Goal: Communication & Community: Share content

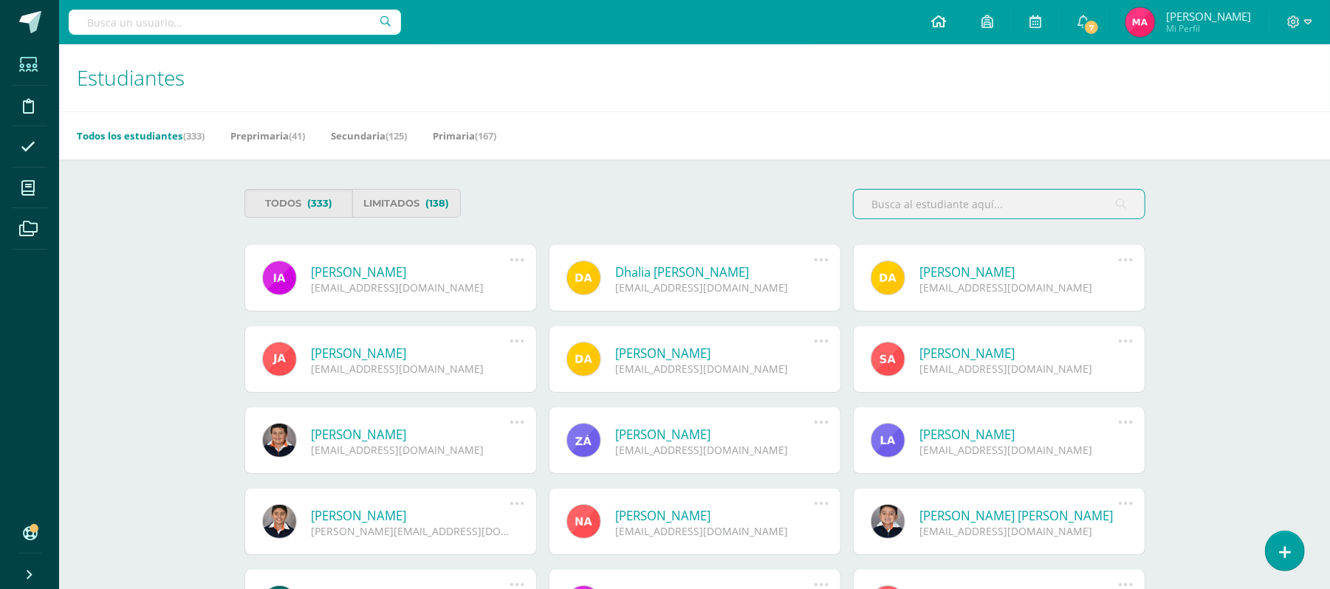
click at [946, 21] on icon at bounding box center [938, 21] width 15 height 13
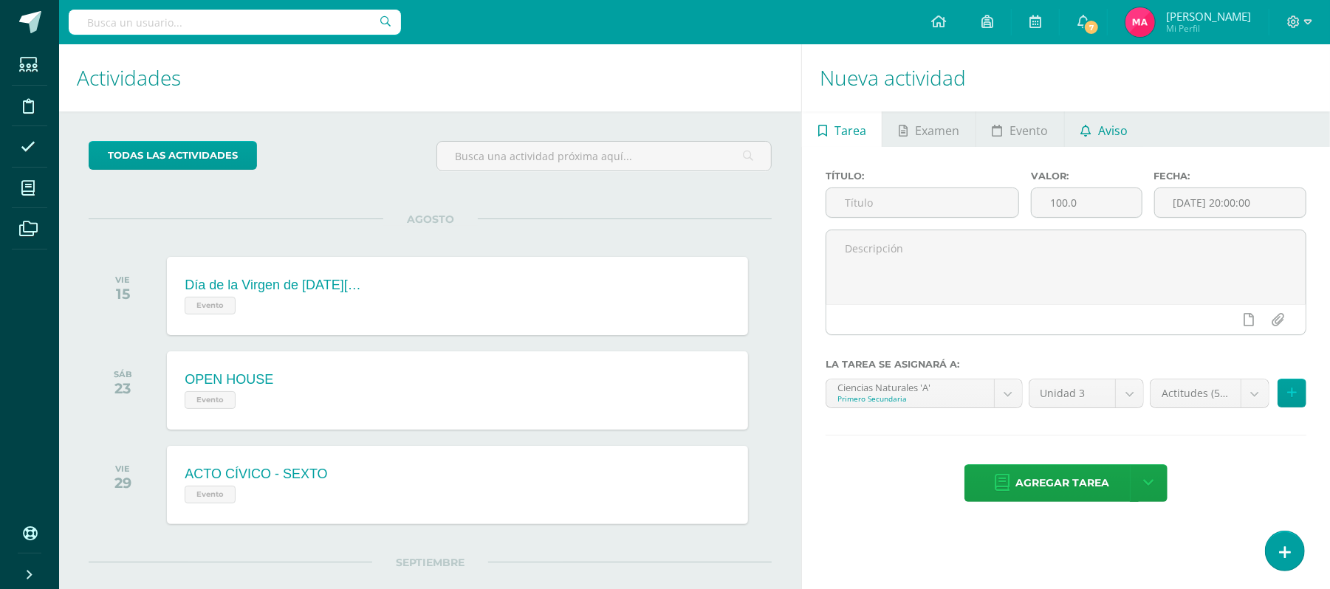
click at [1106, 124] on span "Aviso" at bounding box center [1113, 130] width 30 height 35
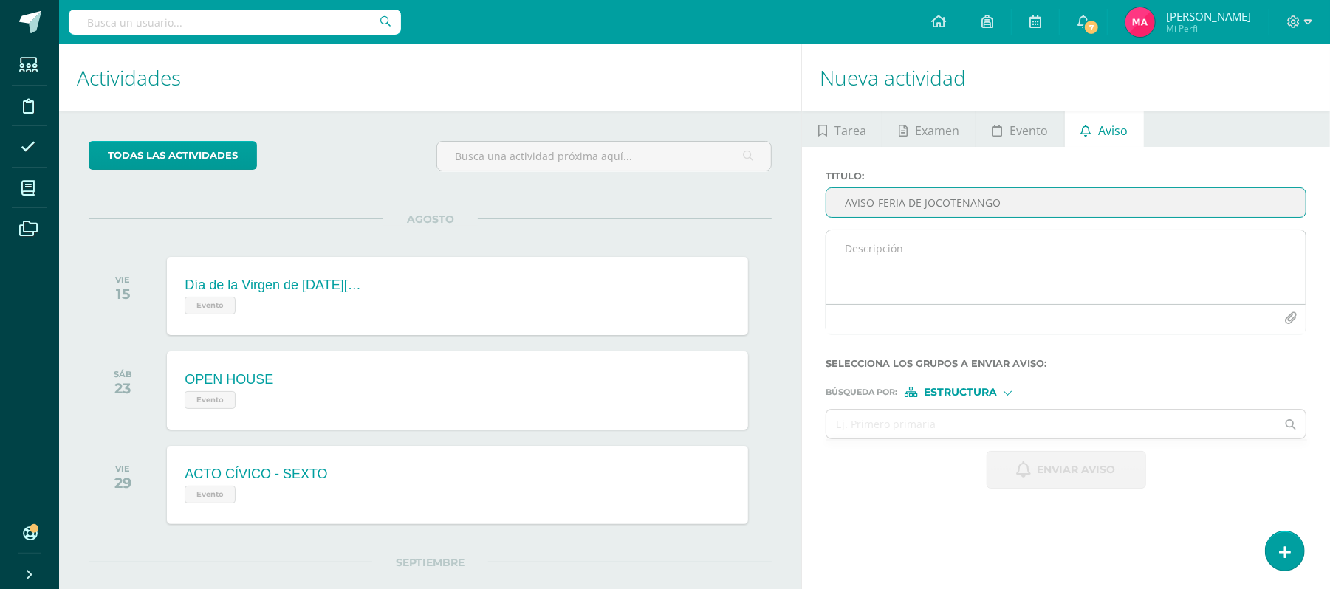
type input "AVISO-FERIA DE JOCOTENANGO"
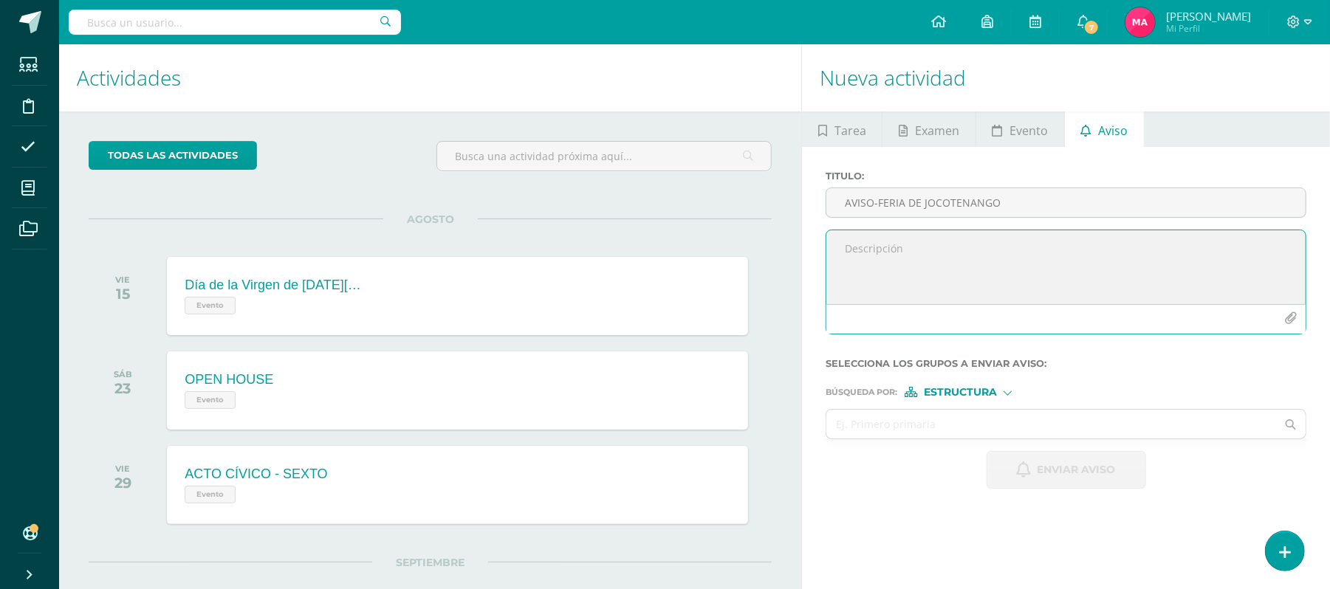
click at [1057, 261] on textarea at bounding box center [1065, 267] width 479 height 74
type textarea "e"
type textarea "Estimados padres de familia y alumnos les comparto información con respecto al …"
click at [1301, 314] on button "button" at bounding box center [1290, 318] width 29 height 29
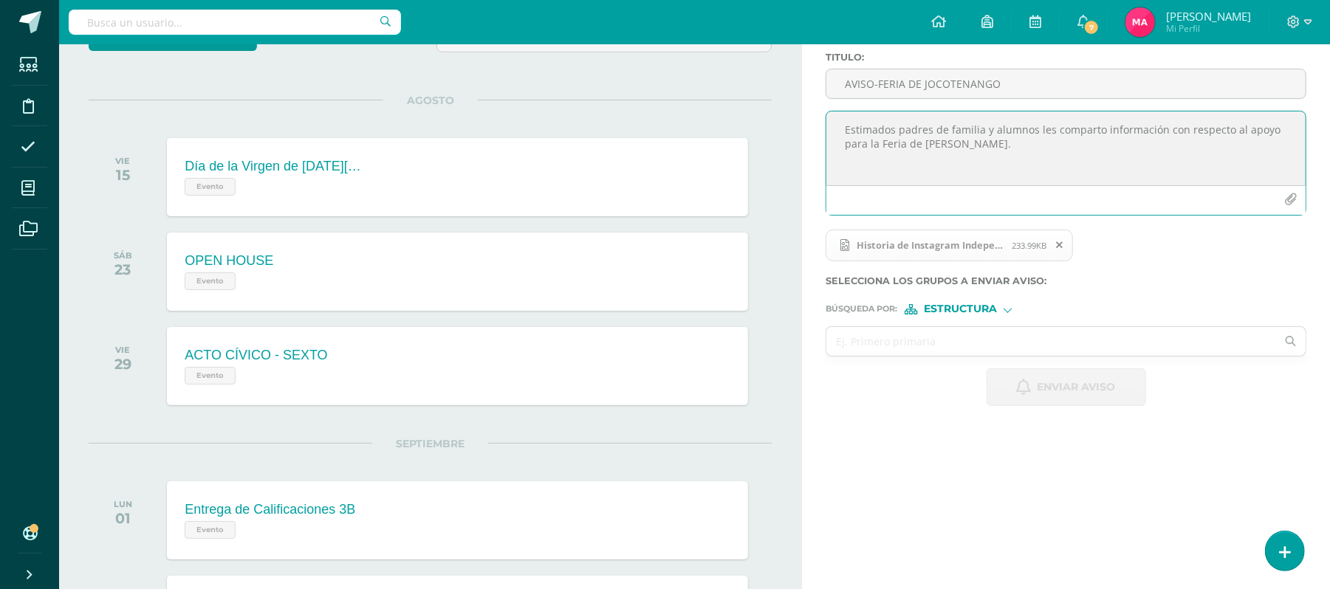
scroll to position [137, 0]
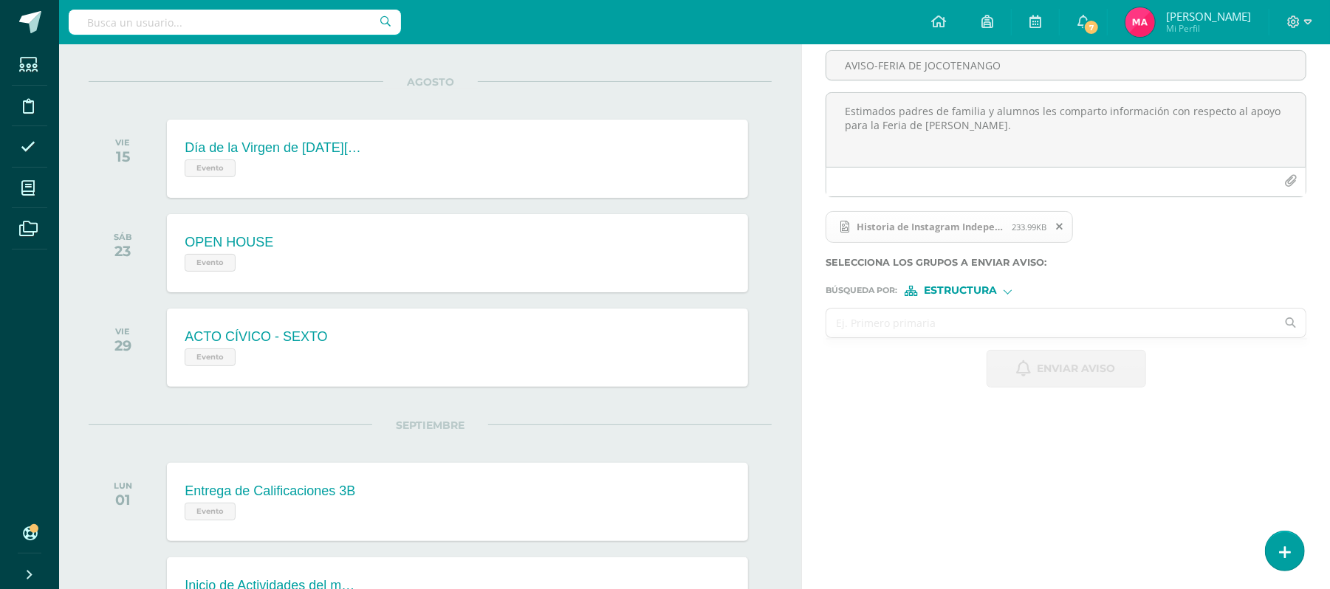
click at [981, 331] on input "text" at bounding box center [1051, 323] width 450 height 29
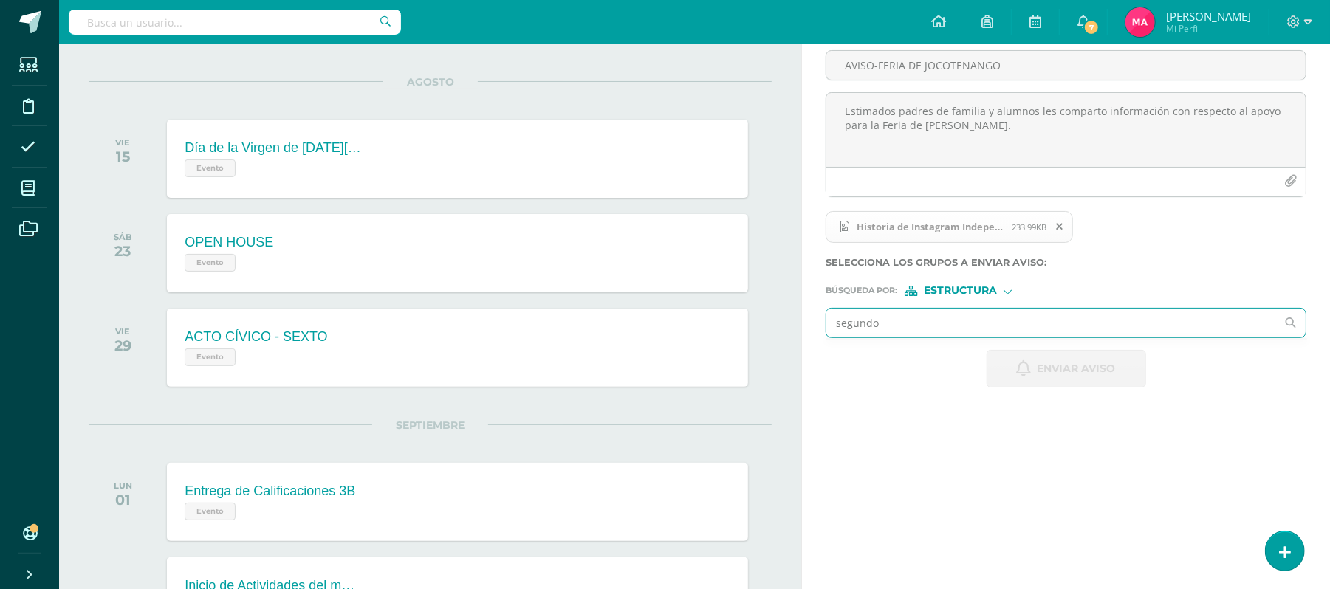
type input "segundo"
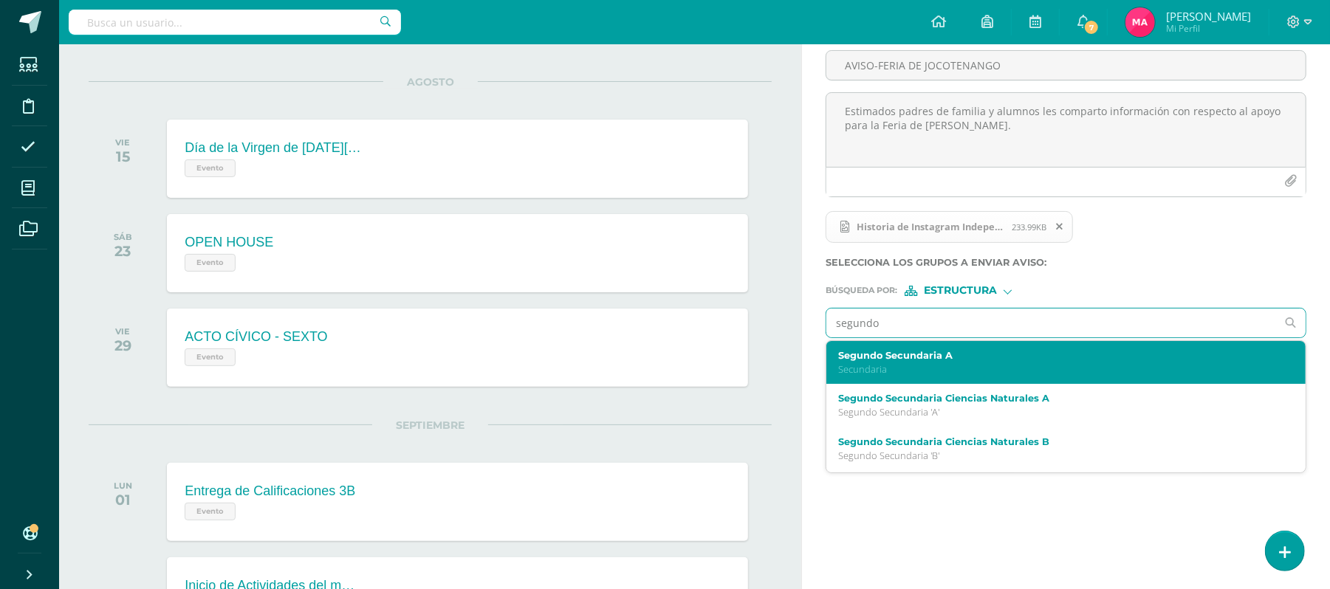
click at [978, 358] on label "Segundo Secundaria A" at bounding box center [1056, 355] width 436 height 11
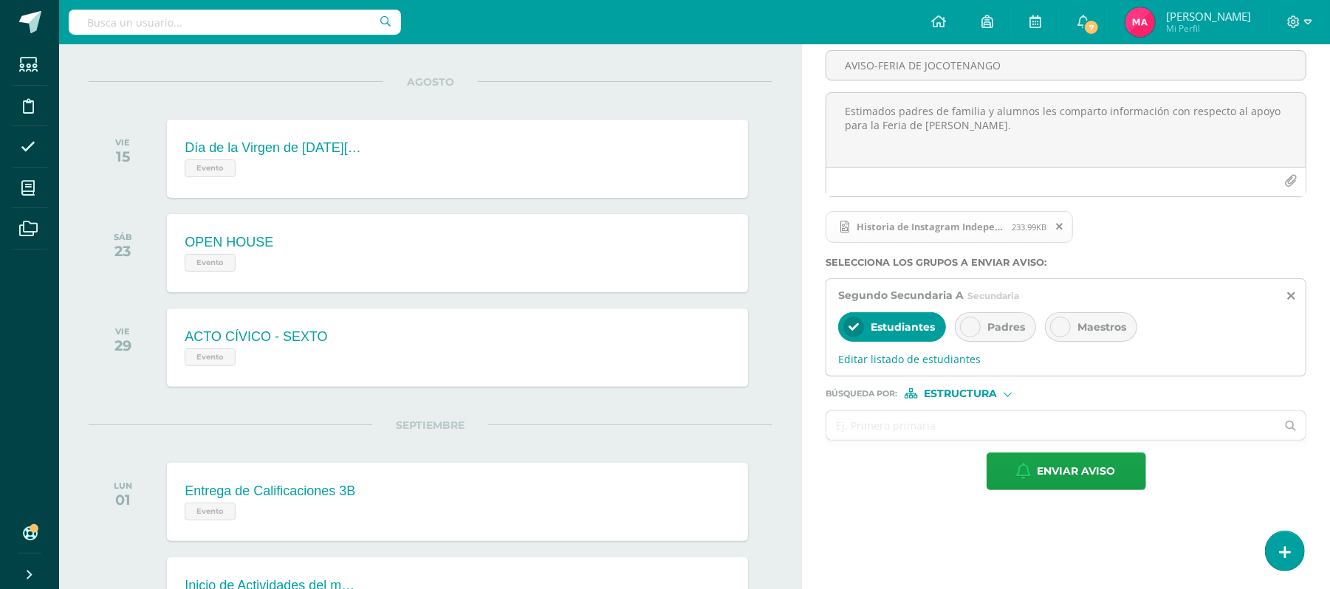
click at [970, 337] on div at bounding box center [970, 327] width 21 height 21
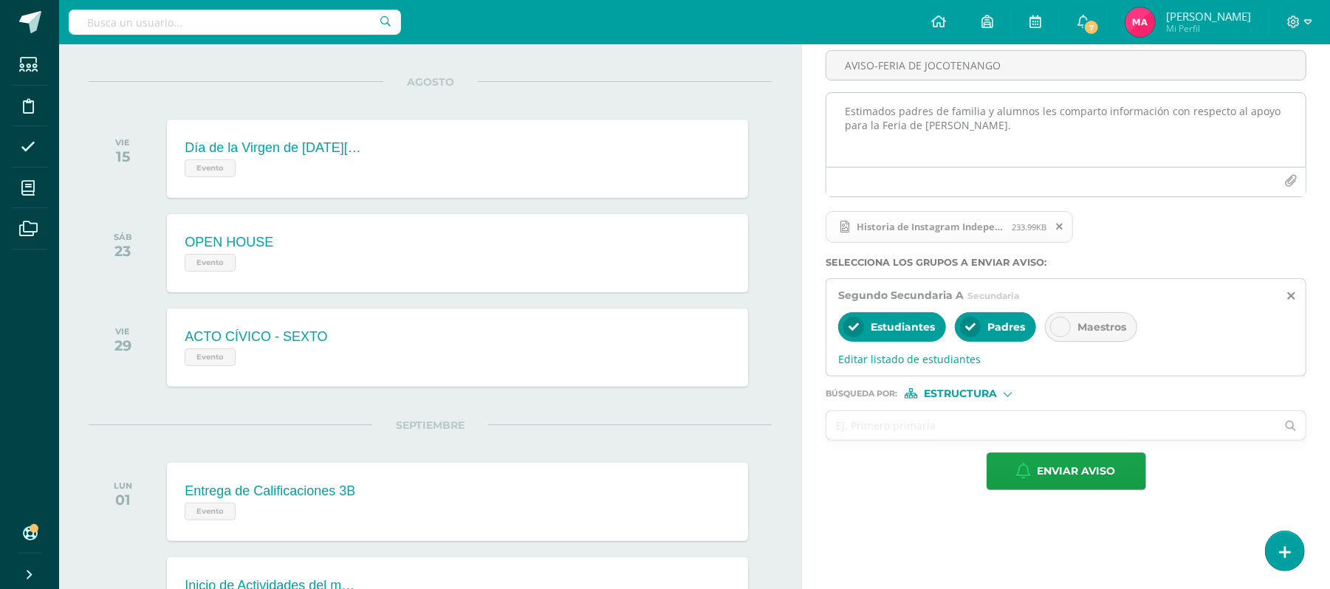
click at [843, 112] on textarea "Estimados padres de familia y alumnos les comparto información con respecto al …" at bounding box center [1065, 130] width 479 height 74
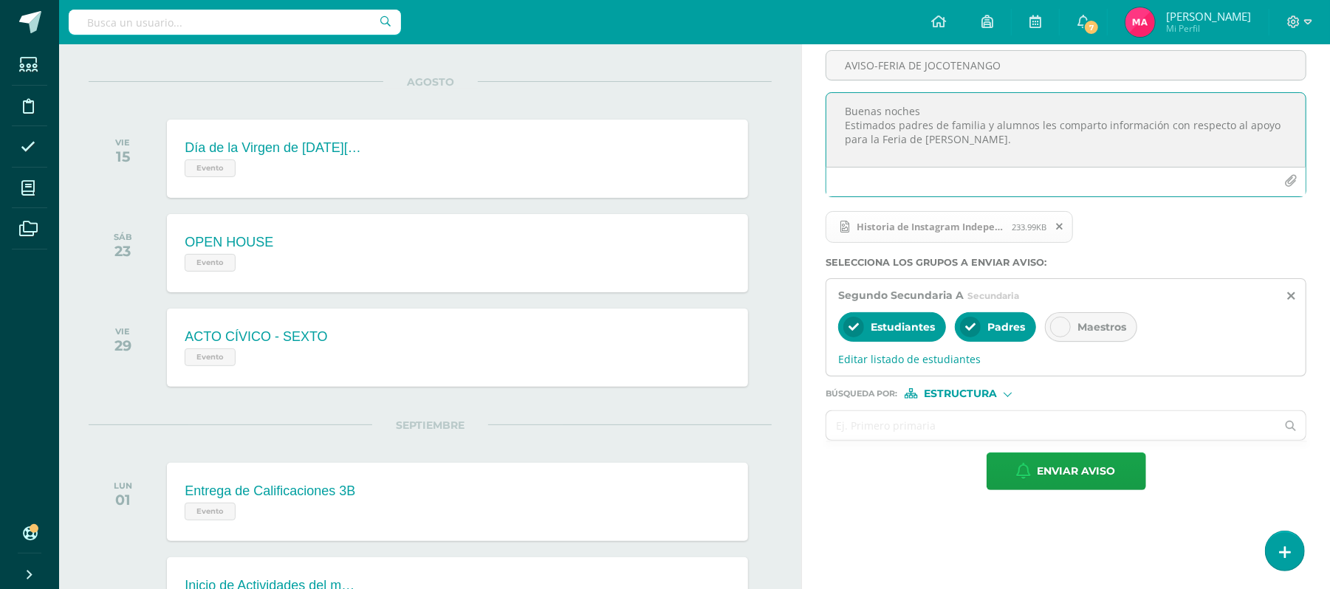
click at [957, 159] on textarea "Buenas noches Estimados padres de familia y alumnos les comparto información co…" at bounding box center [1065, 130] width 479 height 74
click at [1017, 152] on textarea "Buenas noches Estimados padres de familia y alumnos les comparto información co…" at bounding box center [1065, 130] width 479 height 74
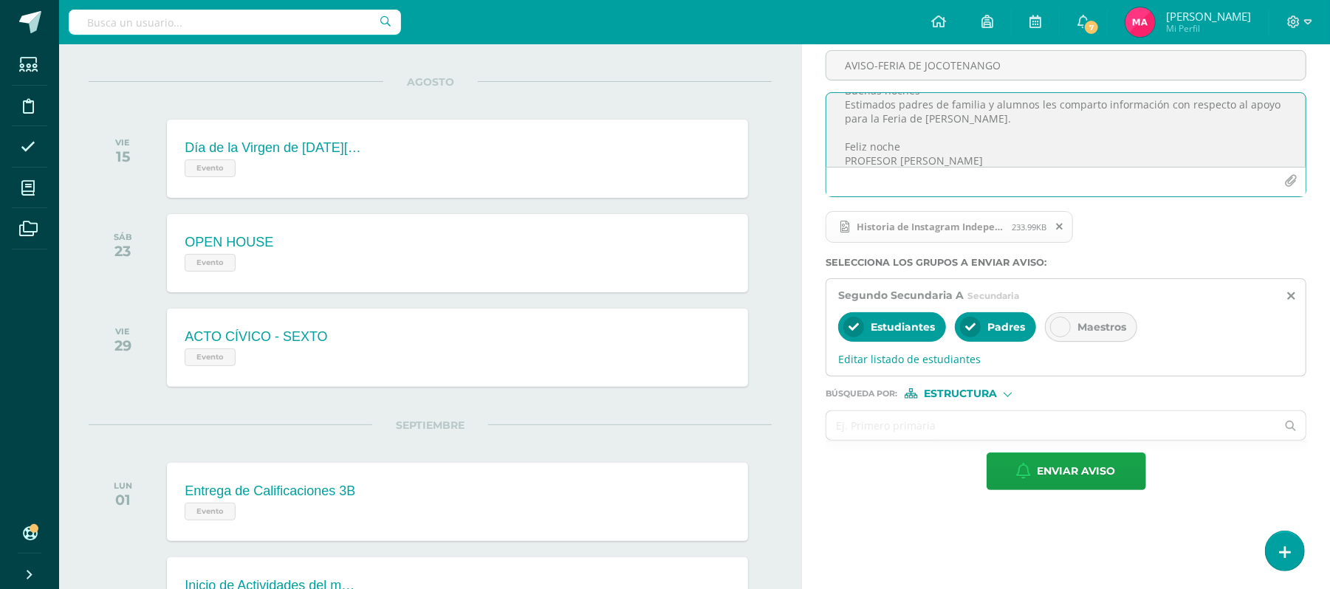
scroll to position [34, 0]
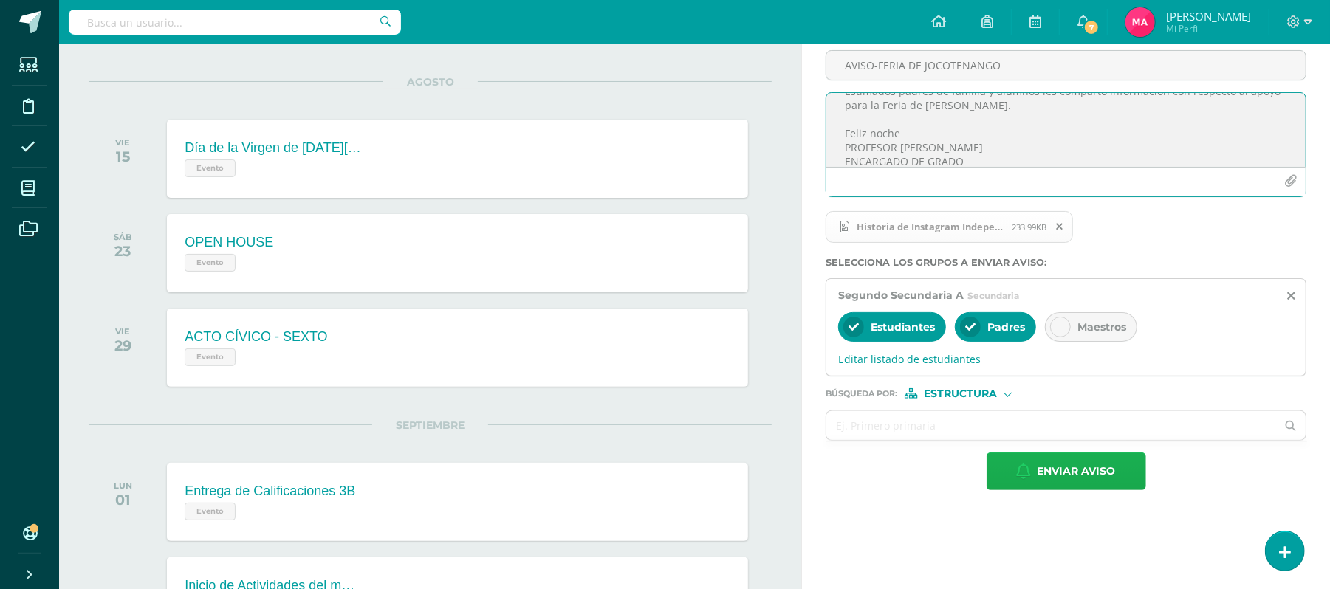
type textarea "Buenas noches Estimados padres de familia y alumnos les comparto información co…"
click at [1082, 461] on span "Enviar aviso" at bounding box center [1076, 471] width 78 height 36
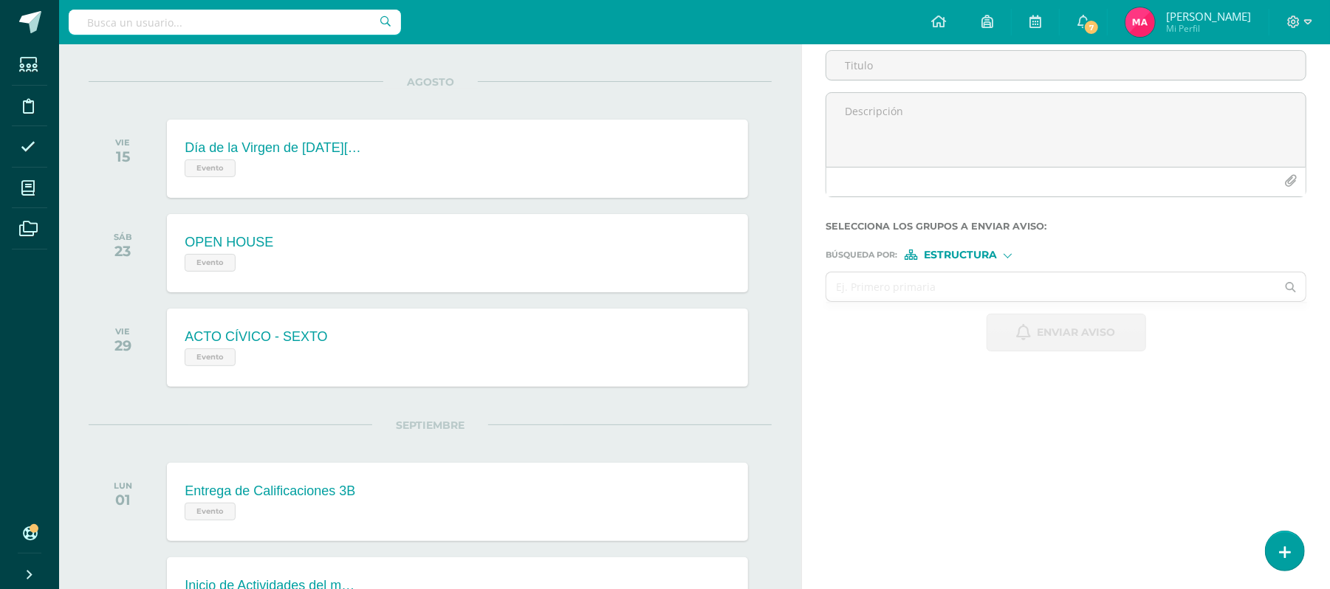
scroll to position [0, 0]
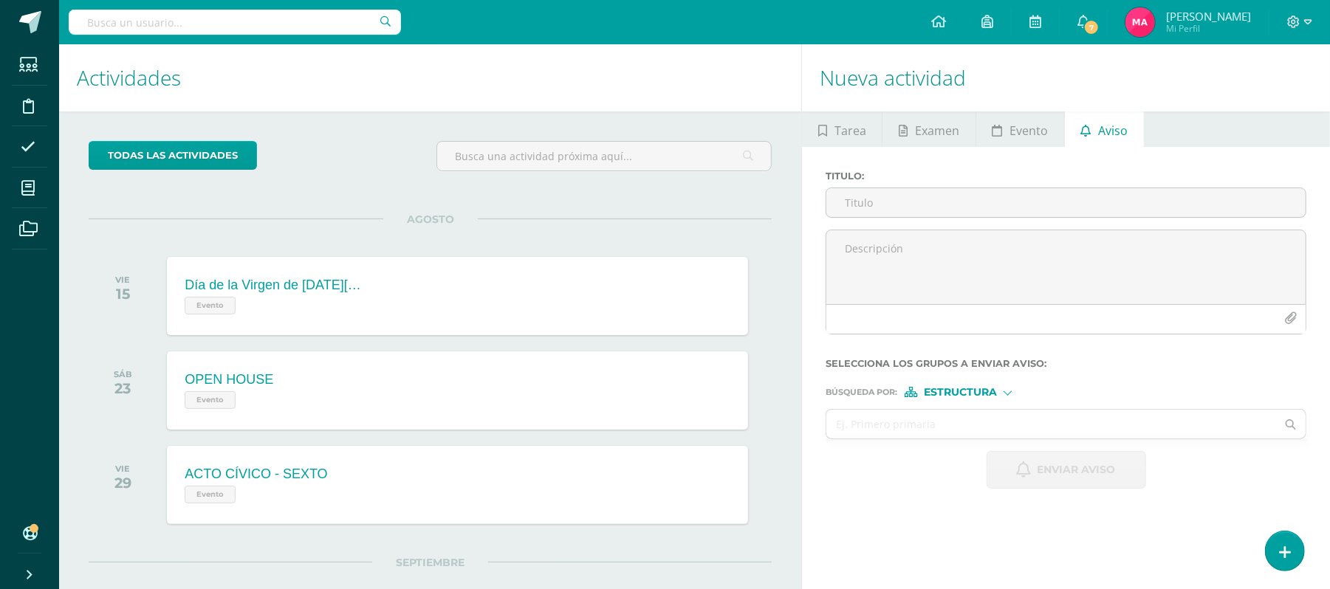
click at [1182, 21] on span "Mario David Mi Perfil" at bounding box center [1187, 22] width 131 height 30
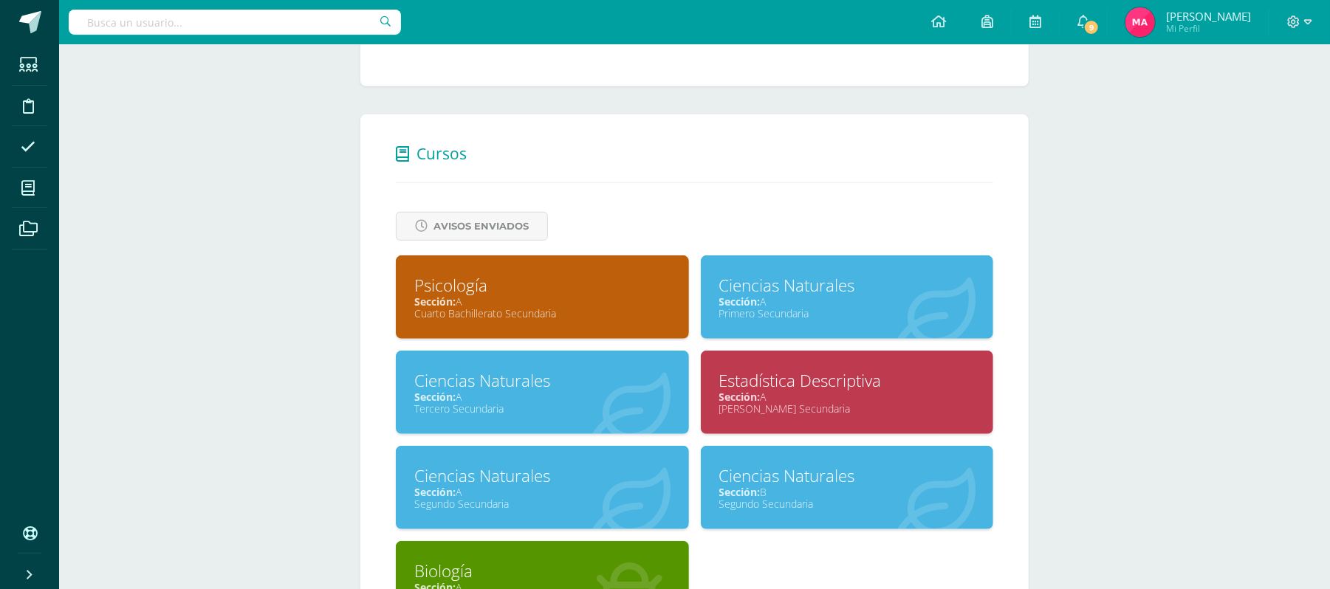
scroll to position [518, 0]
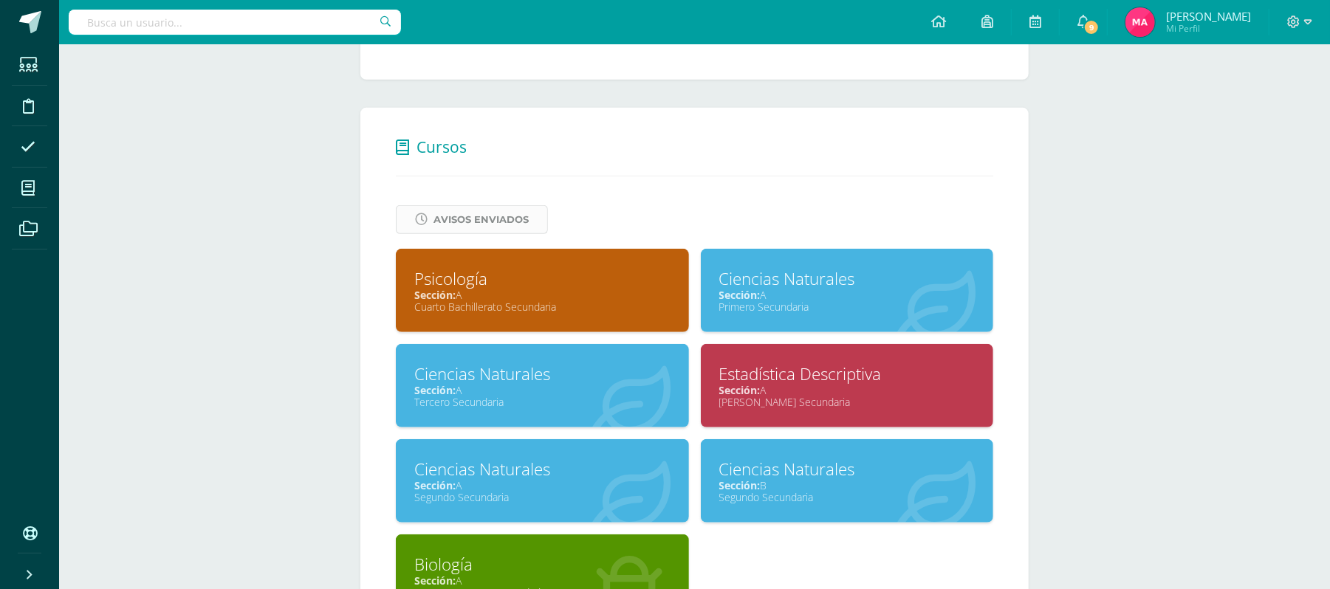
click at [496, 216] on span "Avisos Enviados" at bounding box center [480, 219] width 95 height 27
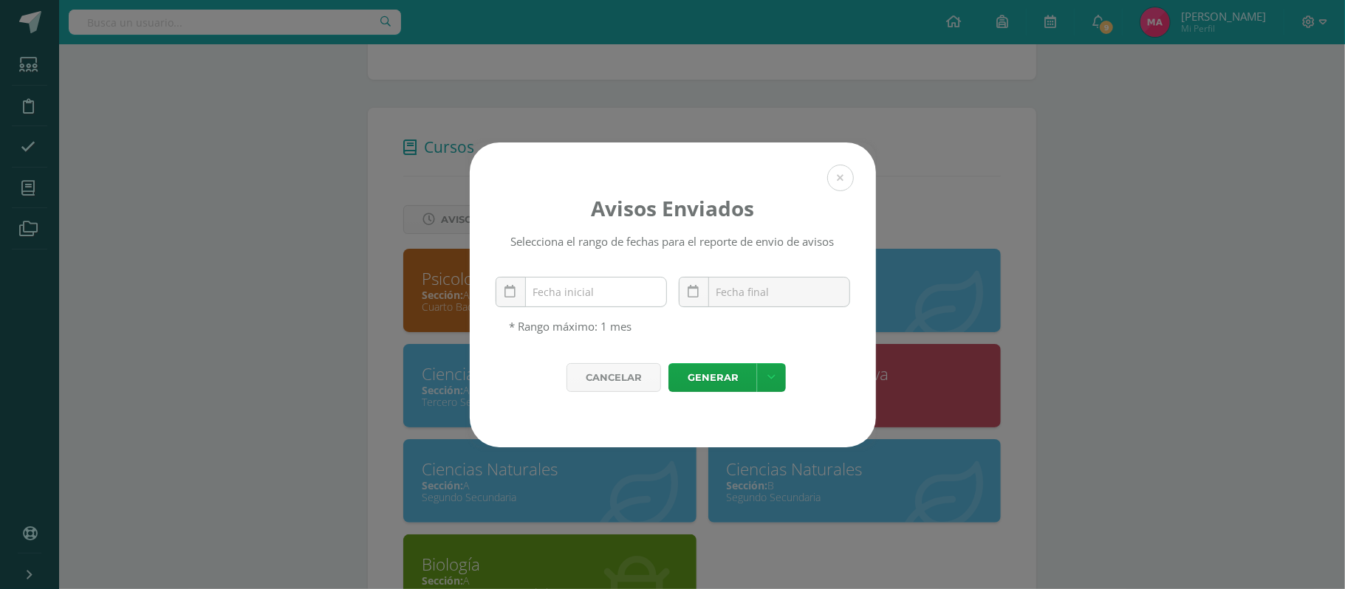
click at [597, 306] on div "August, 2025 Mo Tu We Th Fr Sa Su 28 29 30 31 1 2 3 4 5 6 7 8 9 10 11 12 13 14 …" at bounding box center [580, 298] width 171 height 42
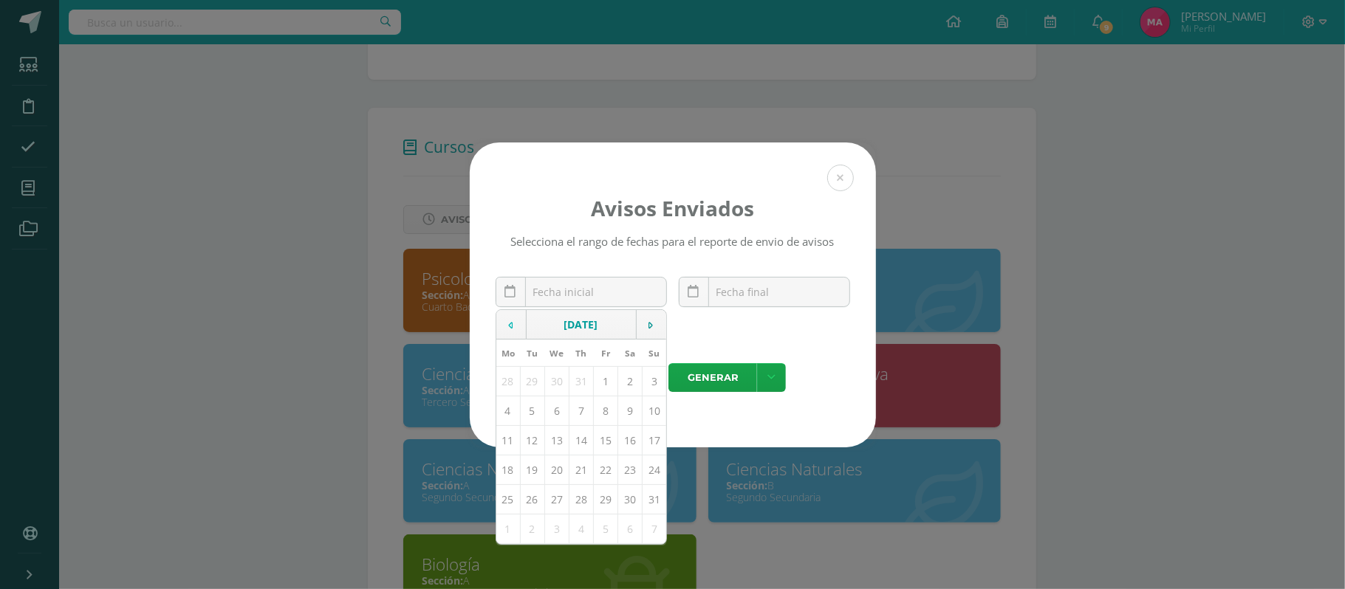
click at [511, 325] on td at bounding box center [511, 325] width 30 height 30
click at [639, 328] on td at bounding box center [651, 325] width 30 height 30
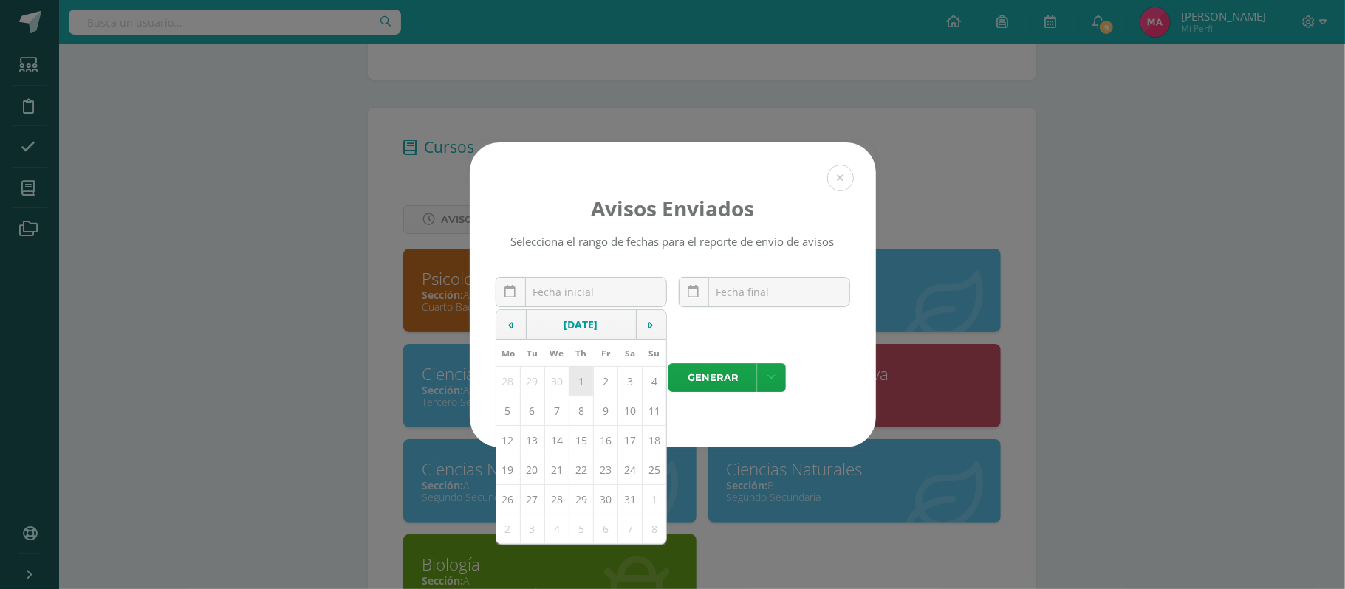
click at [571, 388] on td "1" at bounding box center [581, 381] width 24 height 30
type input "2025-05-01"
click at [721, 304] on div "August, 2025 Mo Tu We Th Fr Sa Su 28 29 30 31 1 2 3 4 5 6 7 8 9 10 11 12 13 14 …" at bounding box center [764, 298] width 171 height 42
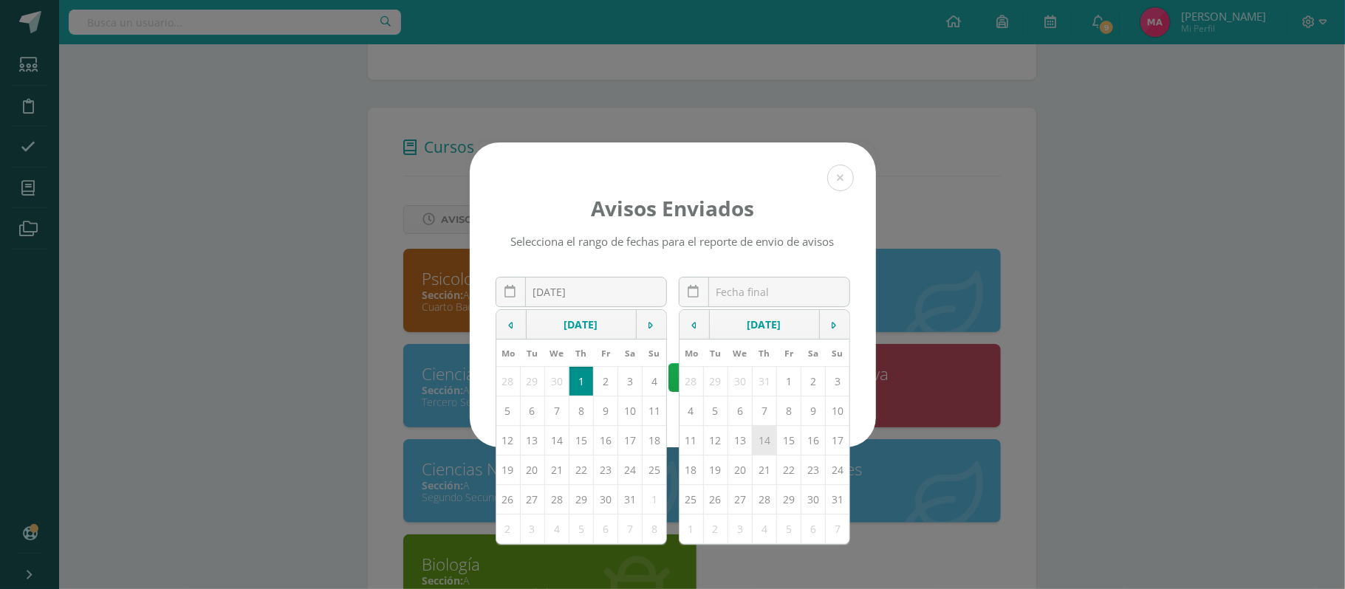
click at [761, 444] on td "14" at bounding box center [764, 440] width 24 height 30
type input "2025-08-14"
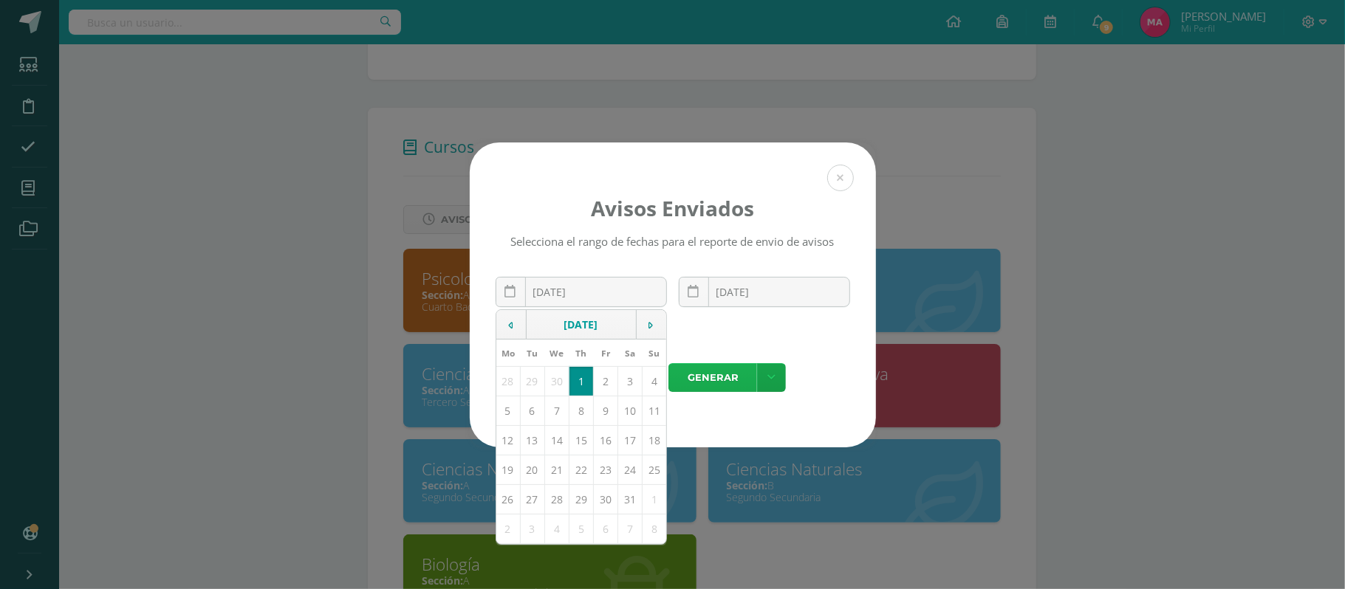
click at [731, 392] on link "Generar" at bounding box center [712, 377] width 89 height 29
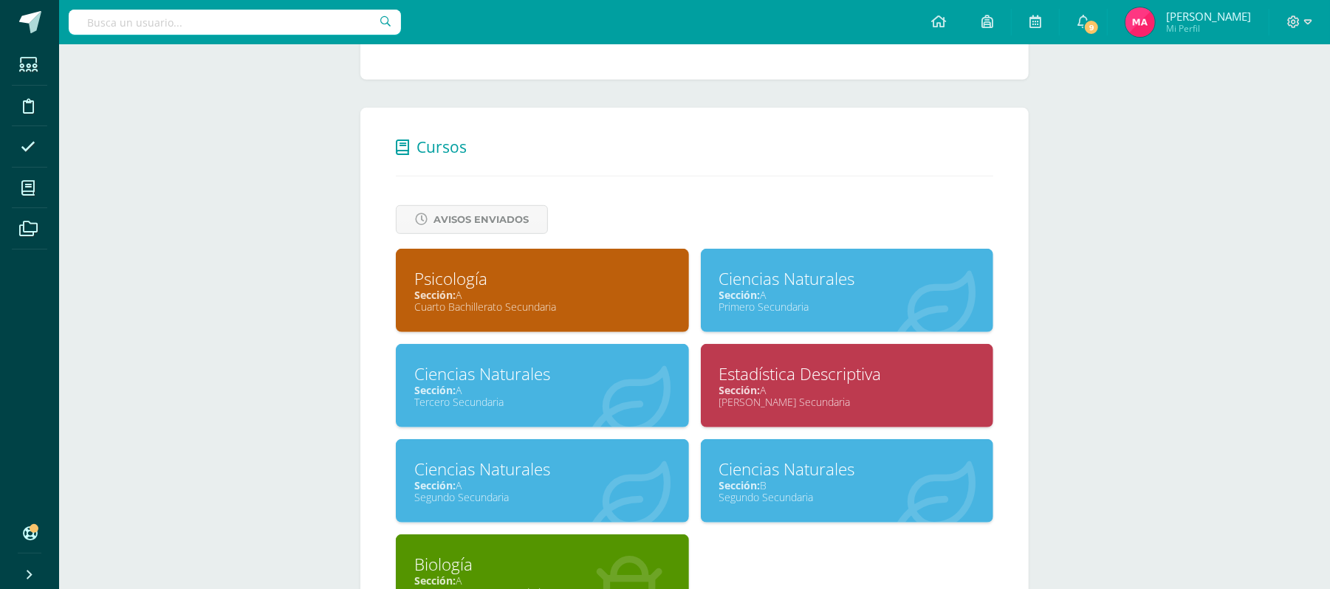
click at [855, 281] on div "Ciencias Naturales" at bounding box center [847, 278] width 256 height 23
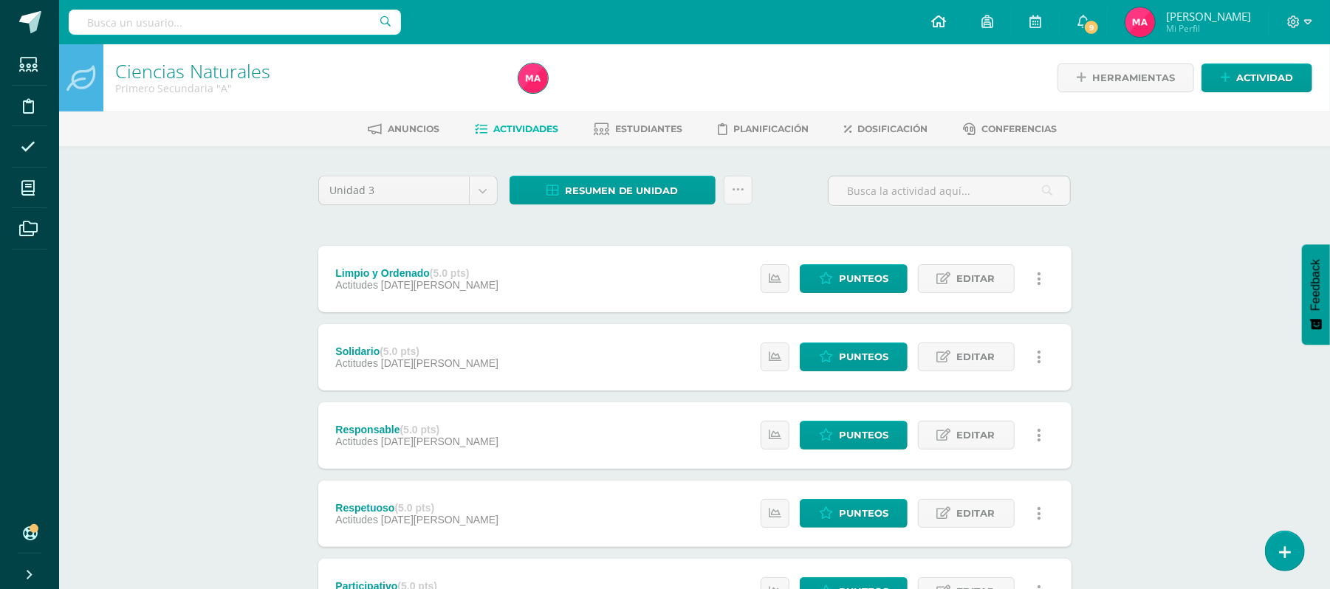
click at [946, 14] on span at bounding box center [938, 22] width 15 height 16
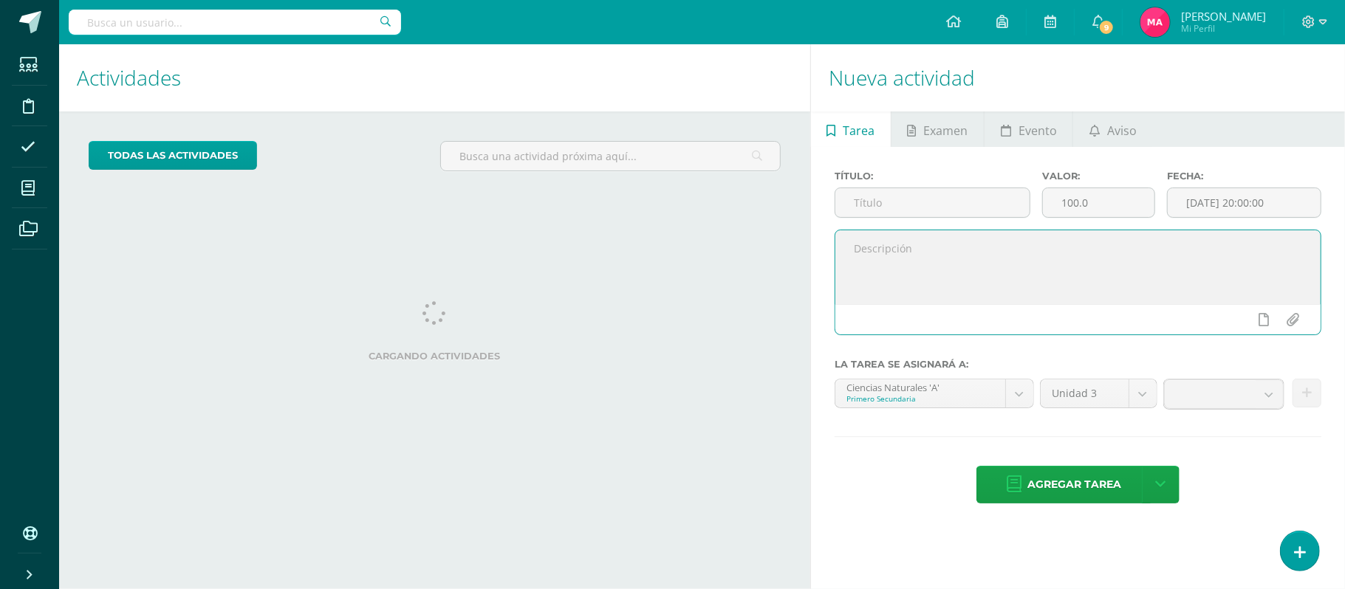
click at [902, 252] on textarea at bounding box center [1077, 267] width 485 height 74
click at [1113, 126] on span "Aviso" at bounding box center [1122, 130] width 30 height 35
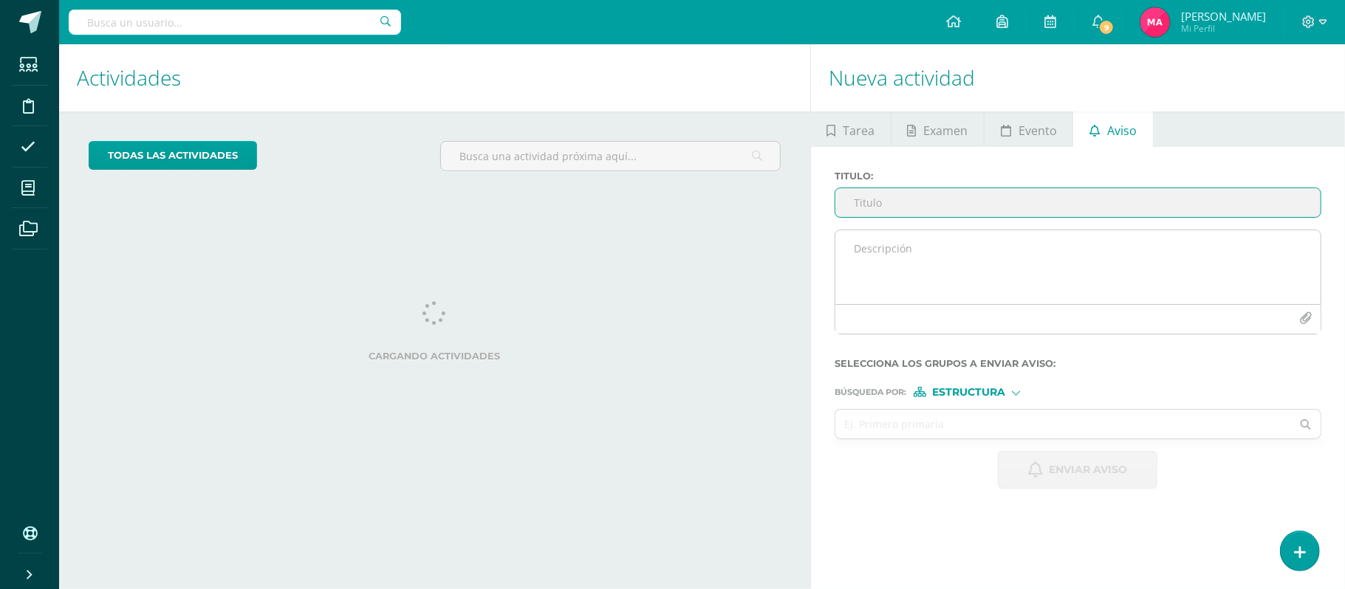
click at [919, 255] on textarea at bounding box center [1077, 267] width 485 height 74
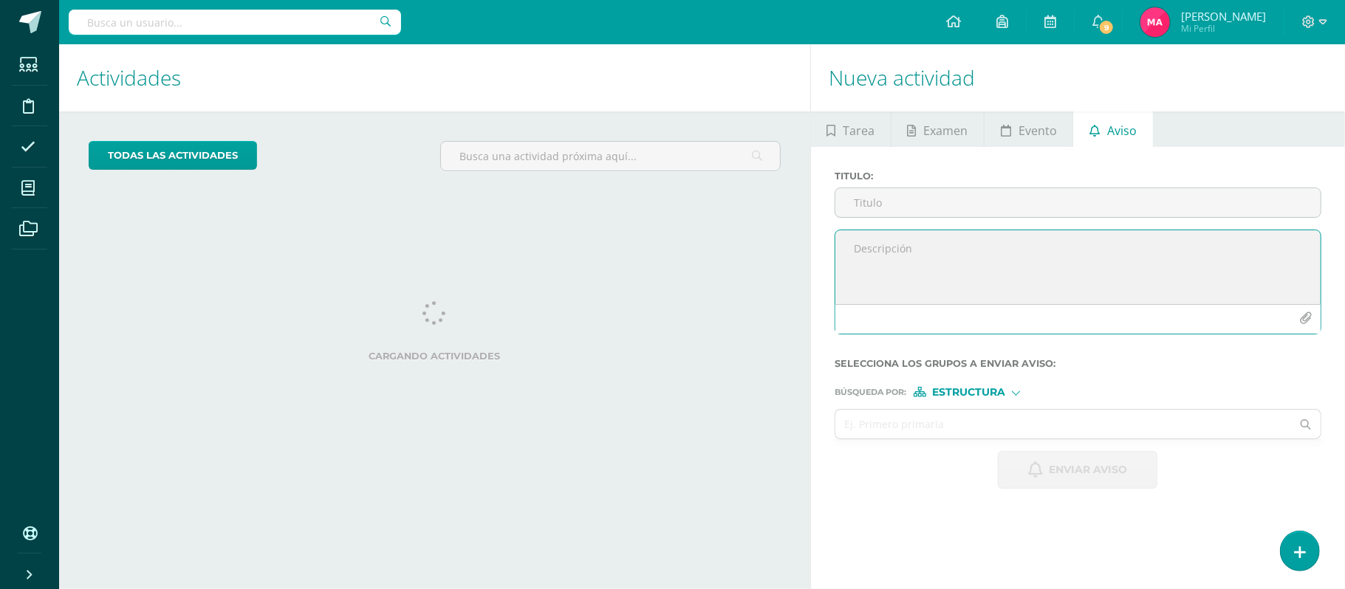
paste textarea "Estimado estudiante, por este medio te informo que debes participar en la Retro…"
type textarea "Estimado estudiante, por este medio te informo que debes participar en la Retro…"
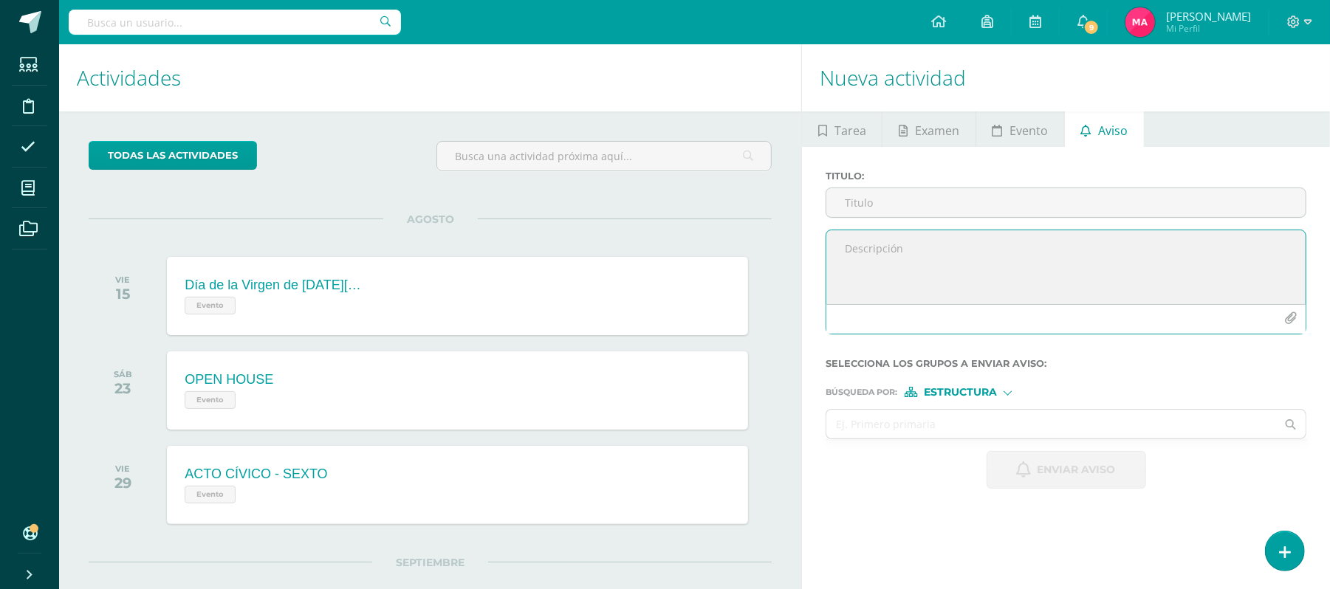
paste textarea "Estimado estudiante, por este medio te informo que debes participar en la Retro…"
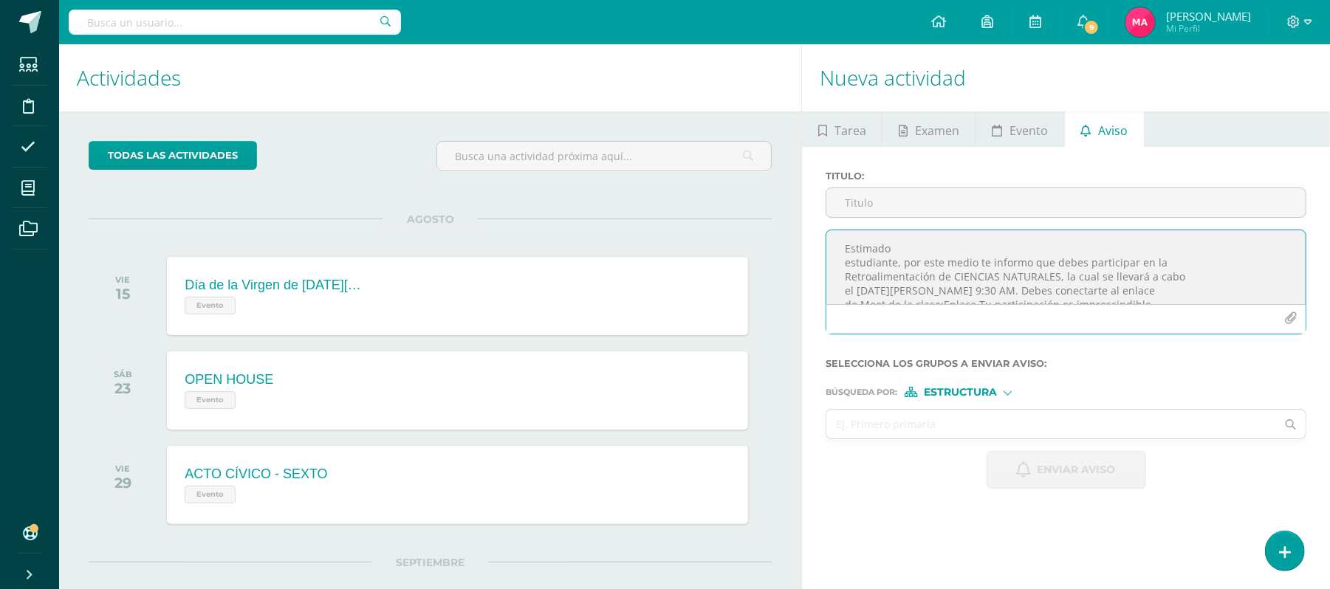
click at [1184, 255] on textarea "Estimado estudiante, por este medio te informo que debes participar en la Retro…" at bounding box center [1065, 267] width 479 height 74
click at [843, 281] on textarea "Estimado estudiante, por este medio te informo que debes participar en la Retro…" at bounding box center [1065, 267] width 479 height 74
click at [846, 287] on textarea "Estimado estudiante, por este medio te informo que debes participar en la Retro…" at bounding box center [1065, 267] width 479 height 74
click at [845, 293] on textarea "Estimado estudiante, por este medio te informo que debes participar en la Retro…" at bounding box center [1065, 267] width 479 height 74
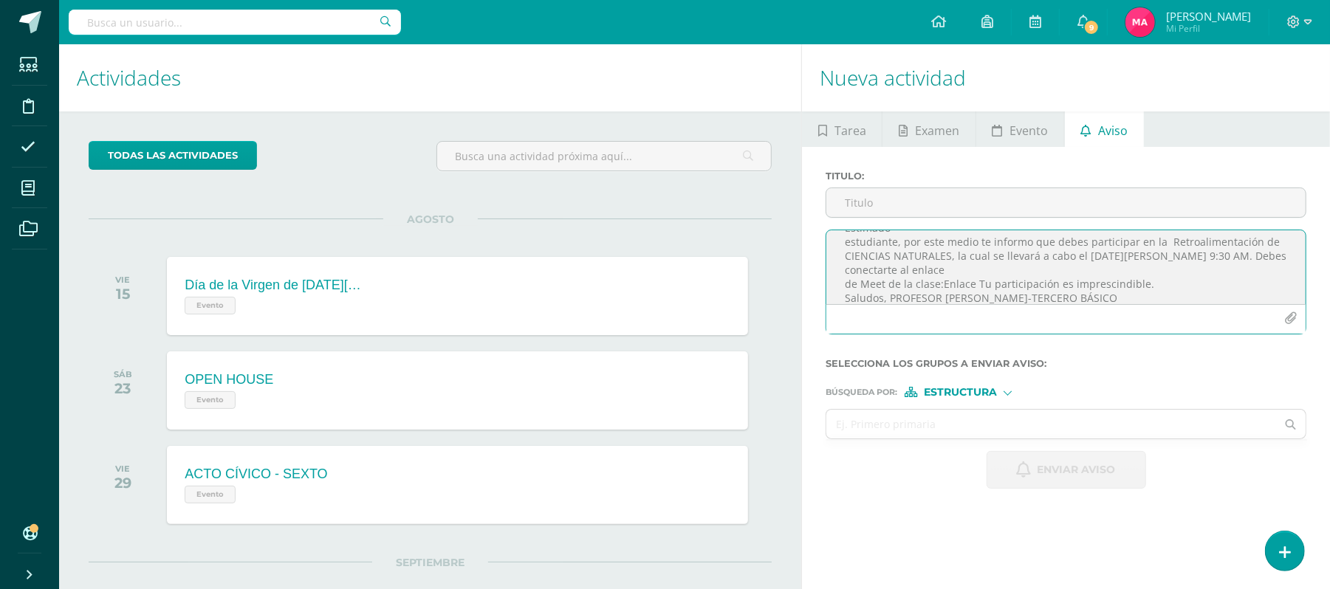
scroll to position [24, 0]
click at [843, 282] on textarea "Estimado estudiante, por este medio te informo que debes participar en la Retro…" at bounding box center [1065, 267] width 479 height 74
drag, startPoint x: 1105, startPoint y: 267, endPoint x: 1075, endPoint y: 270, distance: 29.6
click at [1075, 270] on textarea "Estimado estudiante, por este medio te informo que debes participar en la Retro…" at bounding box center [1065, 267] width 479 height 74
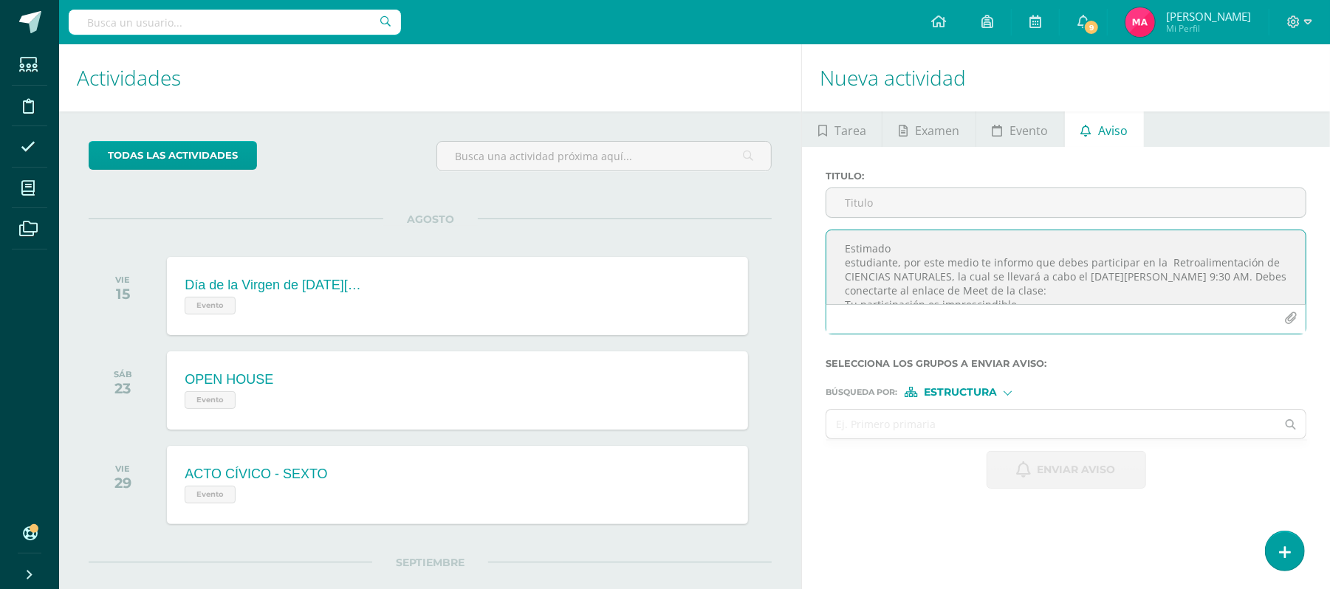
drag, startPoint x: 1067, startPoint y: 296, endPoint x: 843, endPoint y: 250, distance: 228.5
click at [843, 250] on textarea "Estimado estudiante, por este medio te informo que debes participar en la Retro…" at bounding box center [1065, 267] width 479 height 74
type textarea "Estimado estudiante, por este medio te informo que debes participar en la Retro…"
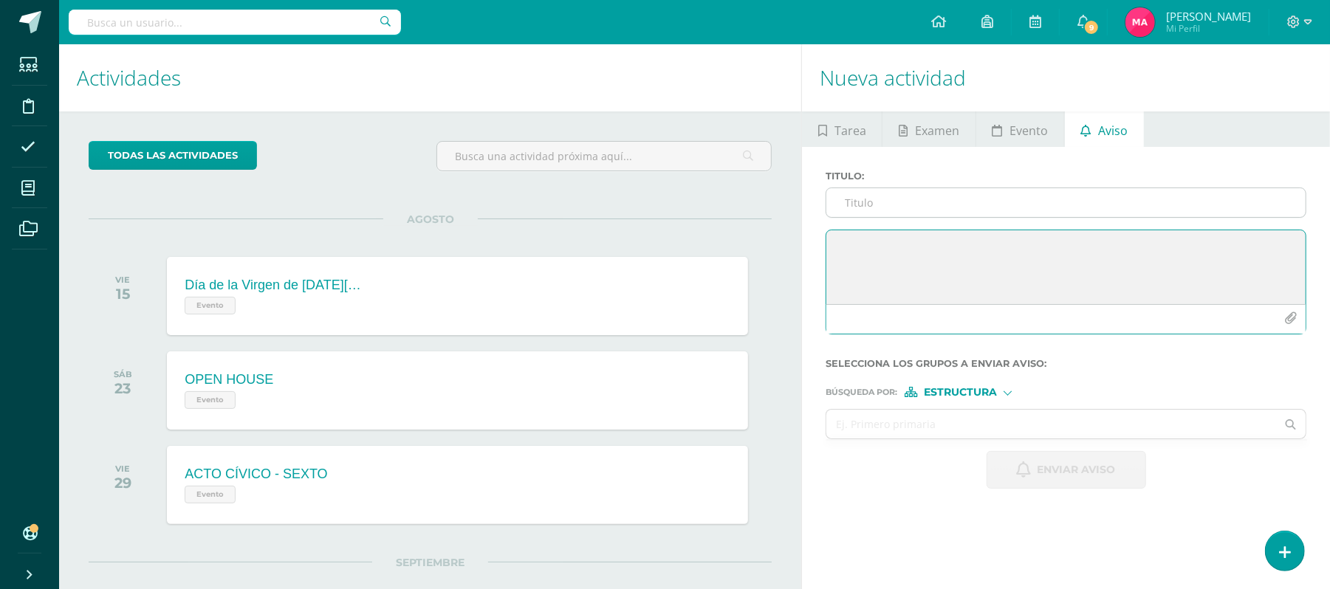
click at [872, 211] on input "Titulo :" at bounding box center [1065, 202] width 479 height 29
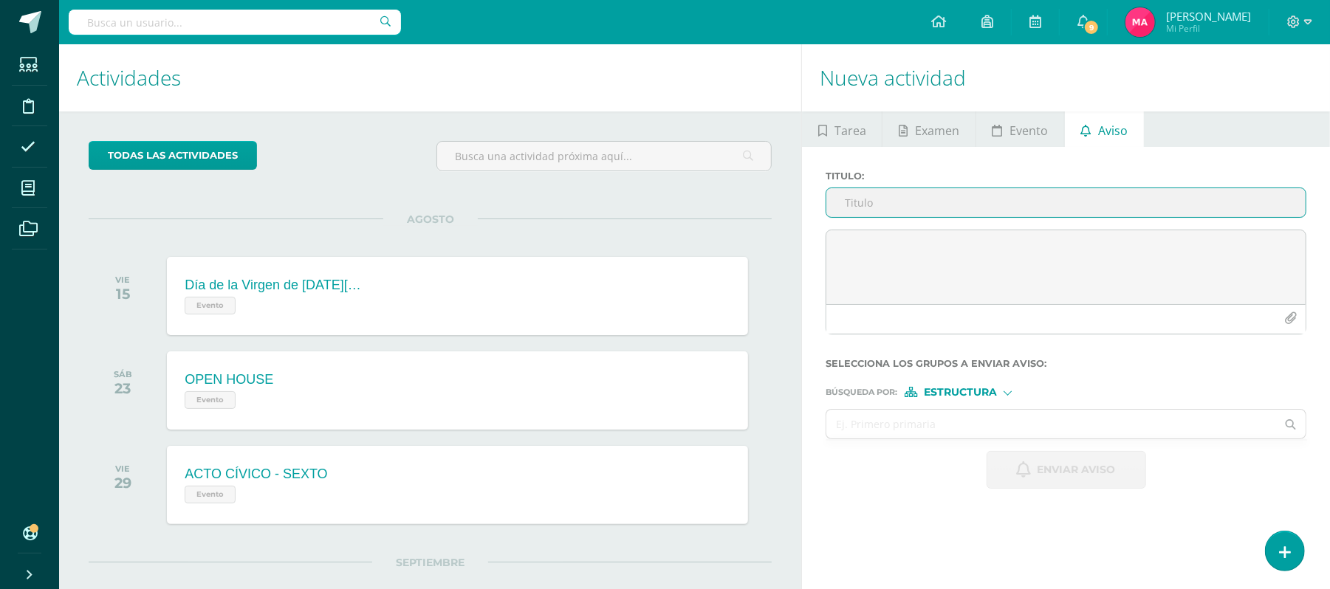
paste input "RETROALIMENTACIÓN-CIENCIAS NATURALES"
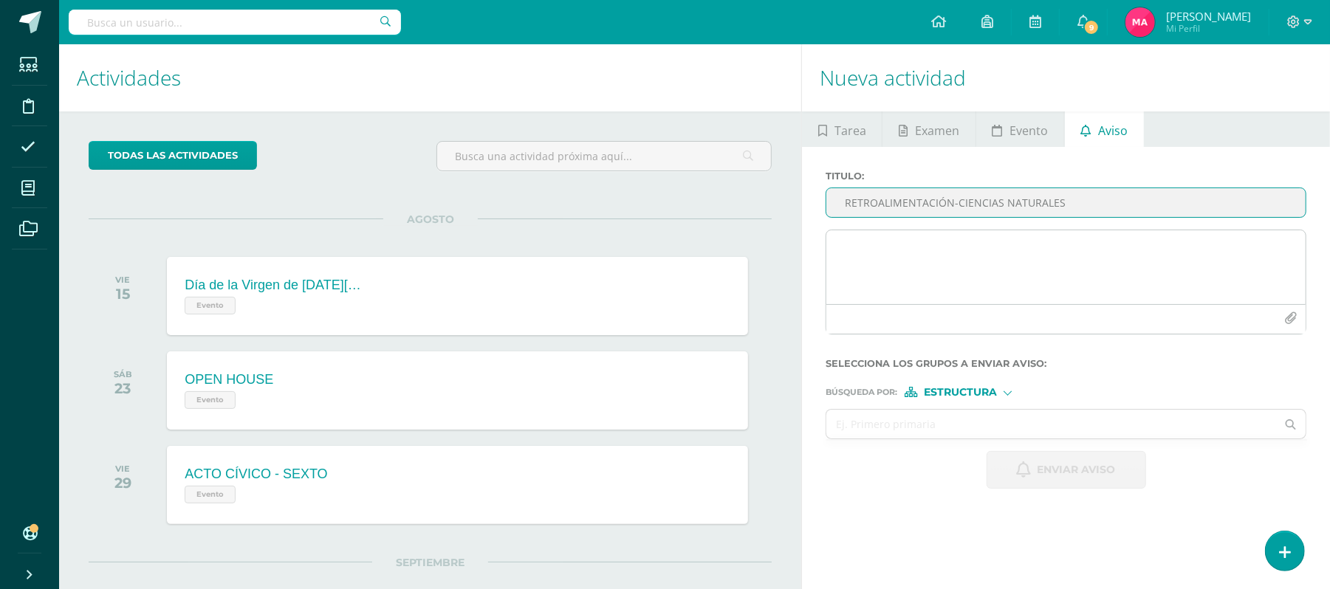
type input "RETROALIMENTACIÓN-CIENCIAS NATURALES"
click at [874, 235] on textarea at bounding box center [1065, 267] width 479 height 74
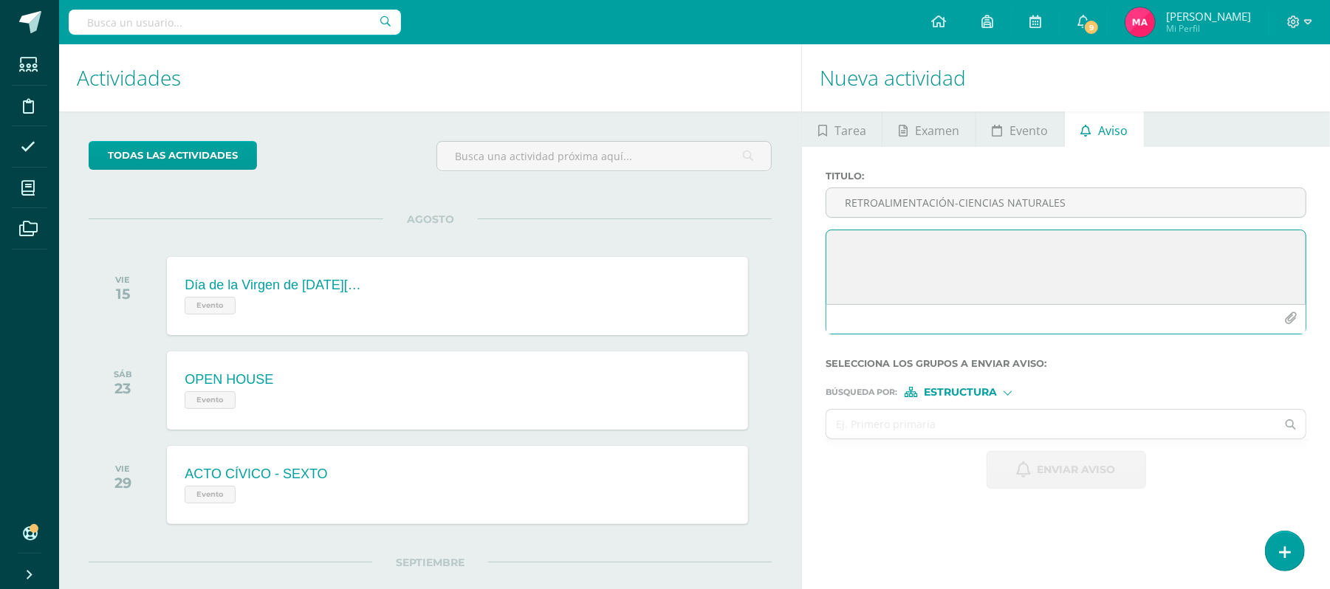
paste textarea "Estimado estudiante, por este medio te informo que debes participar en la Retro…"
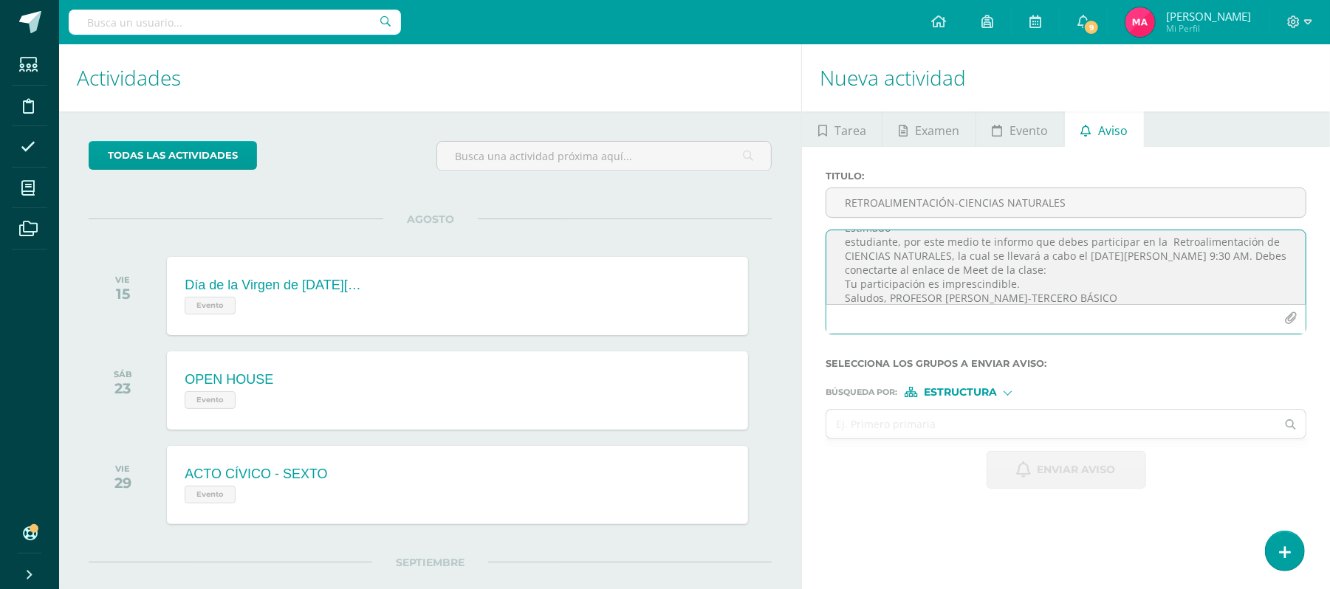
scroll to position [45, 0]
drag, startPoint x: 1059, startPoint y: 296, endPoint x: 981, endPoint y: 270, distance: 82.7
click at [981, 270] on textarea "Estimado estudiante, por este medio te informo que debes participar en la Retro…" at bounding box center [1065, 267] width 479 height 74
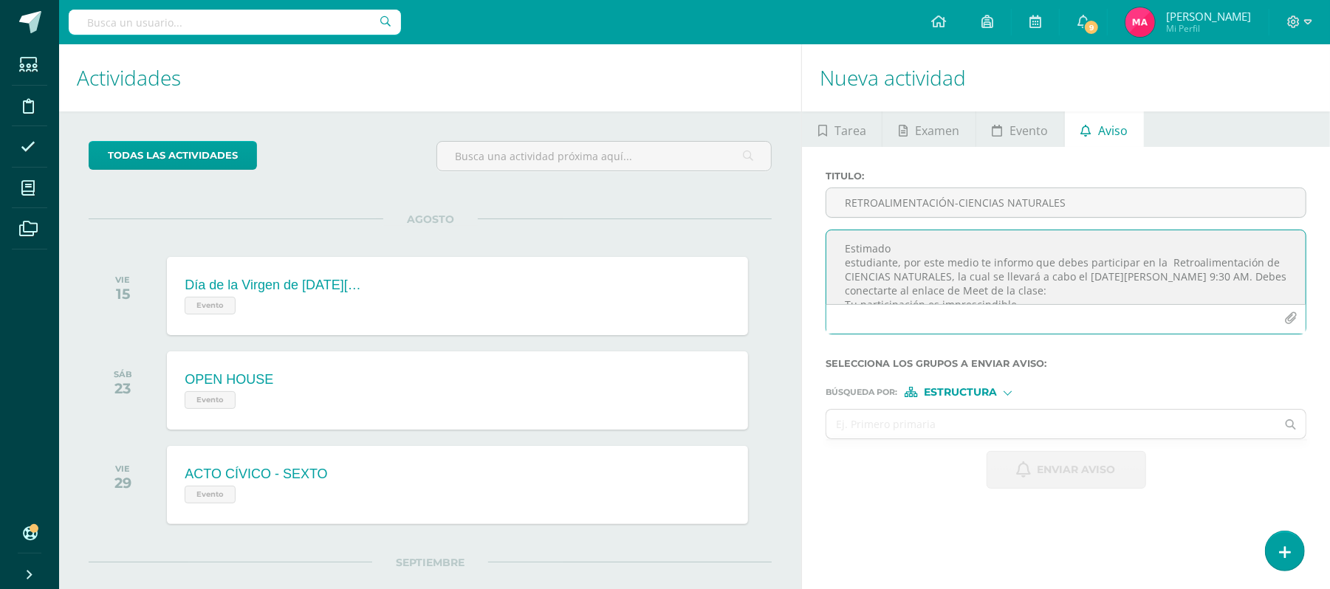
drag, startPoint x: 1262, startPoint y: 275, endPoint x: 1084, endPoint y: 275, distance: 177.9
click at [1084, 275] on textarea "Estimado estudiante, por este medio te informo que debes participar en la Retro…" at bounding box center [1065, 267] width 479 height 74
click at [1227, 279] on textarea "Estimado estudiante, por este medio te informo que debes participar en la Retro…" at bounding box center [1065, 267] width 479 height 74
click at [1094, 287] on textarea "Estimado estudiante, por este medio te informo que debes participar en la Retro…" at bounding box center [1065, 267] width 479 height 74
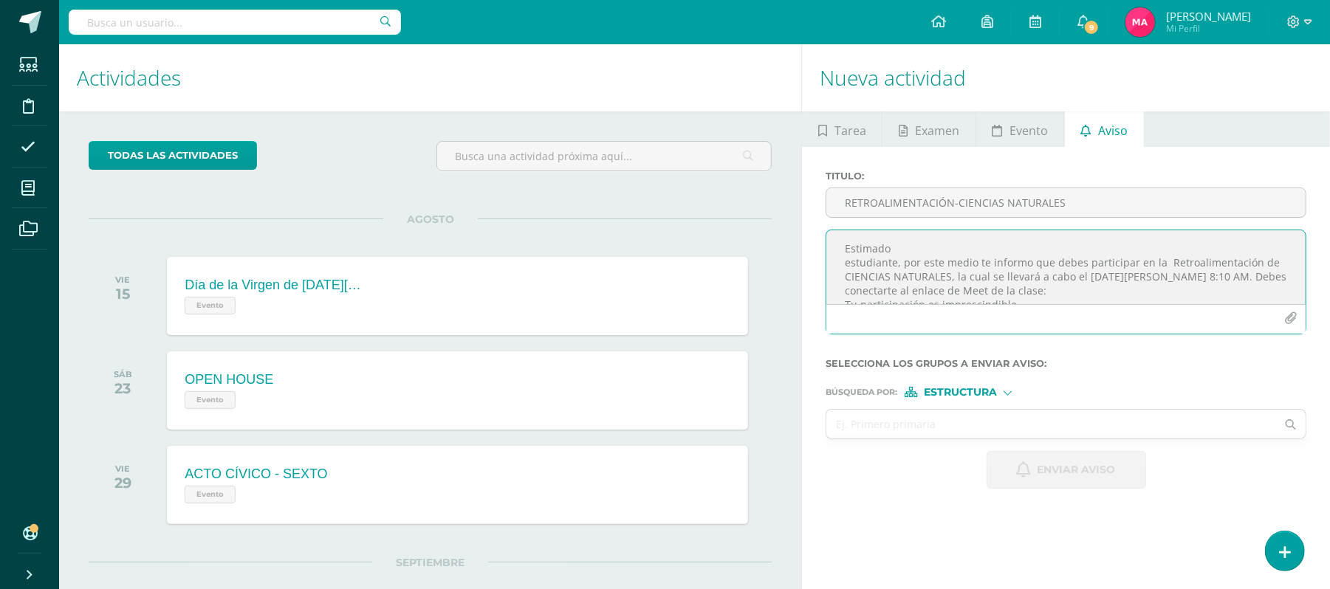
paste textarea "https://meet.google.com/nwu-dehd-udf"
click at [840, 266] on textarea "Estimado estudiante, por este medio te informo que debes participar en la Retro…" at bounding box center [1065, 267] width 479 height 74
click at [842, 267] on textarea "Estimado estudiante, por este medio te informo que debes participar en la Retro…" at bounding box center [1065, 267] width 479 height 74
click at [973, 291] on textarea "Estimado estudiante, por este medio te informo que debes participar en la Retro…" at bounding box center [1065, 267] width 479 height 74
click at [1026, 296] on textarea "Estimado estudiante, por este medio te informo que debes participar en la Retro…" at bounding box center [1065, 267] width 479 height 74
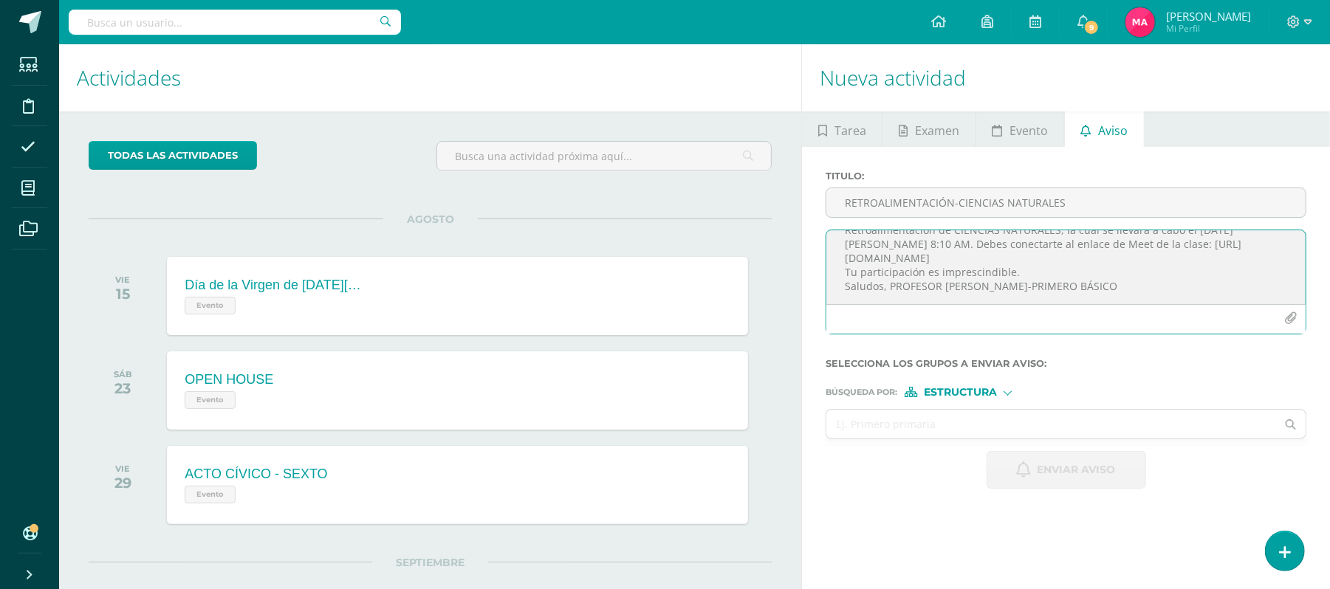
scroll to position [44, 0]
type textarea "Estimado estudiante, por este medio te informo que debes participar en la Retro…"
click at [966, 394] on span "Estructura" at bounding box center [960, 392] width 73 height 8
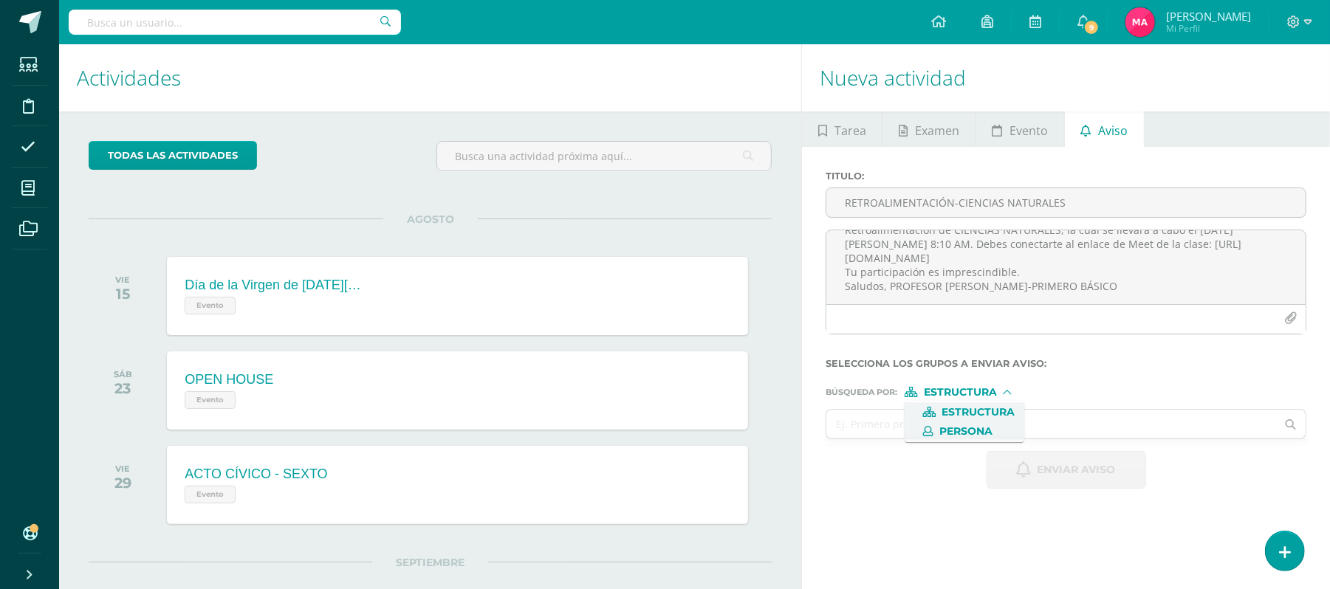
click at [967, 428] on span "Persona" at bounding box center [965, 432] width 53 height 8
click at [947, 428] on input "text" at bounding box center [1051, 424] width 450 height 29
type input "fabian ardon"
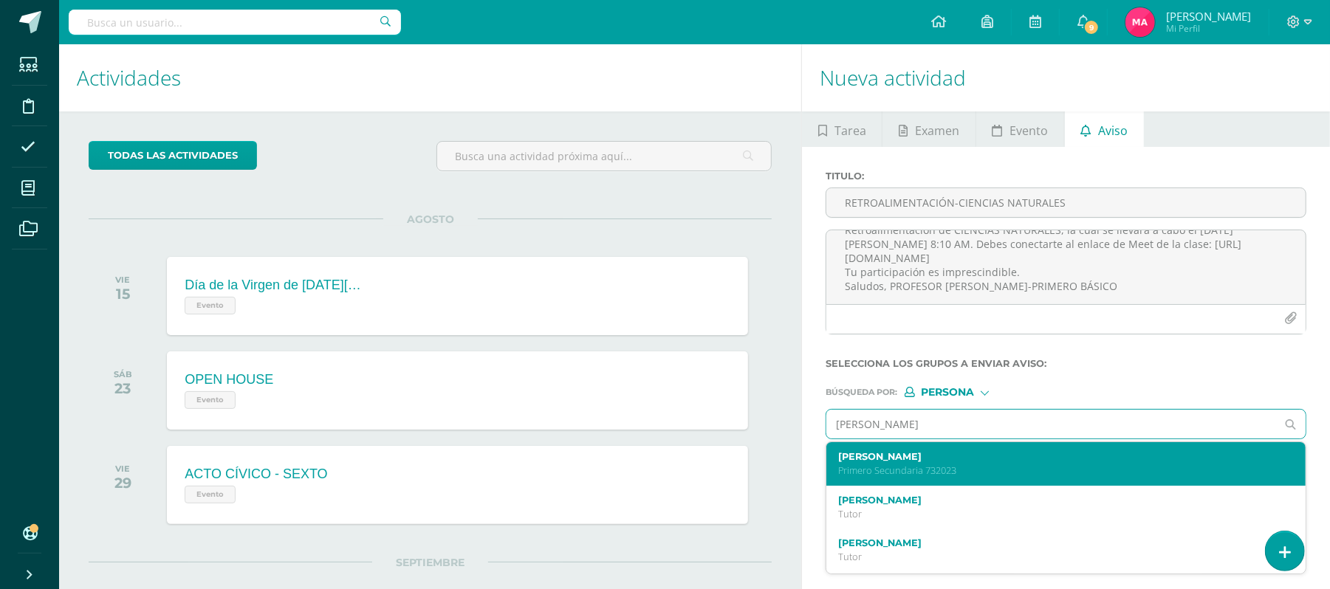
click at [1091, 461] on label "Fabian André Ardón Vassaux" at bounding box center [1056, 456] width 436 height 11
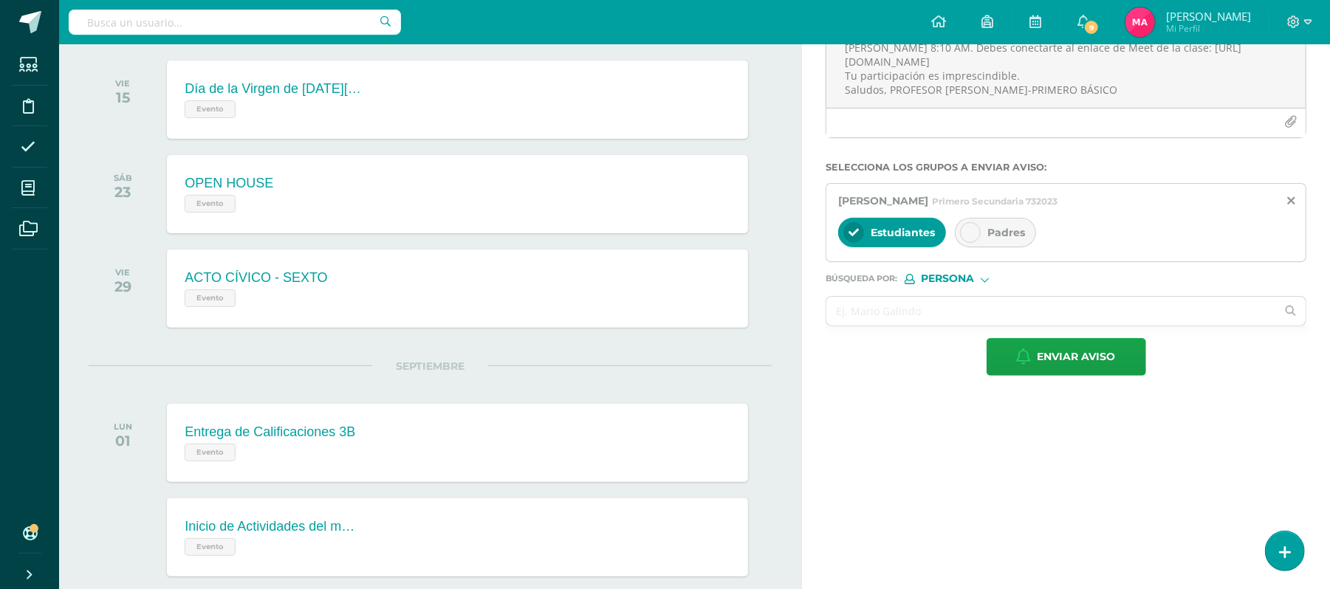
scroll to position [205, 0]
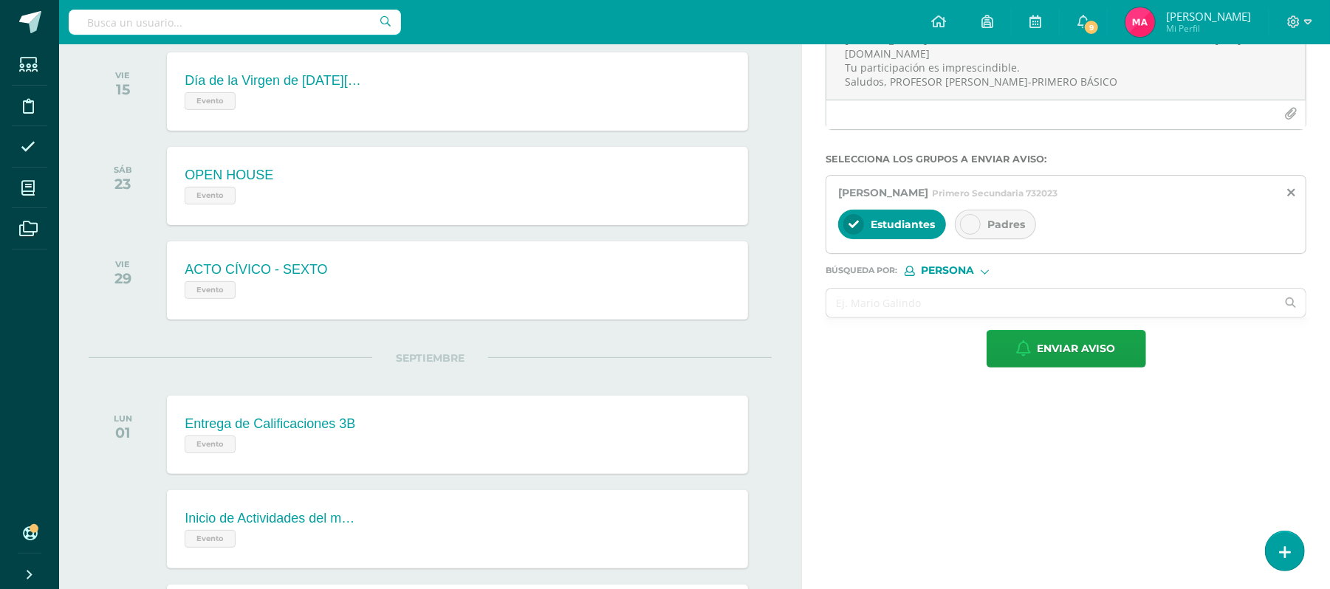
click at [978, 229] on div at bounding box center [970, 224] width 21 height 21
click at [928, 304] on input "text" at bounding box center [1051, 303] width 450 height 29
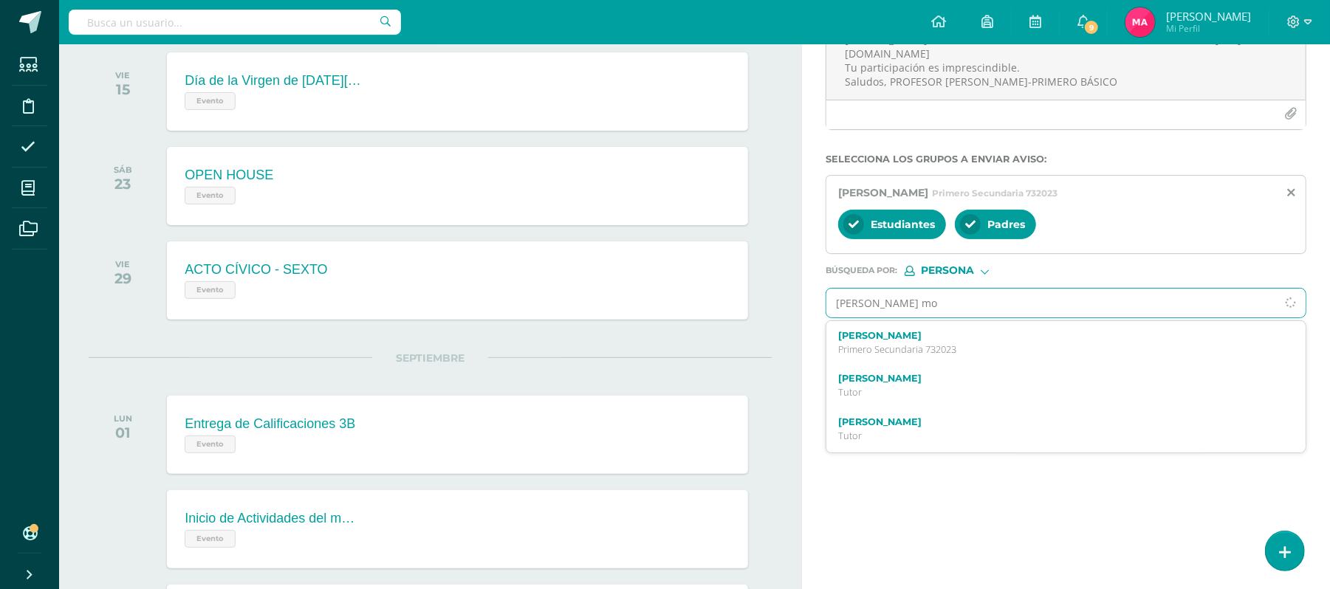
type input "camila mon"
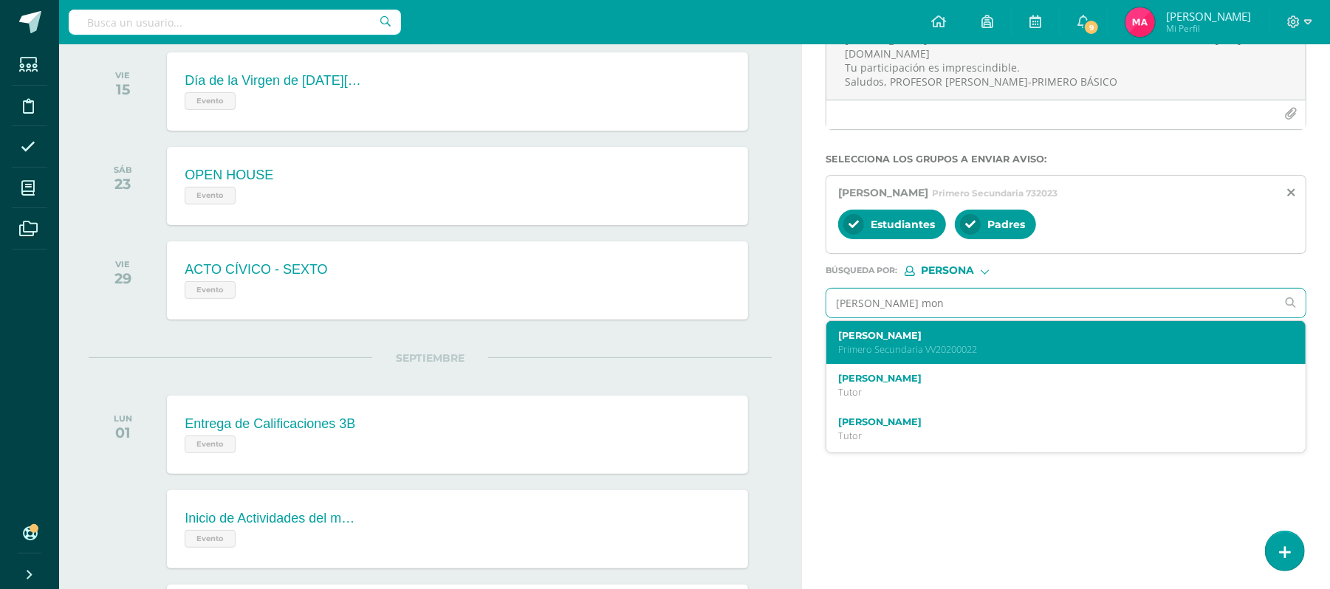
click at [931, 343] on div "Camila Alessandra Monzón Granados Primero Secundaria VV20200022" at bounding box center [1056, 343] width 436 height 26
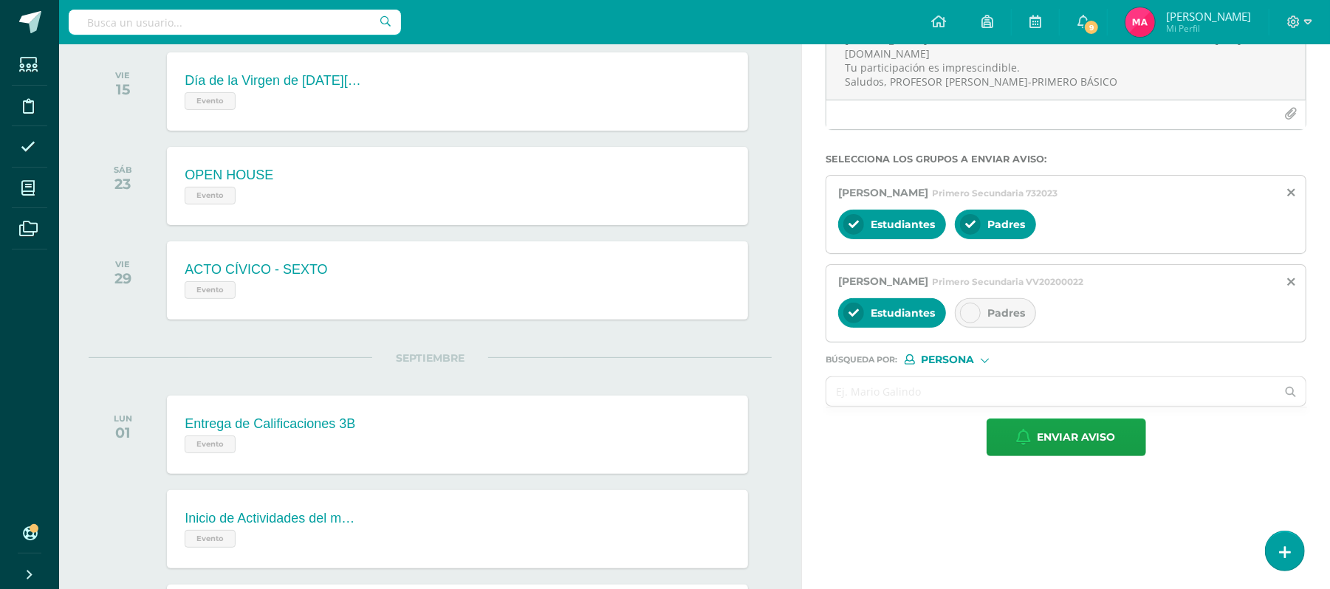
click at [975, 298] on div "Estudiantes Padres" at bounding box center [1066, 314] width 456 height 35
click at [975, 308] on div at bounding box center [970, 313] width 21 height 21
click at [916, 413] on form "Titulo : RETROALIMENTACIÓN-CIENCIAS NATURALES Estimado estudiante, por este med…" at bounding box center [1065, 211] width 481 height 490
click at [886, 400] on input "text" at bounding box center [1051, 391] width 450 height 29
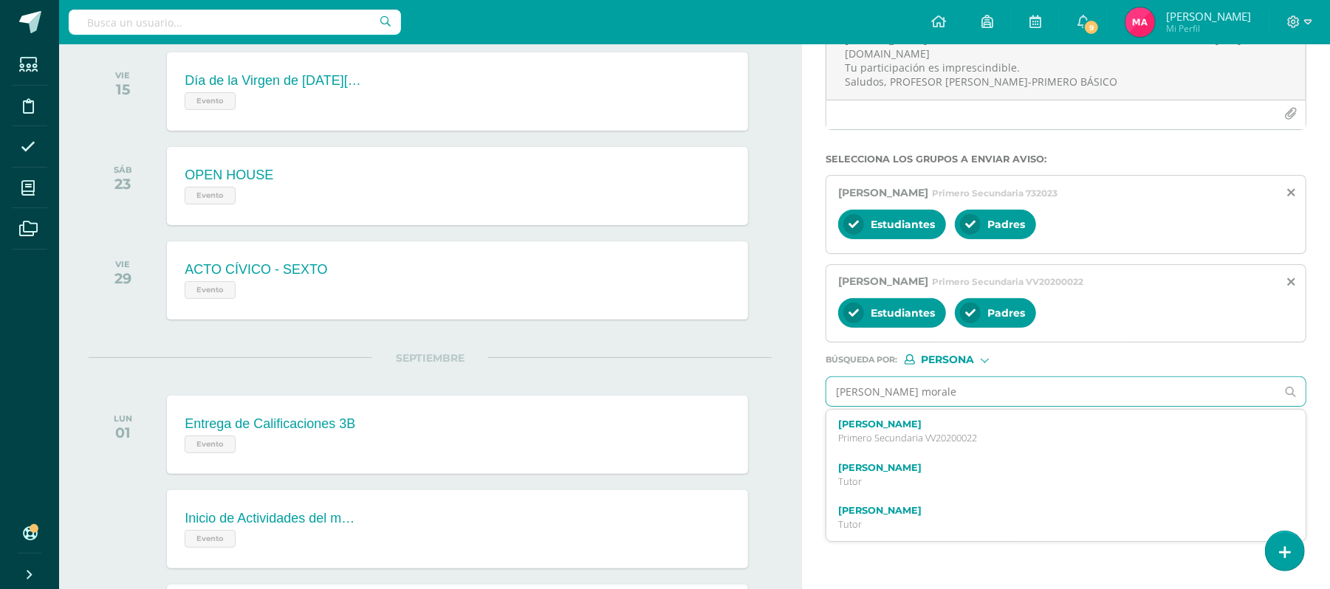
type input "josue morales"
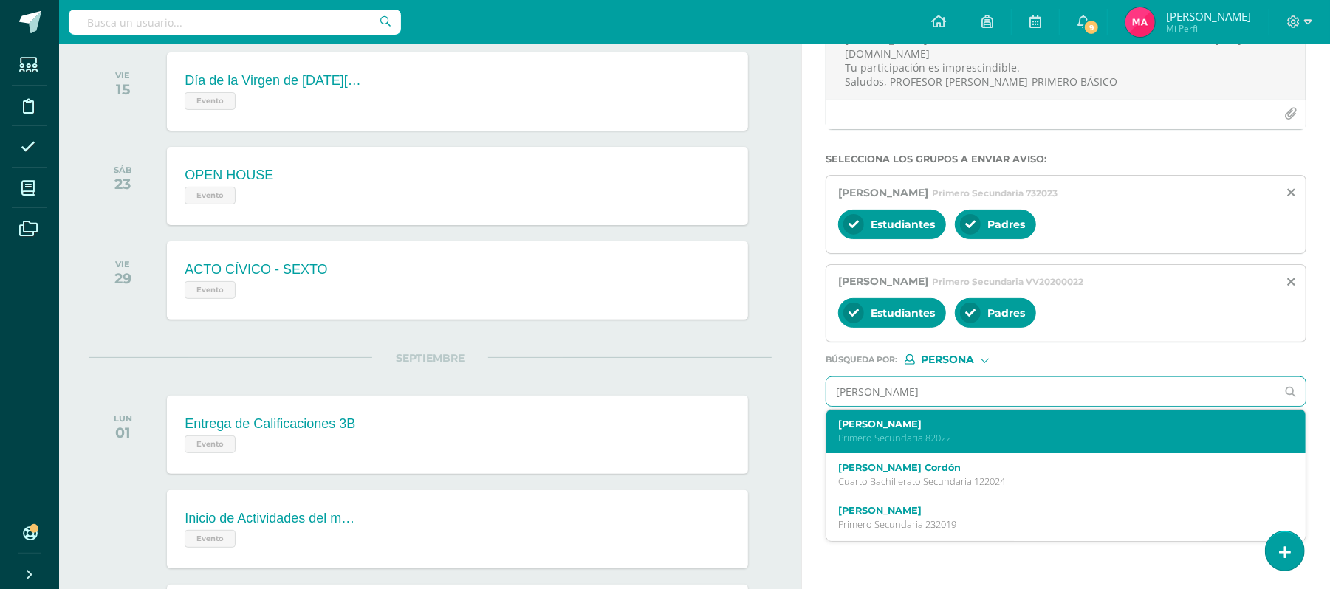
click at [929, 436] on p "Primero Secundaria 82022" at bounding box center [1056, 438] width 436 height 13
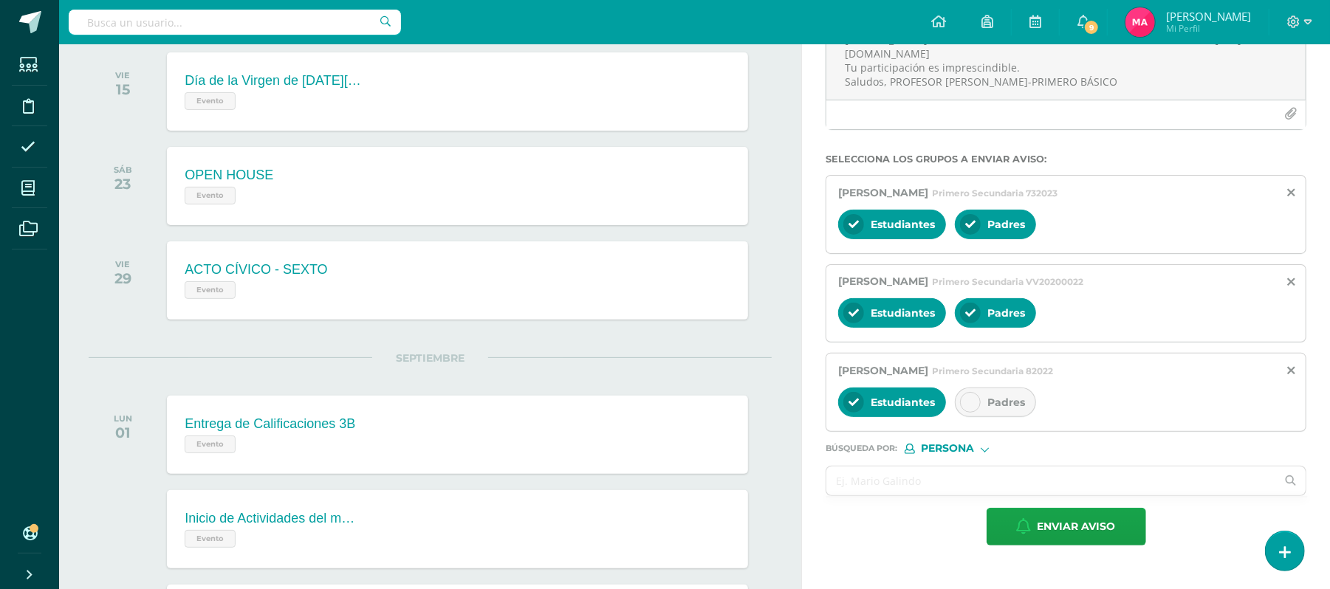
click at [973, 402] on icon at bounding box center [970, 402] width 10 height 10
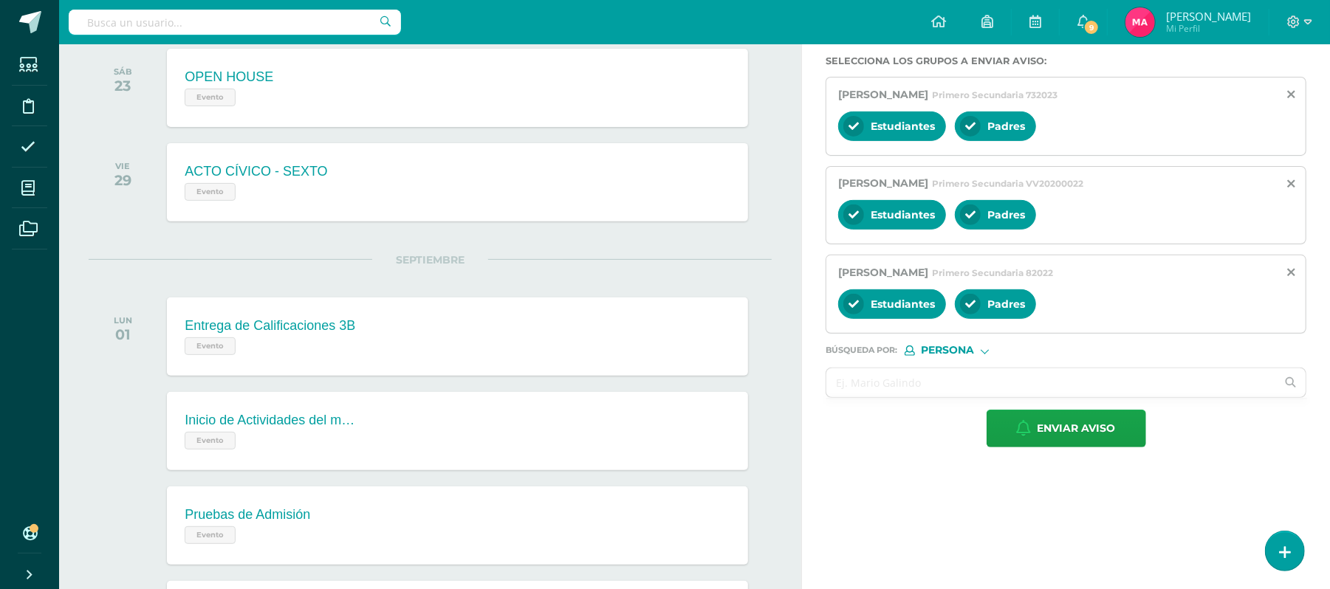
scroll to position [305, 0]
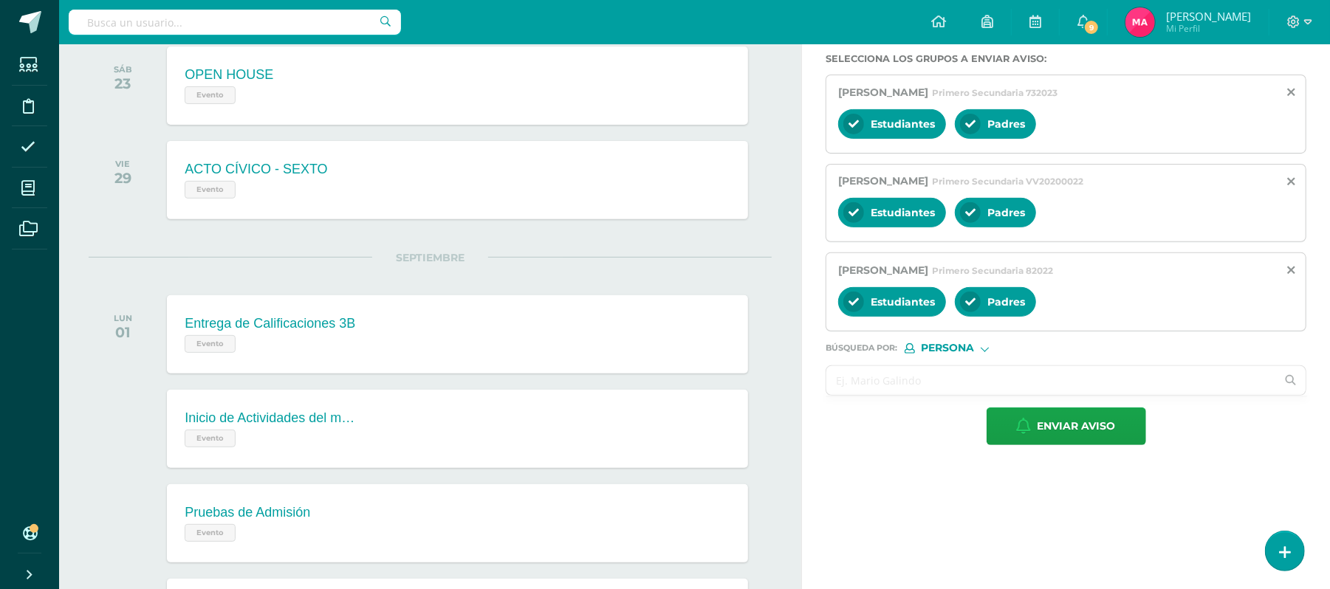
click at [902, 387] on input "text" at bounding box center [1051, 380] width 450 height 29
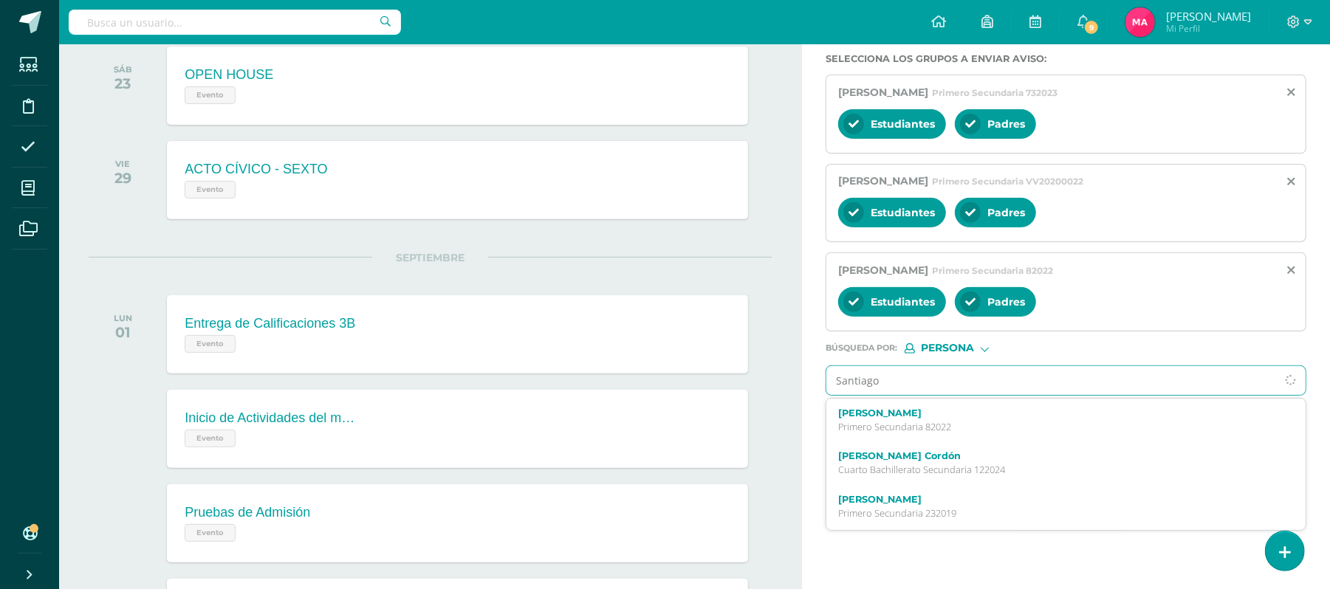
type input "Santiago R"
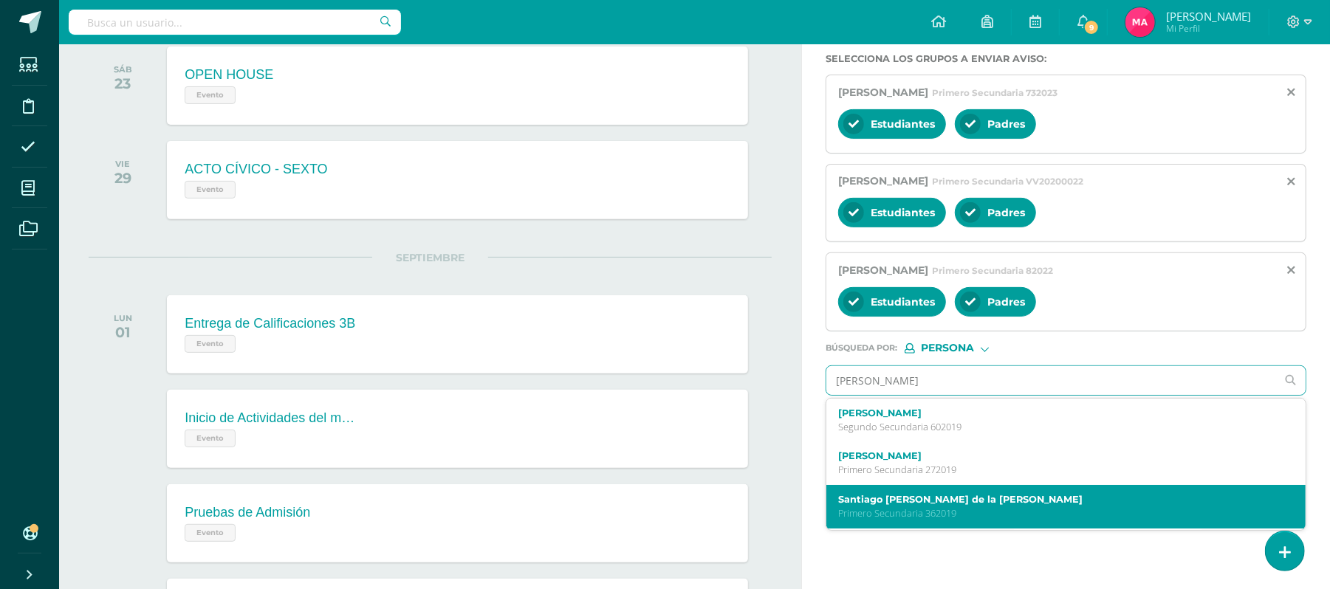
click at [921, 514] on p "Primero Secundaria 362019" at bounding box center [1056, 513] width 436 height 13
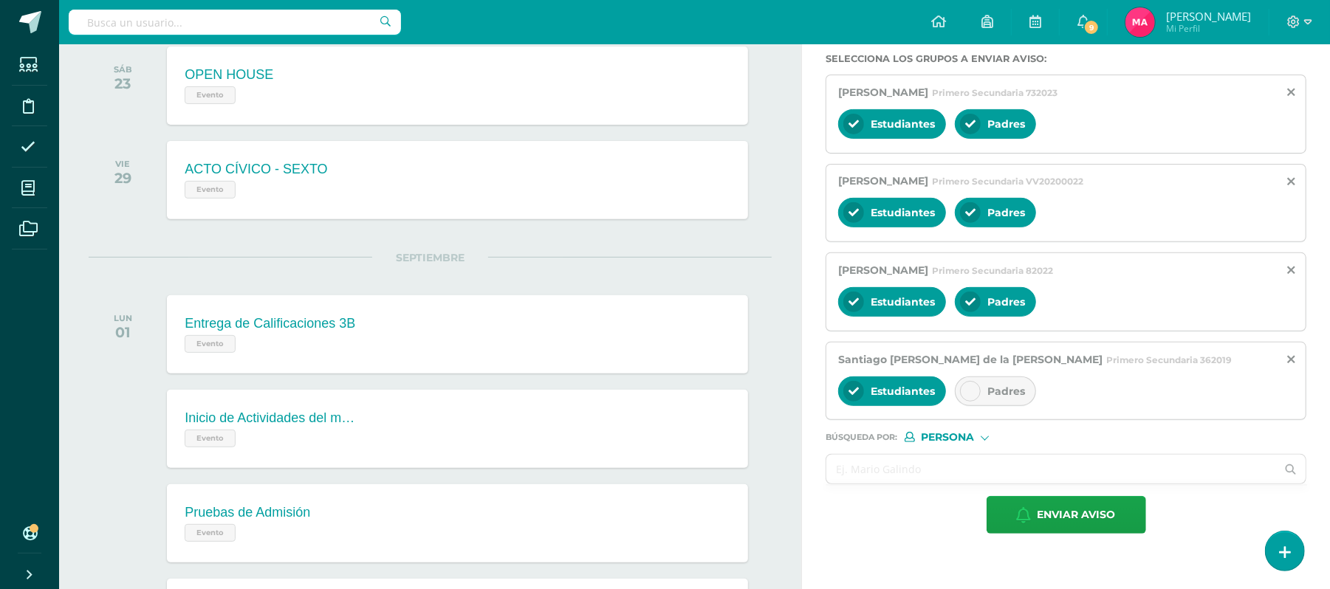
click at [967, 402] on div at bounding box center [970, 391] width 21 height 21
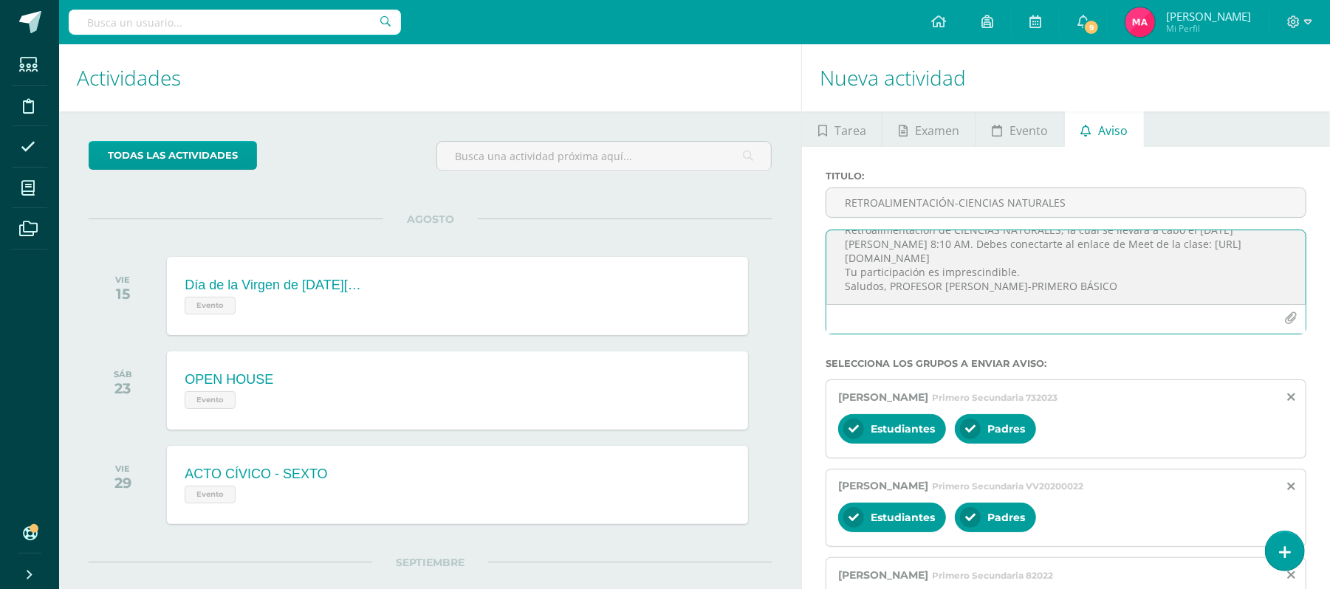
scroll to position [44, 0]
click at [960, 297] on textarea "Estimado estudiante, por este medio te informo que debes participar en la Retro…" at bounding box center [1065, 267] width 479 height 74
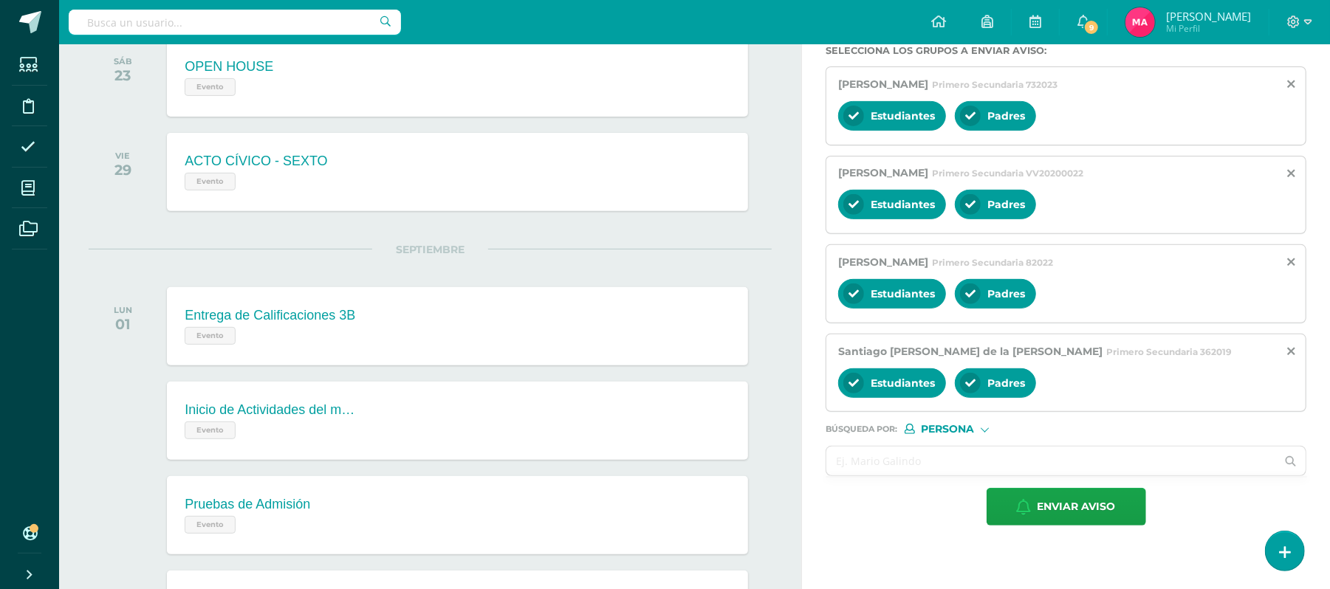
scroll to position [450, 0]
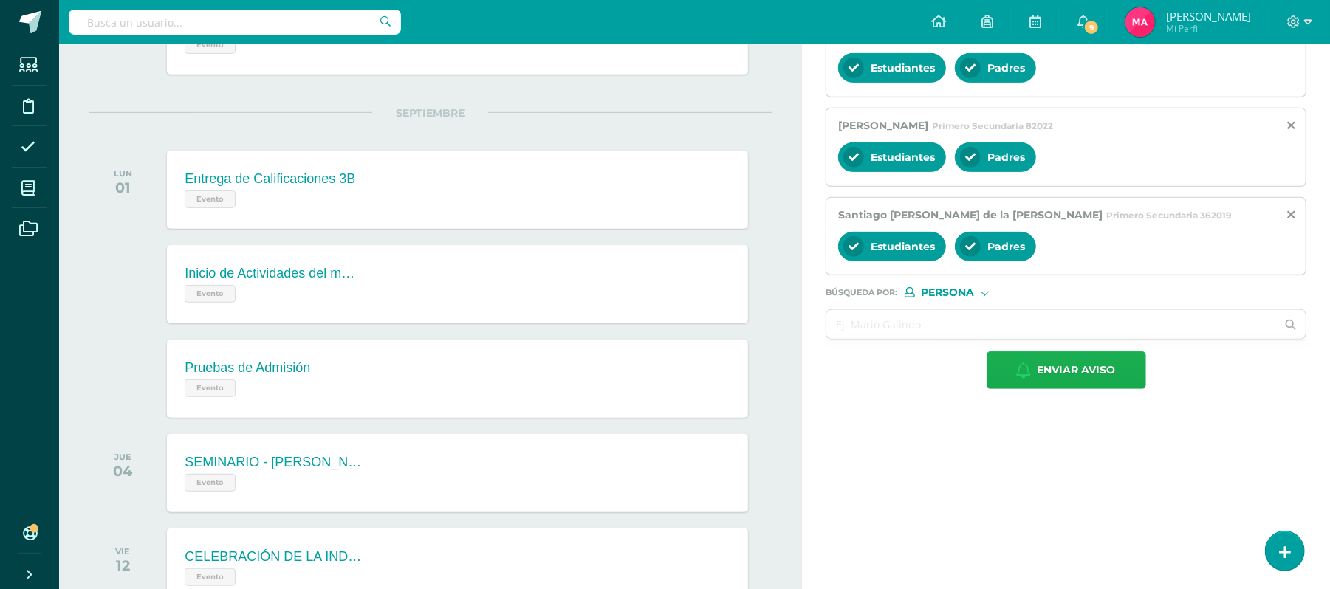
type textarea "Estimado estudiante, por este medio te informo que debes participar en la Retro…"
click at [1088, 380] on span "Enviar aviso" at bounding box center [1076, 370] width 78 height 36
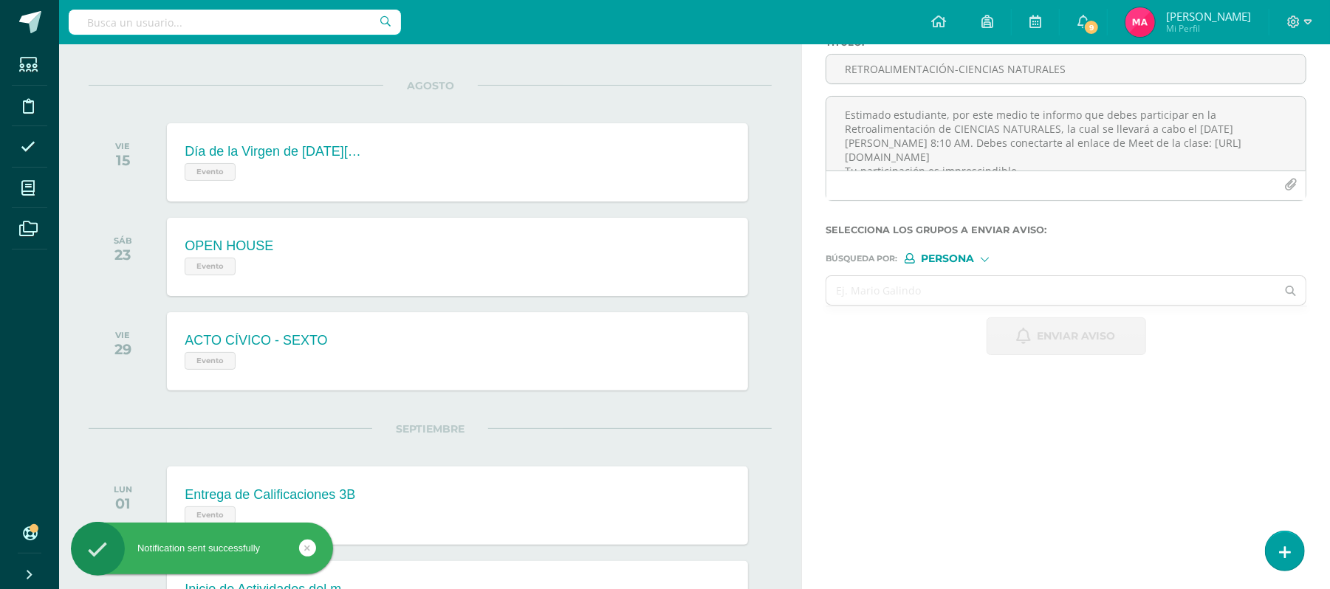
scroll to position [4, 0]
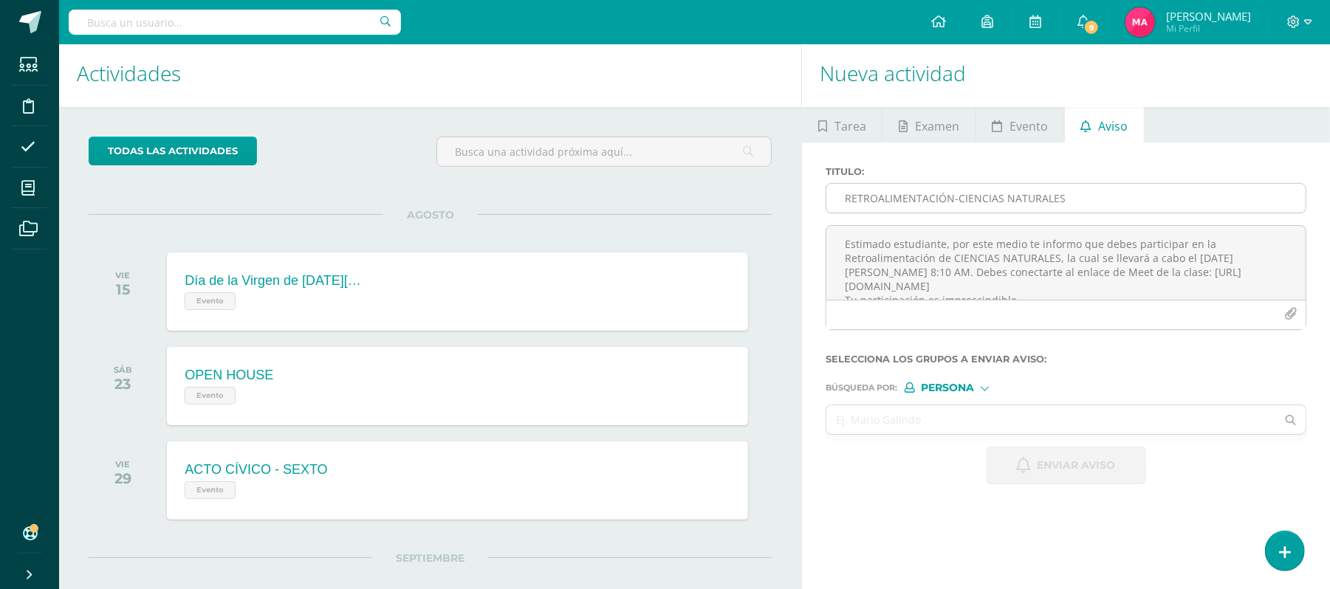
click at [876, 205] on input "RETROALIMENTACIÓN-CIENCIAS NATURALES" at bounding box center [1065, 198] width 479 height 29
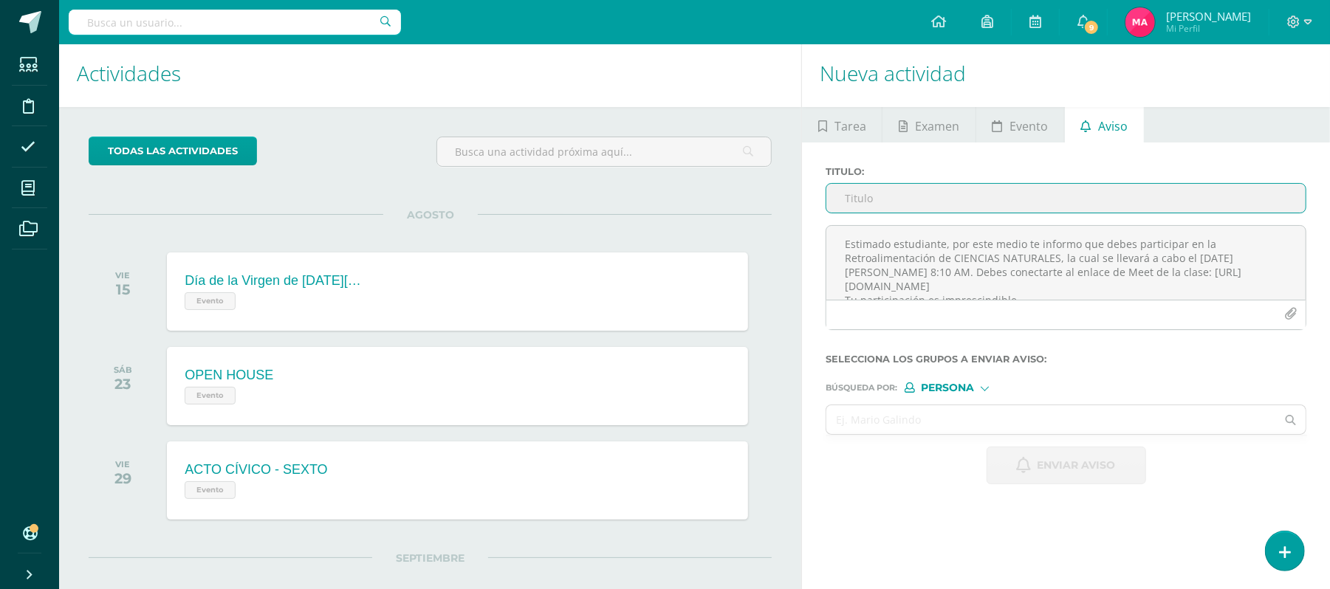
paste input "RETROALIMENTACIÓN-CIENCIAS NATURALES"
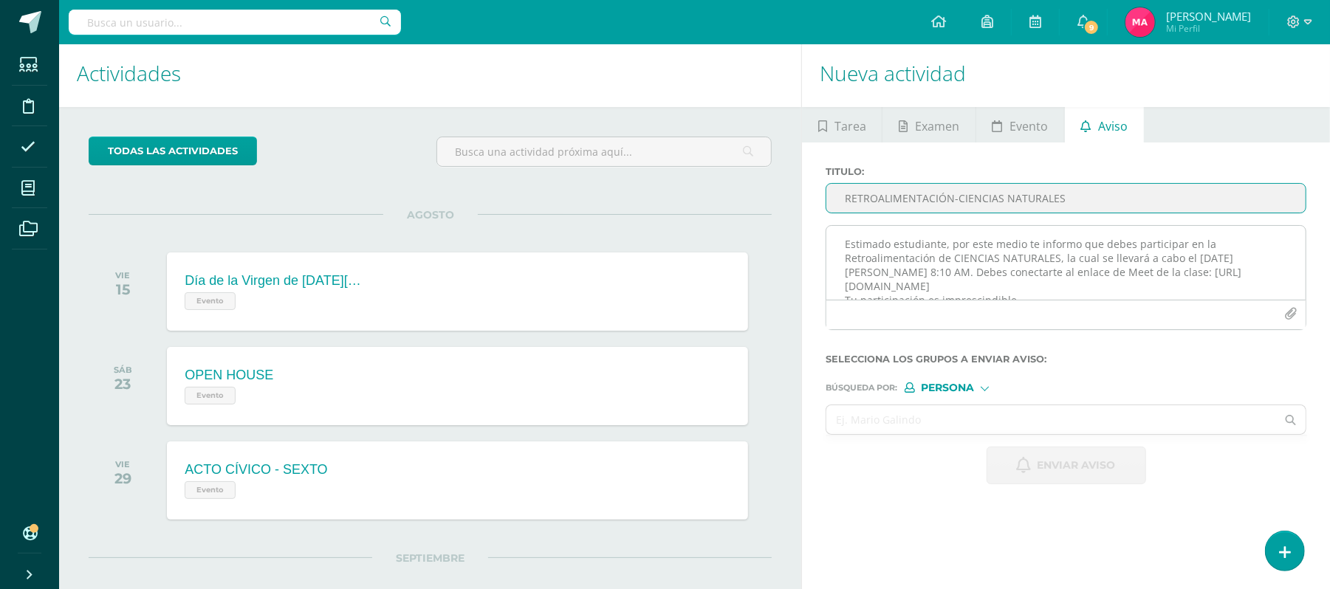
type input "RETROALIMENTACIÓN-CIENCIAS NATURALES"
click at [866, 240] on textarea "Estimado estudiante, por este medio te informo que debes participar en la Retro…" at bounding box center [1065, 263] width 479 height 74
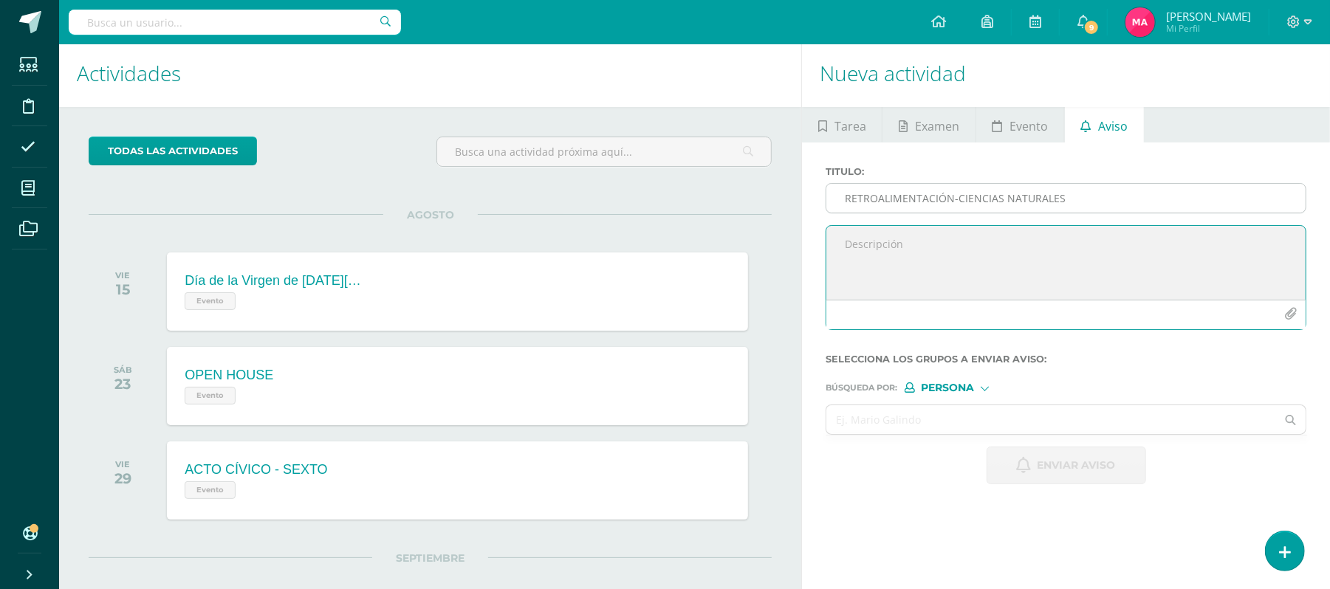
paste textarea "¡Felicitaciones! Aprobaste tu evaluación de CIENCIAS NATURALES, por lo que NO n…"
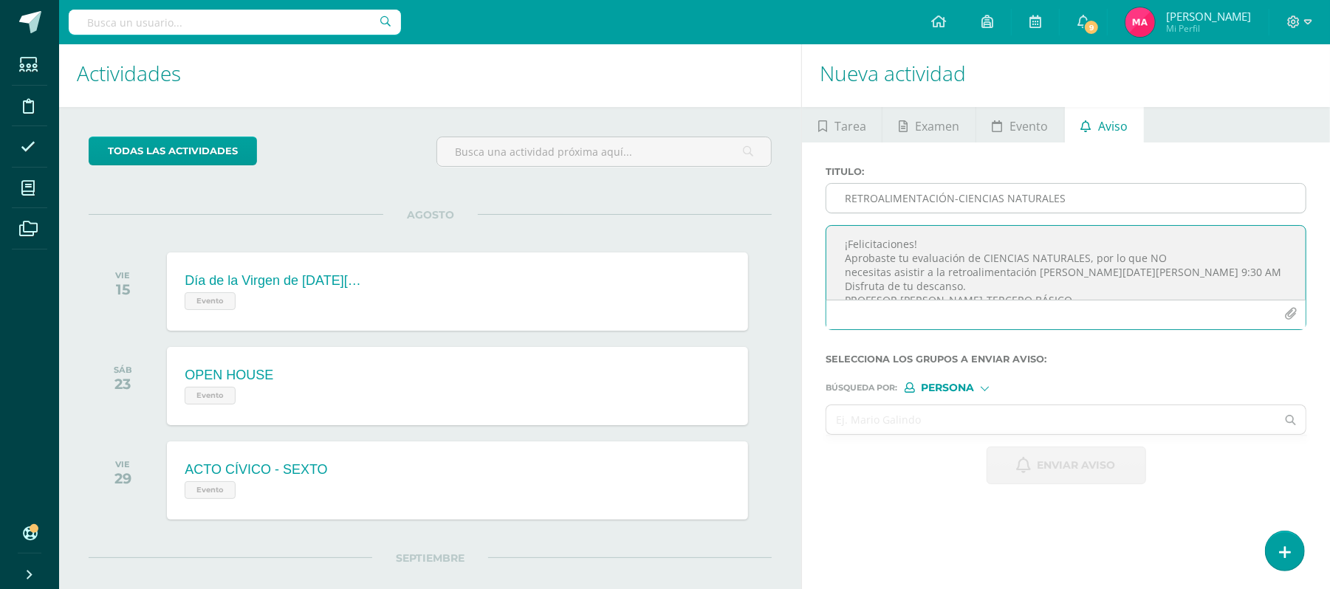
scroll to position [7, 0]
drag, startPoint x: 1052, startPoint y: 264, endPoint x: 1153, endPoint y: 264, distance: 100.4
click at [1153, 264] on textarea "¡Felicitaciones! Aprobaste tu evaluación de CIENCIAS NATURALES, por lo que NO n…" at bounding box center [1065, 263] width 479 height 74
click at [1198, 266] on textarea "¡Felicitaciones! Aprobaste tu evaluación de CIENCIAS NATURALES, por lo que NO n…" at bounding box center [1065, 263] width 479 height 74
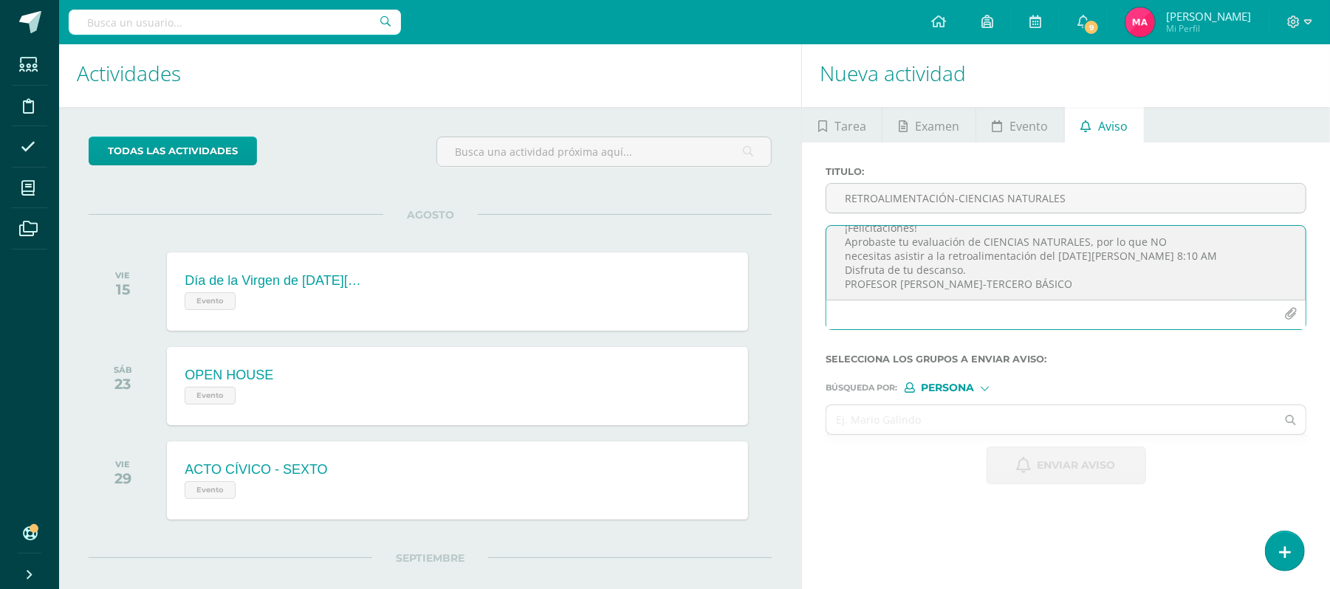
click at [1022, 275] on textarea "¡Felicitaciones! Aprobaste tu evaluación de CIENCIAS NATURALES, por lo que NO n…" at bounding box center [1065, 263] width 479 height 74
click at [978, 282] on textarea "¡Felicitaciones! Aprobaste tu evaluación de CIENCIAS NATURALES, por lo que NO n…" at bounding box center [1065, 263] width 479 height 74
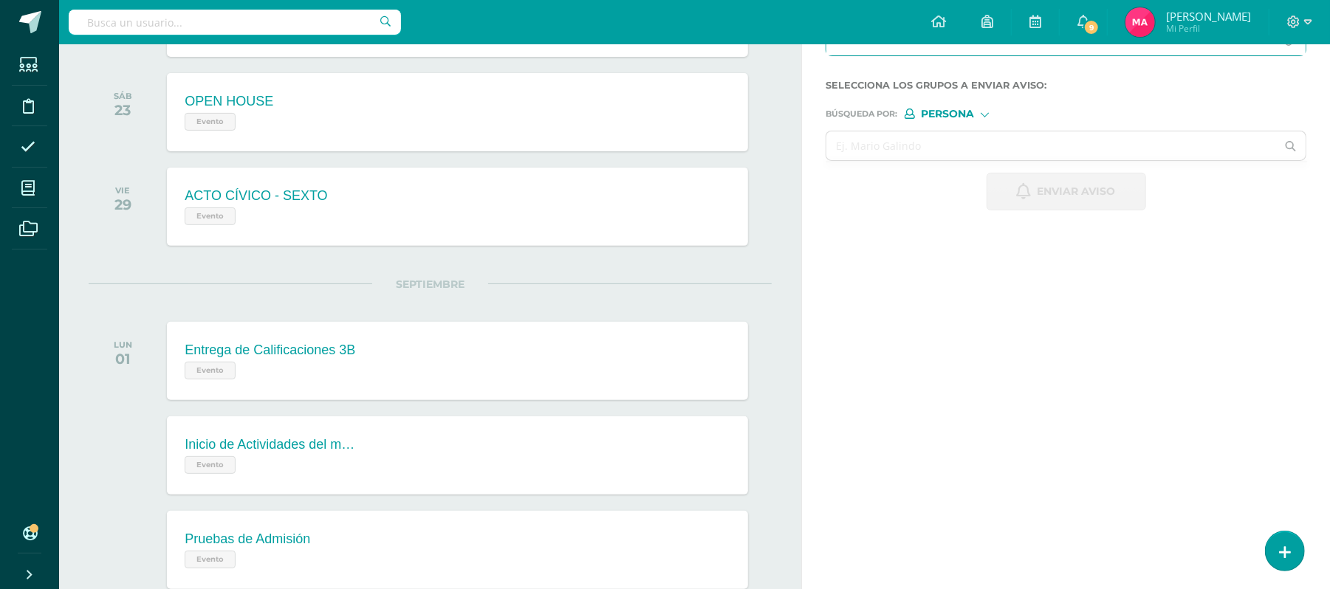
scroll to position [296, 0]
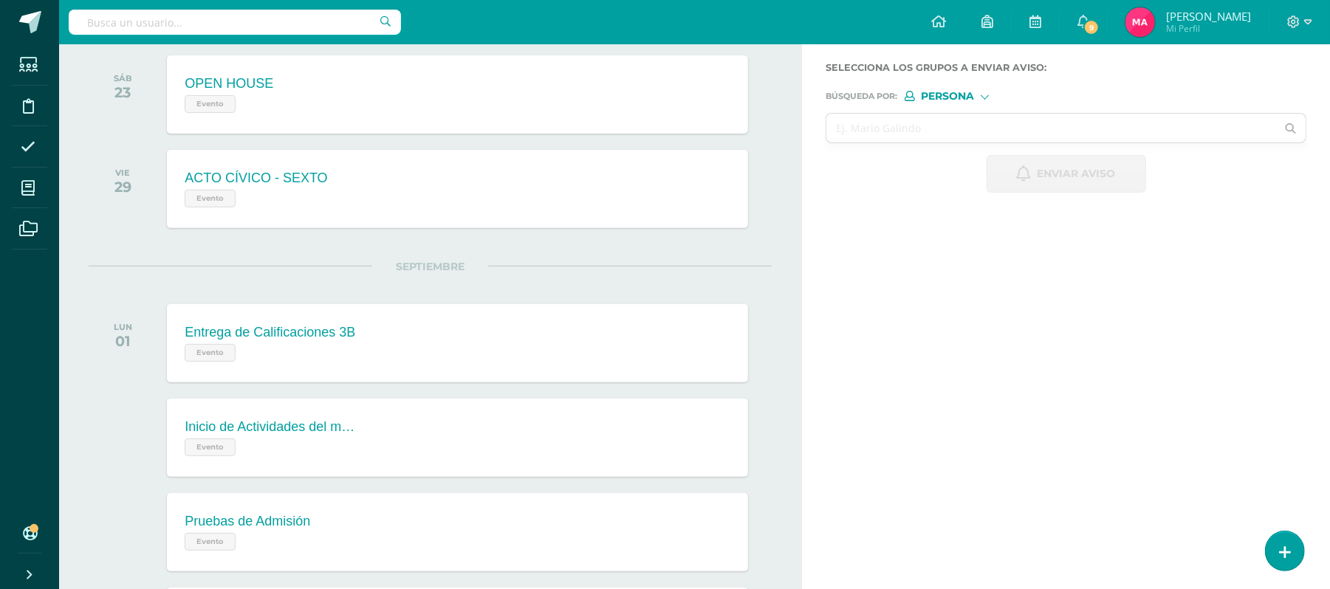
type textarea "¡Felicitaciones! Aprobaste tu evaluación de CIENCIAS NATURALES, por lo que NO n…"
click at [972, 131] on input "text" at bounding box center [1051, 128] width 450 height 29
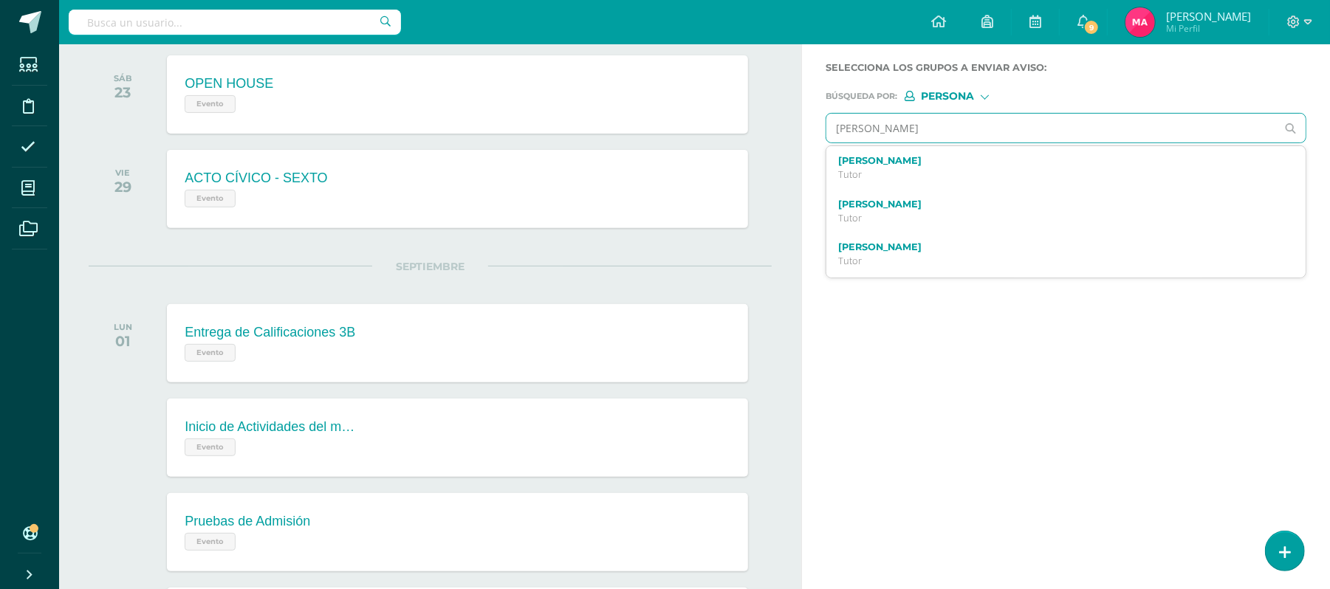
type input "JAVIER ALVARADO"
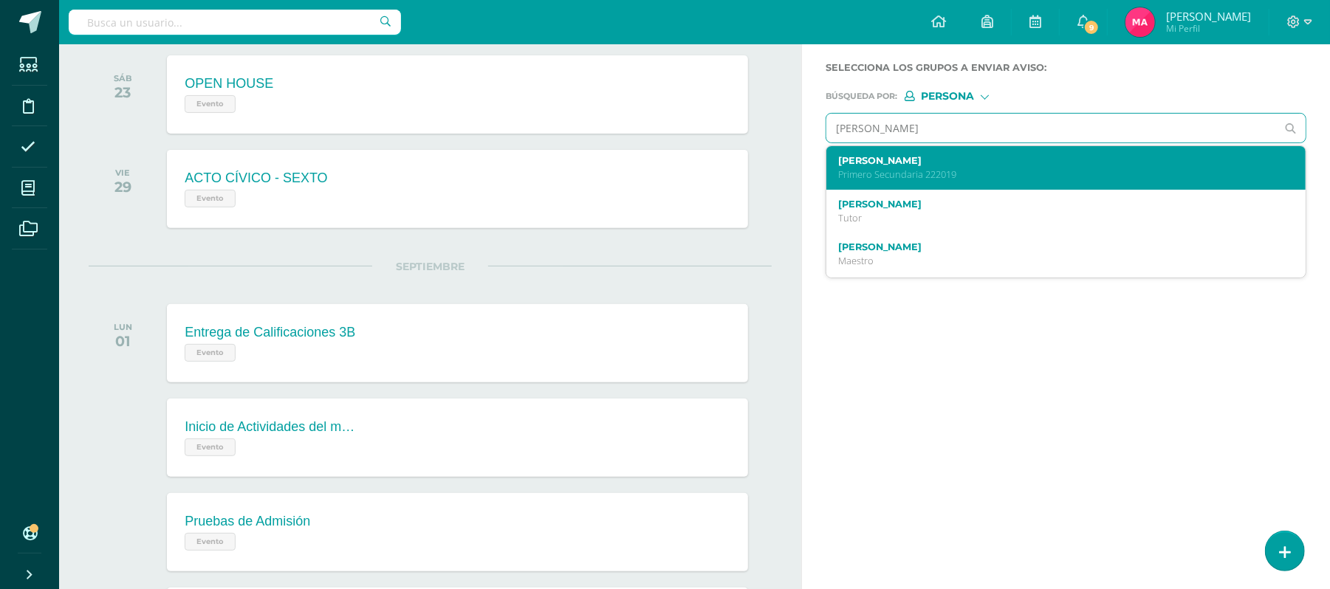
click at [950, 171] on p "Primero Secundaria 222019" at bounding box center [1056, 174] width 436 height 13
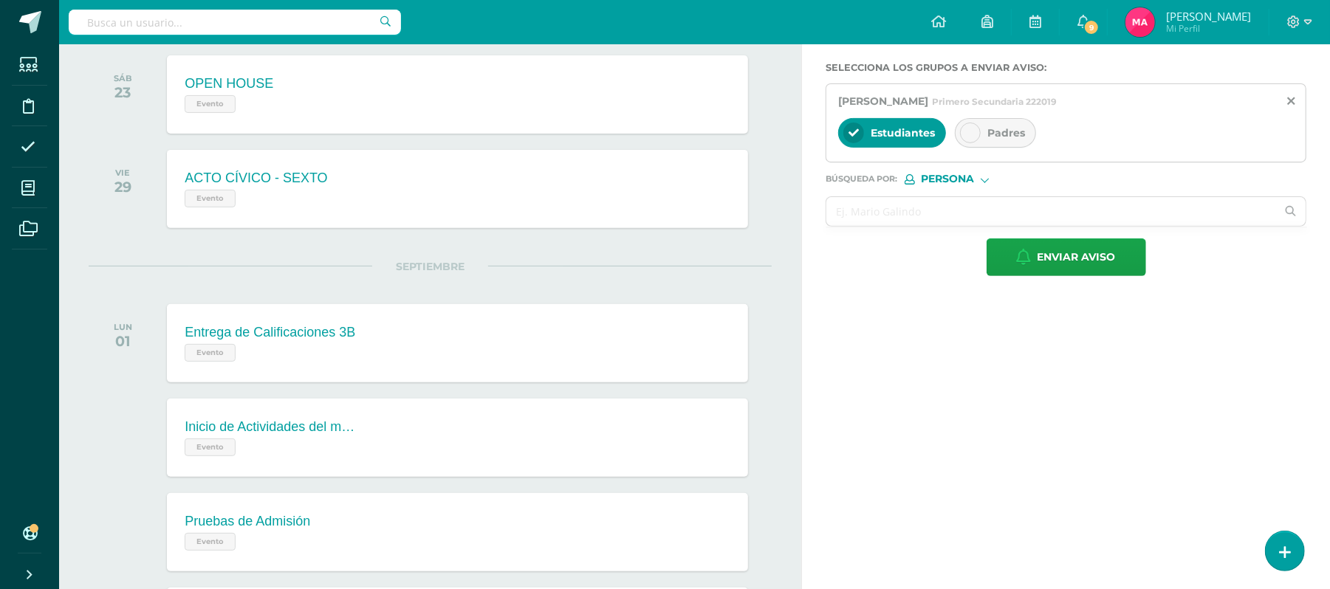
click at [972, 122] on div "Padres" at bounding box center [995, 133] width 81 height 30
click at [888, 222] on input "text" at bounding box center [1051, 211] width 450 height 29
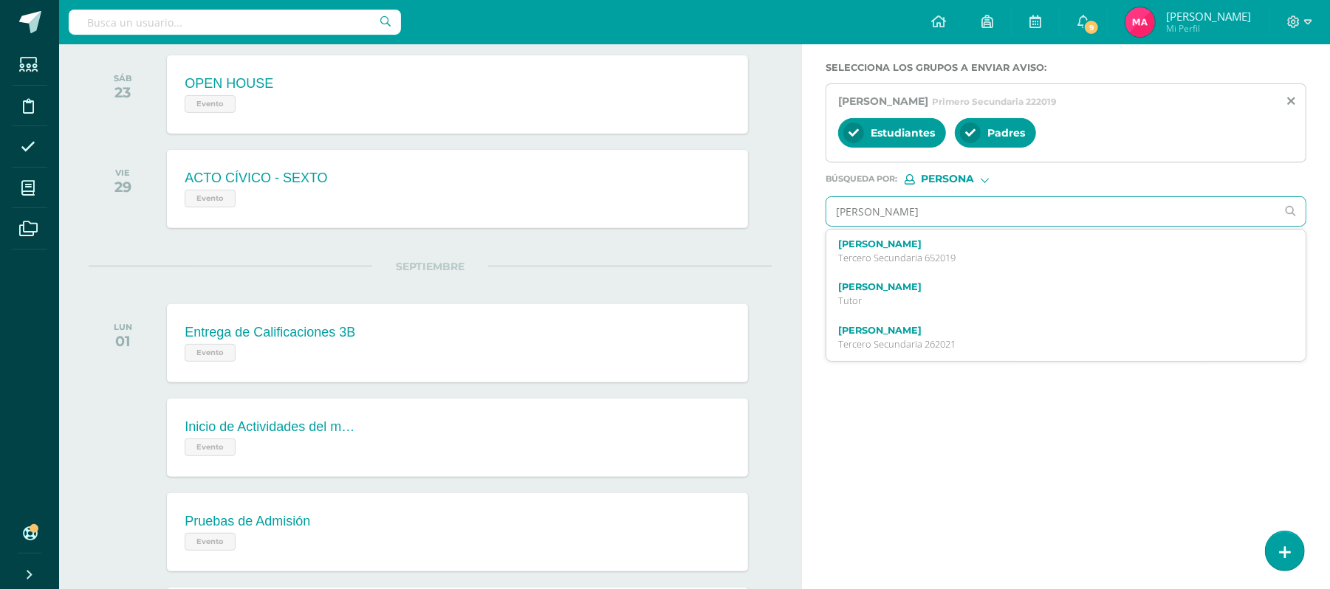
scroll to position [41, 0]
type input "JOSE BAR"
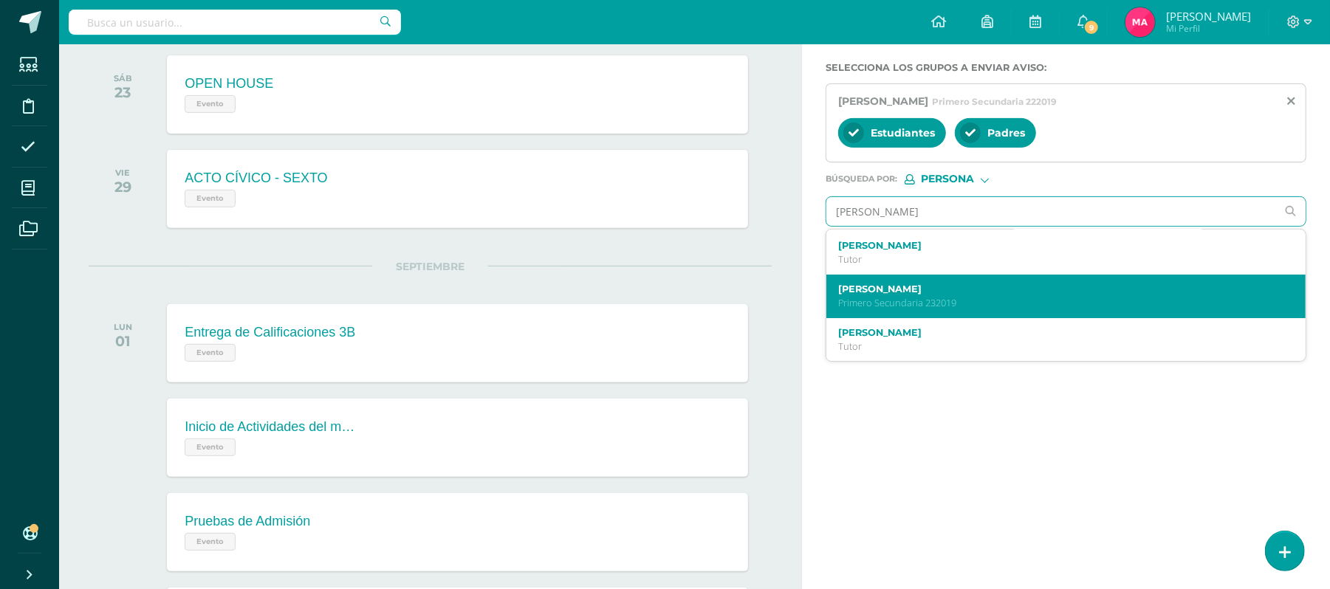
click at [895, 299] on p "Primero Secundaria 232019" at bounding box center [1056, 303] width 436 height 13
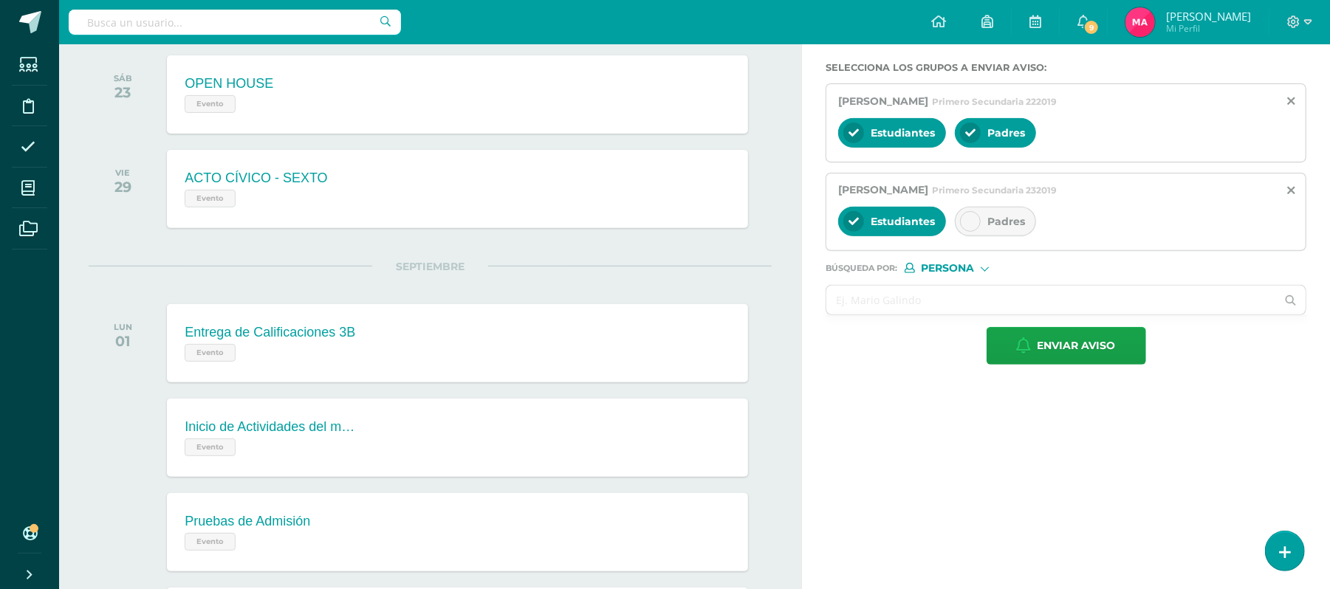
scroll to position [0, 0]
click at [978, 213] on div "Padres" at bounding box center [995, 222] width 81 height 30
click at [929, 299] on input "text" at bounding box center [1051, 300] width 450 height 29
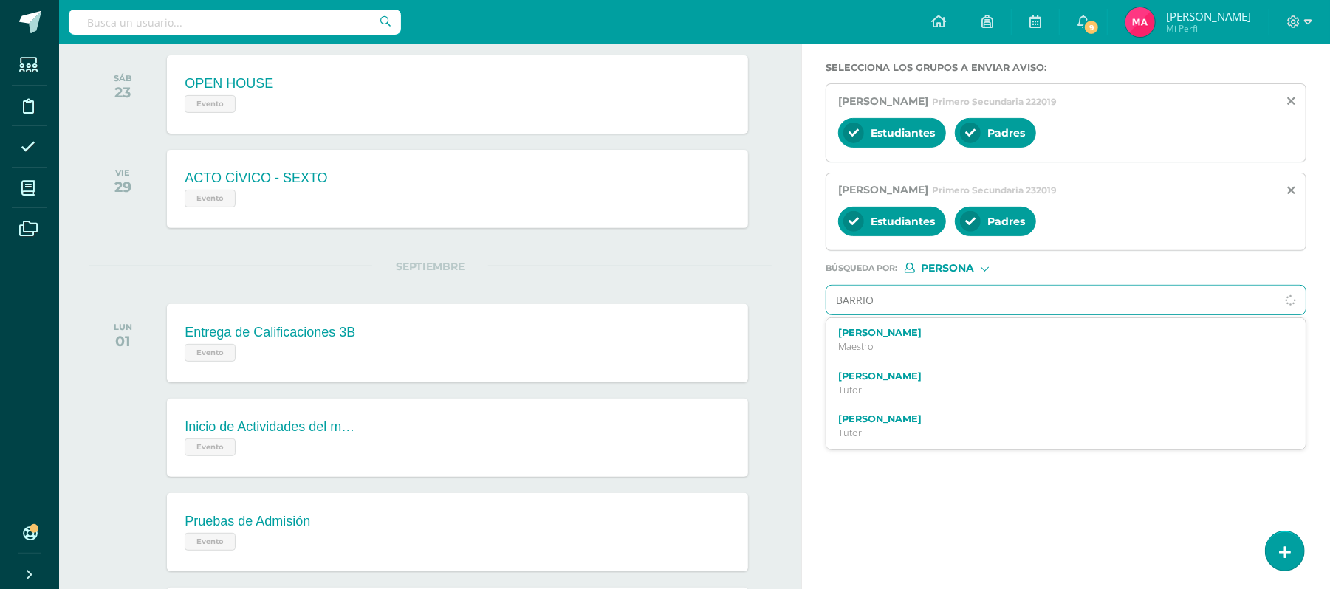
type input "BARRIOS"
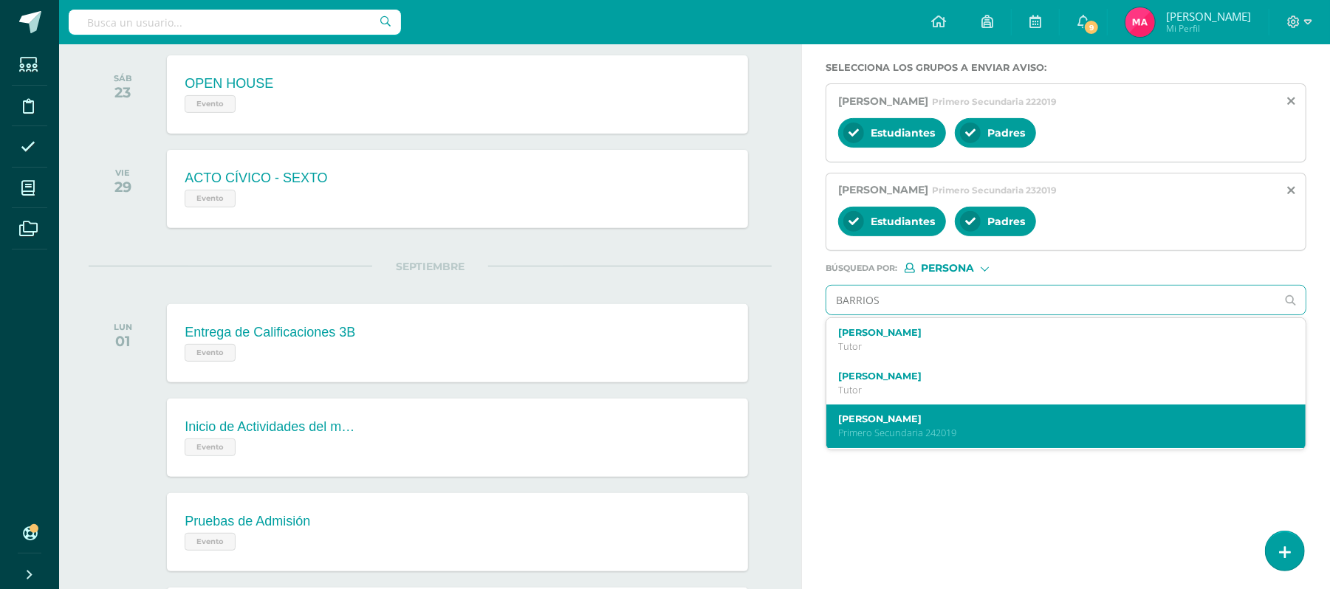
click at [938, 423] on label "Stephany Gabriela Barrios Villavicencio" at bounding box center [1056, 418] width 436 height 11
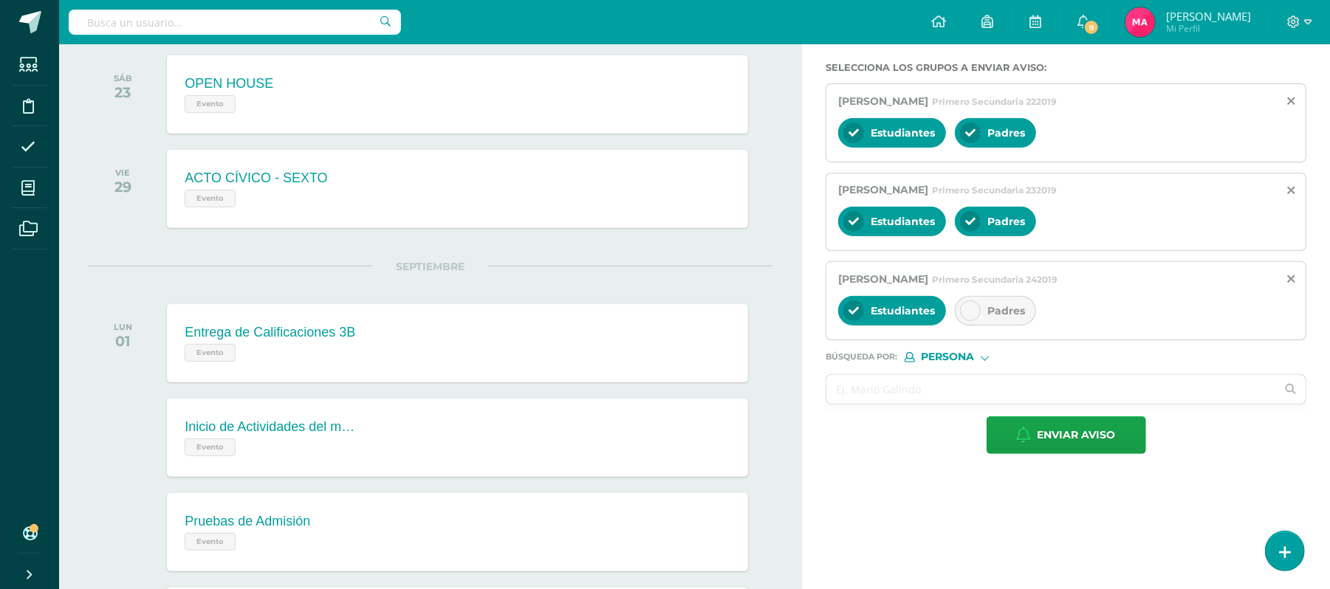
click at [969, 320] on div at bounding box center [970, 311] width 21 height 21
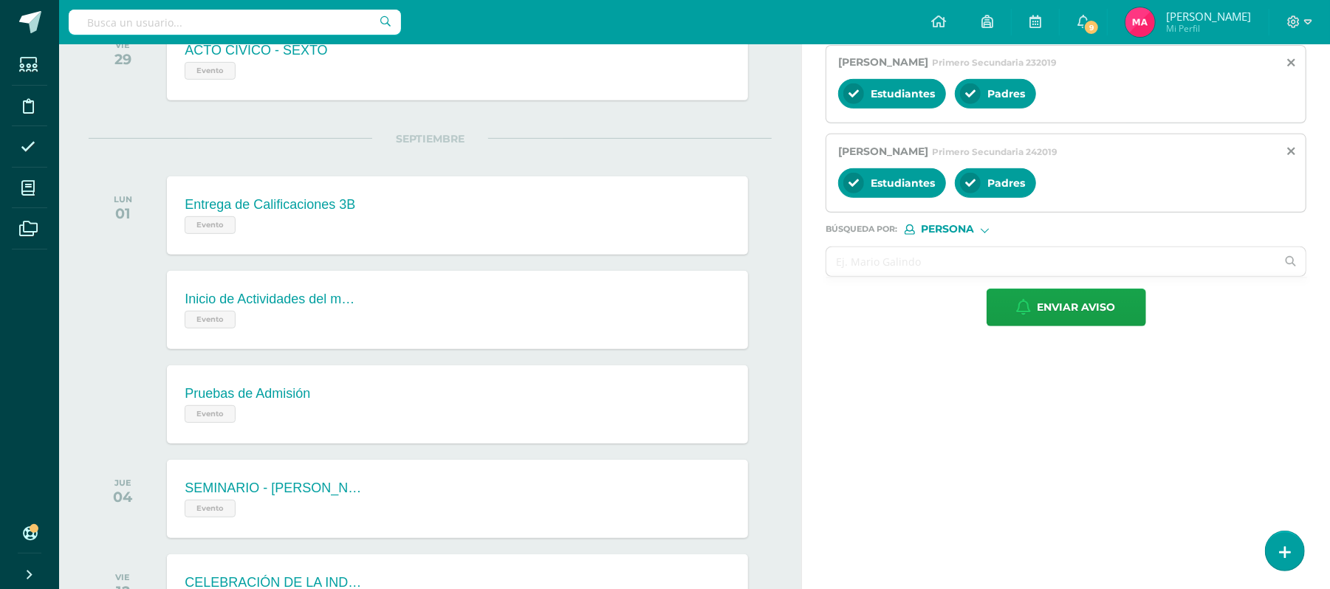
scroll to position [459, 0]
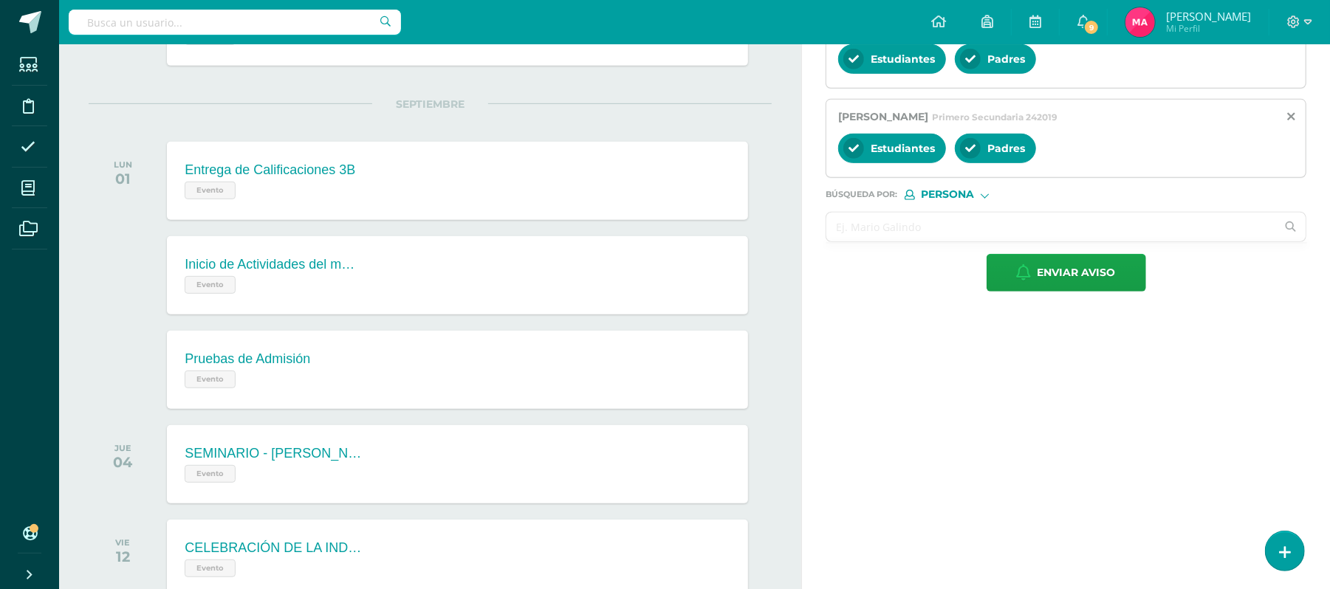
click at [958, 232] on input "text" at bounding box center [1051, 227] width 450 height 29
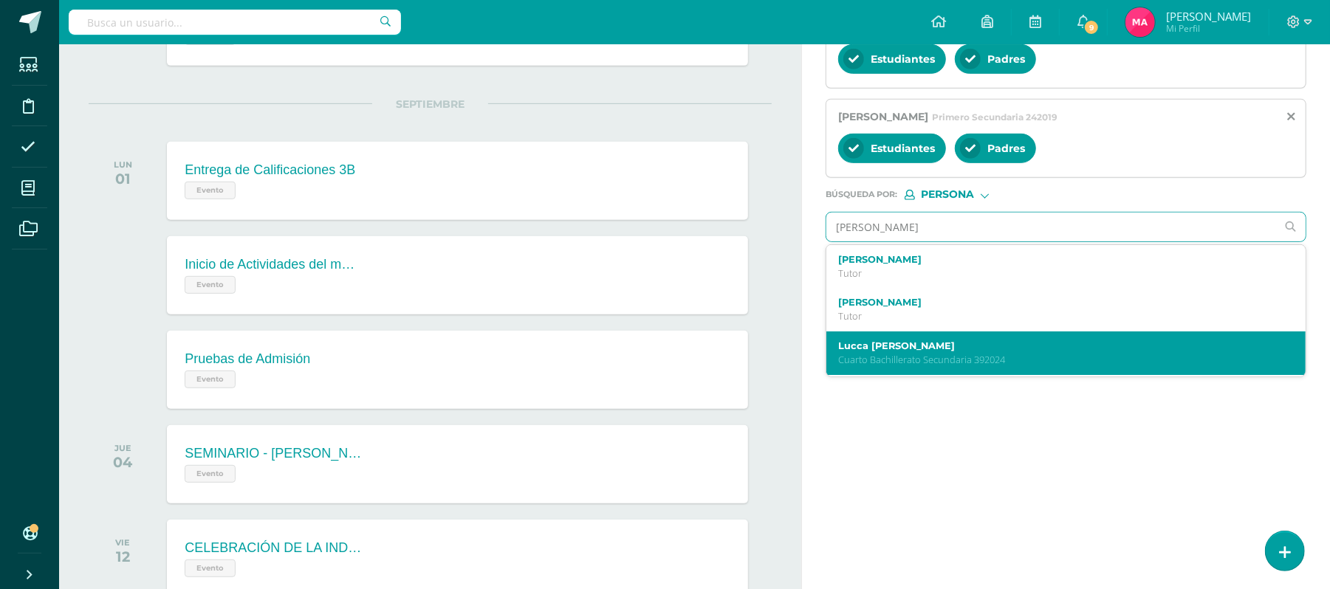
type input "BOCALETTI"
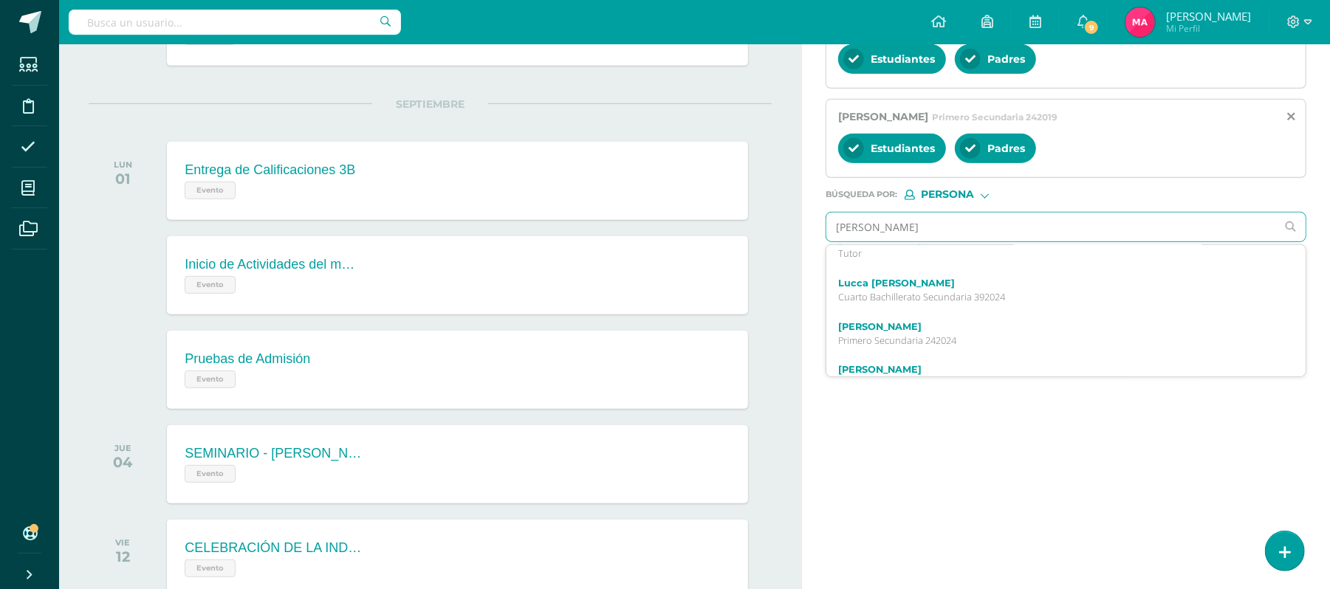
scroll to position [31, 0]
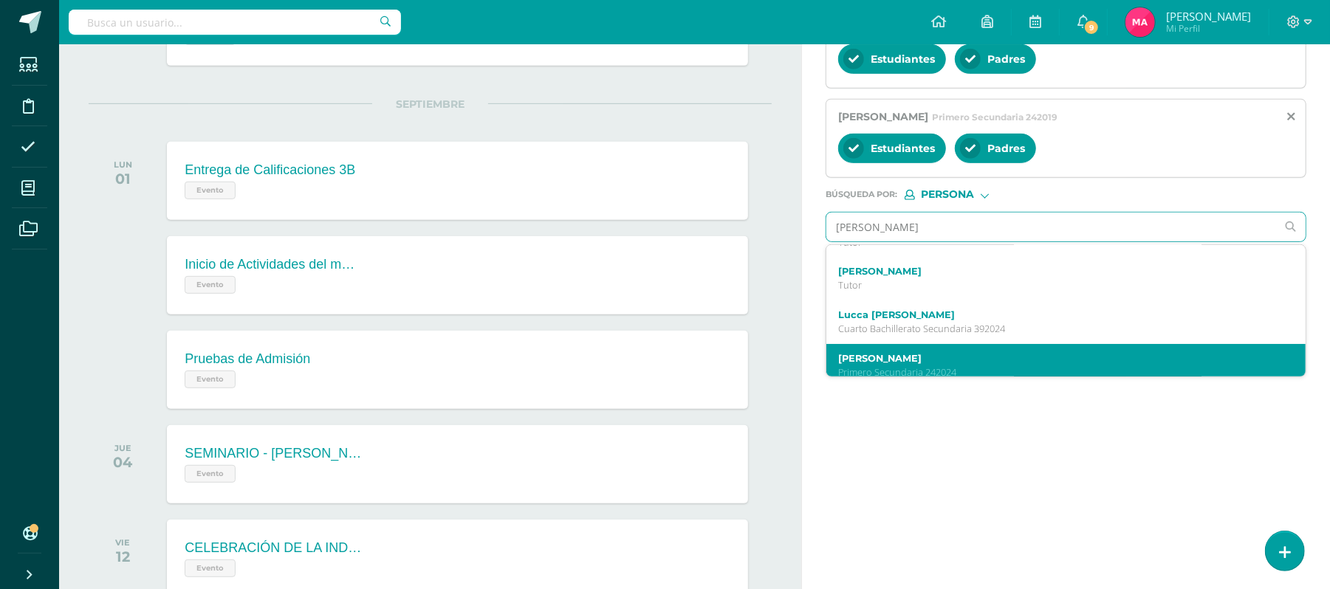
click at [1102, 356] on label "Mia Isabella Bocaletti Aguilar" at bounding box center [1056, 358] width 436 height 11
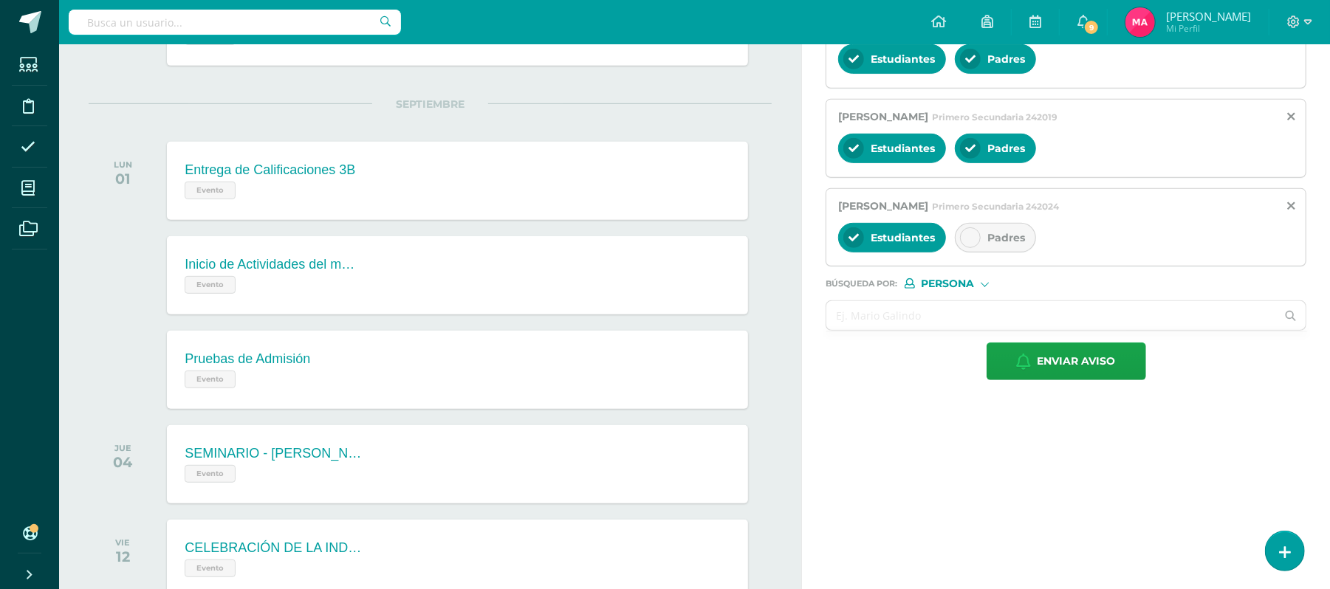
scroll to position [0, 0]
click at [967, 239] on icon at bounding box center [970, 238] width 10 height 10
click at [943, 320] on input "text" at bounding box center [1051, 315] width 450 height 29
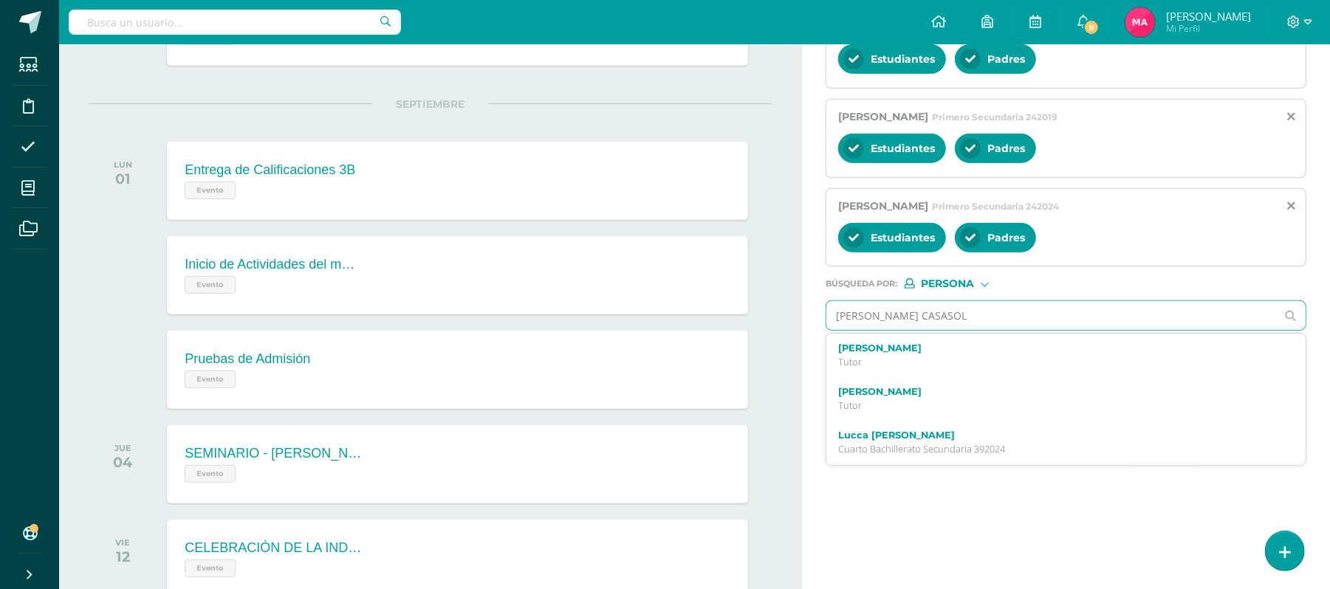
type input "KENIA CASASOLA"
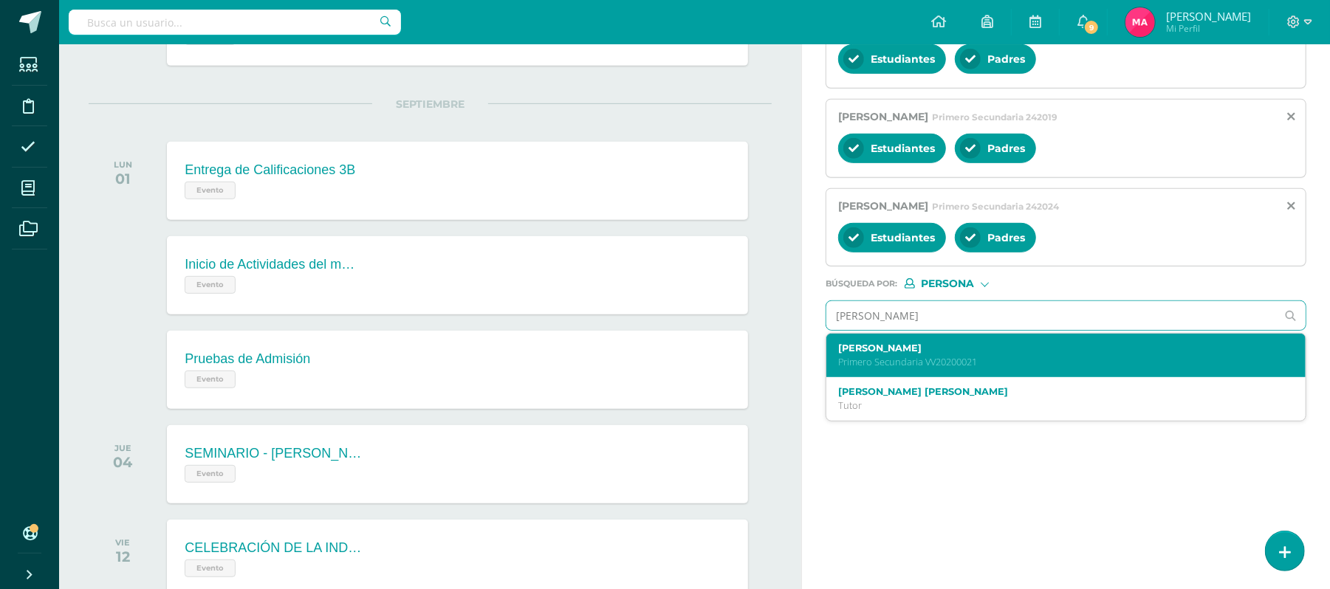
click at [948, 354] on label "Kenia Cristel Casasola Donis" at bounding box center [1056, 348] width 436 height 11
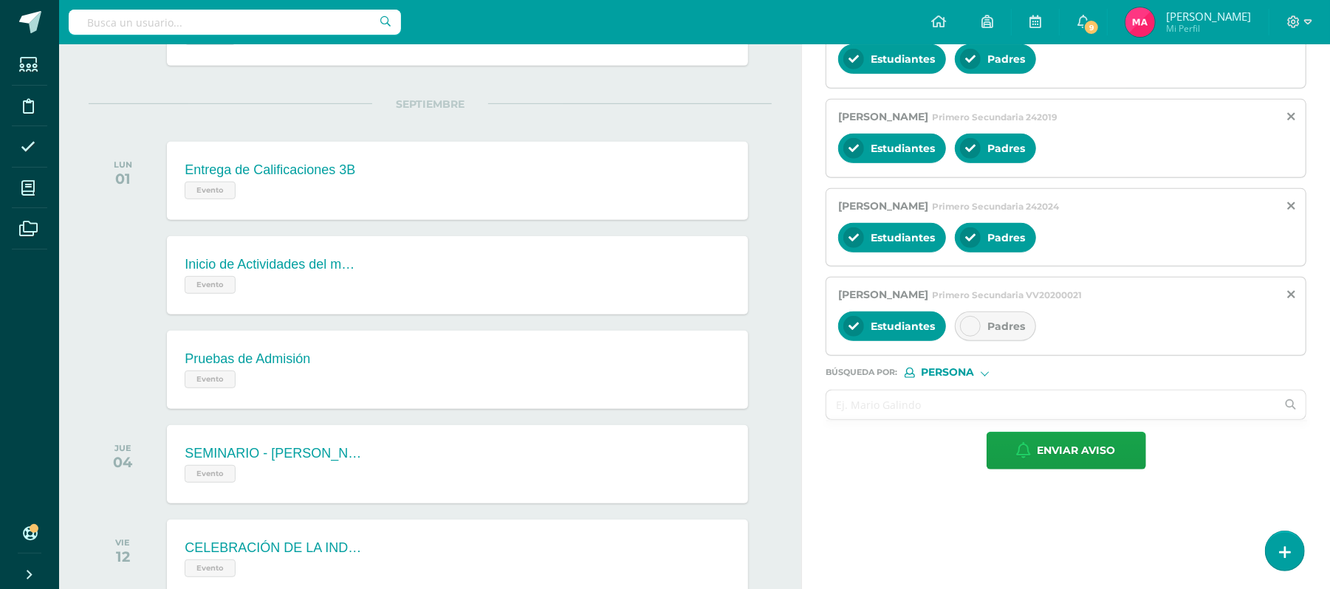
click at [982, 317] on div "Padres" at bounding box center [995, 327] width 81 height 30
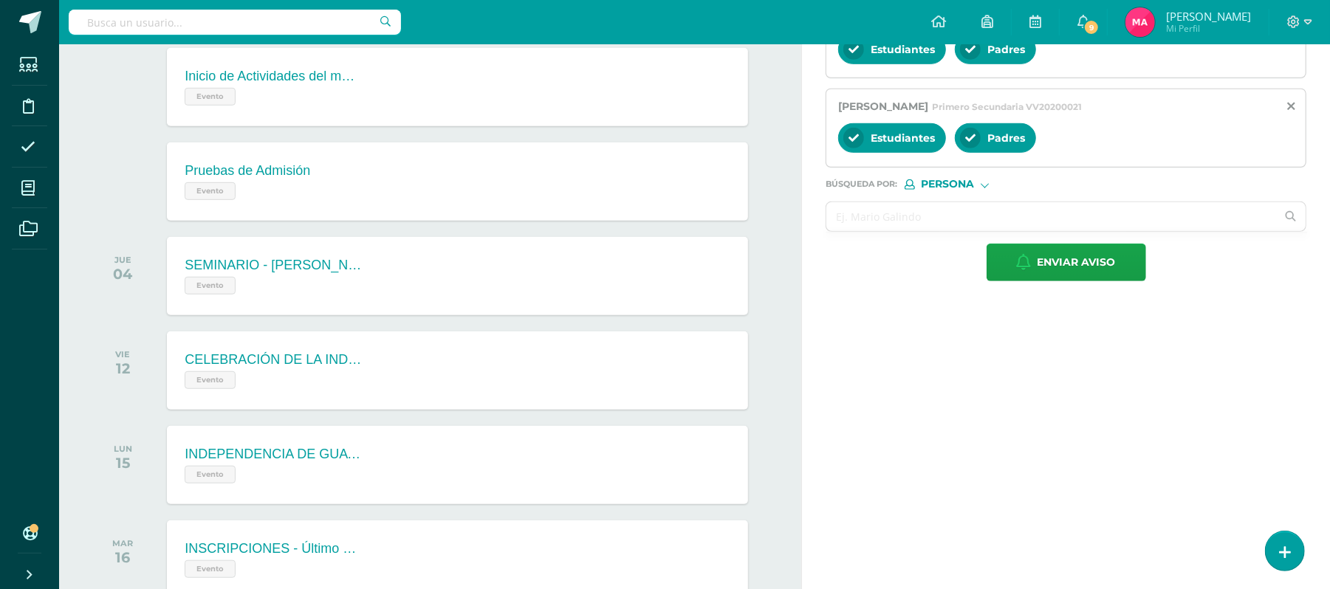
scroll to position [672, 0]
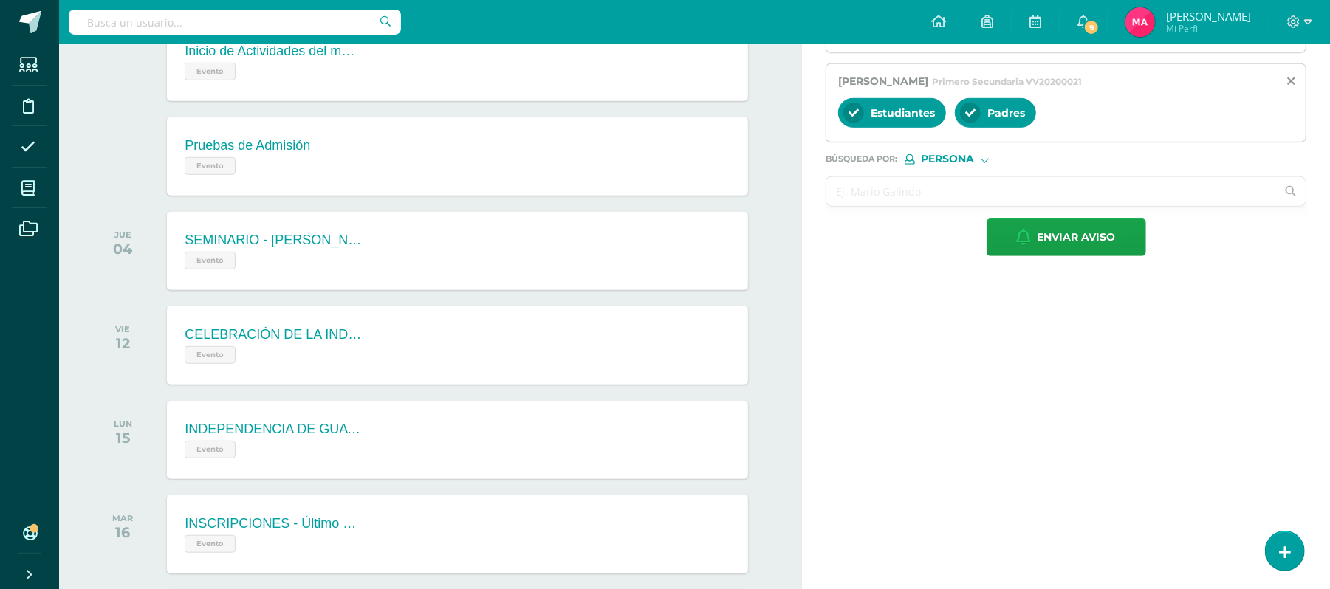
click at [869, 190] on input "text" at bounding box center [1051, 191] width 450 height 29
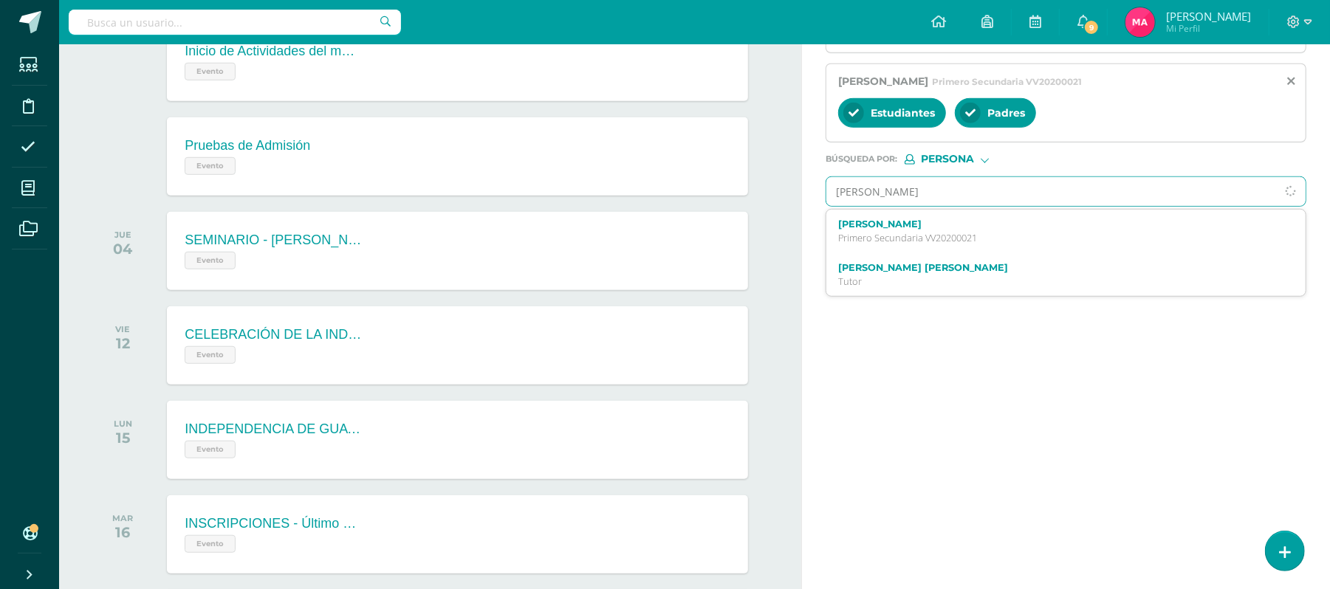
type input "SANTIAGO CORZO"
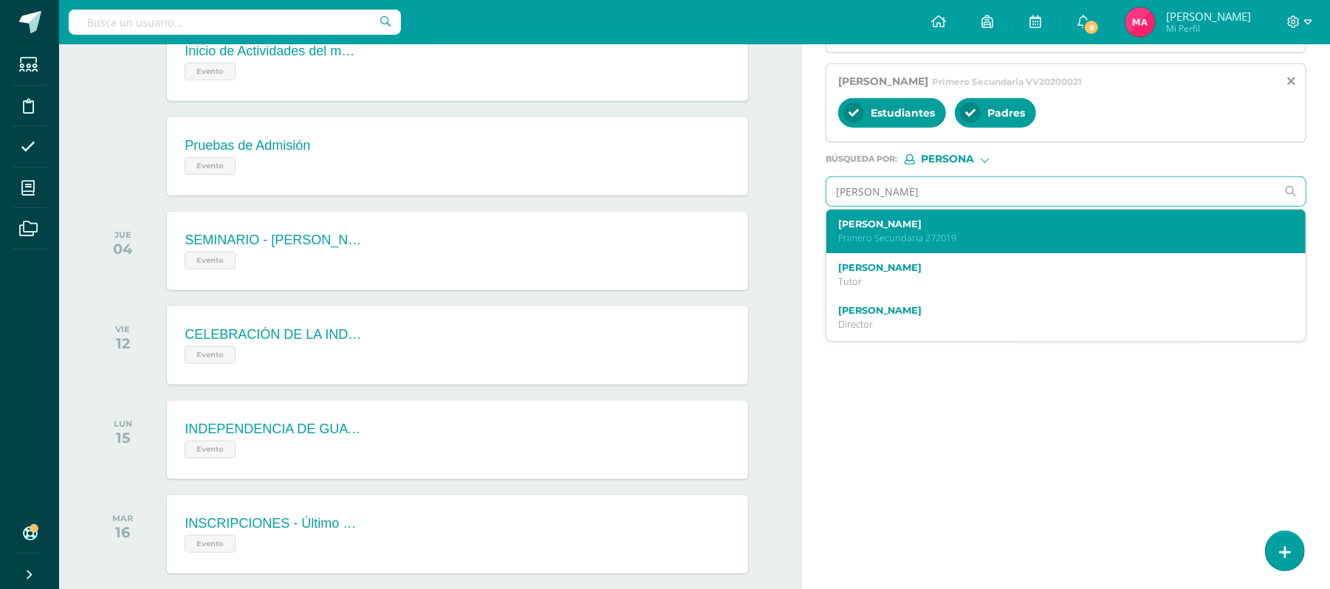
click at [890, 227] on label "Santiago Alfonso Corzo Cordón" at bounding box center [1056, 224] width 436 height 11
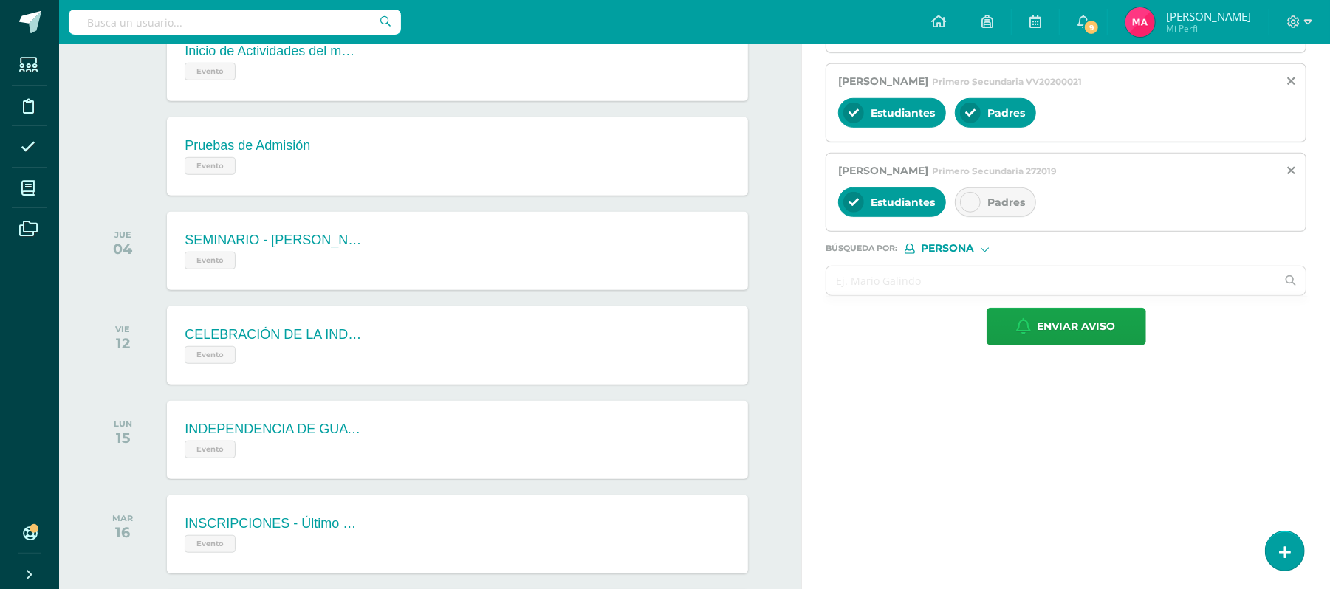
click at [975, 211] on div at bounding box center [970, 202] width 21 height 21
click at [899, 292] on input "text" at bounding box center [1051, 281] width 450 height 29
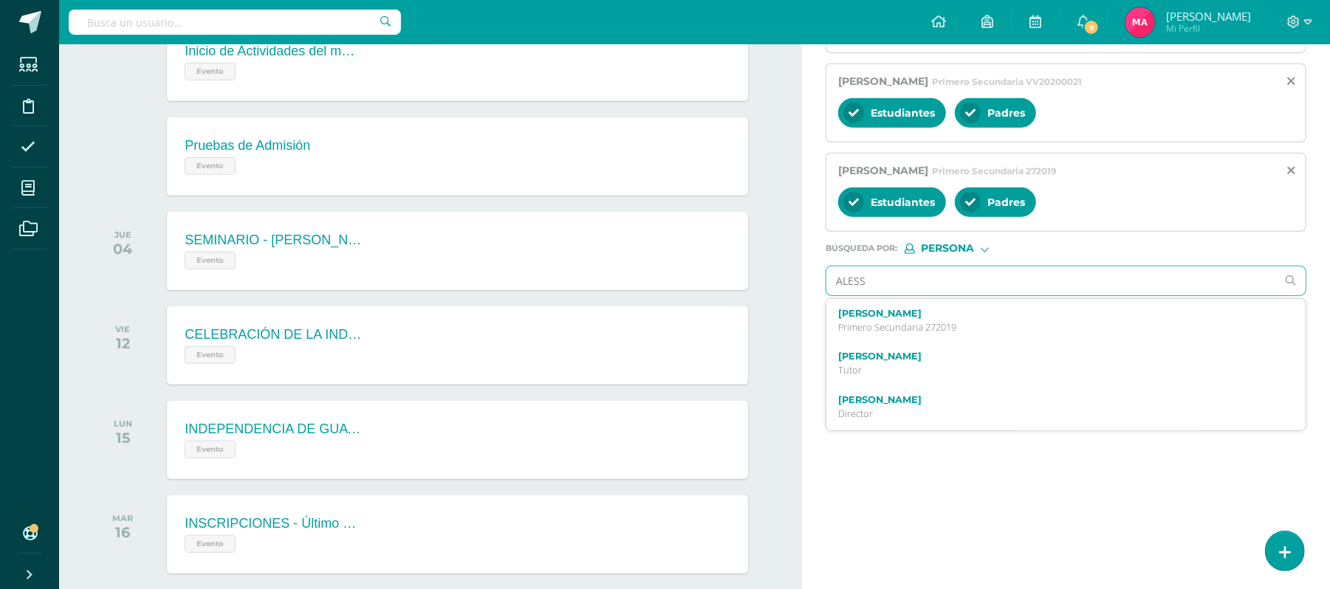
type input "ALESSA"
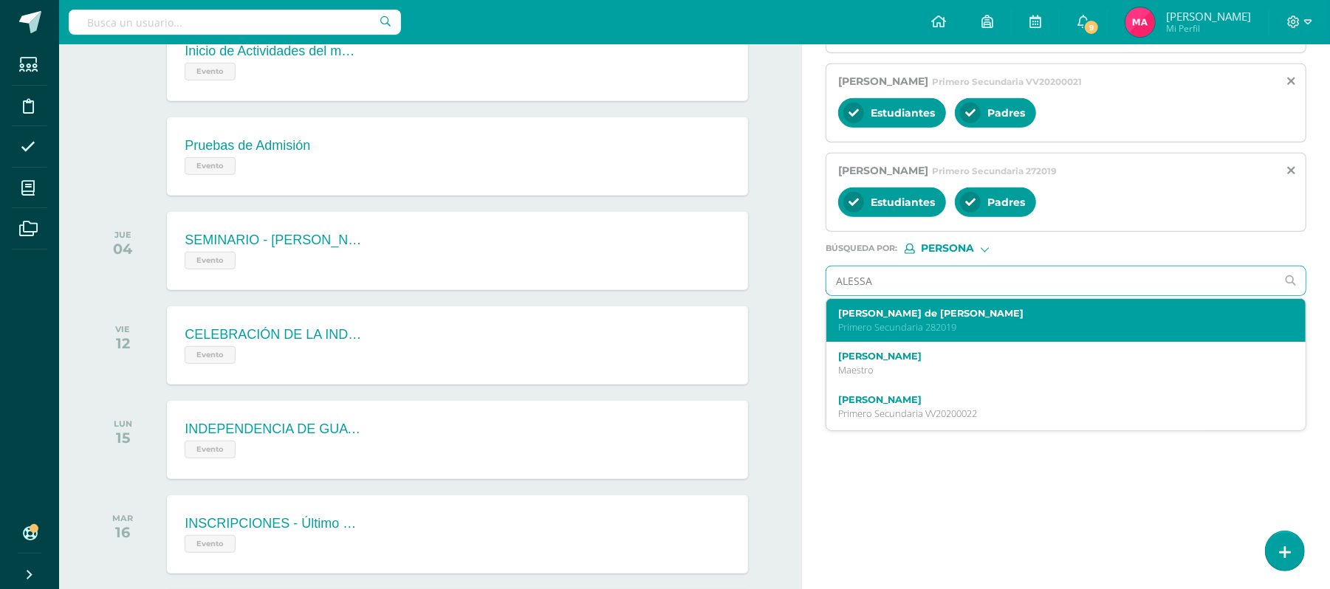
click at [899, 315] on label "Alessa Nazareth de León Castellanos" at bounding box center [1056, 313] width 436 height 11
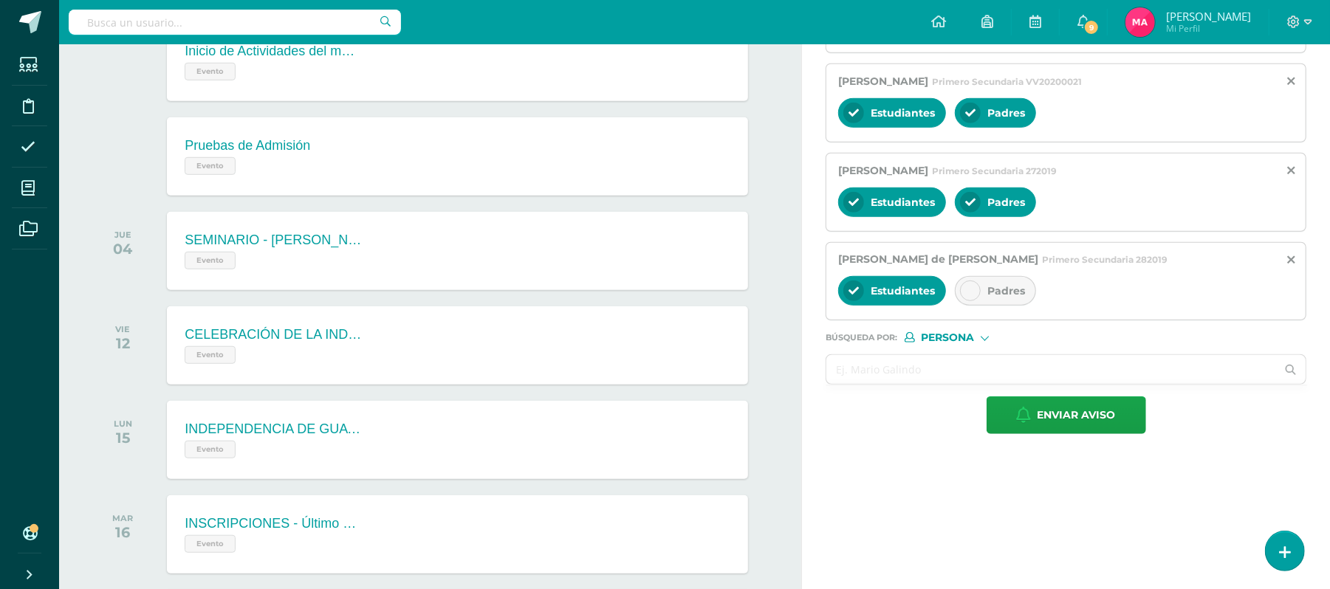
click at [967, 294] on icon at bounding box center [970, 291] width 10 height 10
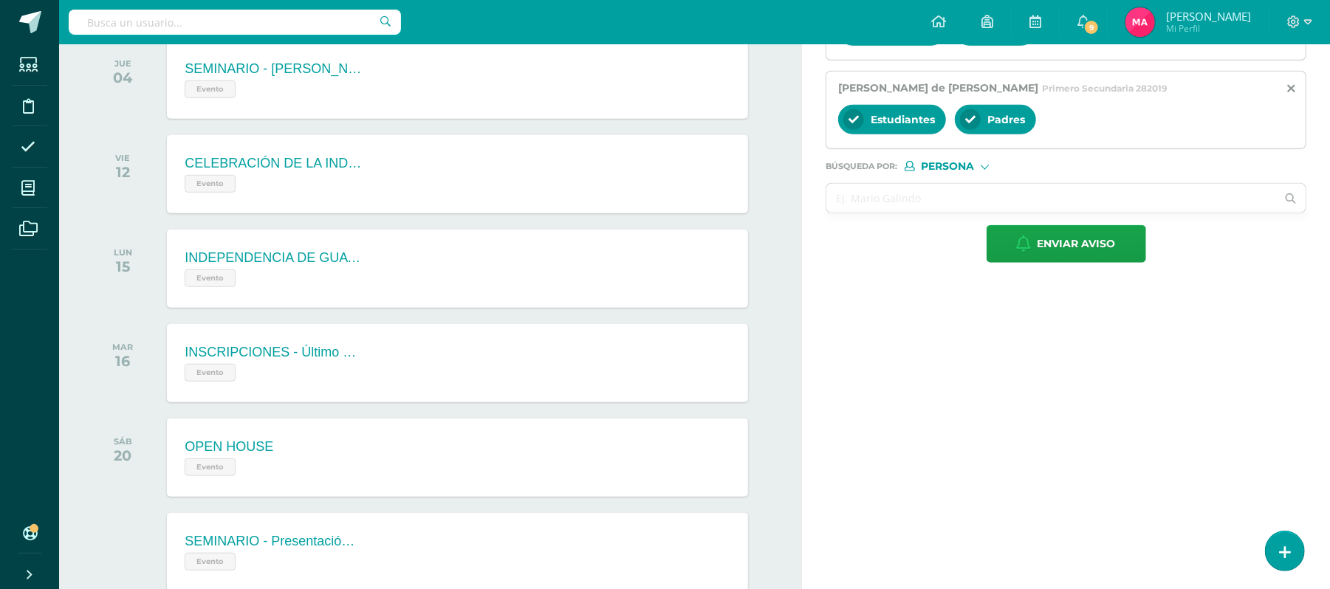
scroll to position [852, 0]
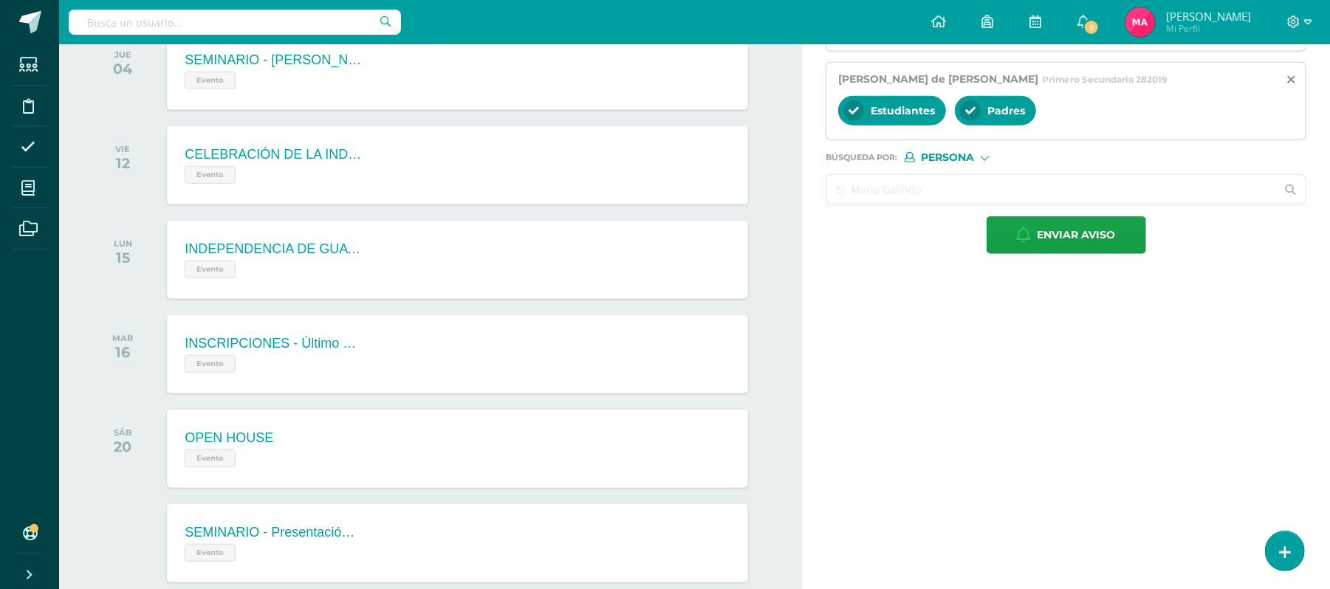
click at [883, 204] on input "text" at bounding box center [1051, 189] width 450 height 29
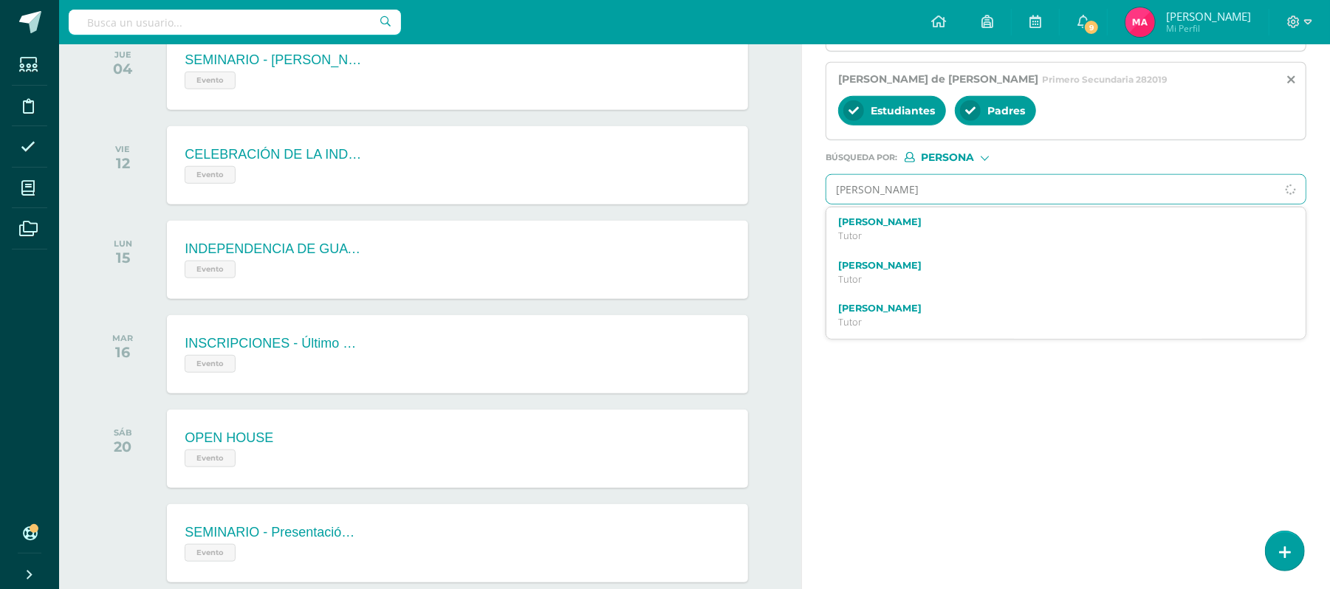
type input "LOURDES"
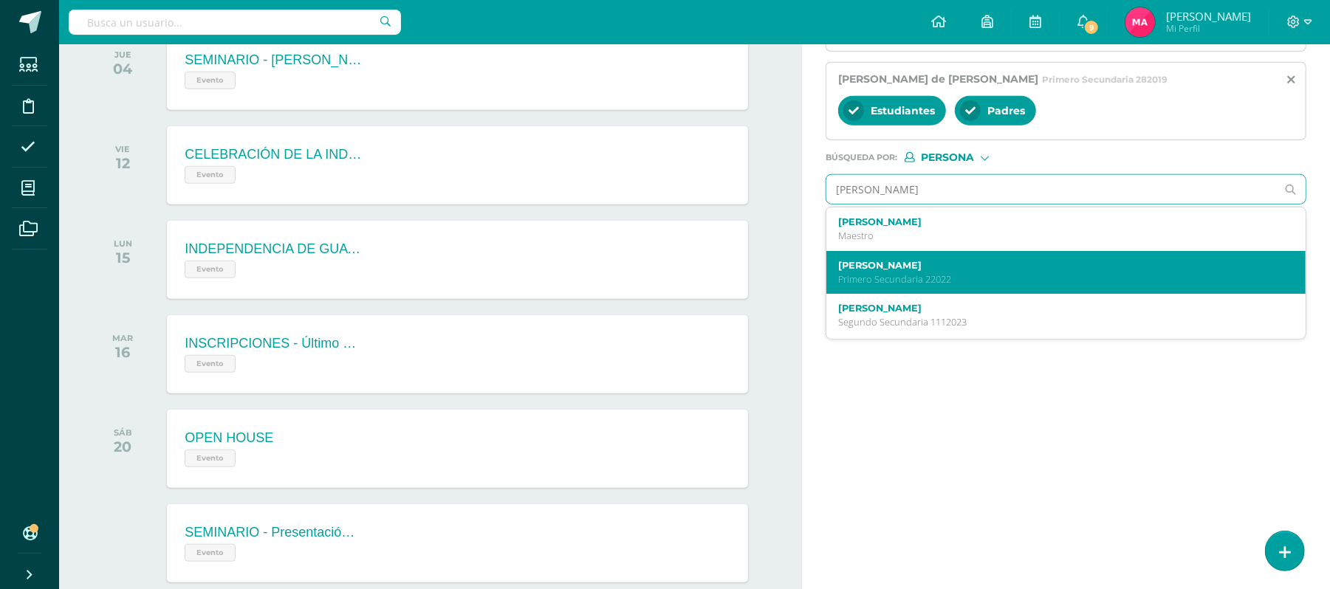
click at [893, 260] on div "Lourdes Sofía Fernández Zarceño Primero Secundaria 22022" at bounding box center [1065, 273] width 479 height 44
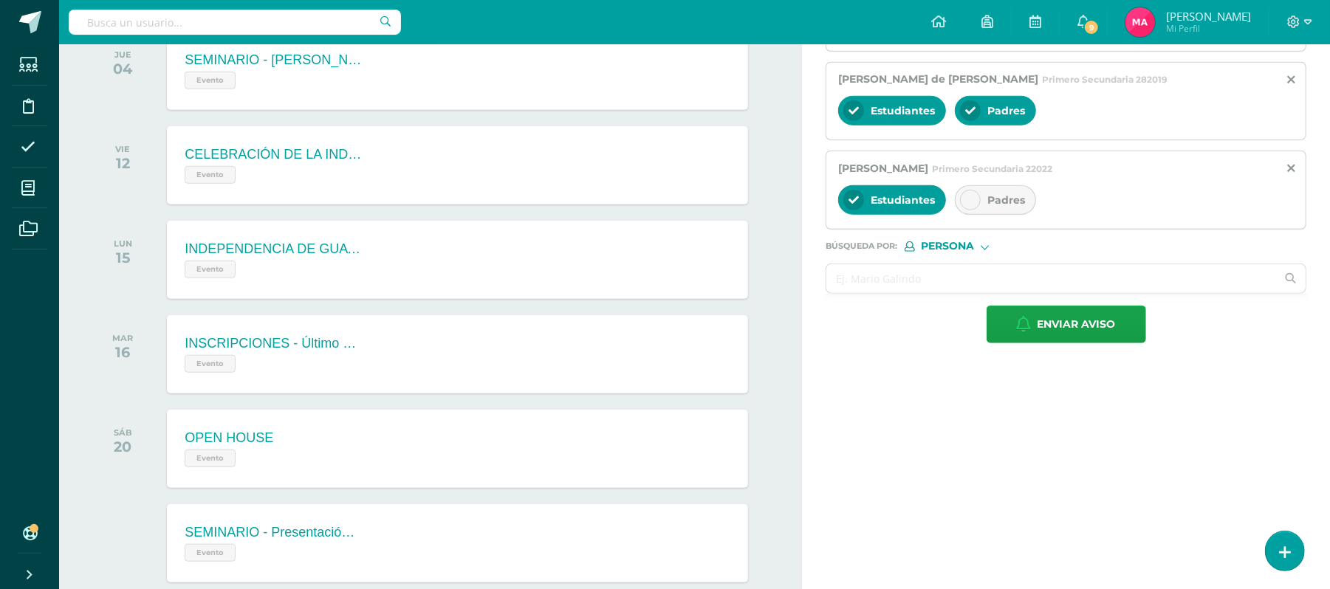
click at [961, 208] on div "Padres" at bounding box center [995, 200] width 81 height 30
click at [874, 284] on input "text" at bounding box center [1051, 278] width 450 height 29
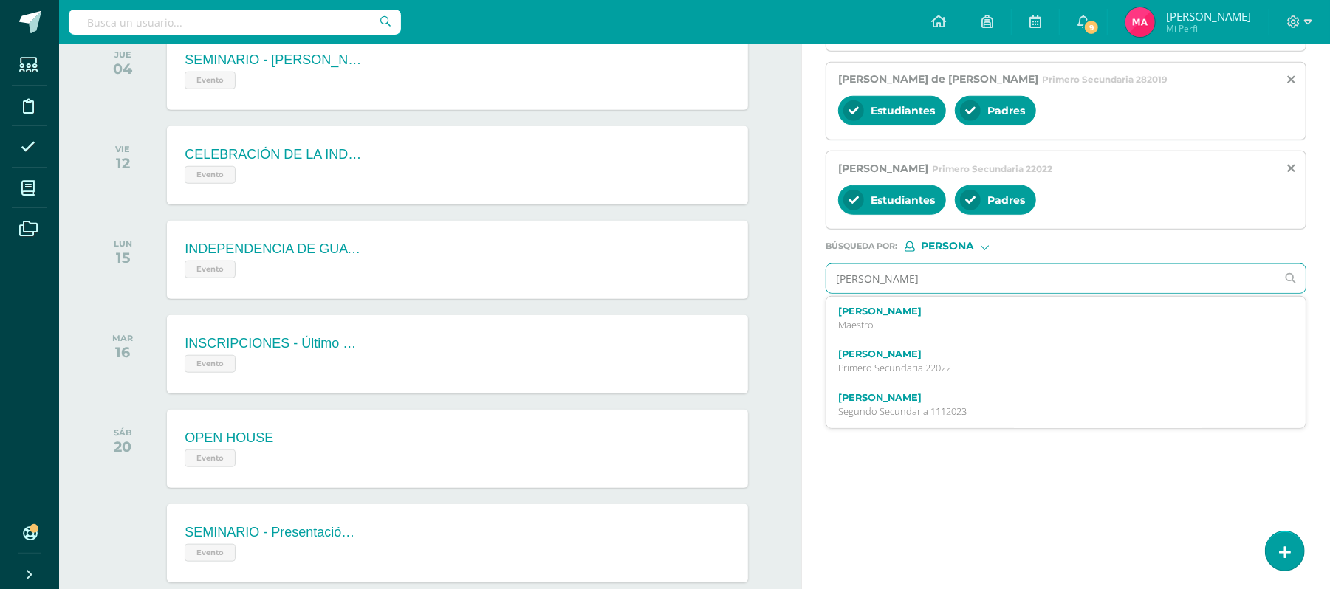
type input "NATALI"
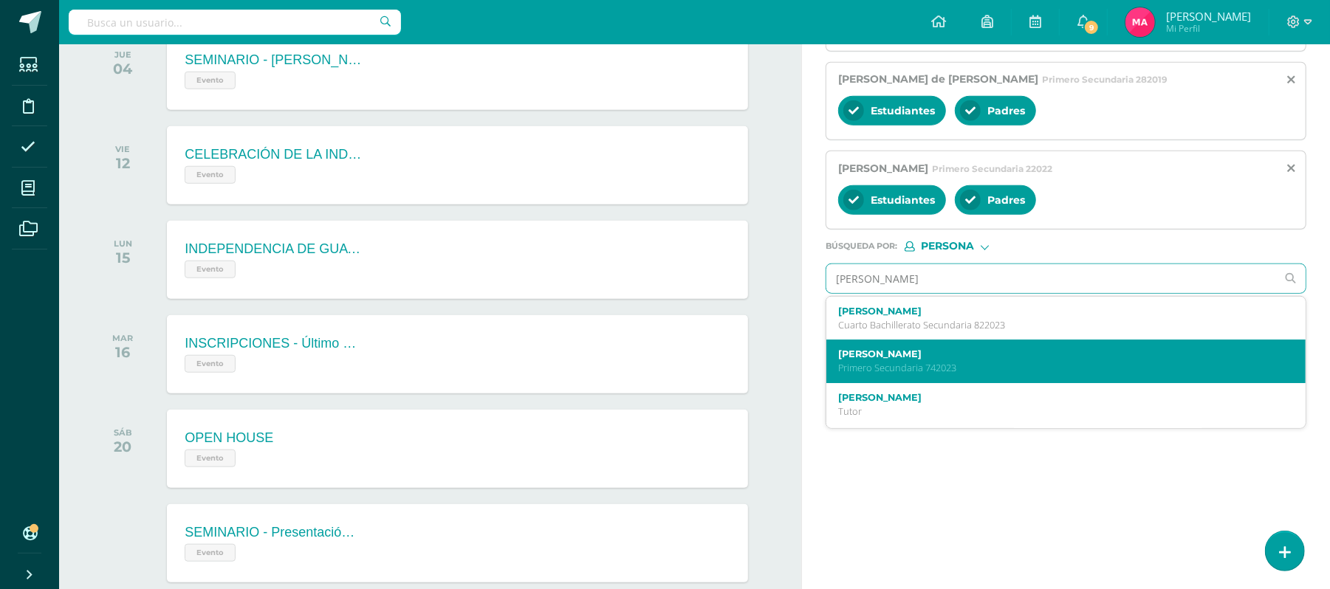
click at [893, 373] on p "Primero Secundaria 742023" at bounding box center [1056, 368] width 436 height 13
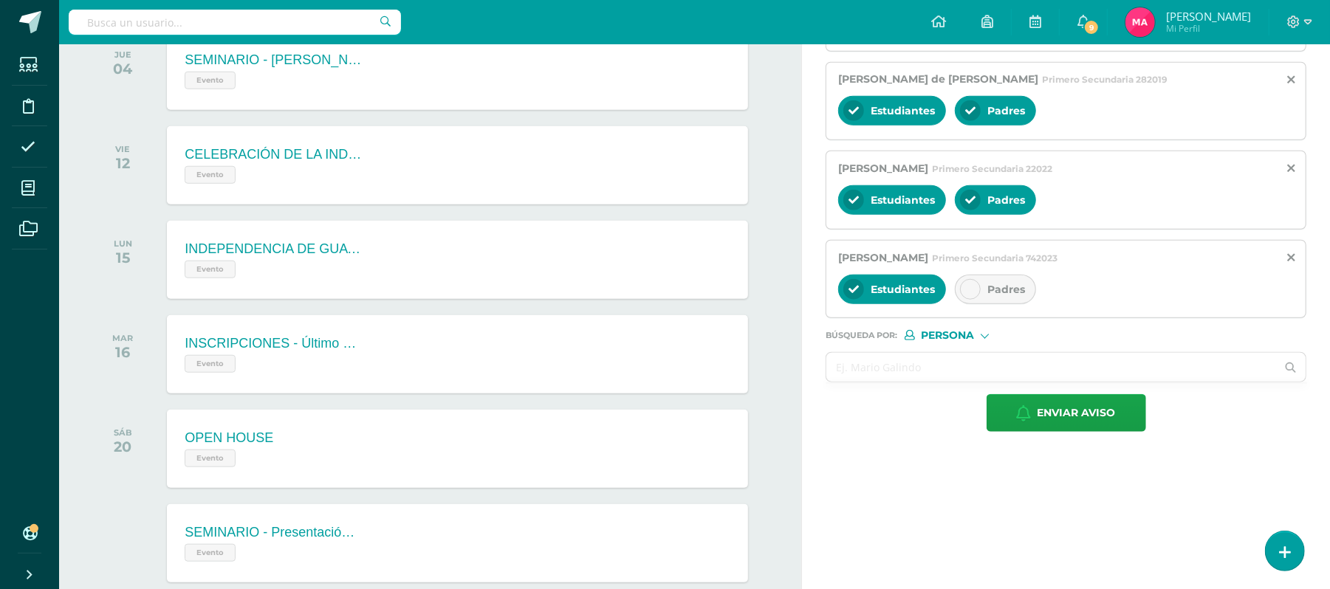
click at [969, 295] on icon at bounding box center [970, 289] width 10 height 10
click at [893, 382] on input "text" at bounding box center [1051, 367] width 450 height 29
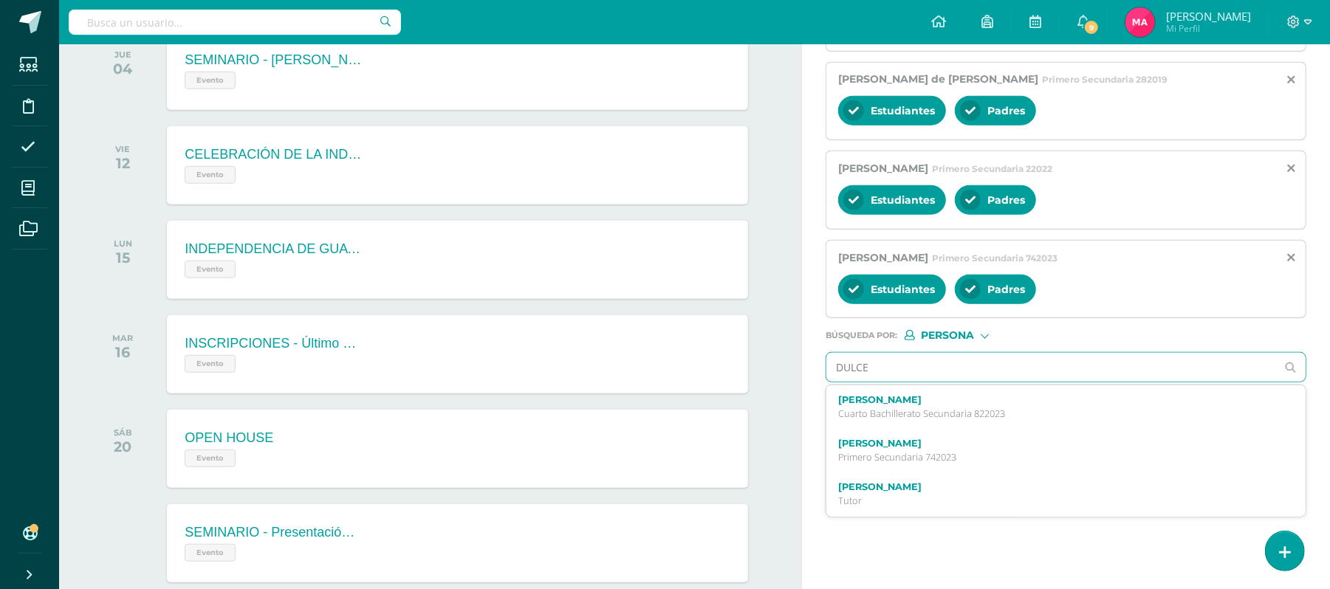
type input "DULCE"
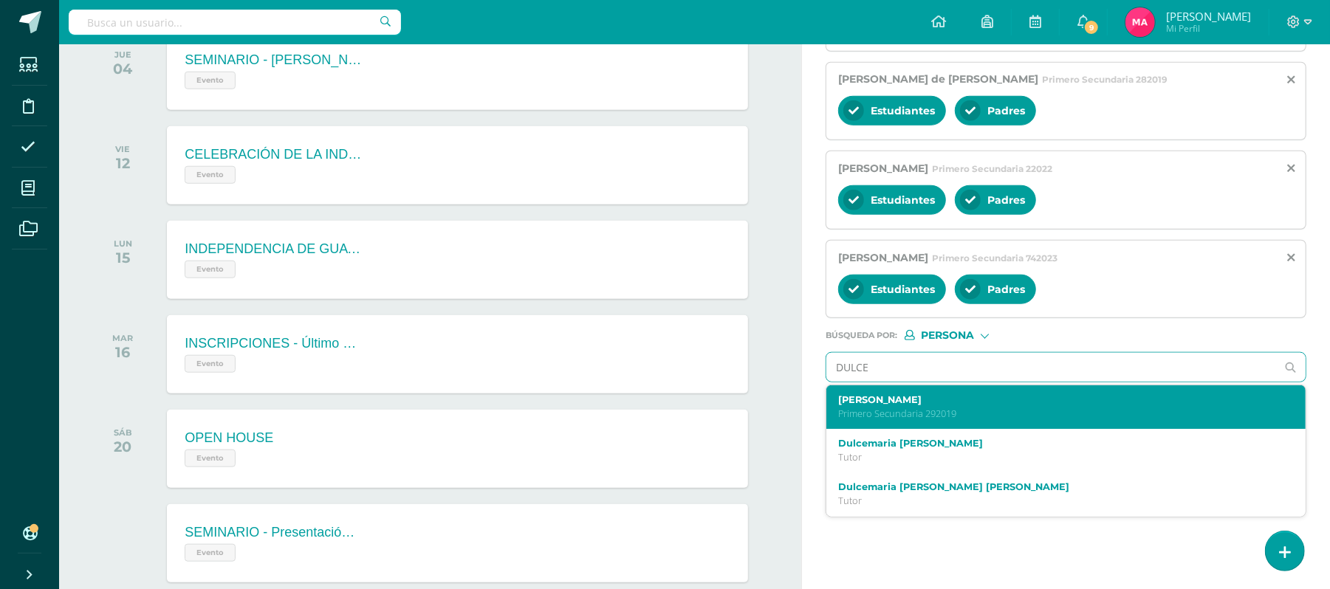
click at [899, 405] on label "Dulce Valentina García Pérez" at bounding box center [1056, 399] width 436 height 11
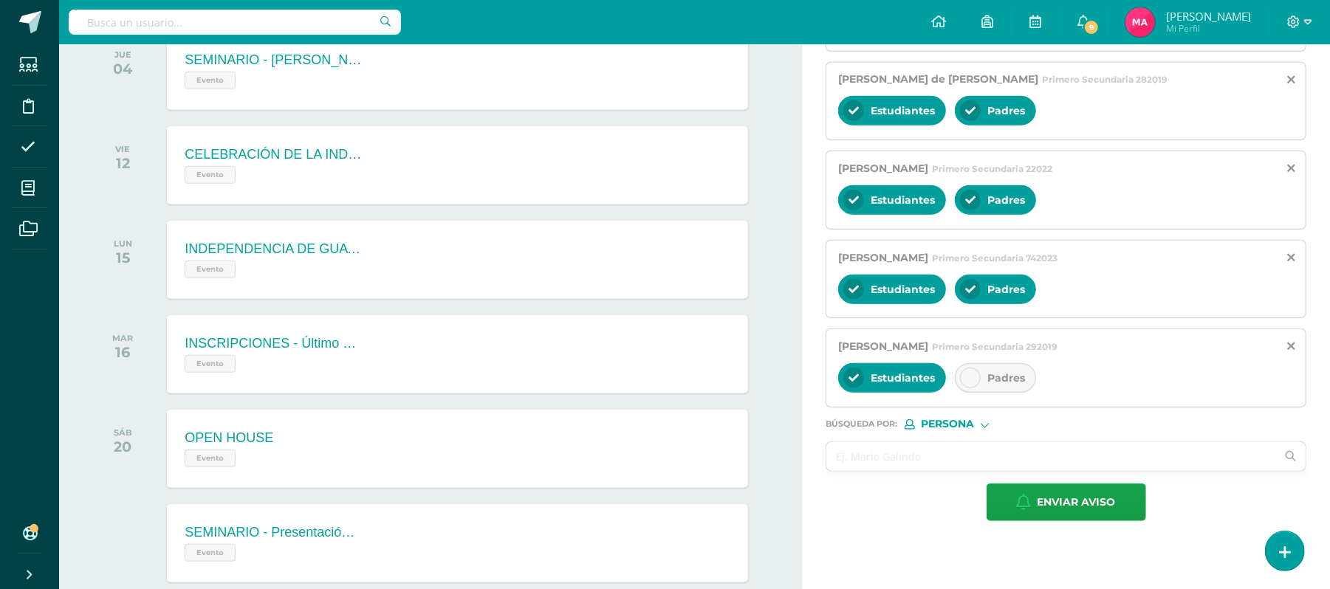
click at [985, 380] on div "Padres" at bounding box center [995, 378] width 81 height 30
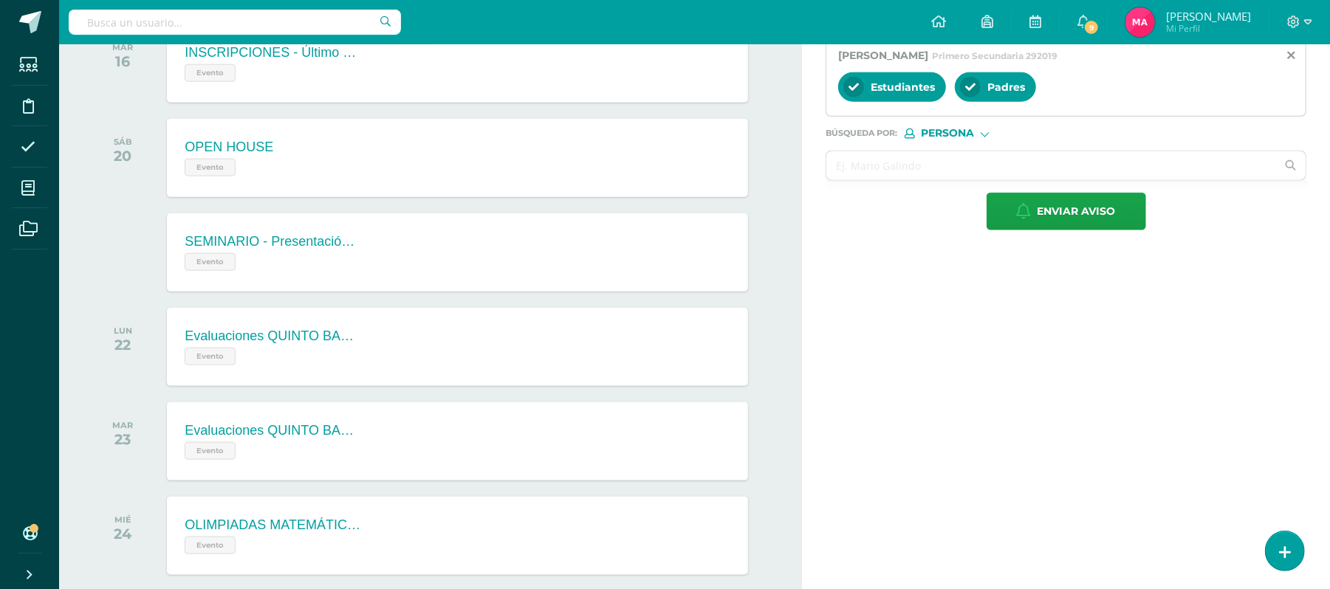
scroll to position [1177, 0]
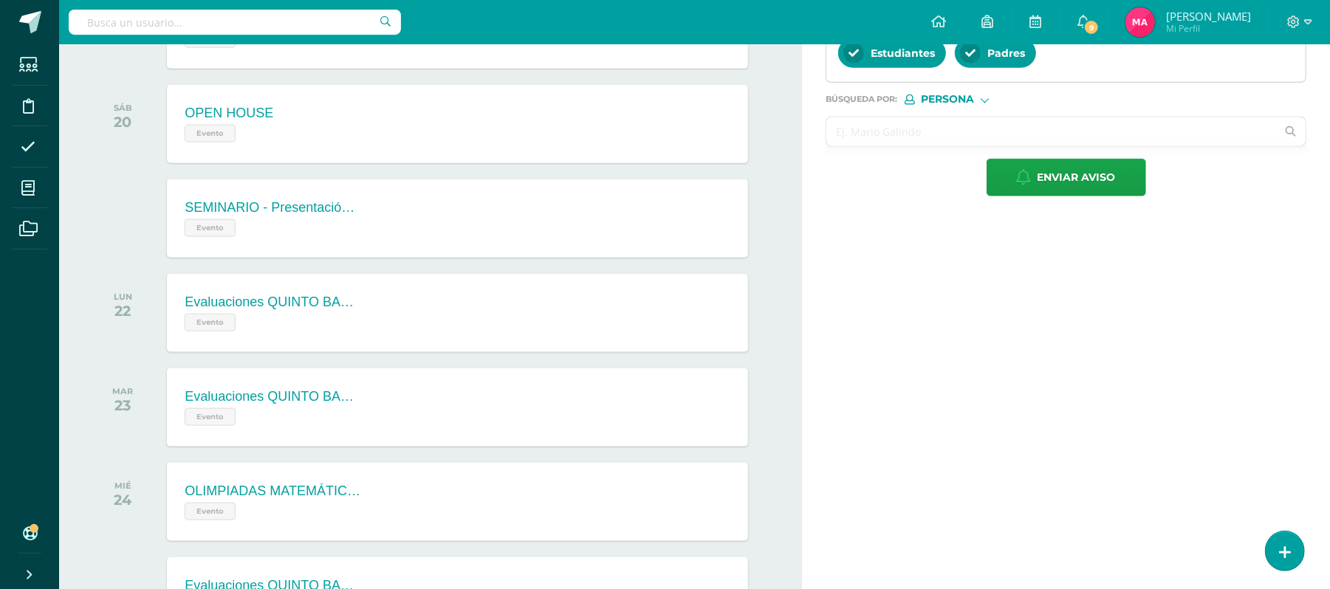
click at [875, 140] on input "text" at bounding box center [1051, 131] width 450 height 29
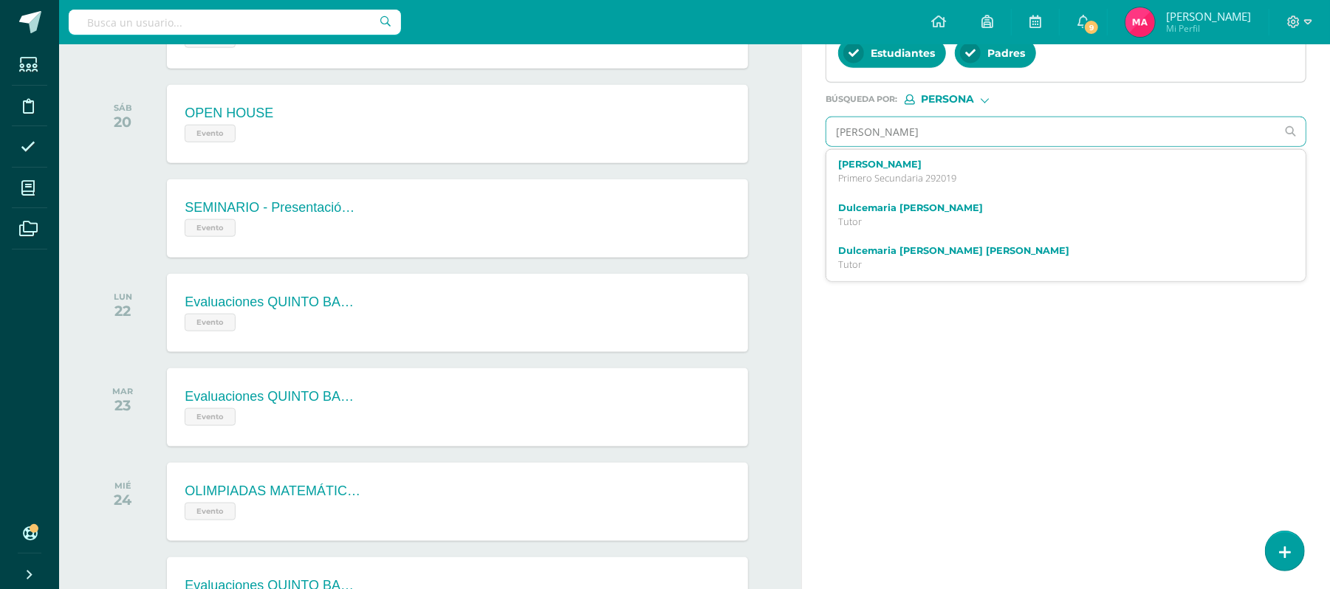
type input "EMILIO GARCIA"
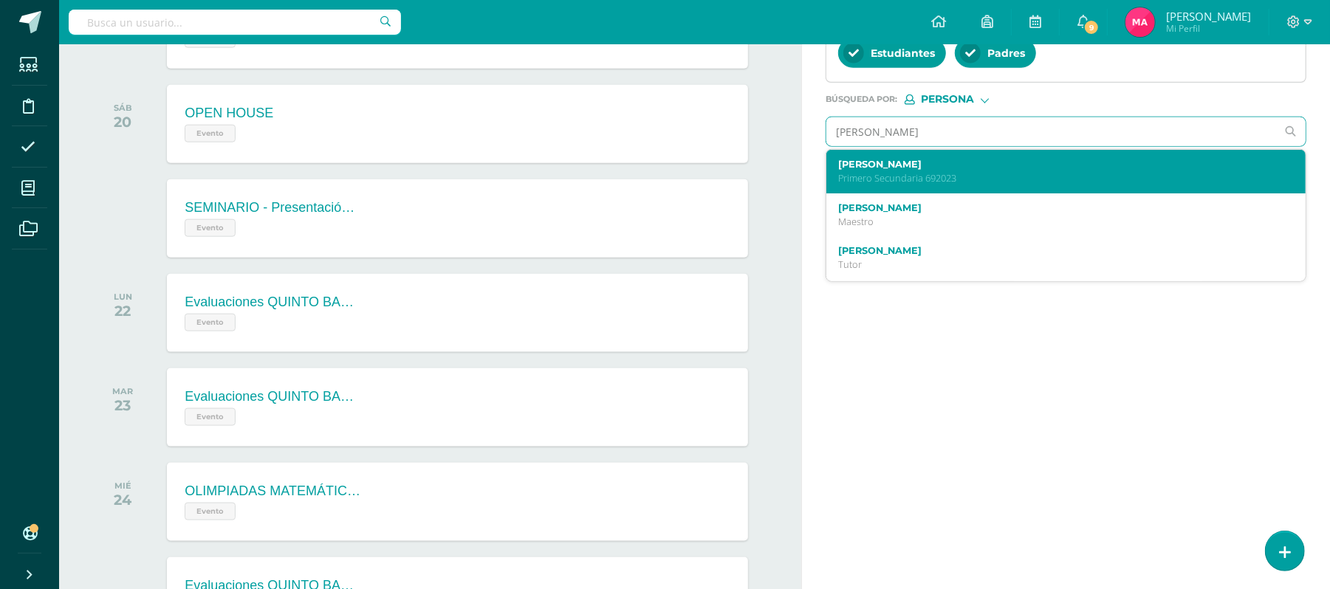
click at [902, 185] on p "Primero Secundaria 692023" at bounding box center [1056, 178] width 436 height 13
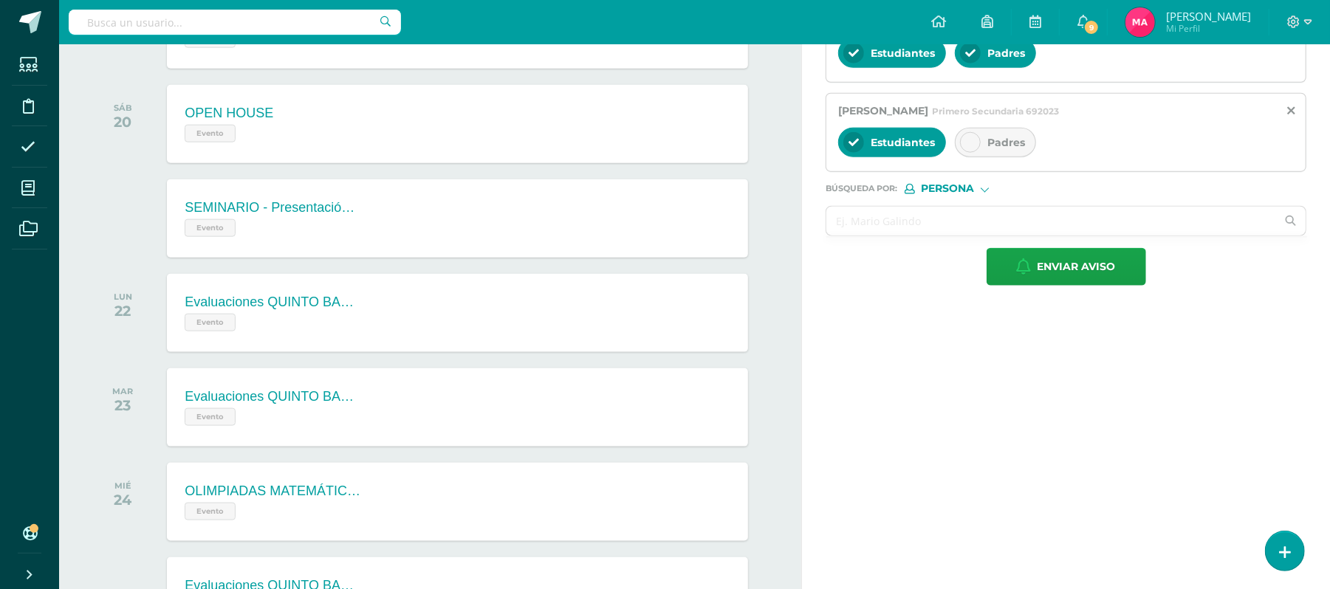
click at [964, 157] on div "Padres" at bounding box center [995, 143] width 81 height 30
click at [919, 236] on input "text" at bounding box center [1051, 221] width 450 height 29
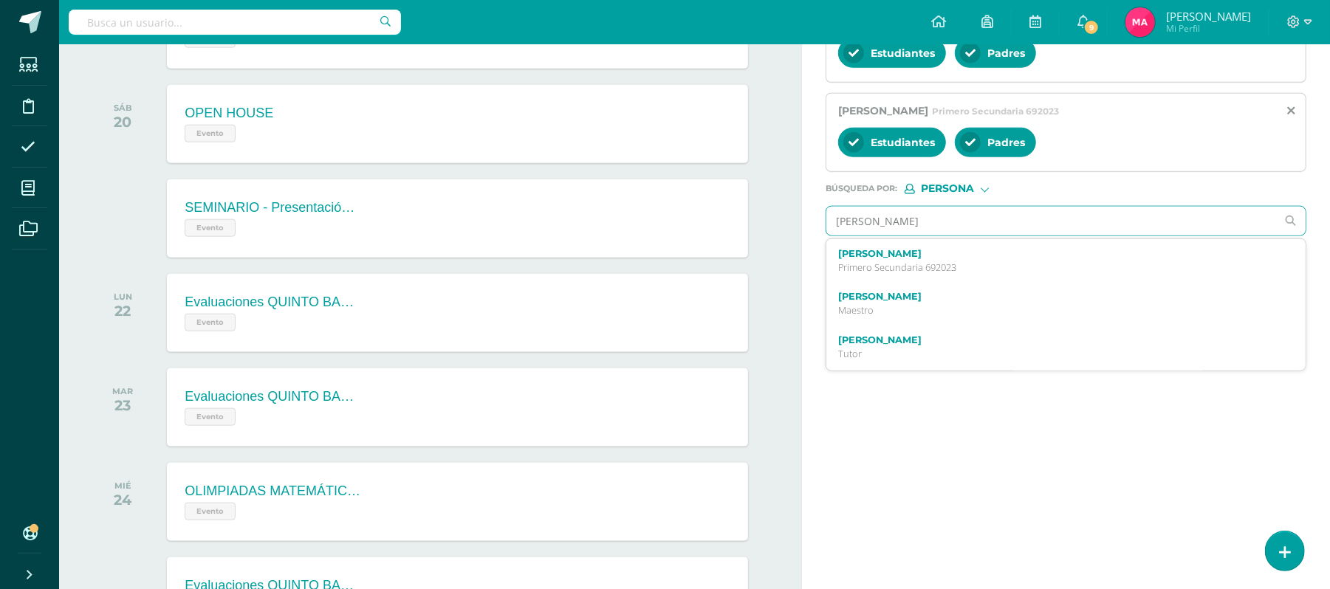
type input "CRISTOPHER"
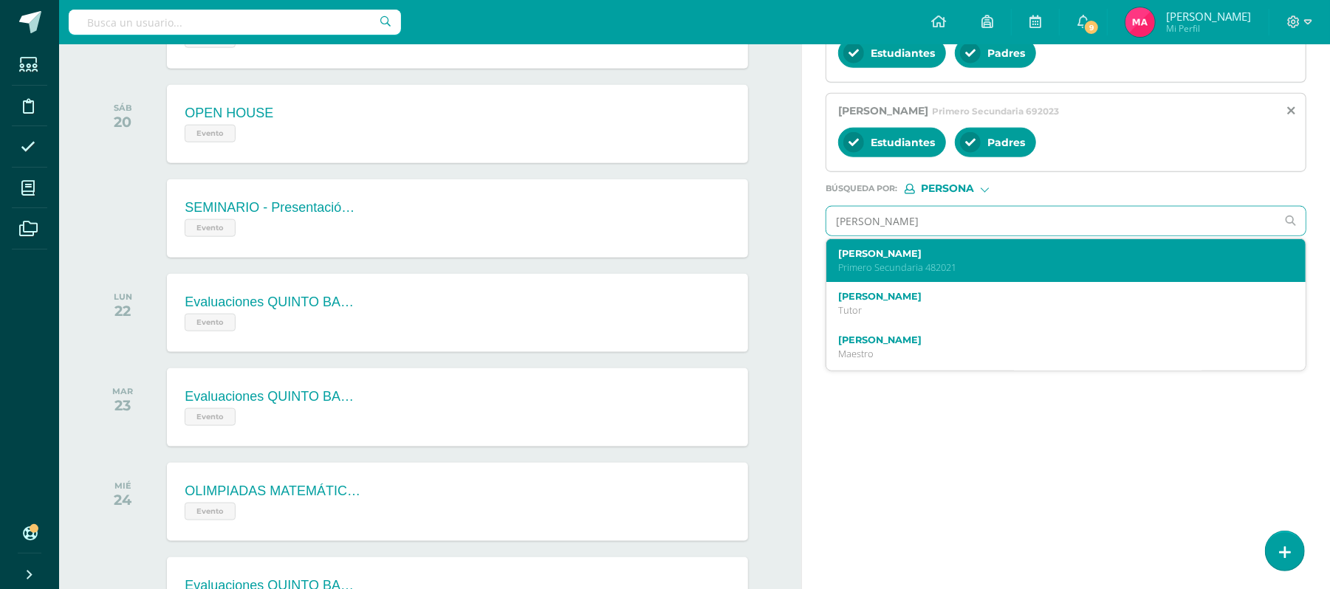
click at [919, 259] on label "Cristopher Alexander González Aldana" at bounding box center [1056, 253] width 436 height 11
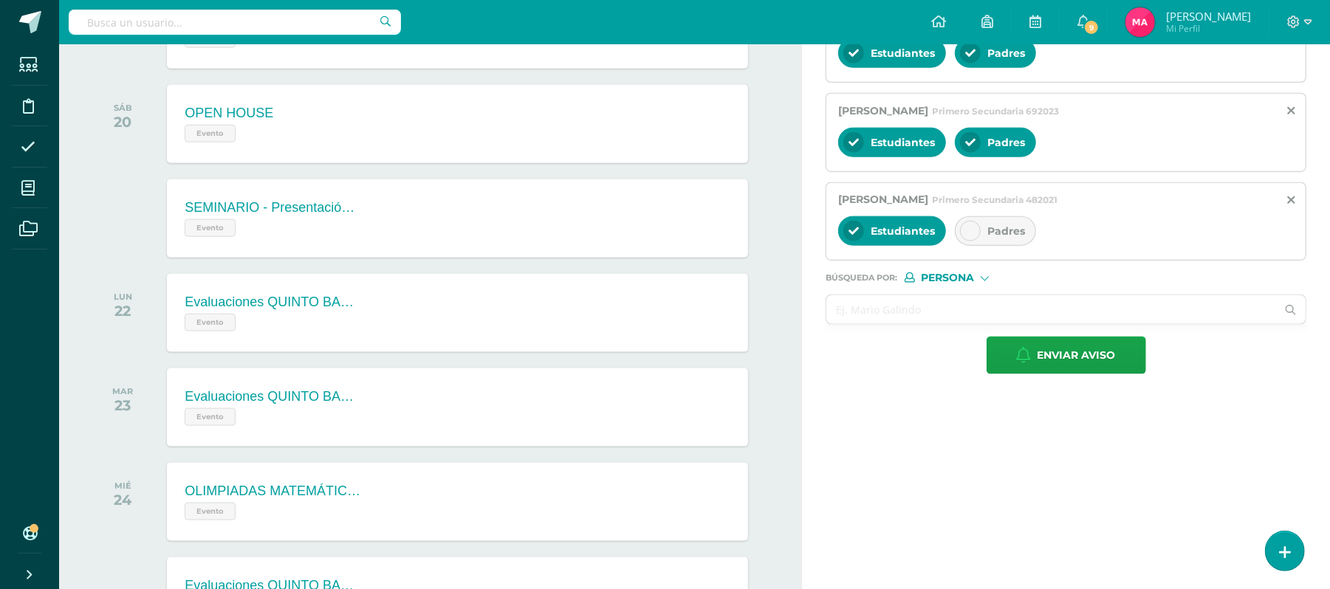
click at [972, 234] on icon at bounding box center [970, 231] width 10 height 10
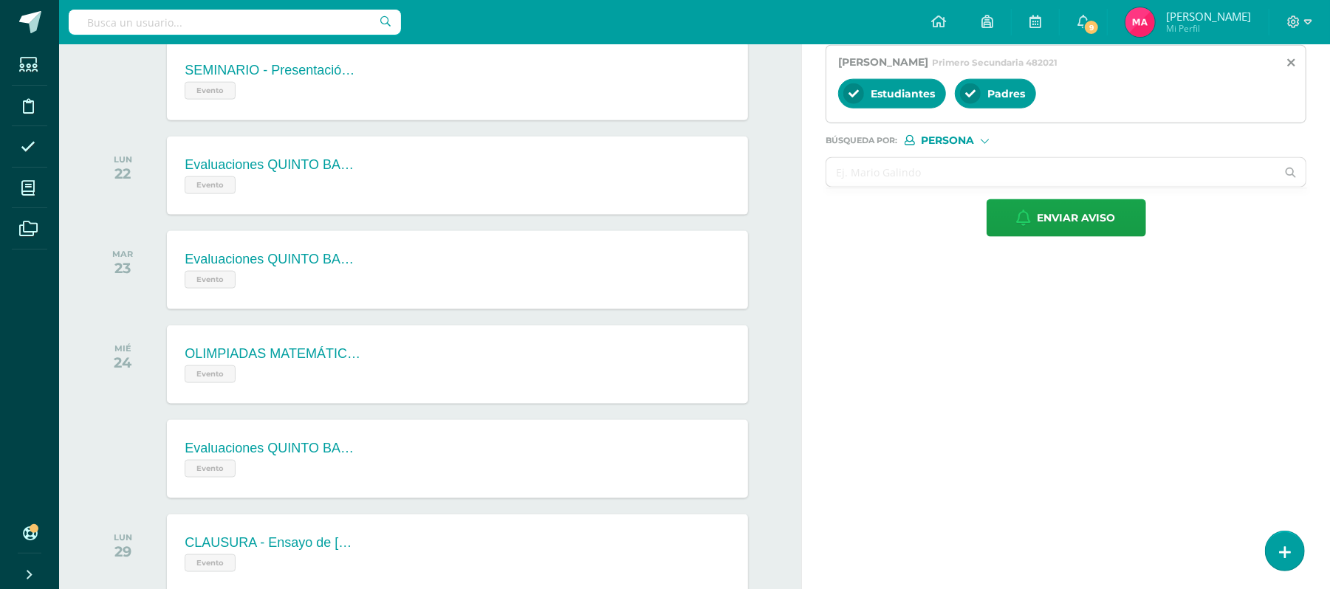
scroll to position [1332, 0]
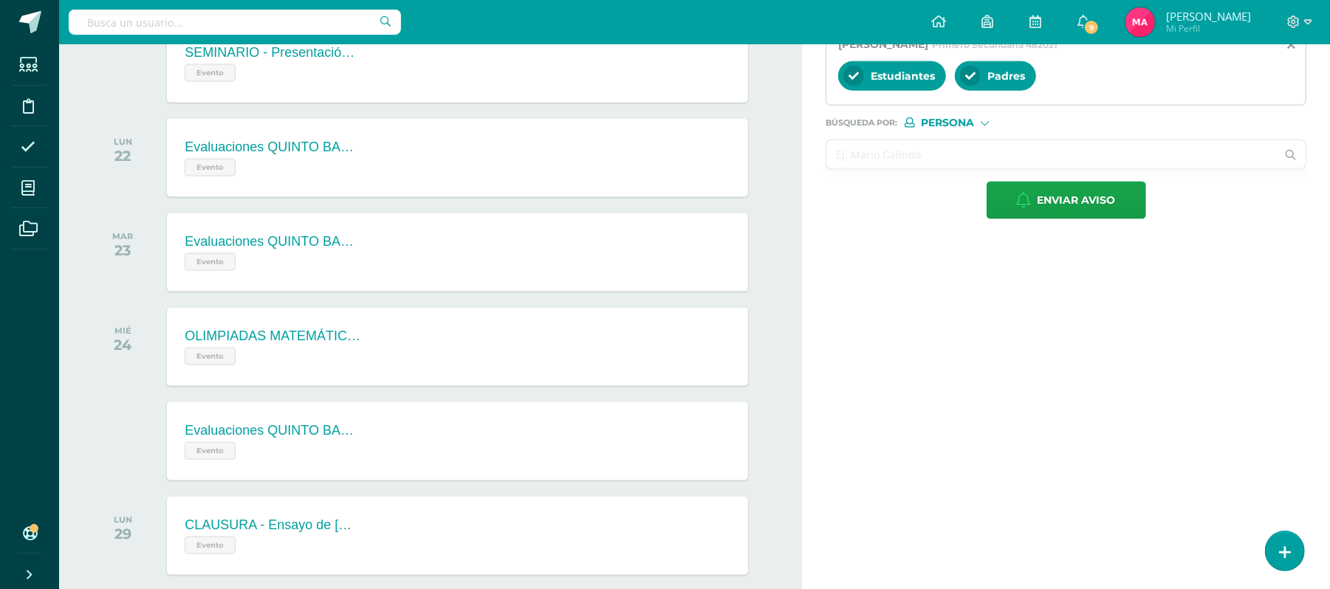
click at [864, 166] on input "text" at bounding box center [1051, 154] width 450 height 29
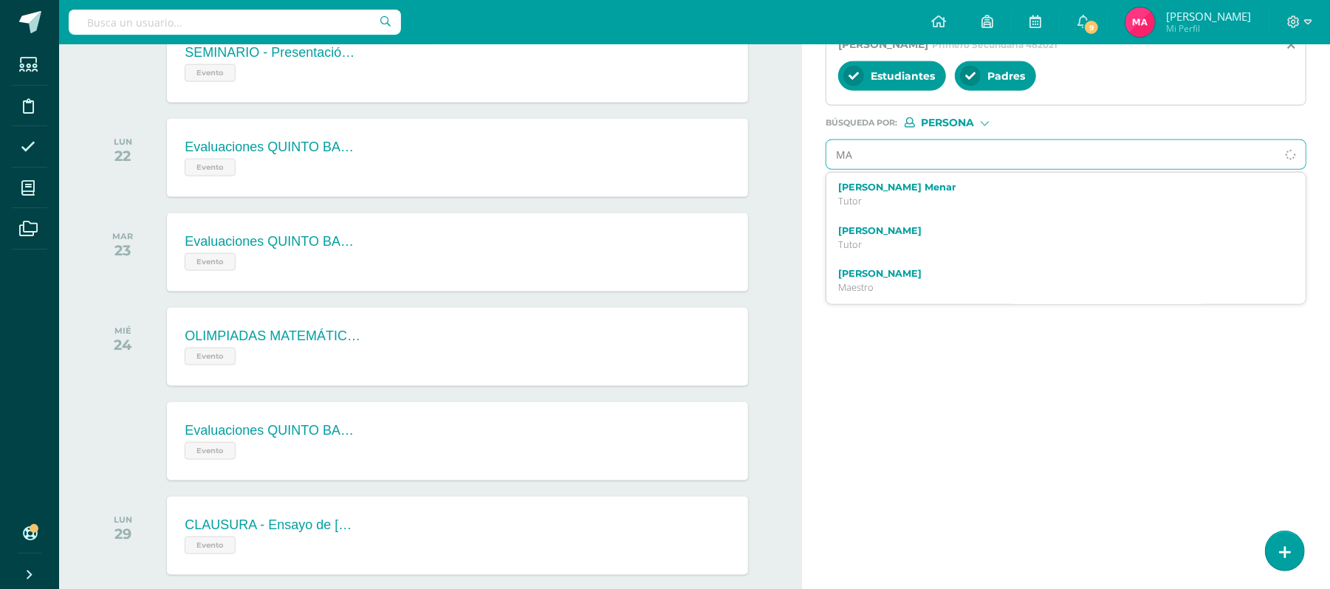
type input "M"
type input "GONZALEZ DEL AGUILA"
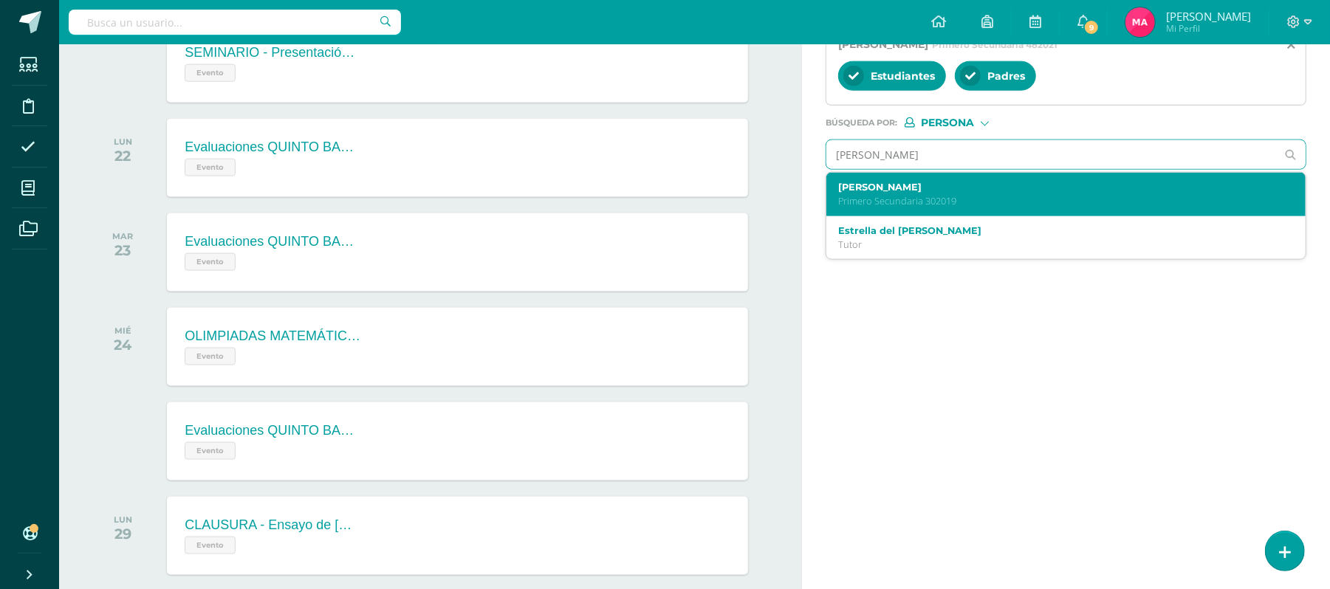
click at [931, 216] on div "María Renée Gonzalez del Aguila Primero Secundaria 302019" at bounding box center [1065, 195] width 479 height 44
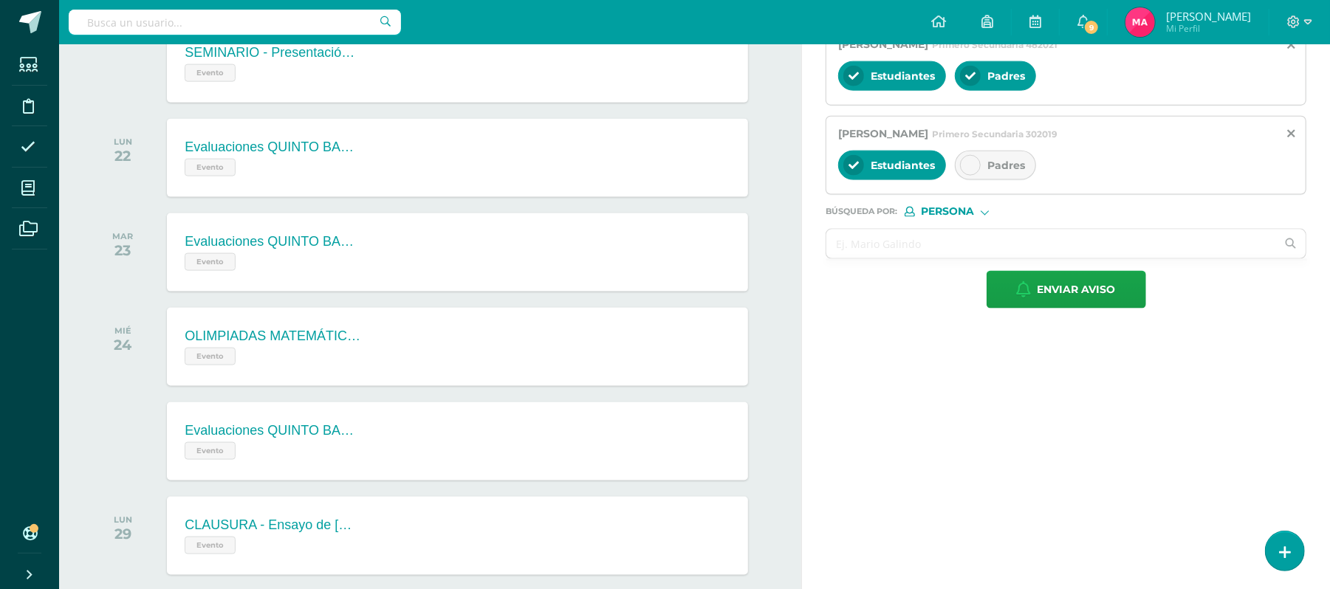
click at [978, 175] on div at bounding box center [970, 165] width 21 height 21
click at [972, 248] on input "text" at bounding box center [1051, 244] width 450 height 29
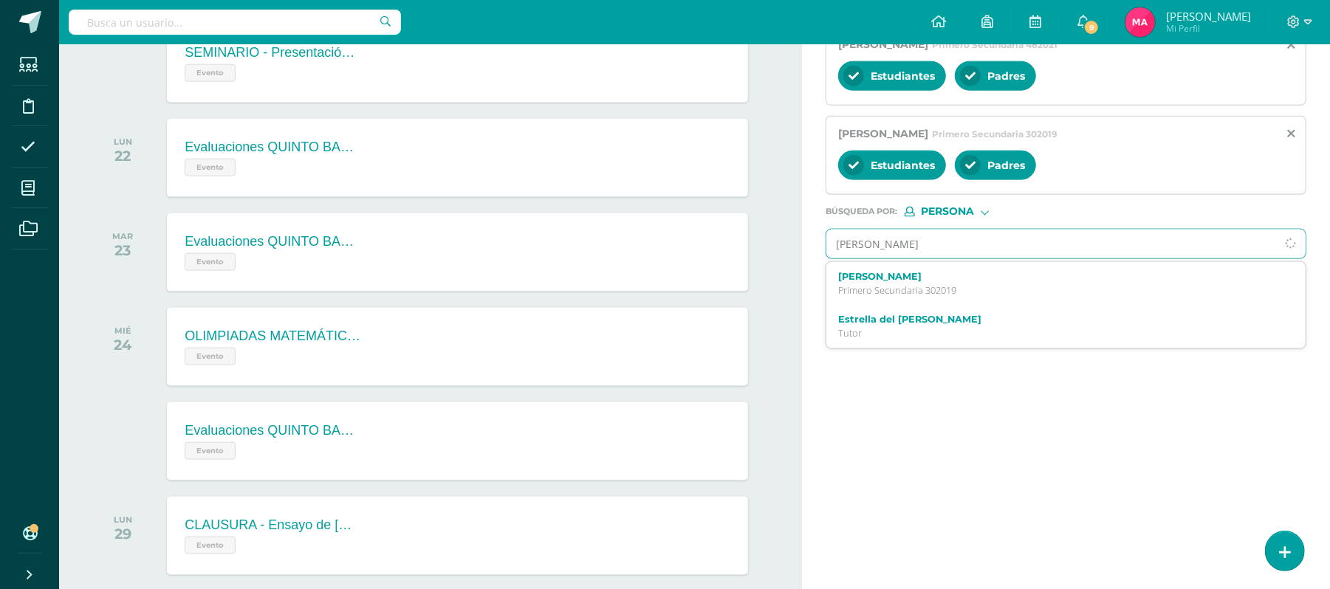
type input "DANIELA MAYORGA"
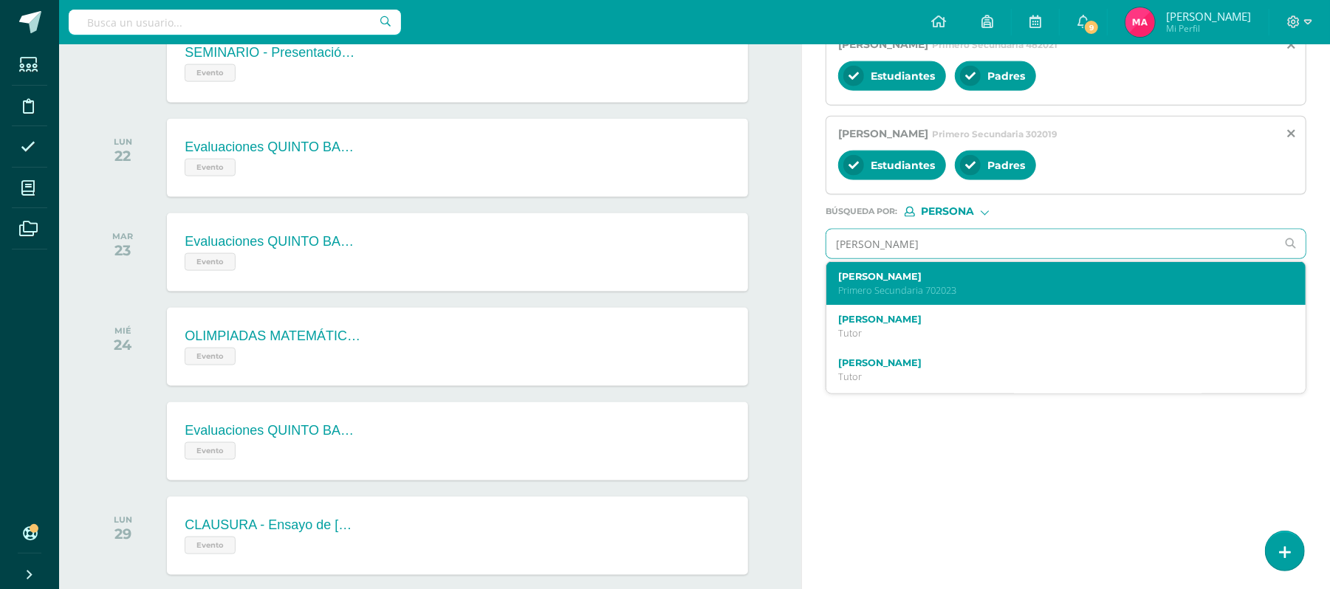
click at [966, 295] on p "Primero Secundaria 702023" at bounding box center [1056, 290] width 436 height 13
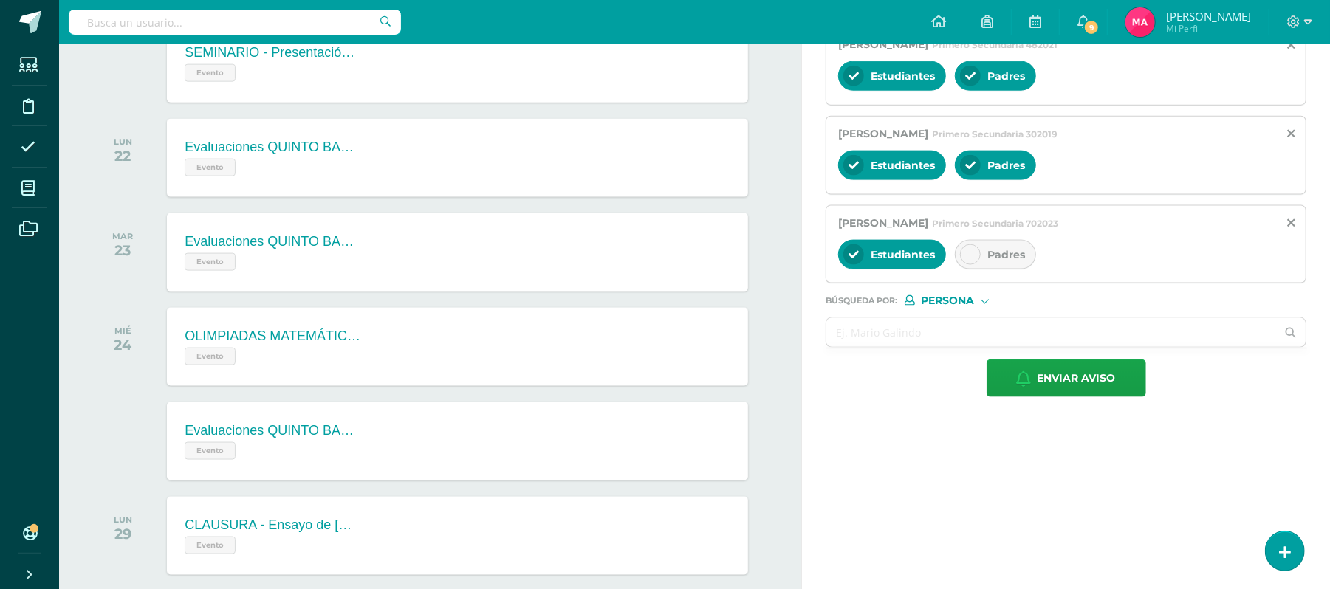
click at [978, 265] on div at bounding box center [970, 254] width 21 height 21
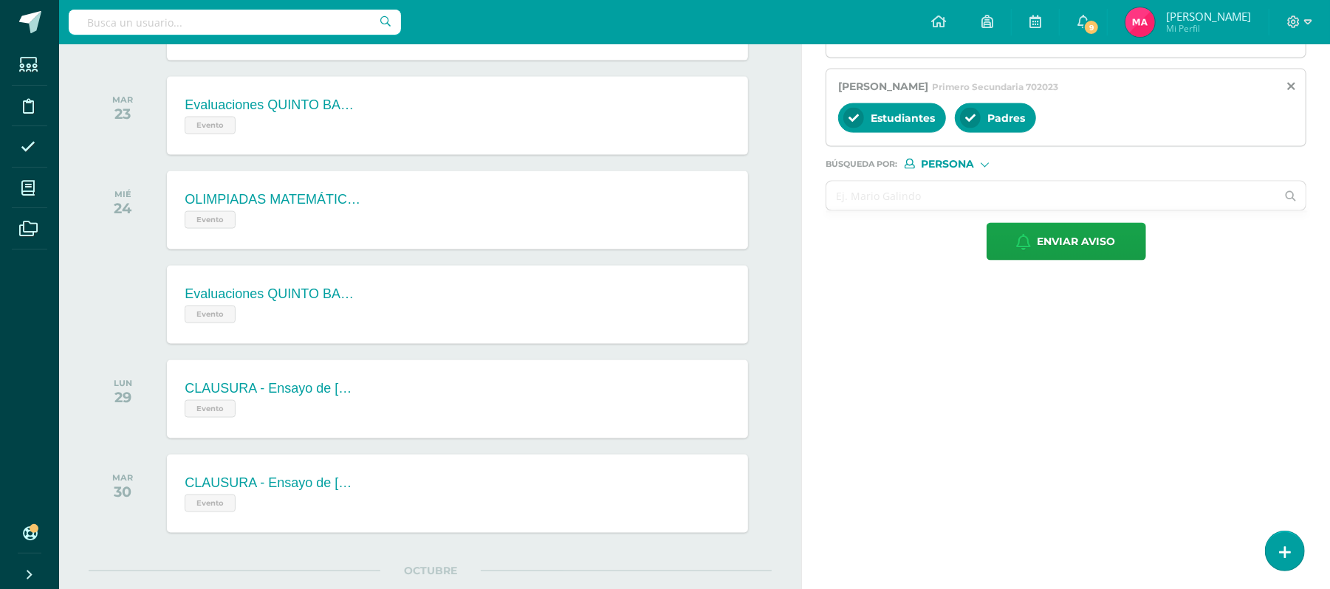
scroll to position [1494, 0]
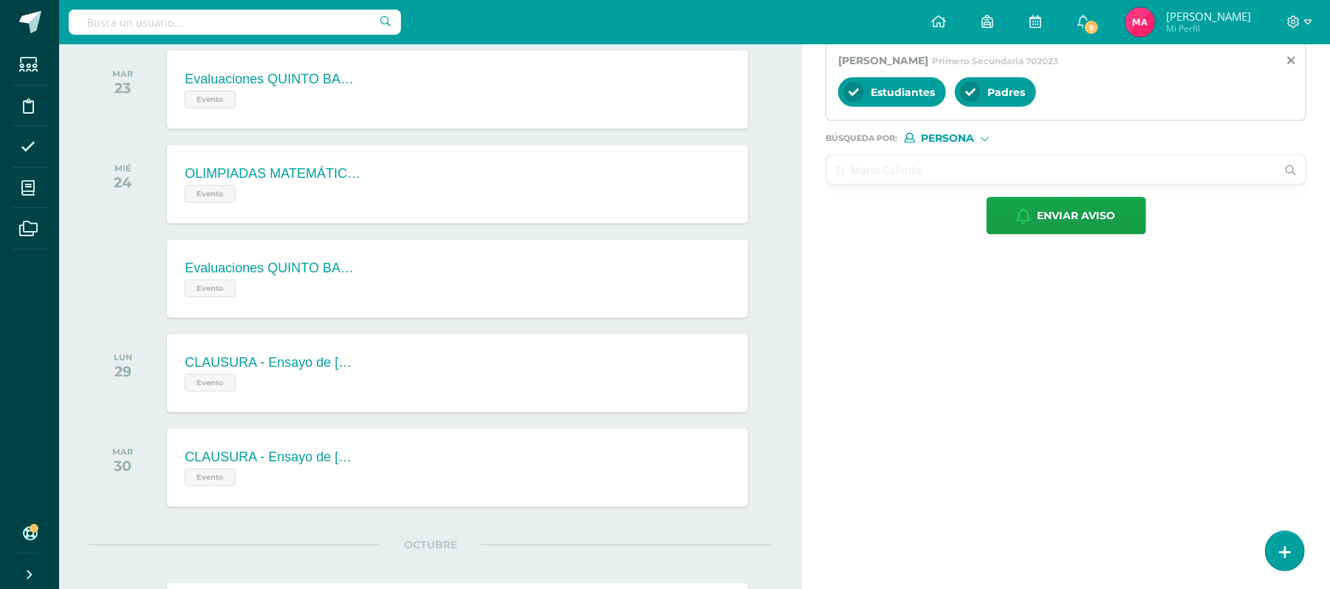
click at [896, 185] on input "text" at bounding box center [1051, 170] width 450 height 29
type input "NICOLLE"
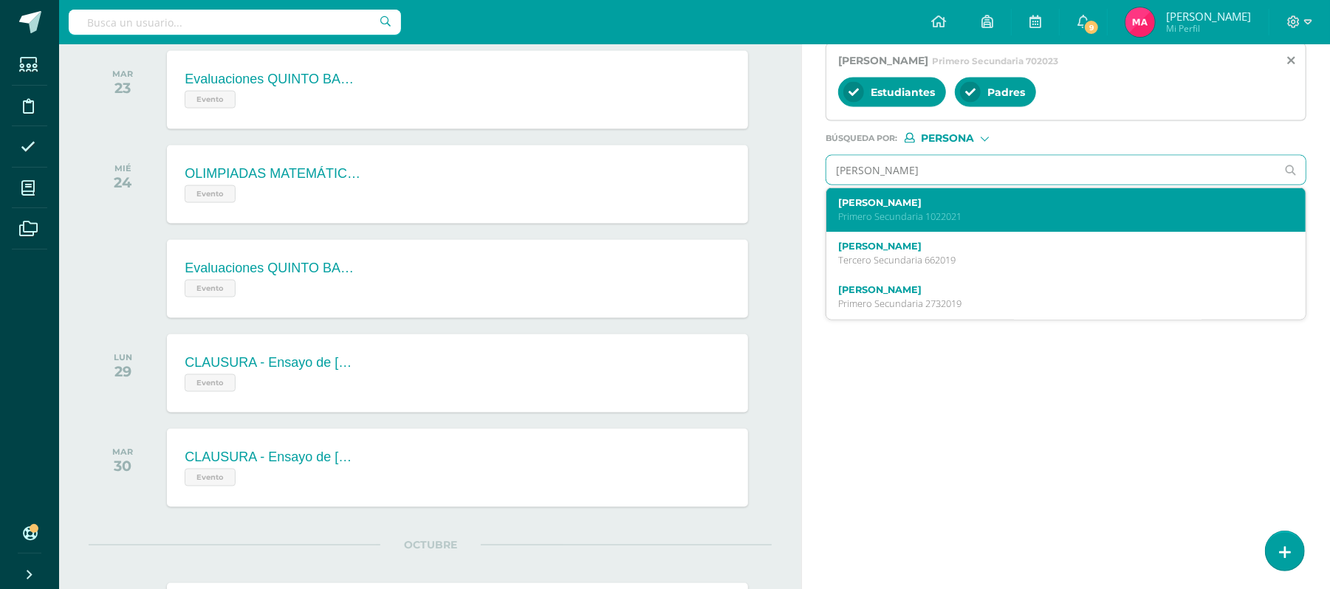
click at [948, 223] on p "Primero Secundaria 1022021" at bounding box center [1056, 216] width 436 height 13
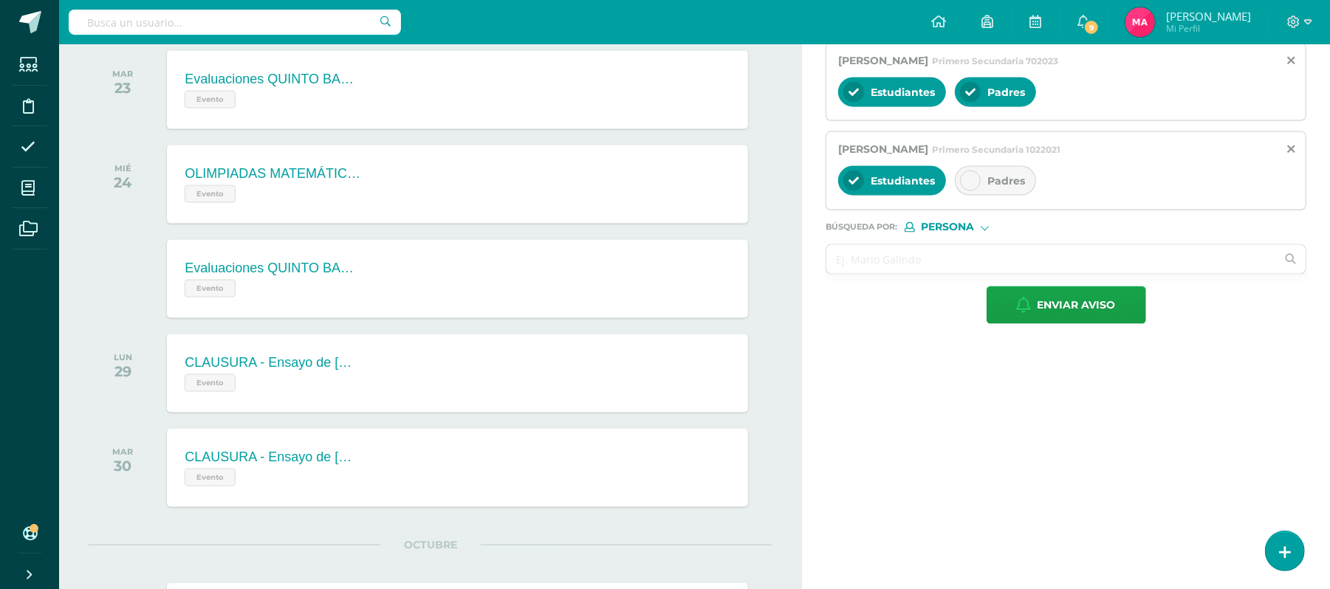
click at [969, 186] on icon at bounding box center [970, 181] width 10 height 10
click at [855, 274] on input "text" at bounding box center [1051, 259] width 450 height 29
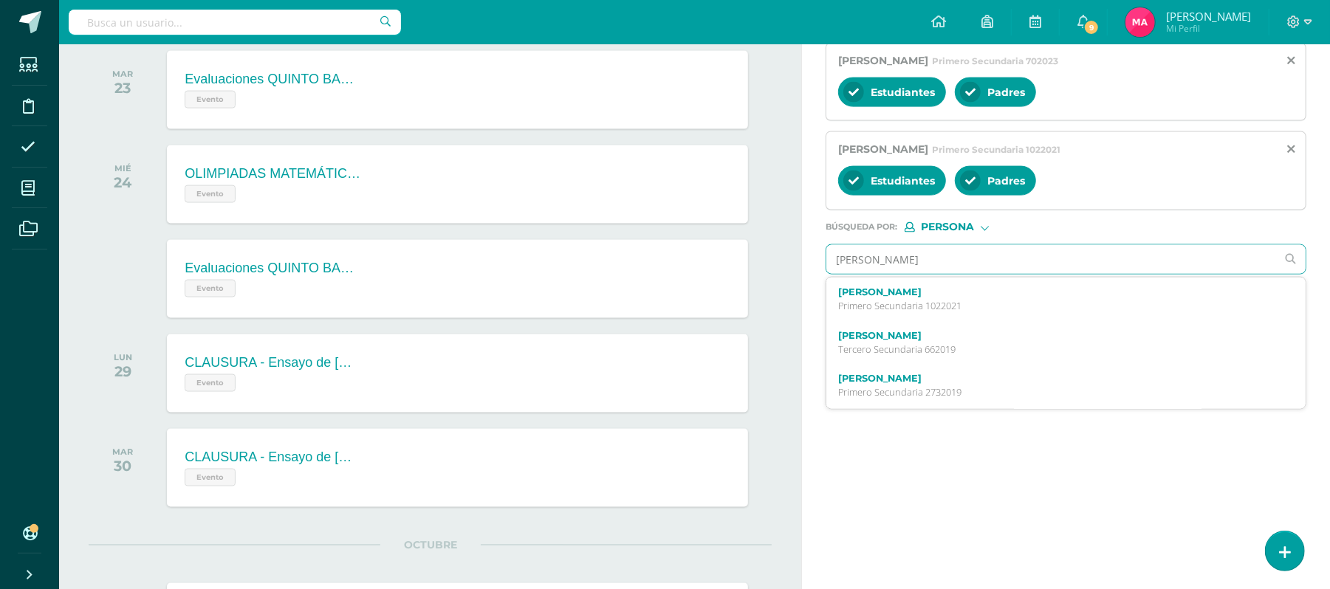
type input "NICOLAS MORALES"
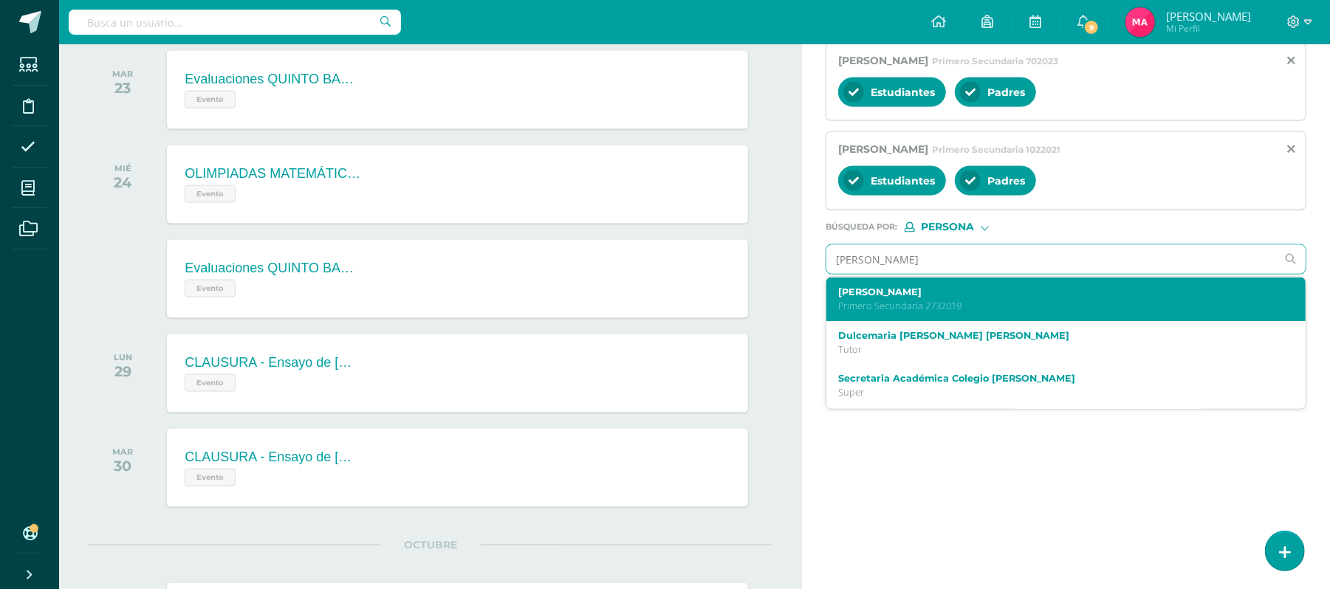
click at [890, 312] on p "Primero Secundaria 2732019" at bounding box center [1056, 306] width 436 height 13
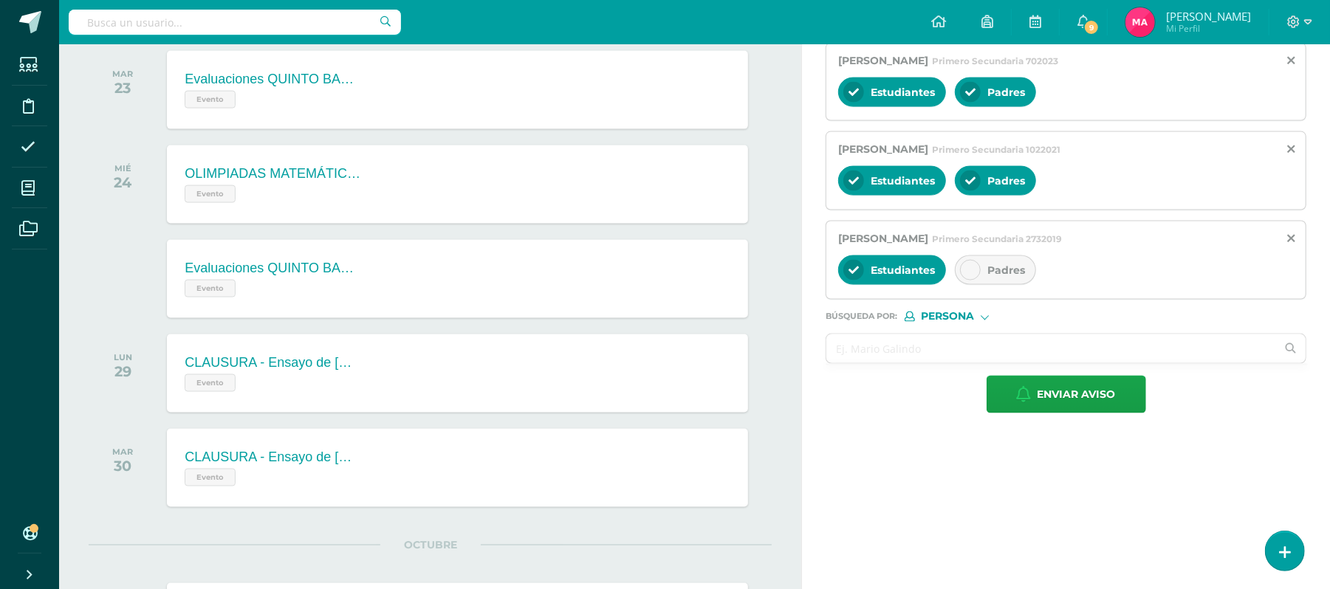
click at [972, 275] on icon at bounding box center [970, 270] width 10 height 10
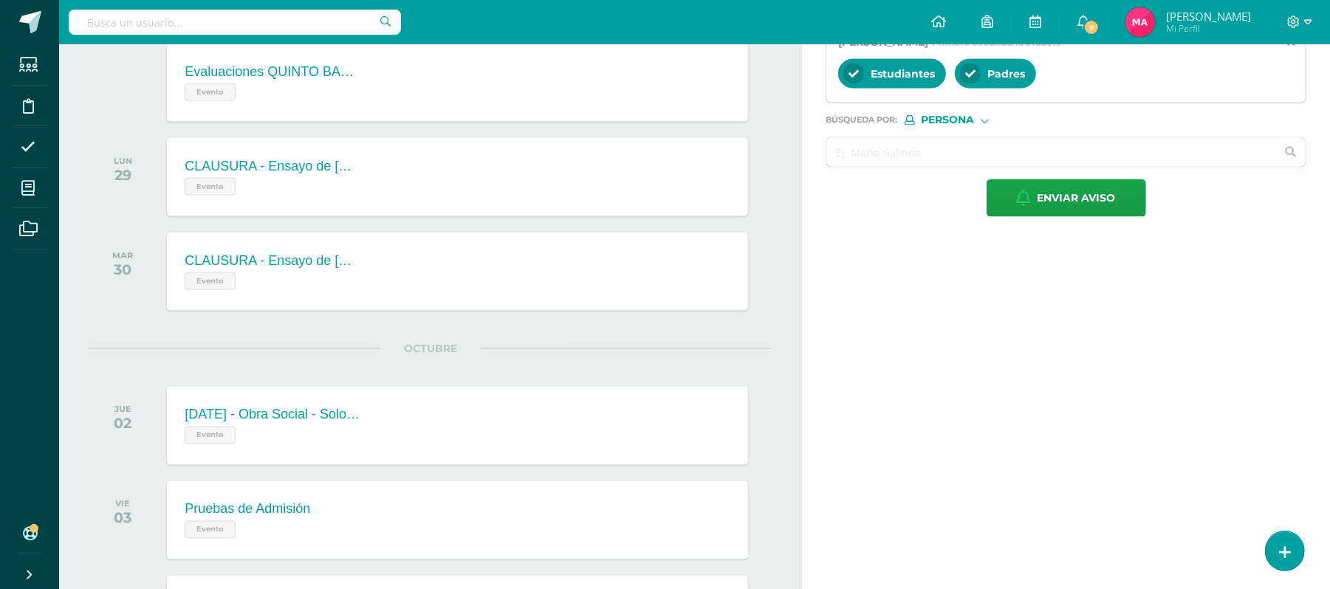
scroll to position [1699, 0]
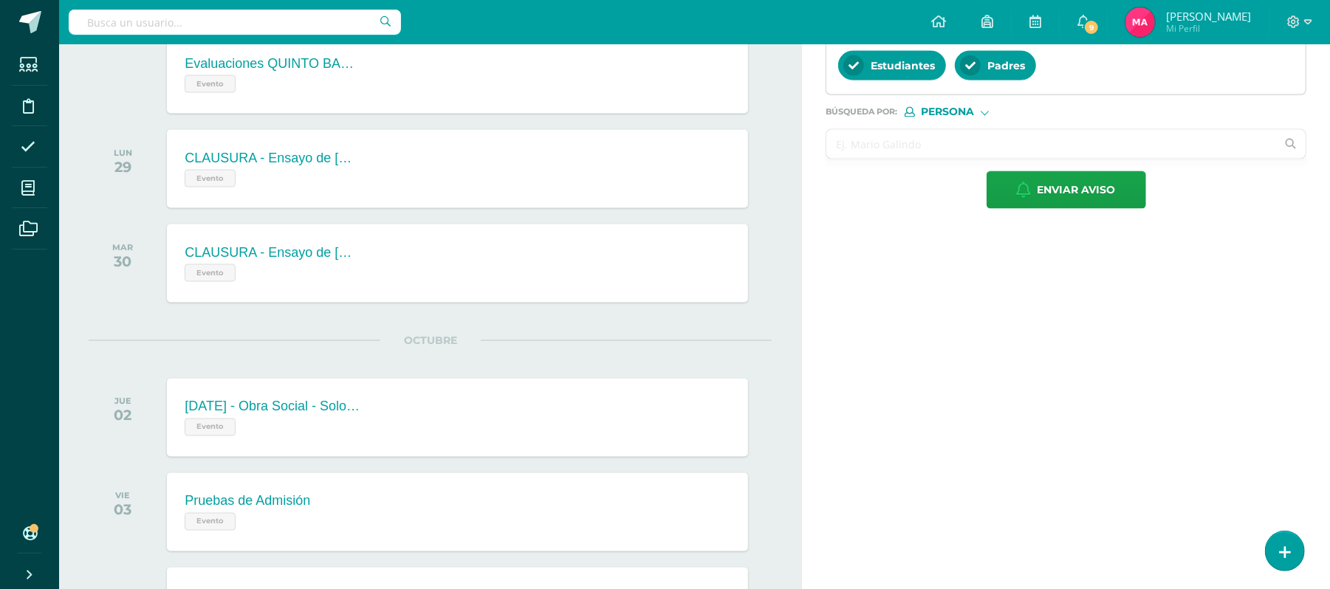
click at [888, 151] on input "text" at bounding box center [1051, 144] width 450 height 29
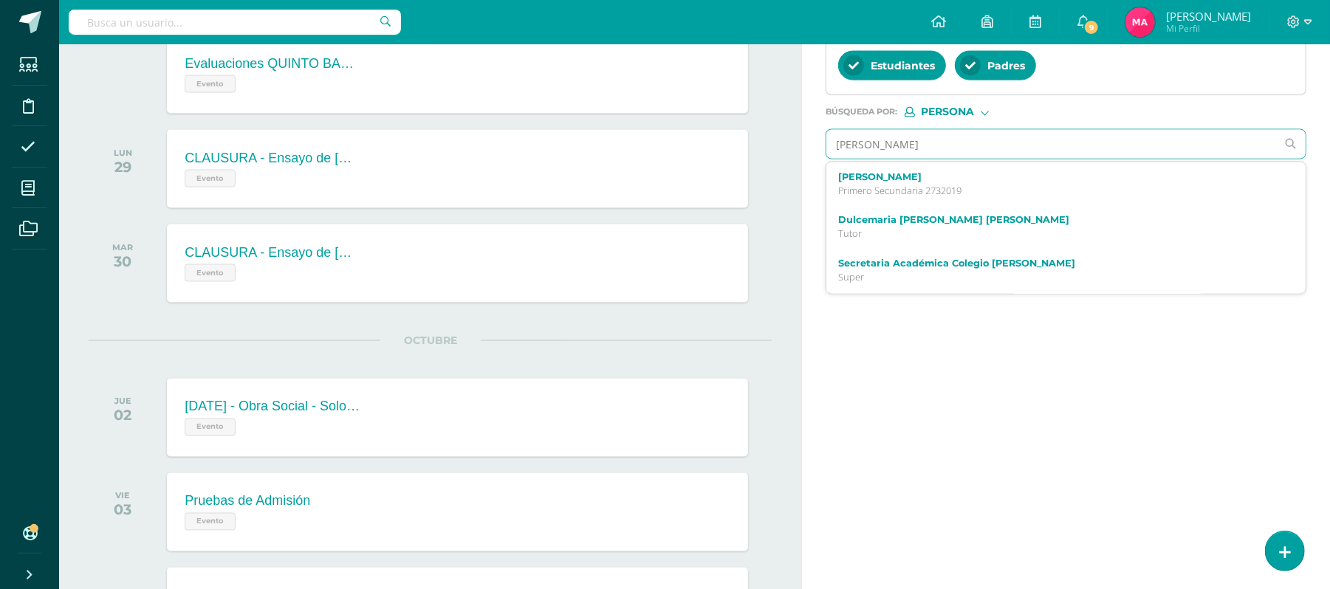
type input "ADRIANA ABIGAIL"
click at [916, 197] on p "Primero Secundaria 712023" at bounding box center [1056, 191] width 436 height 13
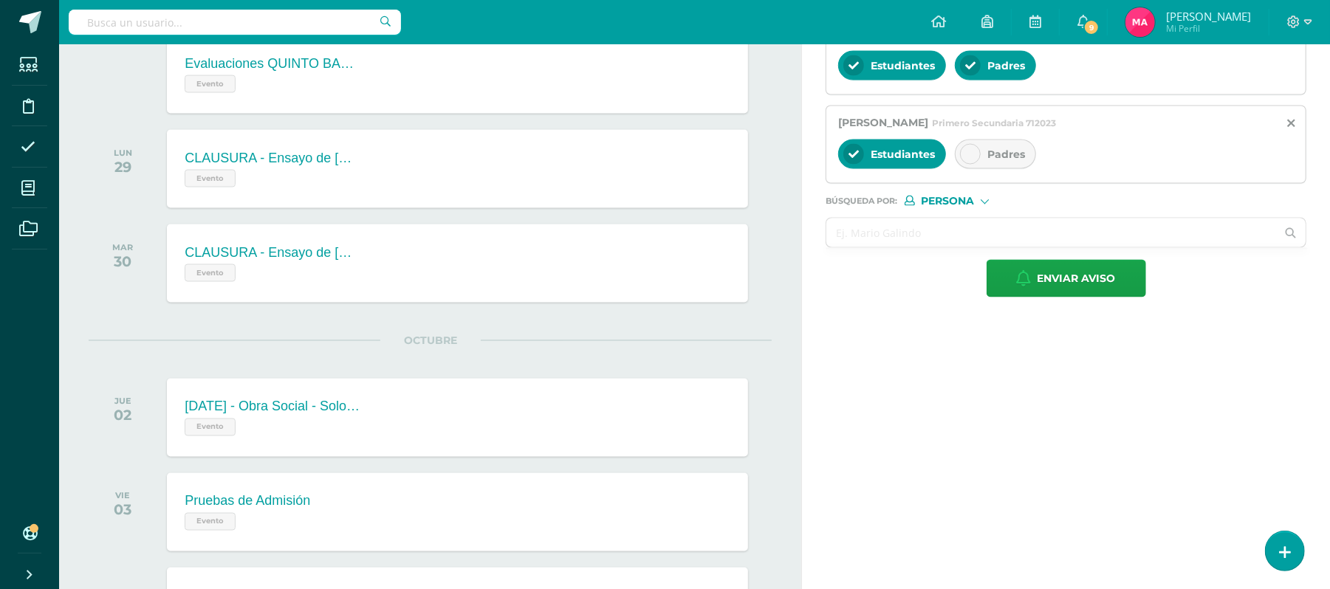
click at [961, 169] on div "Padres" at bounding box center [995, 155] width 81 height 30
click at [923, 247] on input "text" at bounding box center [1051, 233] width 450 height 29
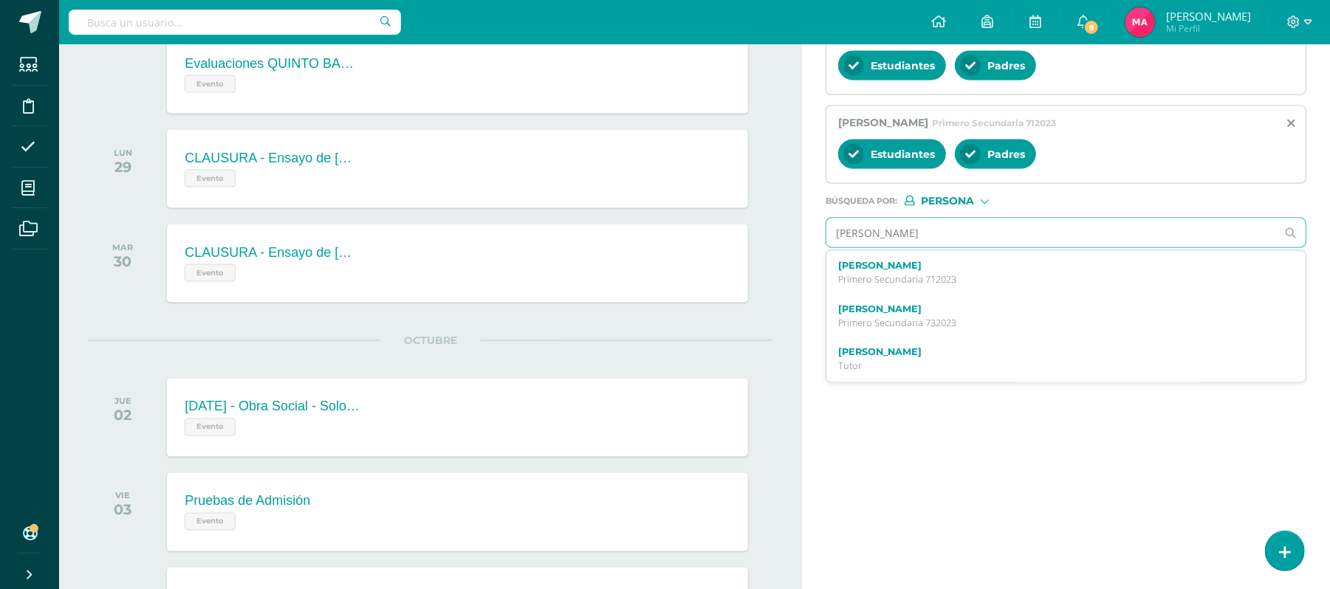
type input "LUIS PEDROZA"
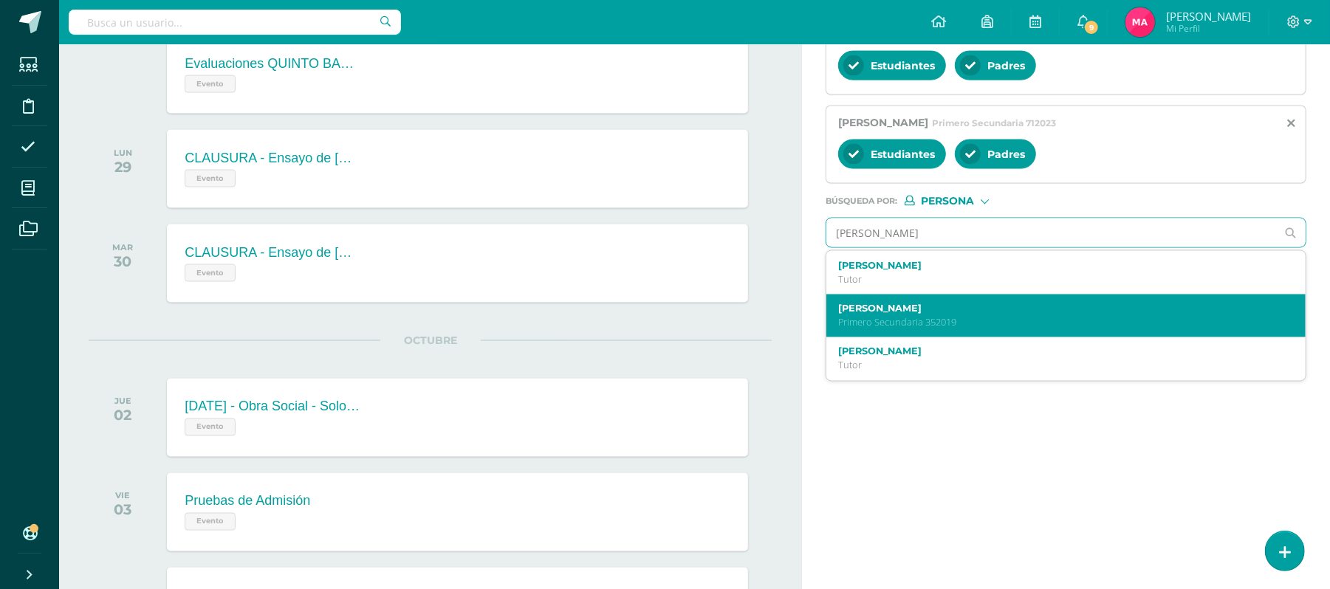
click at [925, 314] on div "Luis Julián Pedroza Maldonado Primero Secundaria 352019" at bounding box center [1065, 317] width 479 height 44
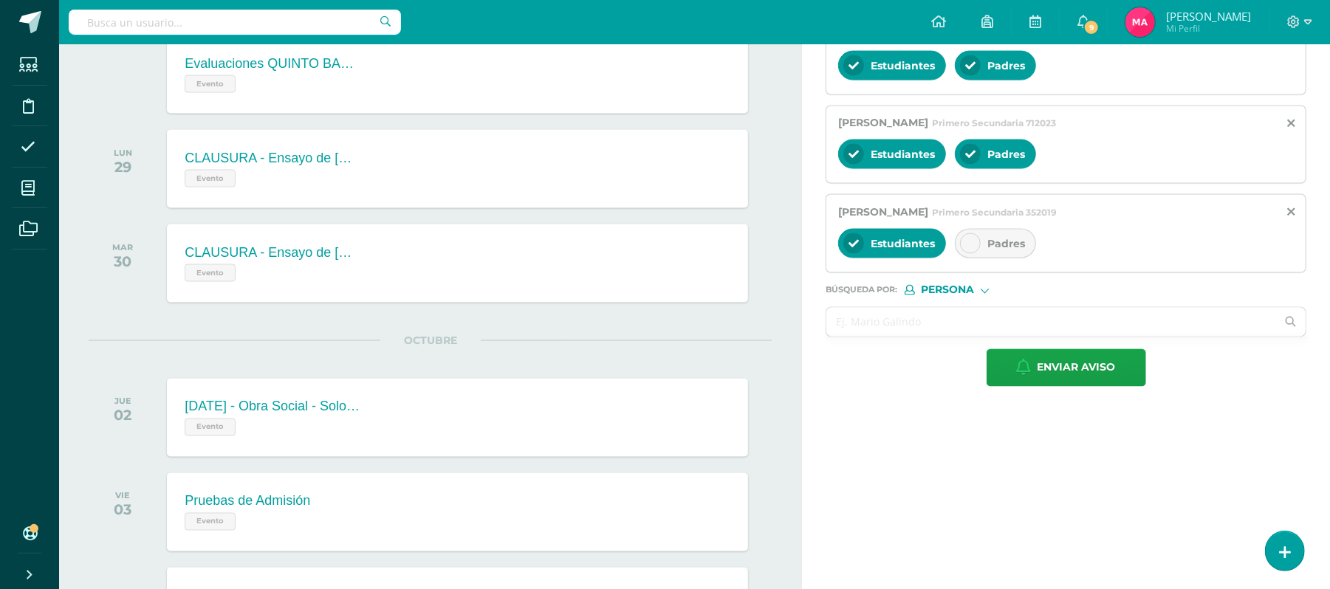
click at [972, 249] on icon at bounding box center [970, 243] width 10 height 10
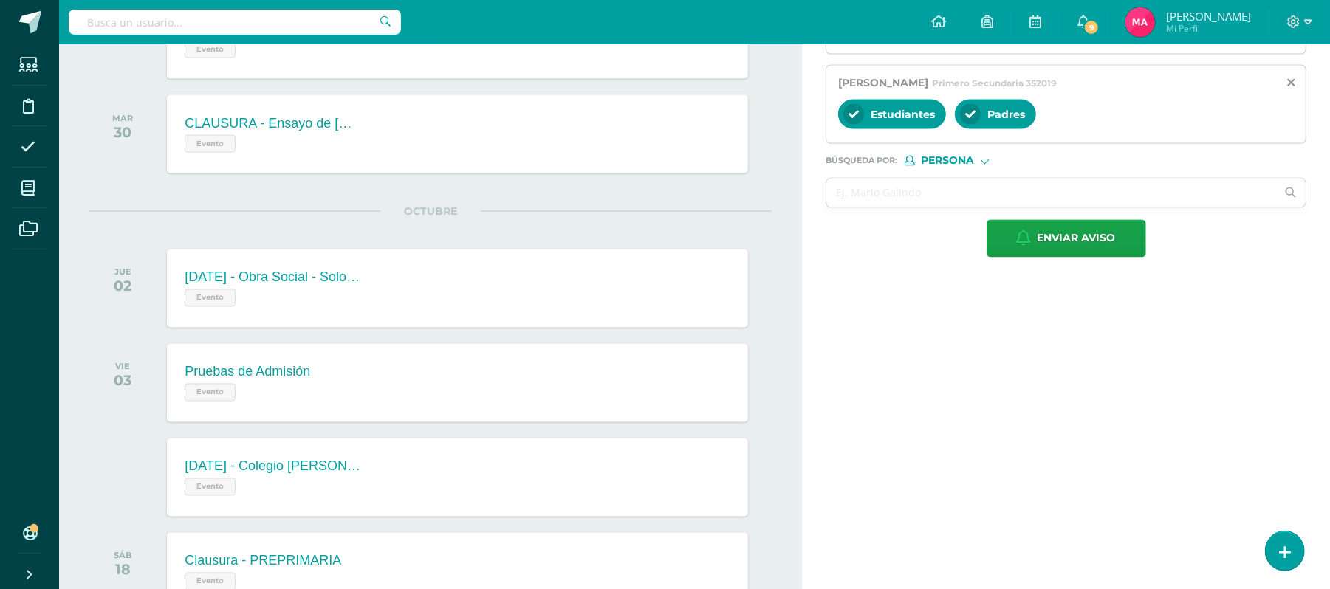
scroll to position [1836, 0]
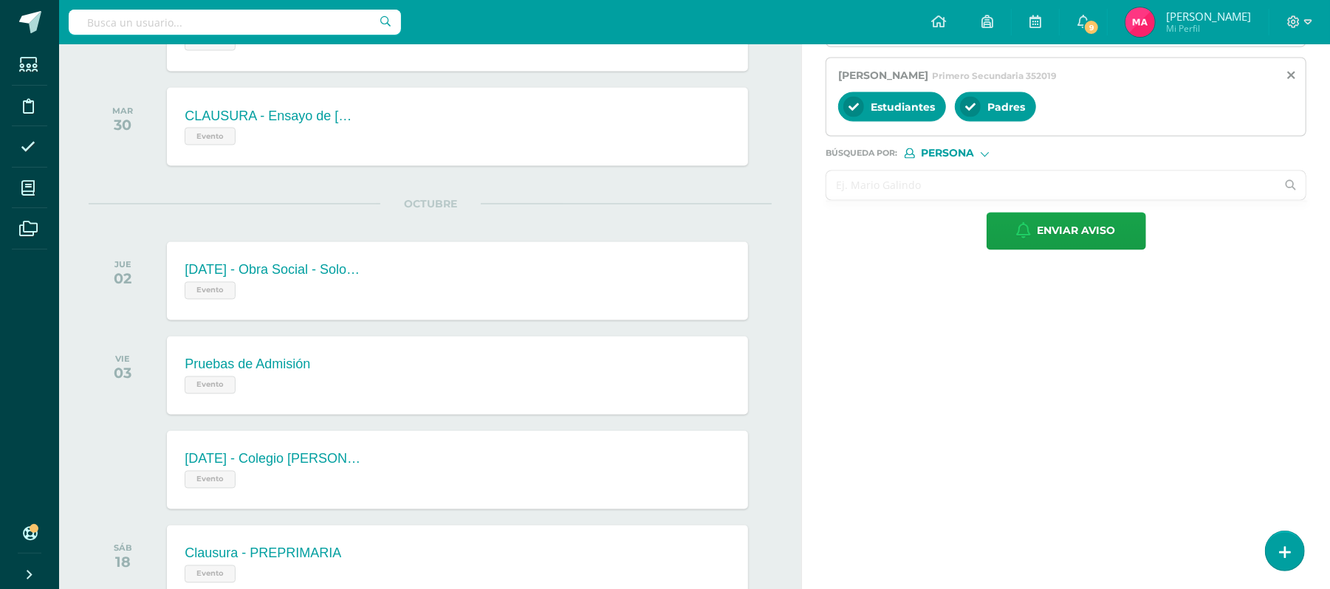
click at [854, 200] on input "text" at bounding box center [1051, 185] width 450 height 29
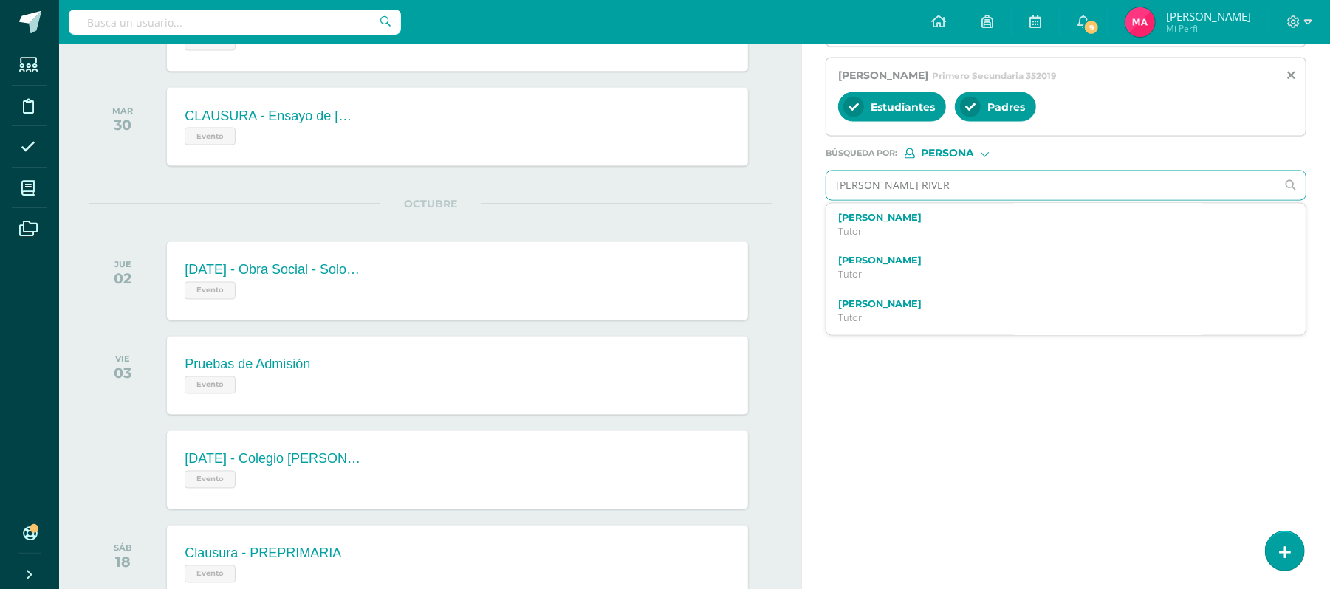
type input "GABRIEL RIVERA"
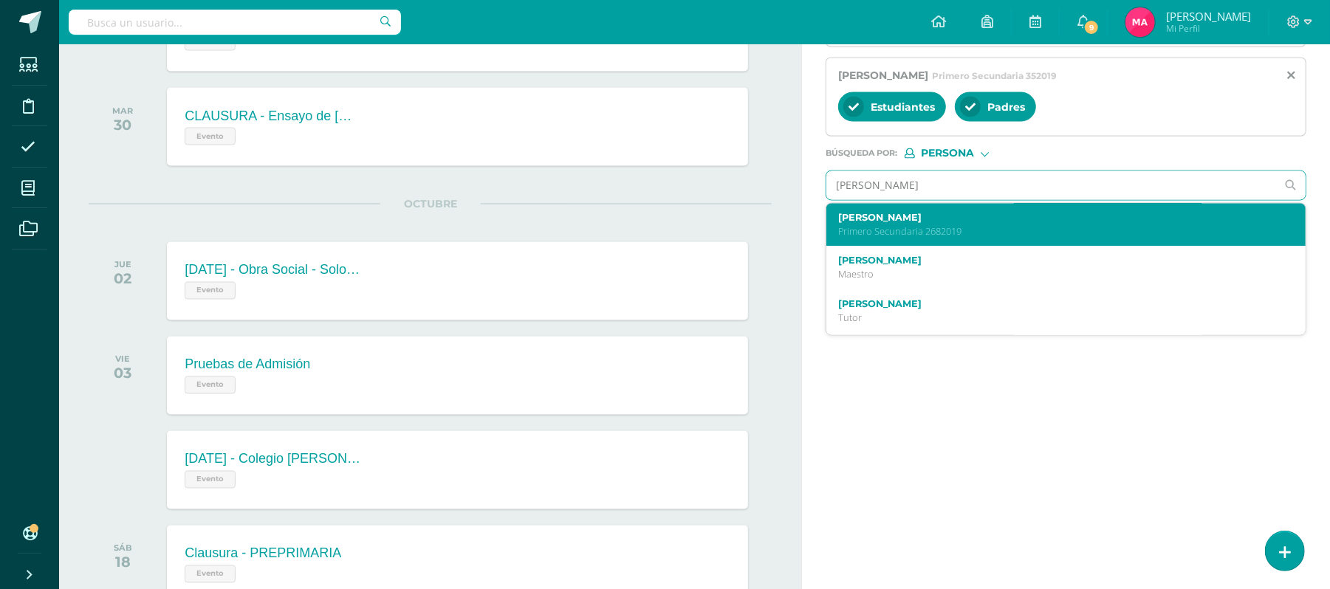
click at [914, 224] on label "Gabriel Andrés Rivera Castañeda" at bounding box center [1056, 218] width 436 height 11
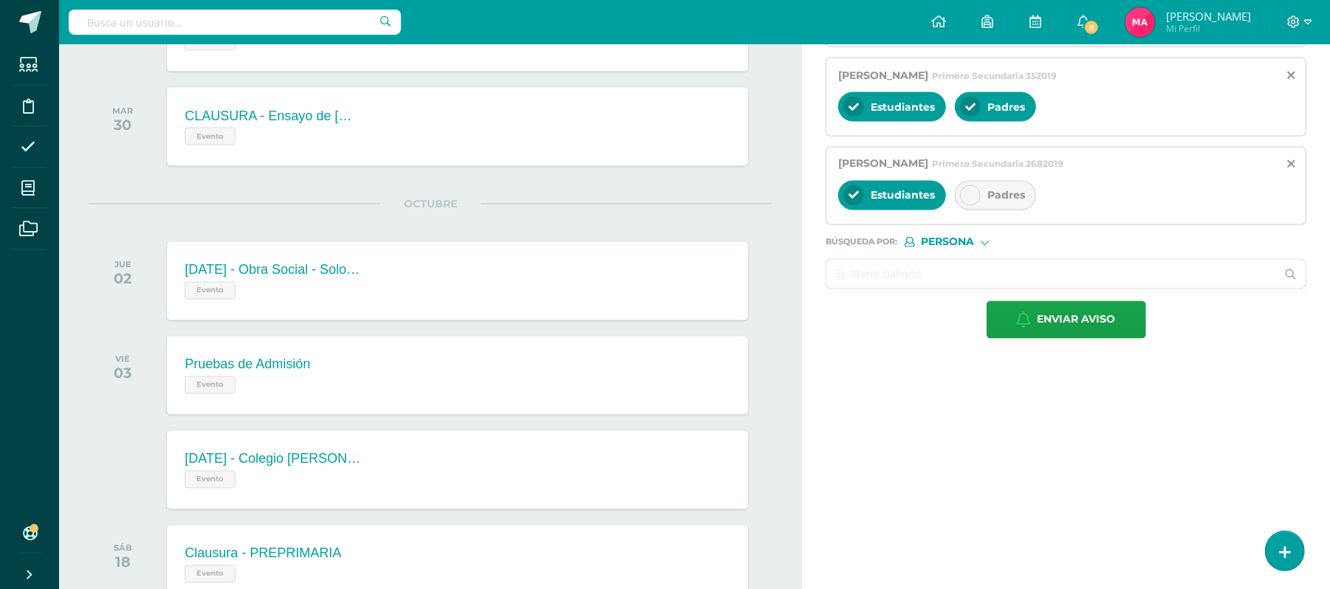
click at [969, 201] on icon at bounding box center [970, 195] width 10 height 10
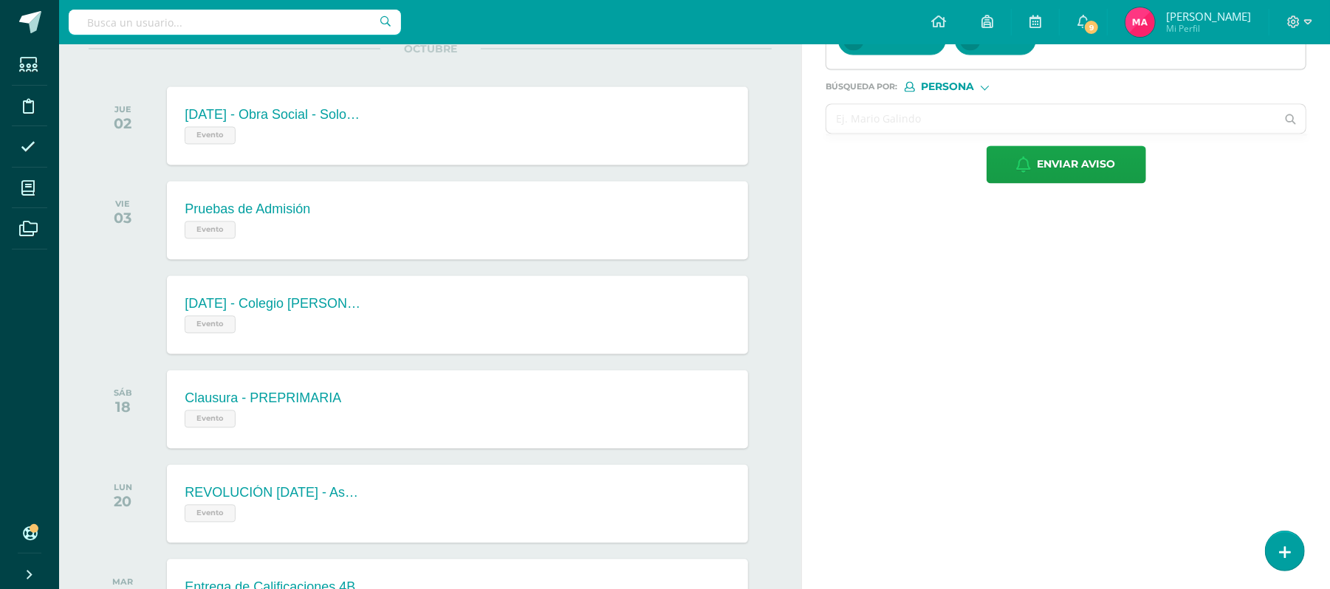
scroll to position [1999, 0]
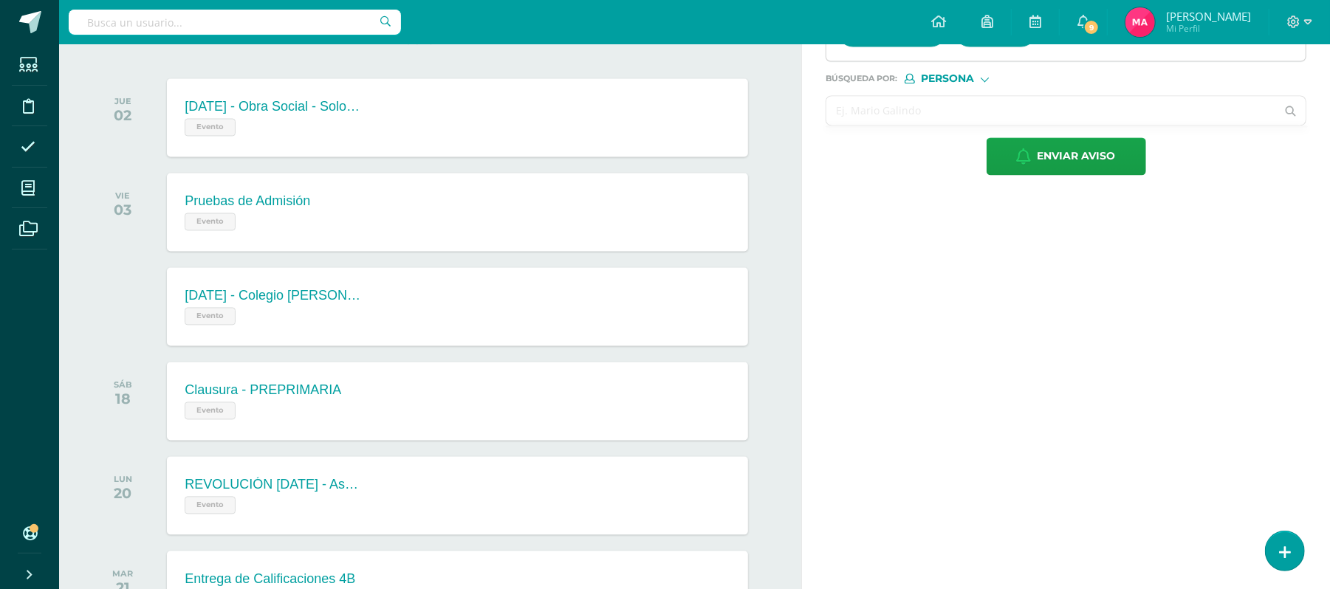
click at [955, 122] on input "text" at bounding box center [1051, 110] width 450 height 29
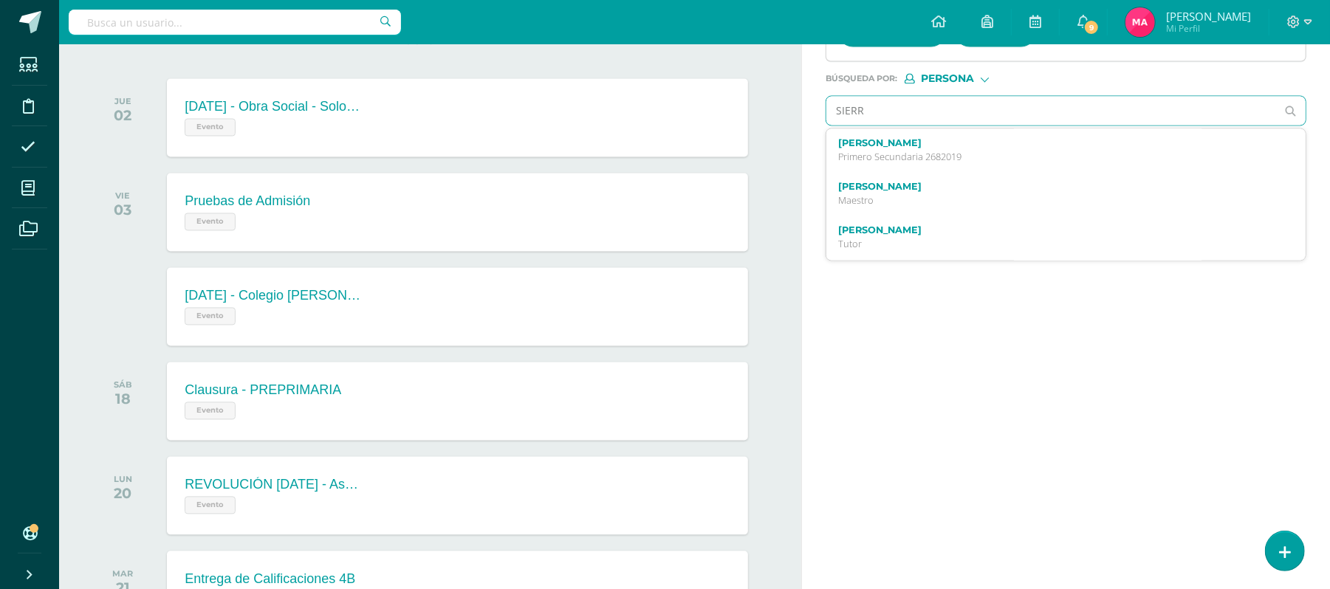
type input "SIERRA"
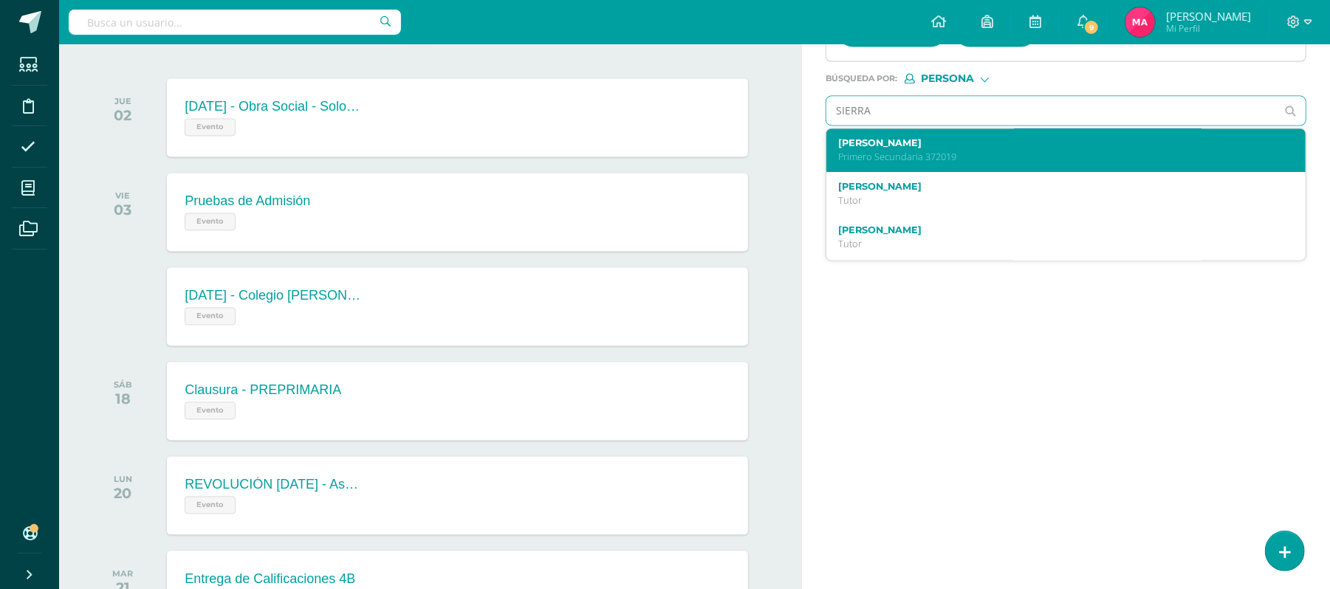
click at [943, 163] on div "José Joaquín Sierra Egurrola Primero Secundaria 372019" at bounding box center [1056, 150] width 436 height 26
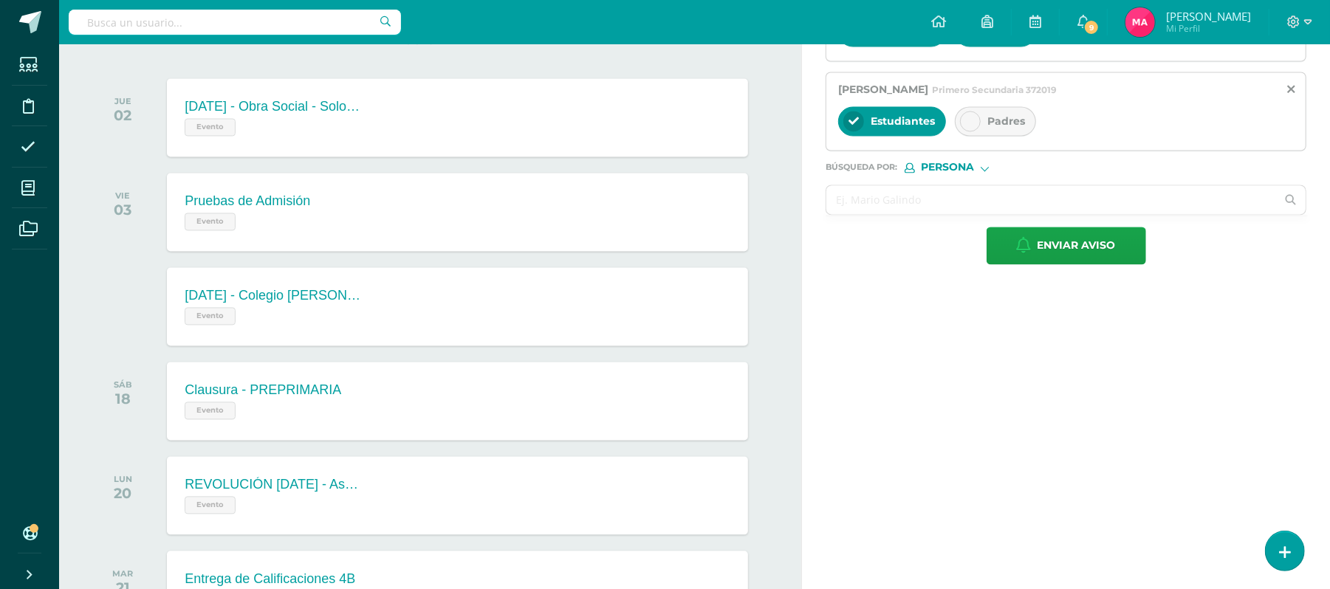
click at [978, 131] on div at bounding box center [970, 121] width 21 height 21
click at [928, 207] on input "text" at bounding box center [1051, 199] width 450 height 29
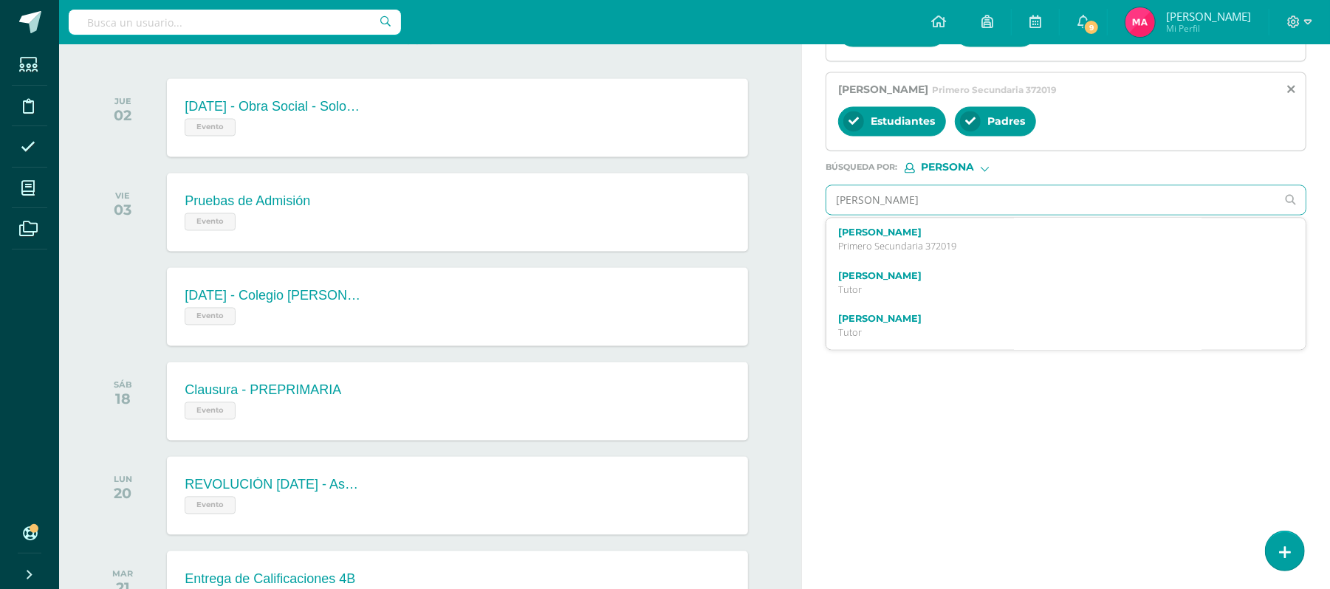
type input "VALENZUELA"
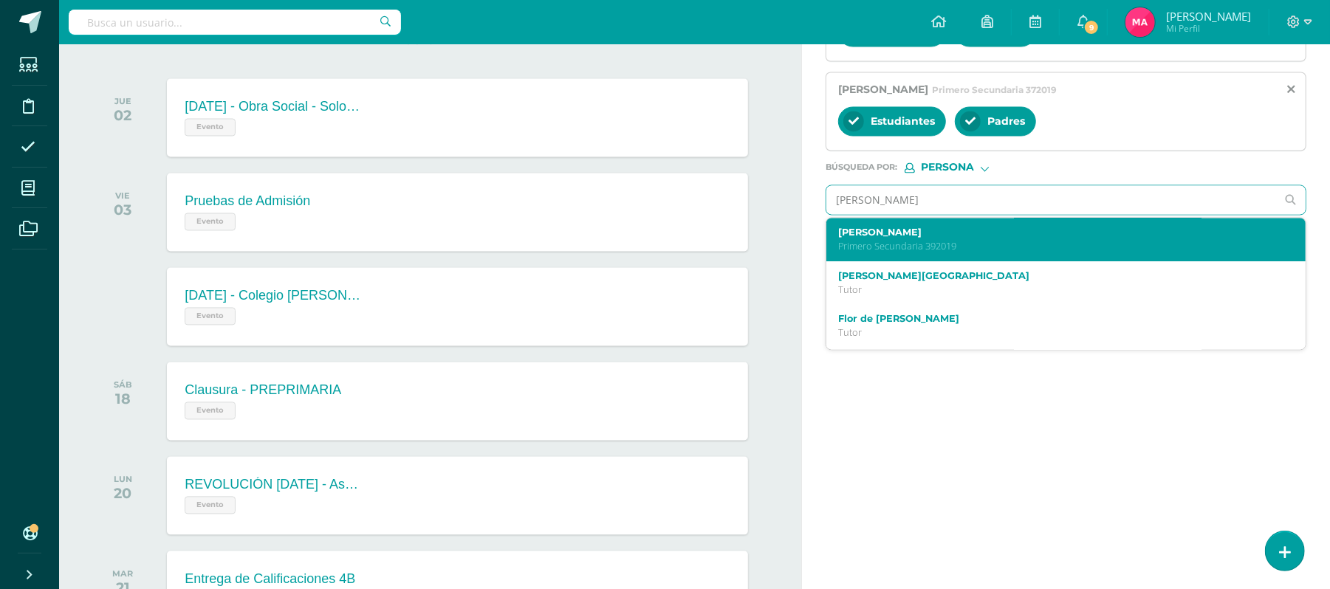
click at [919, 253] on p "Primero Secundaria 392019" at bounding box center [1056, 246] width 436 height 13
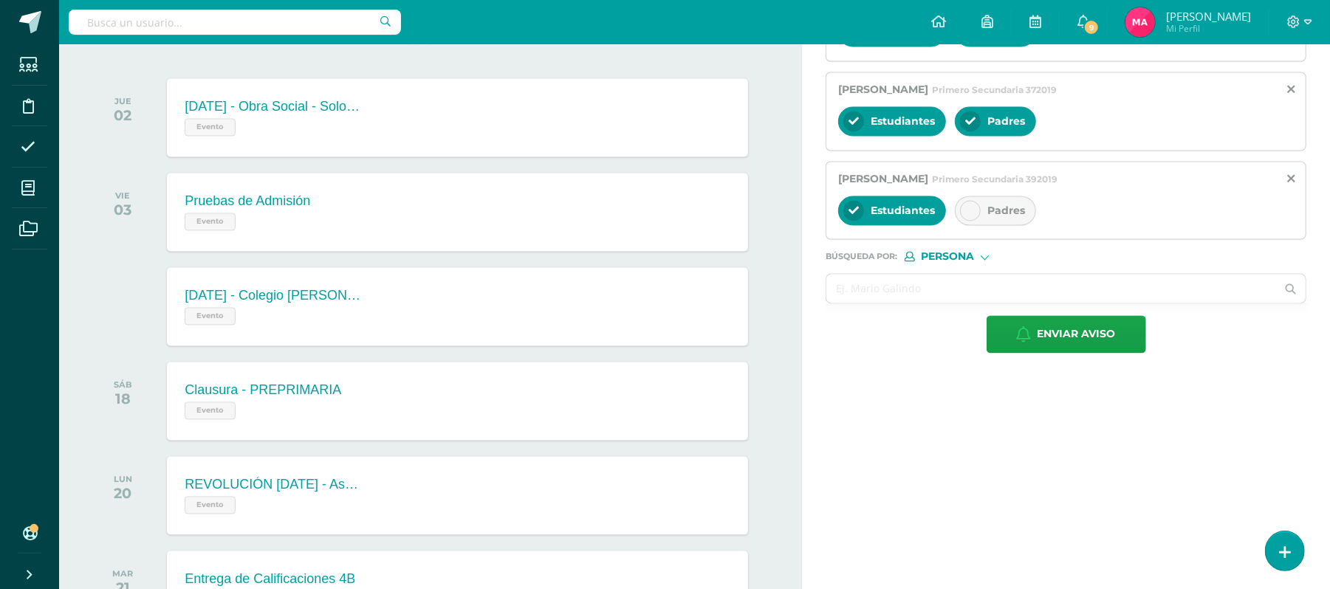
click at [975, 216] on icon at bounding box center [970, 210] width 10 height 10
click at [916, 303] on input "text" at bounding box center [1051, 288] width 450 height 29
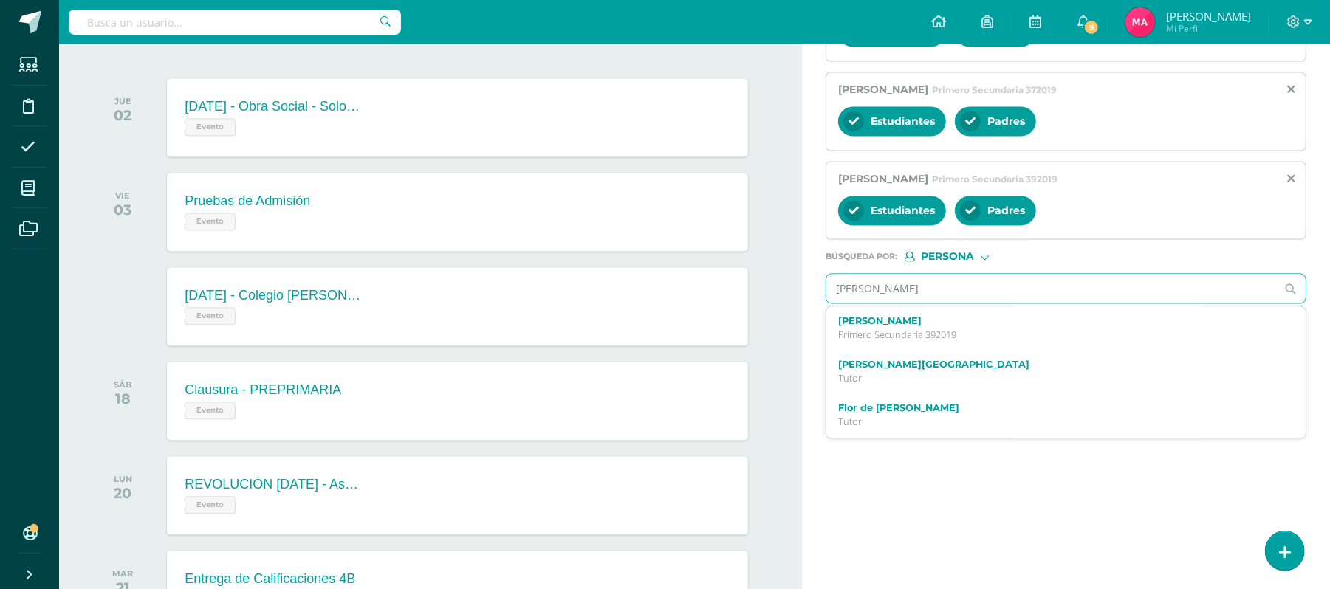
type input "MAGETH"
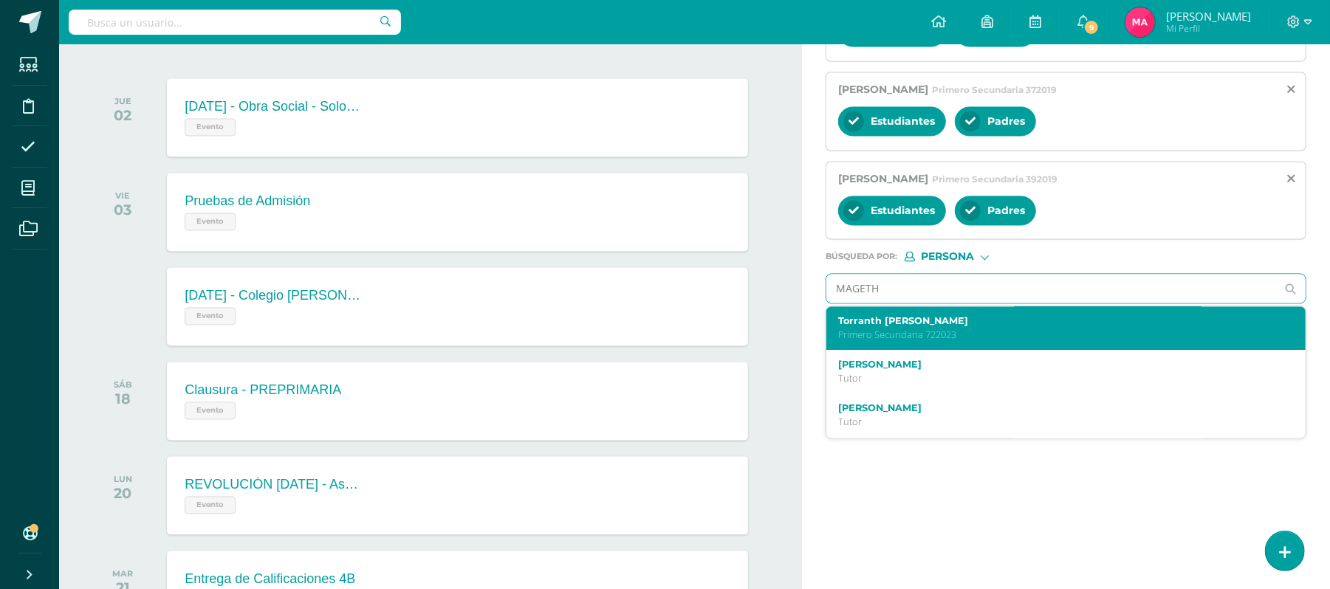
click at [907, 326] on label "Torranth Mageth Zan Rayo" at bounding box center [1056, 320] width 436 height 11
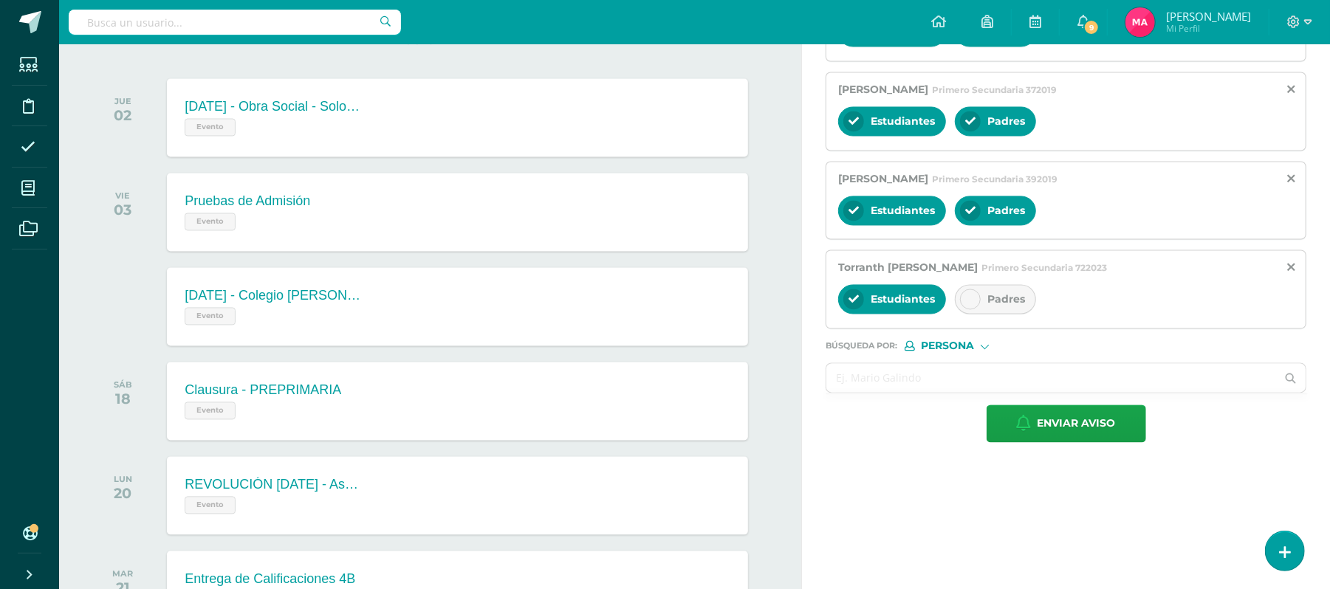
click at [973, 304] on icon at bounding box center [970, 299] width 10 height 10
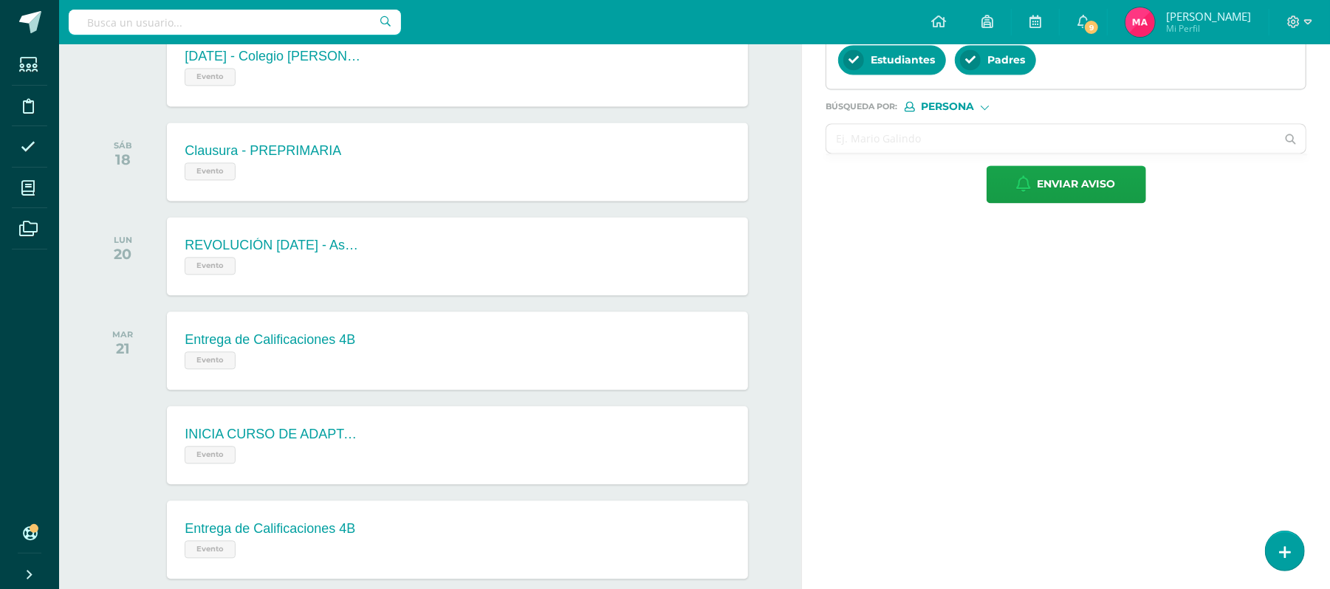
scroll to position [2290, 0]
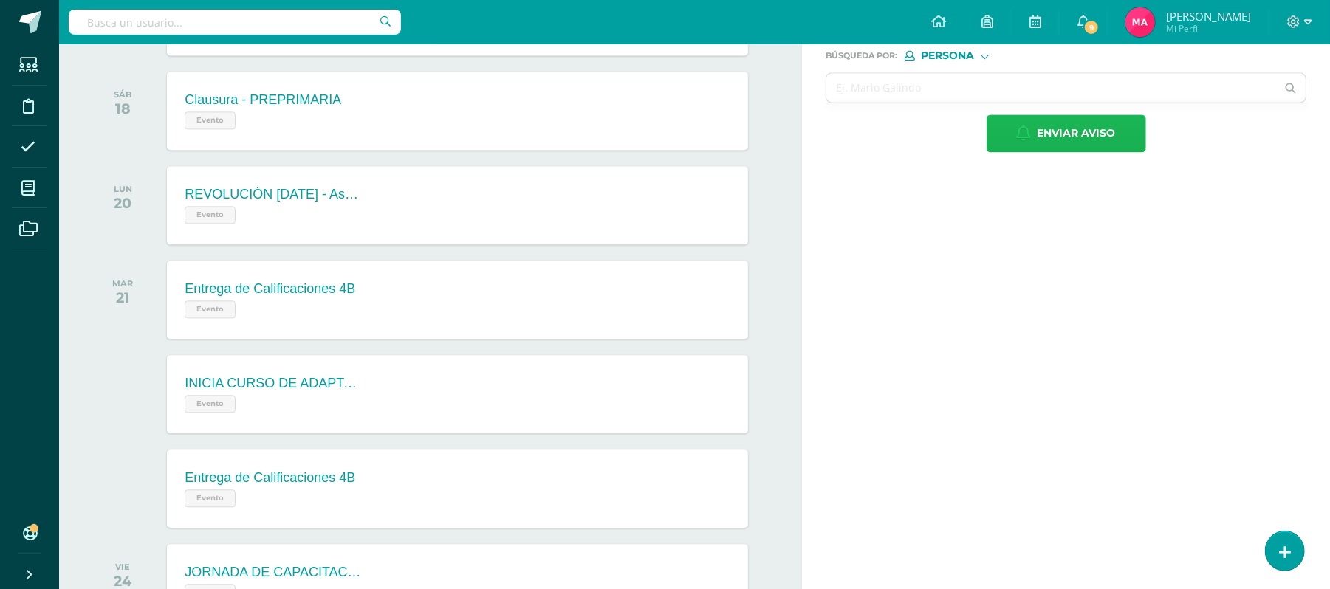
click at [1093, 151] on span "Enviar aviso" at bounding box center [1076, 133] width 78 height 36
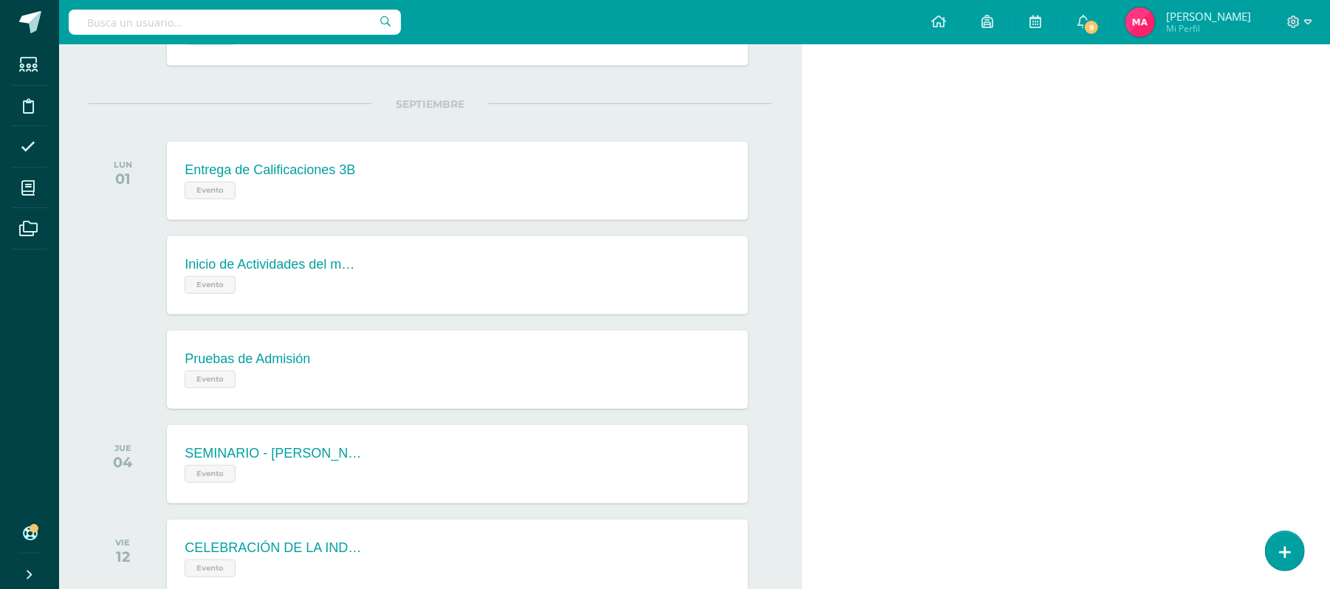
scroll to position [0, 0]
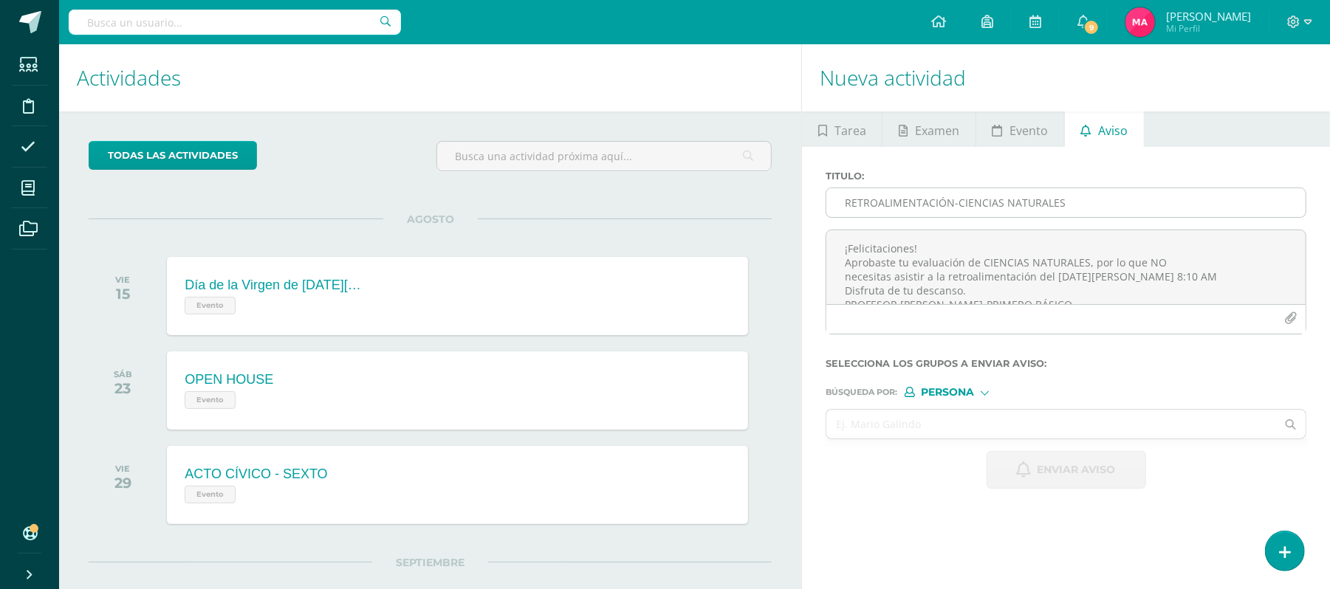
click at [878, 202] on input "RETROALIMENTACIÓN-CIENCIAS NATURALES" at bounding box center [1065, 202] width 479 height 29
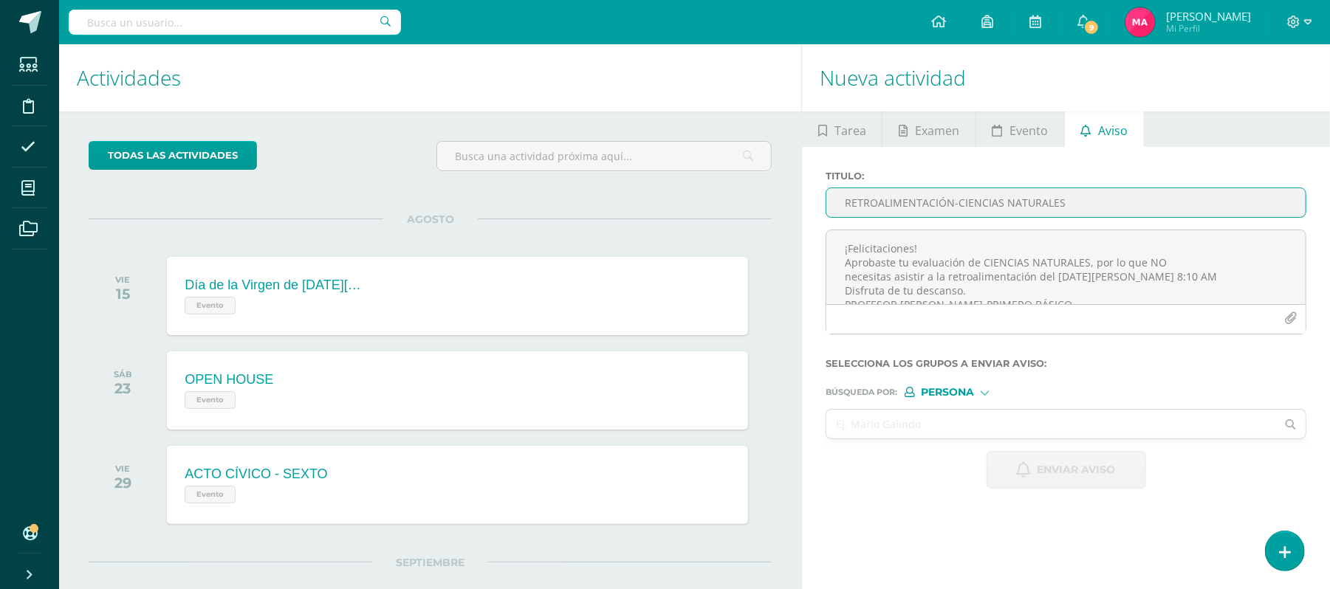
click at [866, 216] on input "RETROALIMENTACIÓN-CIENCIAS NATURALES" at bounding box center [1065, 202] width 479 height 29
paste input "RETROALIMENTACIÓN-CIENCIAS NATURALES"
type input "RETROALIMENTACIÓN-CIENCIAS NATURALES"
click at [884, 257] on textarea "¡Felicitaciones! Aprobaste tu evaluación de CIENCIAS NATURALES, por lo que NO n…" at bounding box center [1065, 267] width 479 height 74
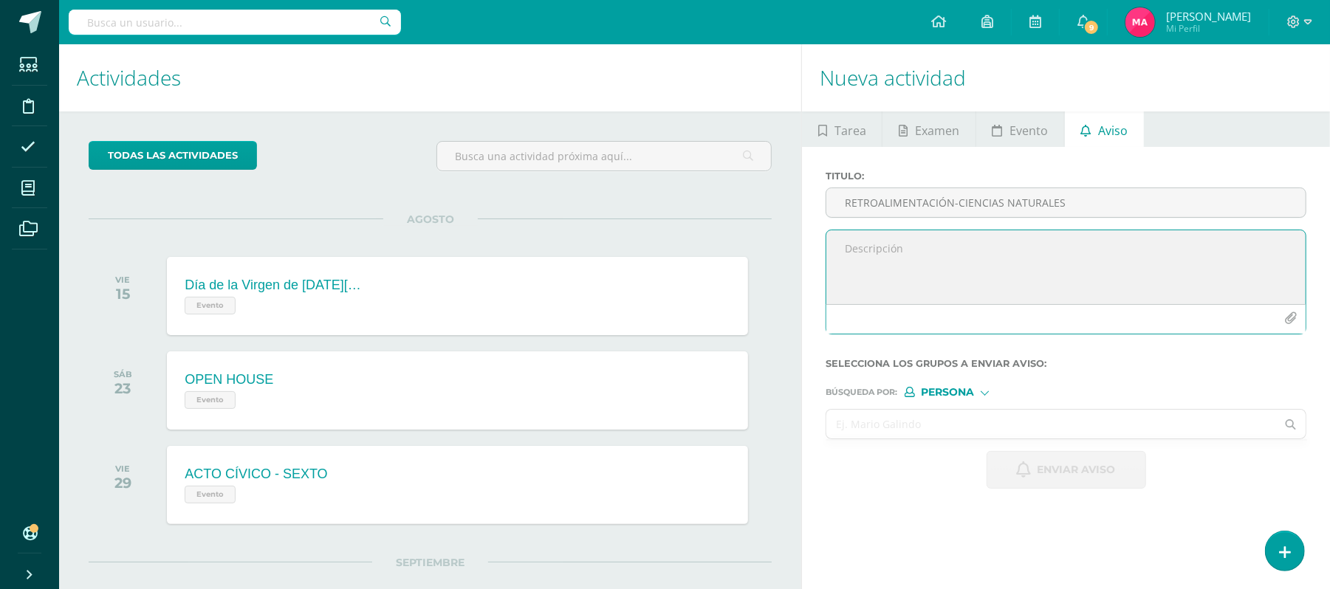
paste textarea "Estimado estudiante, por este medio te informo que debes participar en la Retro…"
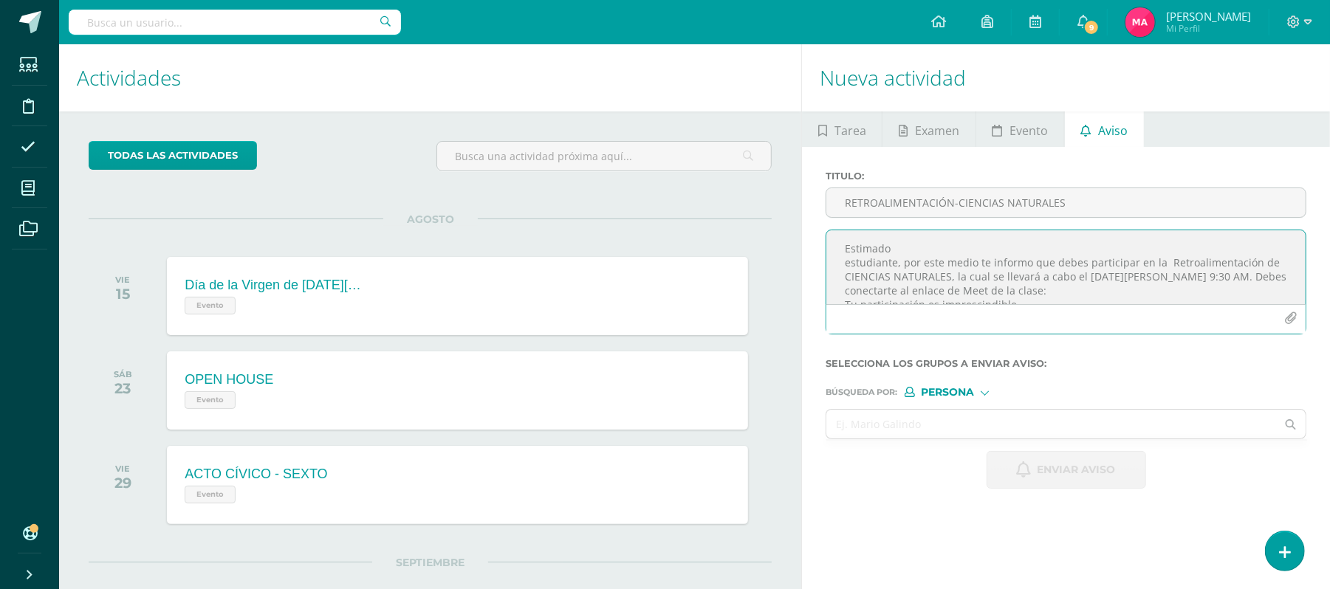
click at [843, 266] on textarea "Estimado estudiante, por este medio te informo que debes participar en la Retro…" at bounding box center [1065, 267] width 479 height 74
click at [875, 278] on textarea "Estimado estudiante, por este medio te informo que debes participar en la Retro…" at bounding box center [1065, 267] width 479 height 74
click at [925, 272] on textarea "Estimado estudiante, por este medio te informo que debes participar en la Retro…" at bounding box center [1065, 267] width 479 height 74
click at [1200, 273] on textarea "Estimado estudiante, por este medio te informo que debes participar en la Retro…" at bounding box center [1065, 267] width 479 height 74
click at [966, 278] on textarea "Estimado estudiante, por este medio te informo que debes participar en la Retro…" at bounding box center [1065, 267] width 479 height 74
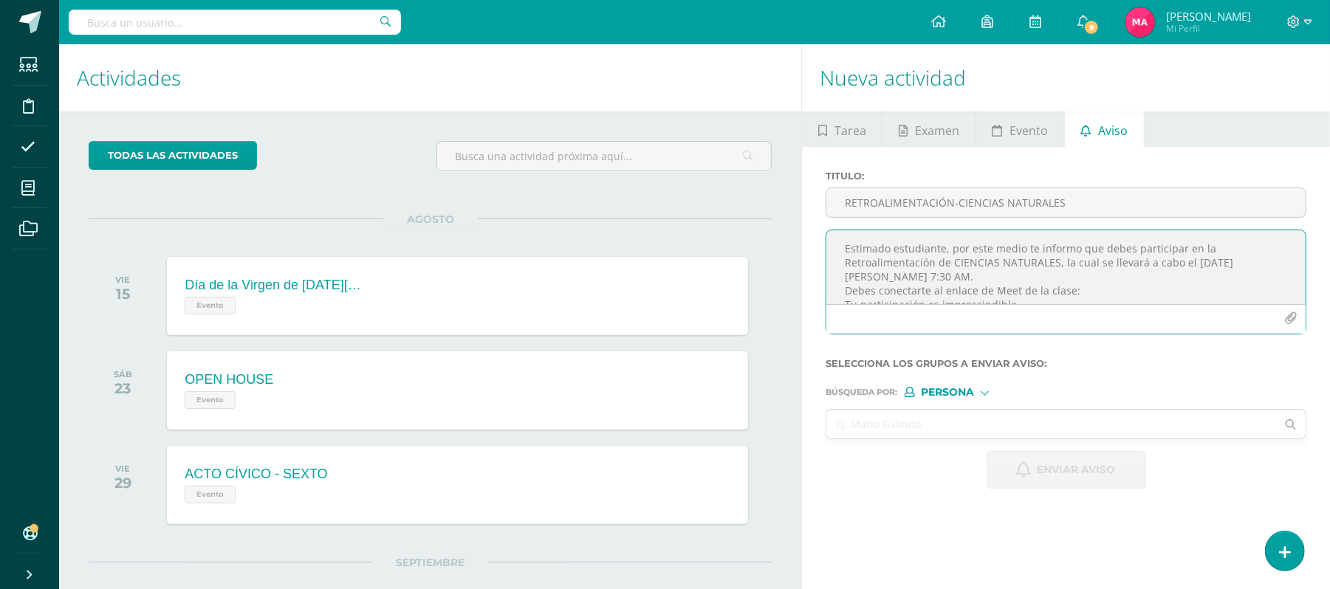
click at [1087, 290] on textarea "Estimado estudiante, por este medio te informo que debes participar en la Retro…" at bounding box center [1065, 267] width 479 height 74
paste textarea "https://meet.google.com/occ-rius-jdg"
drag, startPoint x: 1065, startPoint y: 284, endPoint x: 979, endPoint y: 287, distance: 85.7
click at [979, 287] on textarea "Estimado estudiante, por este medio te informo que debes participar en la Retro…" at bounding box center [1065, 267] width 479 height 74
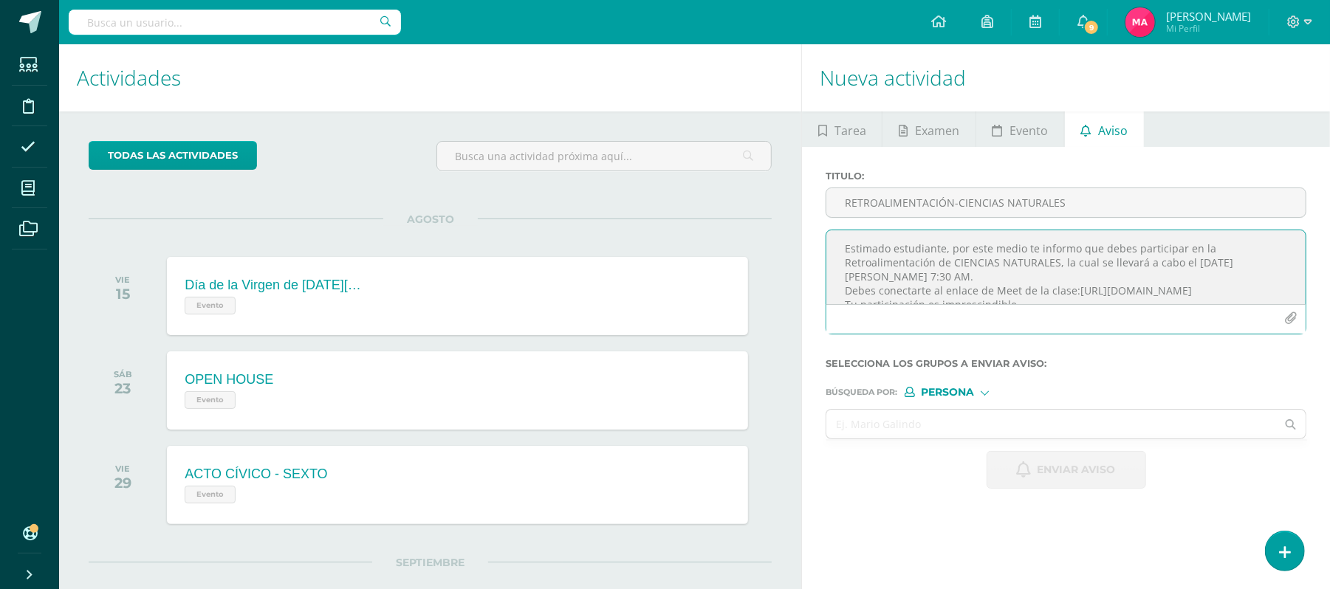
scroll to position [30, 0]
type textarea "Estimado estudiante, por este medio te informo que debes participar en la Retro…"
click at [988, 393] on div at bounding box center [985, 392] width 8 height 8
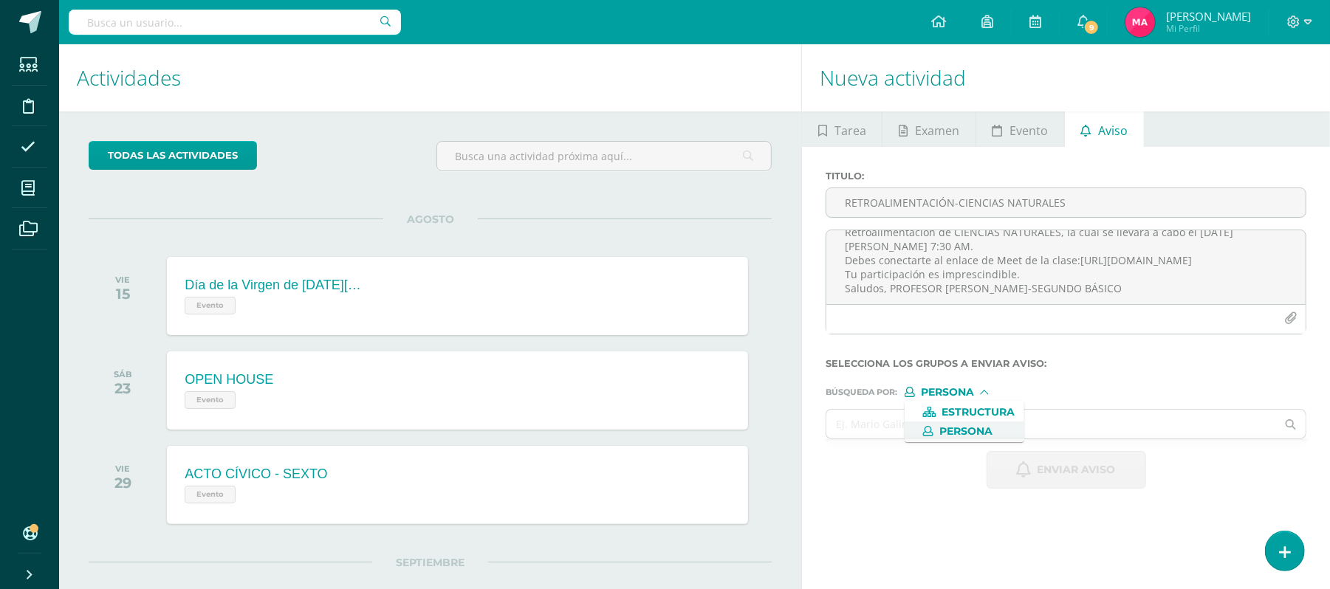
click at [988, 393] on div at bounding box center [985, 394] width 8 height 8
click at [960, 393] on span "Persona" at bounding box center [947, 392] width 53 height 8
click at [1046, 388] on label "Búsqueda por : Persona Estructura Persona" at bounding box center [1065, 392] width 481 height 10
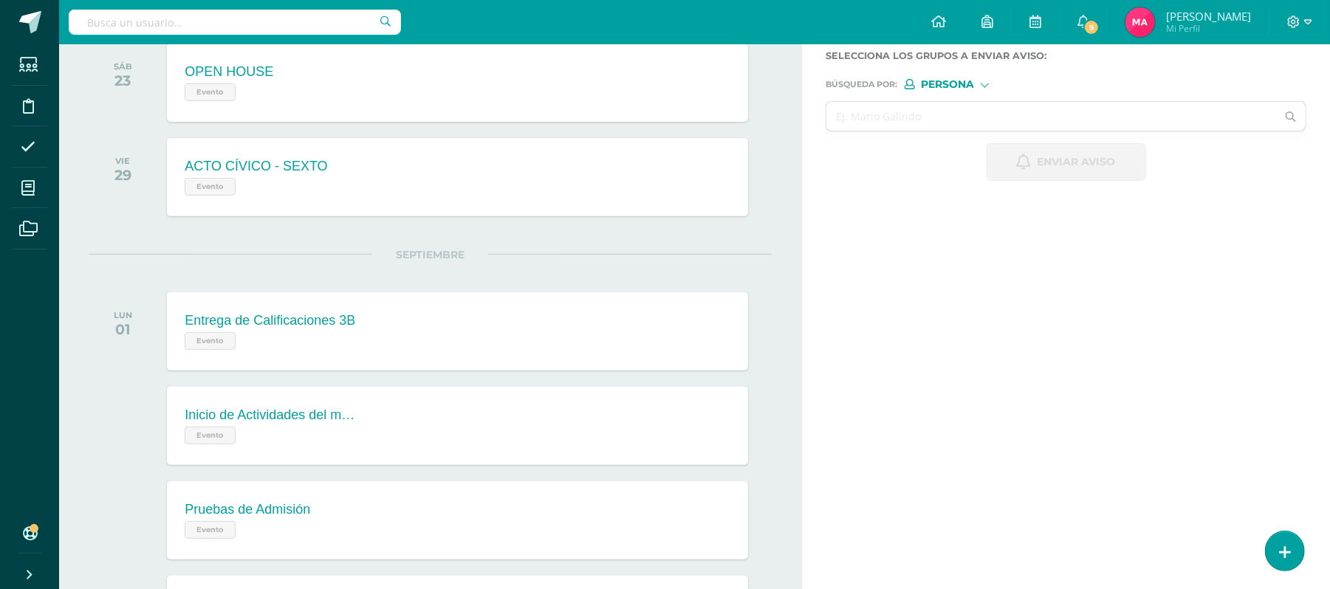
scroll to position [291, 0]
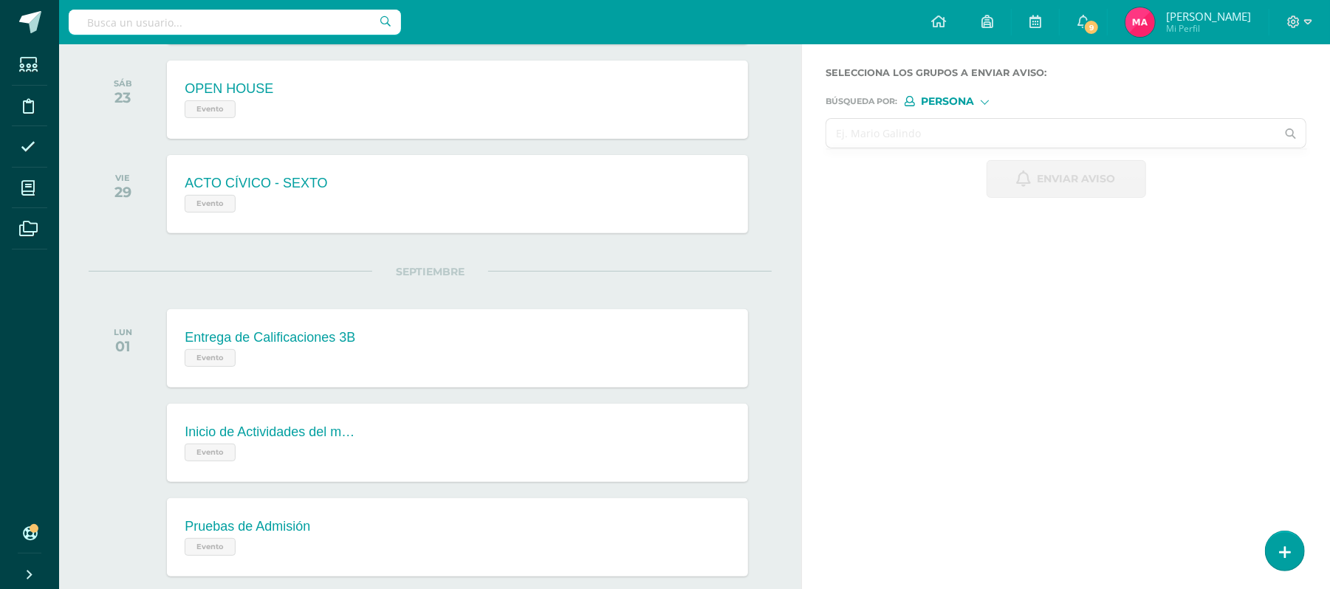
click at [1084, 131] on input "text" at bounding box center [1051, 133] width 450 height 29
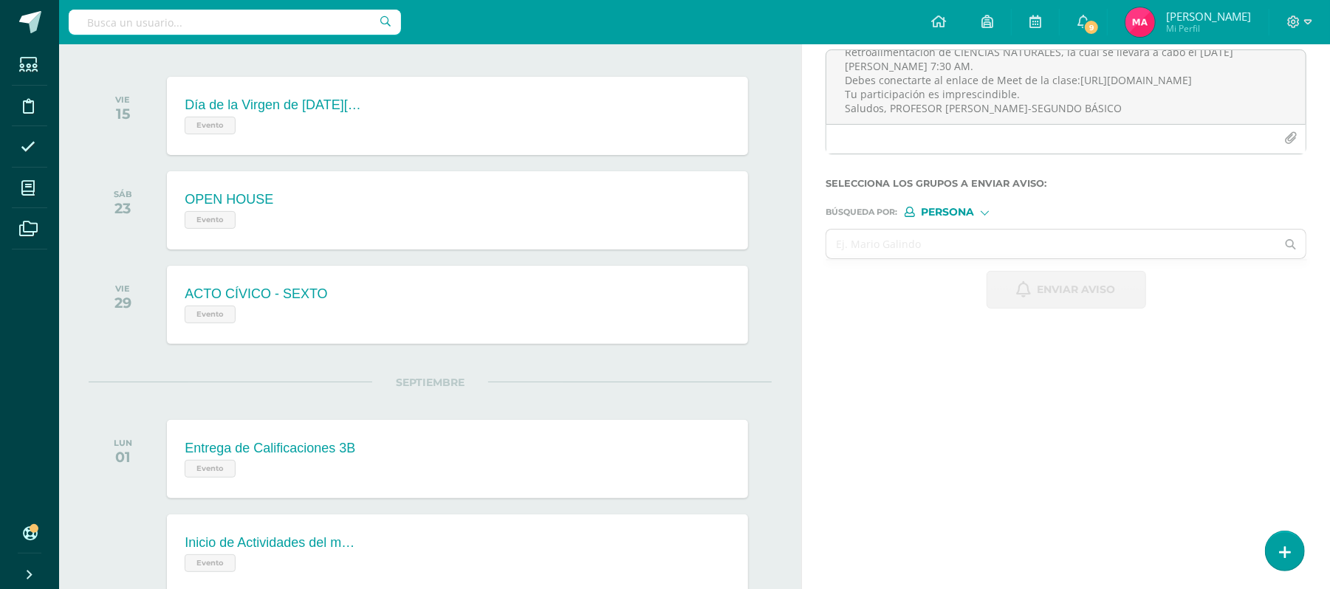
scroll to position [264, 0]
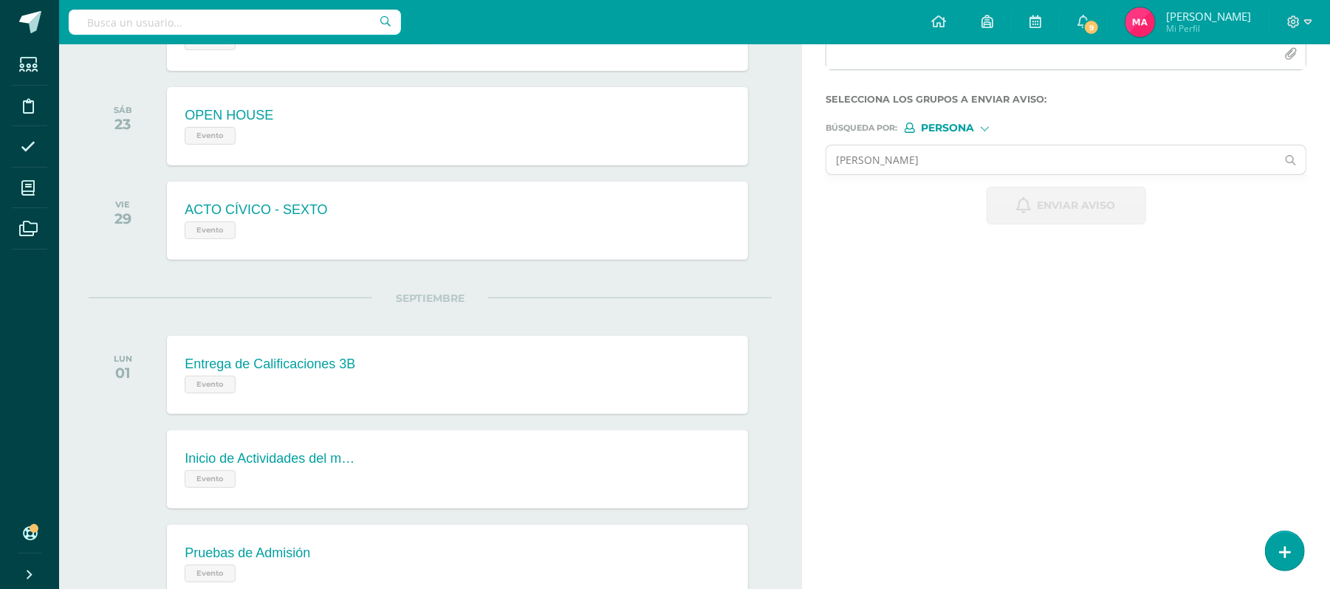
type input "FERNANDA ARCHILA"
click at [1289, 158] on icon at bounding box center [1291, 160] width 30 height 10
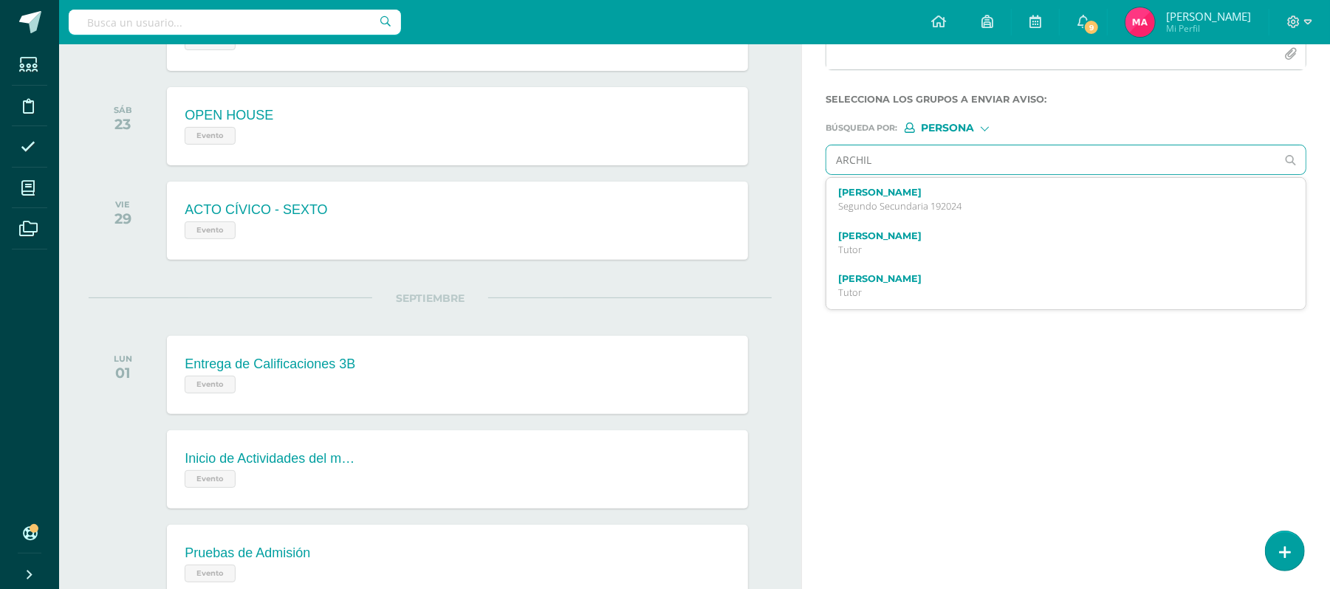
type input "ARCHILA"
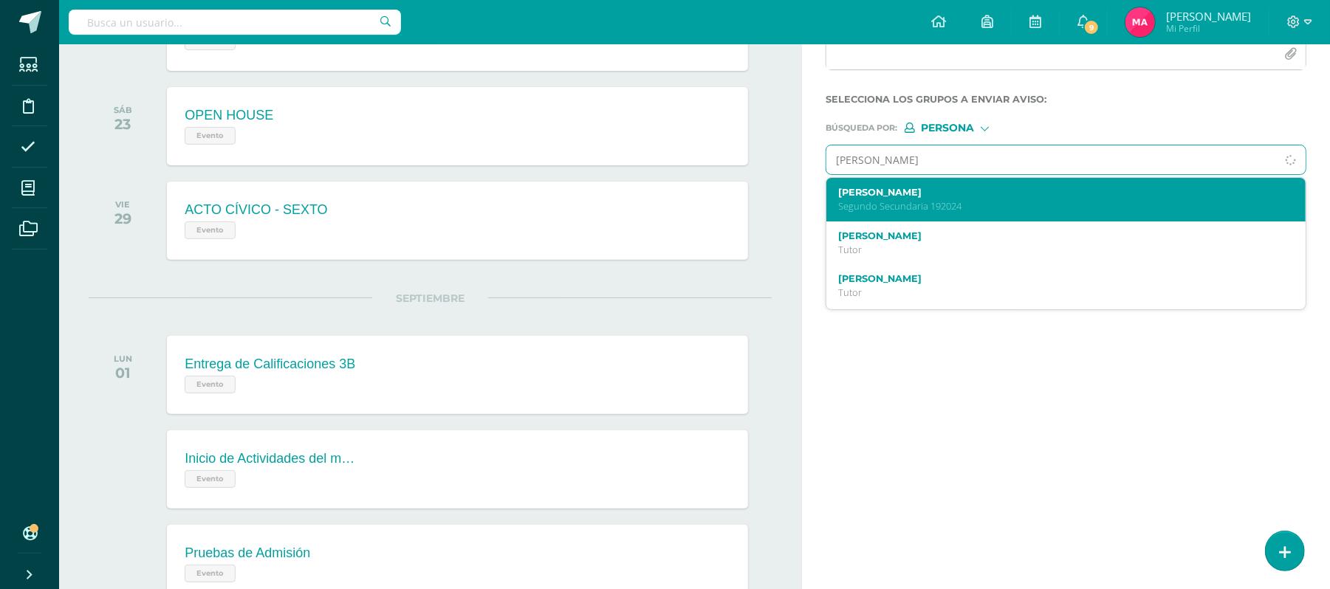
click at [979, 193] on label "Fernanda Gabriela Archila Velázquez" at bounding box center [1056, 192] width 436 height 11
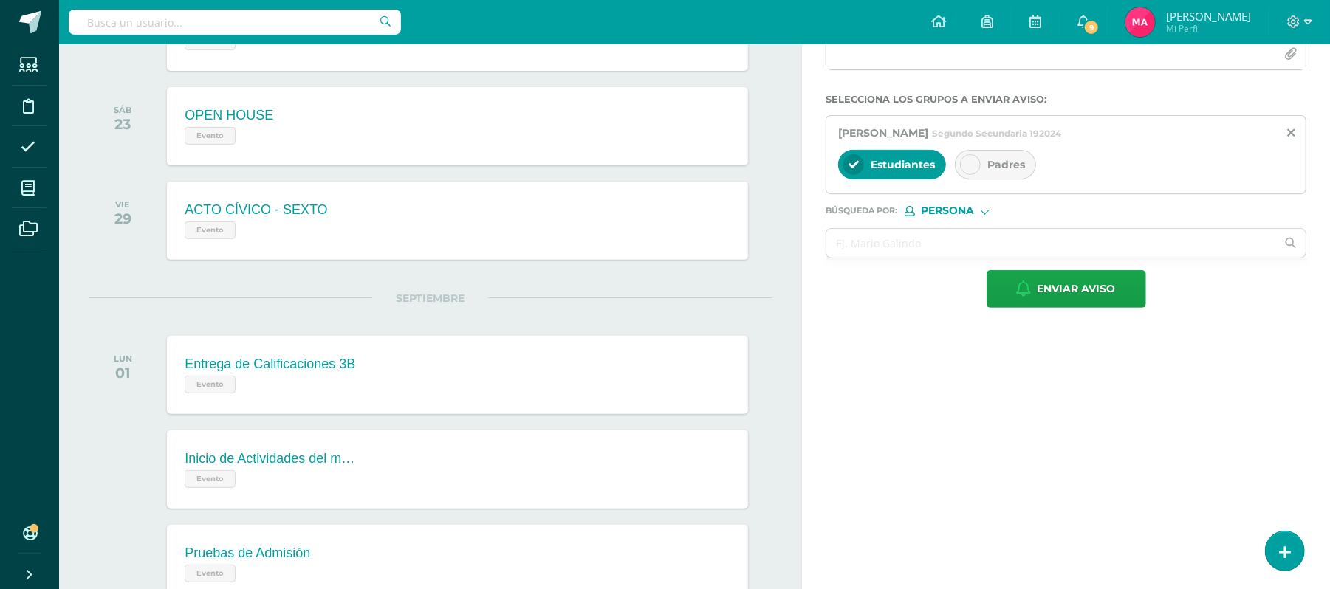
click at [975, 166] on icon at bounding box center [970, 164] width 10 height 10
click at [914, 250] on input "text" at bounding box center [1051, 243] width 450 height 29
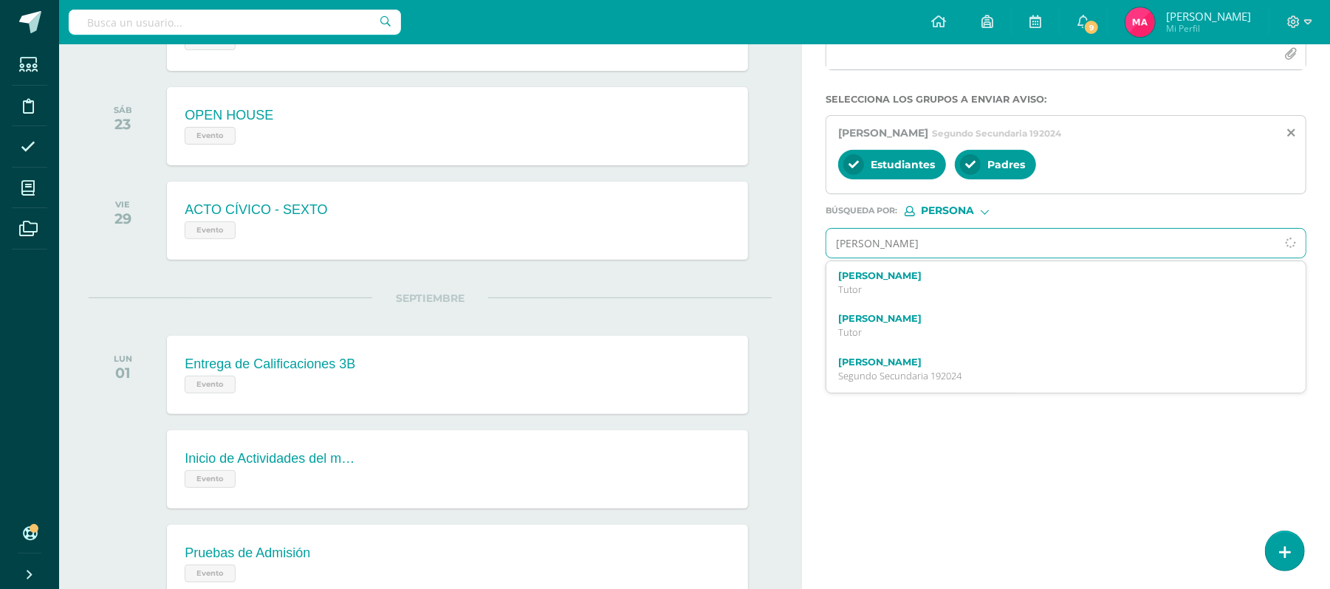
type input "MARIA ISABEL"
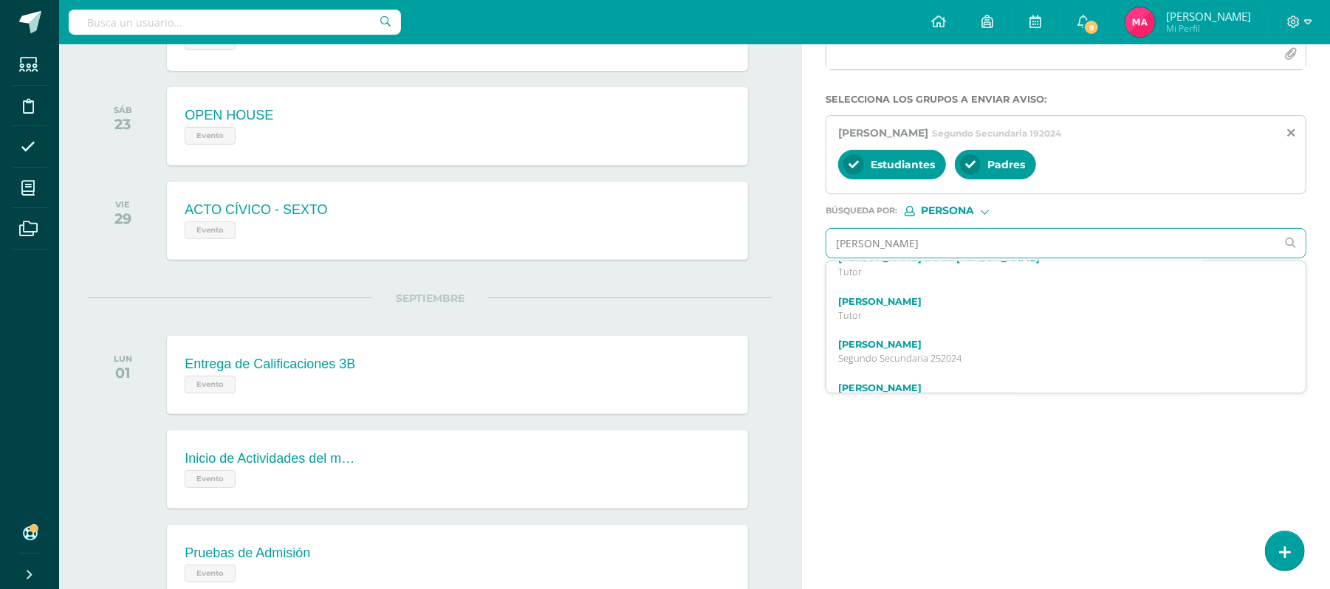
scroll to position [152, 0]
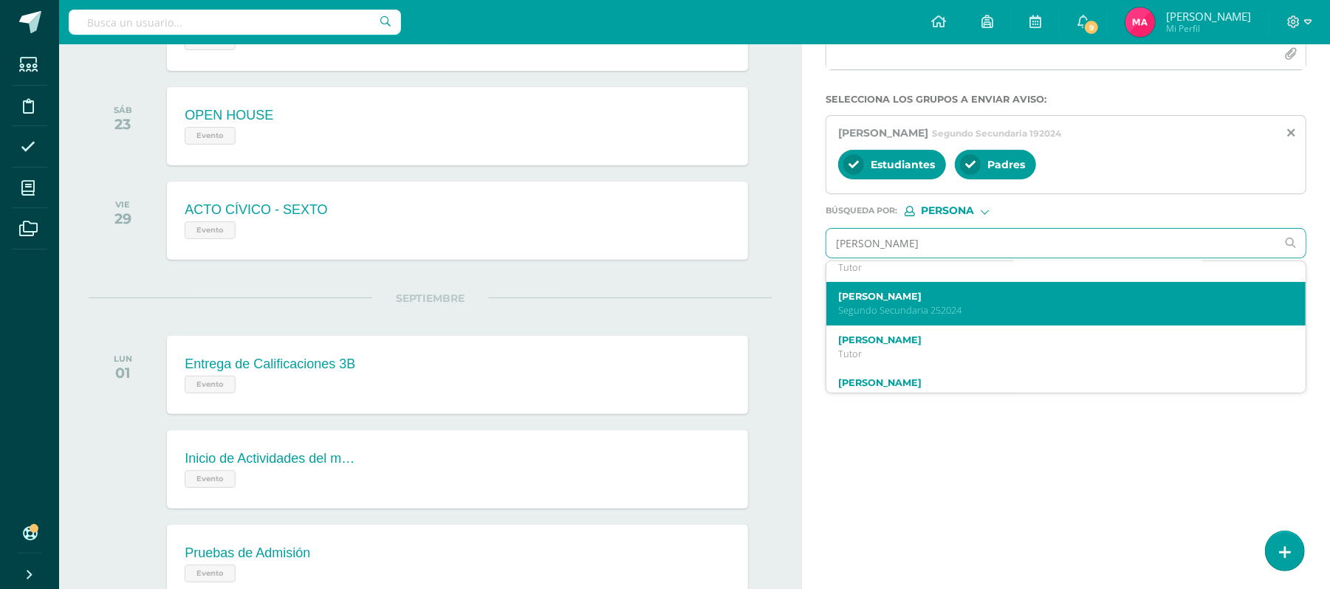
click at [1171, 319] on div "María Isabel Barahona Yee Segundo Secundaria 252024" at bounding box center [1065, 304] width 479 height 44
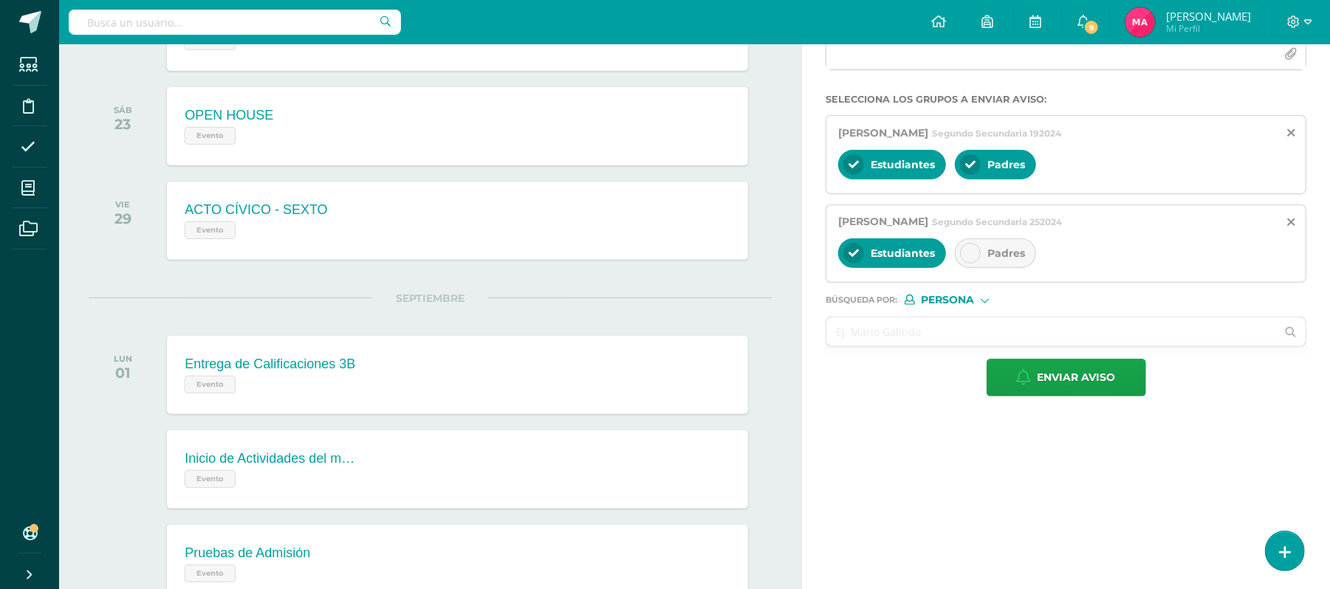
scroll to position [0, 0]
click at [972, 257] on icon at bounding box center [970, 253] width 10 height 10
click at [902, 331] on input "text" at bounding box center [1051, 331] width 450 height 29
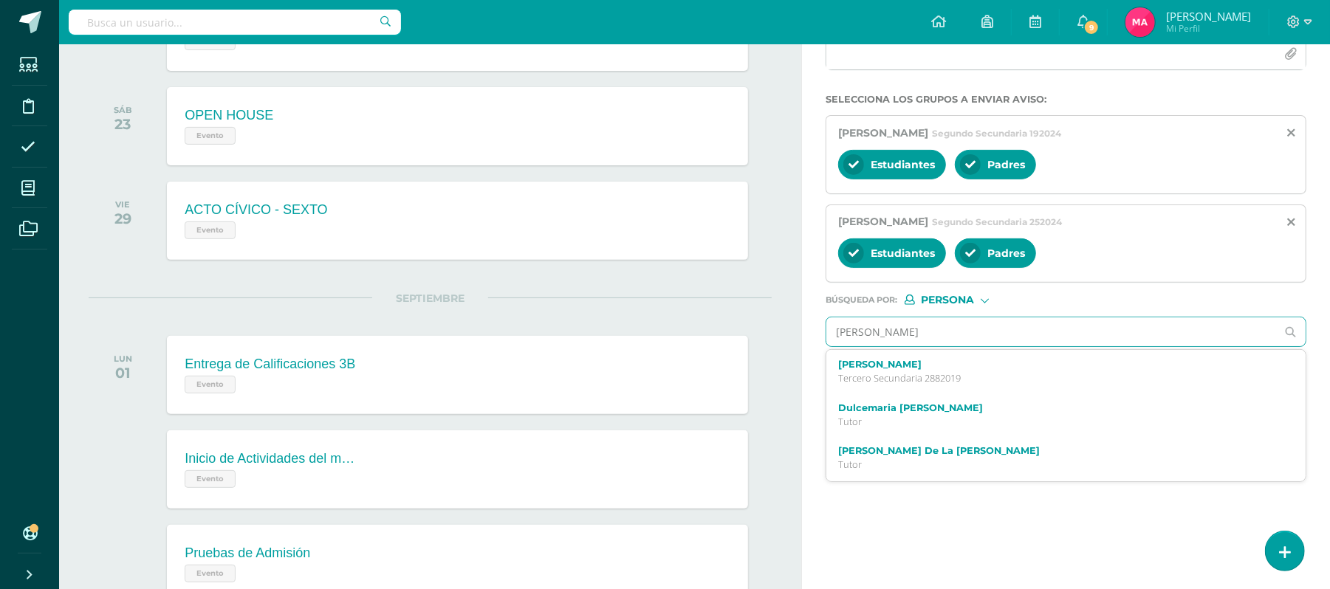
type input "JUSTIN MENDEZ"
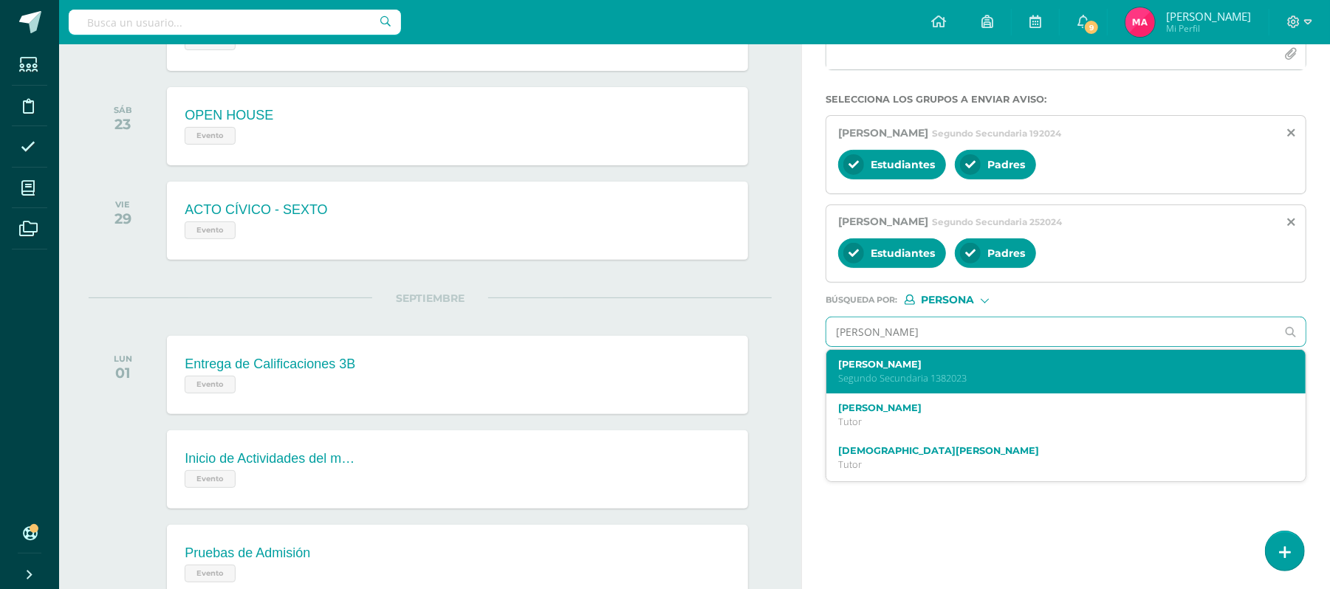
click at [907, 361] on label "Justin Andree Mendez Carrillo" at bounding box center [1056, 364] width 436 height 11
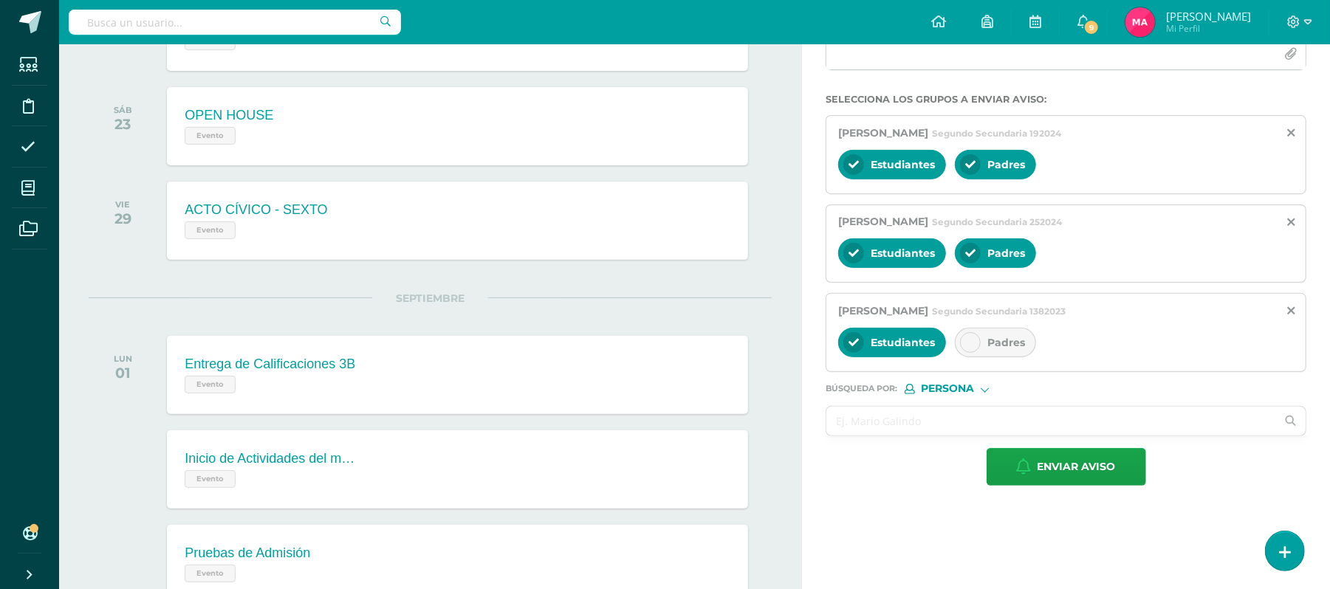
click at [975, 343] on icon at bounding box center [970, 342] width 10 height 10
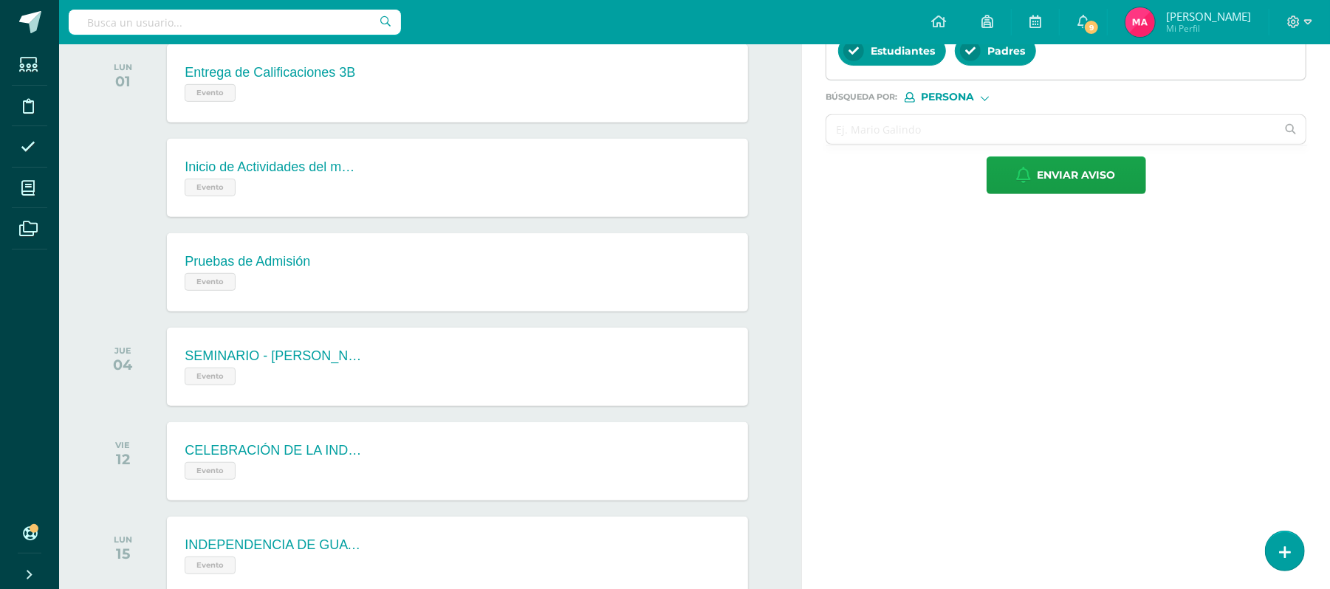
scroll to position [591, 0]
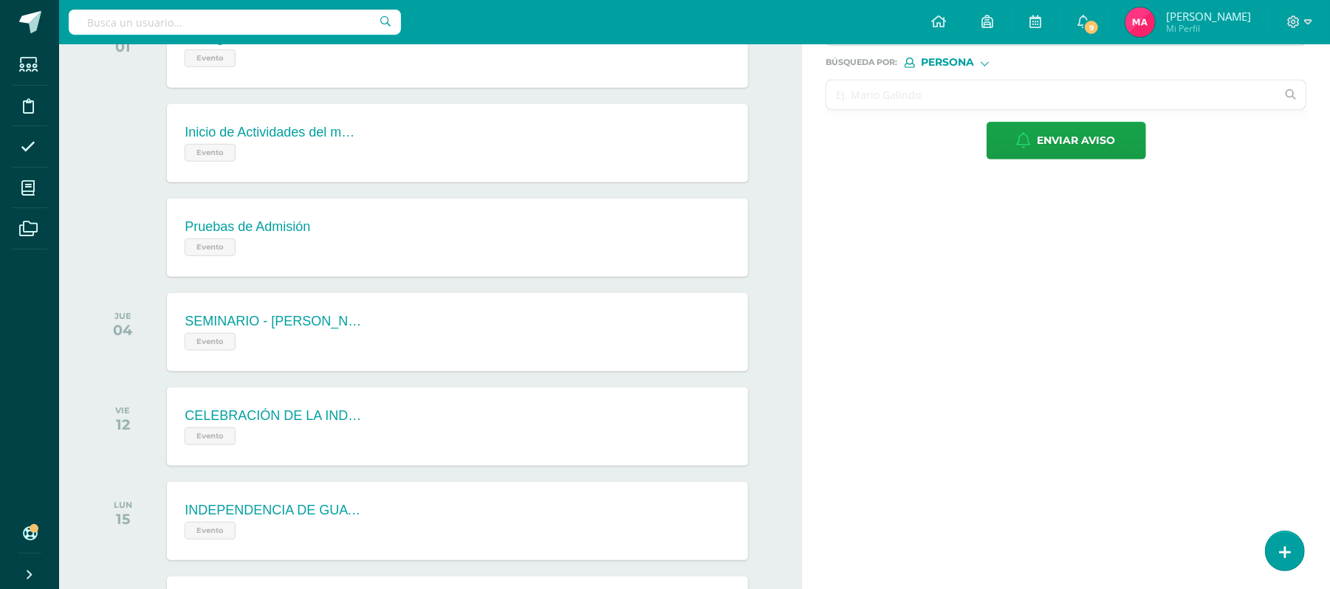
click at [882, 107] on input "text" at bounding box center [1051, 94] width 450 height 29
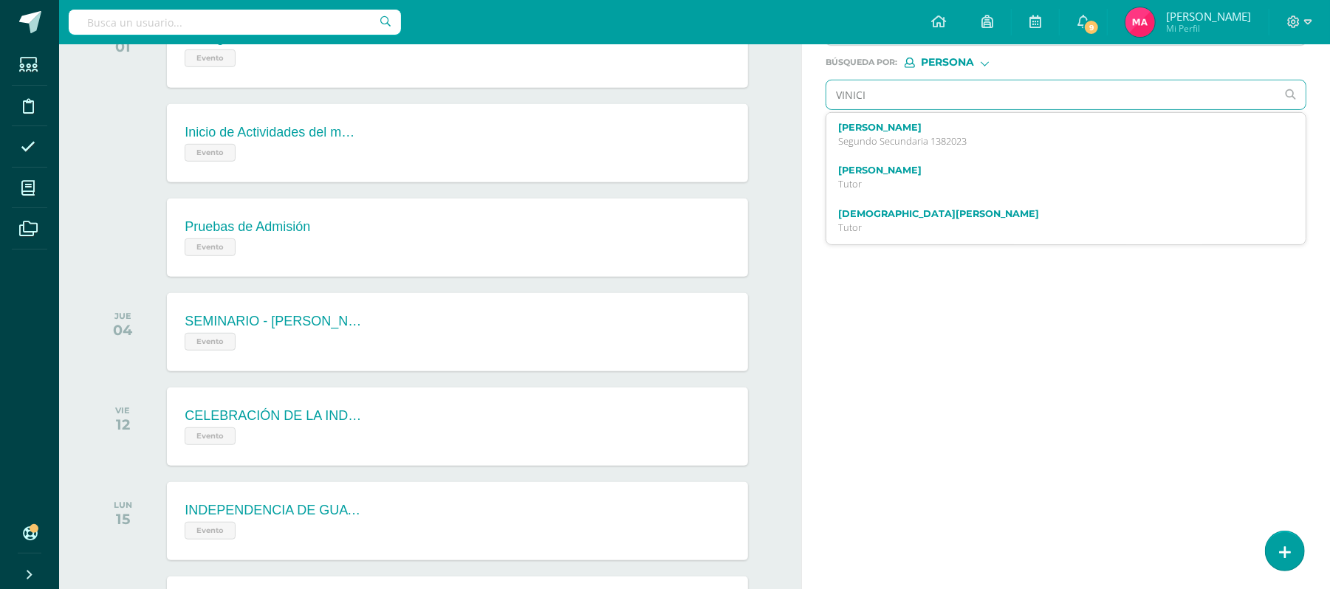
type input "VINICIO"
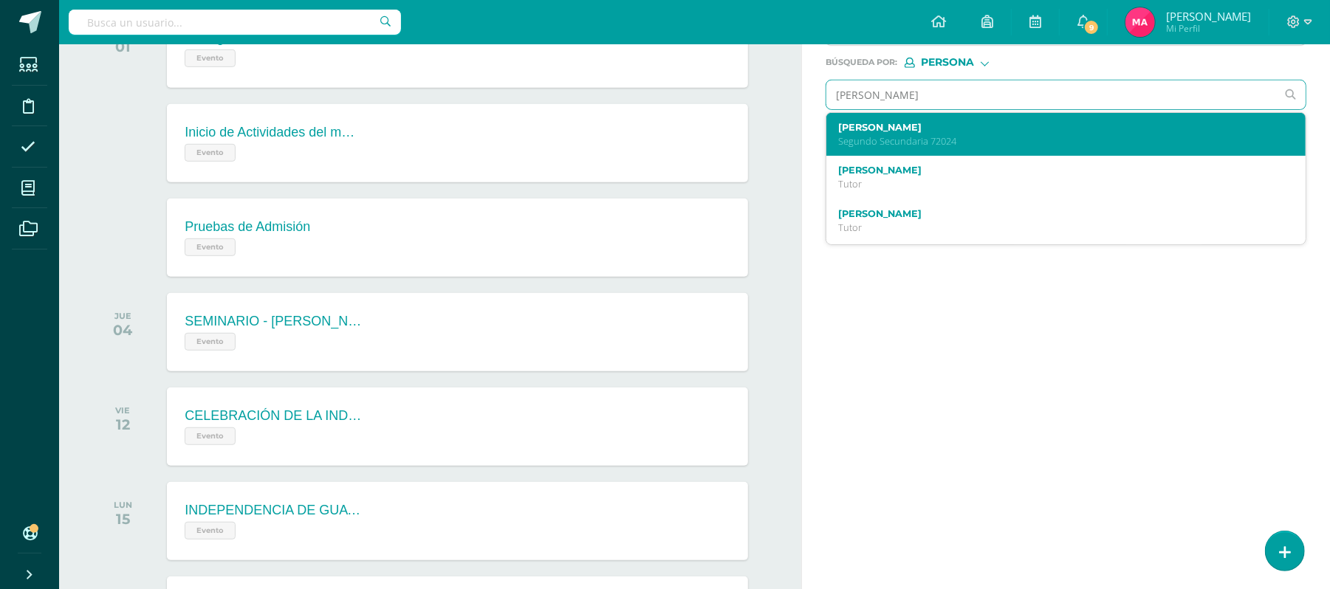
click at [888, 143] on p "Segundo Secundaria 72024" at bounding box center [1056, 141] width 436 height 13
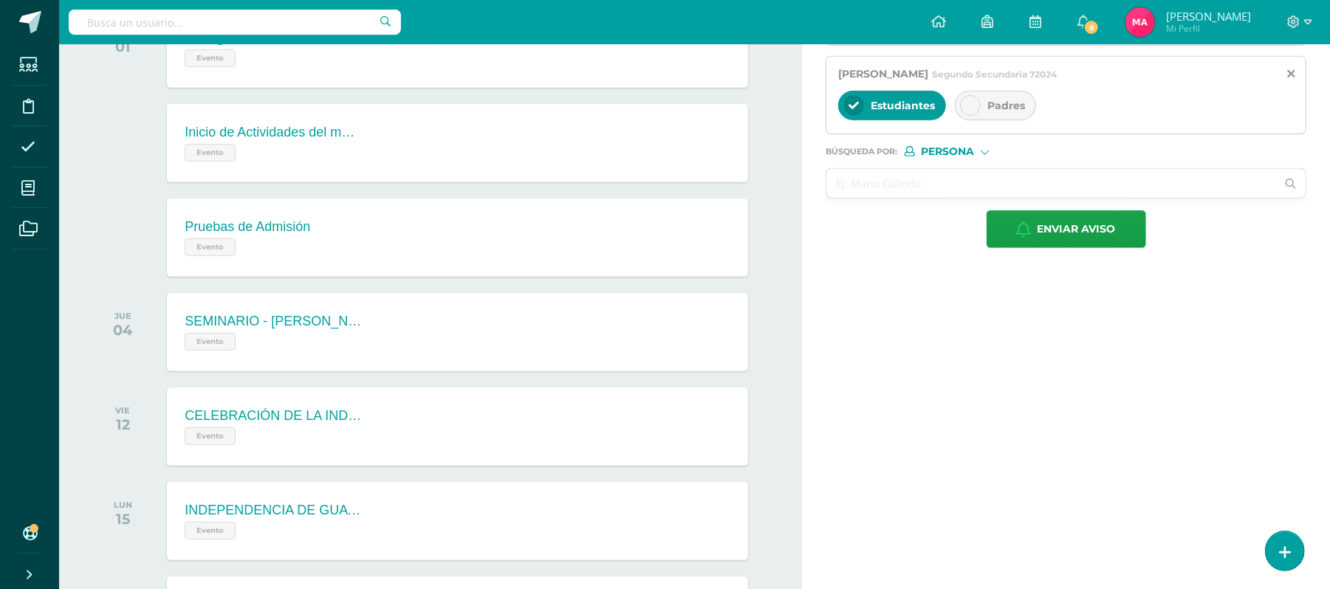
click at [969, 109] on icon at bounding box center [970, 105] width 10 height 10
click at [879, 195] on input "text" at bounding box center [1051, 183] width 450 height 29
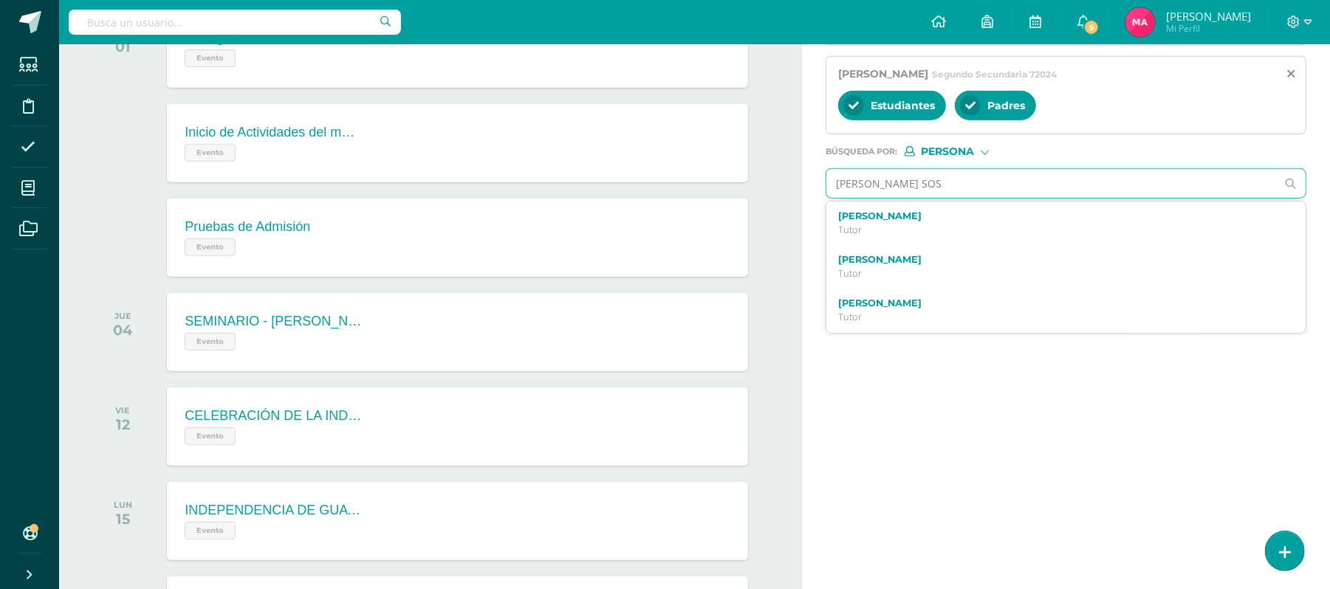
type input "YULISA SOSA"
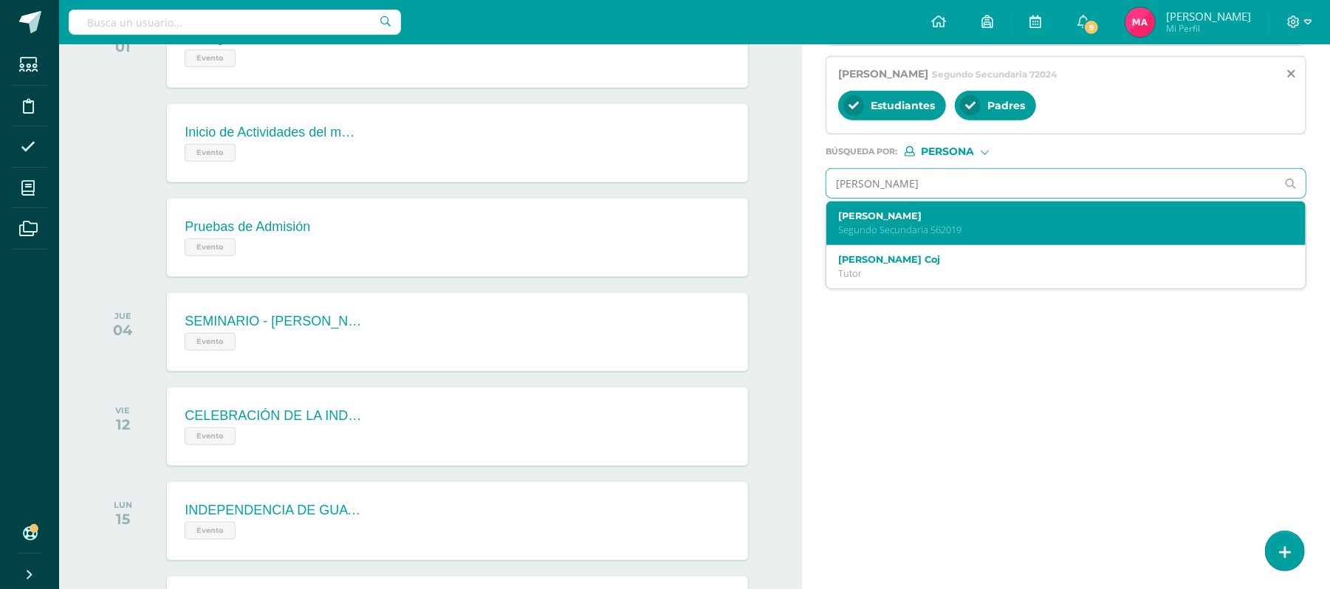
click at [889, 222] on label "Thelma Yuliana Sosa Morán" at bounding box center [1056, 215] width 436 height 11
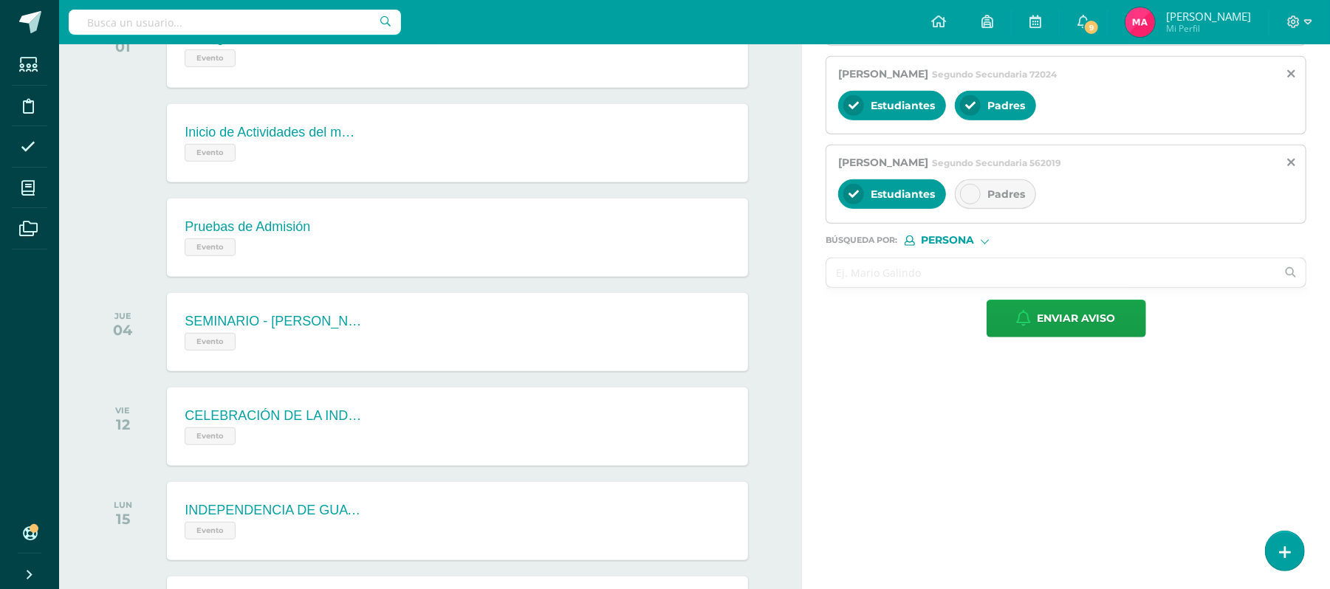
click at [967, 196] on icon at bounding box center [970, 194] width 10 height 10
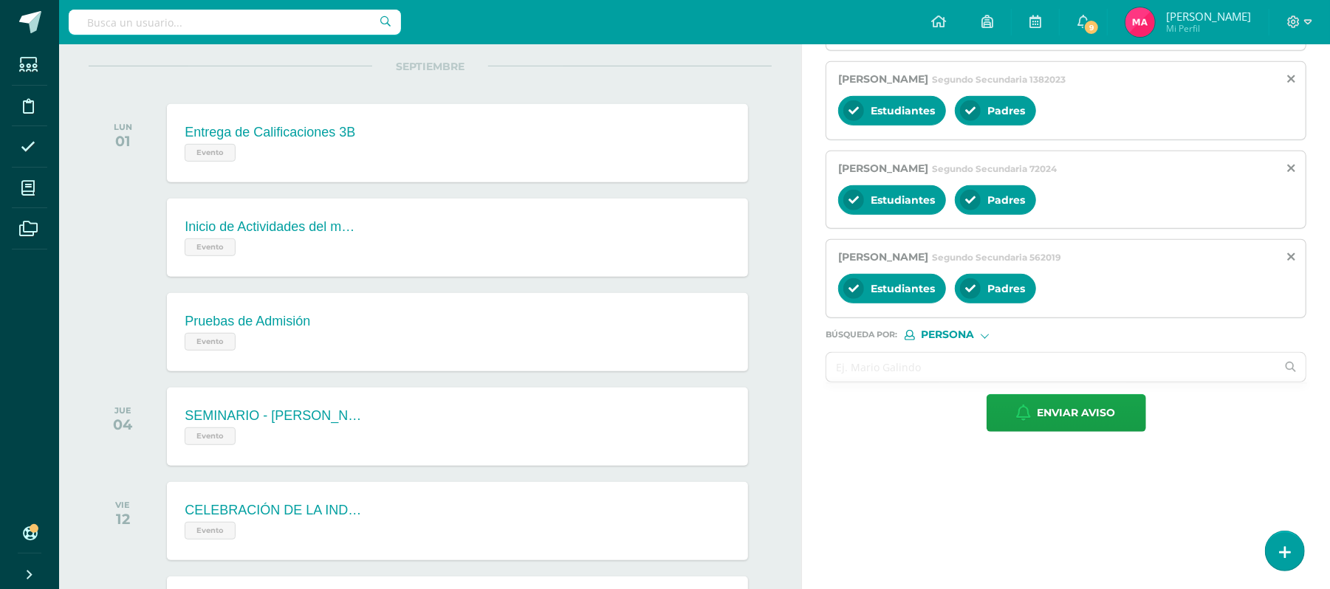
scroll to position [616, 0]
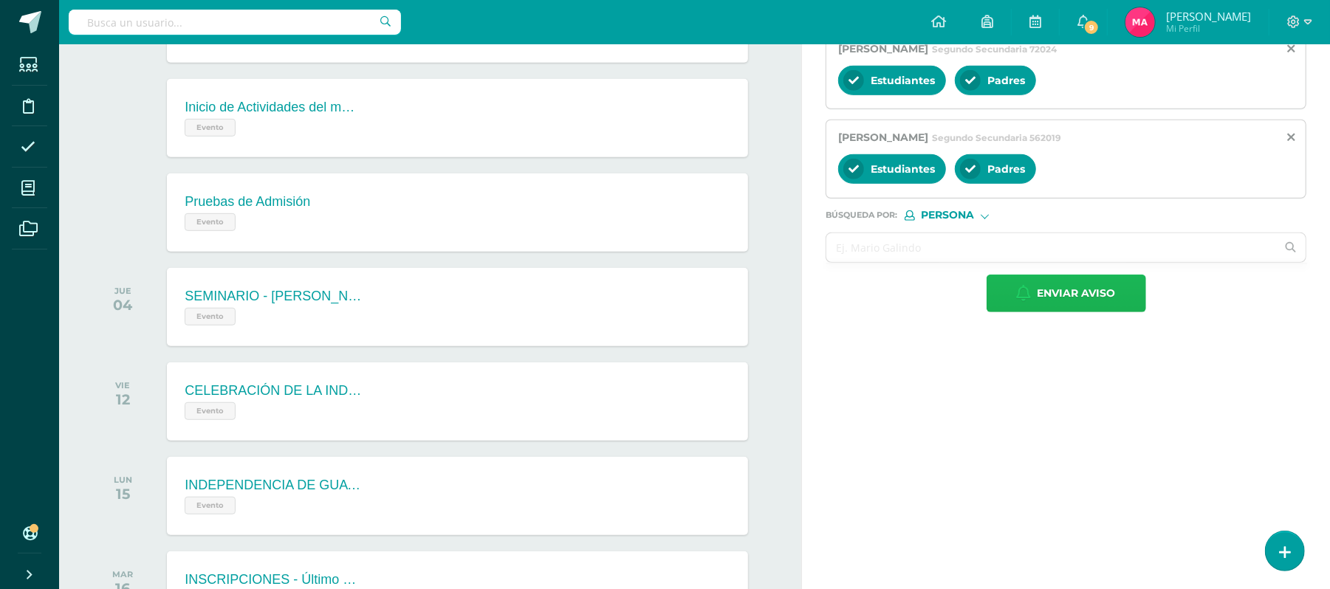
click at [1096, 300] on span "Enviar aviso" at bounding box center [1076, 293] width 78 height 36
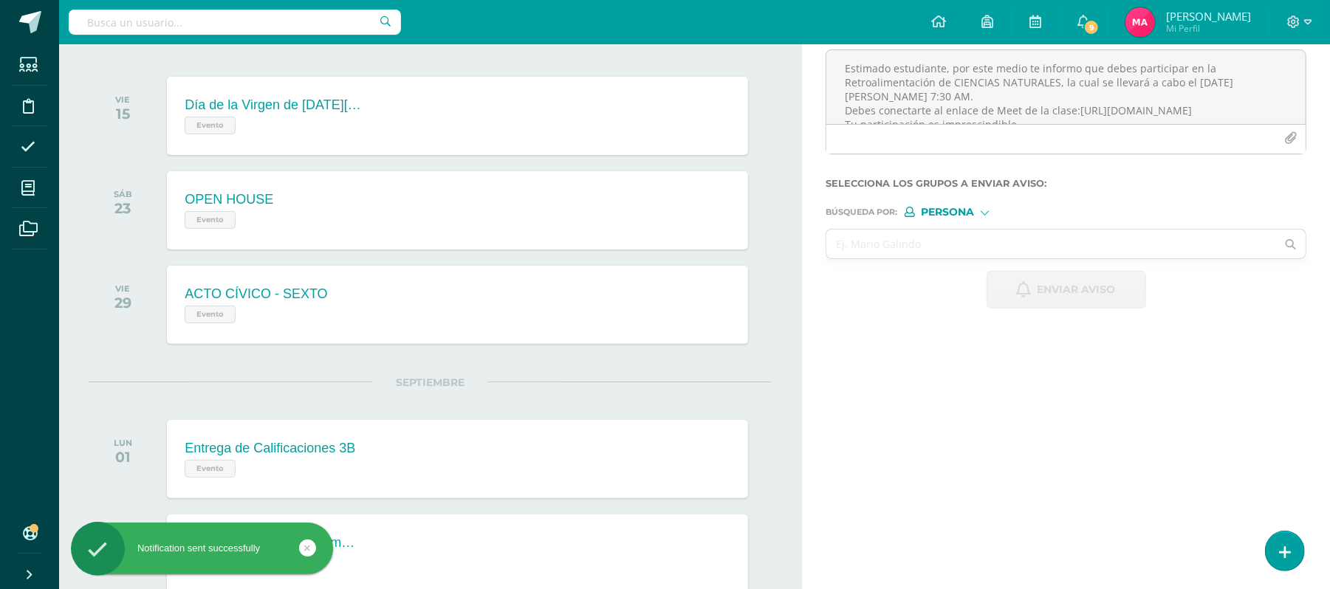
scroll to position [0, 0]
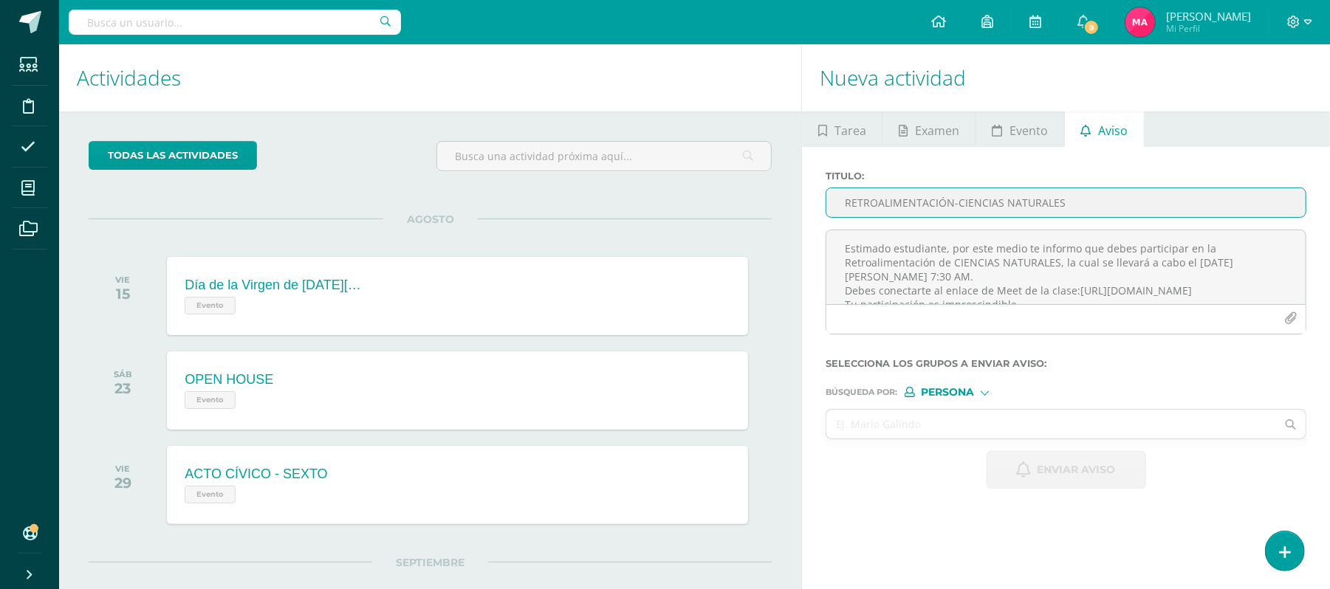
click at [902, 193] on input "RETROALIMENTACIÓN-CIENCIAS NATURALES" at bounding box center [1065, 202] width 479 height 29
paste input "RETROALIMENTACIÓN-CIENCIAS NATURALES"
type input "RETROALIMENTACIÓN-CIENCIAS NATURALES"
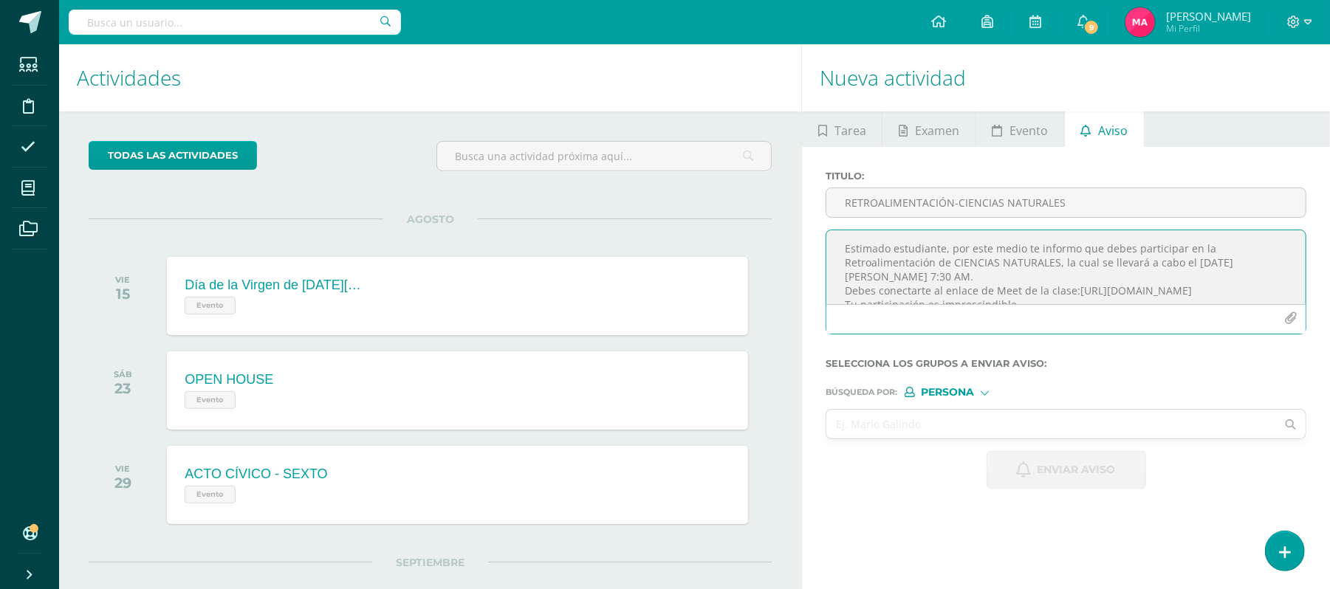
click at [1022, 249] on textarea "Estimado estudiante, por este medio te informo que debes participar en la Retro…" at bounding box center [1065, 267] width 479 height 74
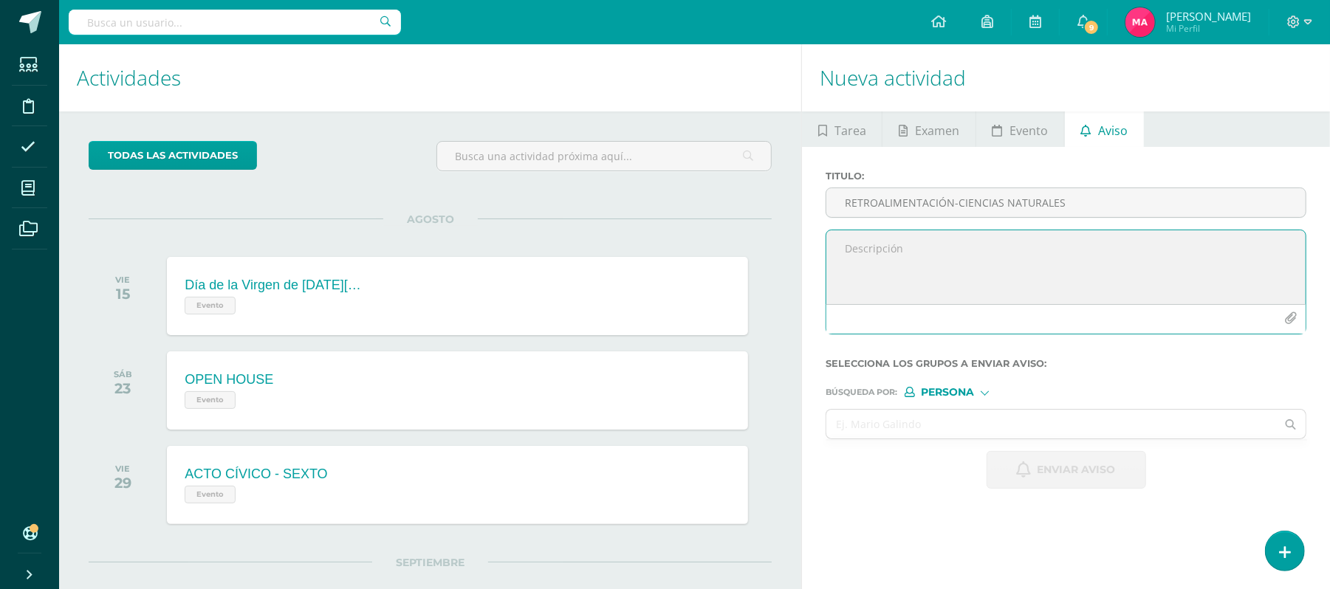
paste textarea "¡Felicitaciones! Aprobaste tu evaluación de CIENCIAS NATURALES, por lo que NO n…"
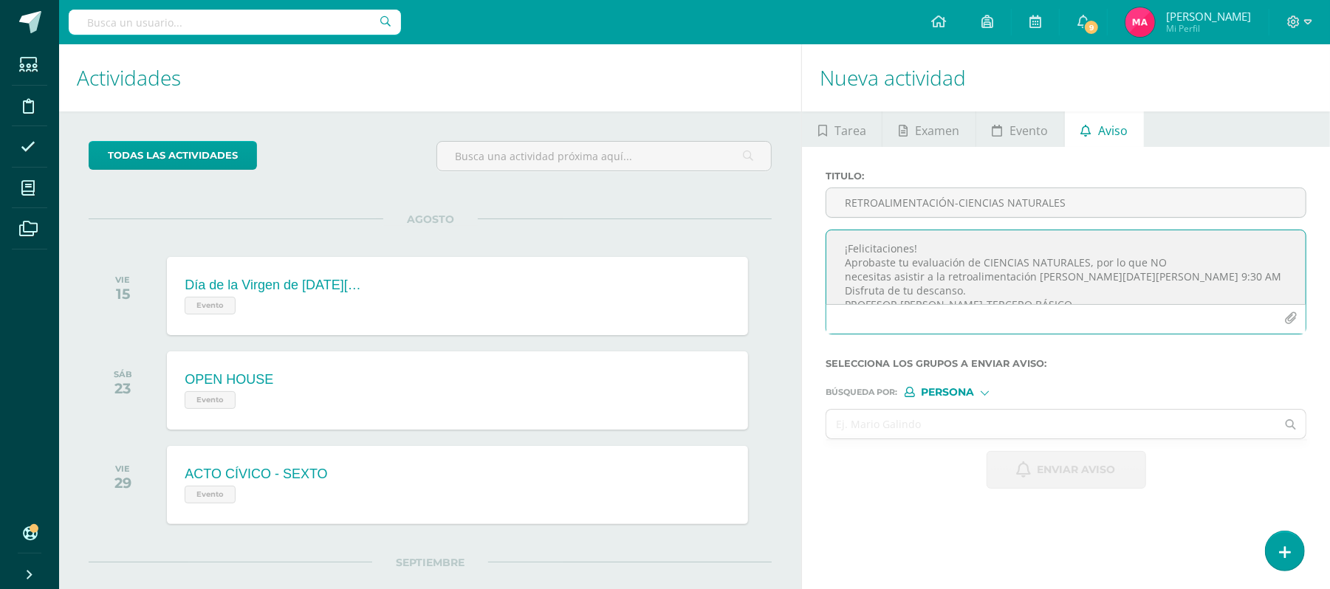
scroll to position [7, 0]
drag, startPoint x: 1150, startPoint y: 267, endPoint x: 1050, endPoint y: 272, distance: 99.8
click at [1050, 272] on textarea "¡Felicitaciones! Aprobaste tu evaluación de CIENCIAS NATURALES, por lo que NO n…" at bounding box center [1065, 267] width 479 height 74
click at [1199, 272] on textarea "¡Felicitaciones! Aprobaste tu evaluación de CIENCIAS NATURALES, por lo que NO n…" at bounding box center [1065, 267] width 479 height 74
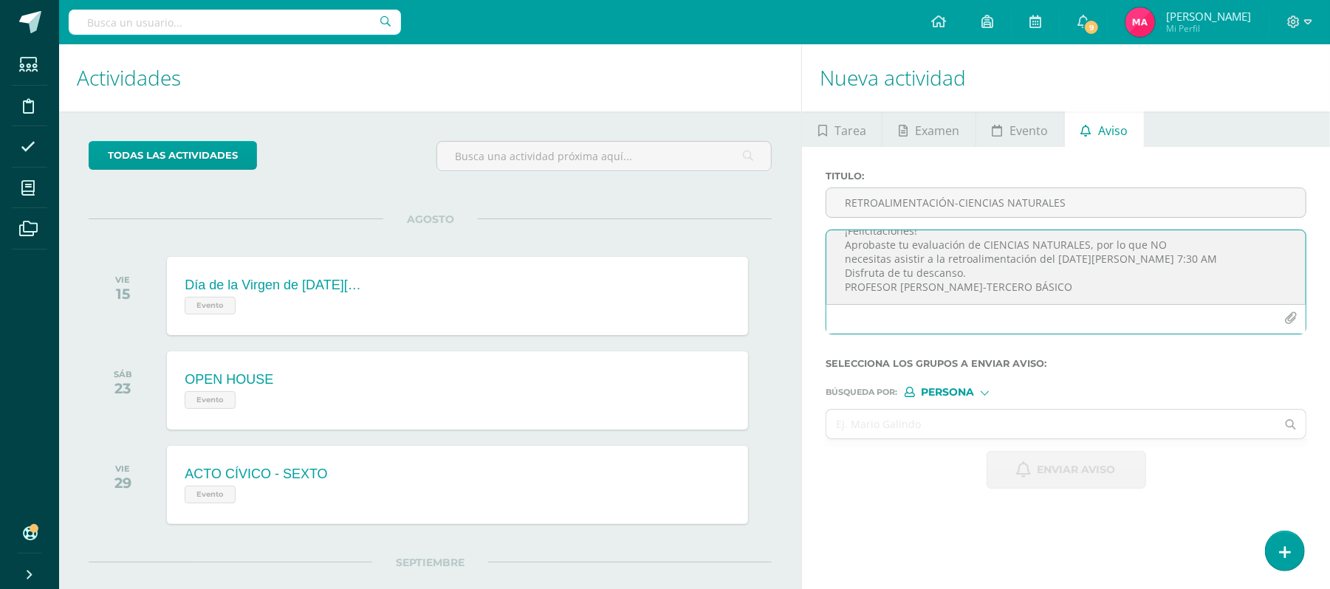
drag, startPoint x: 1031, startPoint y: 295, endPoint x: 935, endPoint y: 290, distance: 96.9
click at [935, 290] on textarea "¡Felicitaciones! Aprobaste tu evaluación de CIENCIAS NATURALES, por lo que NO n…" at bounding box center [1065, 267] width 479 height 74
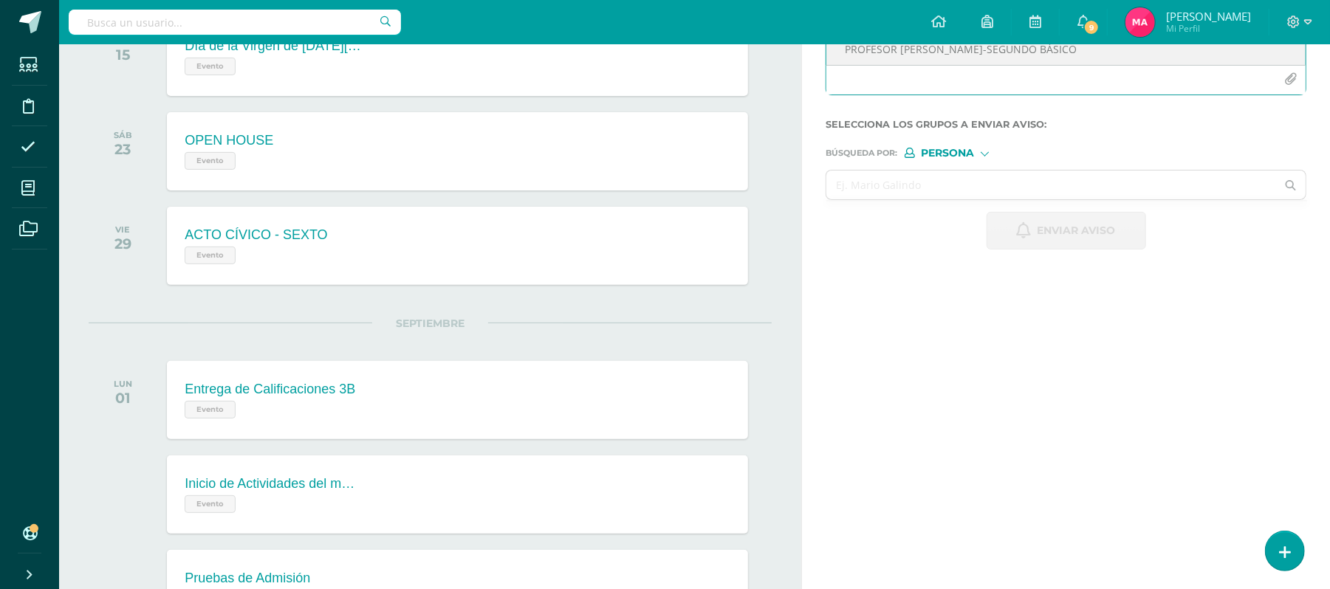
scroll to position [308, 0]
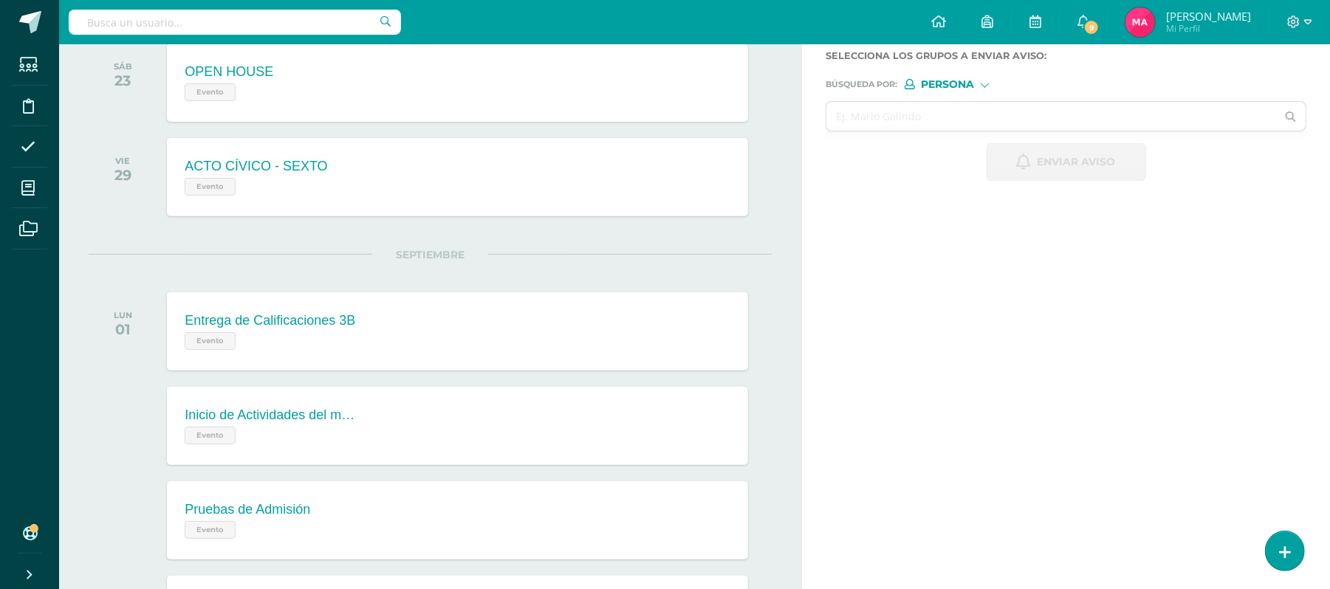
type textarea "¡Felicitaciones! Aprobaste tu evaluación de CIENCIAS NATURALES, por lo que NO n…"
click at [988, 117] on input "text" at bounding box center [1051, 116] width 450 height 29
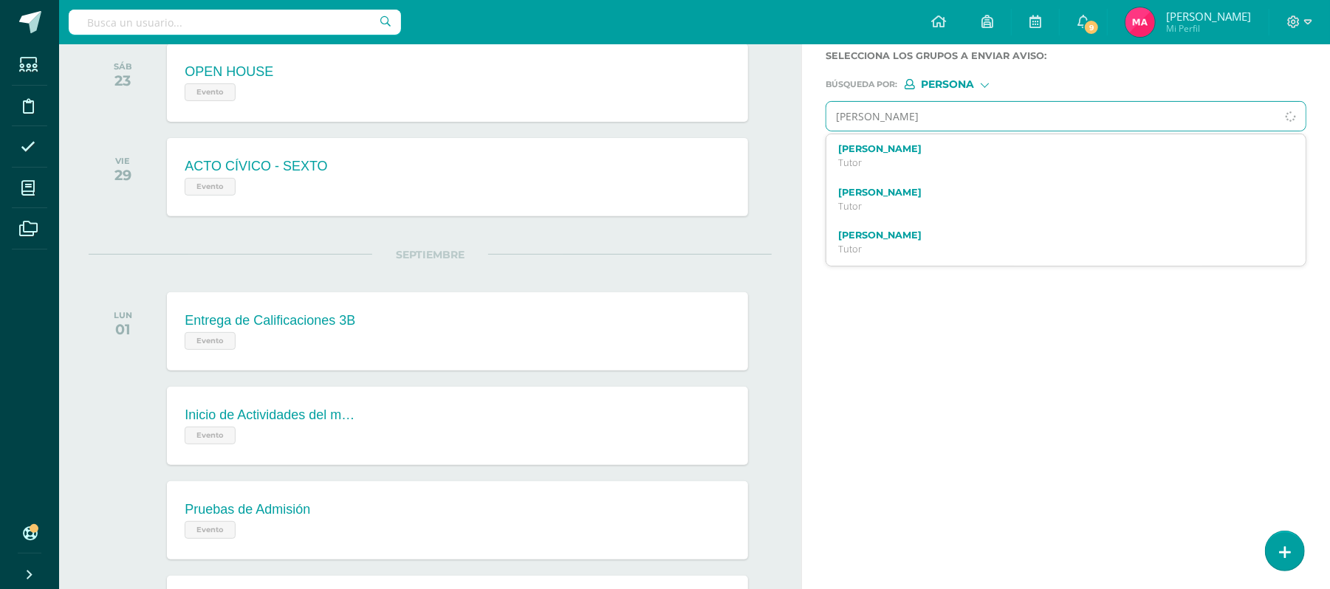
type input "CARLOS BALAÑA"
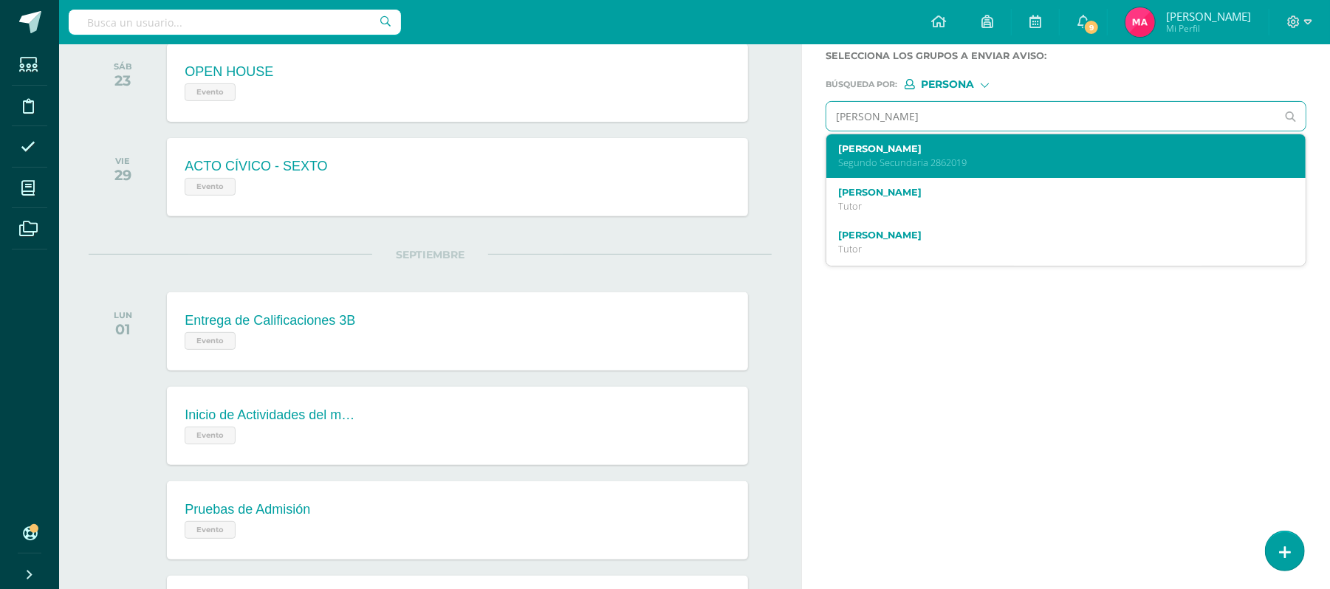
click at [952, 164] on p "Segundo Secundaria 2862019" at bounding box center [1056, 163] width 436 height 13
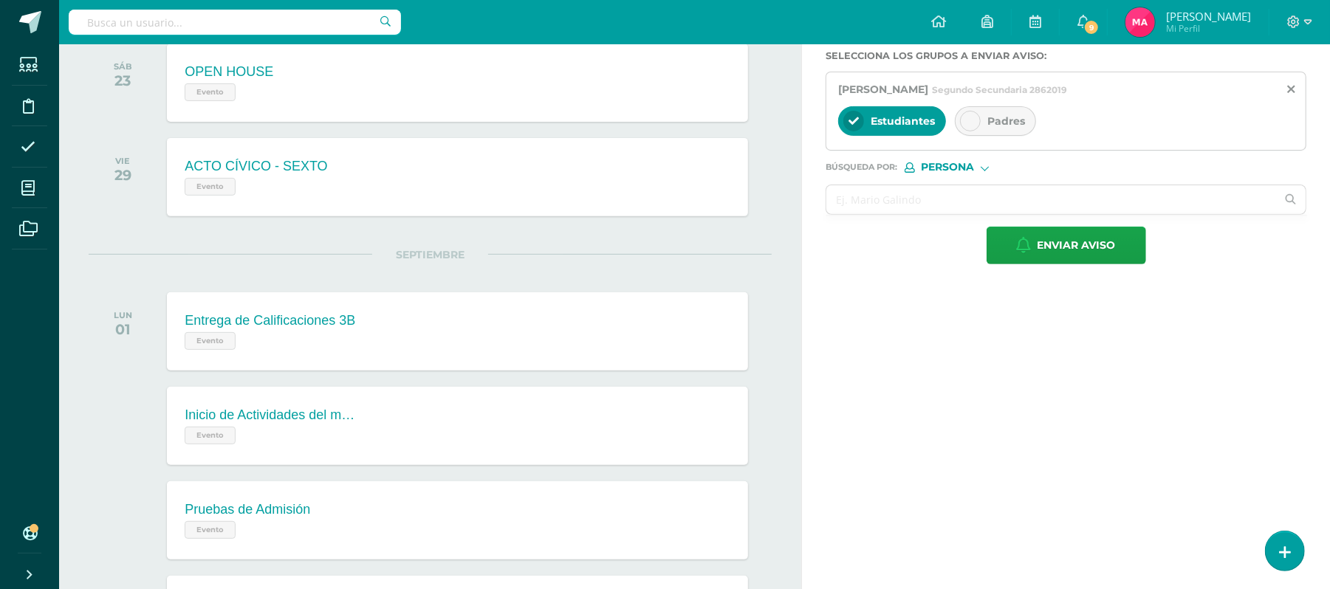
click at [972, 128] on div at bounding box center [970, 121] width 21 height 21
click at [963, 207] on input "text" at bounding box center [1051, 199] width 450 height 29
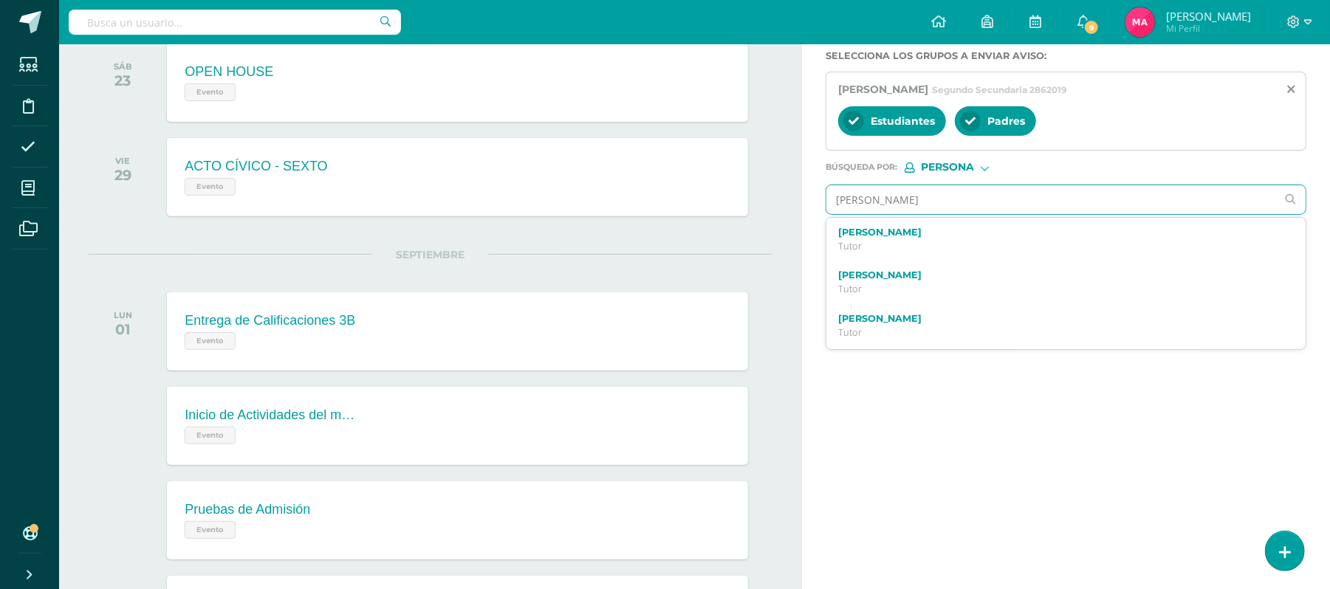
type input "JUAN DIEGO"
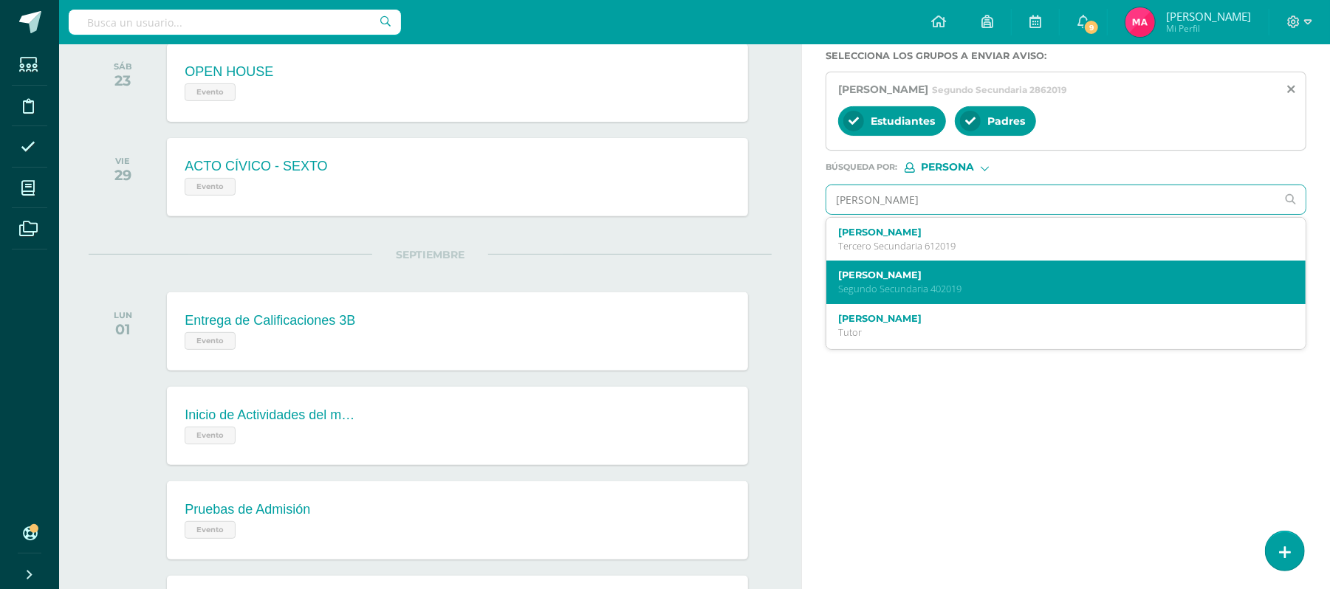
click at [963, 270] on div "Juan Diego Bautista Santos Segundo Secundaria 402019" at bounding box center [1065, 283] width 479 height 44
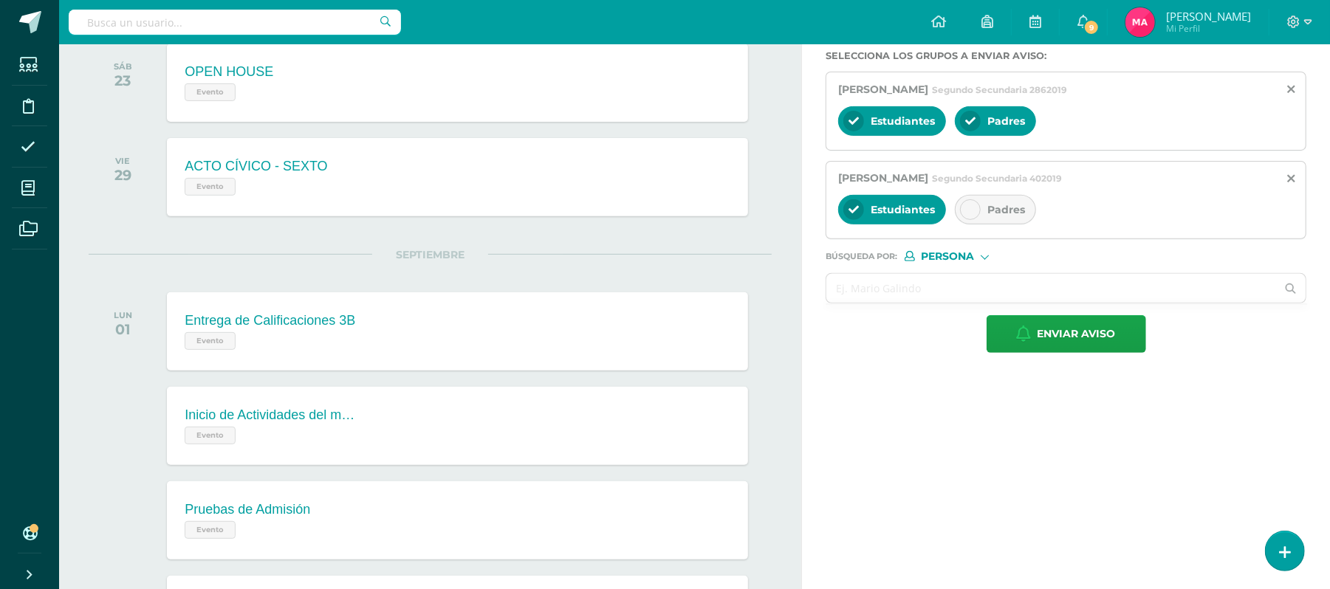
click at [972, 213] on icon at bounding box center [970, 210] width 10 height 10
click at [963, 288] on input "text" at bounding box center [1051, 288] width 450 height 29
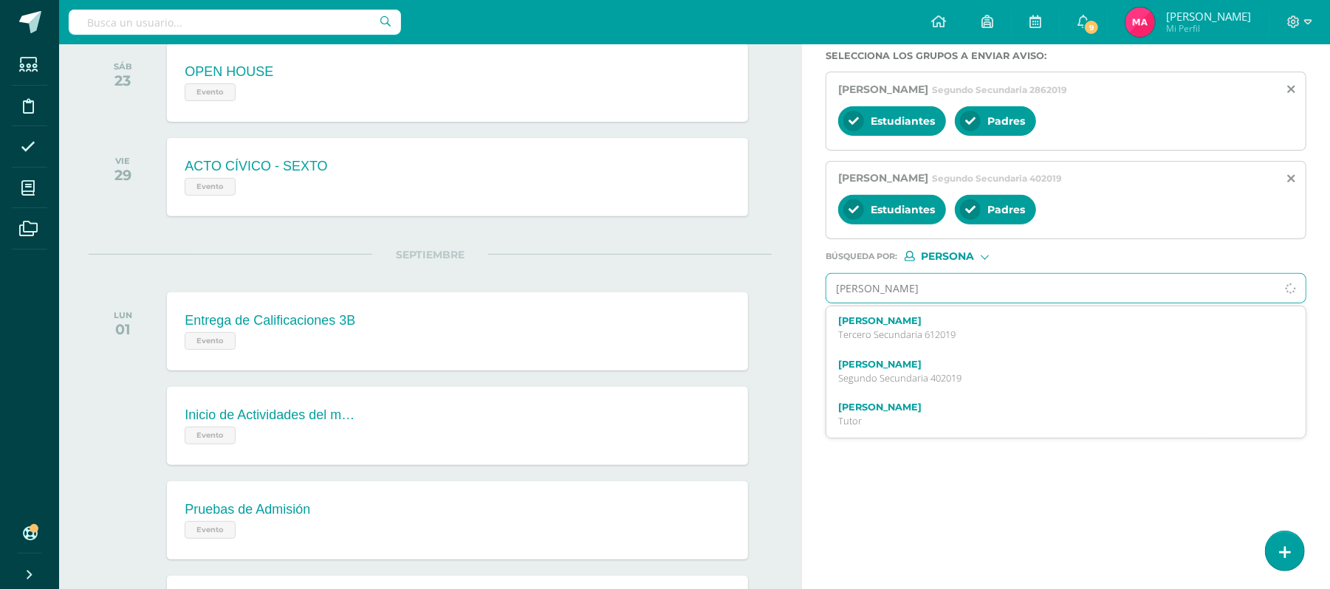
type input "ESTEBAN CASASOLA"
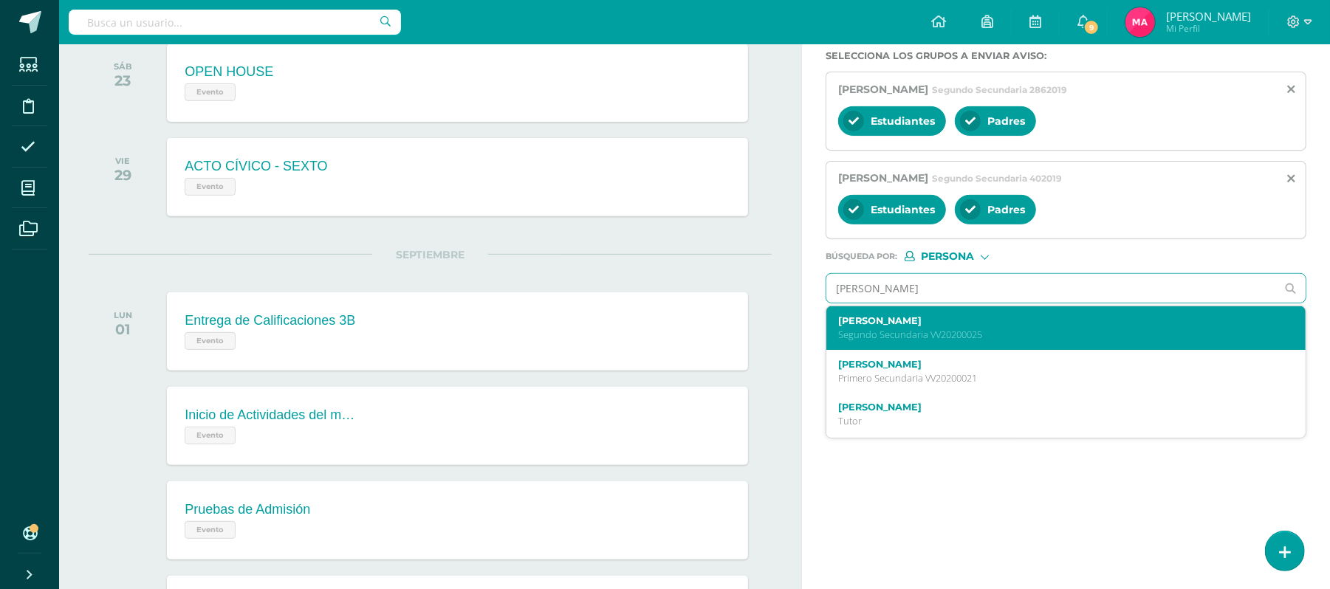
click at [955, 326] on label "Esteban Rodrigo Casasola Donis" at bounding box center [1056, 320] width 436 height 11
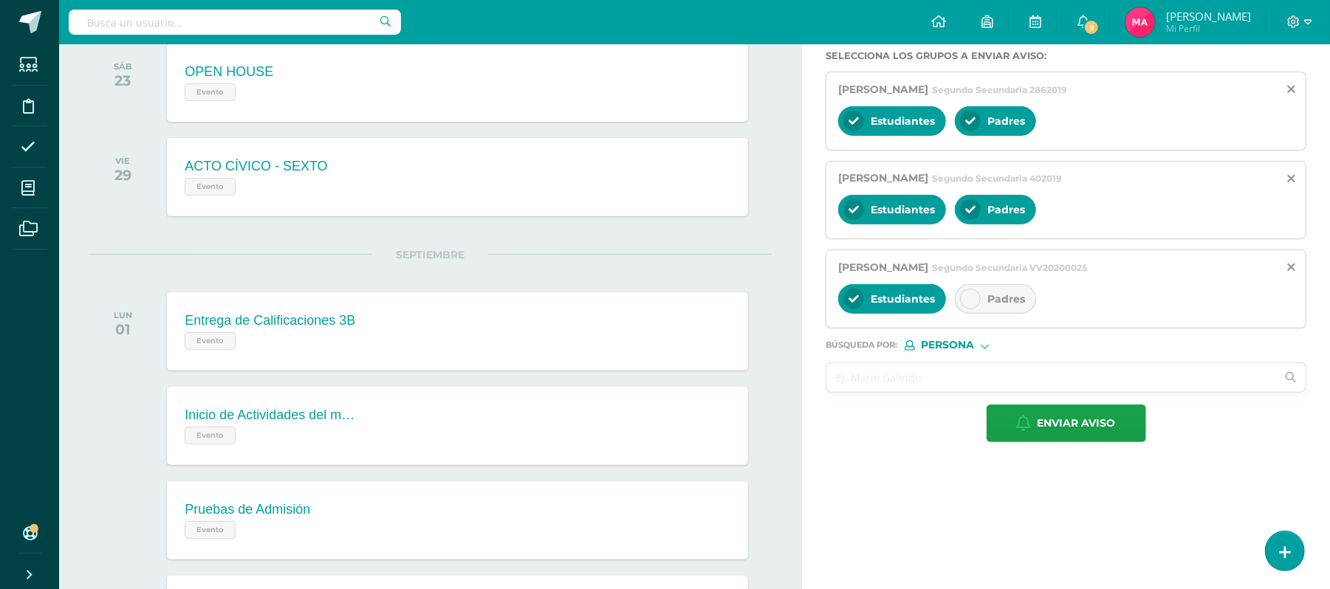
click at [973, 298] on icon at bounding box center [970, 299] width 10 height 10
click at [923, 369] on input "text" at bounding box center [1051, 377] width 450 height 29
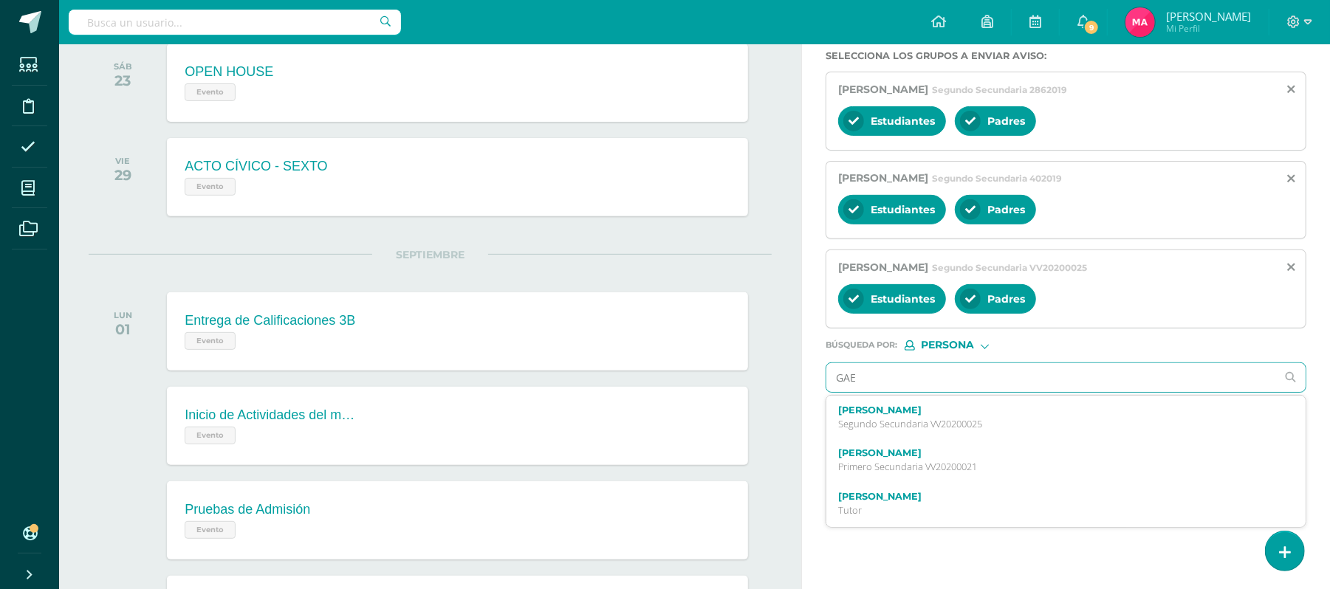
type input "GAEL"
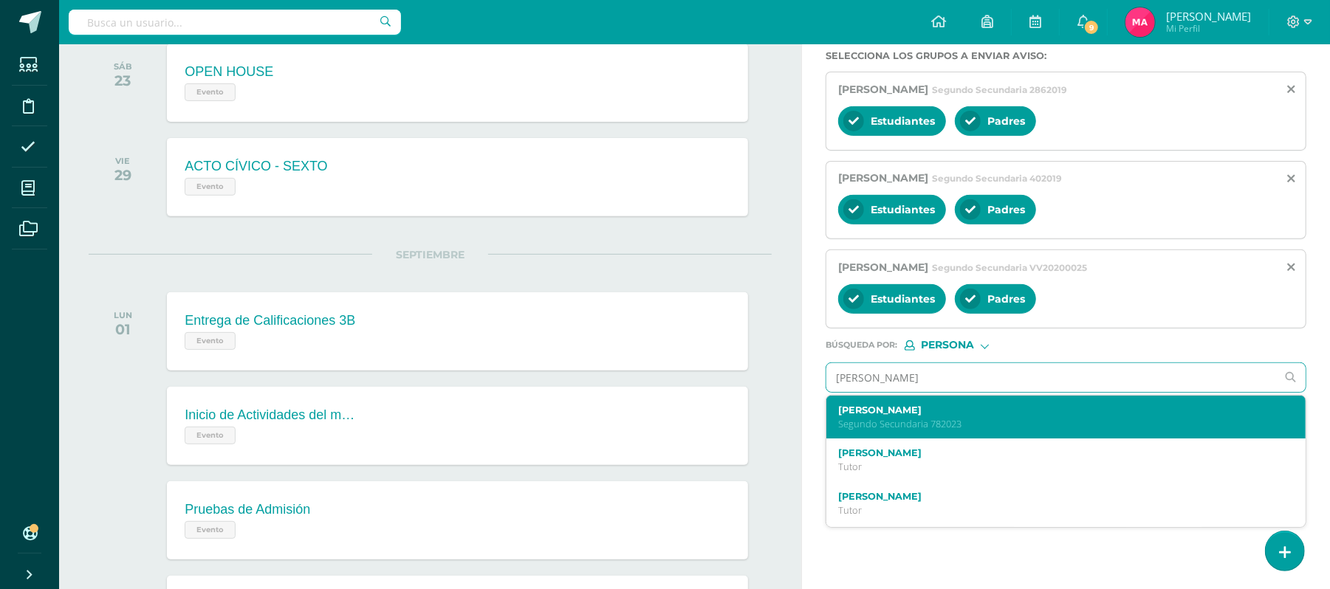
click at [1094, 406] on div "Gael Fernando Contreras Veliz Segundo Secundaria 782023" at bounding box center [1065, 418] width 479 height 44
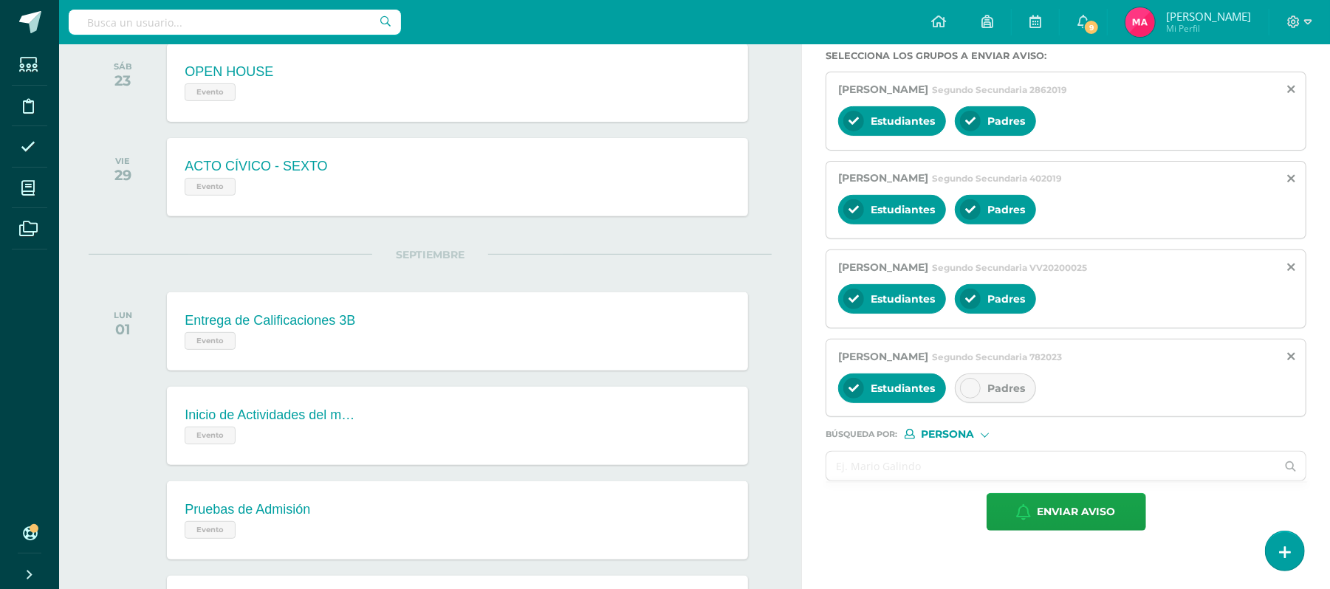
click at [969, 393] on icon at bounding box center [970, 388] width 10 height 10
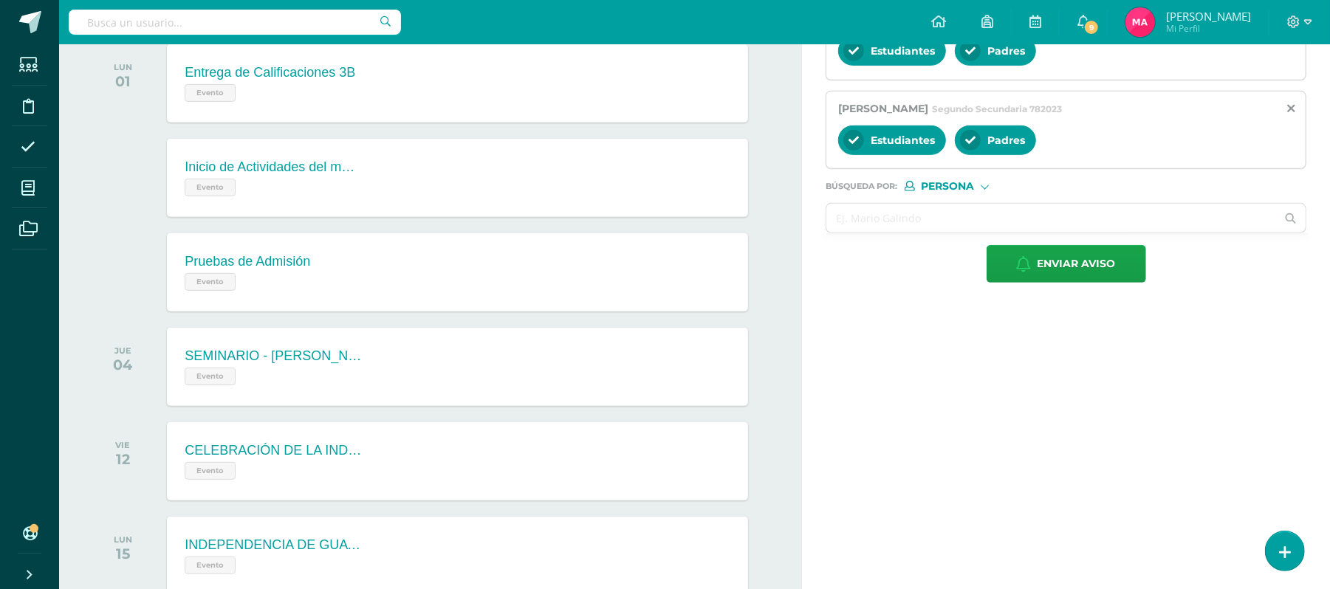
scroll to position [565, 0]
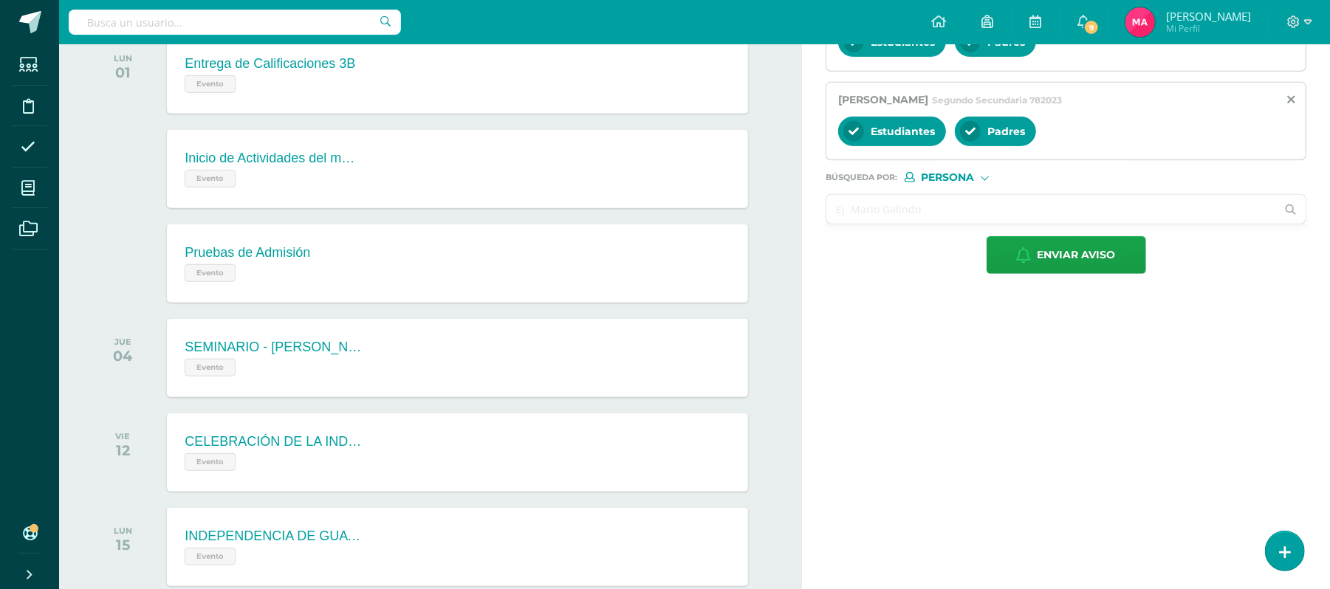
click at [861, 219] on input "text" at bounding box center [1051, 209] width 450 height 29
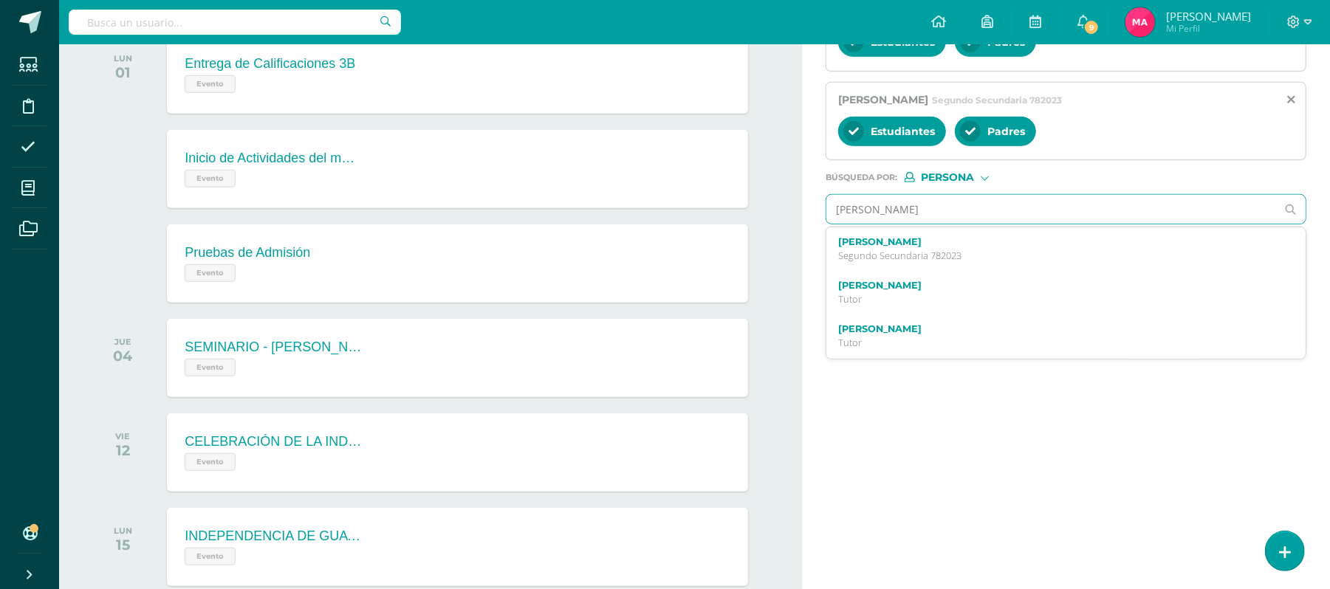
type input "PABLO CRUZ"
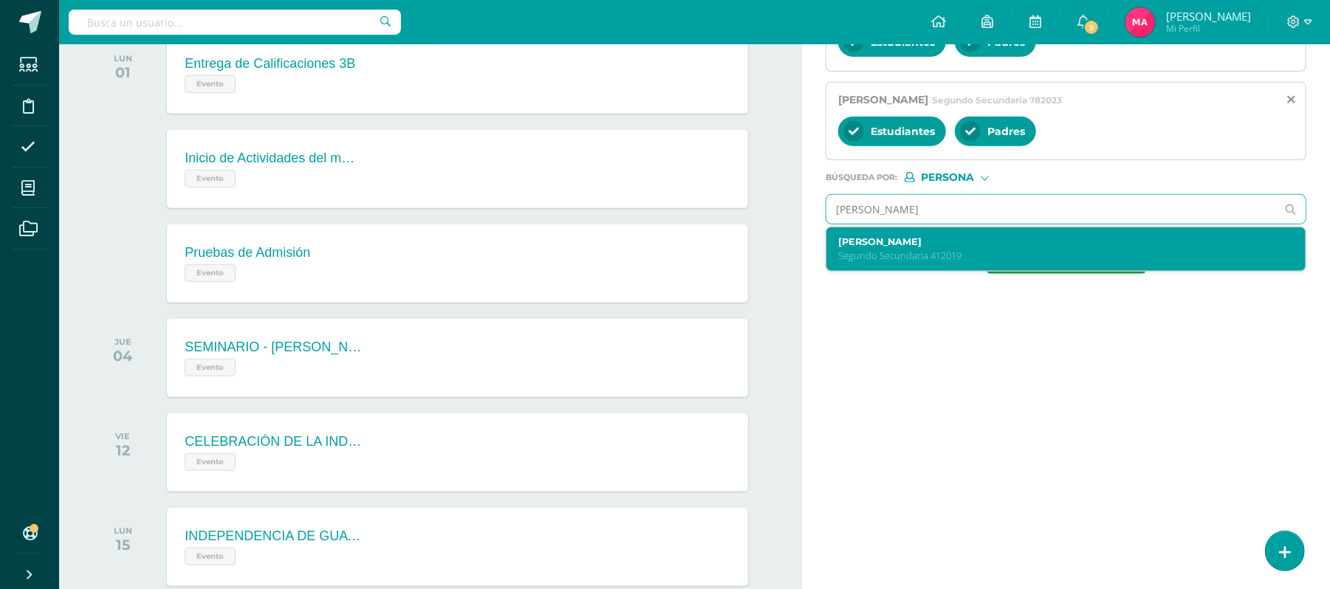
click at [876, 244] on label "Pablo Sebastian Cruz Navas" at bounding box center [1056, 241] width 436 height 11
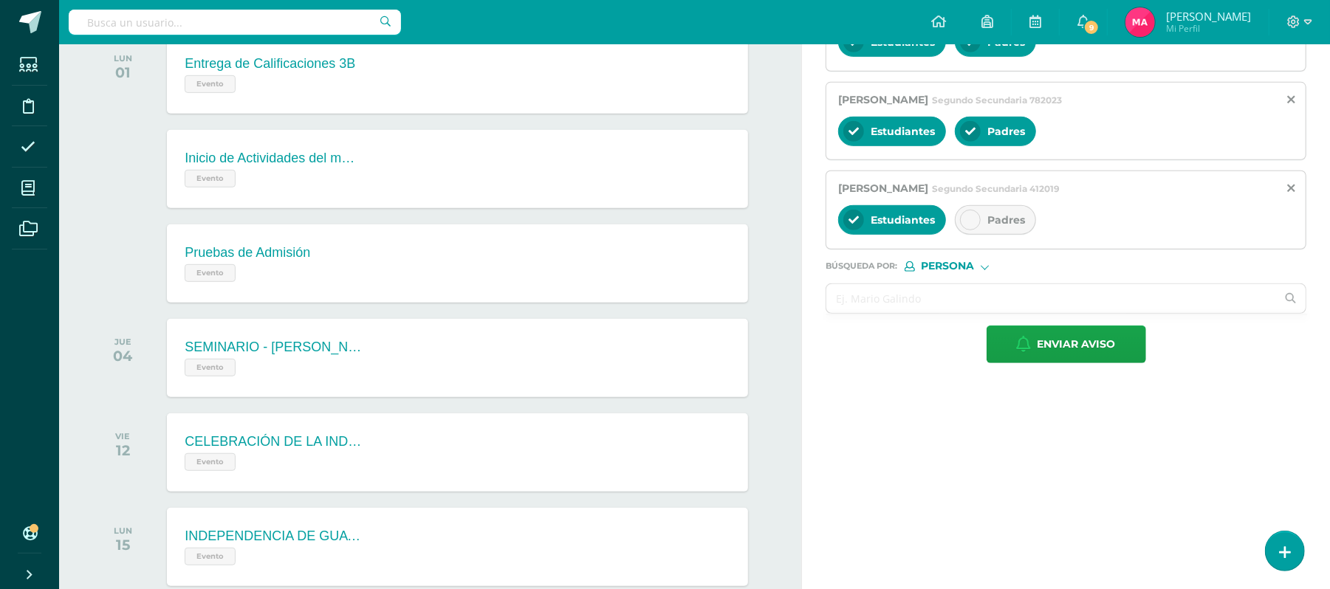
click at [964, 214] on div "Padres" at bounding box center [995, 220] width 81 height 30
click at [874, 294] on input "text" at bounding box center [1051, 298] width 450 height 29
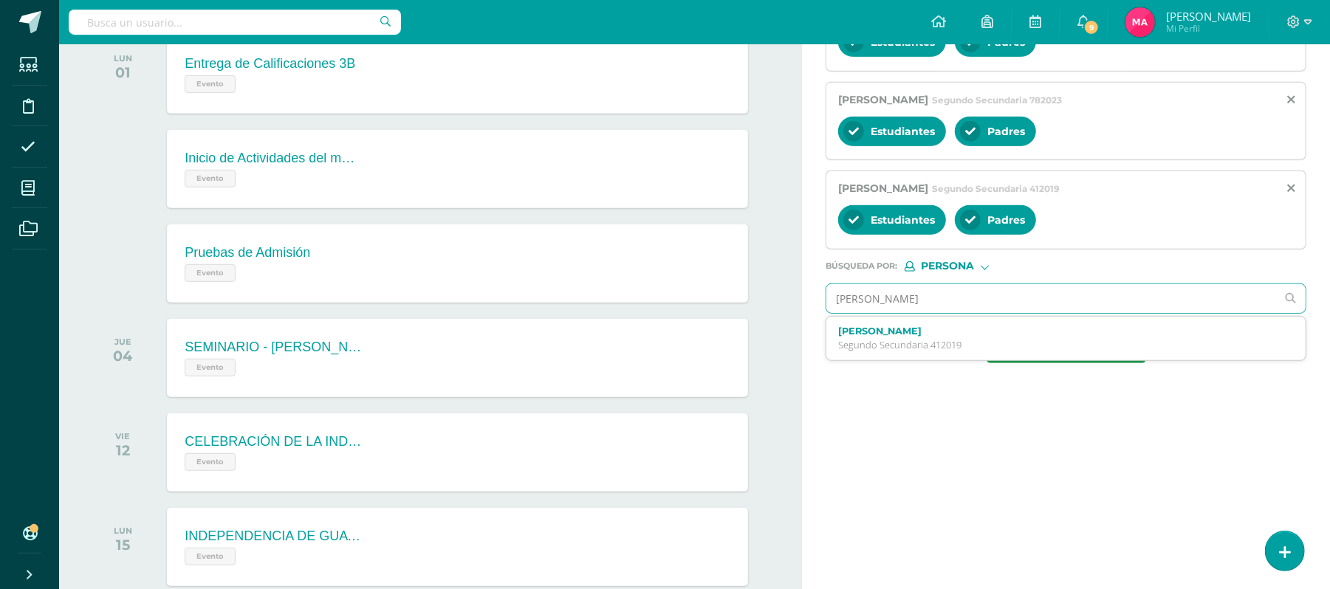
type input "ECHEVERRIA"
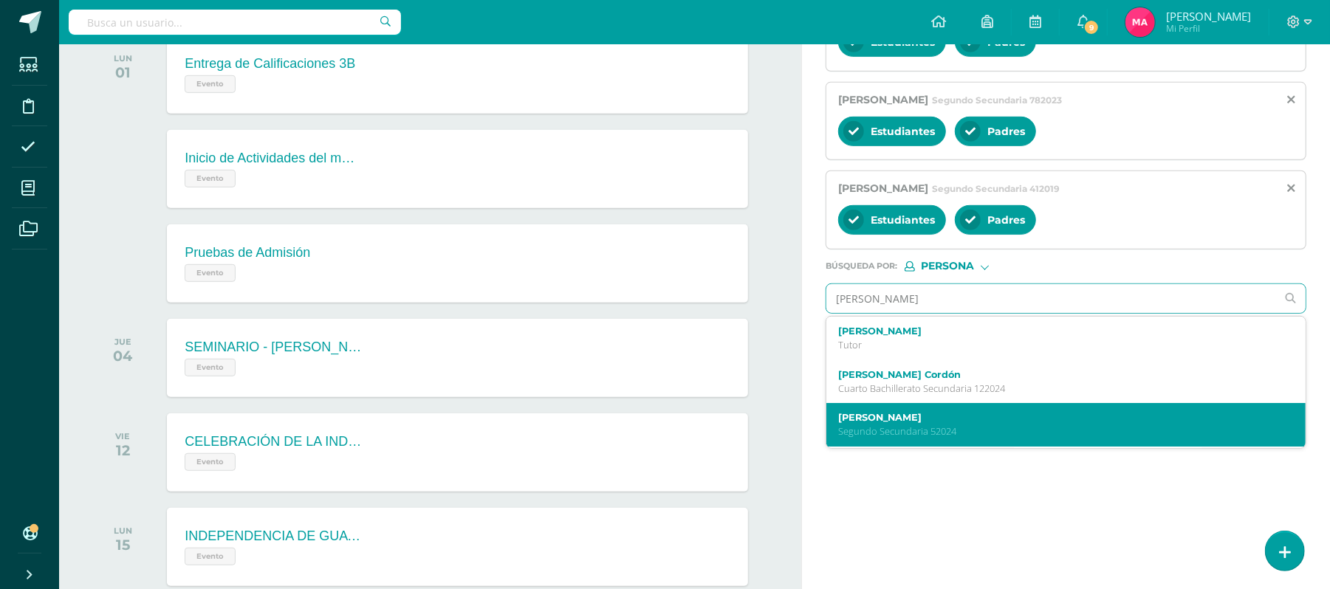
click at [905, 409] on div "Sarah Camila Echeverría Cordón Segundo Secundaria 52024" at bounding box center [1065, 425] width 479 height 44
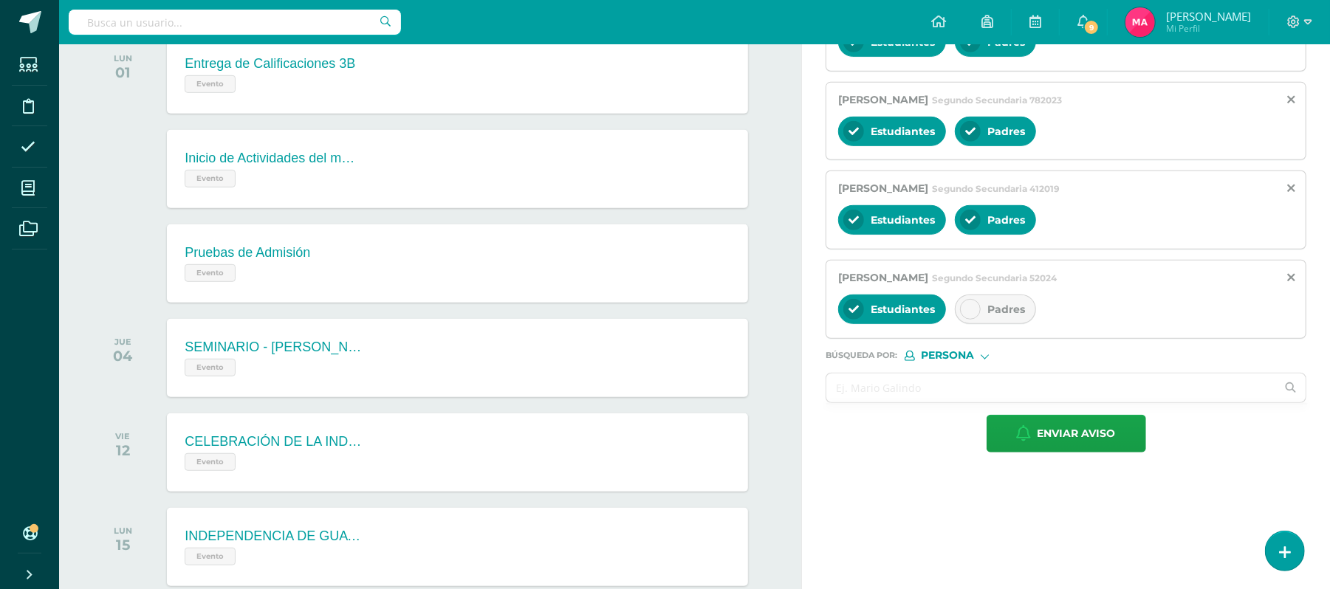
click at [969, 312] on icon at bounding box center [970, 309] width 10 height 10
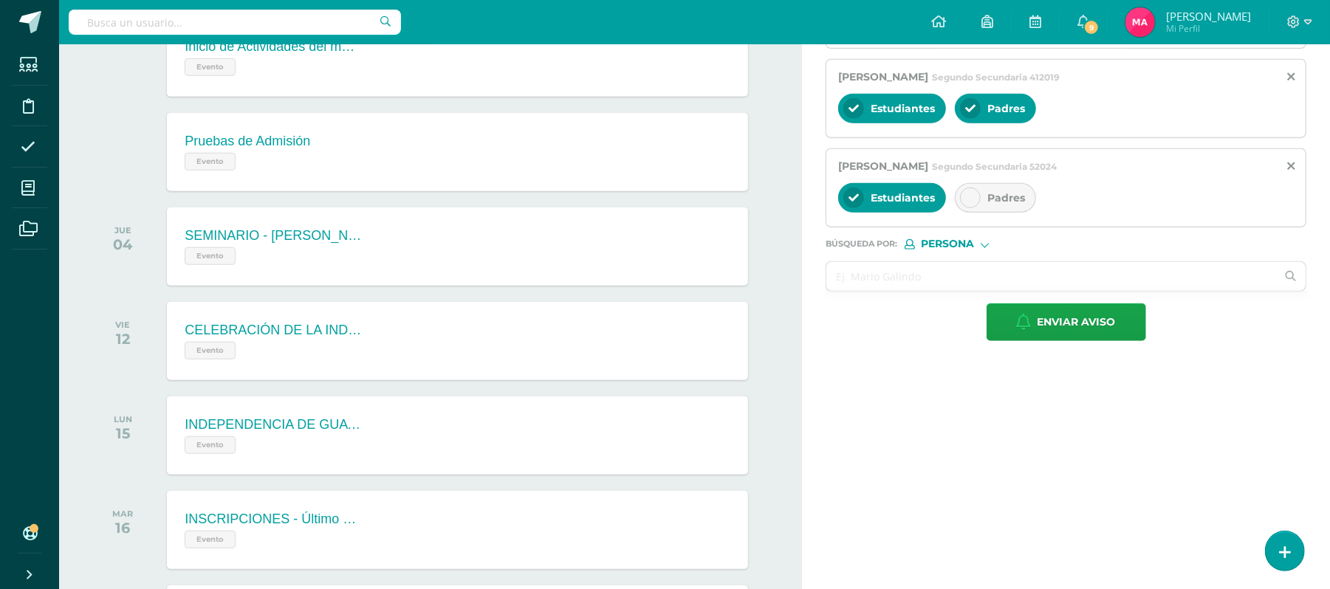
scroll to position [693, 0]
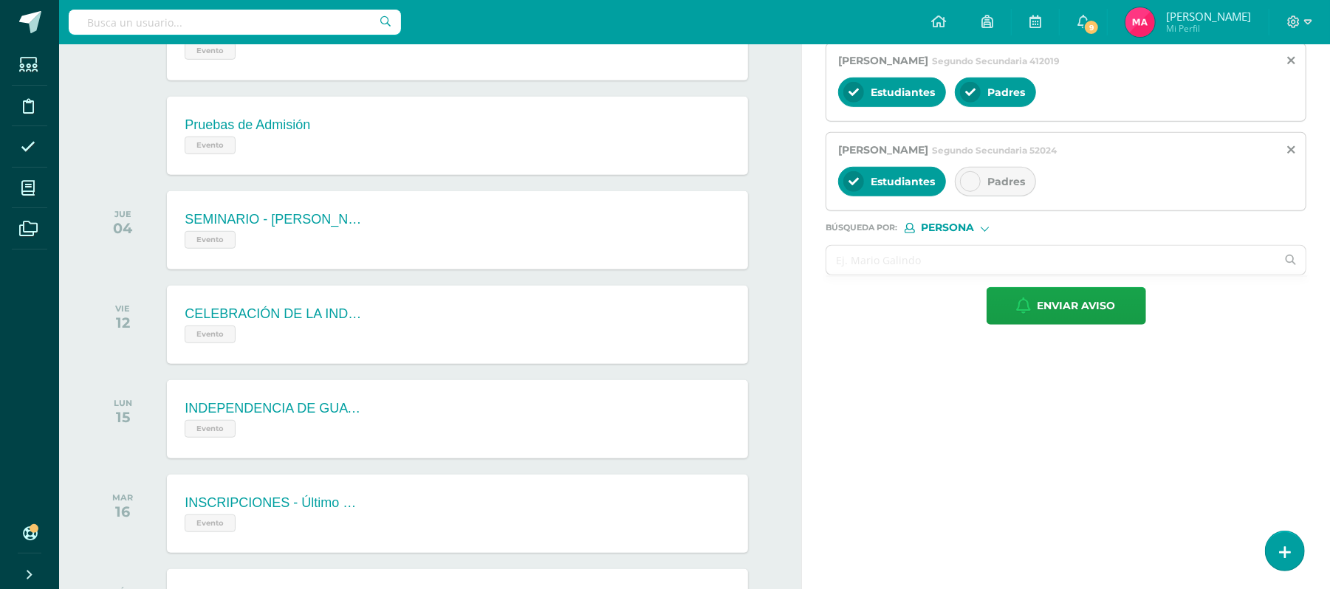
click at [967, 187] on icon at bounding box center [970, 181] width 10 height 10
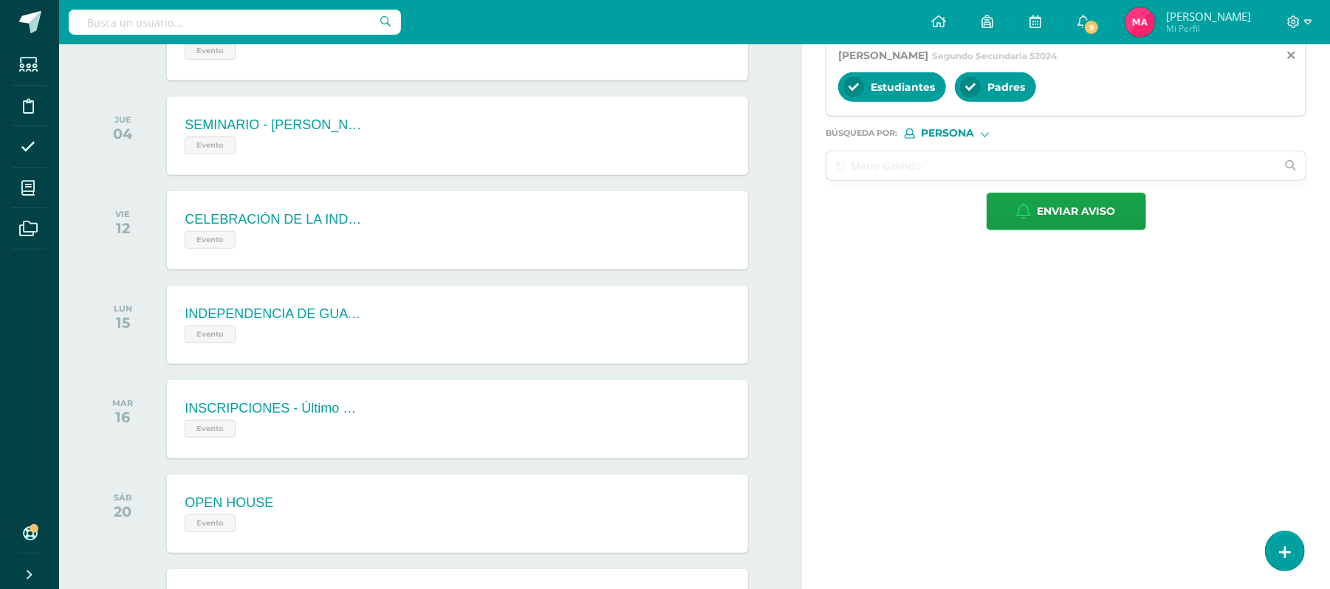
scroll to position [795, 0]
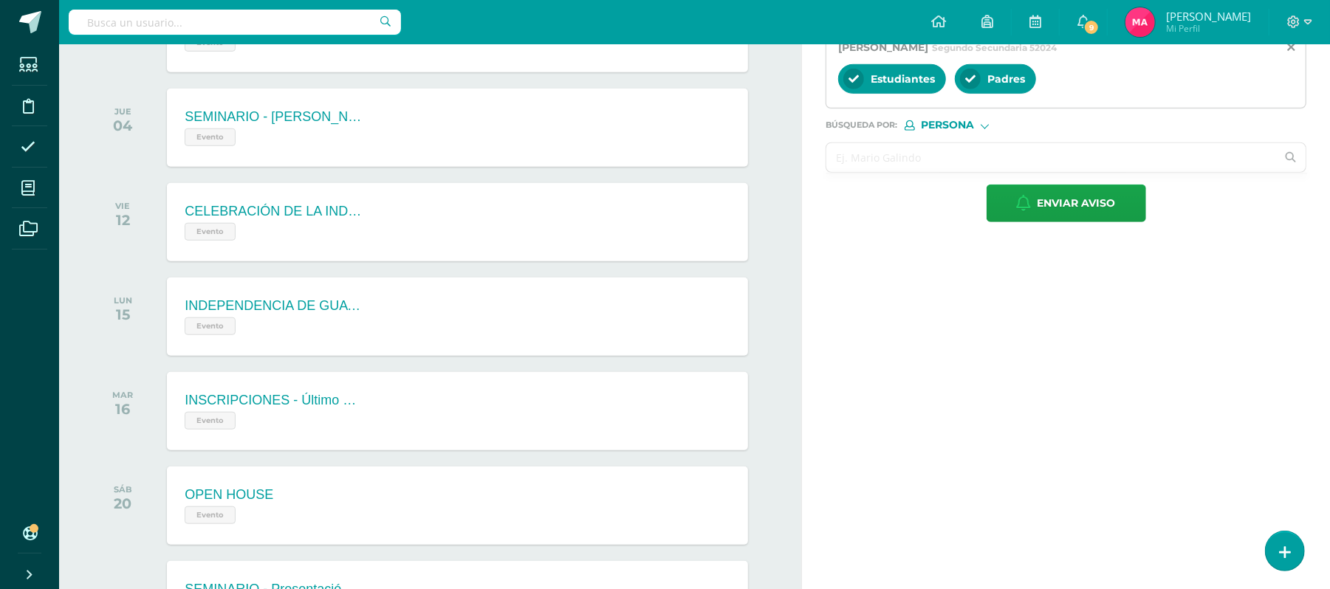
click at [863, 164] on input "text" at bounding box center [1051, 157] width 450 height 29
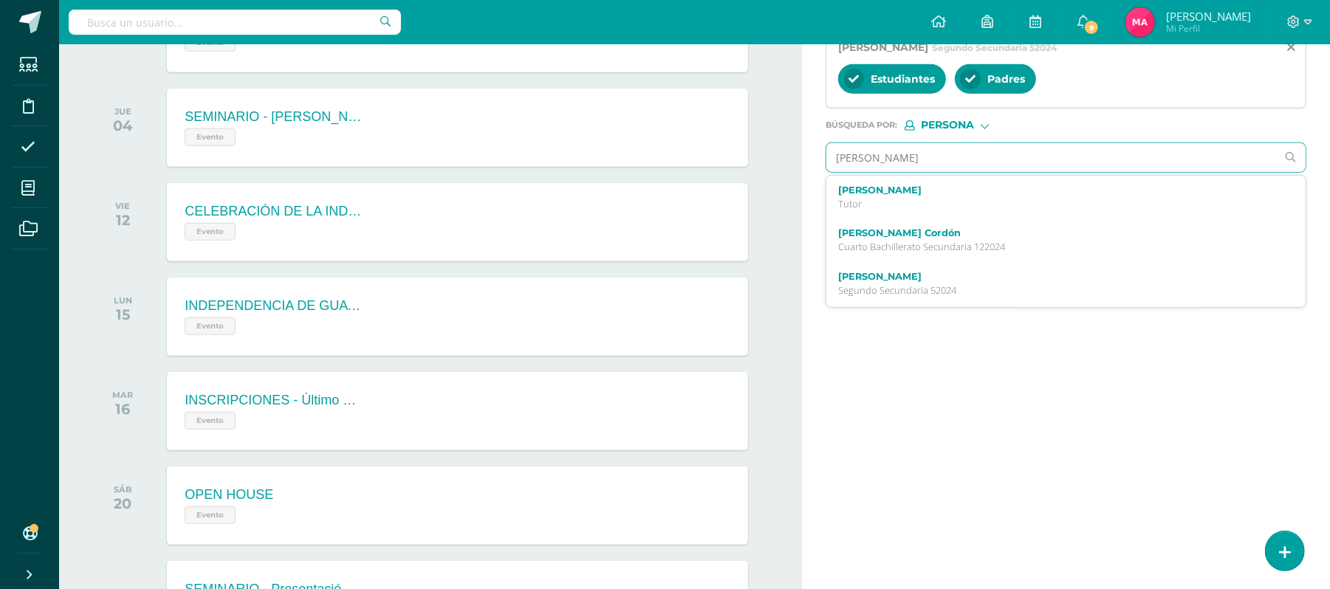
type input "FRANCO ORDO"
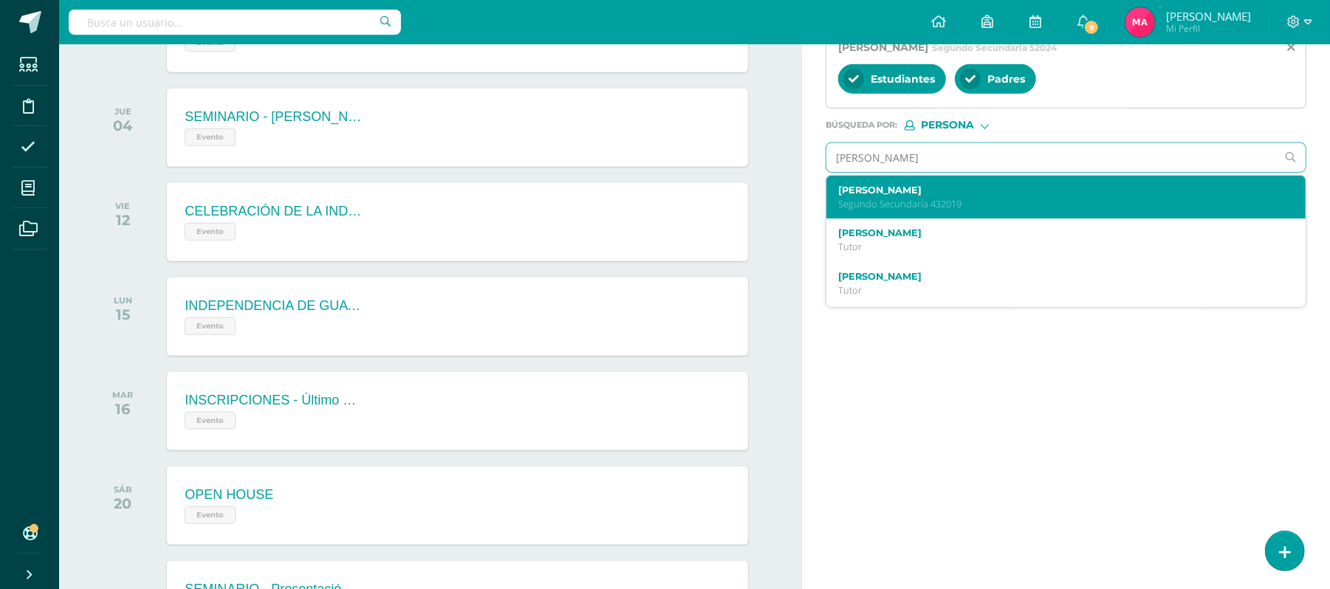
click at [904, 202] on p "Segundo Secundaria 432019" at bounding box center [1056, 204] width 436 height 13
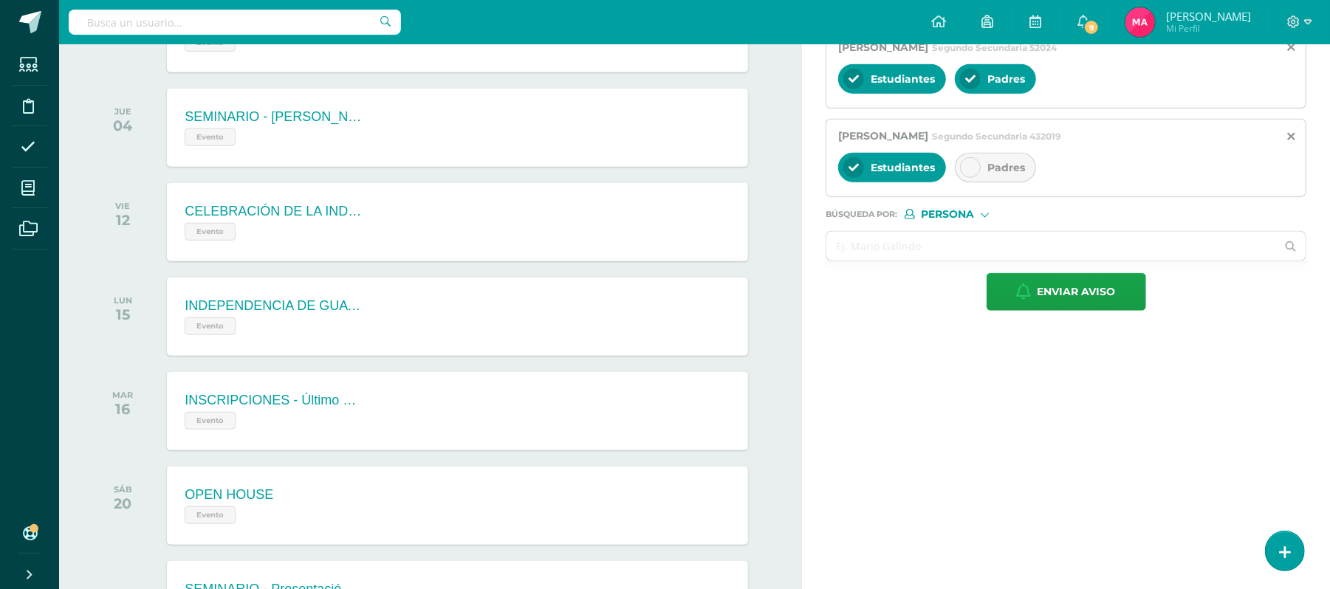
click at [973, 173] on icon at bounding box center [970, 167] width 10 height 10
click at [855, 237] on input "text" at bounding box center [1051, 246] width 450 height 29
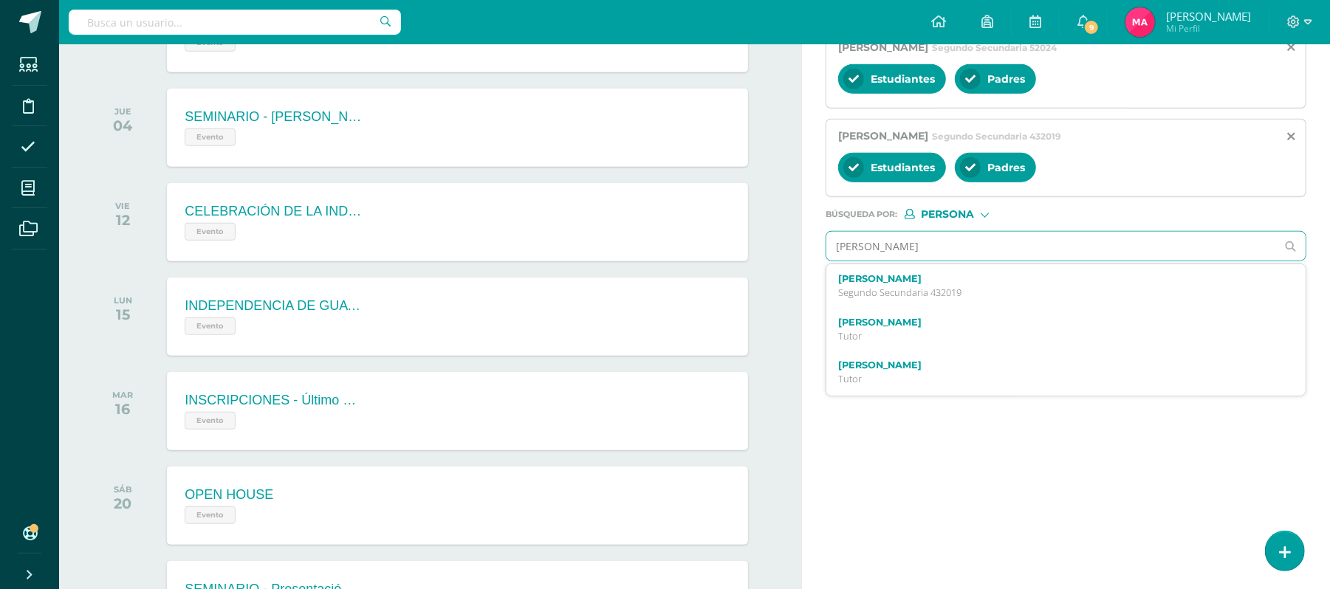
type input "PAMELA"
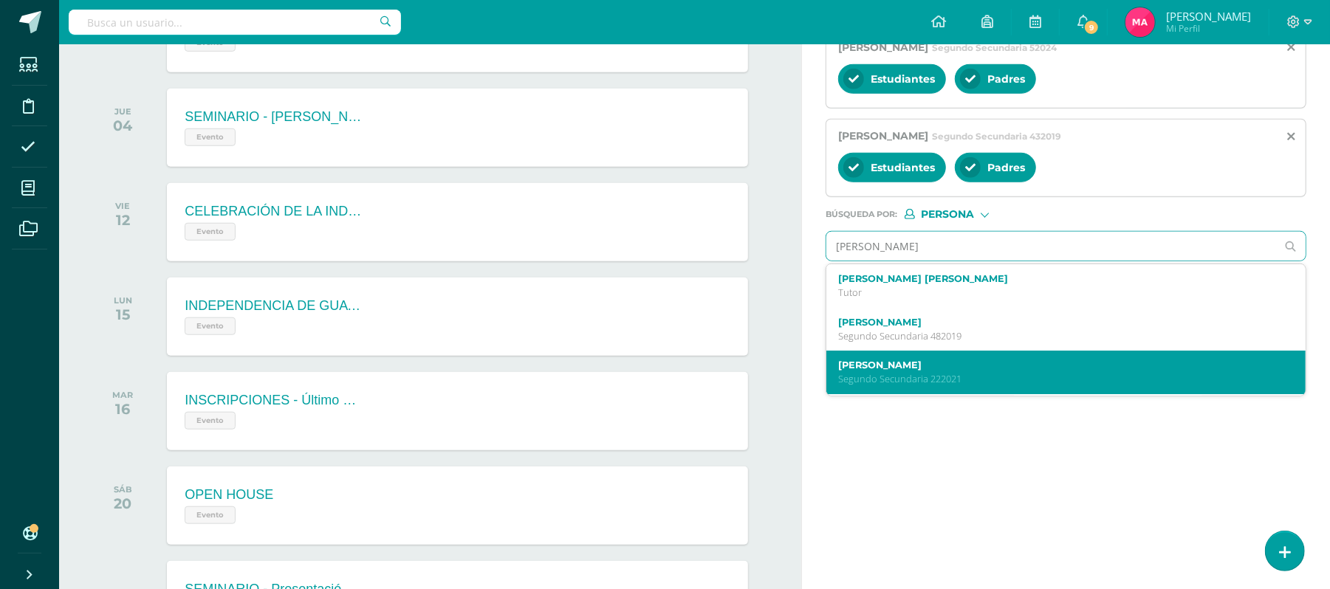
click at [883, 382] on p "Segundo Secundaria 222021" at bounding box center [1056, 379] width 436 height 13
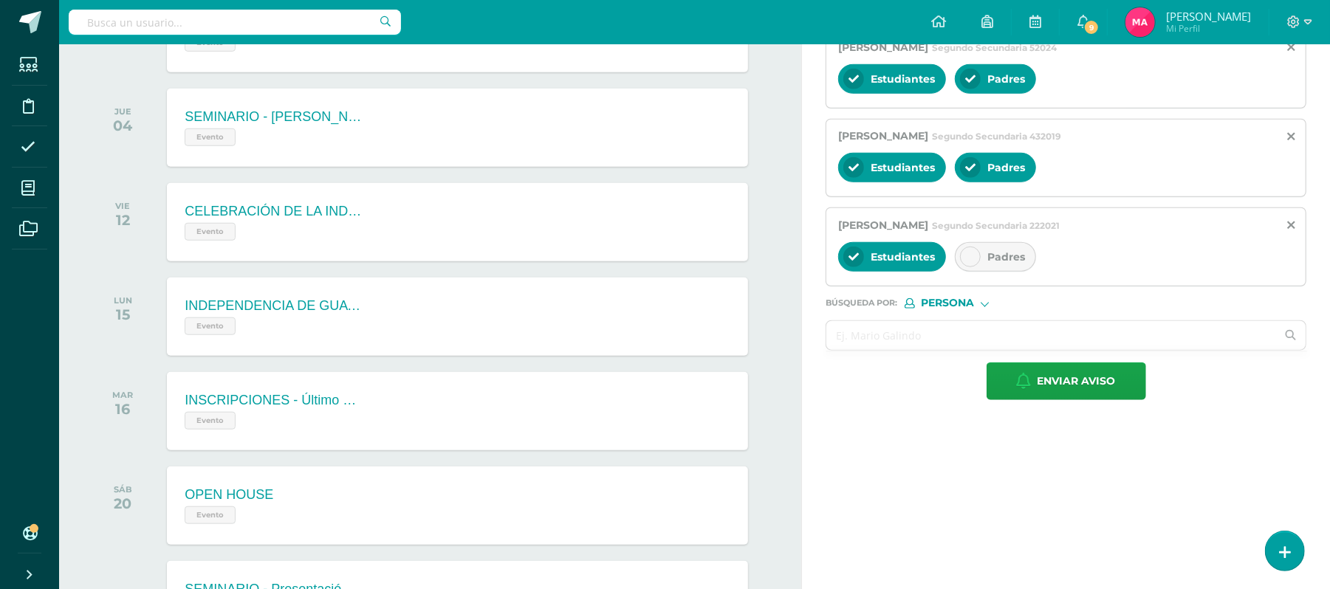
click at [969, 262] on icon at bounding box center [970, 257] width 10 height 10
click at [883, 340] on input "text" at bounding box center [1051, 335] width 450 height 29
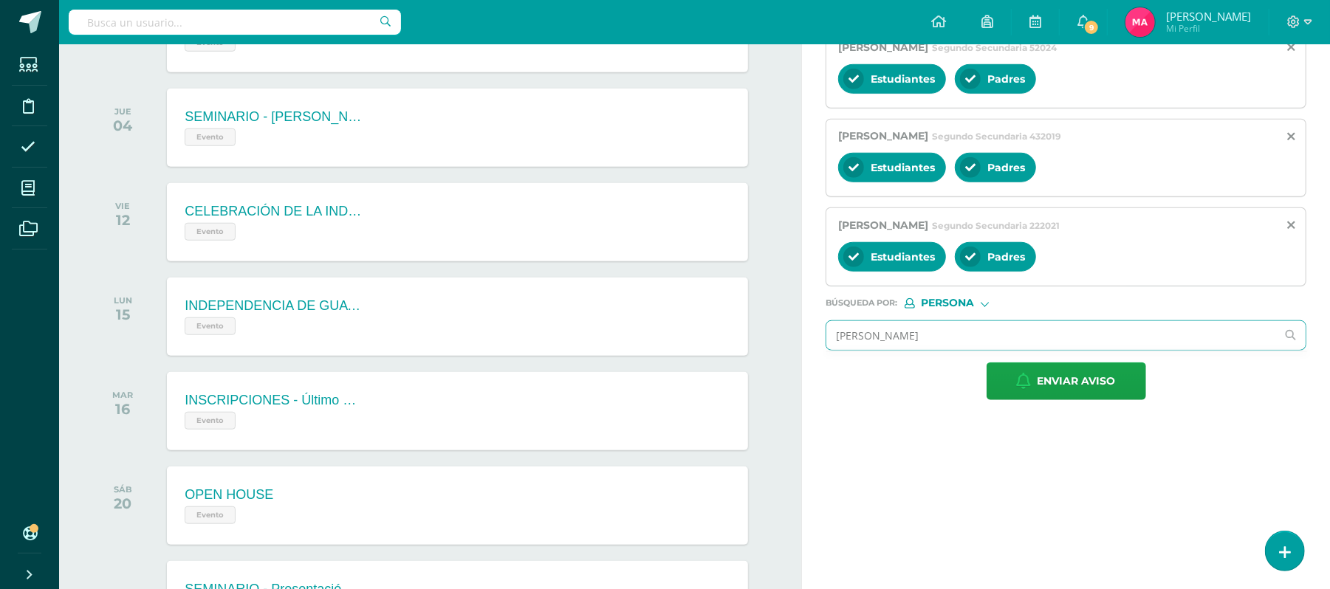
type input "EMILY CLARI"
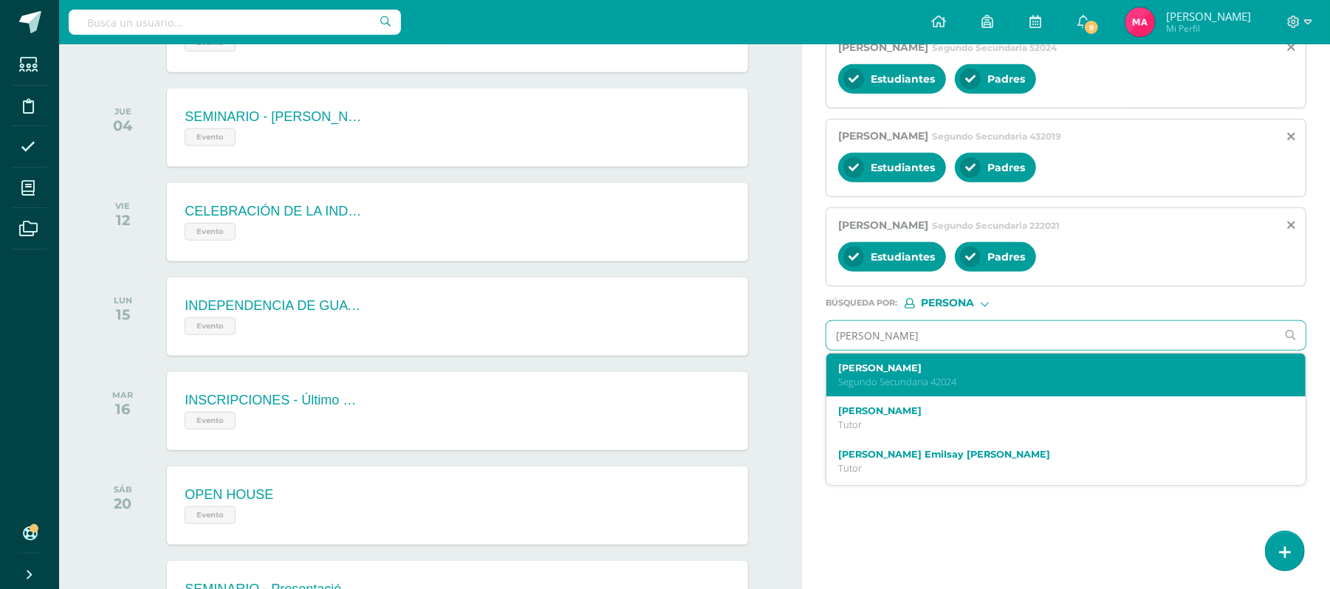
click at [910, 388] on p "Segundo Secundaria 42024" at bounding box center [1056, 382] width 436 height 13
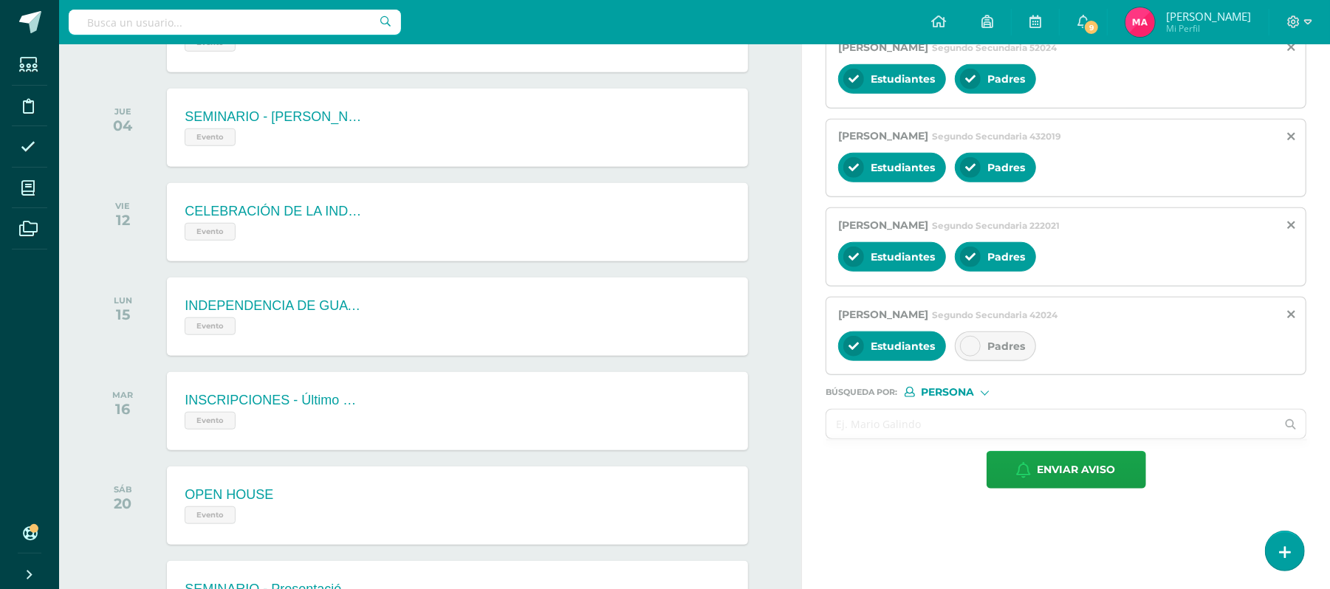
click at [973, 351] on icon at bounding box center [970, 346] width 10 height 10
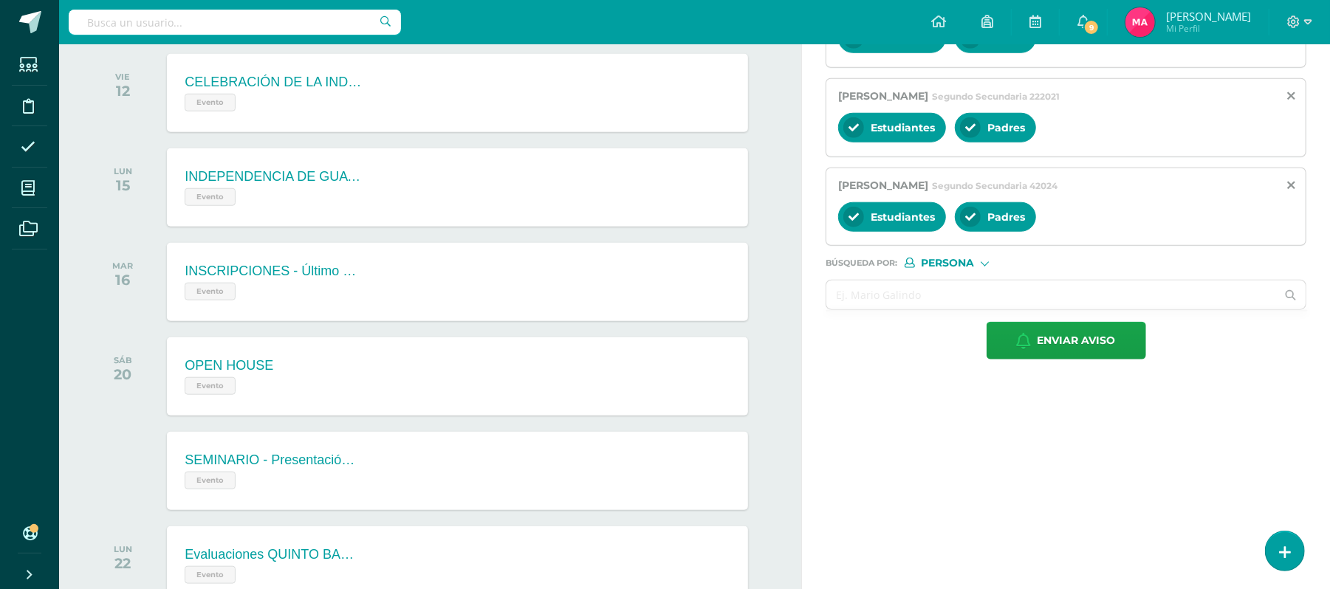
scroll to position [1017, 0]
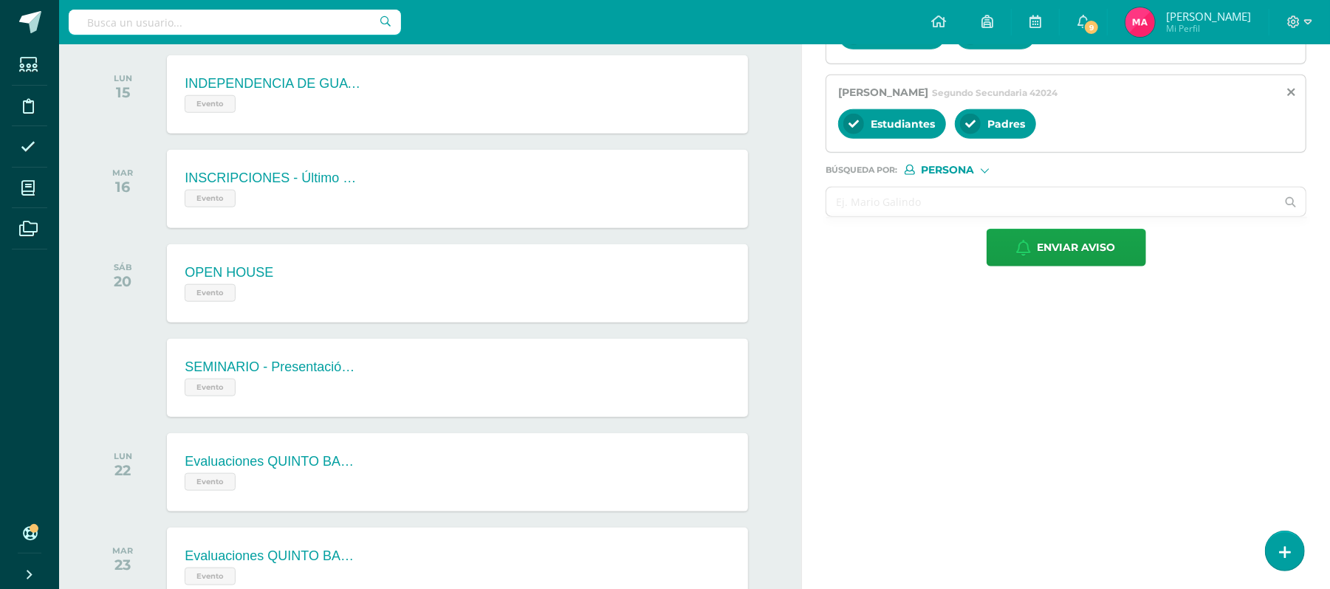
click at [895, 219] on ul at bounding box center [1066, 217] width 482 height 1
click at [892, 219] on ul at bounding box center [1066, 217] width 482 height 1
click at [872, 201] on input "text" at bounding box center [1051, 202] width 450 height 29
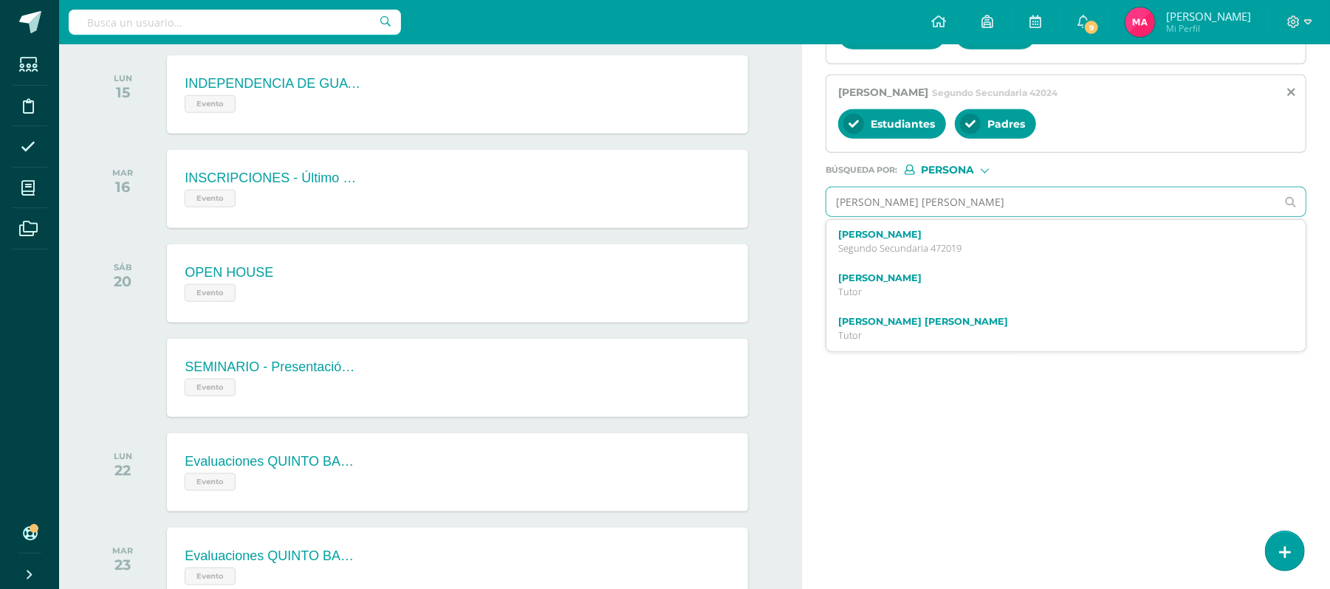
type input "LANCERIO PADILLA"
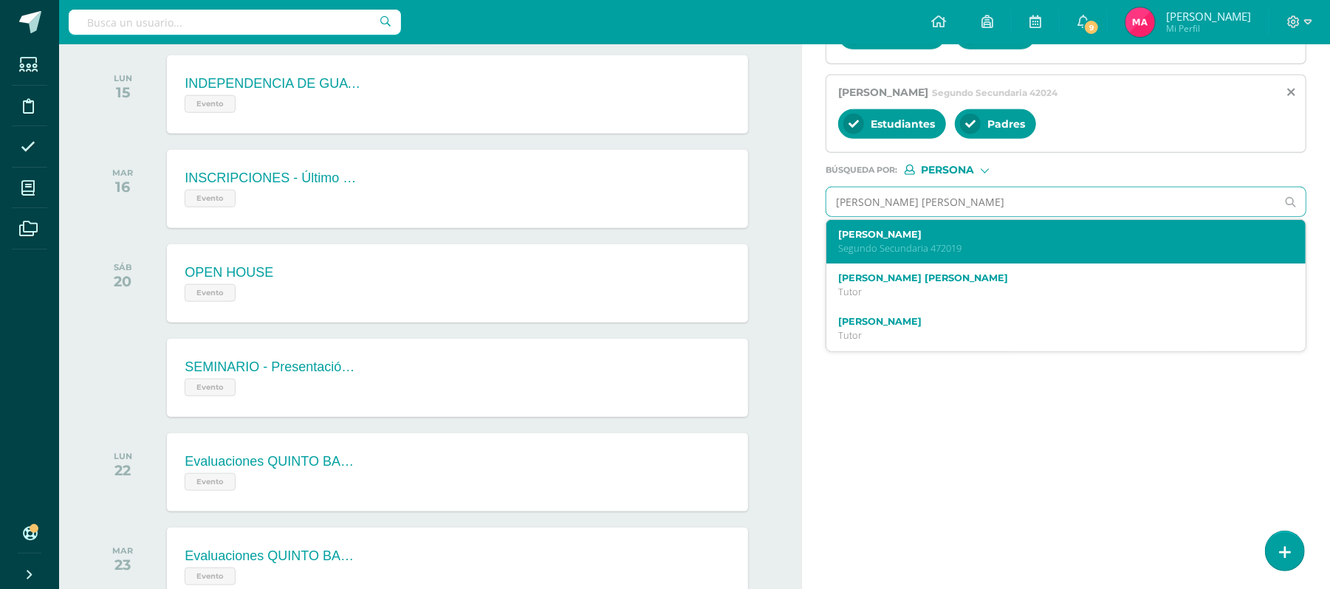
click at [890, 240] on label "Joseph Fernando Lancerio Padilla" at bounding box center [1056, 234] width 436 height 11
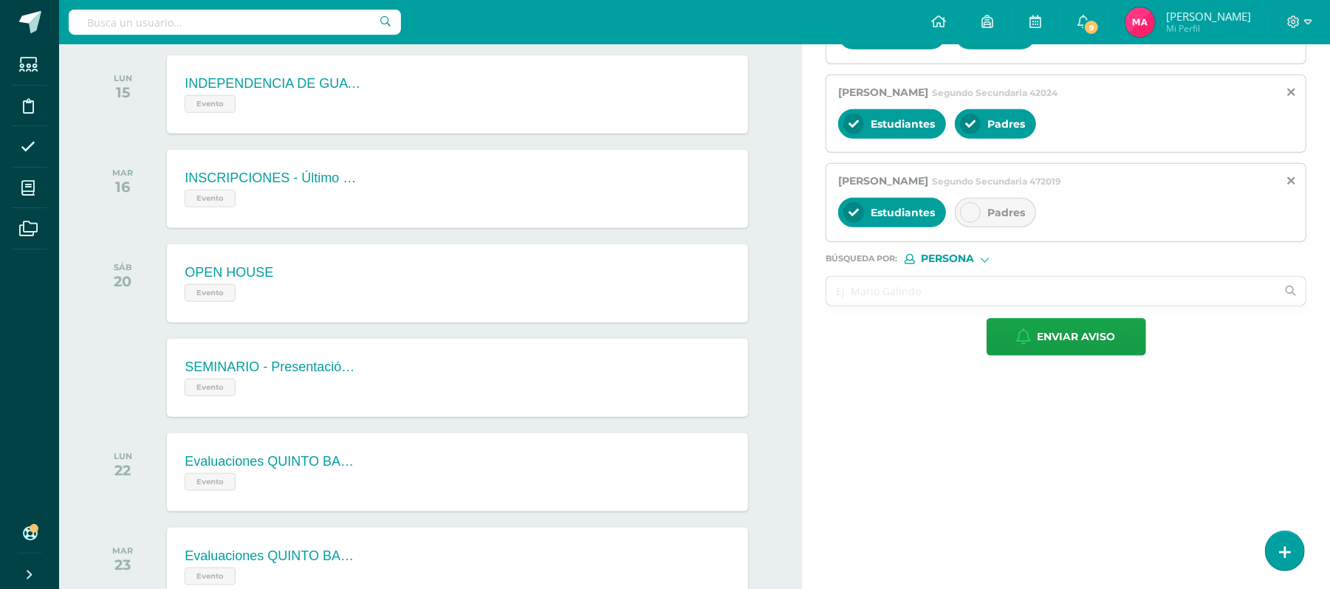
click at [961, 214] on div "Padres" at bounding box center [995, 213] width 81 height 30
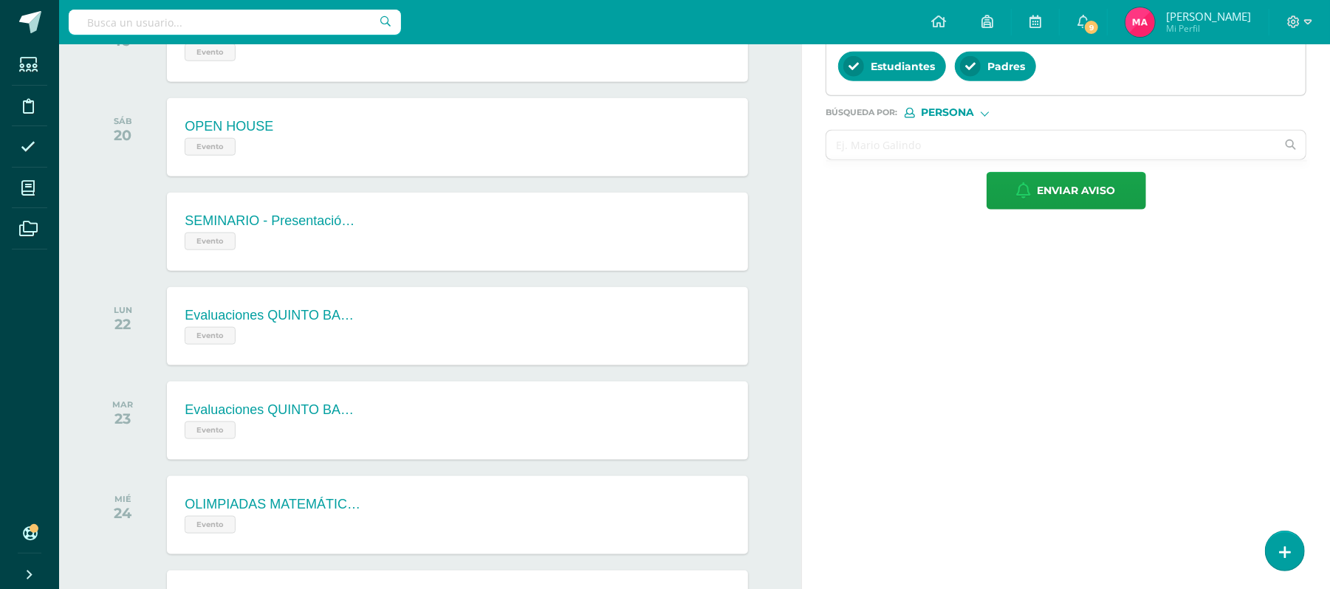
scroll to position [1173, 0]
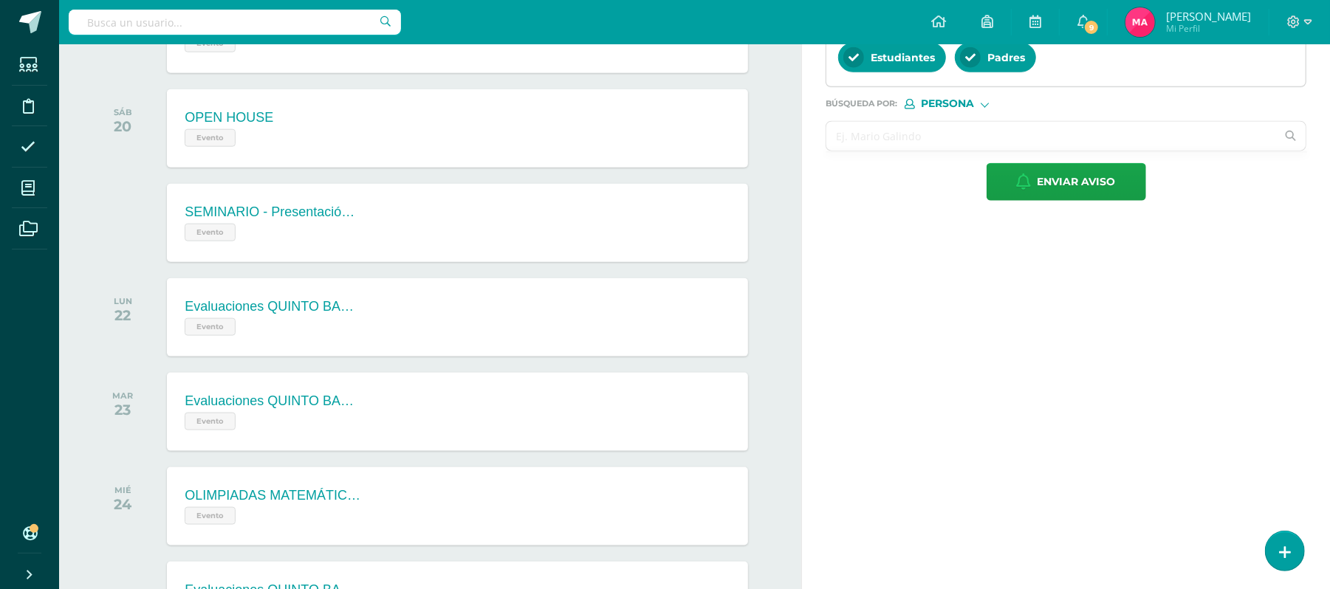
click at [899, 151] on input "text" at bounding box center [1051, 136] width 450 height 29
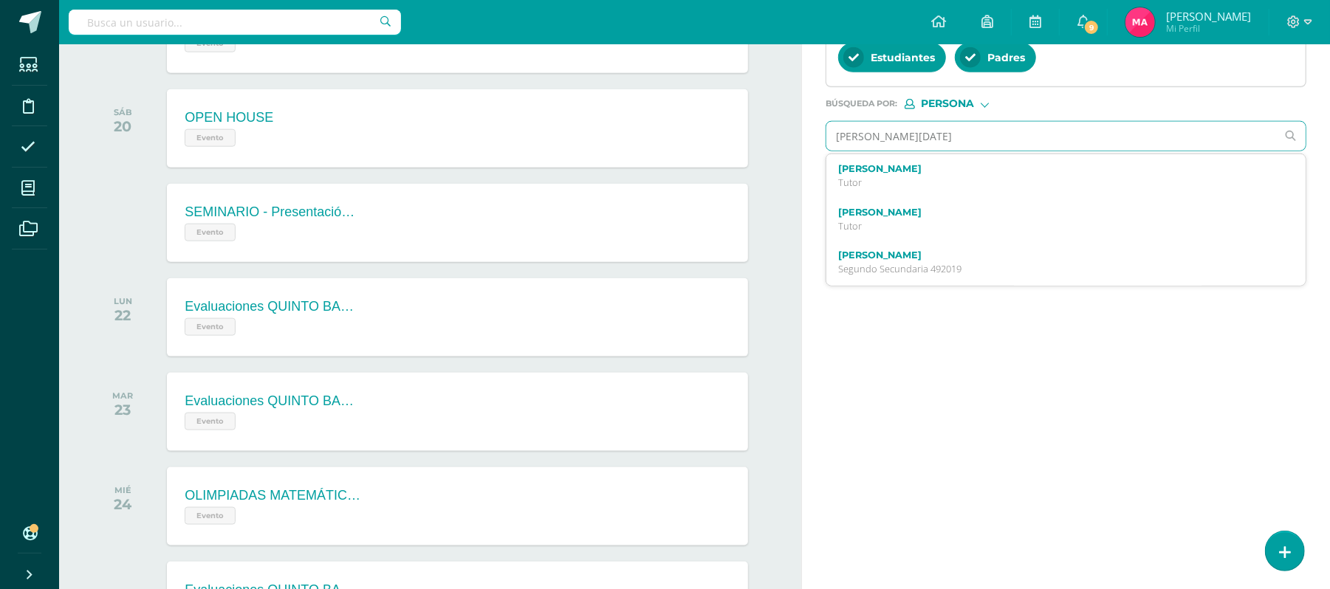
type input "MEJIA SILVESTRE"
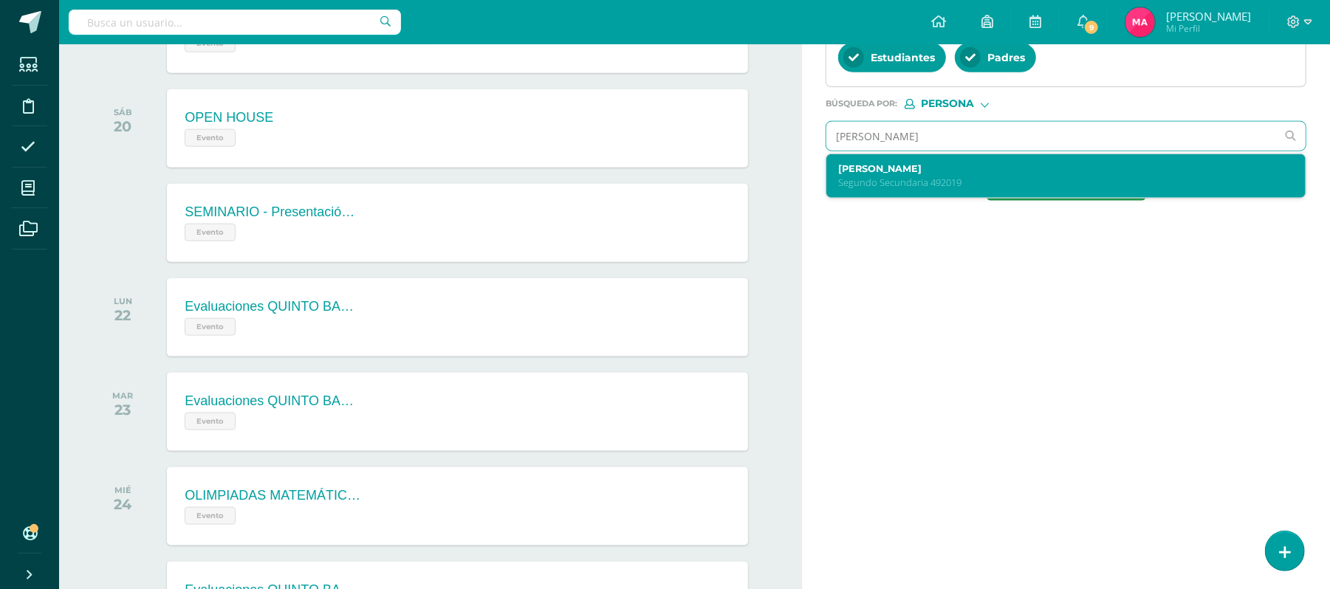
click at [902, 189] on p "Segundo Secundaria 492019" at bounding box center [1056, 182] width 436 height 13
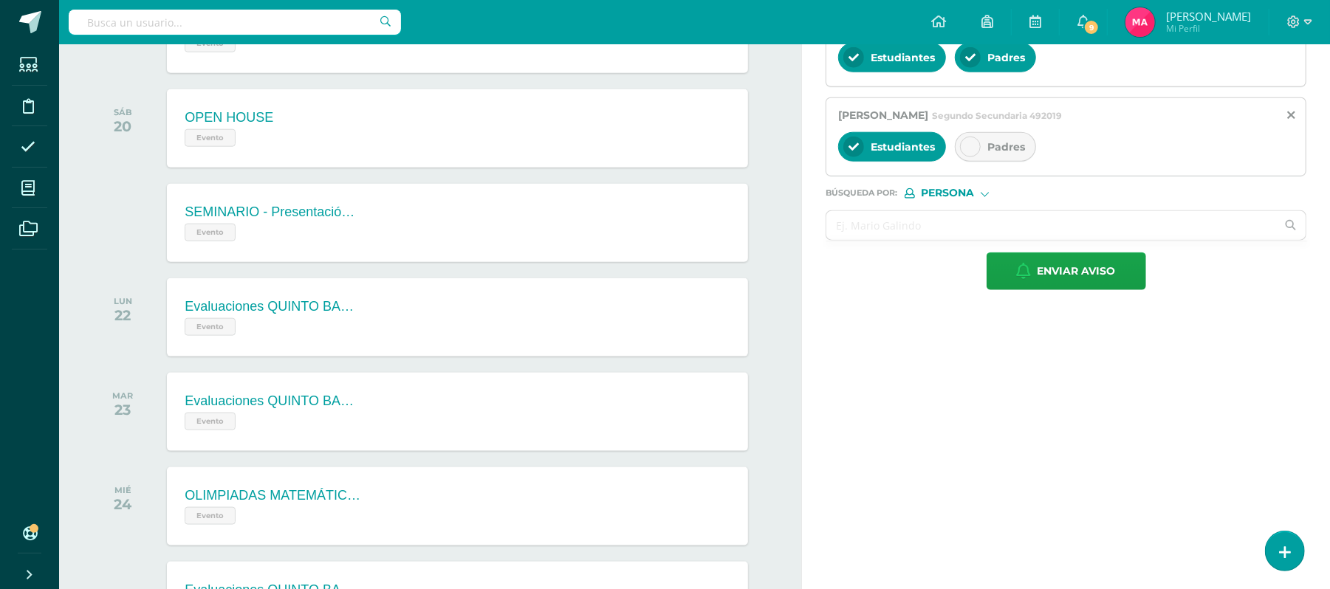
click at [973, 148] on div at bounding box center [970, 147] width 21 height 21
click at [884, 222] on input "text" at bounding box center [1051, 225] width 450 height 29
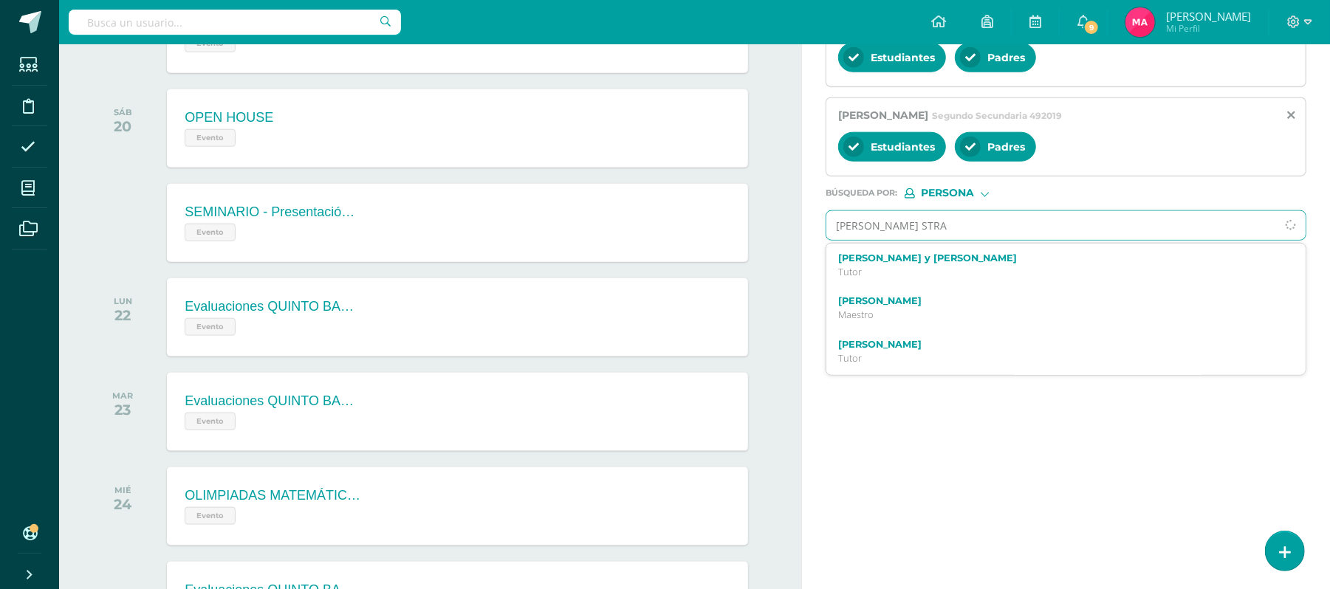
type input "MORALES STRAT"
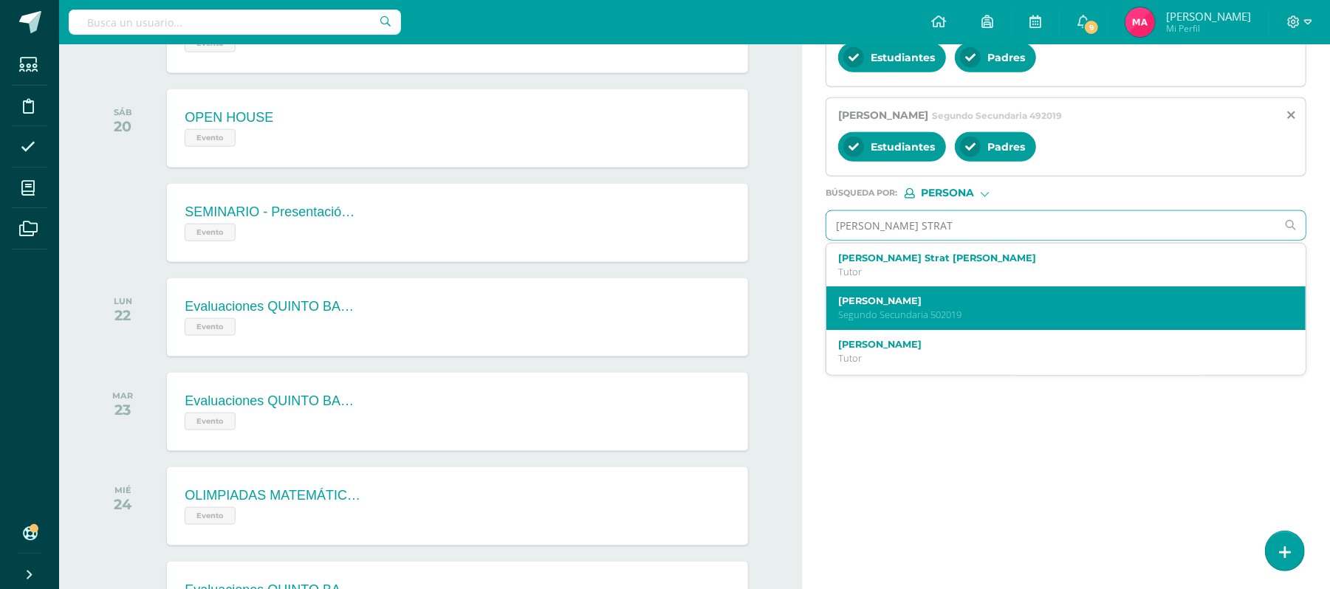
click at [1183, 306] on label "Paolo Fabricio Morales Strat" at bounding box center [1056, 300] width 436 height 11
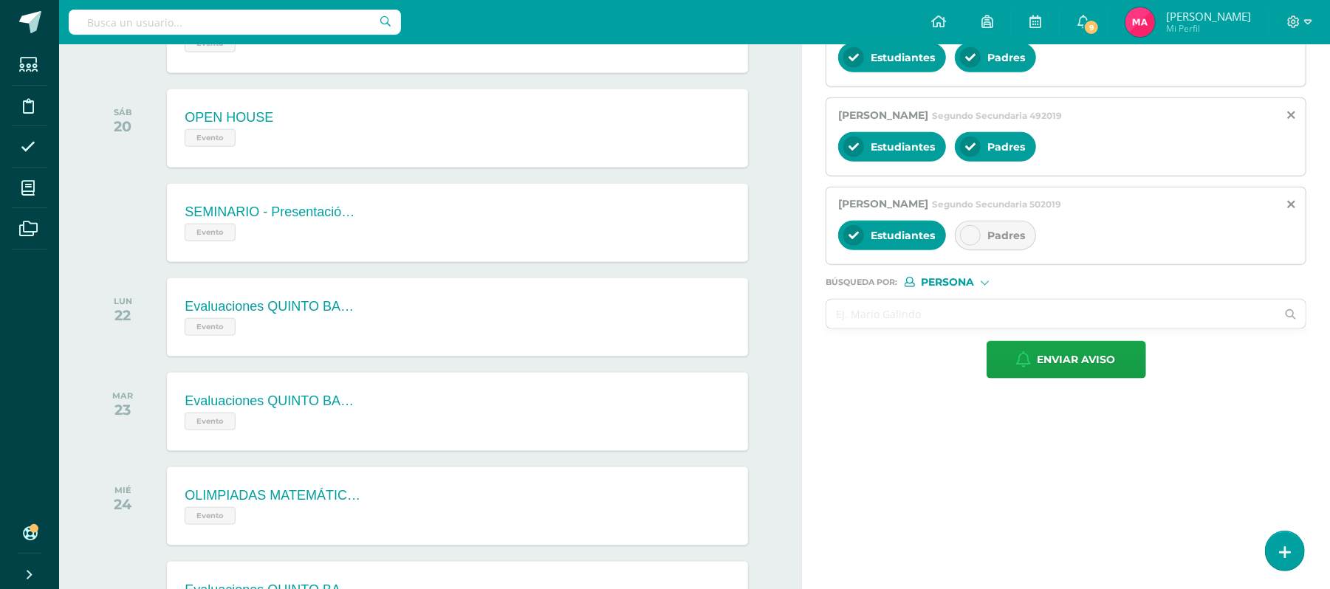
click at [975, 236] on div at bounding box center [970, 235] width 21 height 21
click at [884, 329] on input "text" at bounding box center [1051, 314] width 450 height 29
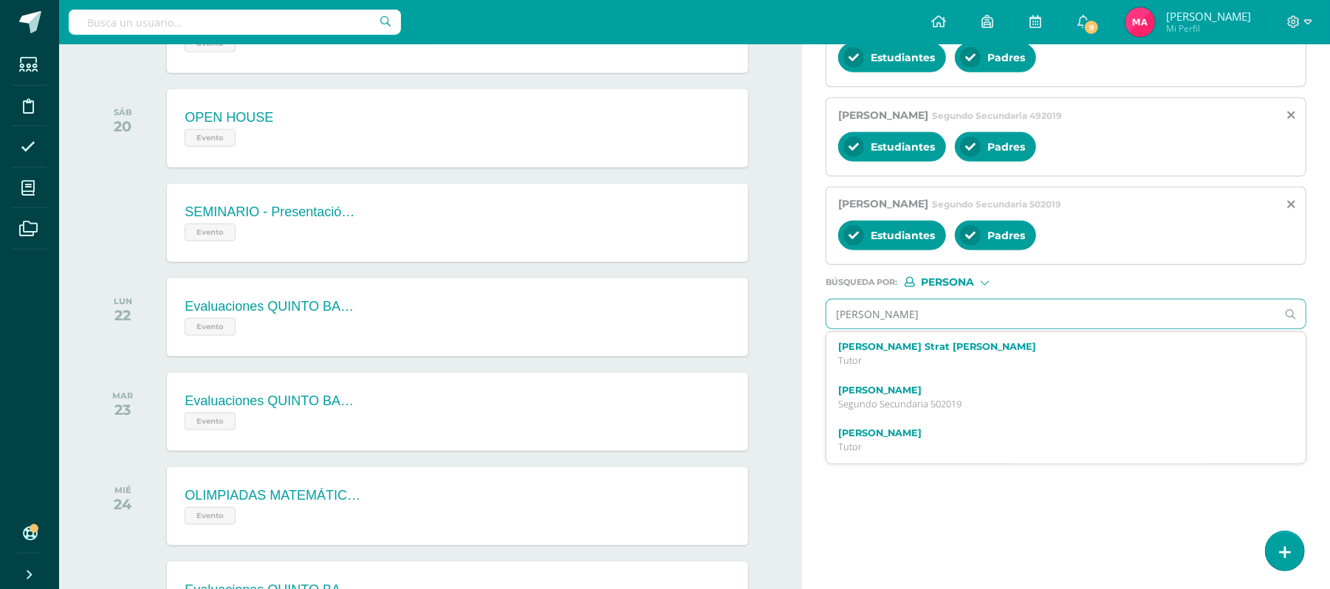
type input "ANA LUISA"
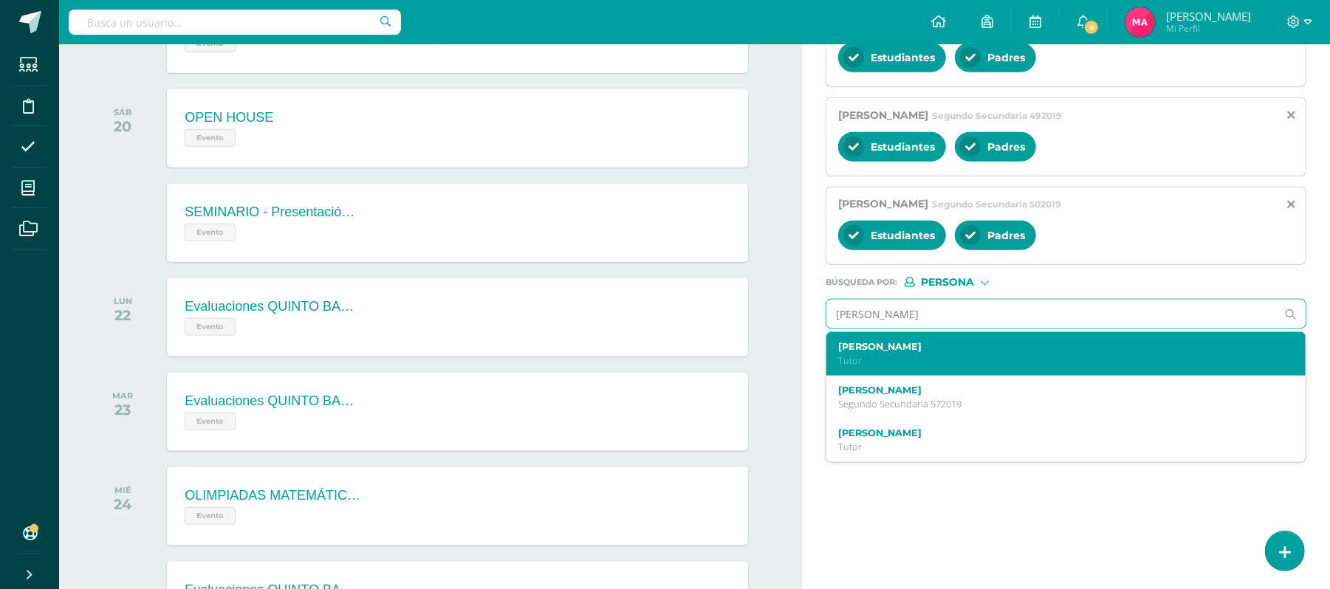
click at [1300, 374] on ul "Luis Pedro Lorenzana Tutor Ana Luisa Valdez Oliva Segundo Secundaria 572019 Ana…" at bounding box center [1065, 397] width 481 height 131
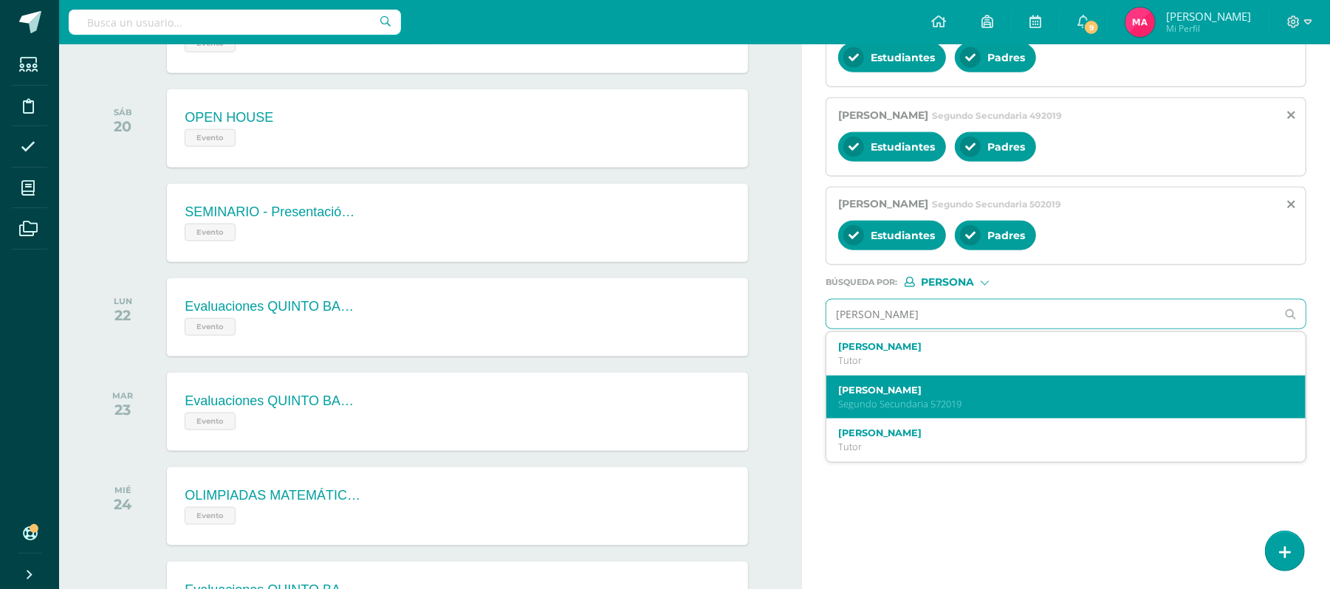
click at [1150, 408] on p "Segundo Secundaria 572019" at bounding box center [1056, 404] width 436 height 13
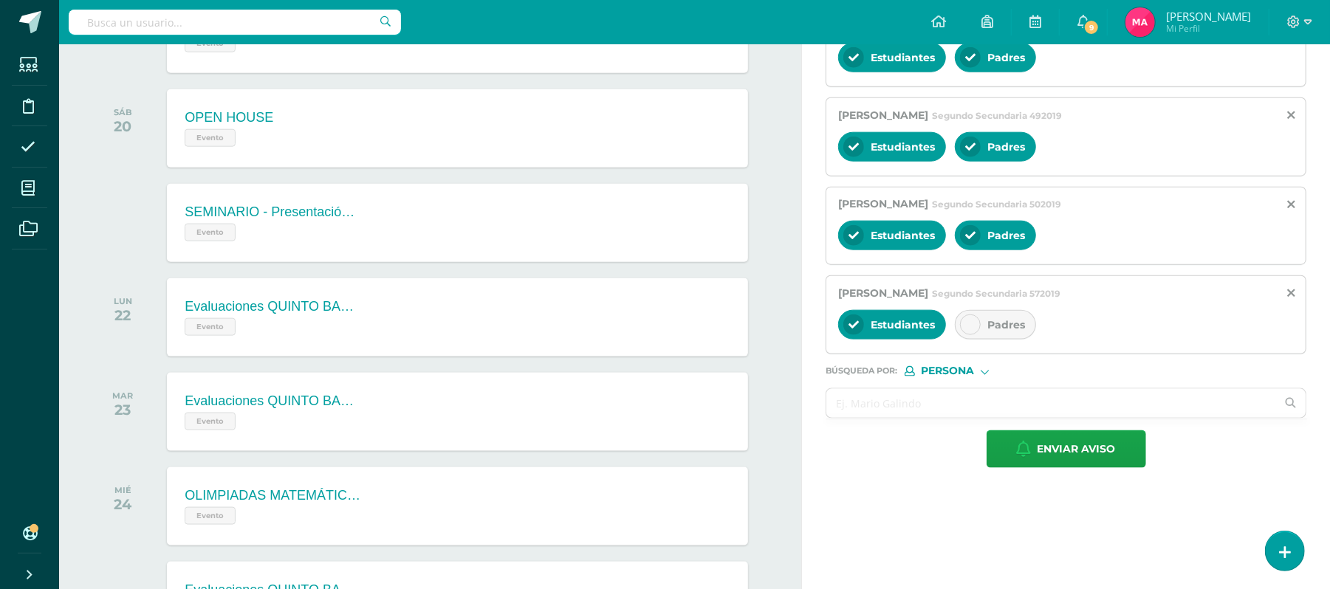
click at [972, 326] on div at bounding box center [970, 325] width 21 height 21
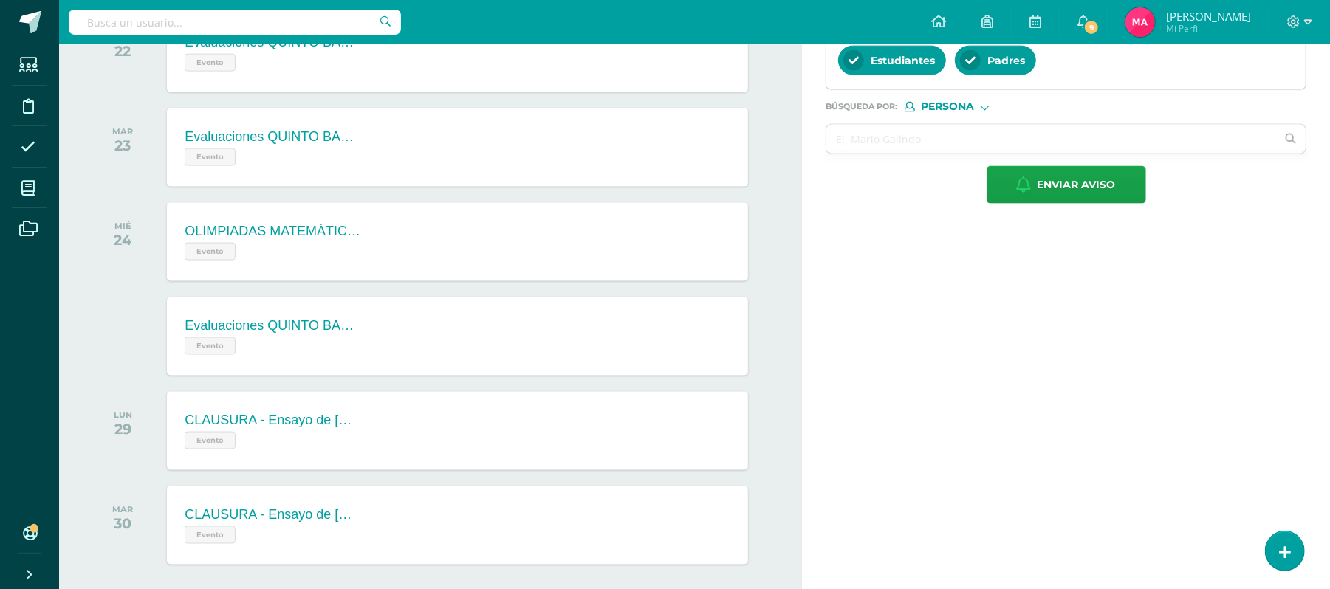
scroll to position [1472, 0]
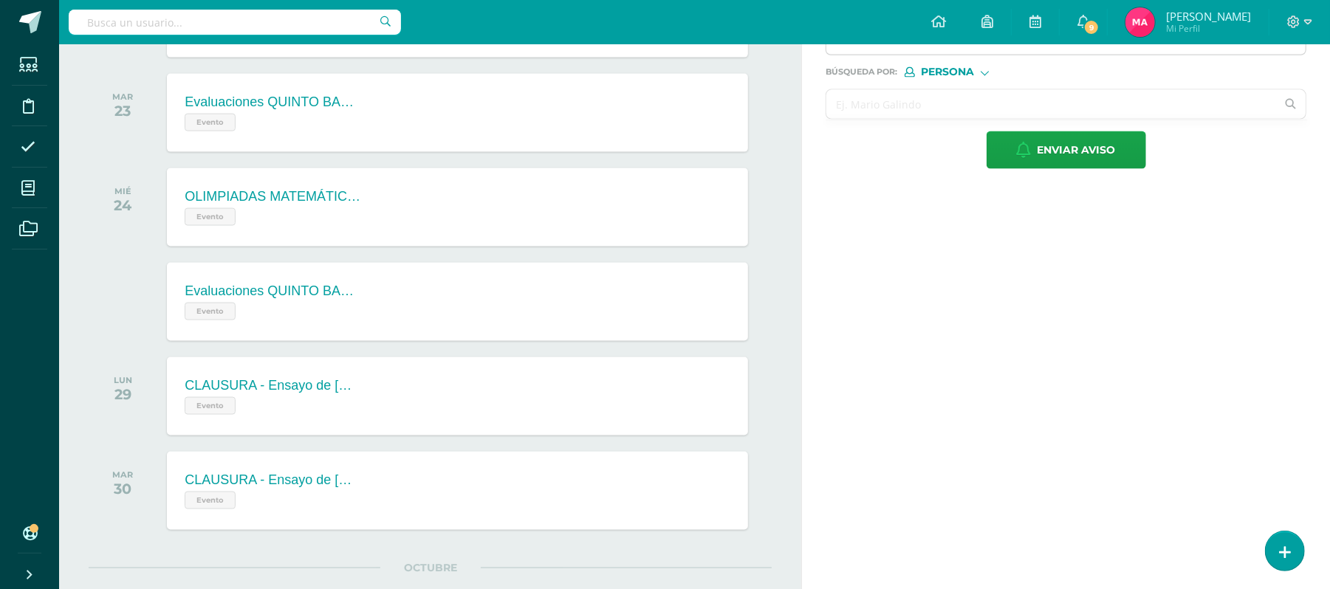
click at [910, 110] on input "text" at bounding box center [1051, 104] width 450 height 29
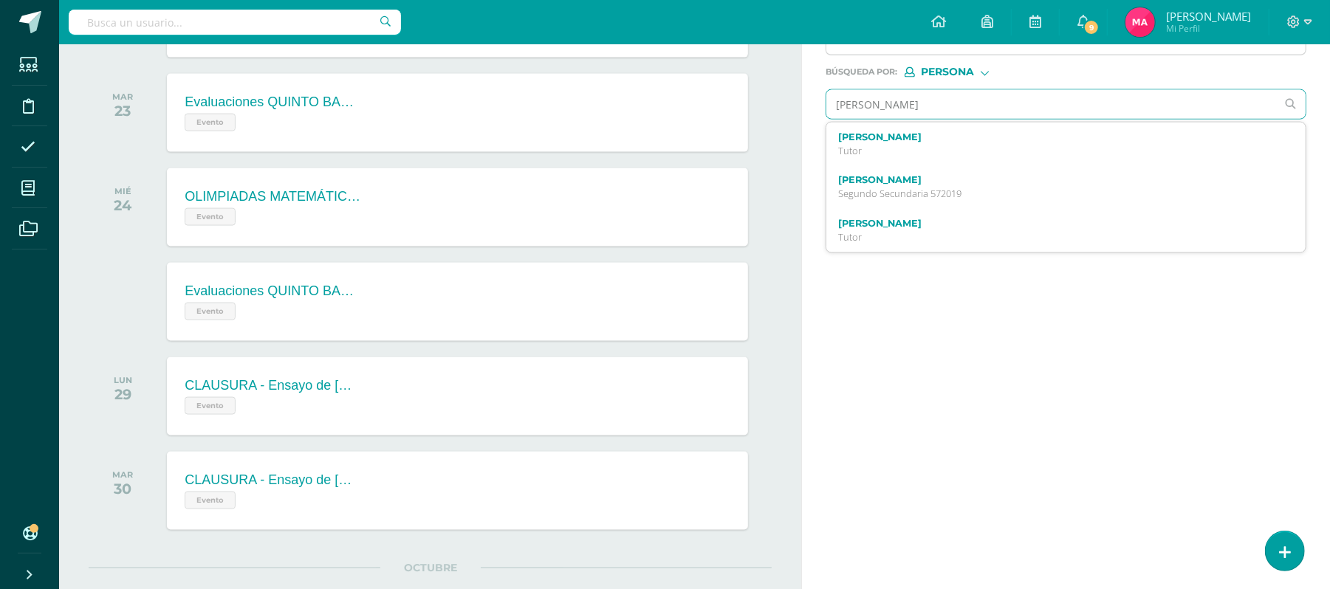
type input "LOURDES VILLA"
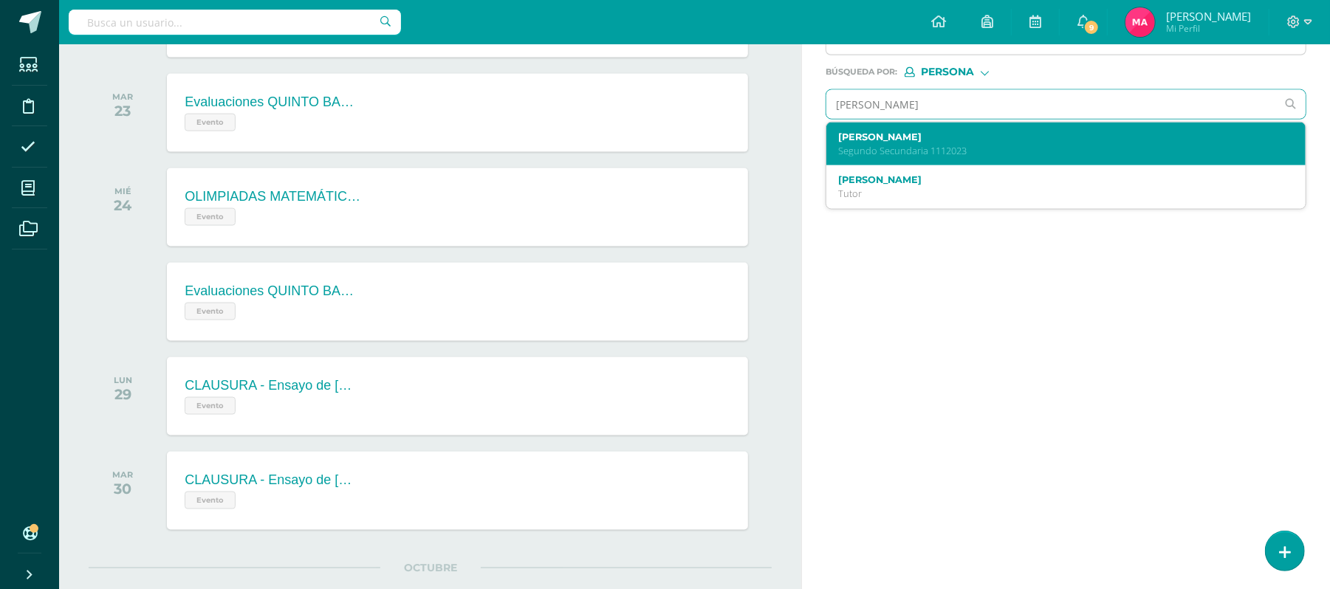
click at [905, 134] on div "Lourdes Mariandré Villatoro Rodriguez Segundo Secundaria 1112023" at bounding box center [1065, 145] width 479 height 44
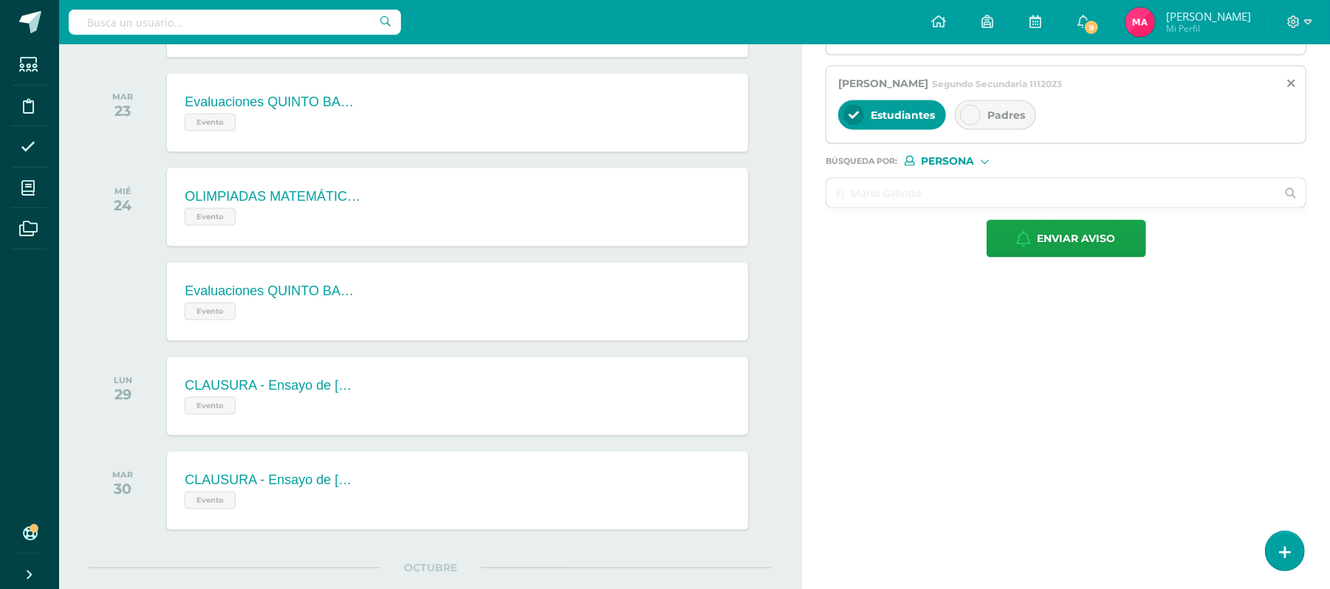
click at [972, 120] on icon at bounding box center [970, 115] width 10 height 10
click at [901, 207] on input "text" at bounding box center [1051, 193] width 450 height 29
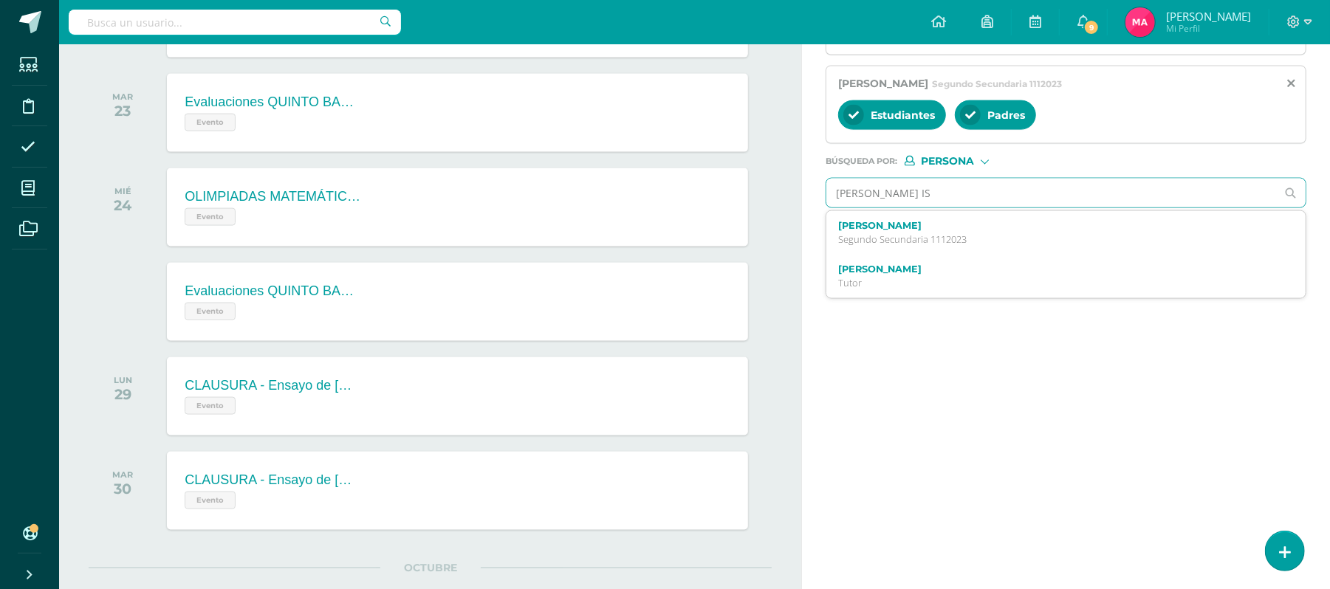
type input "AMELIA ISA"
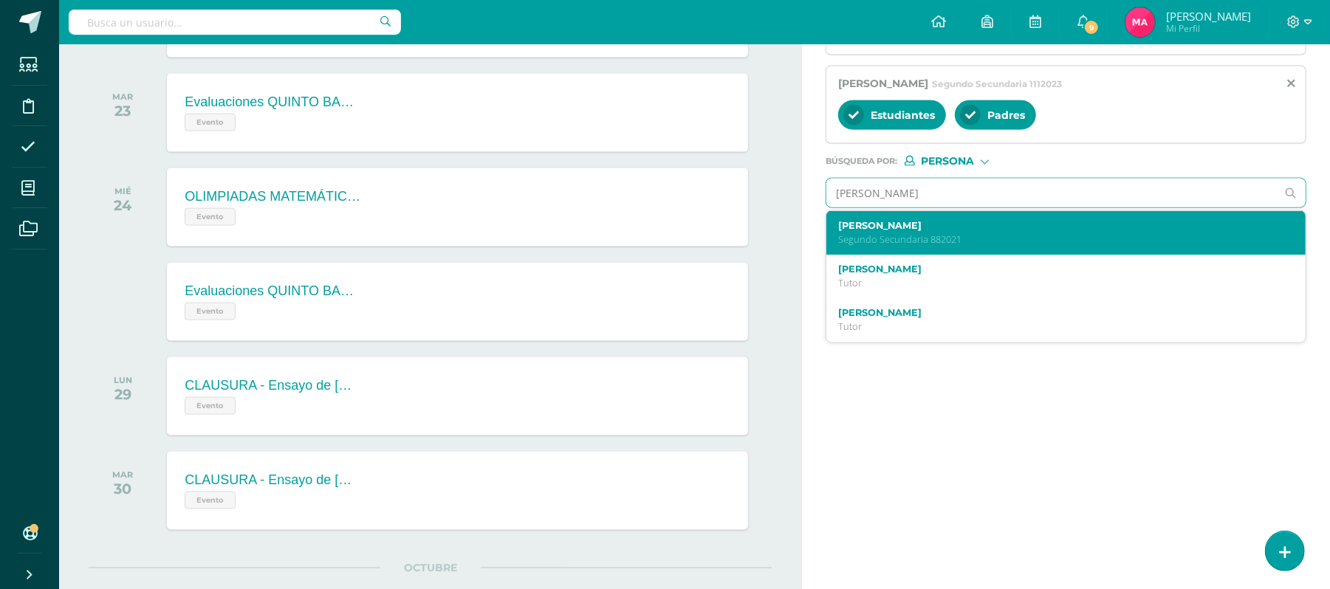
click at [914, 231] on label "Amelia Isabella González Chajón" at bounding box center [1056, 225] width 436 height 11
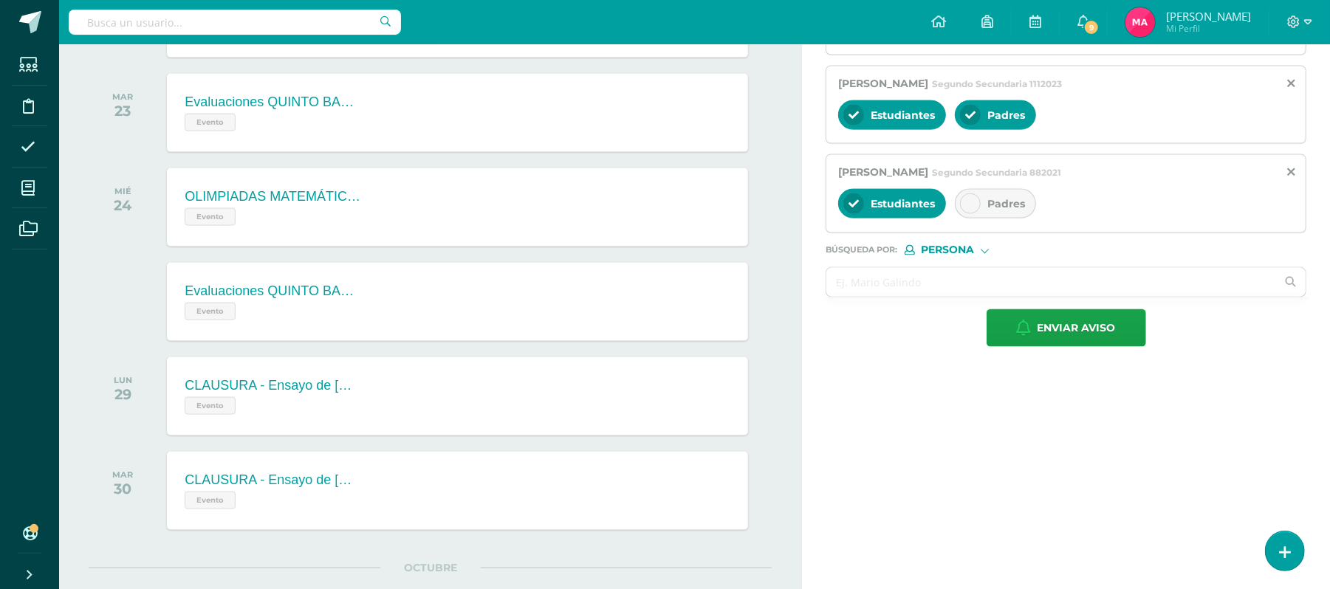
click at [973, 209] on icon at bounding box center [970, 204] width 10 height 10
click at [885, 285] on input "text" at bounding box center [1051, 282] width 450 height 29
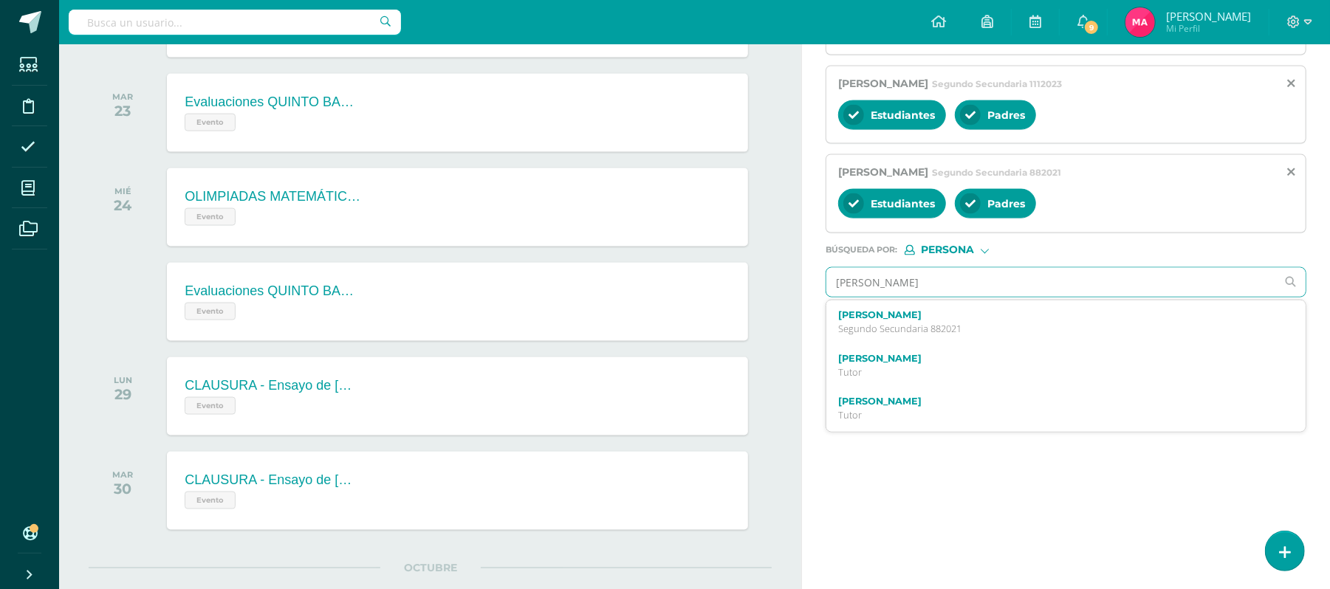
type input "AVILA LLANES"
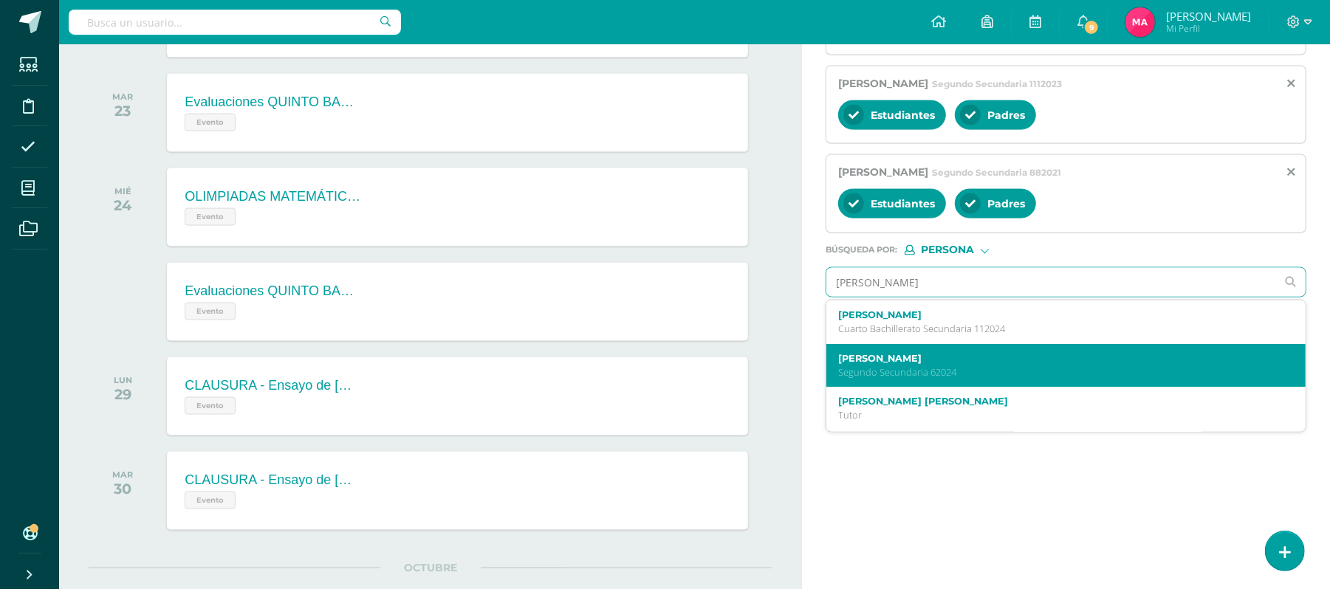
click at [931, 364] on label "Emily Adriana Ávila LLanes" at bounding box center [1056, 358] width 436 height 11
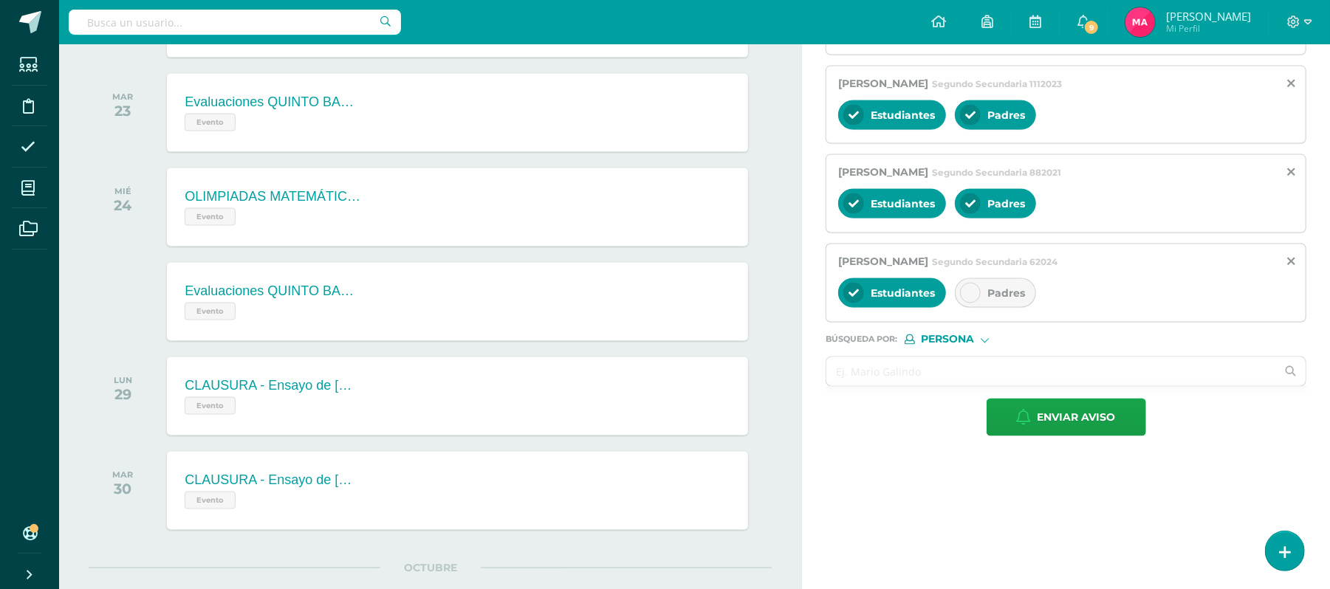
click at [967, 298] on icon at bounding box center [970, 293] width 10 height 10
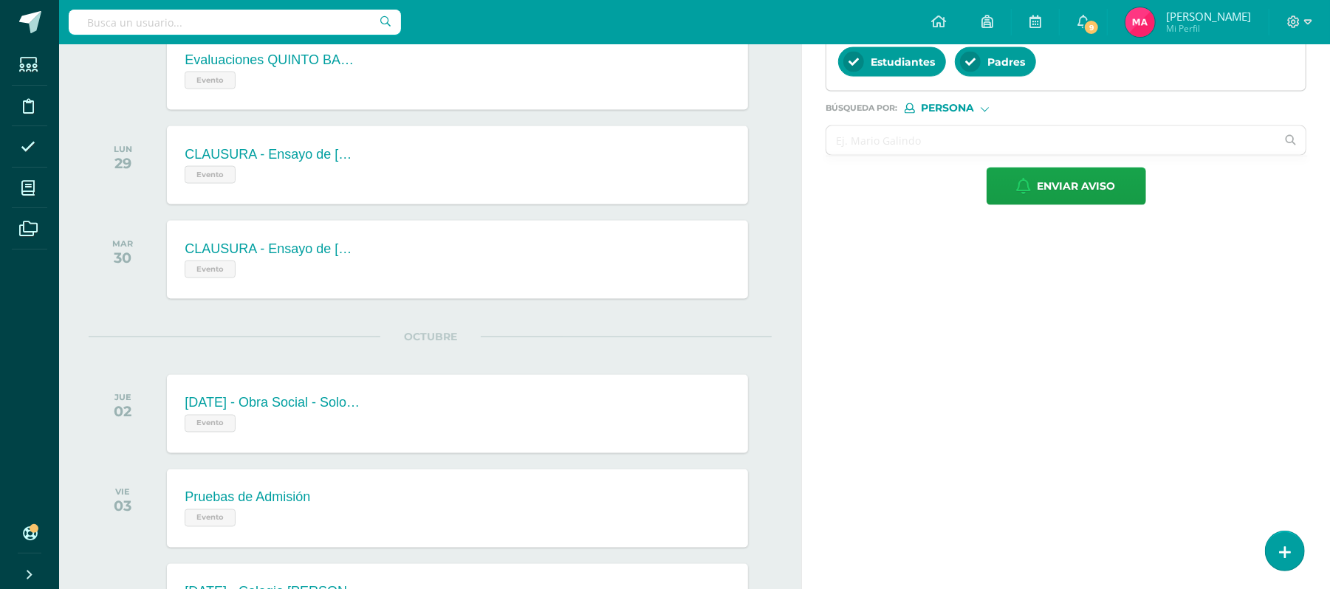
scroll to position [1711, 0]
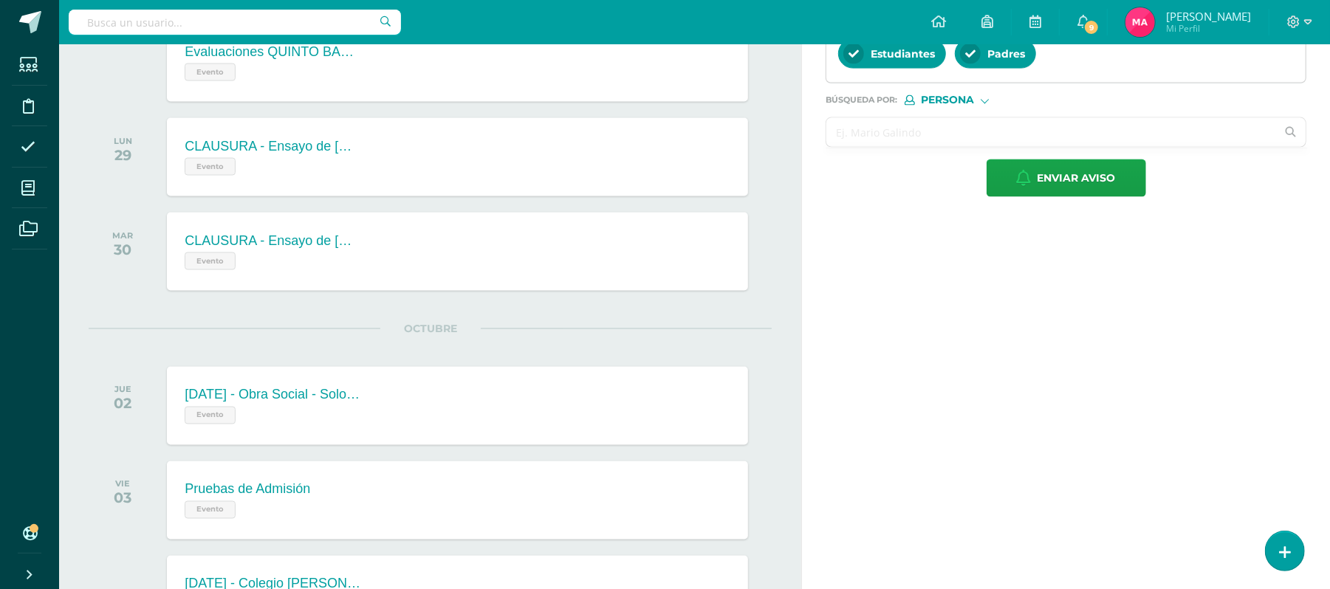
click at [888, 133] on input "text" at bounding box center [1051, 132] width 450 height 29
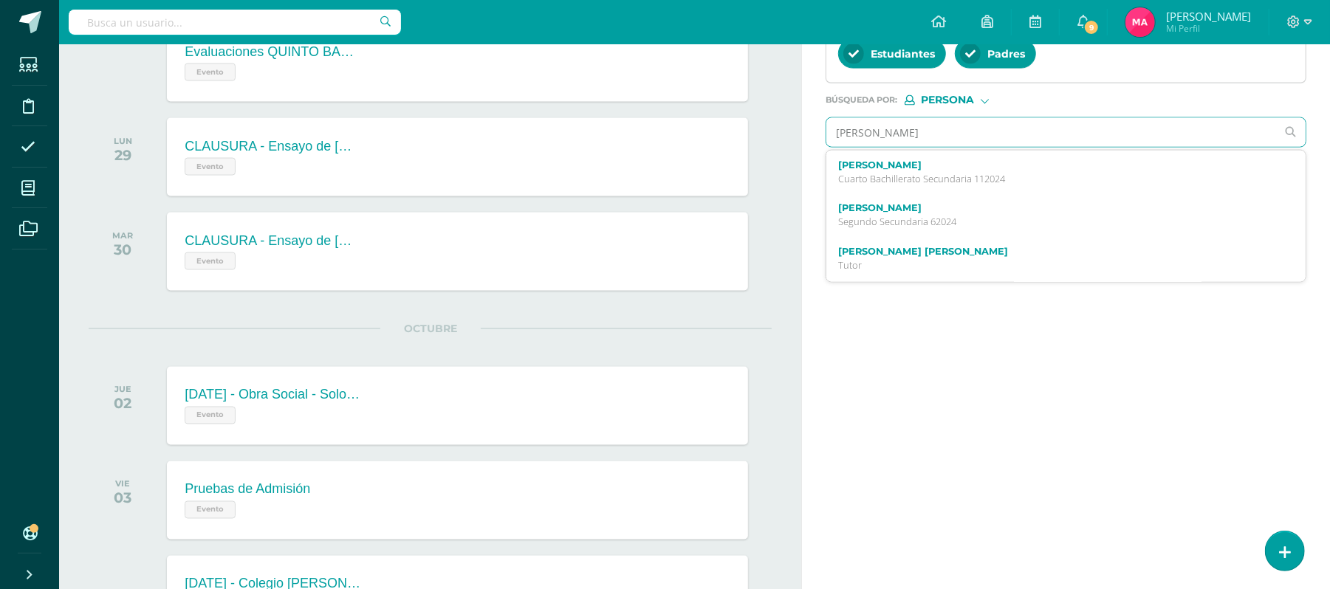
type input "ANDREA DANIELA"
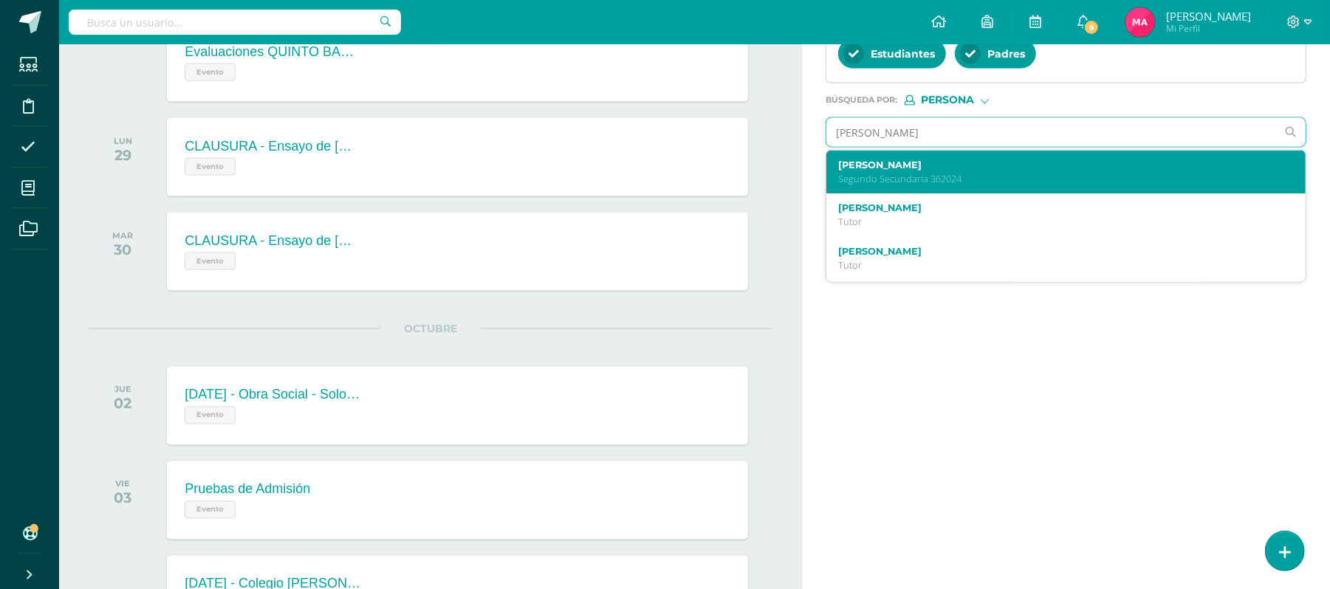
click at [917, 184] on div "Andrea Daniela Hernández Hernández Segundo Secundaria 362024" at bounding box center [1056, 172] width 436 height 26
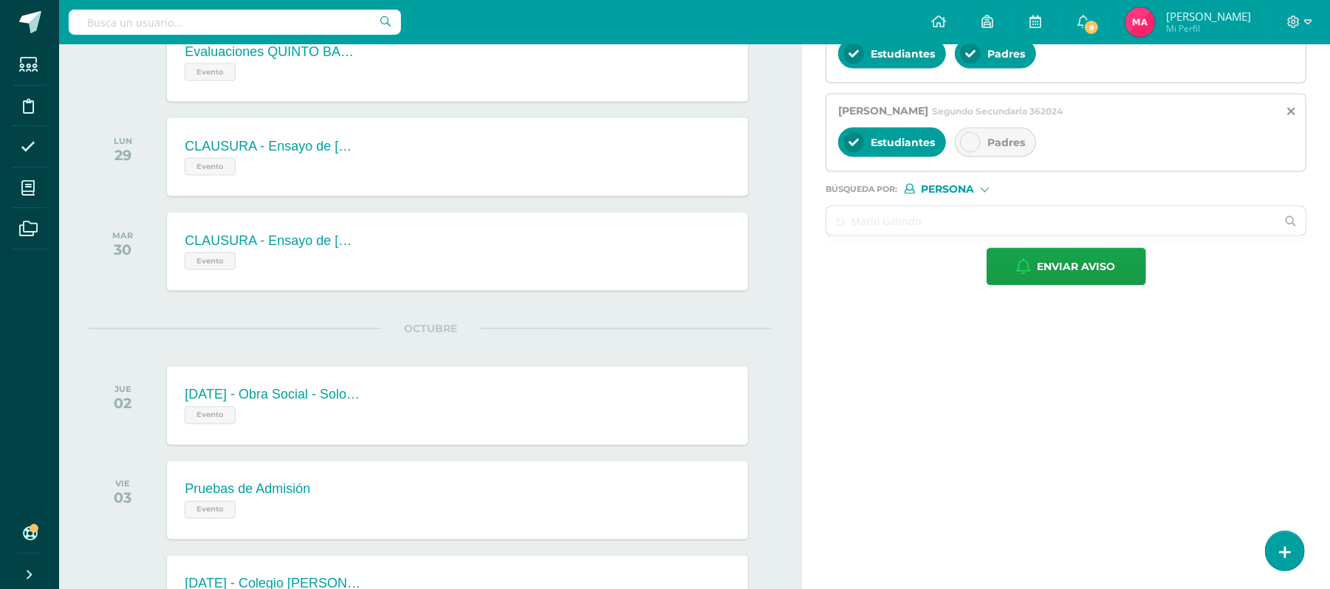
click at [966, 153] on div at bounding box center [970, 142] width 21 height 21
click at [854, 236] on input "text" at bounding box center [1051, 221] width 450 height 29
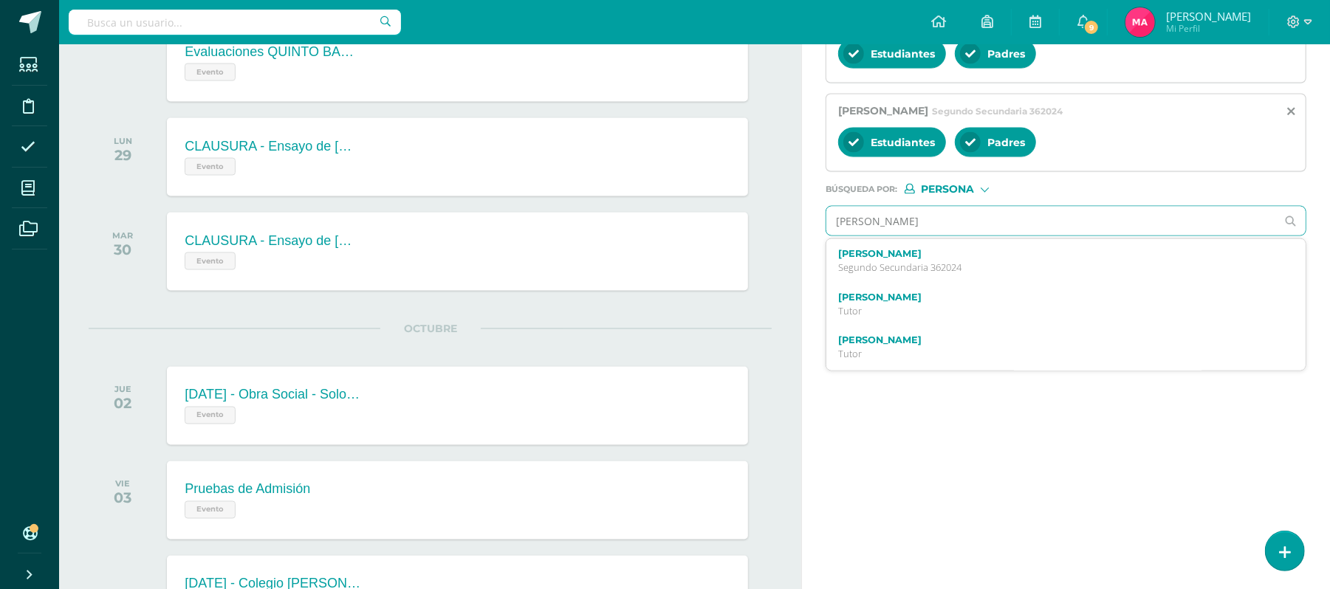
type input "ELI FERNANDO"
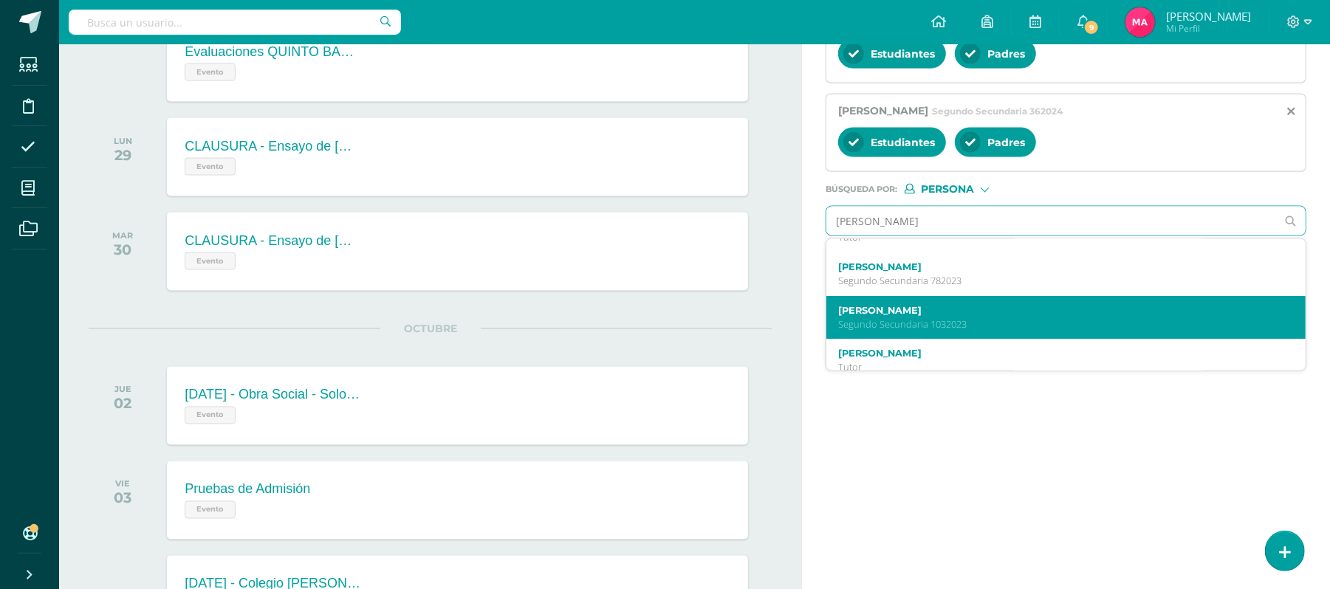
click at [1037, 316] on label "Elí Fernando López Santos" at bounding box center [1056, 310] width 436 height 11
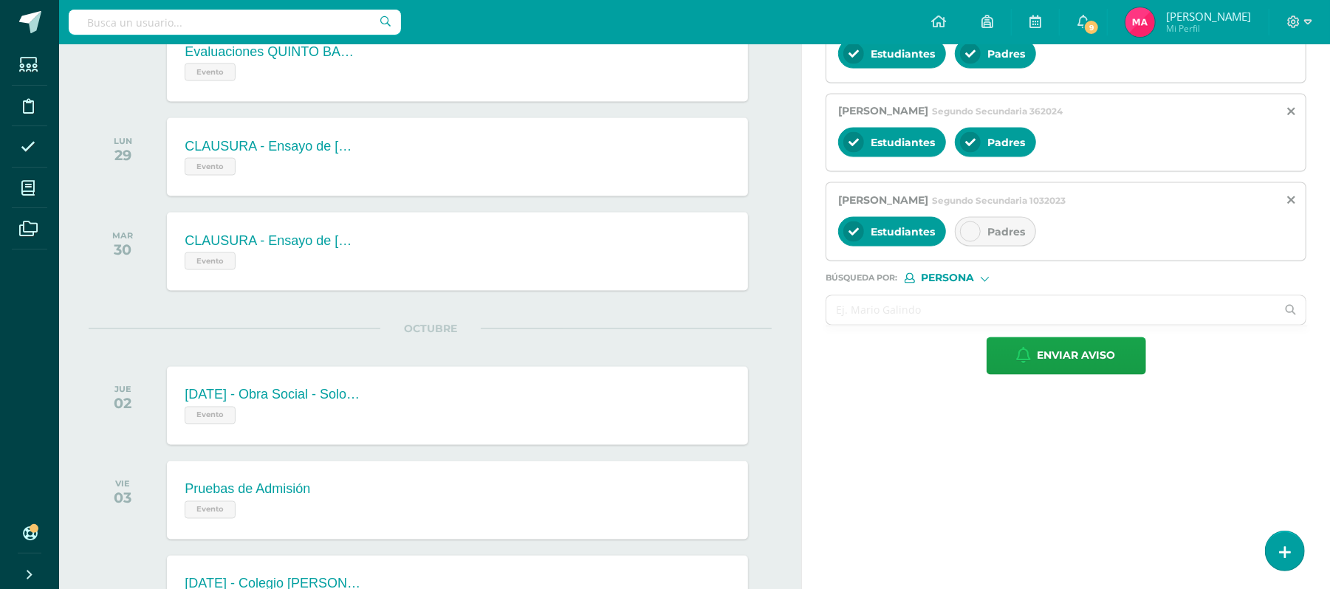
scroll to position [0, 0]
click at [969, 237] on icon at bounding box center [970, 232] width 10 height 10
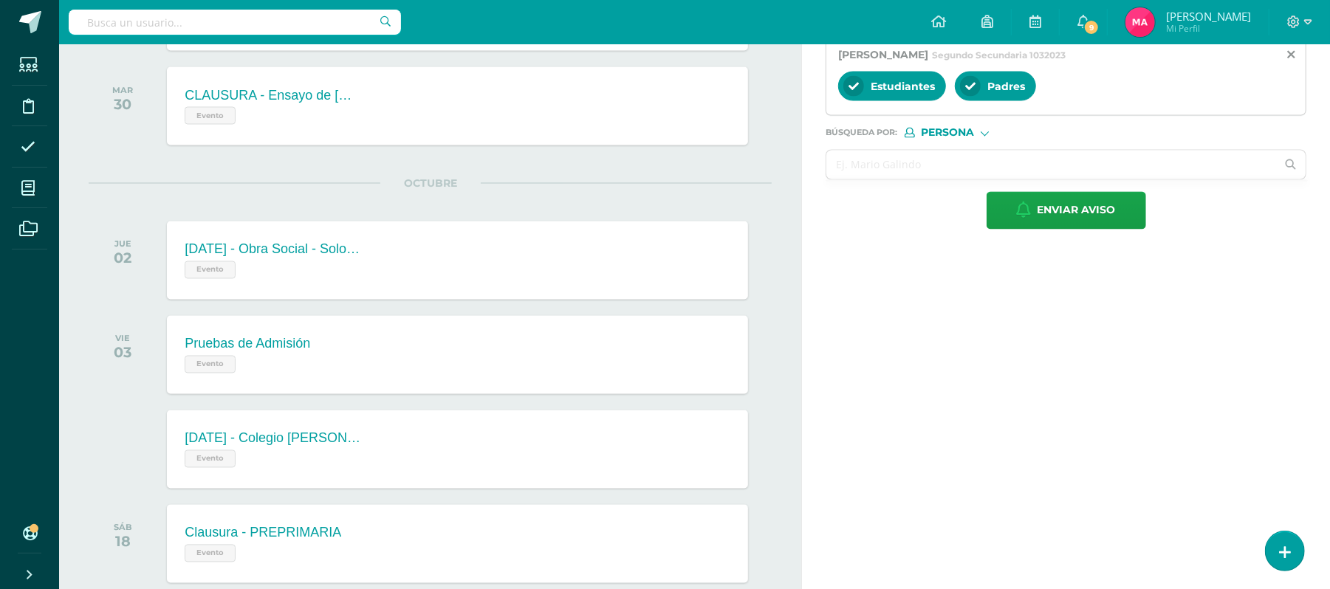
scroll to position [1874, 0]
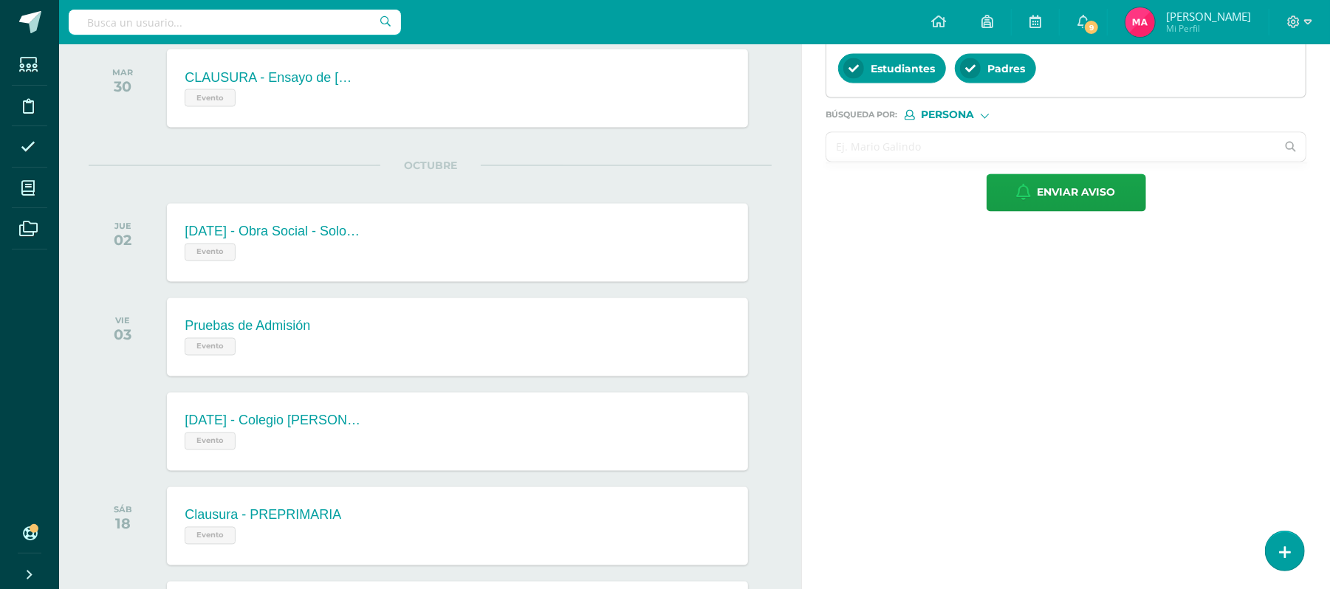
click at [896, 162] on input "text" at bounding box center [1051, 147] width 450 height 29
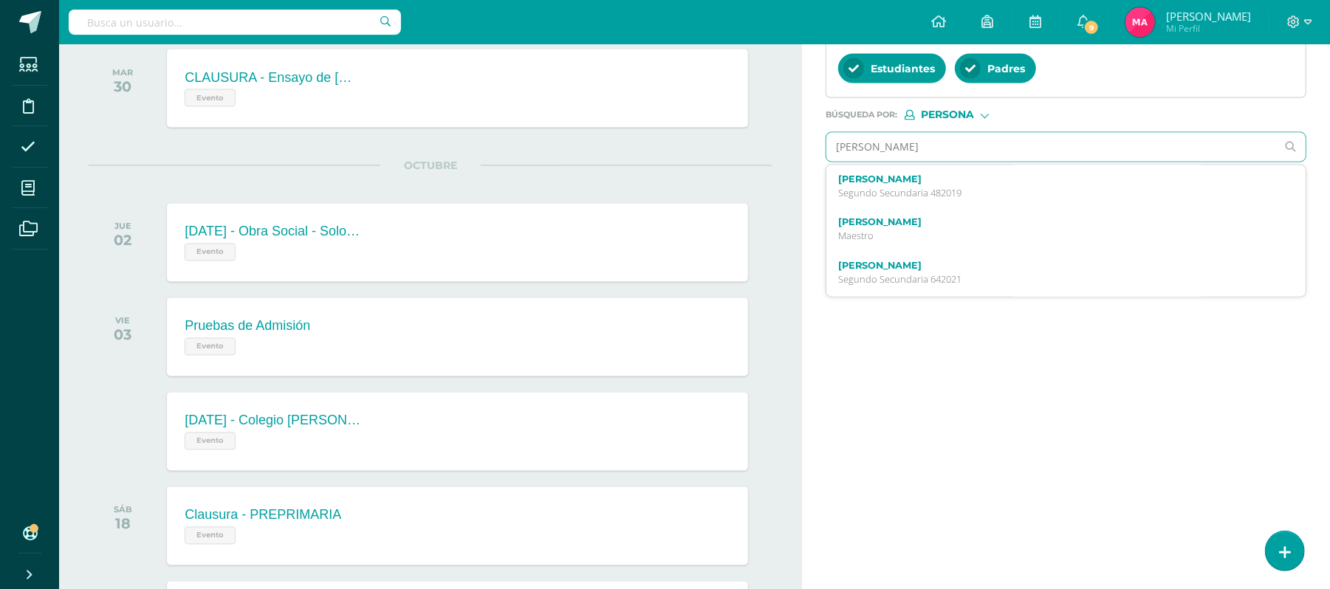
type input "MELANIE DANIEL"
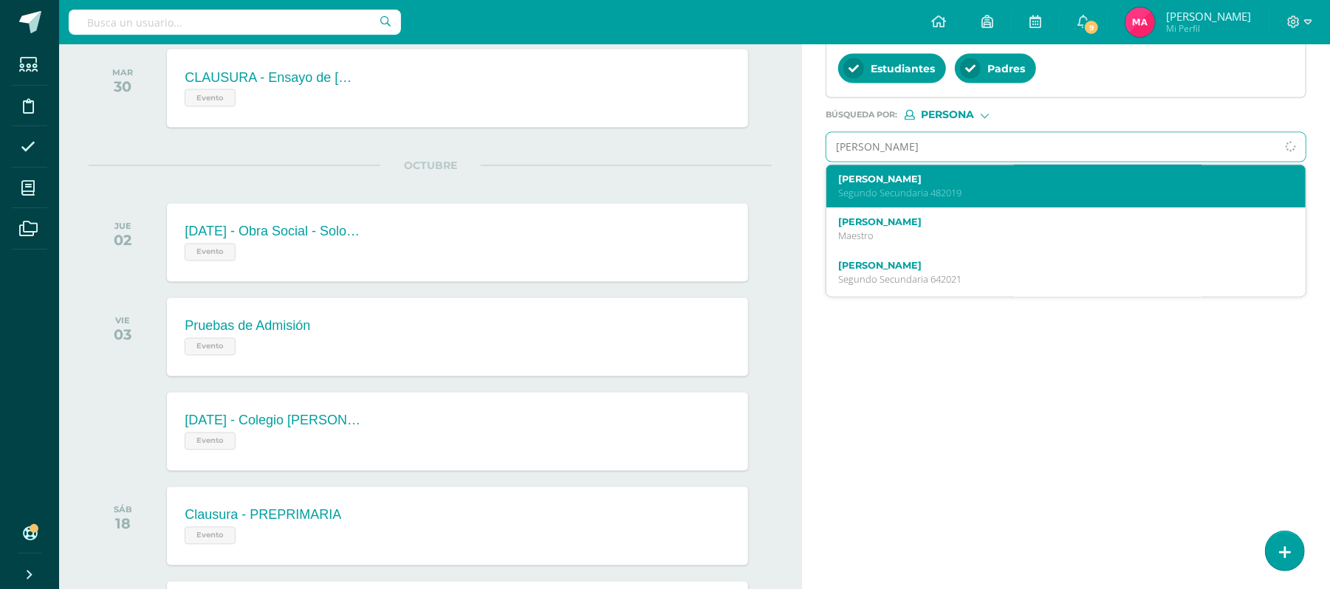
click at [905, 200] on p "Segundo Secundaria 482019" at bounding box center [1056, 194] width 436 height 13
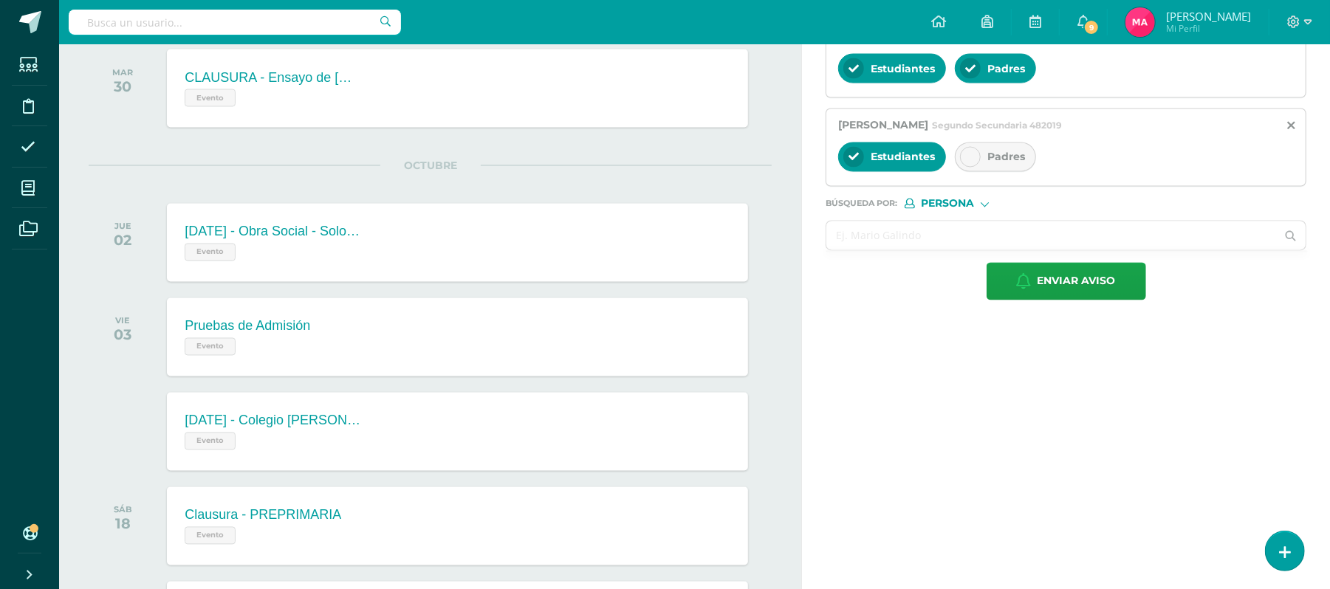
click at [972, 162] on icon at bounding box center [970, 157] width 10 height 10
click at [866, 250] on input "text" at bounding box center [1051, 236] width 450 height 29
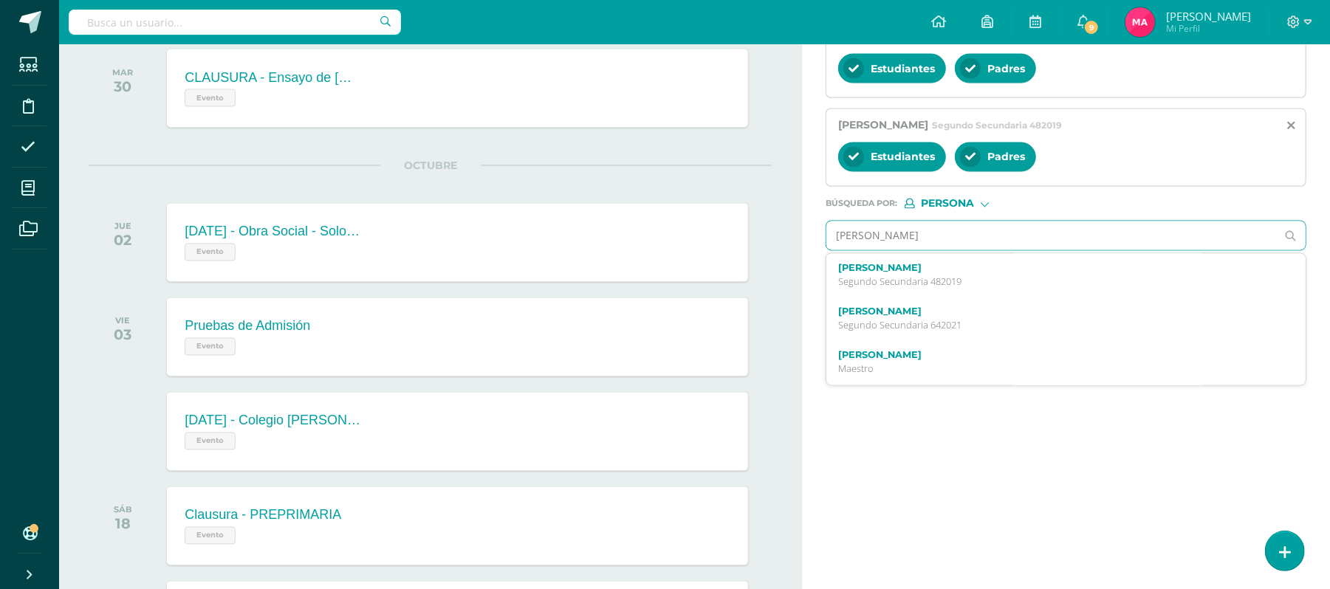
type input "MUÑOZ PAZ"
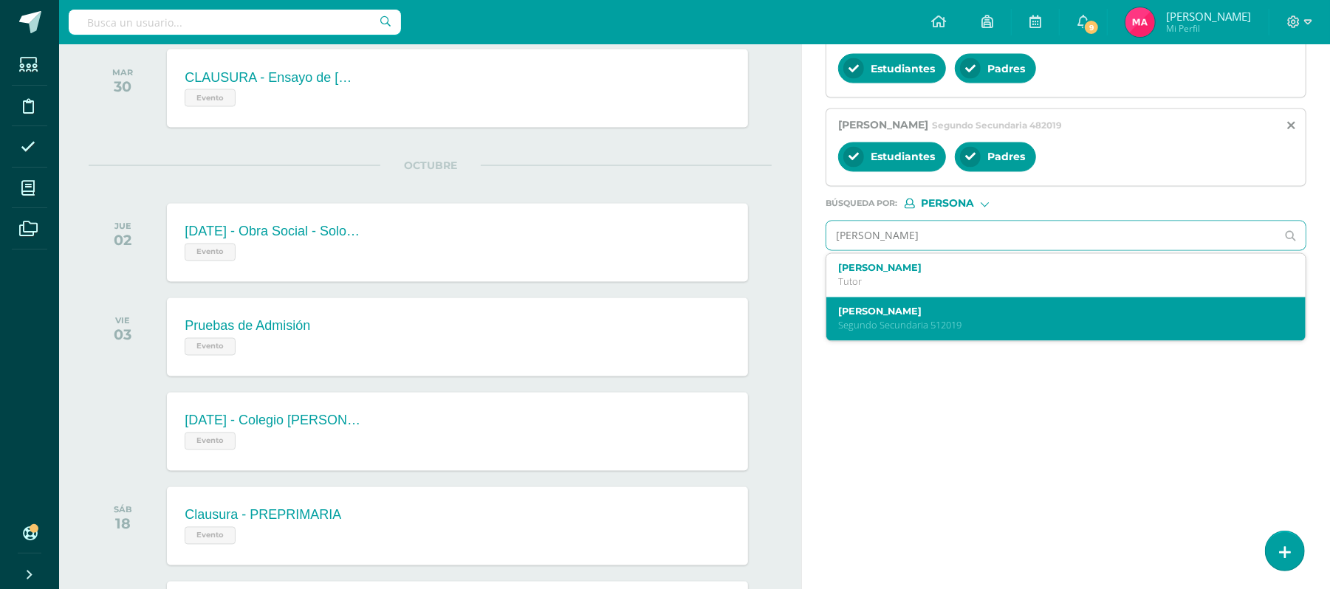
click at [907, 317] on label "José Antonio Muñoz Paz" at bounding box center [1056, 311] width 436 height 11
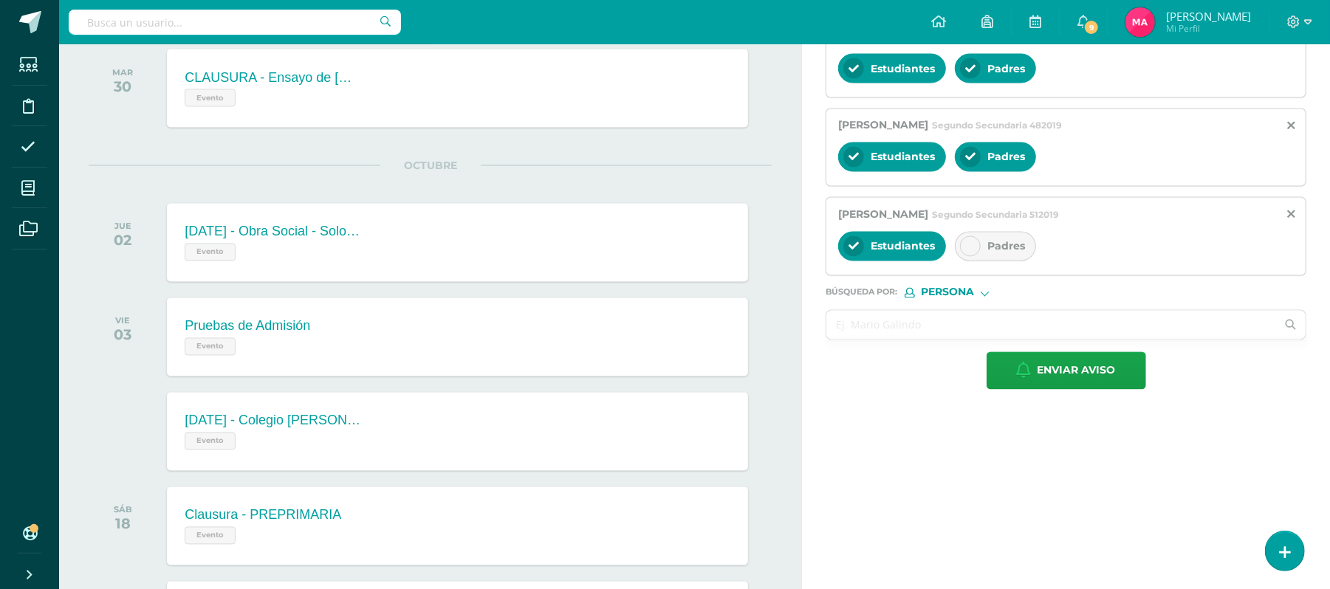
click at [967, 257] on div at bounding box center [970, 246] width 21 height 21
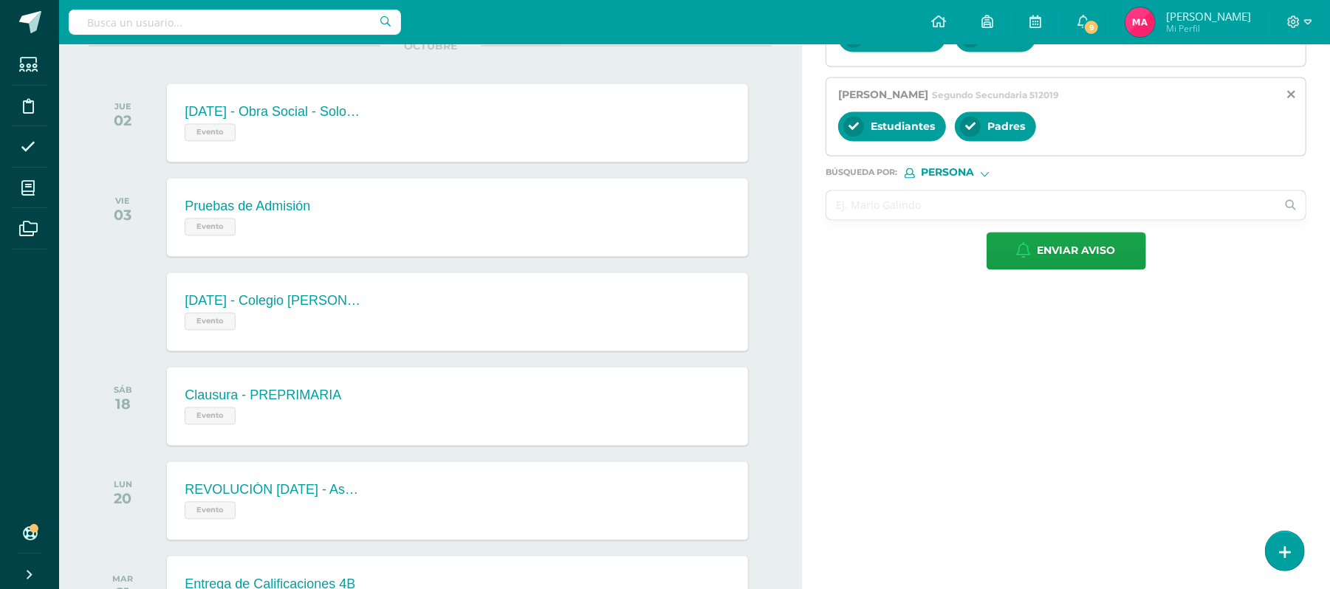
scroll to position [2045, 0]
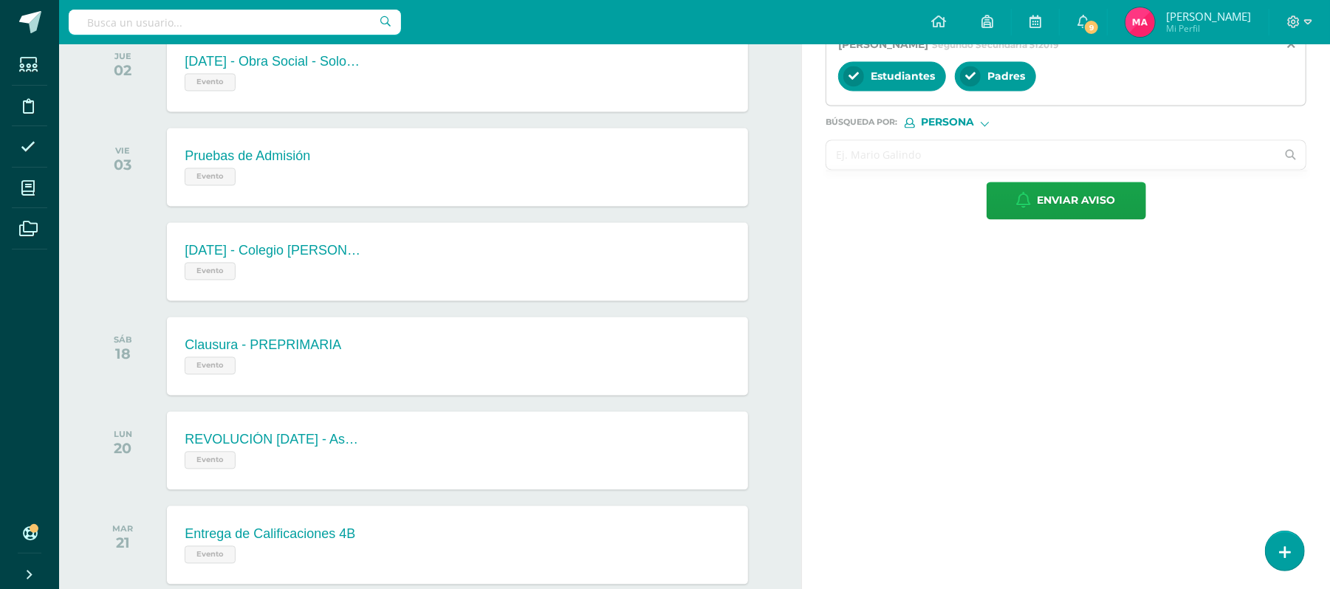
click at [926, 168] on input "text" at bounding box center [1051, 154] width 450 height 29
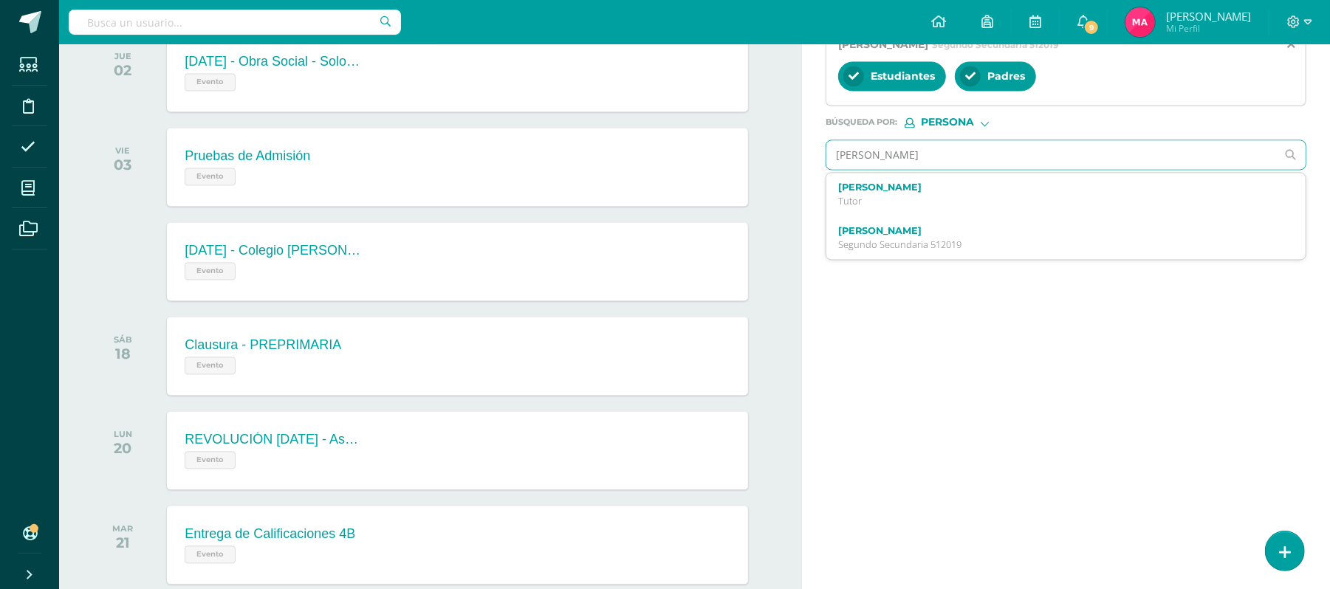
type input "DANIELA NAJARRO"
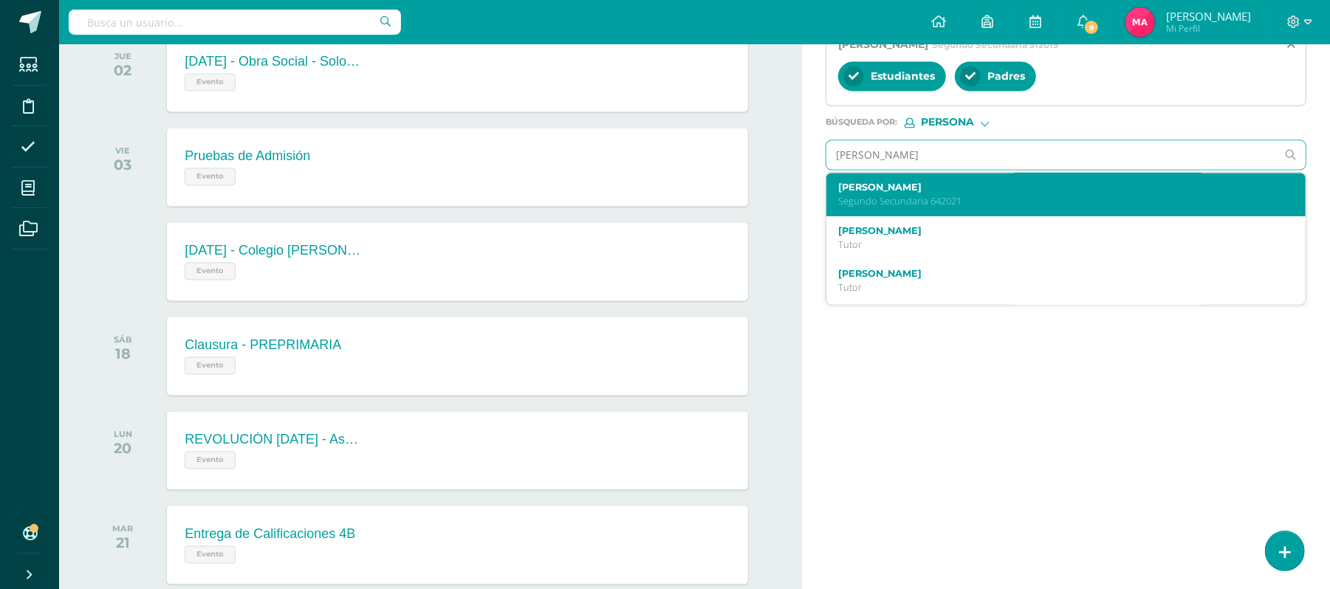
click at [916, 207] on p "Segundo Secundaria 642021" at bounding box center [1056, 201] width 436 height 13
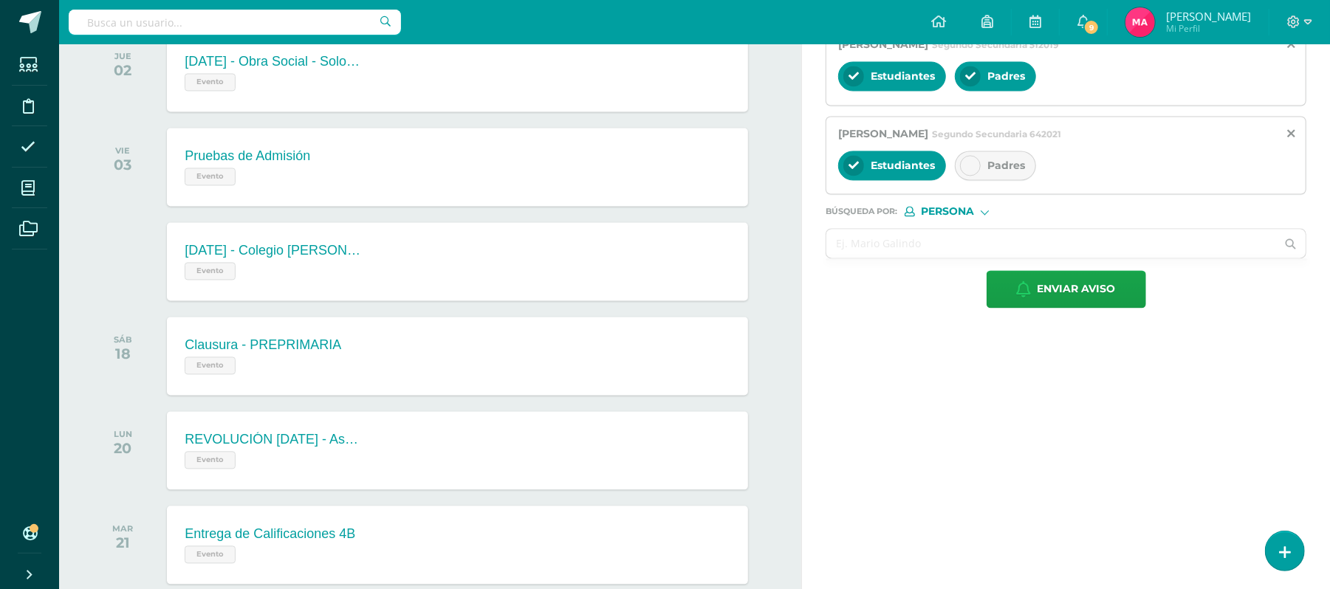
click at [976, 170] on div "Padres" at bounding box center [995, 166] width 81 height 30
click at [875, 258] on input "text" at bounding box center [1051, 243] width 450 height 29
type input "MYA"
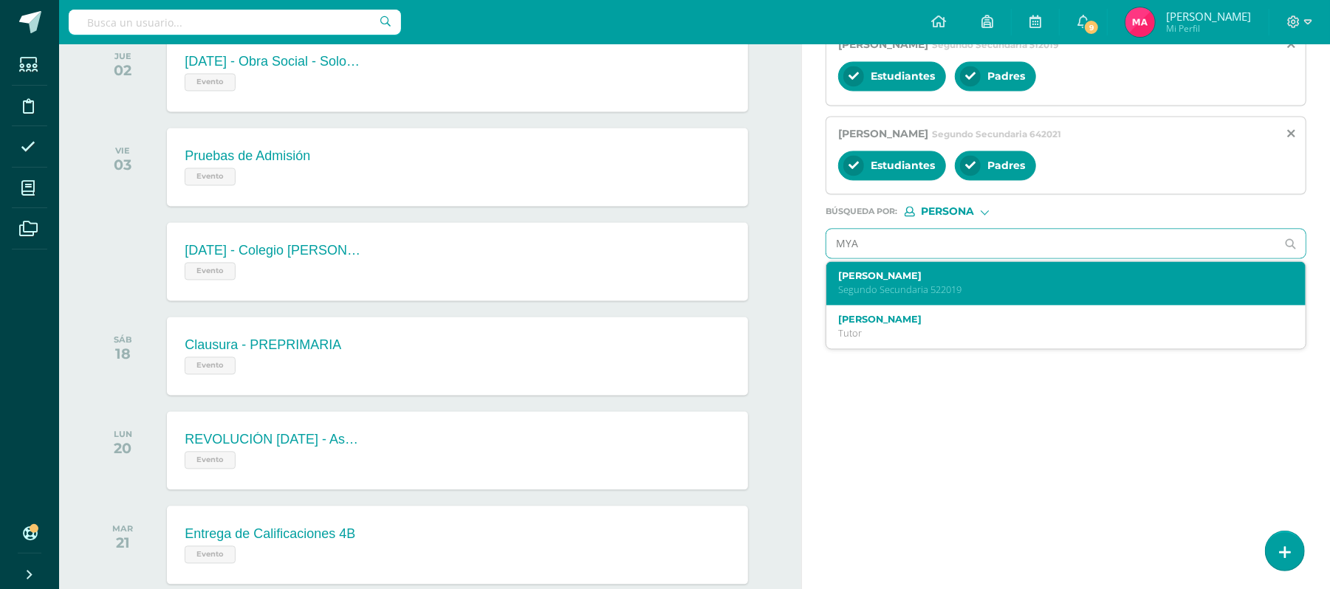
click at [886, 296] on p "Segundo Secundaria 522019" at bounding box center [1056, 290] width 436 height 13
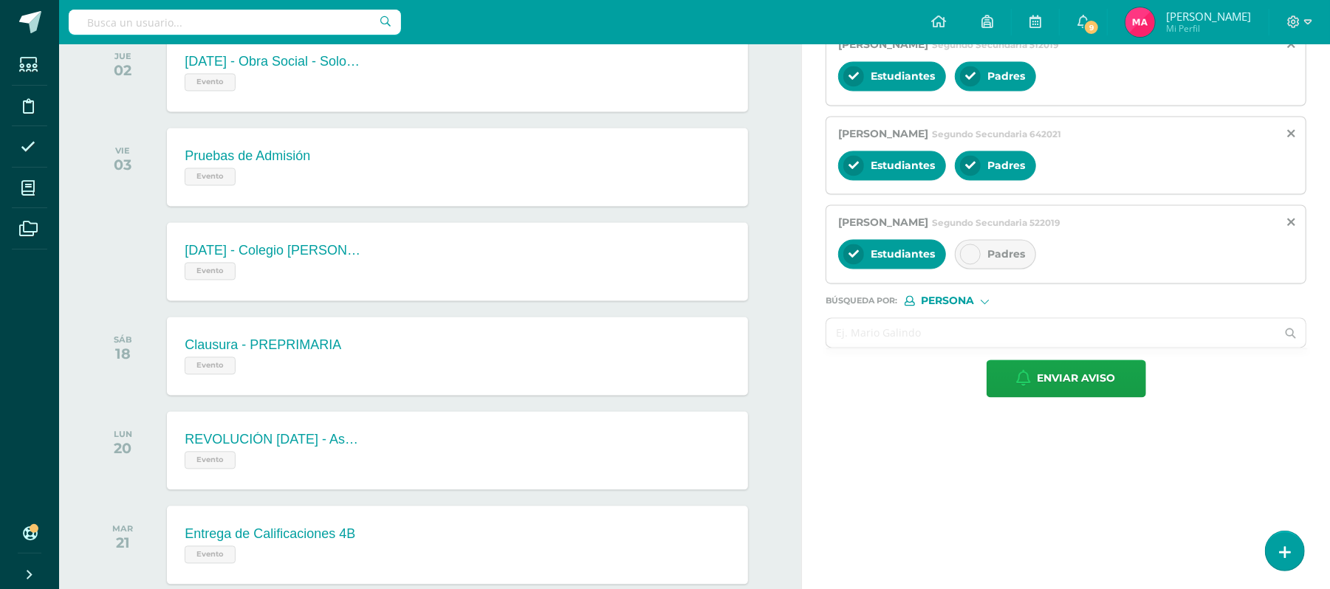
click at [975, 259] on icon at bounding box center [970, 254] width 10 height 10
click at [880, 347] on input "text" at bounding box center [1051, 332] width 450 height 29
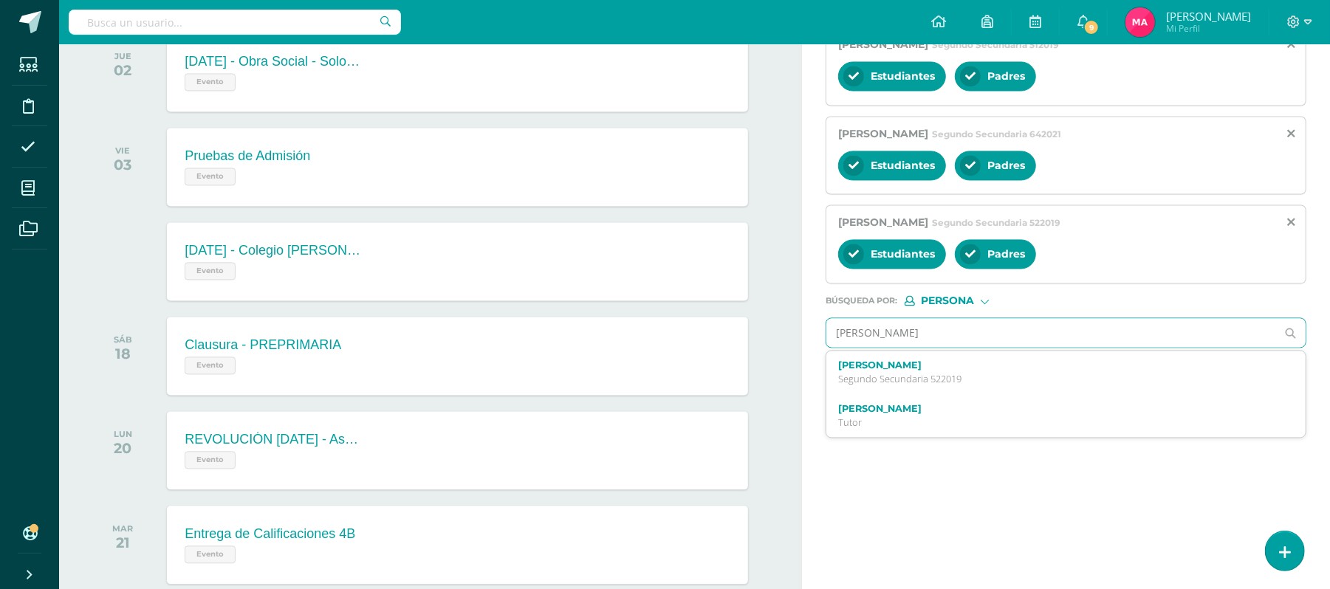
type input "JORGE RODOLFO"
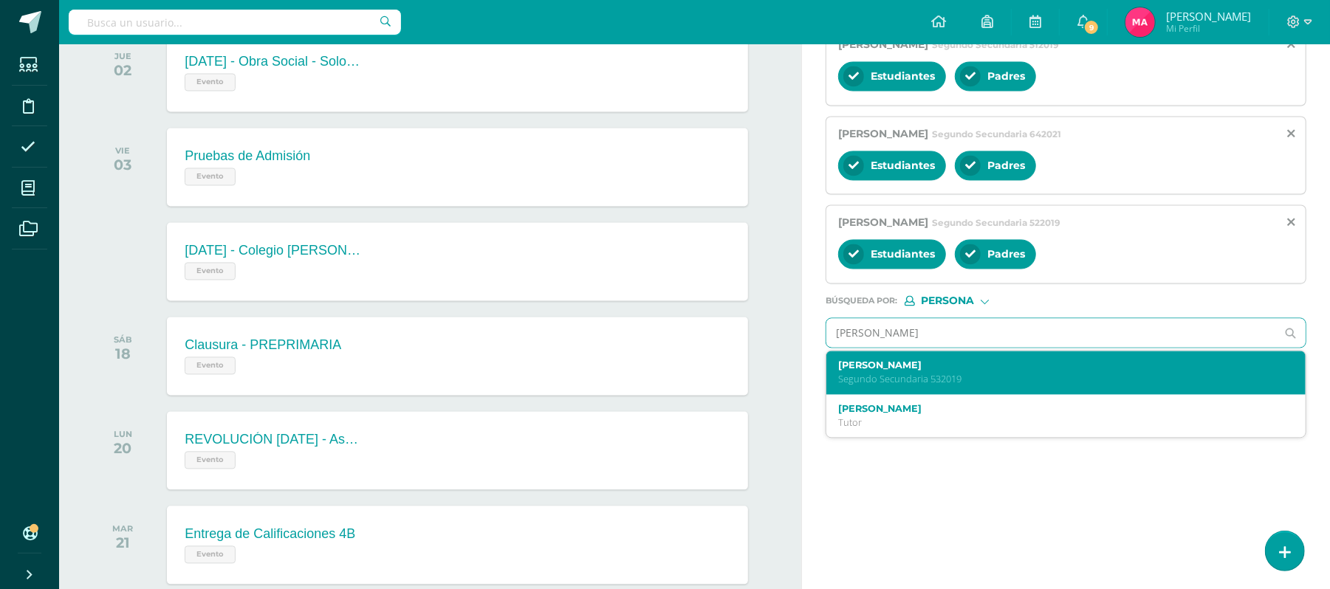
click at [892, 385] on p "Segundo Secundaria 532019" at bounding box center [1056, 379] width 436 height 13
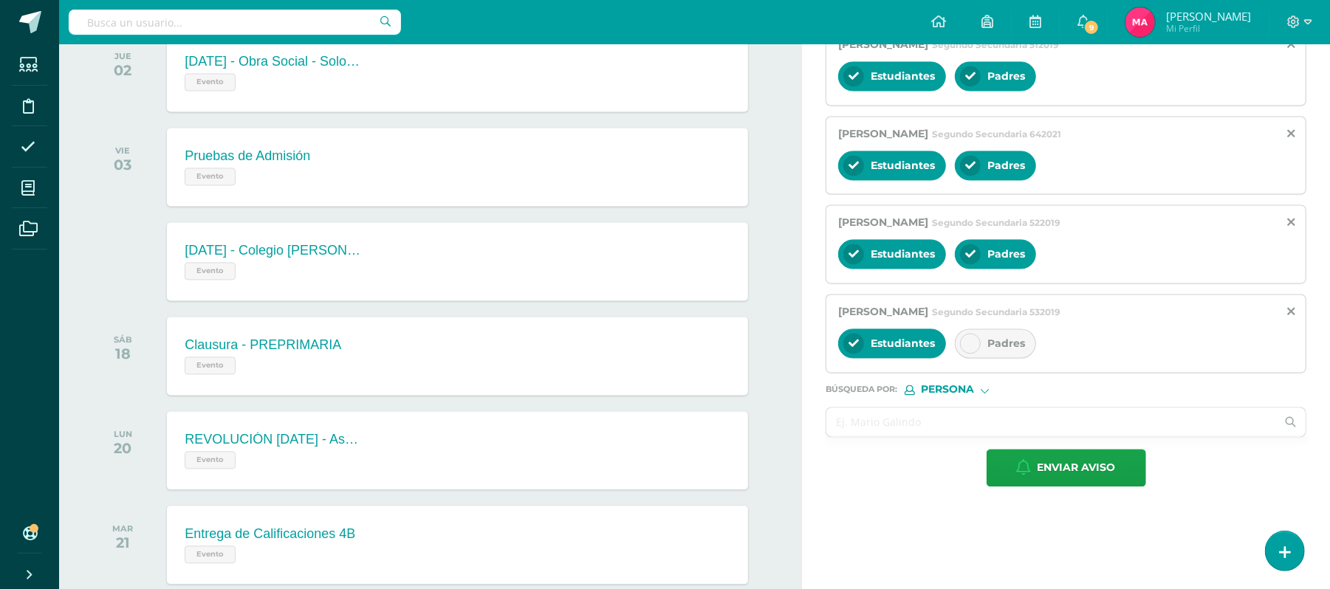
click at [973, 349] on icon at bounding box center [970, 343] width 10 height 10
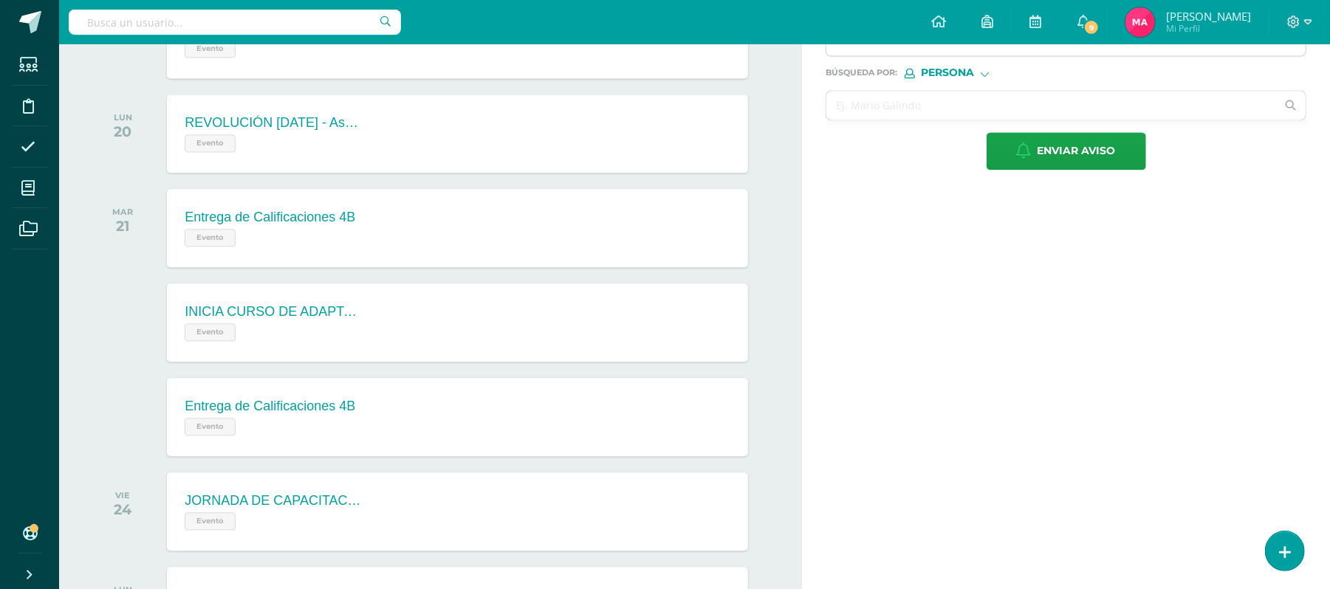
scroll to position [2327, 0]
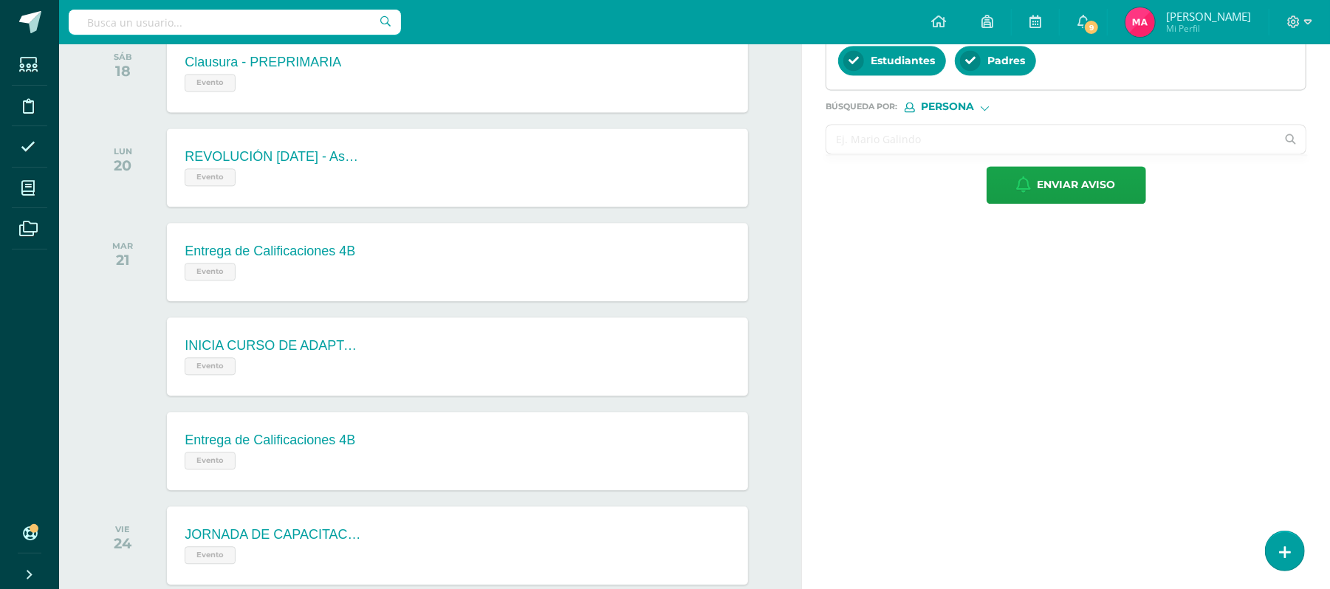
click at [902, 154] on input "text" at bounding box center [1051, 139] width 450 height 29
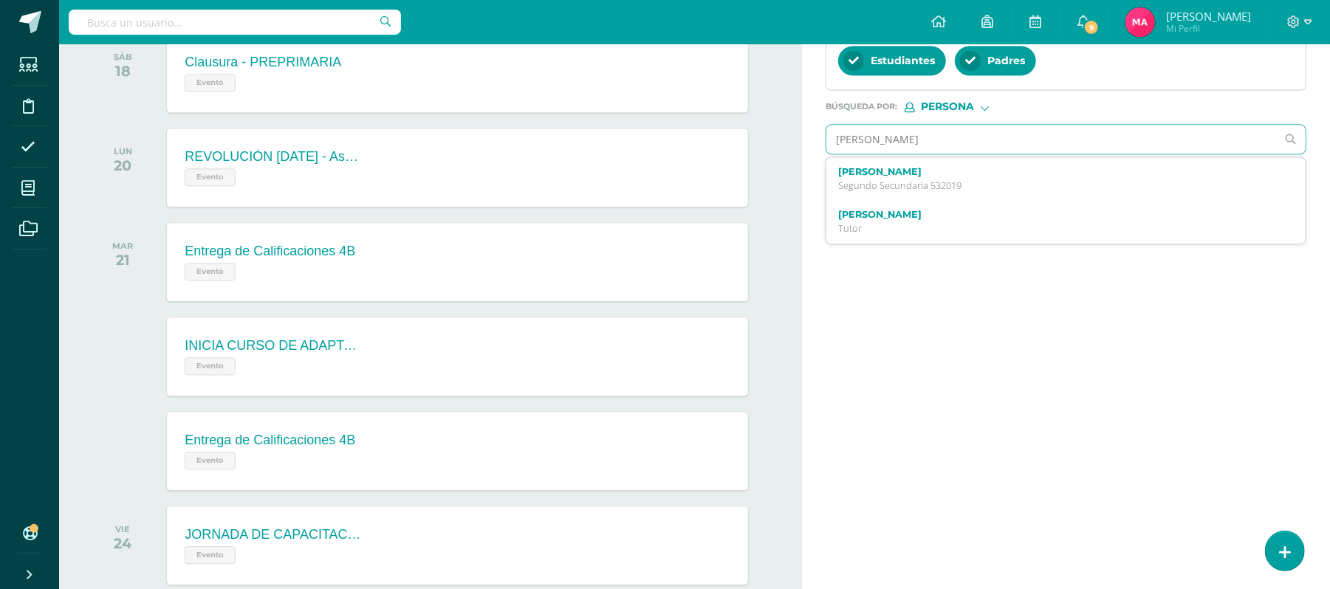
type input "PEREZ ORELLANA"
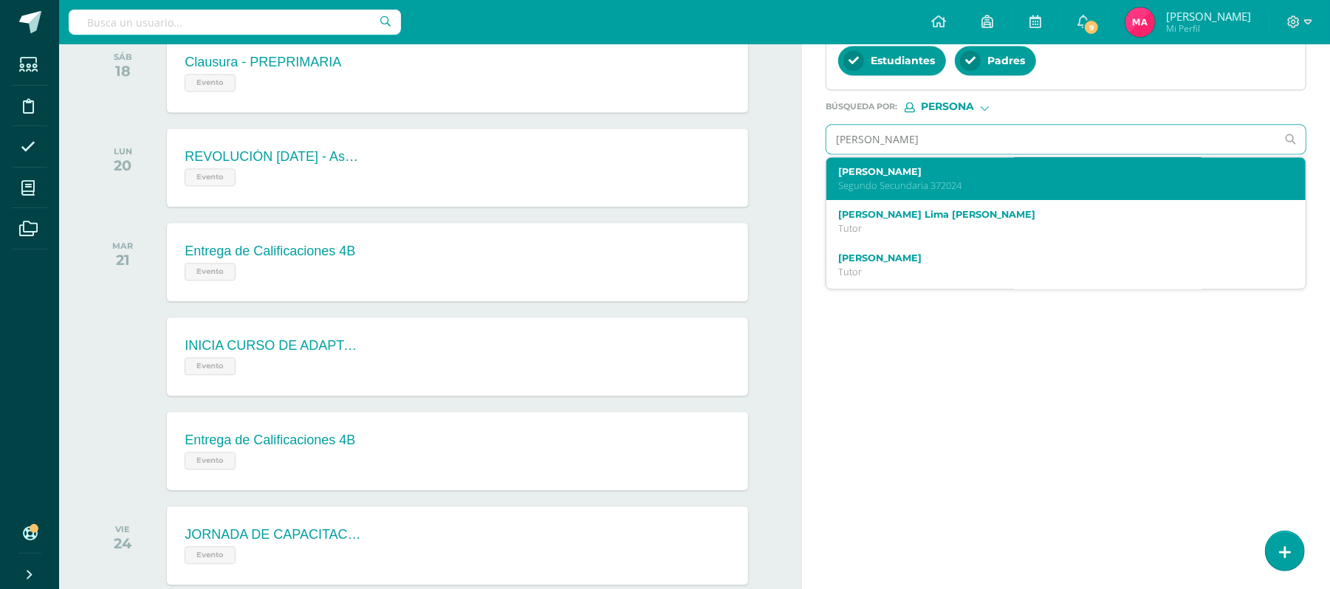
click at [905, 177] on label "Stephanie Renée Pérez Orellana" at bounding box center [1056, 171] width 436 height 11
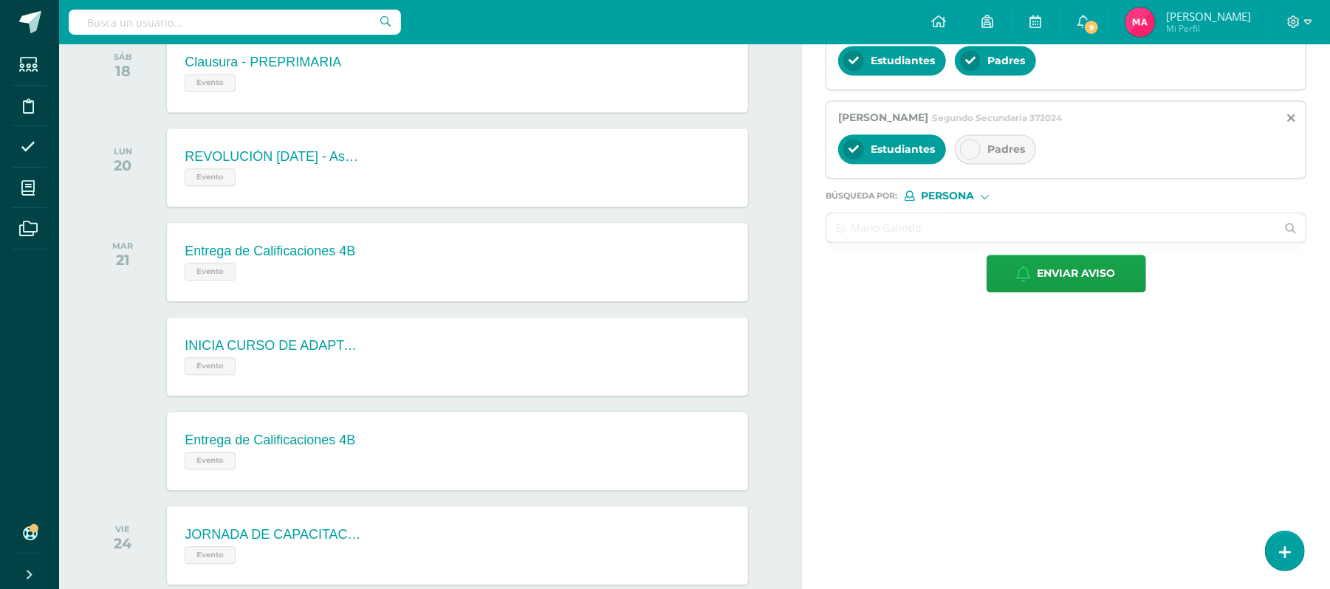
click at [975, 154] on icon at bounding box center [970, 149] width 10 height 10
click at [885, 242] on input "text" at bounding box center [1051, 227] width 450 height 29
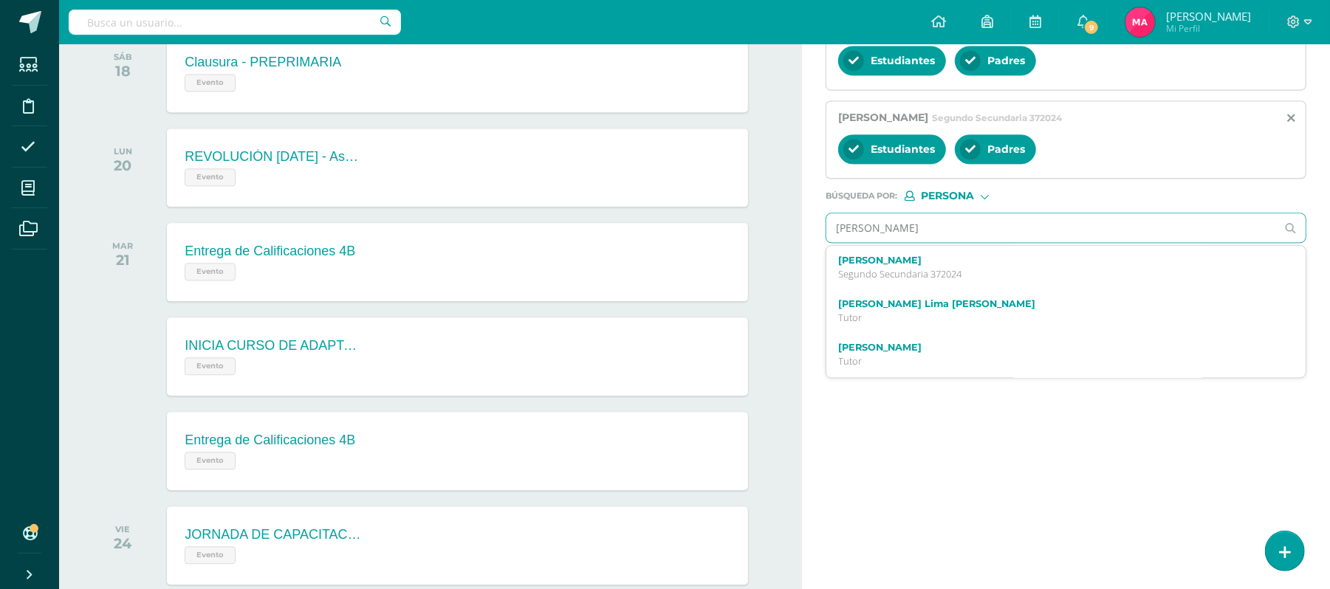
type input "RAMIREZ PARRA"
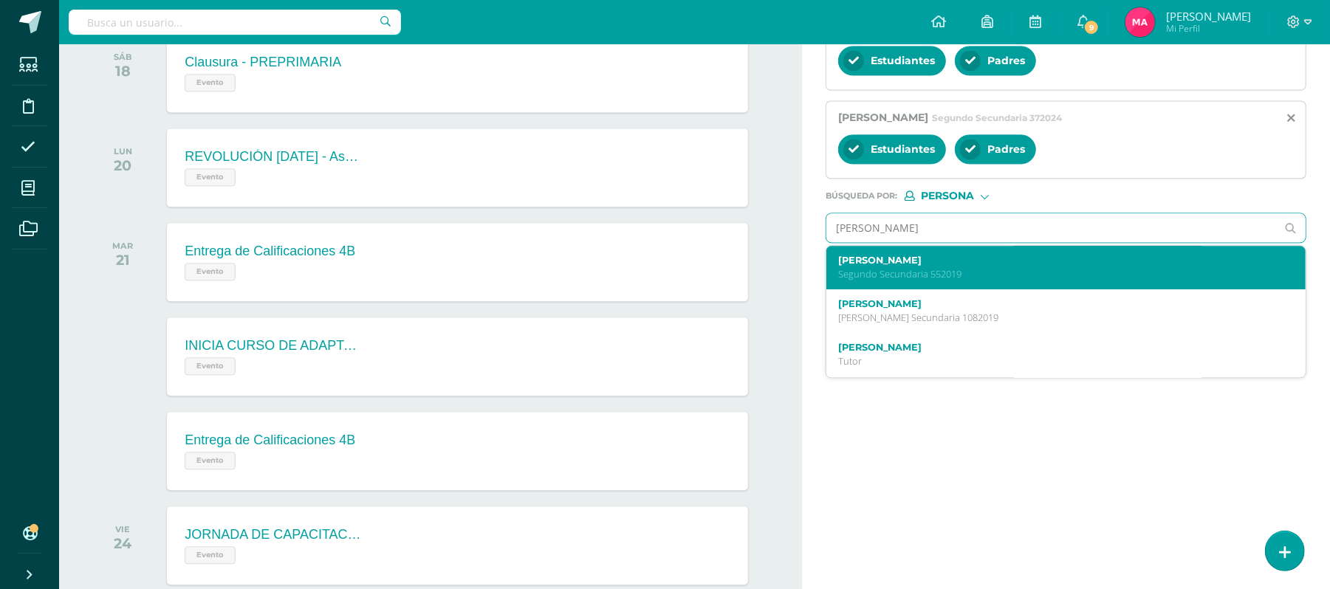
click at [905, 281] on p "Segundo Secundaria 552019" at bounding box center [1056, 274] width 436 height 13
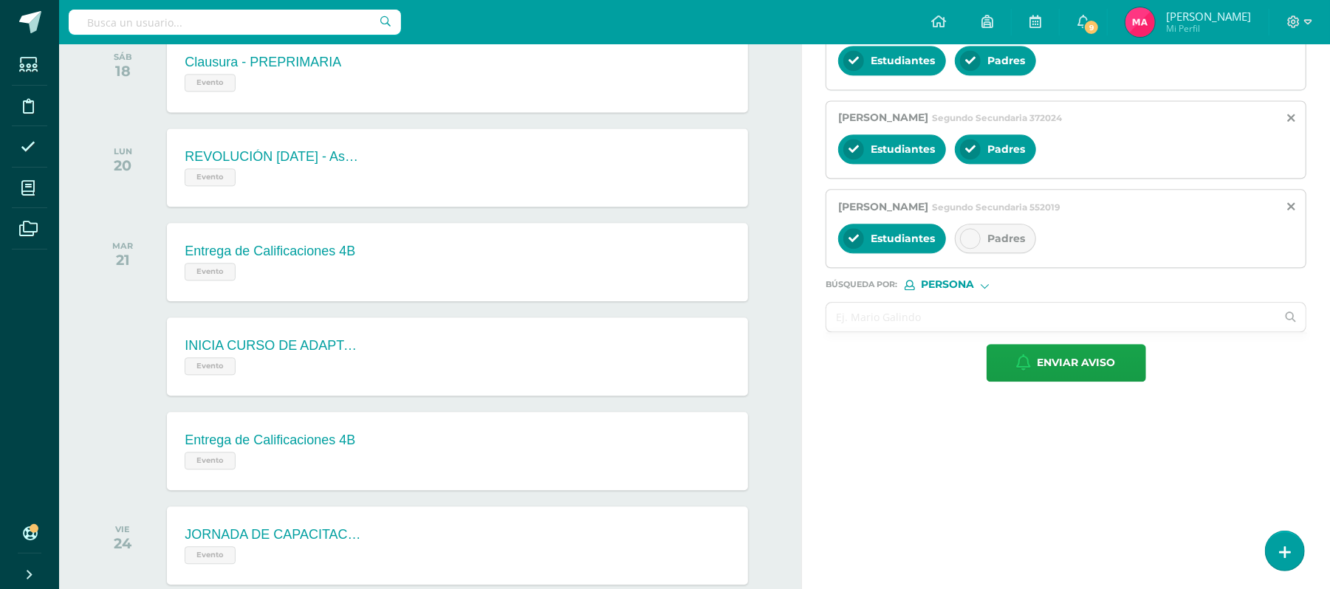
click at [975, 244] on icon at bounding box center [970, 238] width 10 height 10
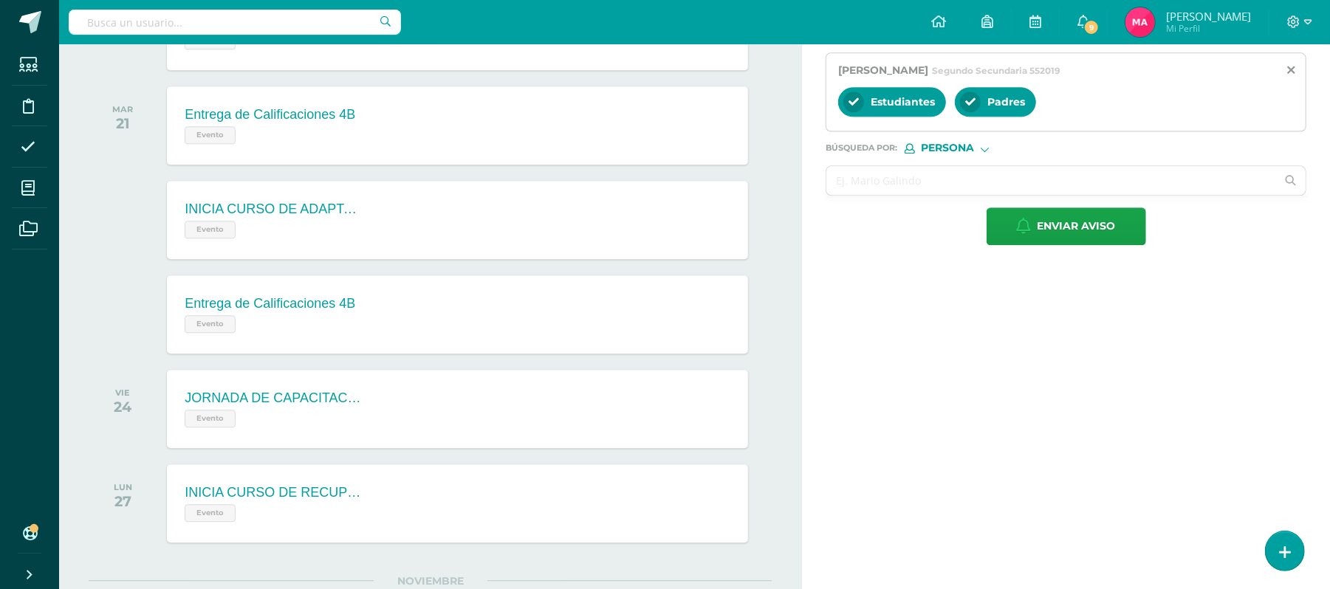
scroll to position [2473, 0]
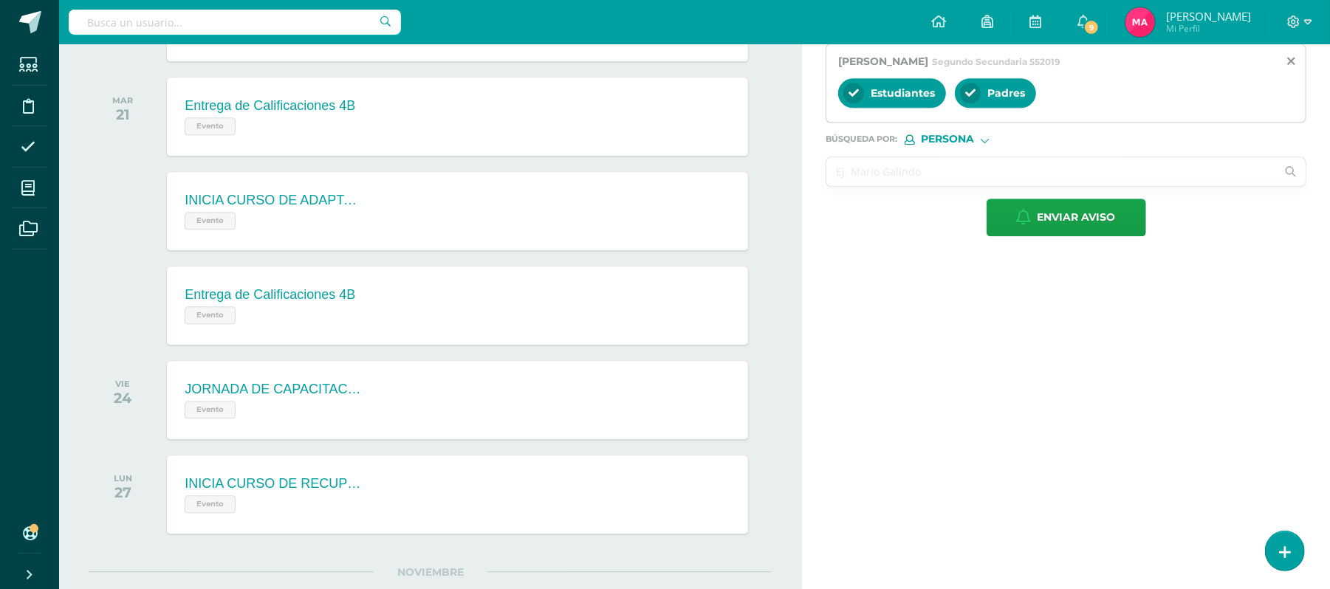
click at [857, 186] on input "text" at bounding box center [1051, 171] width 450 height 29
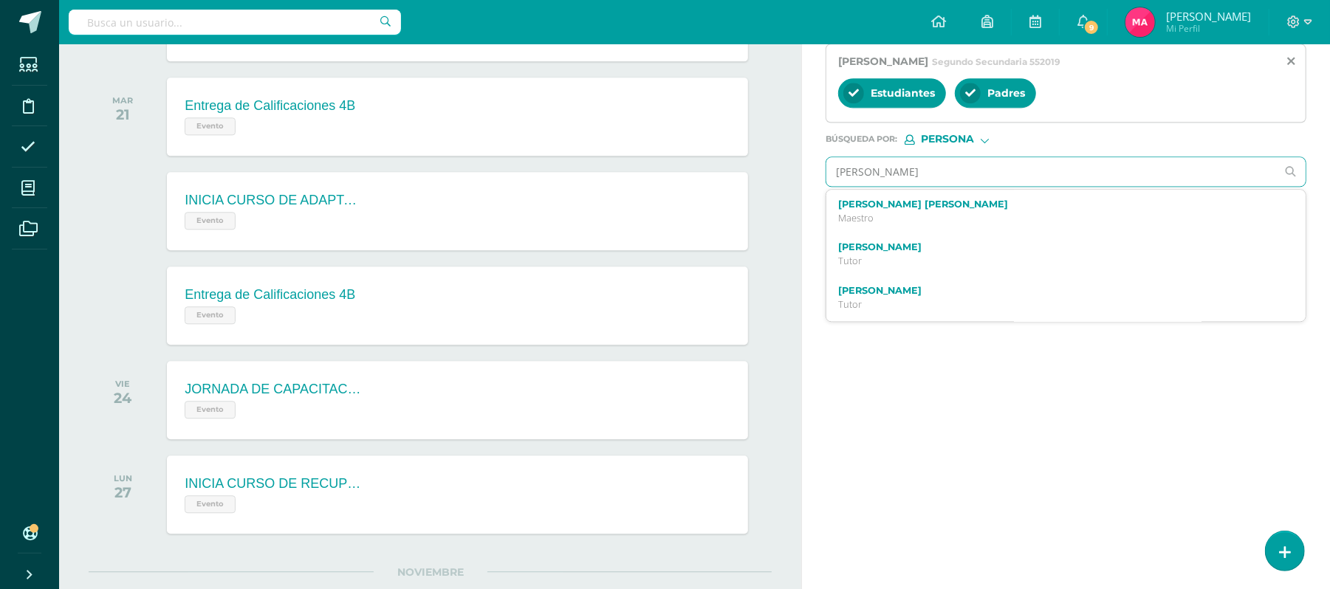
type input "MARISSA ALEJANDRA"
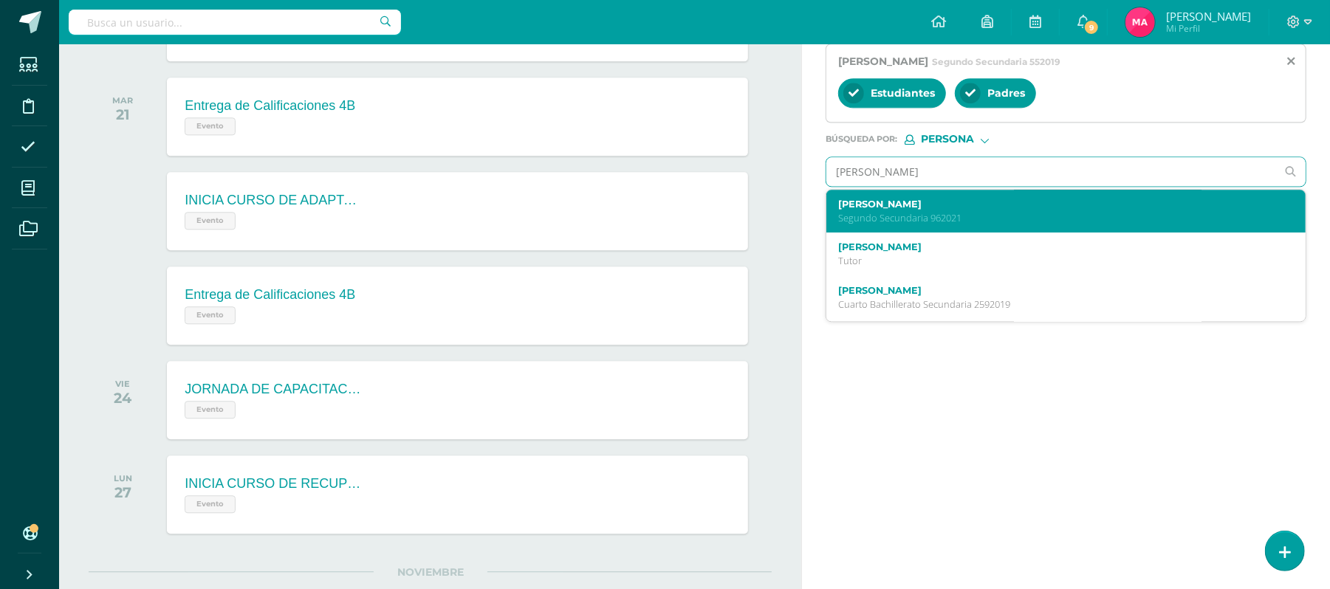
click at [875, 210] on label "Marissa Alejandra Rüttimann Orozco" at bounding box center [1056, 204] width 436 height 11
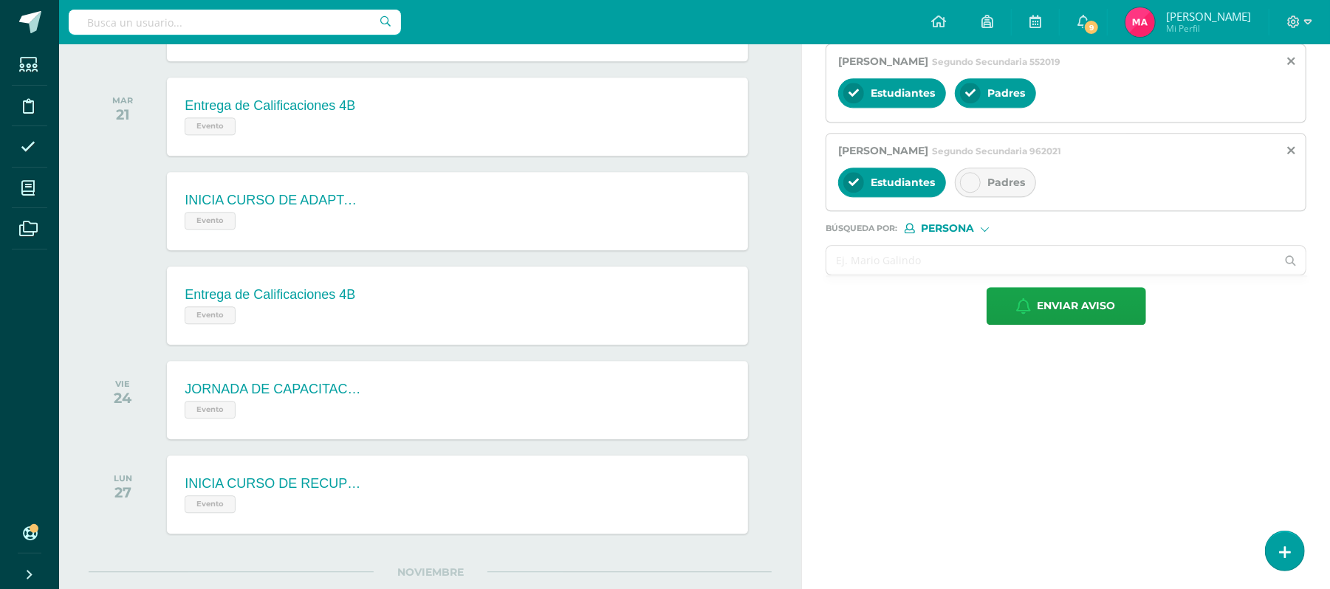
click at [967, 188] on icon at bounding box center [970, 182] width 10 height 10
click at [919, 275] on input "text" at bounding box center [1051, 260] width 450 height 29
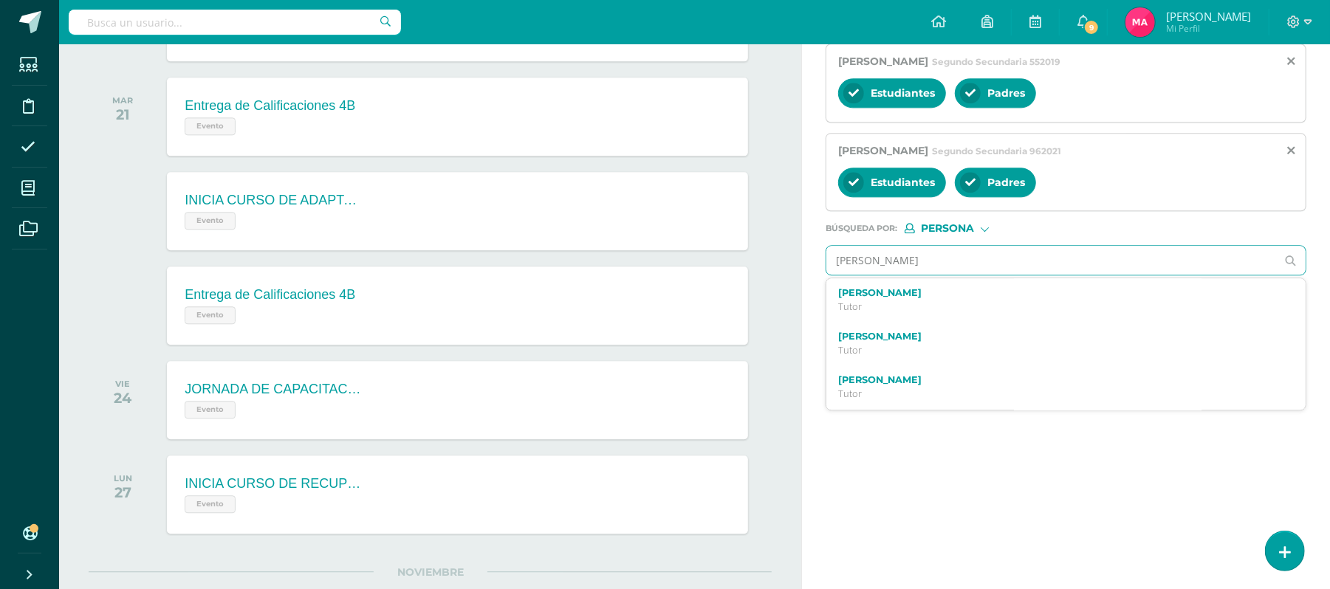
type input "ARIANA SOFIA"
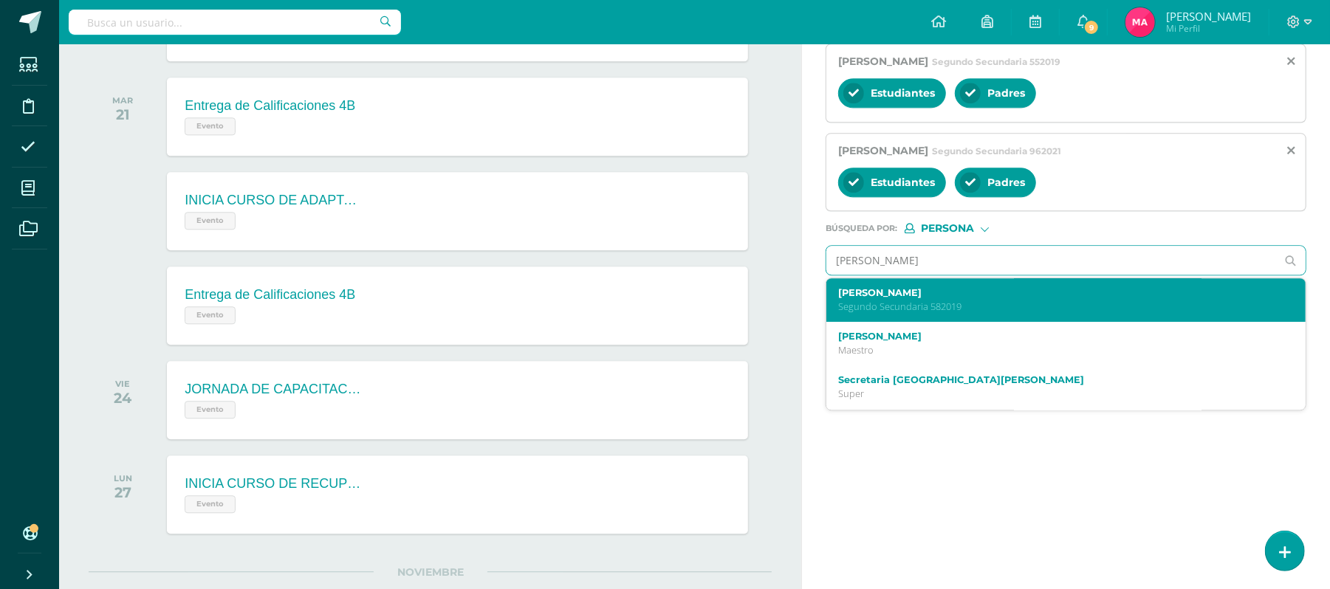
click at [919, 304] on div "Ariana Sofia Valladares Palma Segundo Secundaria 582019" at bounding box center [1065, 300] width 479 height 44
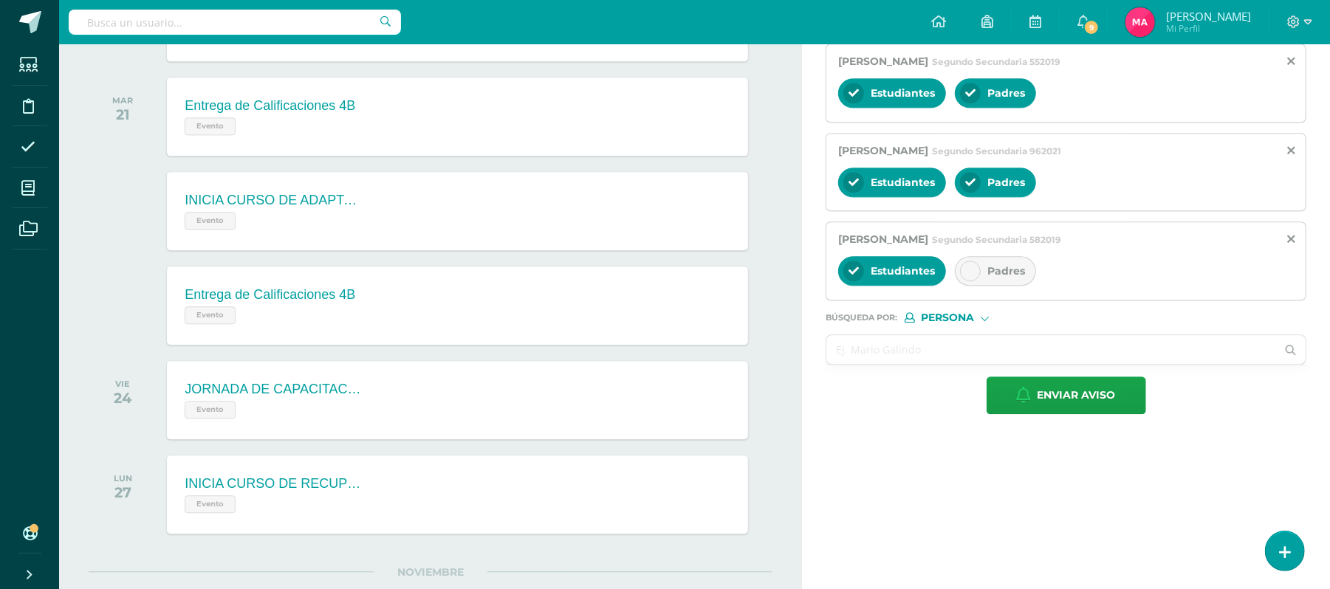
click at [975, 281] on div at bounding box center [970, 271] width 21 height 21
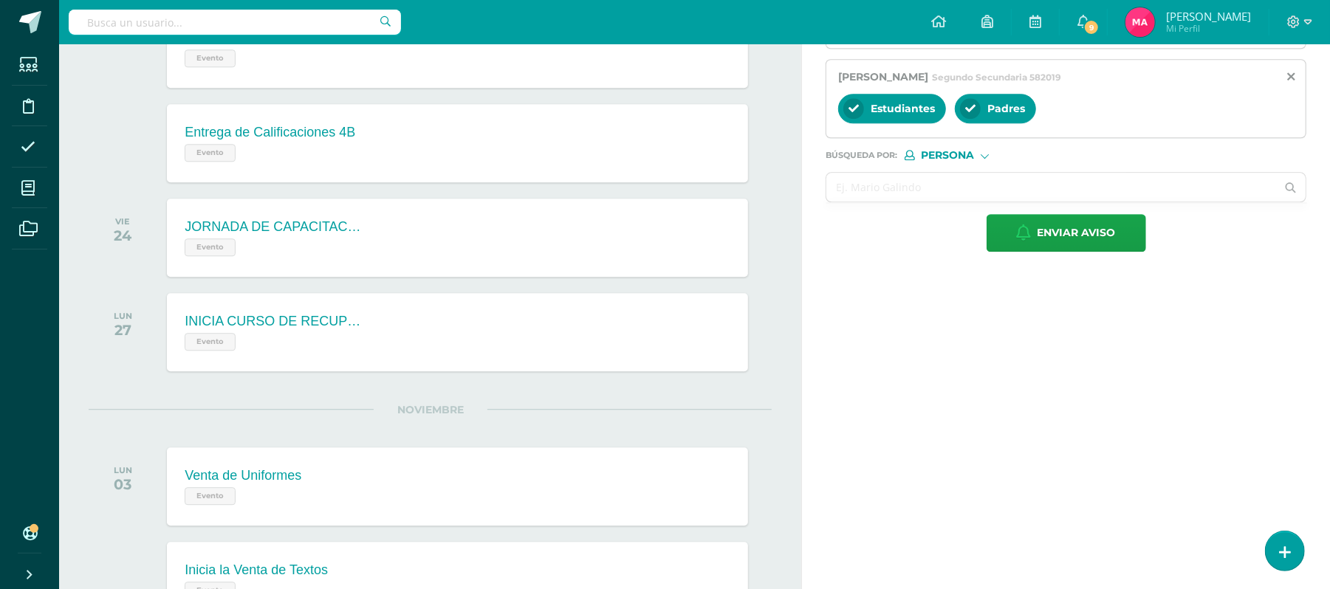
scroll to position [2653, 0]
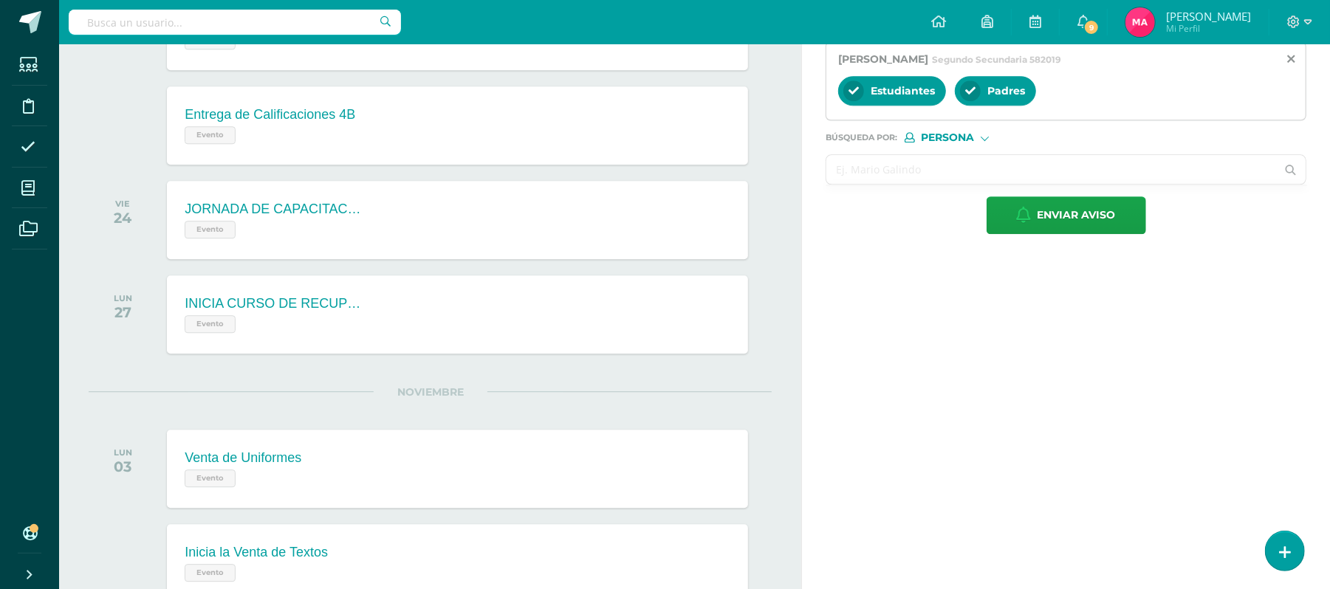
click at [868, 184] on input "text" at bounding box center [1051, 169] width 450 height 29
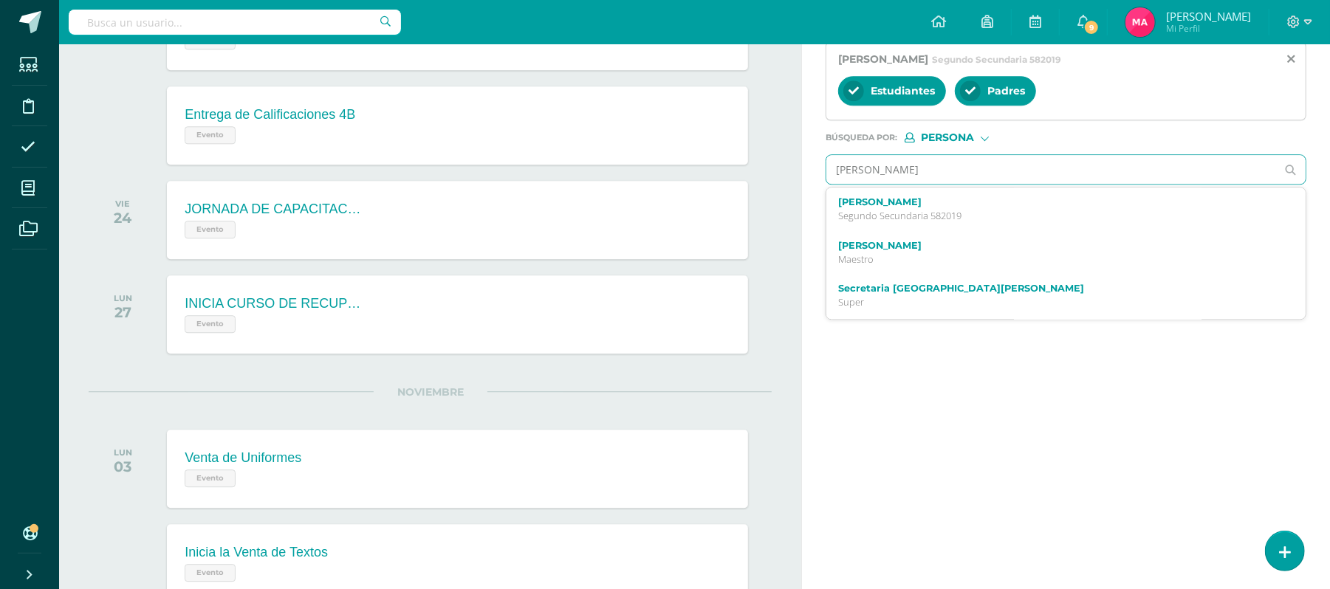
type input "SANTIAGO VICTORIO"
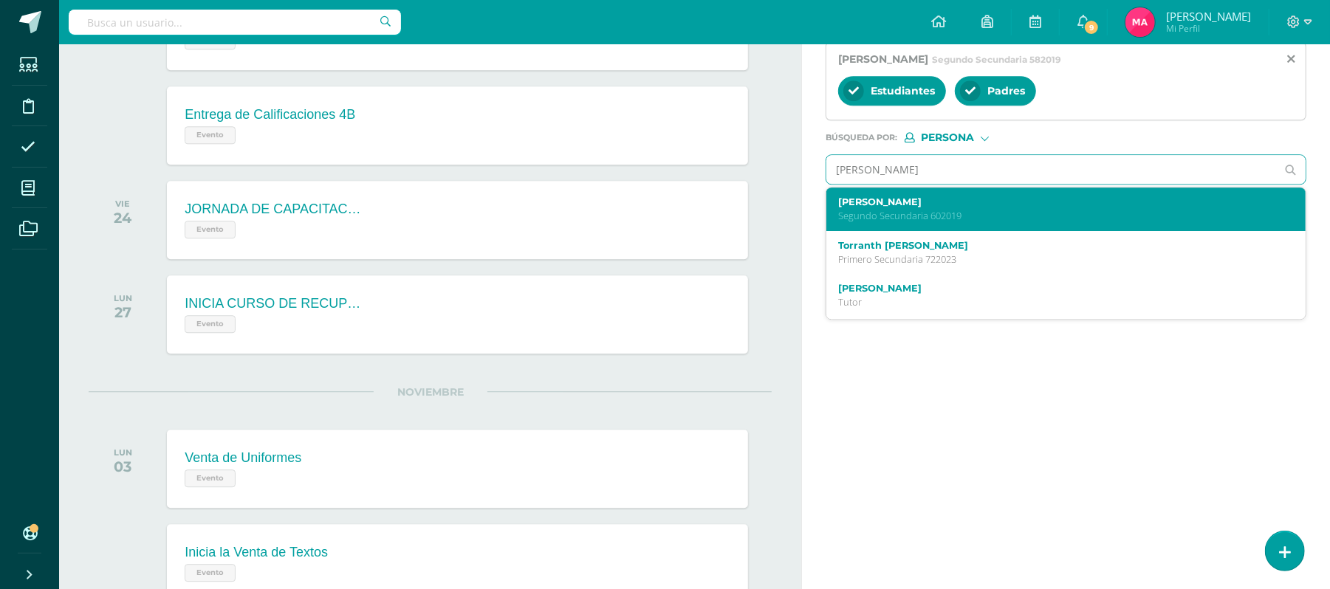
click at [887, 207] on label "Santiago Tomás Victorio Ceballos" at bounding box center [1056, 201] width 436 height 11
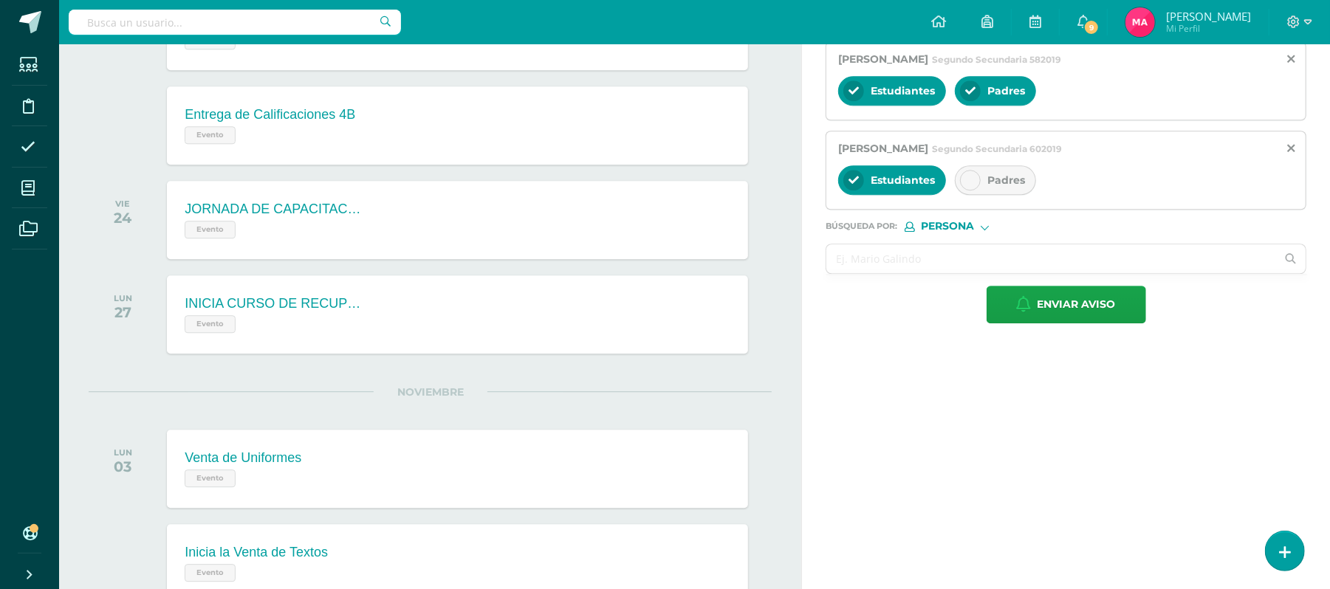
click at [969, 185] on icon at bounding box center [970, 180] width 10 height 10
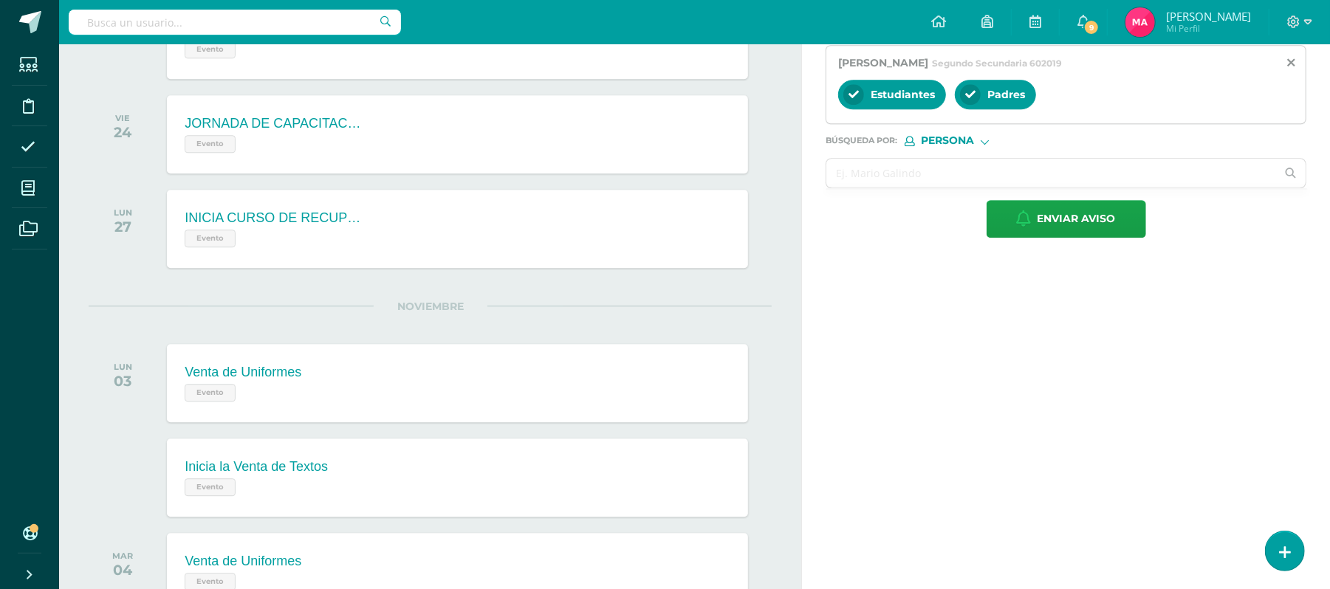
scroll to position [2764, 0]
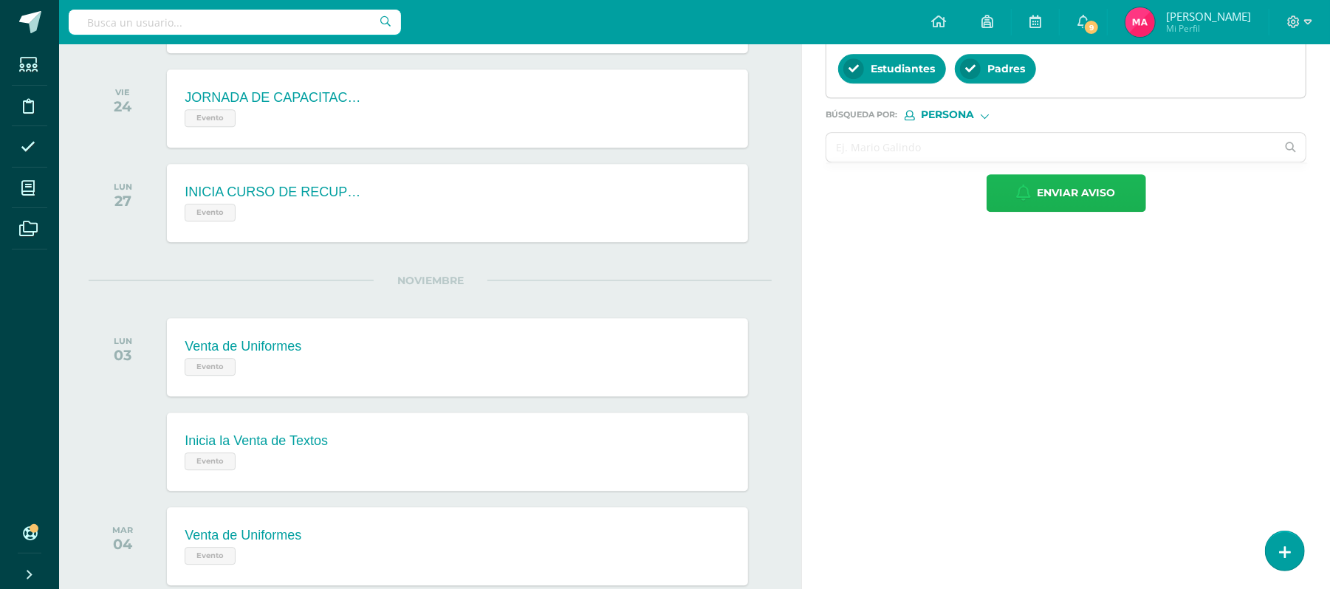
click at [1071, 211] on span "Enviar aviso" at bounding box center [1076, 193] width 78 height 36
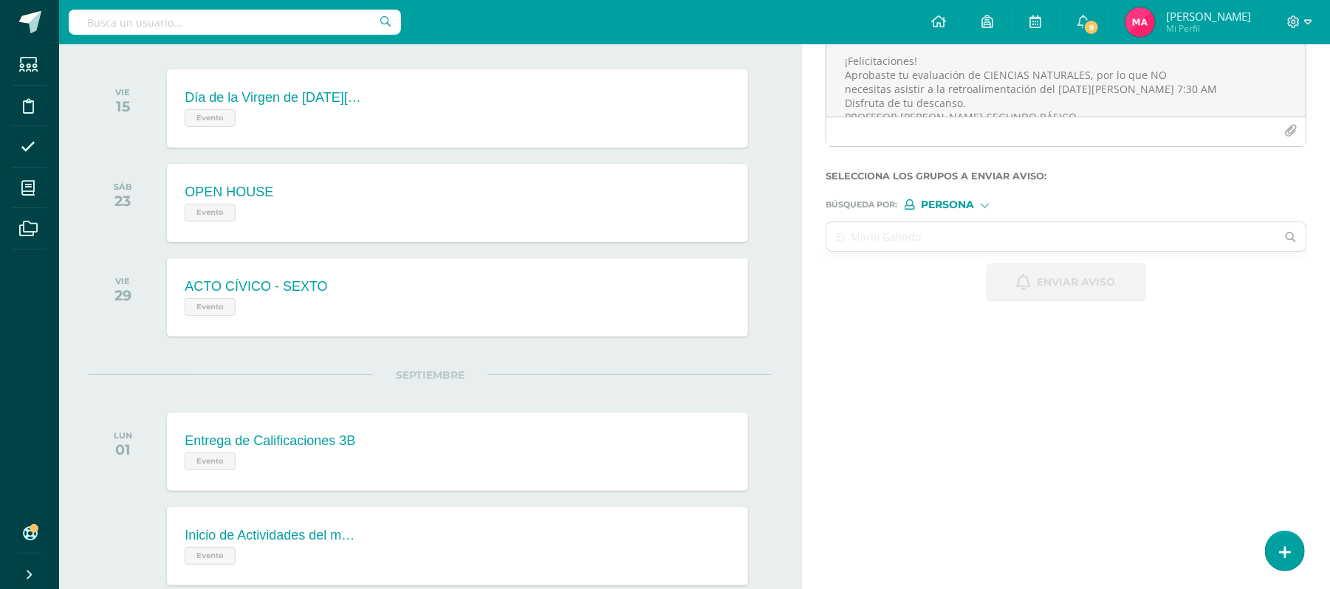
scroll to position [0, 0]
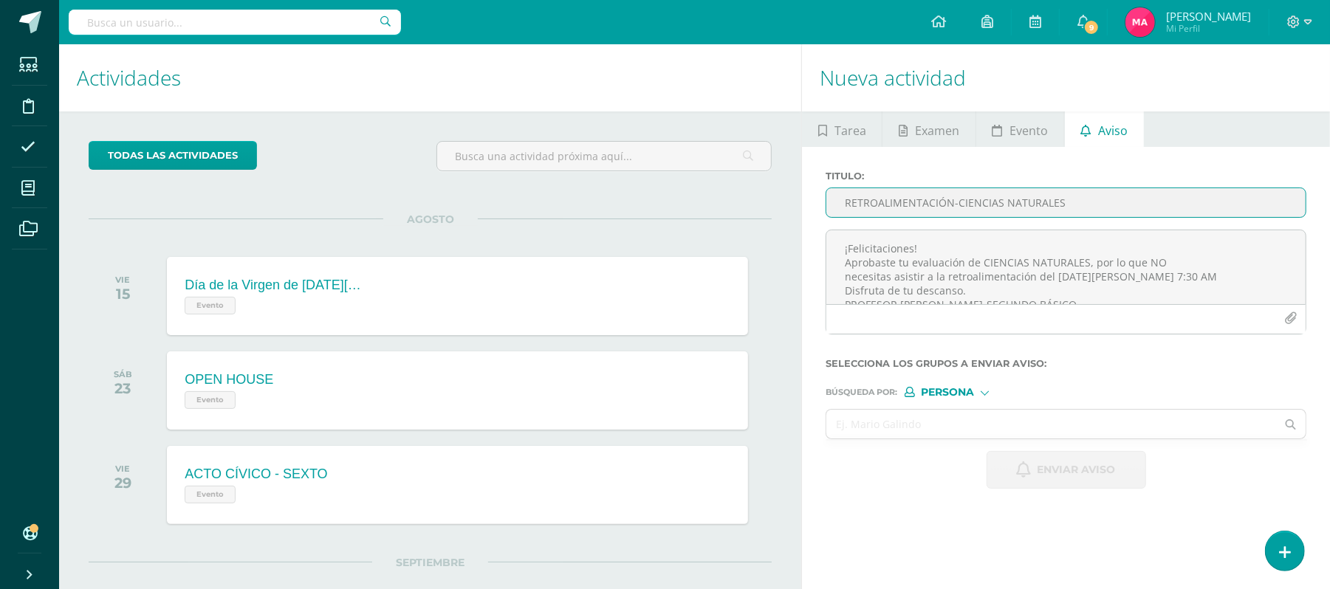
click at [875, 213] on input "RETROALIMENTACIÓN-CIENCIAS NATURALES" at bounding box center [1065, 202] width 479 height 29
paste input "RETROALIMENTACIÓN-CIENCIAS NATURALES"
type input "RETROALIMENTACIÓN-CIENCIAS NATURALES"
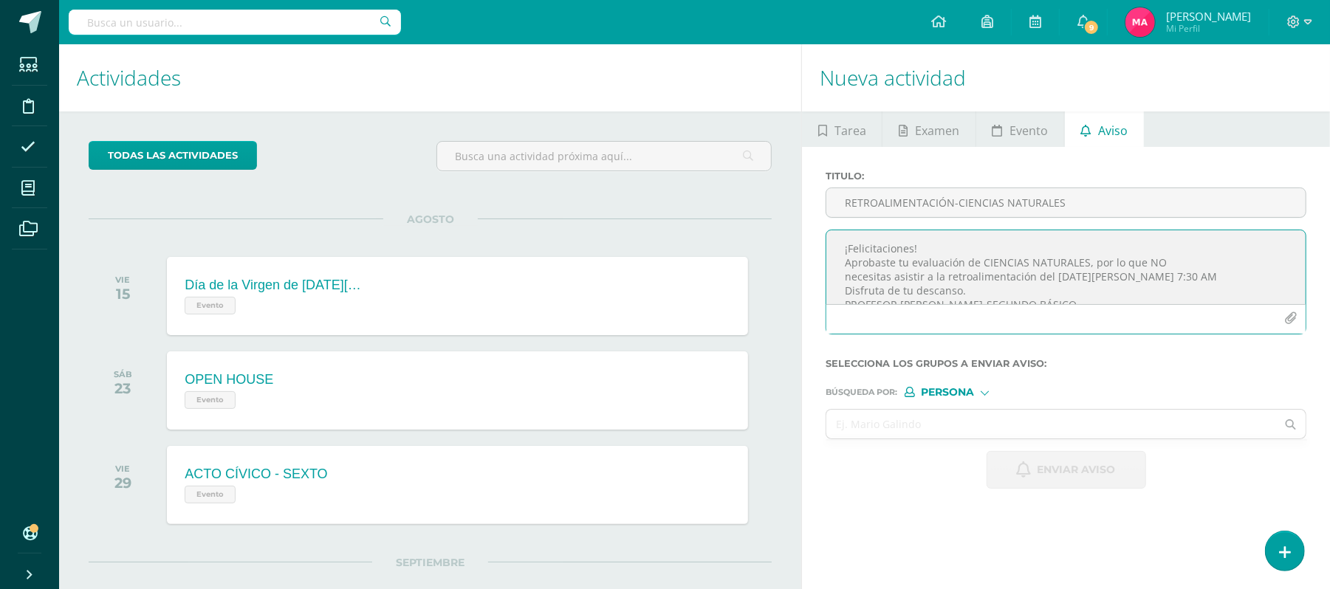
click at [886, 244] on textarea "¡Felicitaciones! Aprobaste tu evaluación de CIENCIAS NATURALES, por lo que NO n…" at bounding box center [1065, 267] width 479 height 74
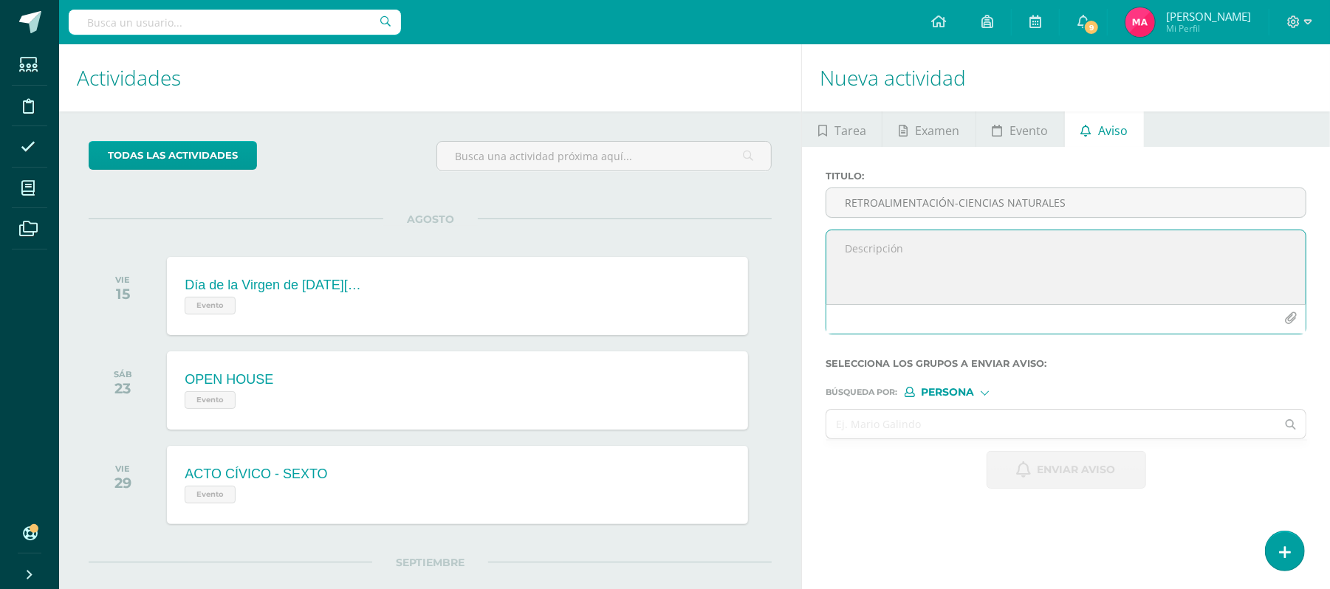
paste textarea "Estimado estudiante, por este medio te informo que debes participar en la Retro…"
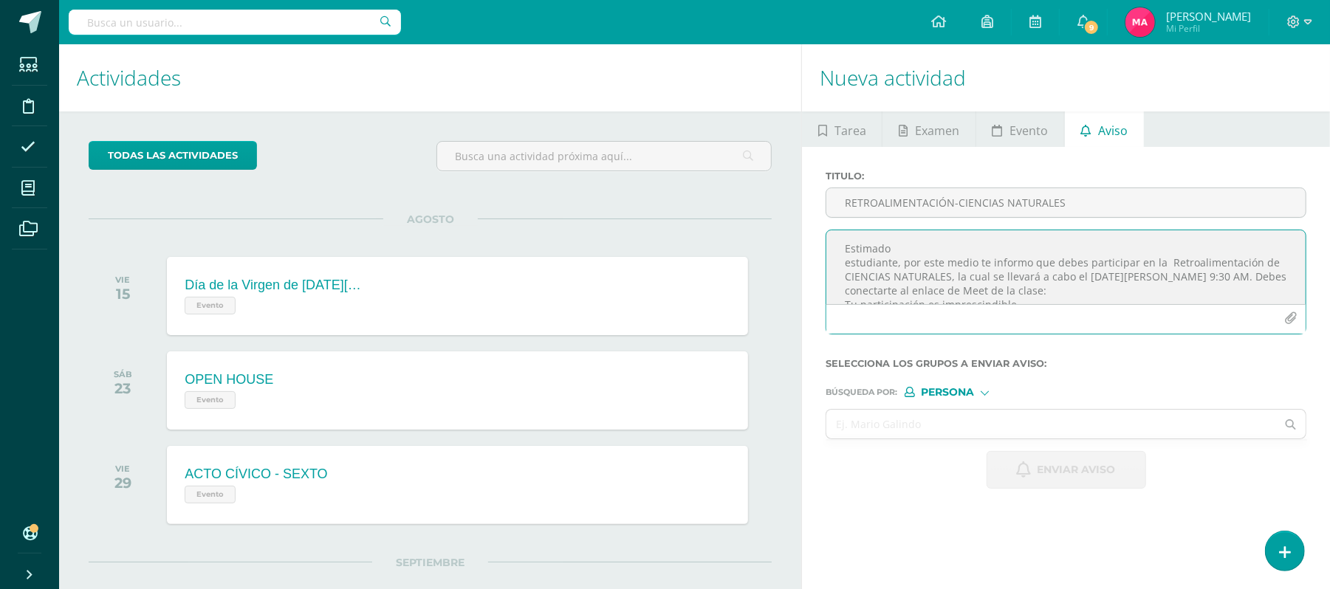
click at [849, 261] on textarea "Estimado estudiante, por este medio te informo que debes participar en la Retro…" at bounding box center [1065, 267] width 479 height 74
drag, startPoint x: 1188, startPoint y: 261, endPoint x: 875, endPoint y: 275, distance: 313.3
click at [875, 275] on textarea "Estimado estudiante, por este medio te informo que debes participar en la Retro…" at bounding box center [1065, 267] width 479 height 74
click at [966, 278] on textarea "Estimado estudiante, por este medio te informo que debes participar en la Retro…" at bounding box center [1065, 267] width 479 height 74
click at [1079, 297] on textarea "Estimado estudiante, por este medio te informo que debes participar en la Retro…" at bounding box center [1065, 267] width 479 height 74
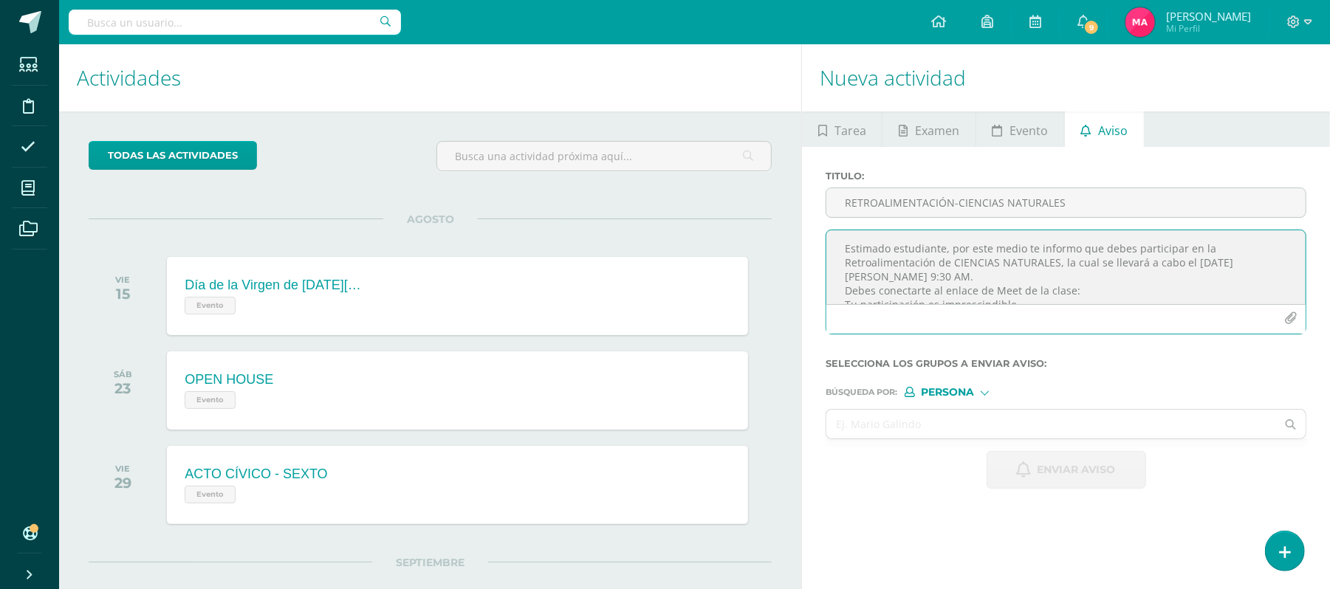
click at [1074, 288] on textarea "Estimado estudiante, por este medio te informo que debes participar en la Retro…" at bounding box center [1065, 267] width 479 height 74
paste textarea "https://meet.google.com/tyc-daho-ipn"
type textarea "Estimado estudiante, por este medio te informo que debes participar en la Retro…"
click at [949, 420] on input "text" at bounding box center [1051, 424] width 450 height 29
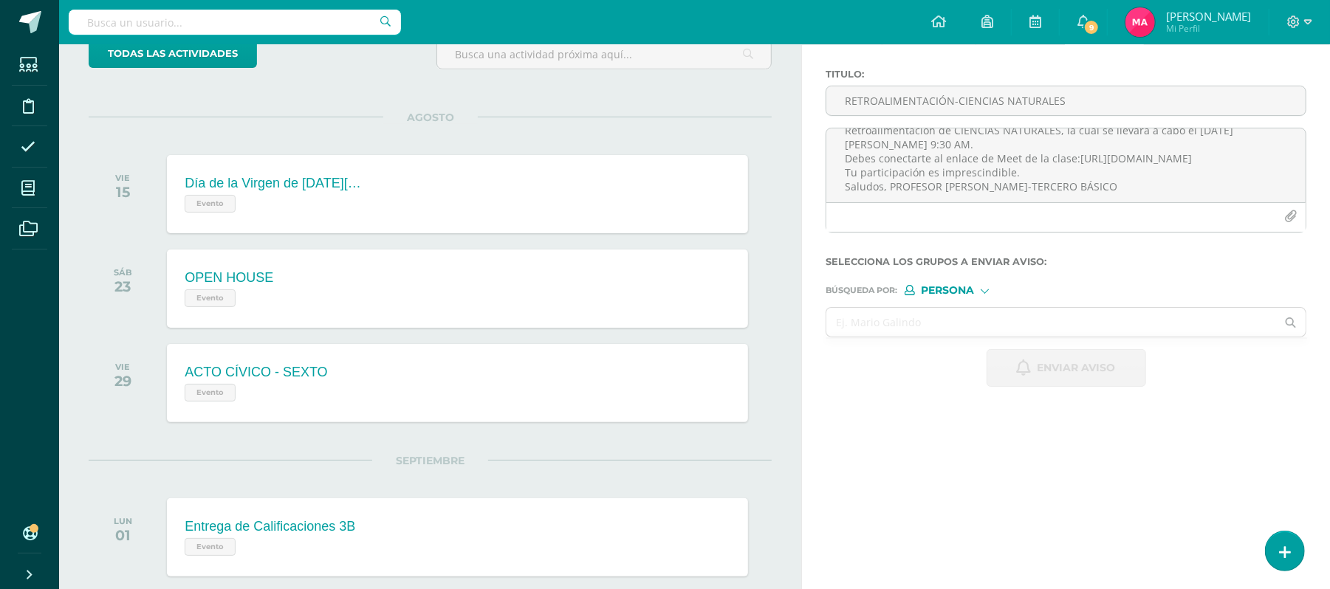
scroll to position [205, 0]
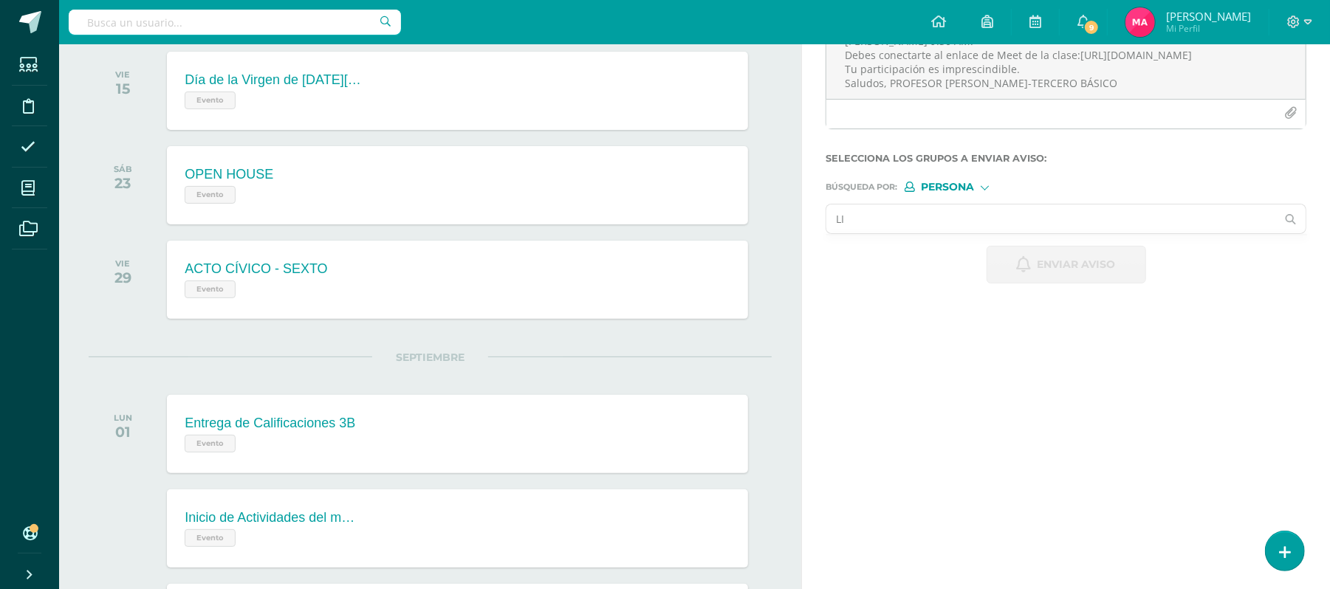
type input "L"
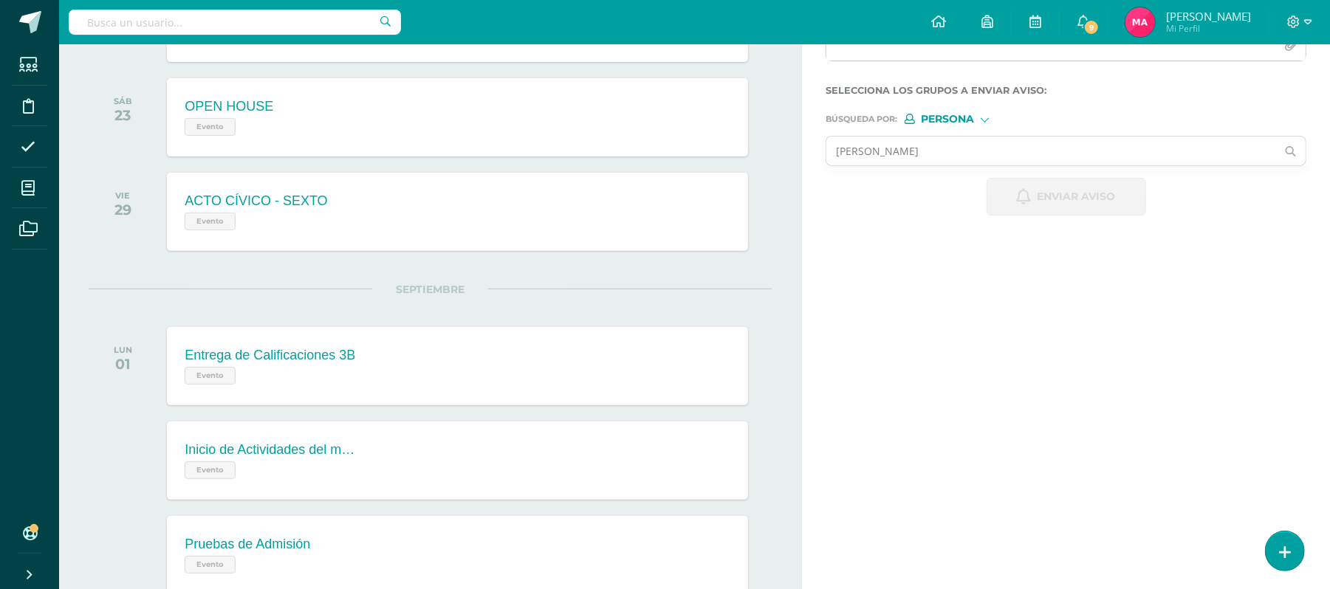
scroll to position [231, 0]
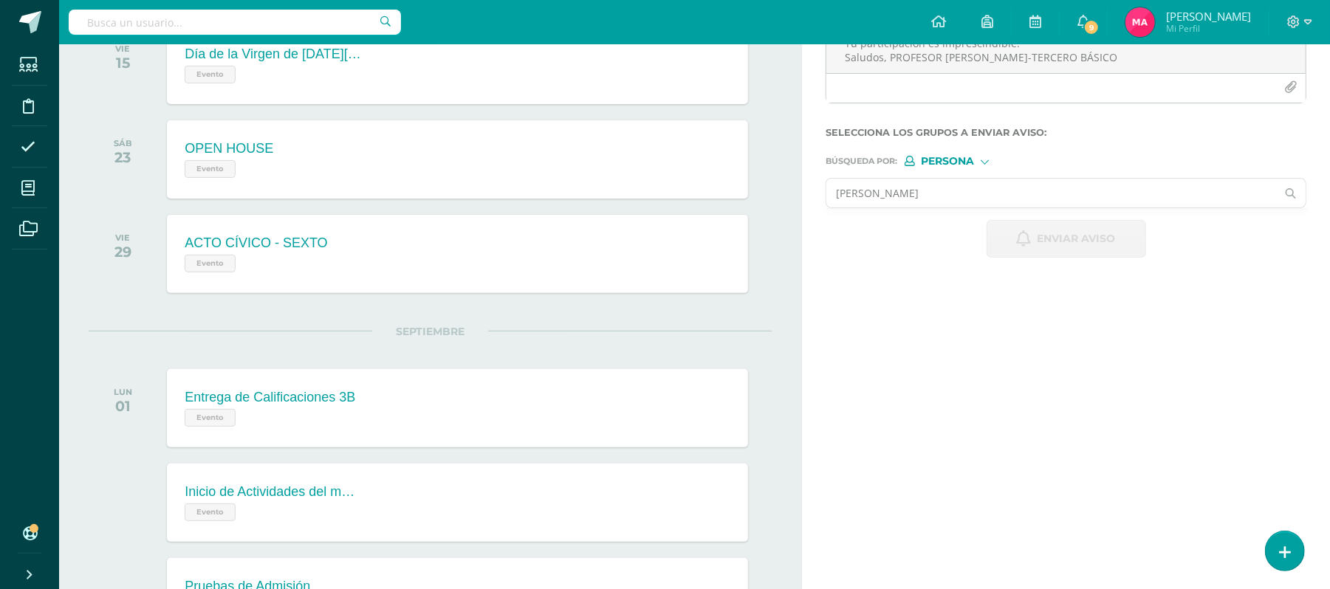
type input "LIZA"
click at [1285, 195] on icon at bounding box center [1291, 193] width 30 height 10
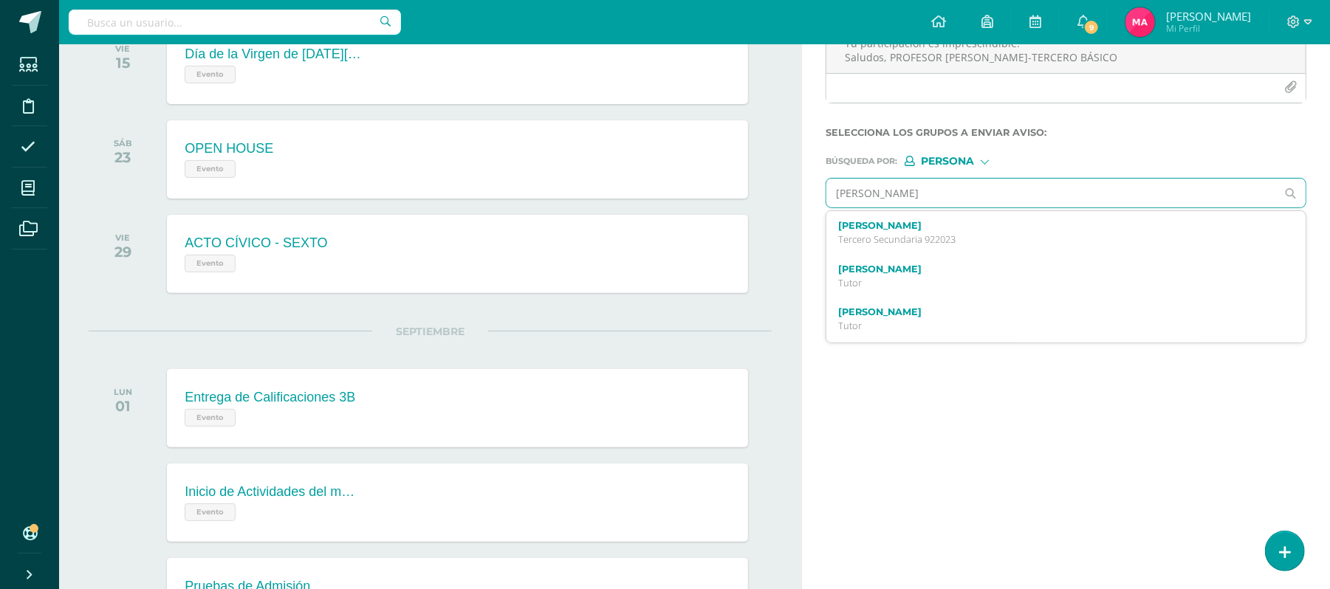
type input "LIZA"
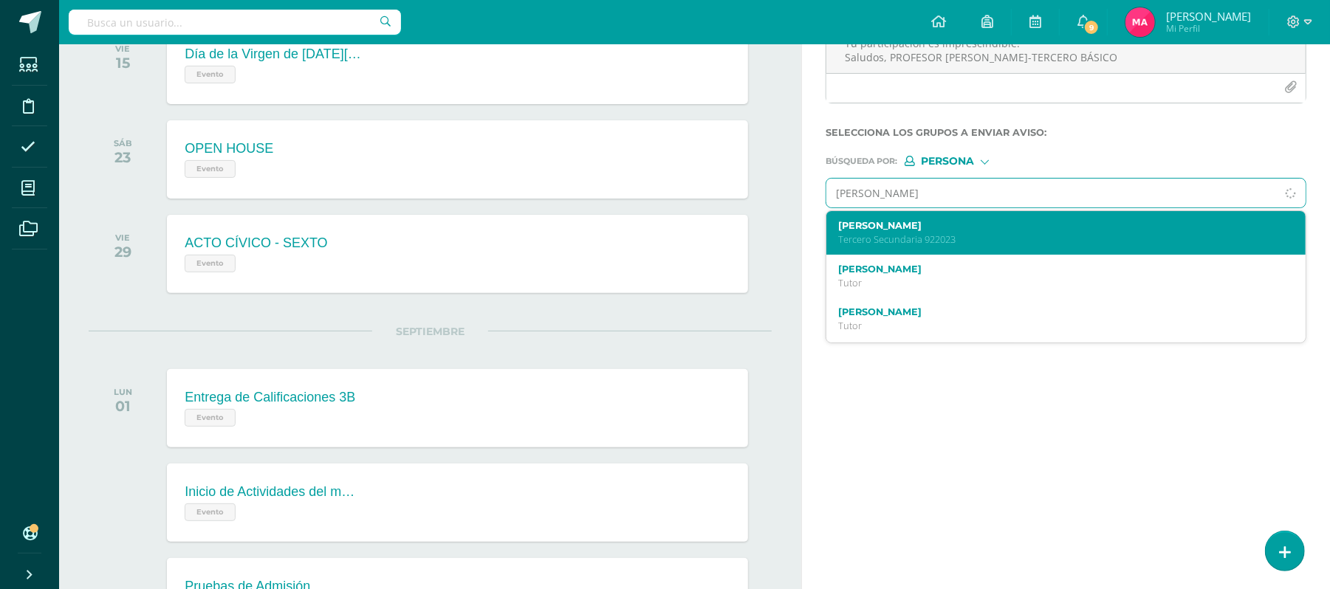
click at [949, 219] on div "Liza Natalia Alvarez Cifuentes Tercero Secundaria 922023" at bounding box center [1065, 233] width 479 height 44
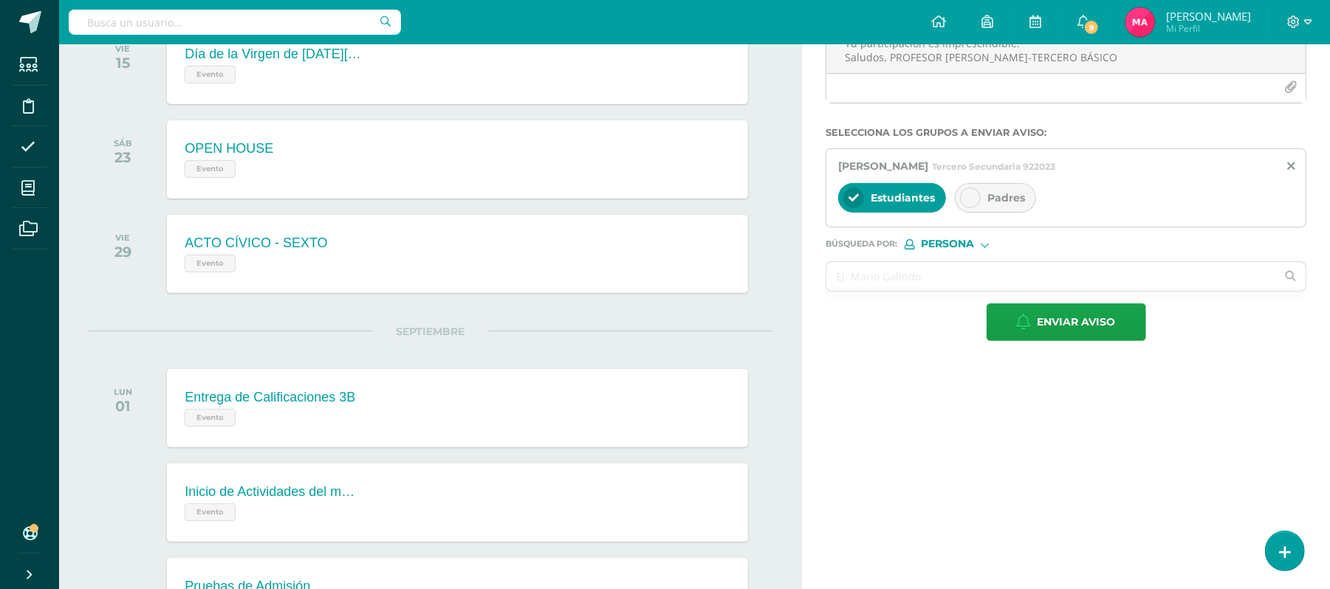
click at [986, 193] on div "Padres" at bounding box center [995, 198] width 81 height 30
click at [908, 285] on input "text" at bounding box center [1051, 276] width 450 height 29
type input "CAMILA MARIANA"
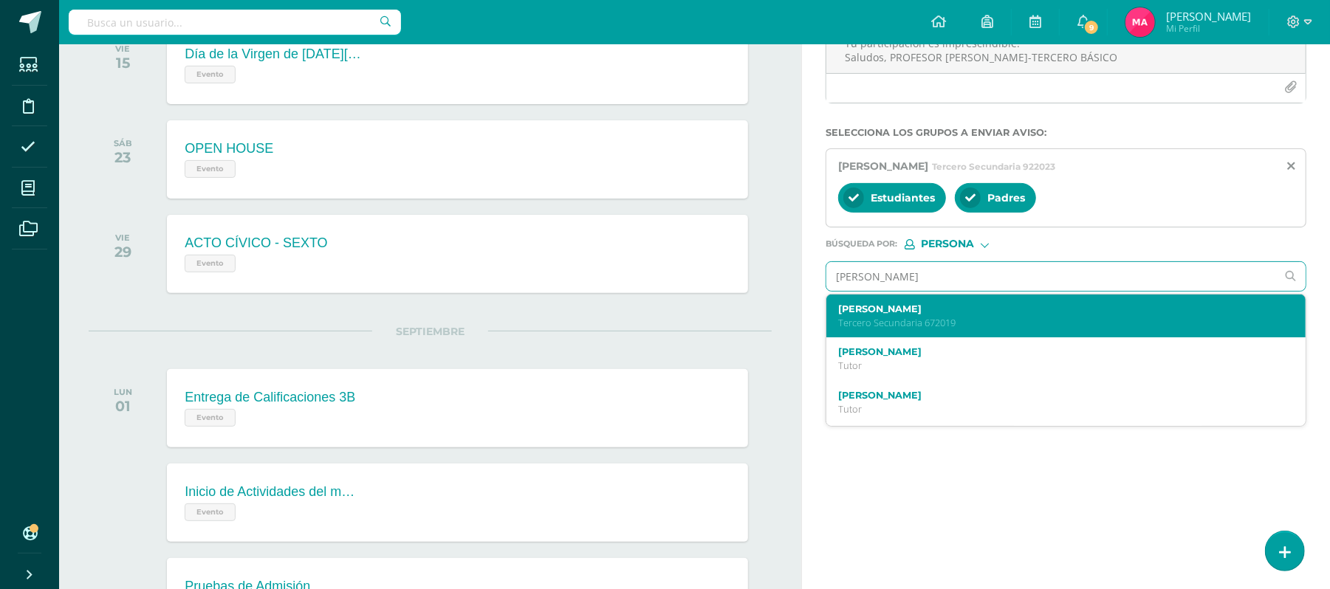
click at [929, 305] on label "Camila Mariana Hernández Pinzón" at bounding box center [1056, 308] width 436 height 11
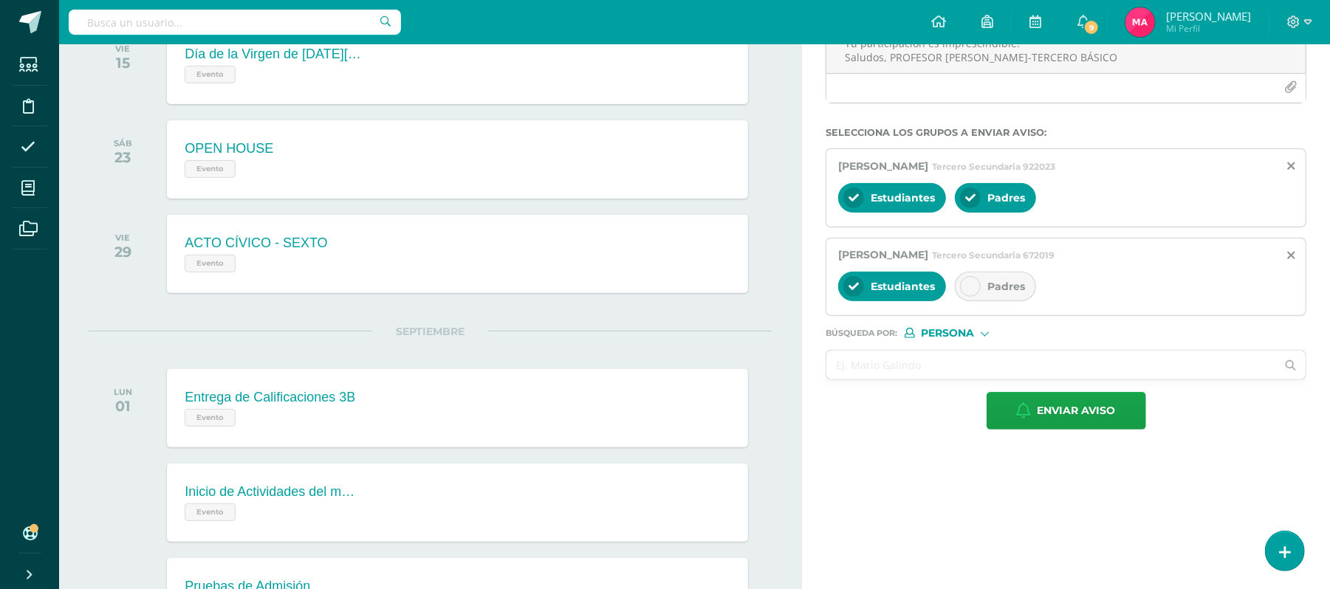
click at [967, 284] on icon at bounding box center [970, 286] width 10 height 10
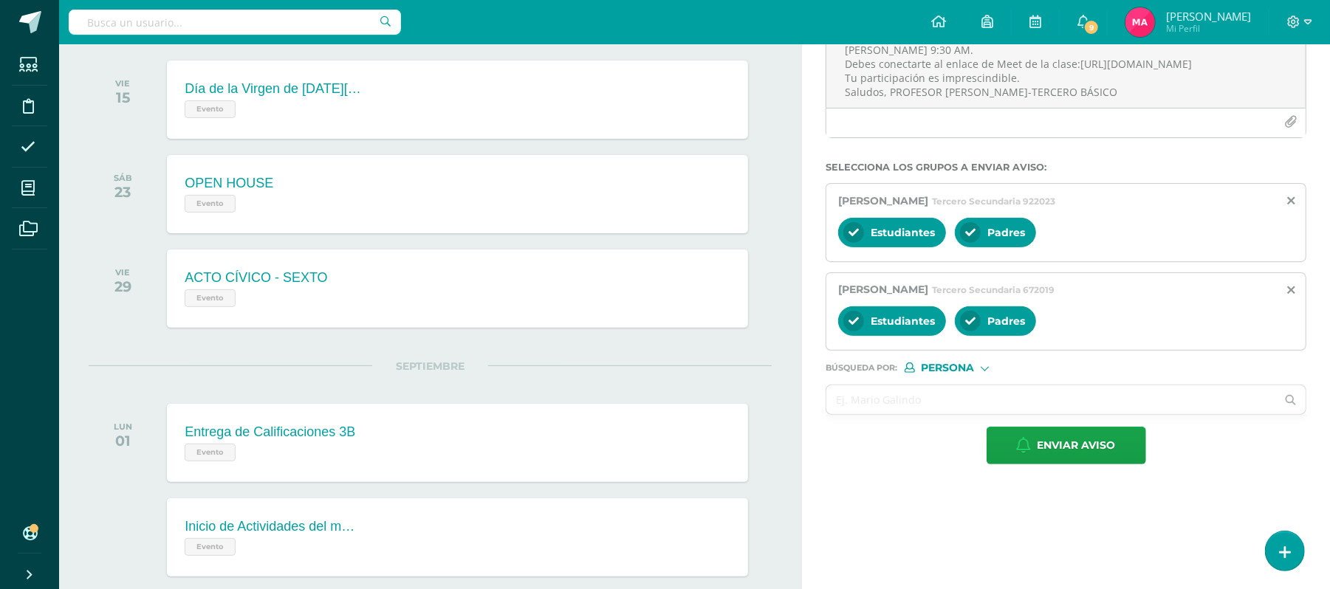
scroll to position [239, 0]
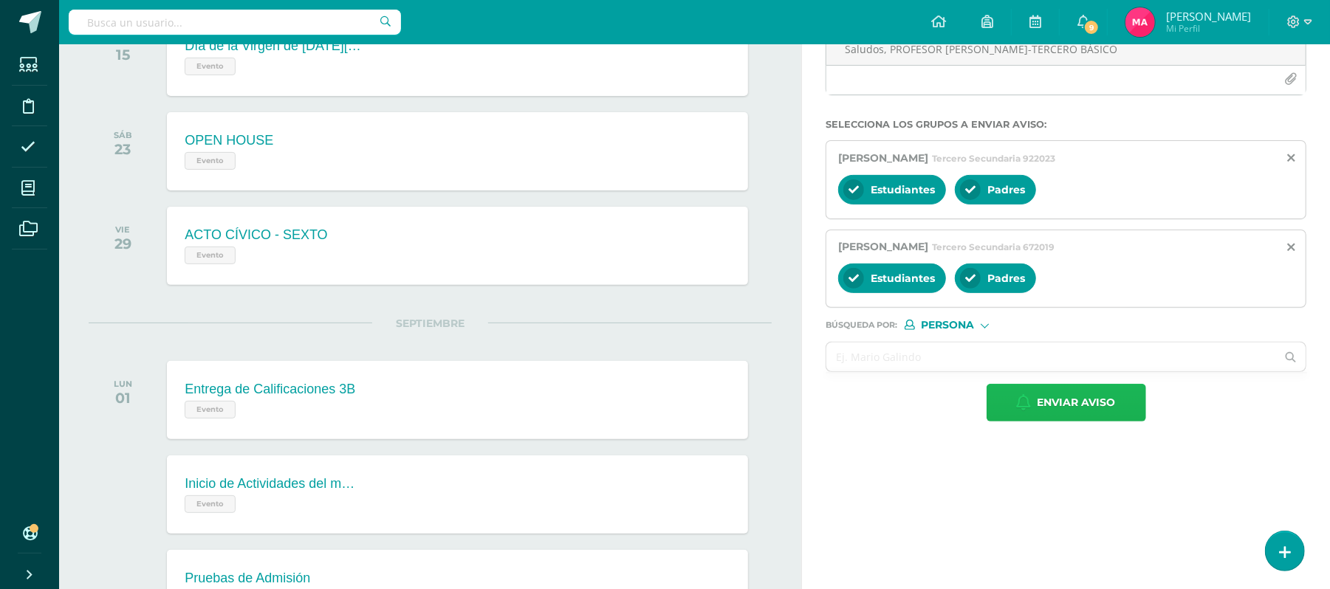
click at [1096, 399] on span "Enviar aviso" at bounding box center [1076, 403] width 78 height 36
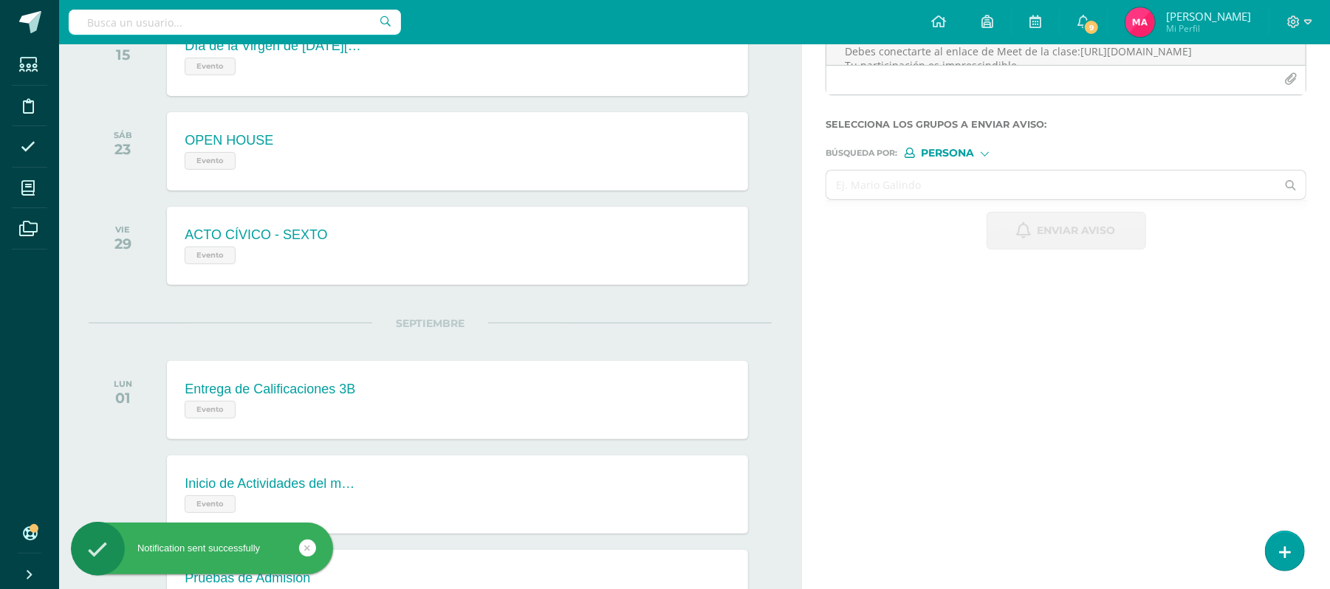
scroll to position [0, 0]
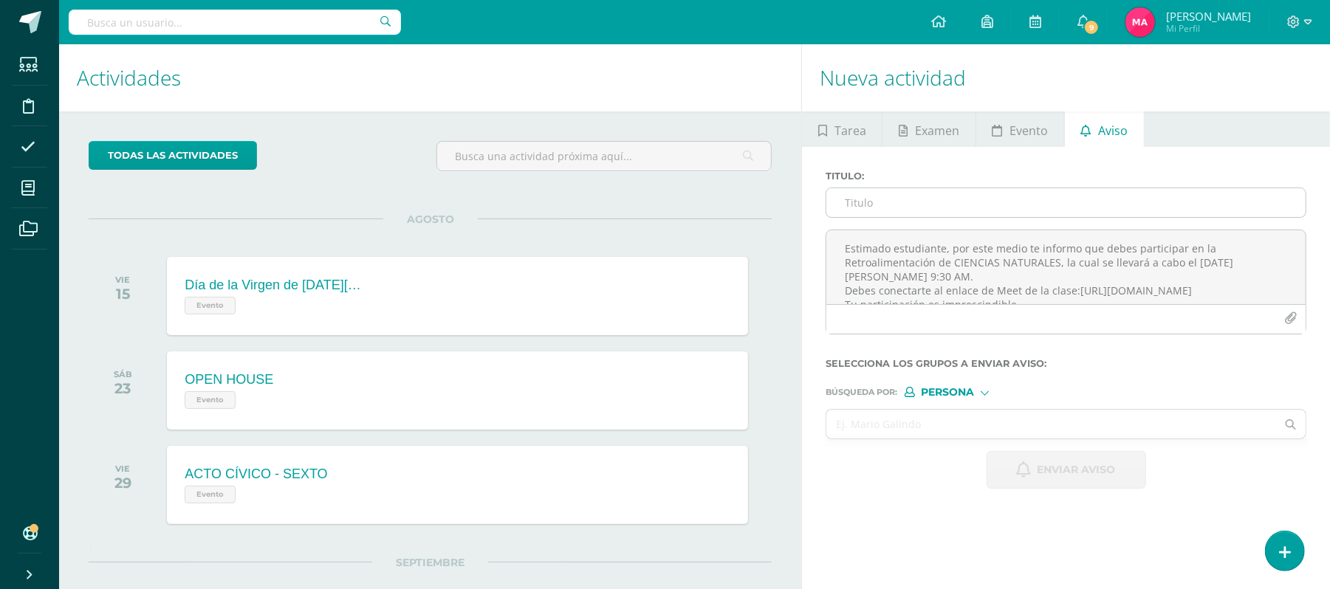
click at [848, 210] on input "Titulo :" at bounding box center [1065, 202] width 479 height 29
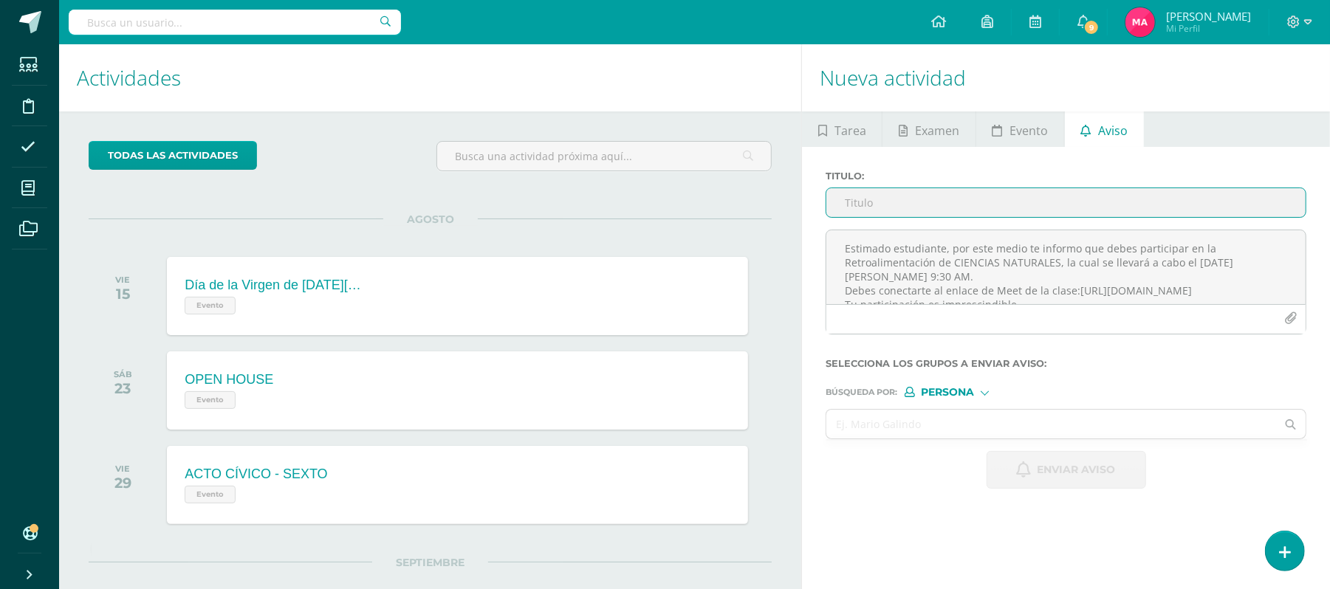
paste input "RETROALIMENTACIÓN-CIENCIAS NATURALES"
type input "RETROALIMENTACIÓN-CIENCIAS NATURALES"
click at [916, 255] on textarea "Estimado estudiante, por este medio te informo que debes participar en la Retro…" at bounding box center [1065, 267] width 479 height 74
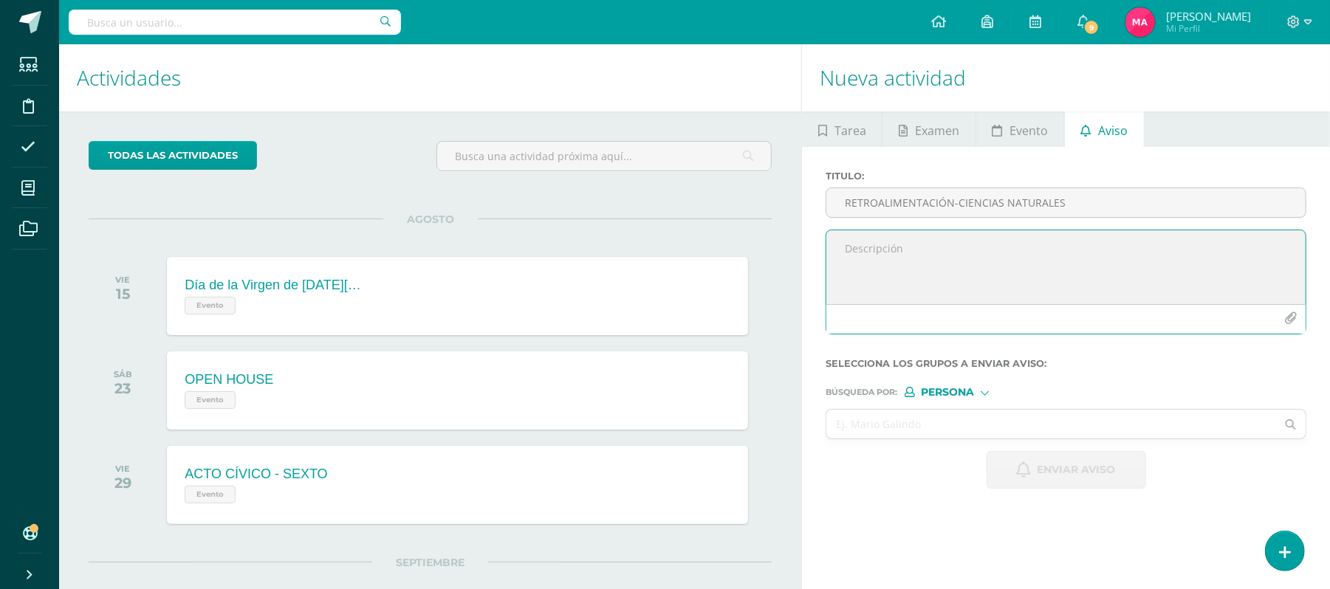
paste textarea "¡Felicitaciones! Aprobaste tu evaluación de CIENCIAS NATURALES, por lo que NO n…"
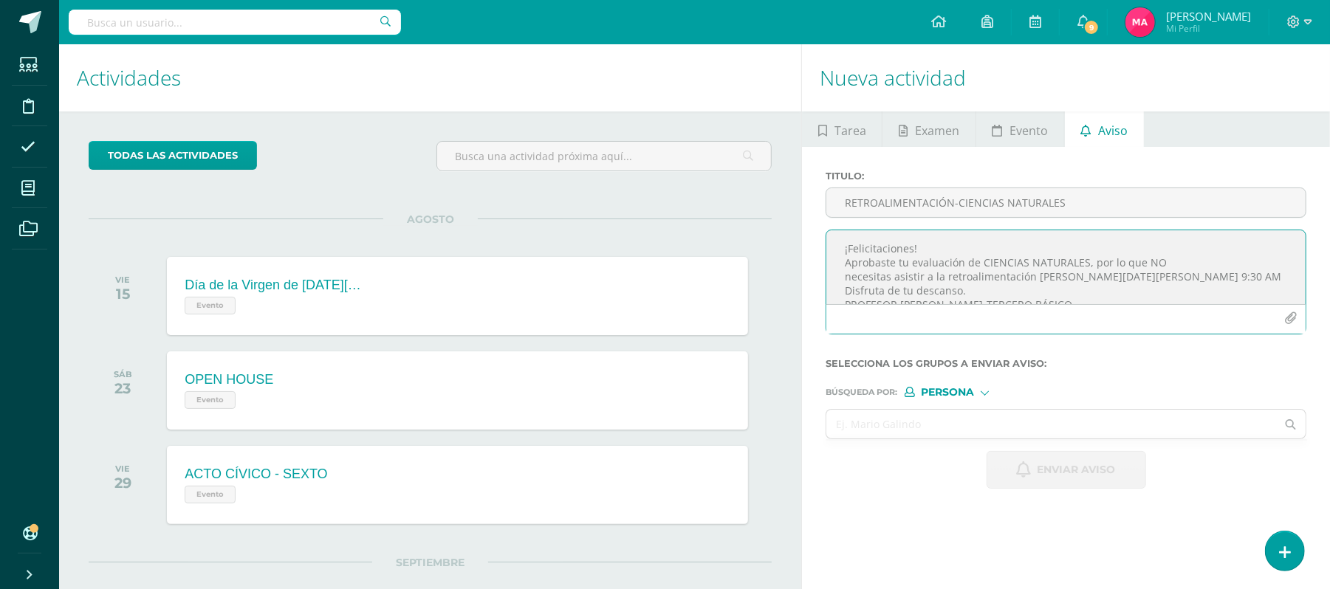
scroll to position [7, 0]
drag, startPoint x: 1150, startPoint y: 269, endPoint x: 1052, endPoint y: 270, distance: 97.5
click at [1052, 270] on textarea "¡Felicitaciones! Aprobaste tu evaluación de CIENCIAS NATURALES, por lo que NO n…" at bounding box center [1065, 267] width 479 height 74
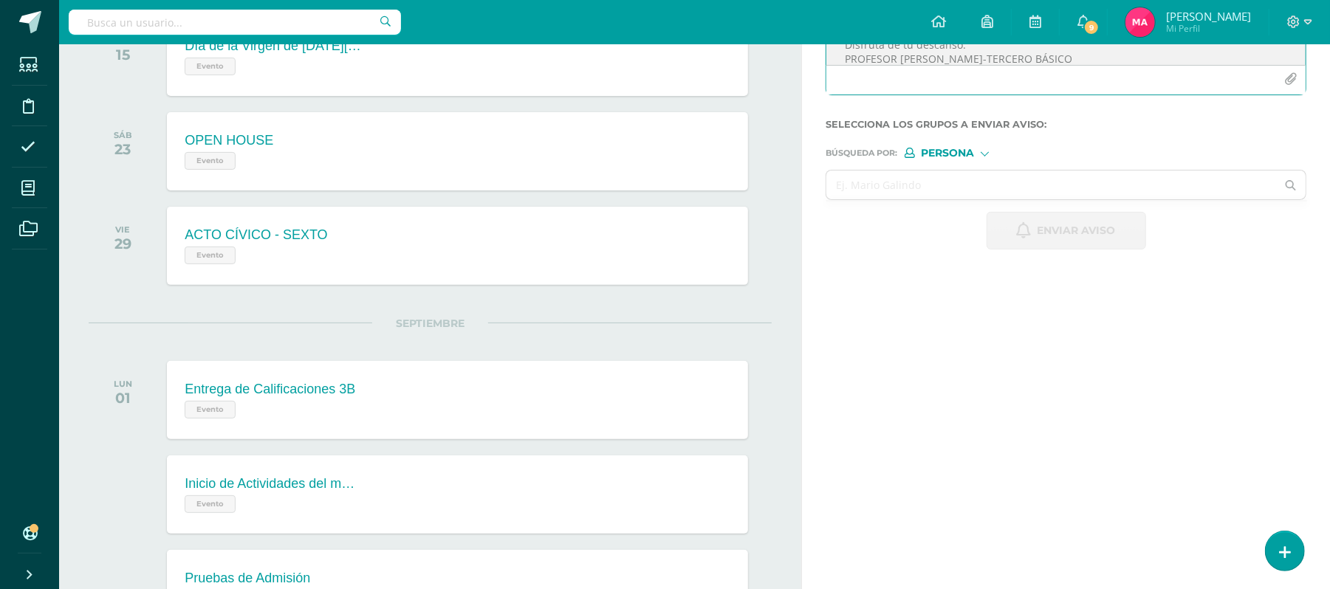
scroll to position [257, 0]
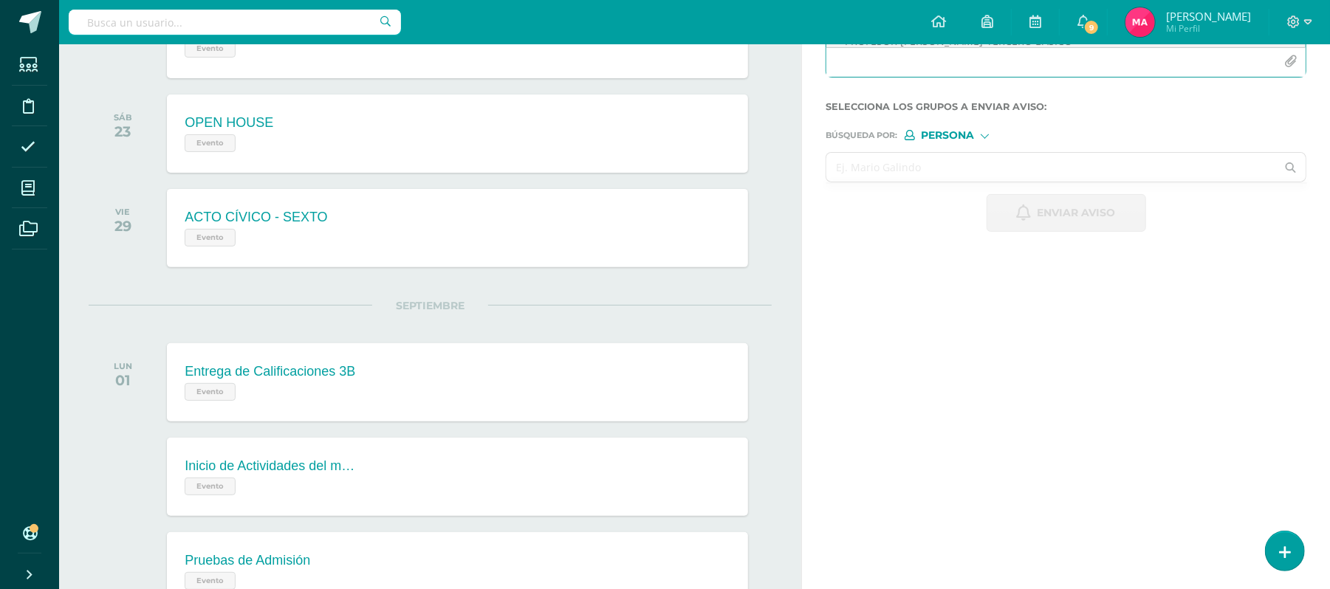
type textarea "¡Felicitaciones! Aprobaste tu evaluación de CIENCIAS NATURALES, por lo que NO n…"
click at [952, 173] on input "text" at bounding box center [1051, 167] width 450 height 29
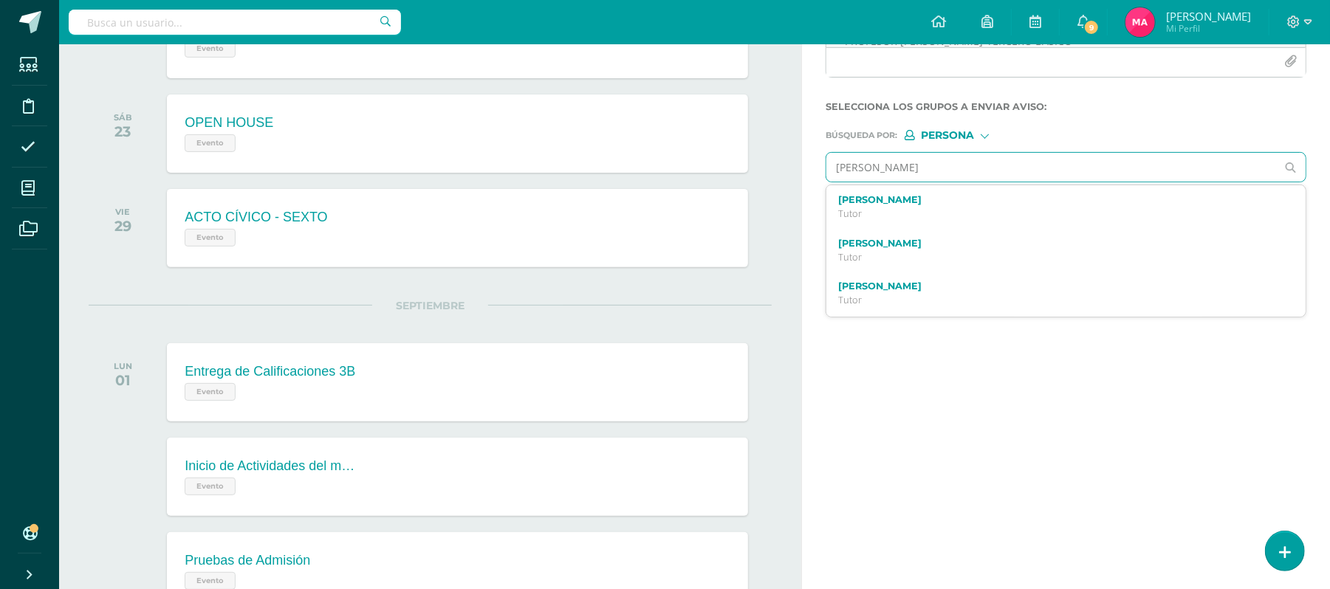
type input "JUAN DIEGO"
click at [945, 137] on span "Persona" at bounding box center [947, 135] width 53 height 8
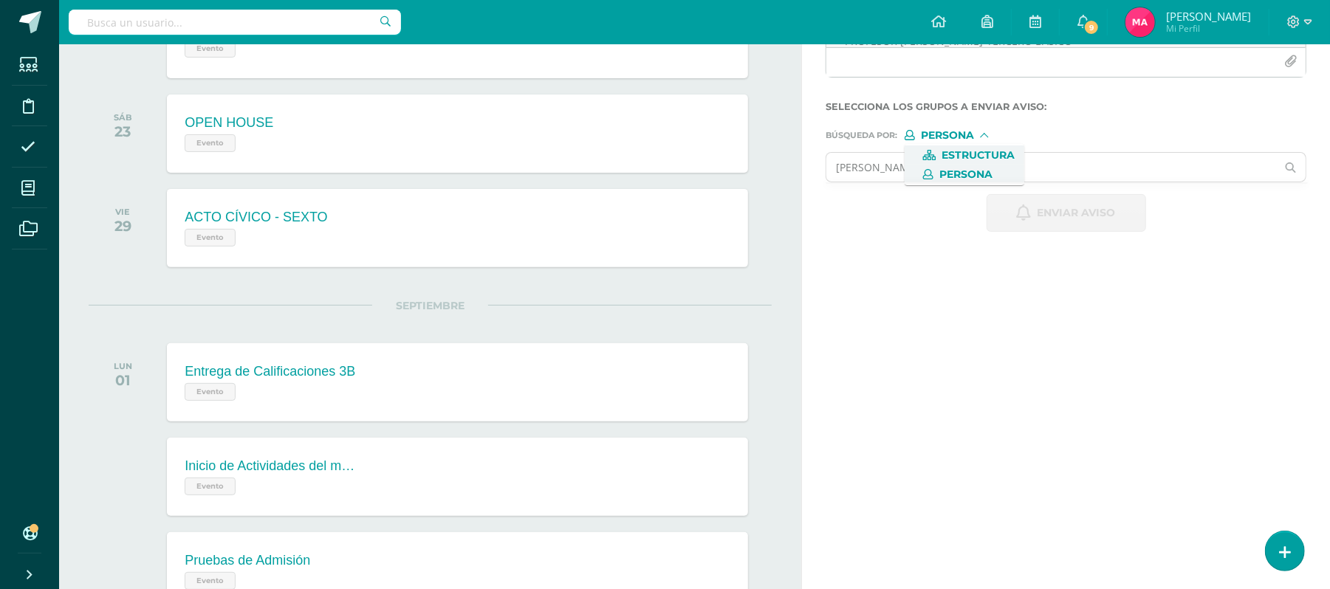
click at [954, 157] on span "Estructura" at bounding box center [978, 155] width 73 height 8
click at [955, 163] on input "text" at bounding box center [1051, 167] width 450 height 29
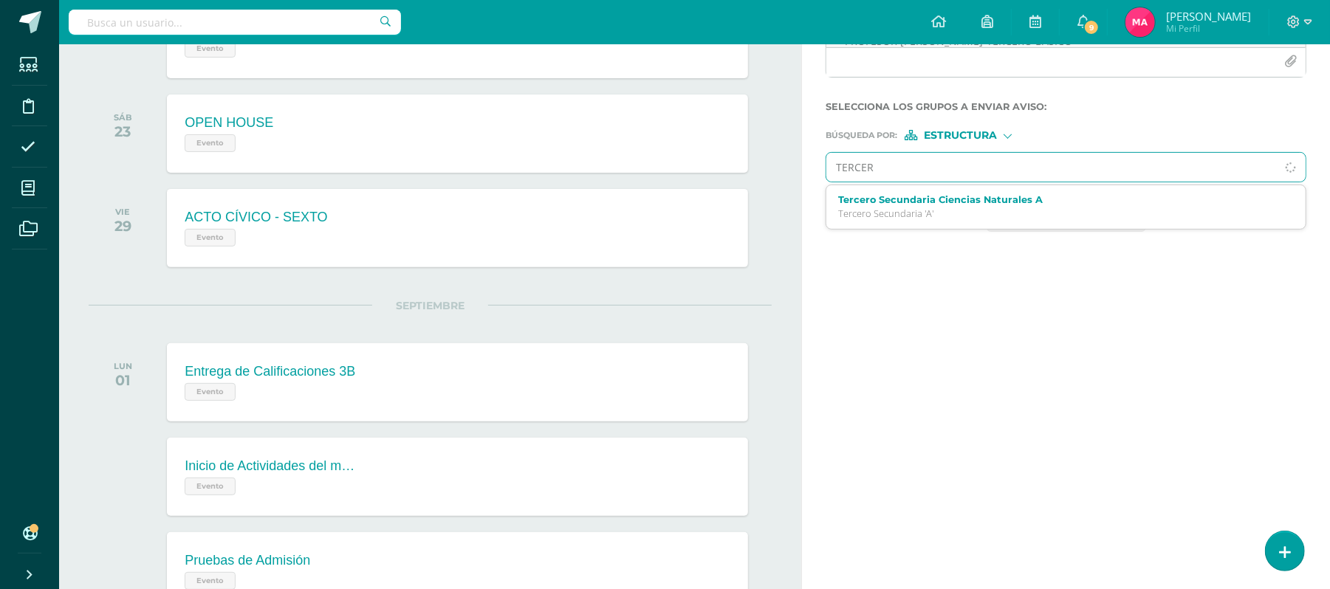
type input "TERCERO"
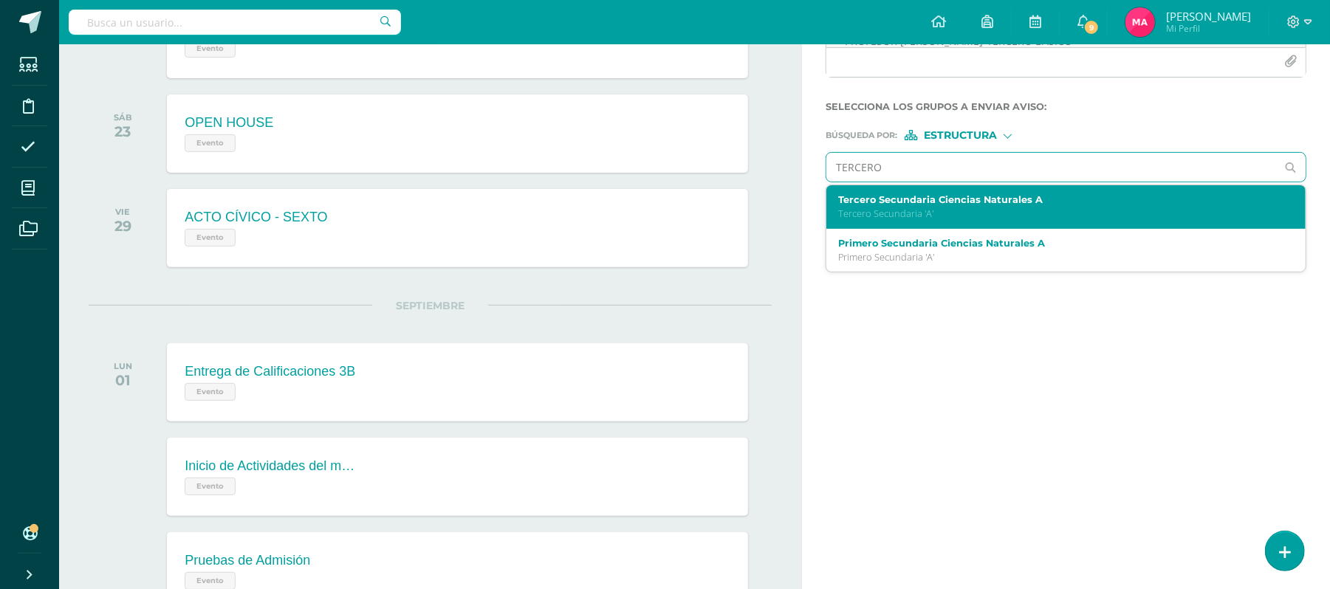
click at [952, 190] on div "Tercero Secundaria Ciencias Naturales A Tercero Secundaria 'A'" at bounding box center [1065, 207] width 479 height 44
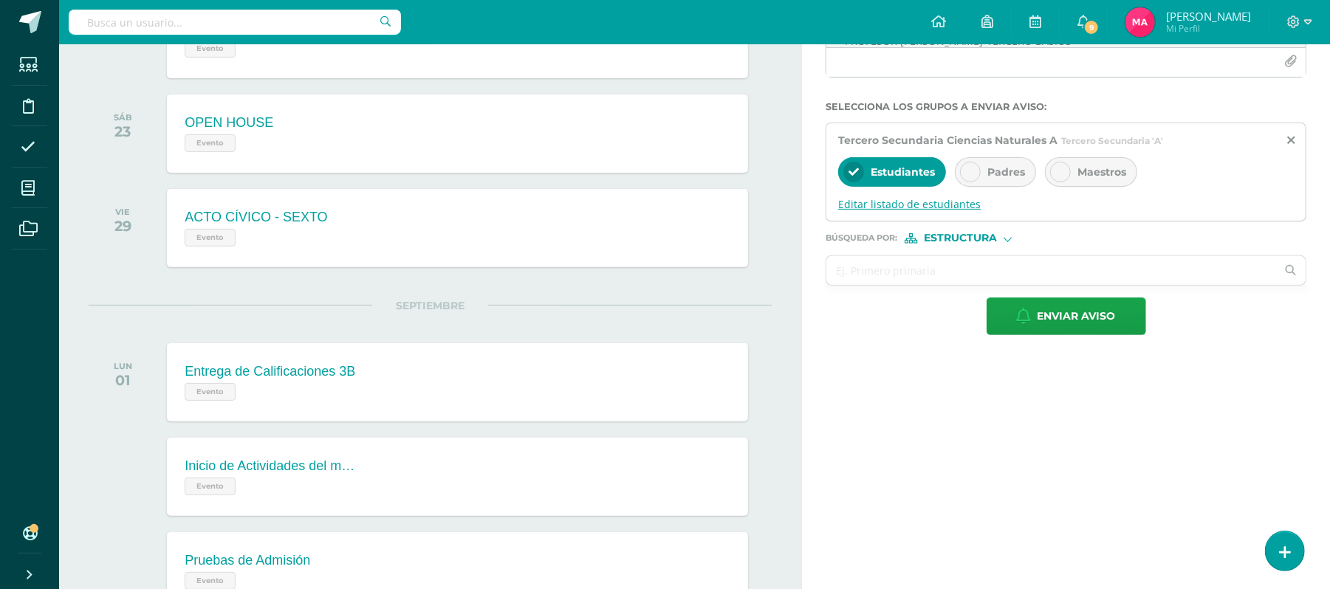
click at [924, 207] on span "Editar listado de estudiantes" at bounding box center [1066, 204] width 456 height 14
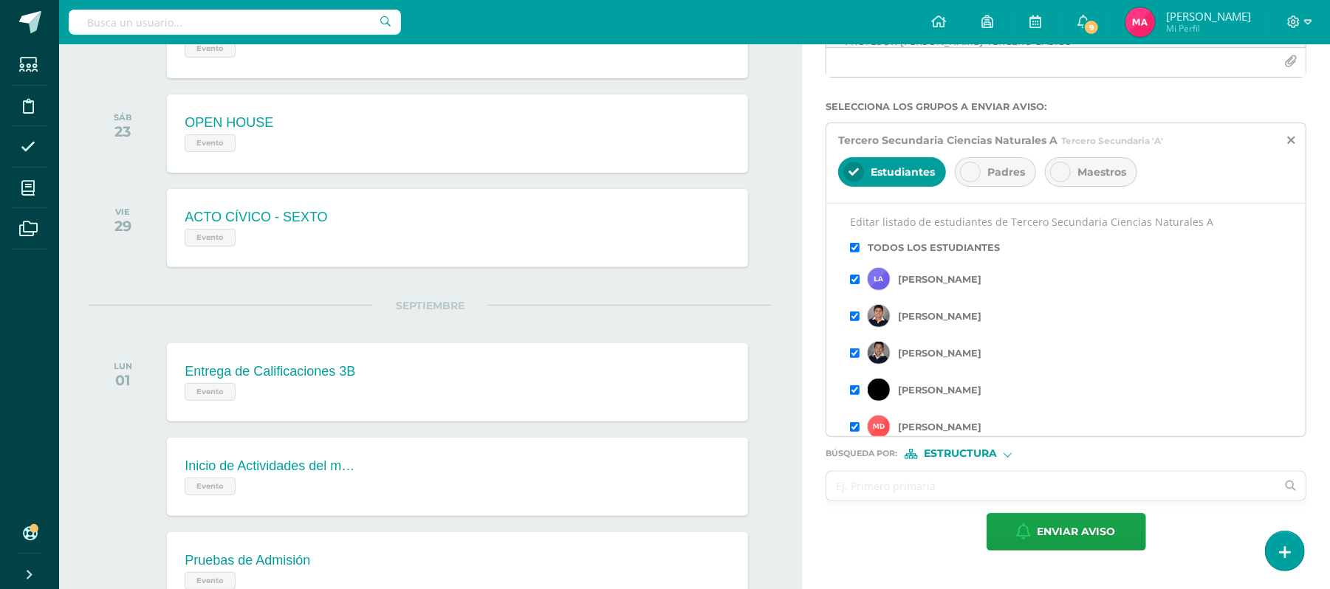
click at [855, 279] on input "checkbox" at bounding box center [855, 280] width 10 height 10
click at [1291, 140] on icon at bounding box center [1290, 140] width 7 height 13
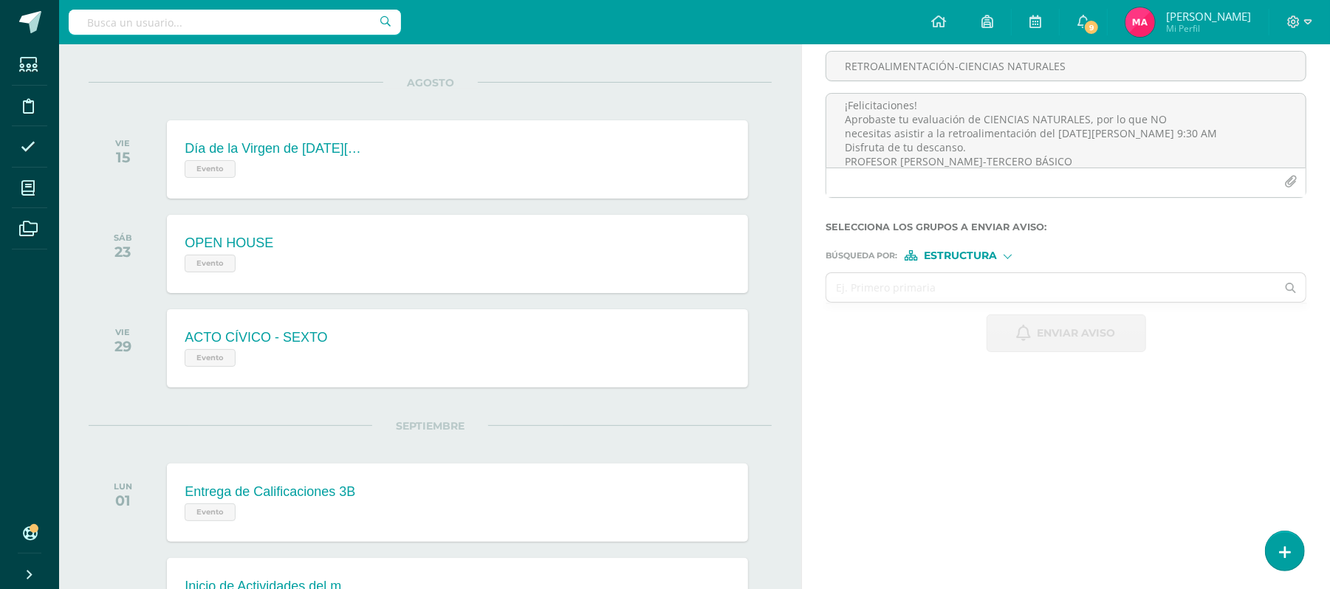
scroll to position [111, 0]
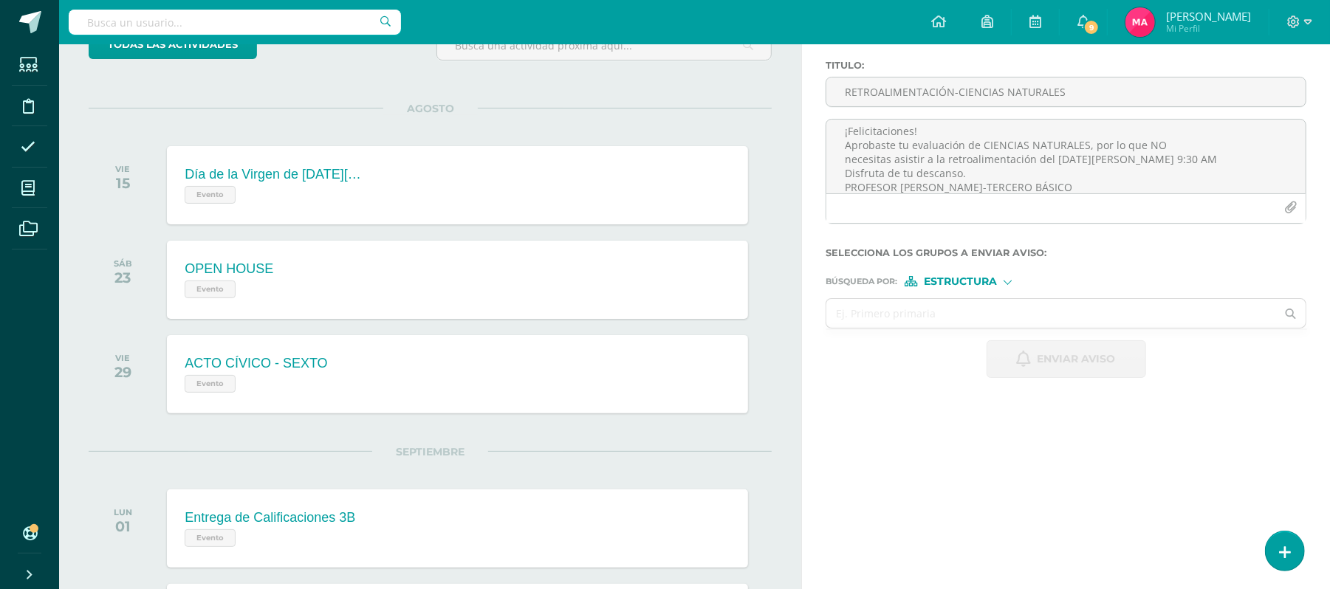
click at [969, 286] on span "Estructura" at bounding box center [960, 282] width 73 height 8
click at [969, 286] on div "Estructura Estructura Persona" at bounding box center [959, 281] width 111 height 10
click at [919, 306] on input "text" at bounding box center [1051, 313] width 450 height 29
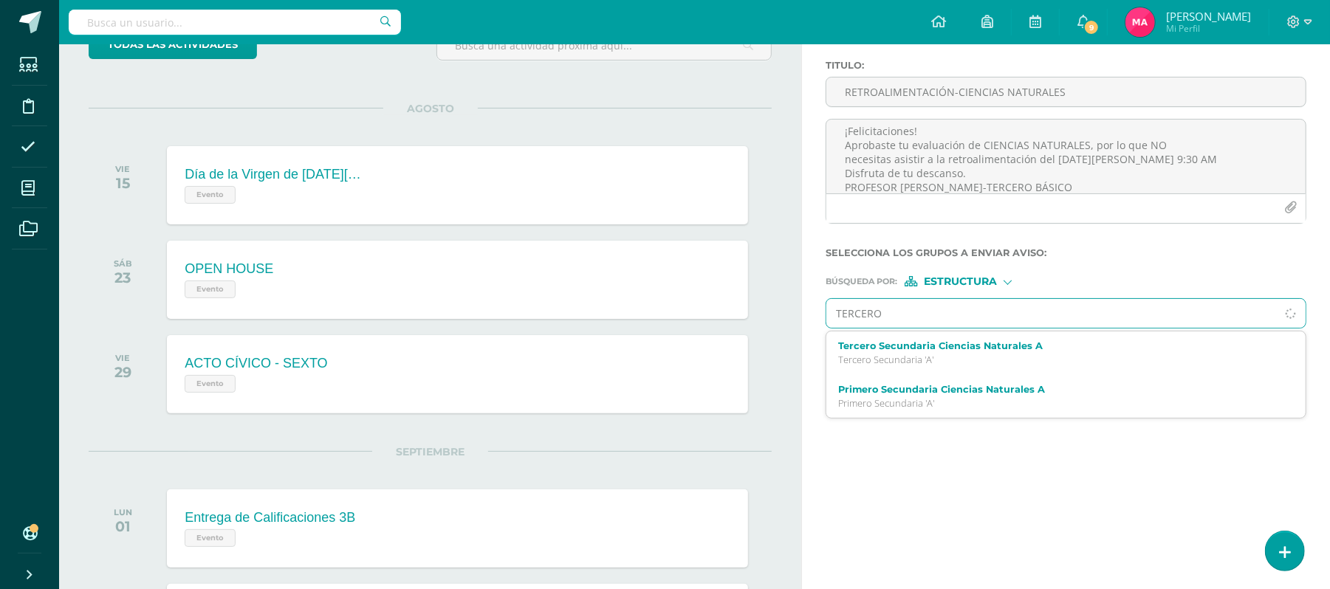
type input "TERCERO"
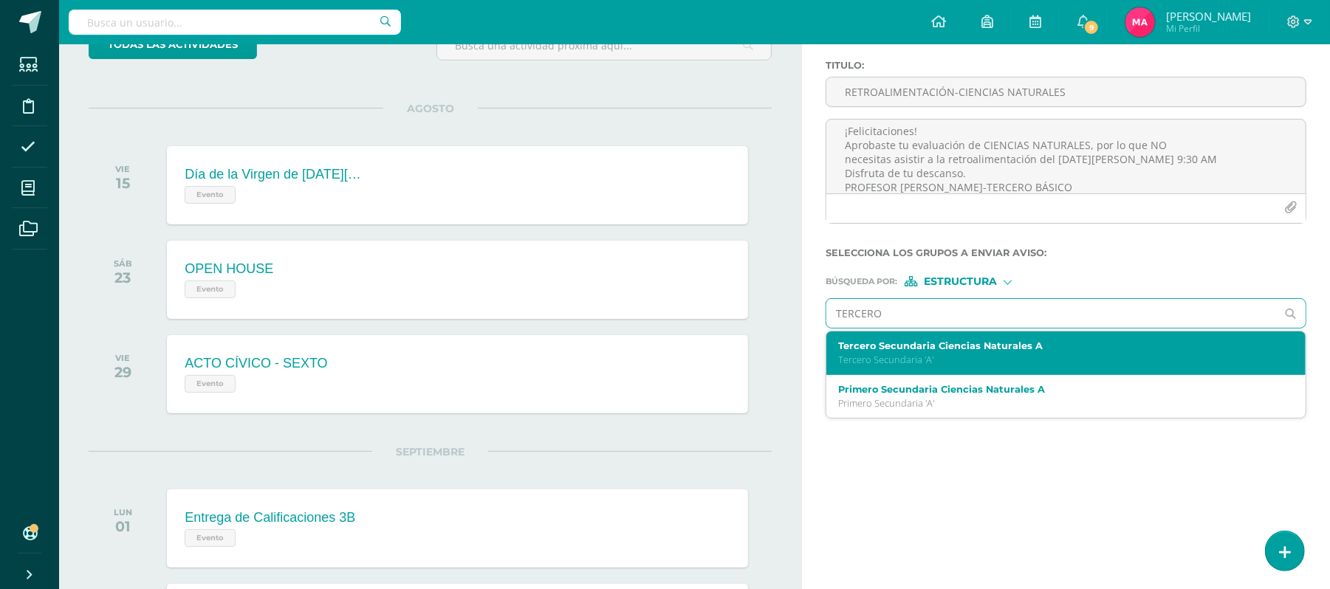
click at [930, 359] on p "Tercero Secundaria 'A'" at bounding box center [1056, 360] width 436 height 13
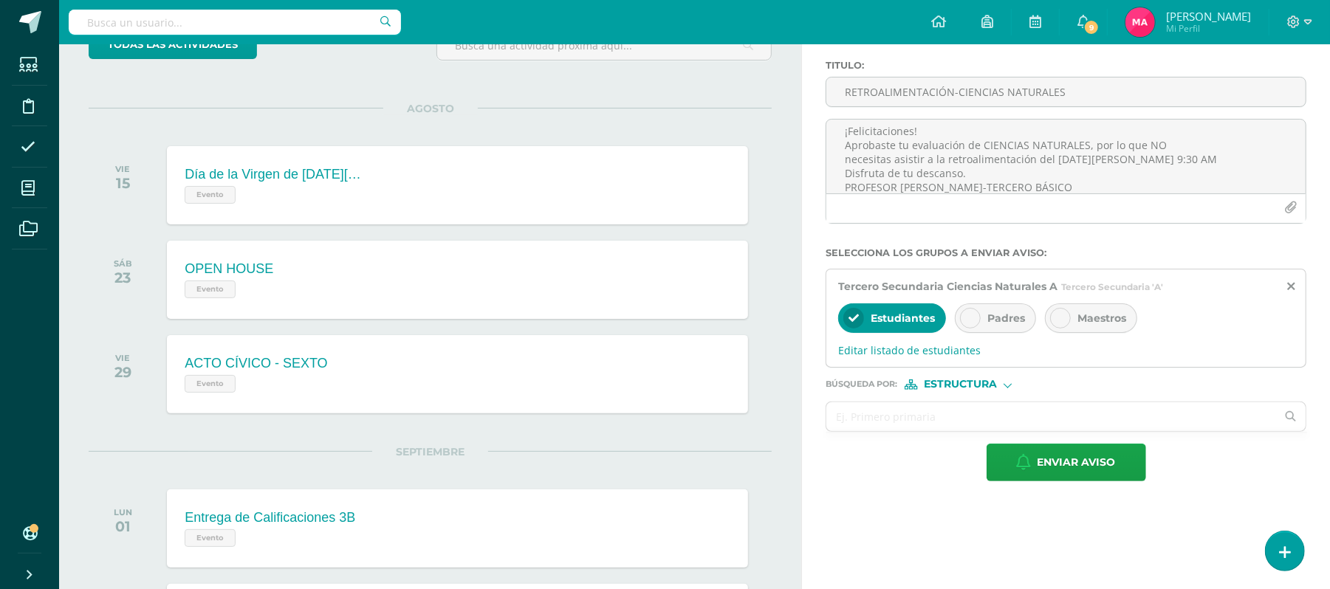
click at [978, 311] on div at bounding box center [970, 318] width 21 height 21
click at [917, 347] on span "Editar listado de estudiantes" at bounding box center [1066, 350] width 456 height 14
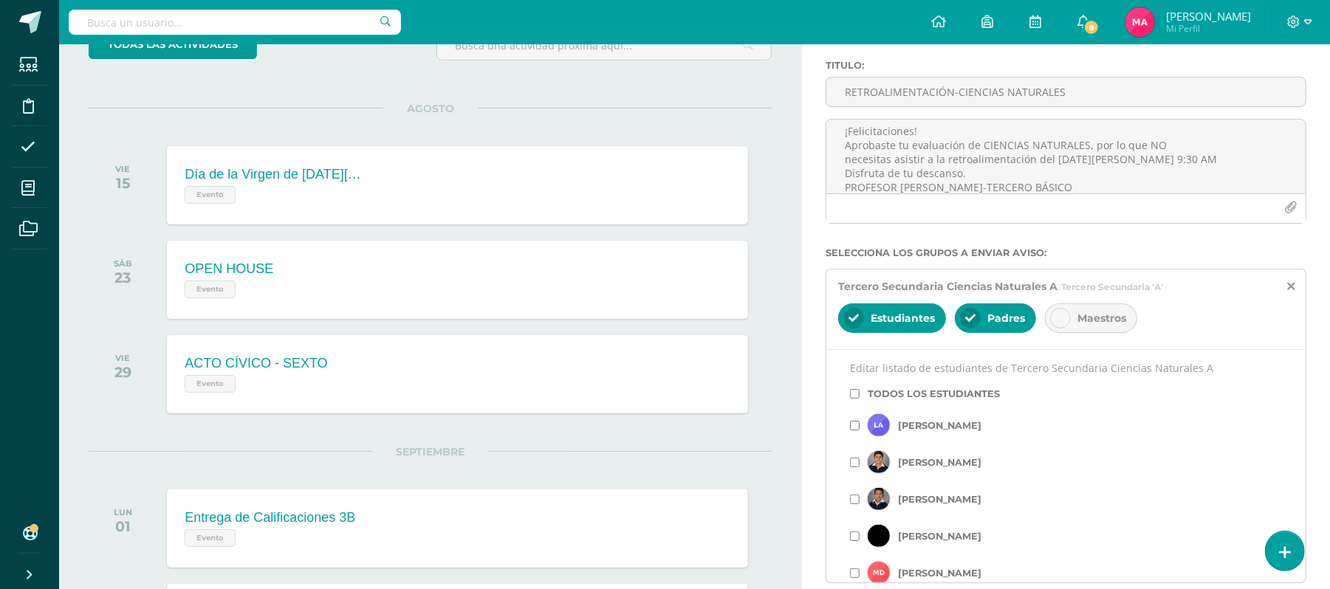
click at [857, 421] on input "checkbox" at bounding box center [855, 426] width 10 height 10
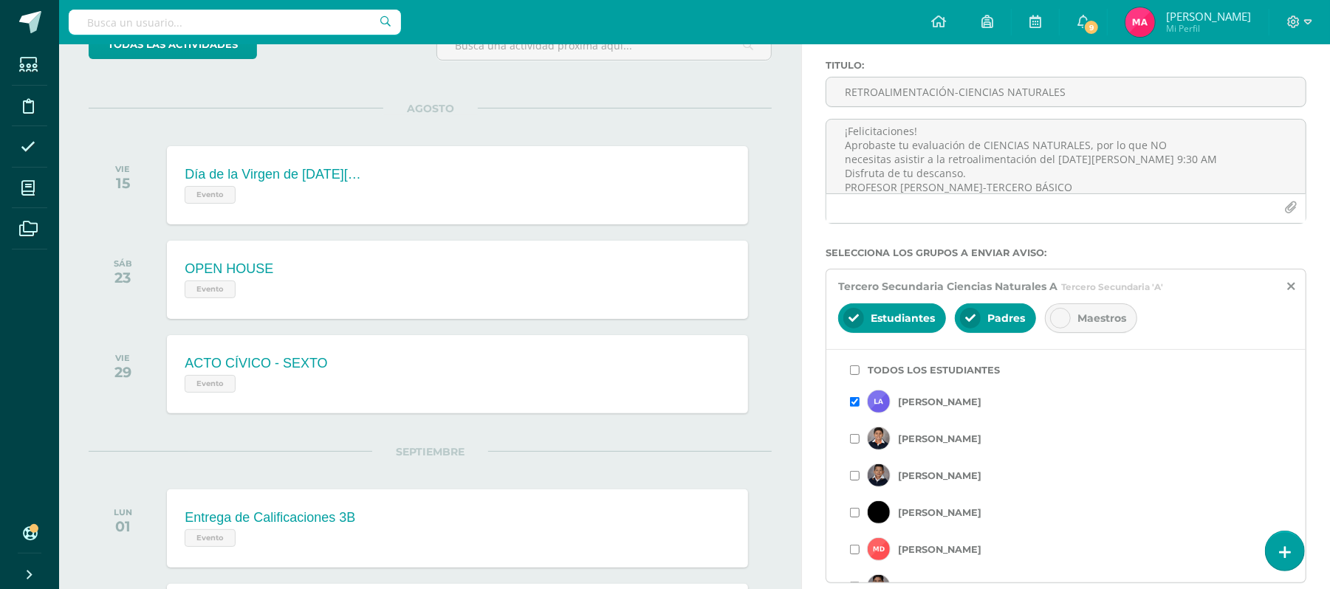
scroll to position [0, 0]
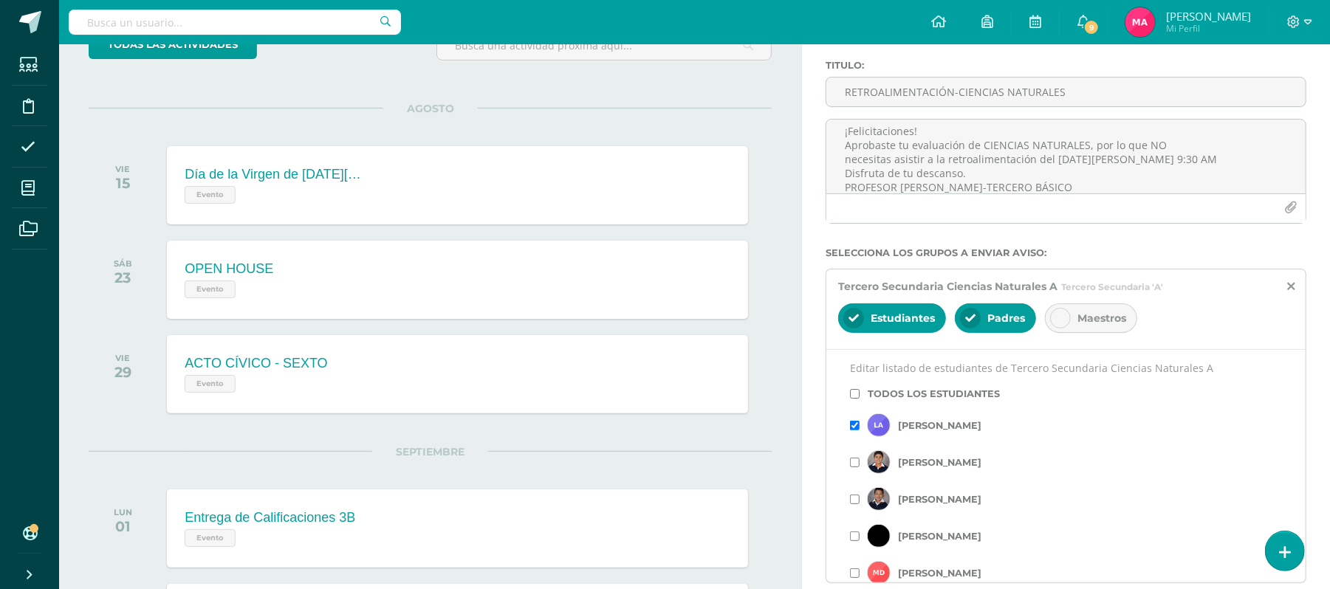
click at [852, 399] on input "checkbox" at bounding box center [855, 394] width 10 height 10
click at [857, 423] on input "checkbox" at bounding box center [855, 426] width 10 height 10
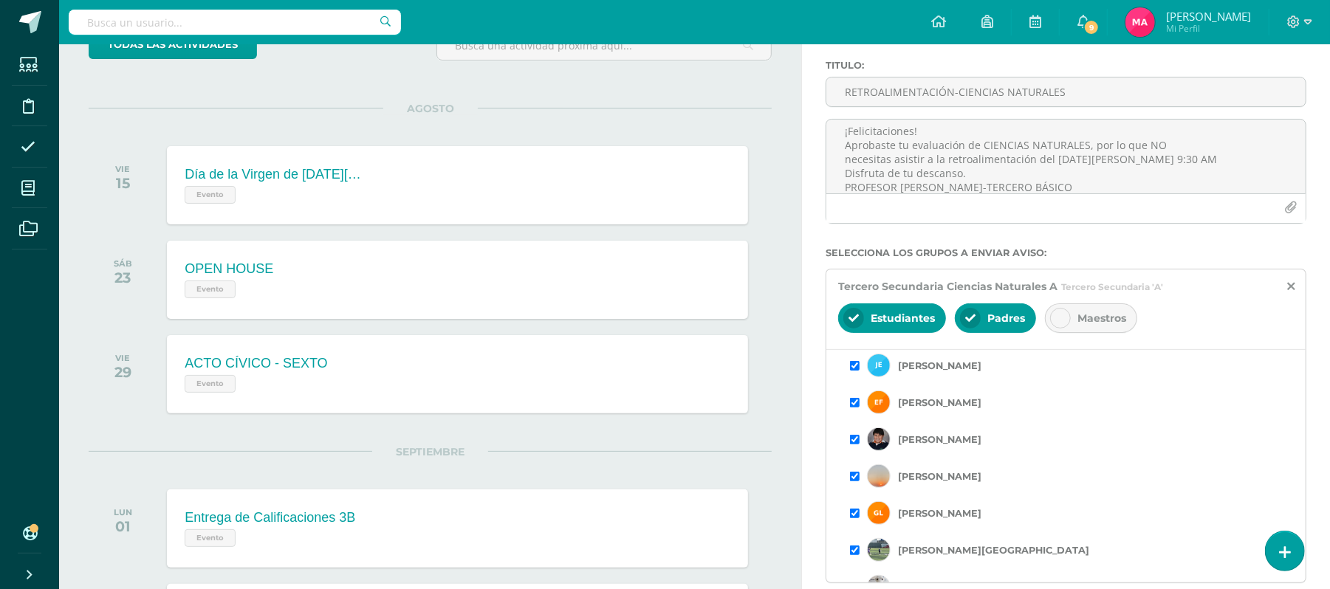
scroll to position [291, 0]
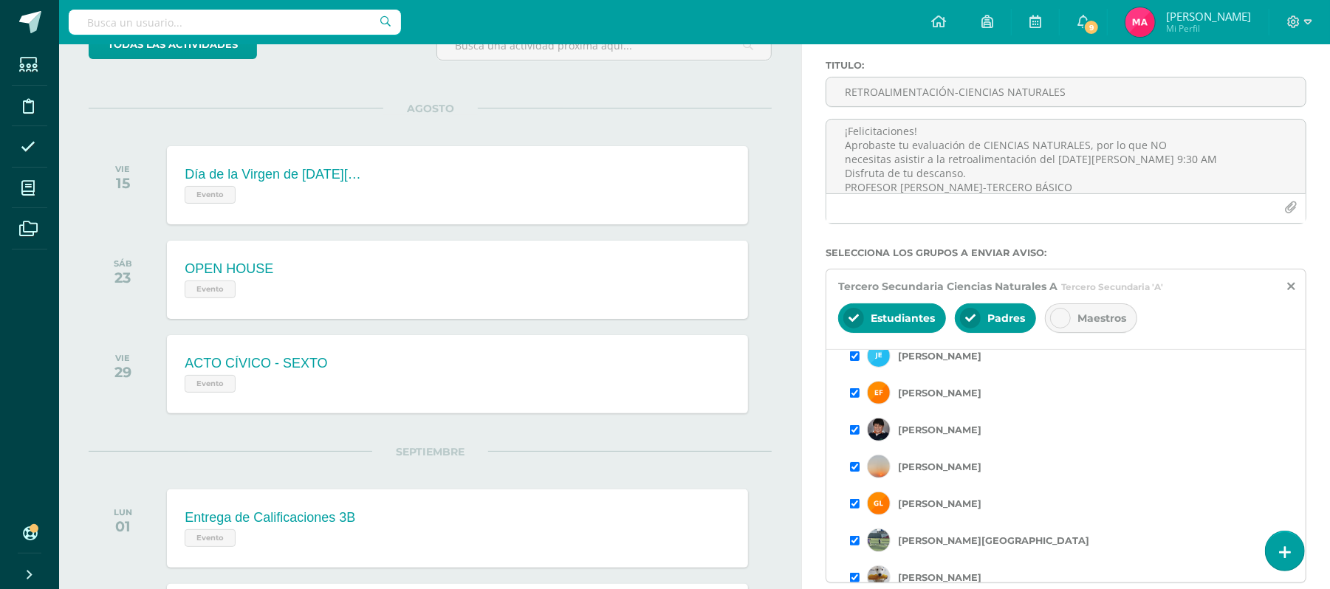
click at [852, 468] on input "checkbox" at bounding box center [855, 467] width 10 height 10
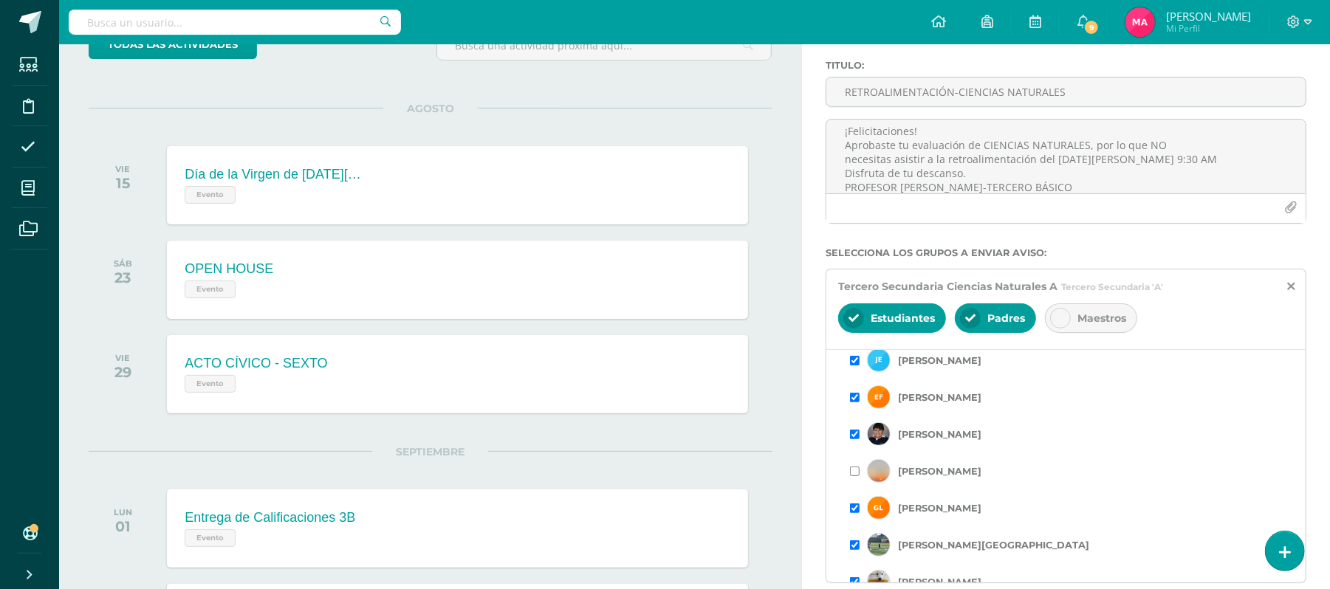
scroll to position [627, 0]
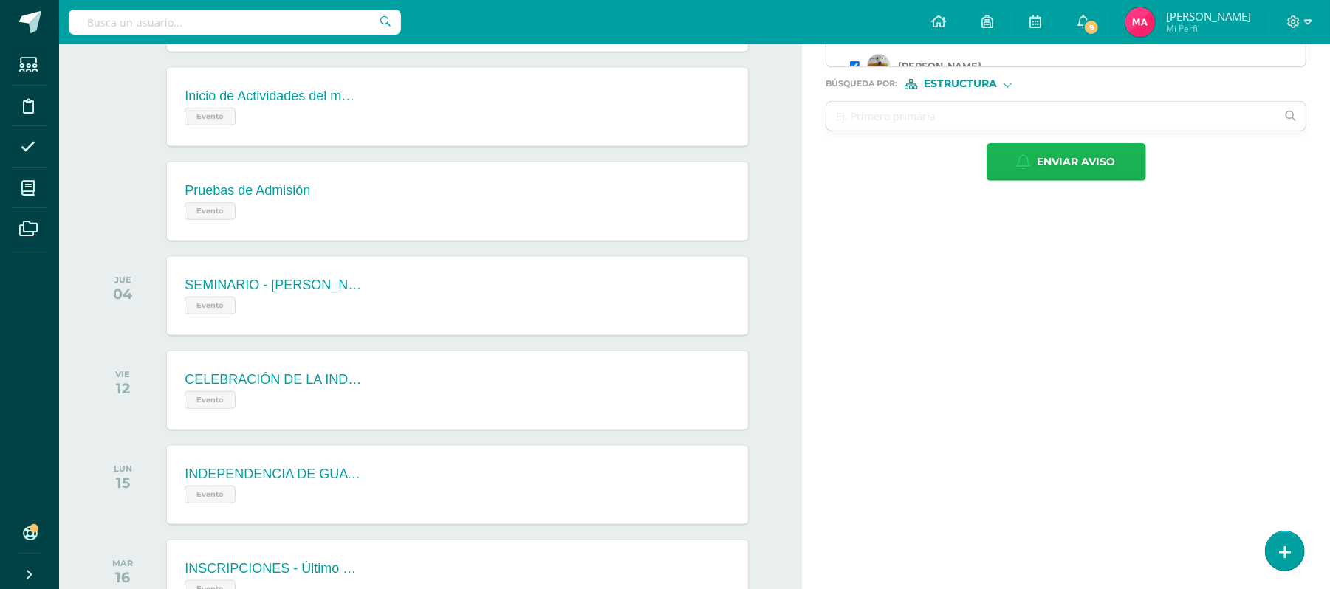
click at [1034, 173] on button "Enviar aviso" at bounding box center [1065, 162] width 159 height 38
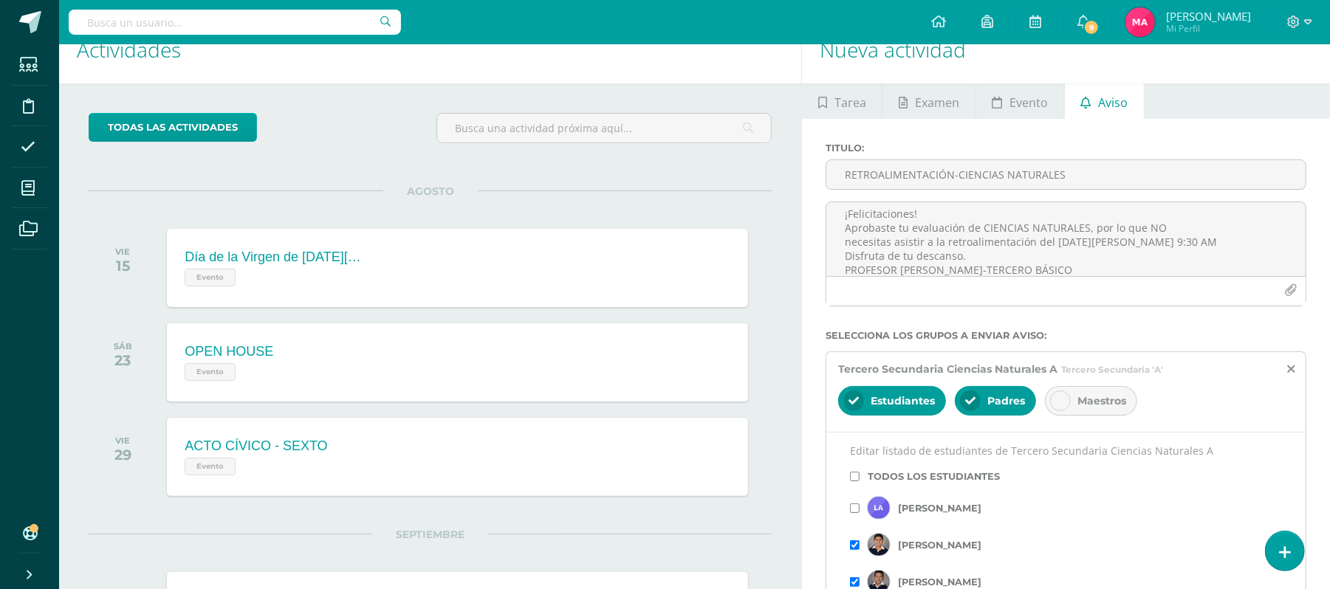
scroll to position [0, 0]
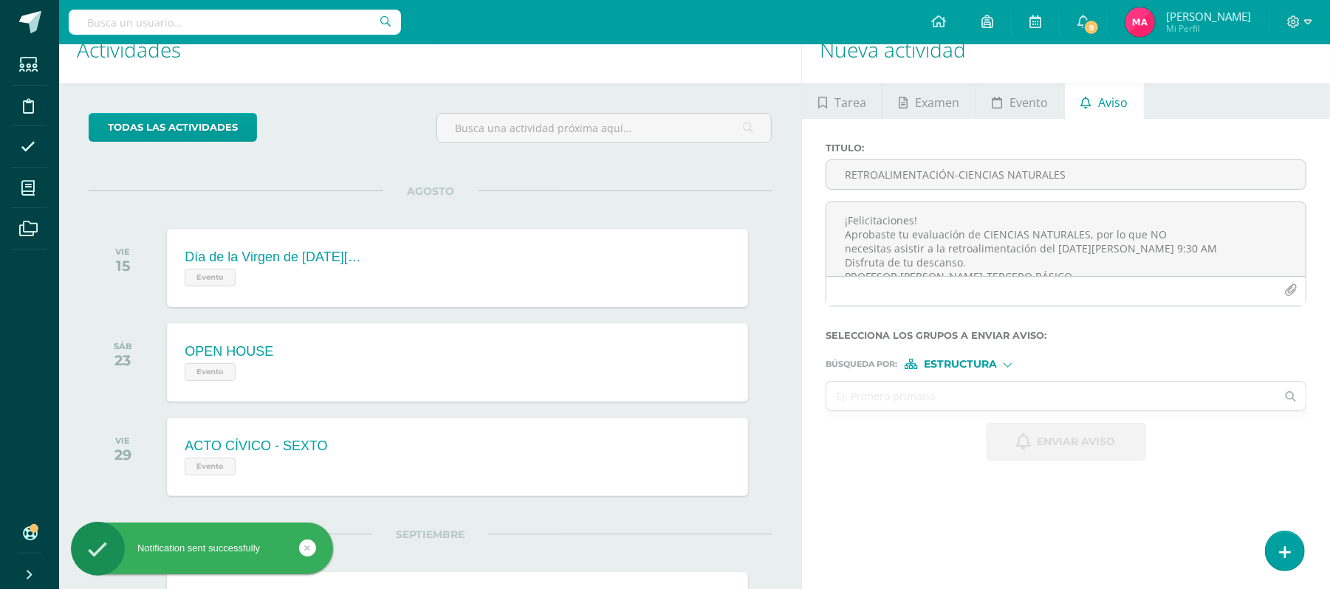
click at [1155, 28] on img at bounding box center [1140, 22] width 30 height 30
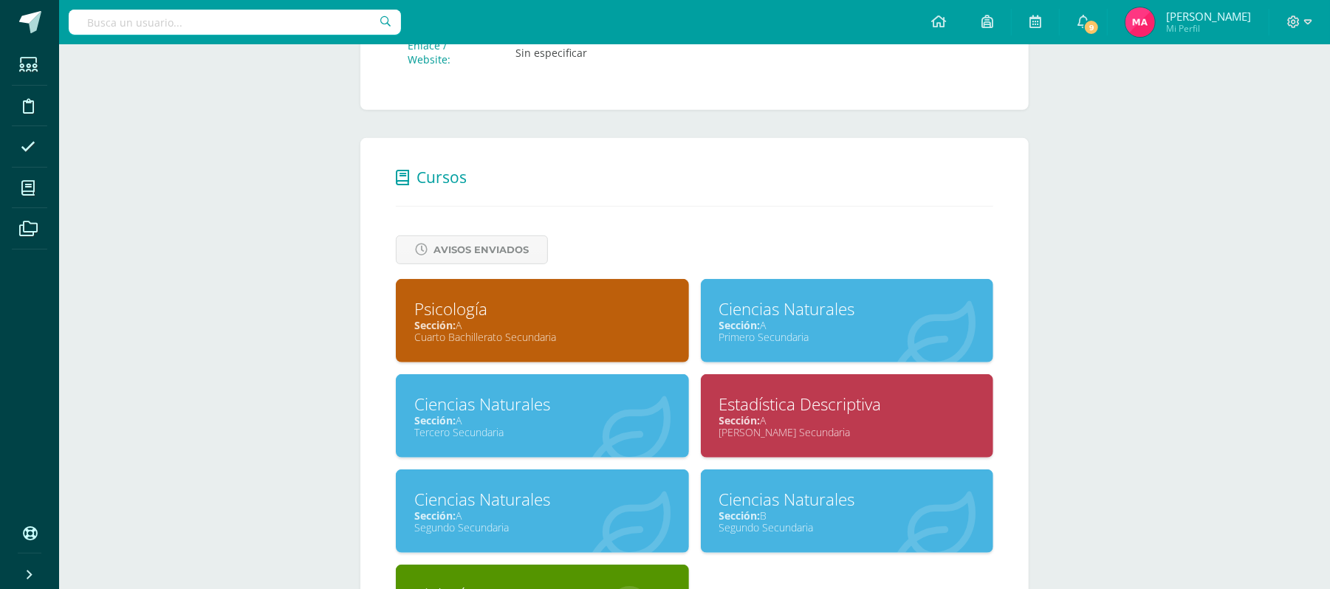
scroll to position [490, 0]
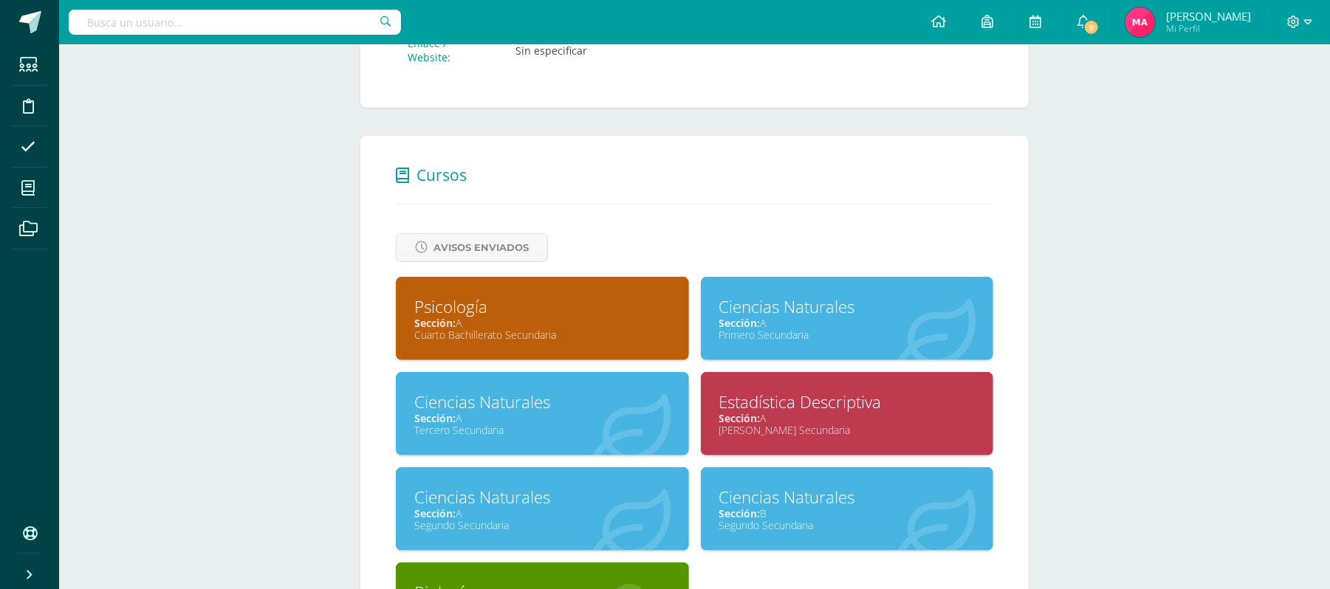
click at [1318, 290] on div "Mario David Arana López mariodavid@colegiovalles.com Título: Maestro Editar Can…" at bounding box center [694, 132] width 1271 height 1157
click at [488, 249] on span "Avisos Enviados" at bounding box center [480, 247] width 95 height 27
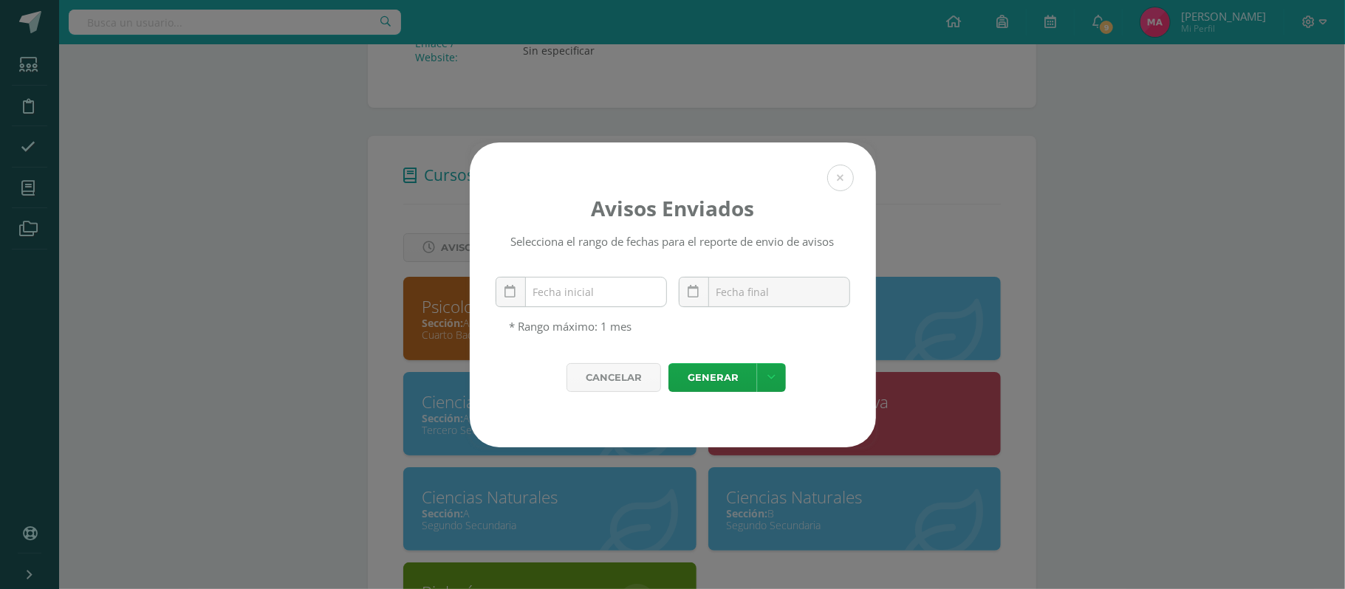
click at [589, 291] on input "text" at bounding box center [581, 292] width 170 height 29
click at [501, 306] on link at bounding box center [510, 292] width 30 height 30
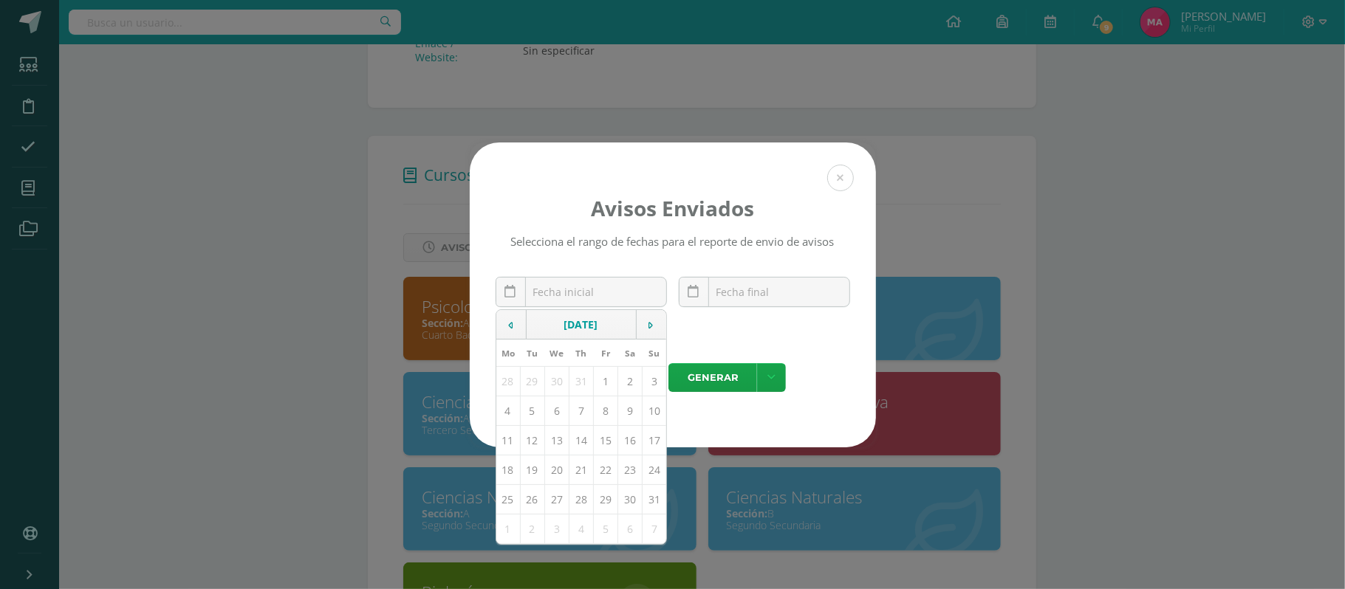
click at [505, 450] on td "11" at bounding box center [508, 440] width 24 height 30
type input "[DATE]"
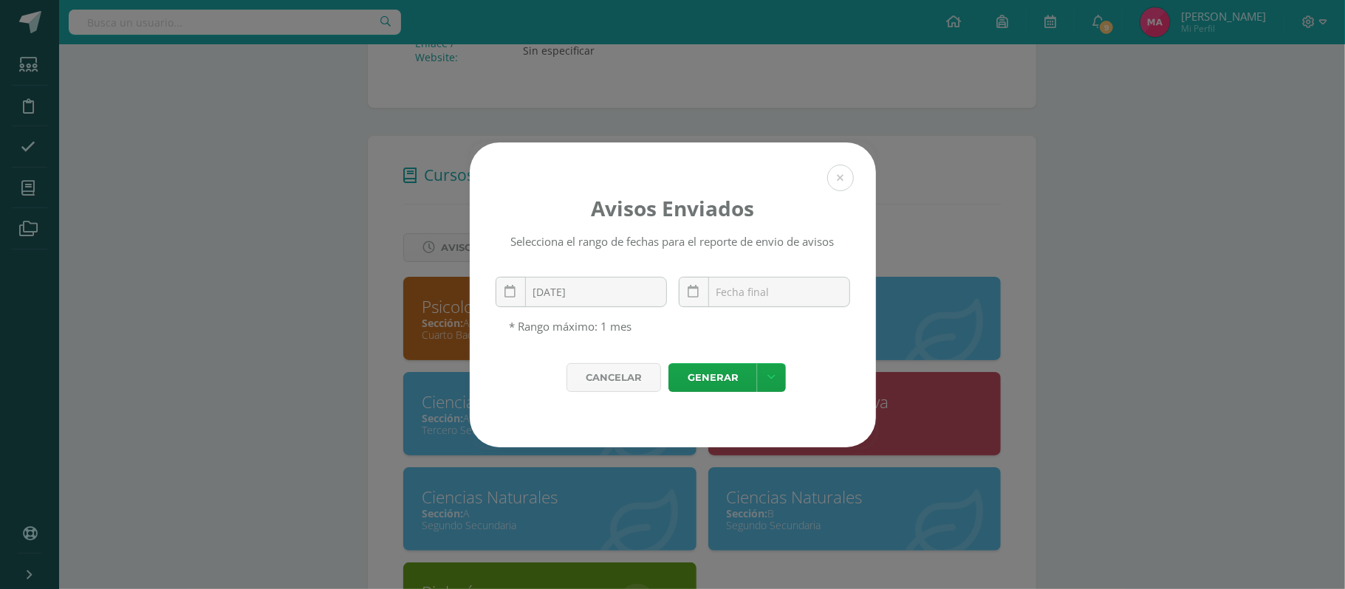
click at [509, 447] on div "Cancelar Generar Descargar como HTML Descargar como PDF Descargar como XLS" at bounding box center [673, 405] width 406 height 84
click at [742, 301] on div "August, 2025 Mo Tu We Th Fr Sa Su 28 29 30 31 1 2 3 4 5 6 7 8 9 10 11 12 13 14 …" at bounding box center [764, 298] width 171 height 42
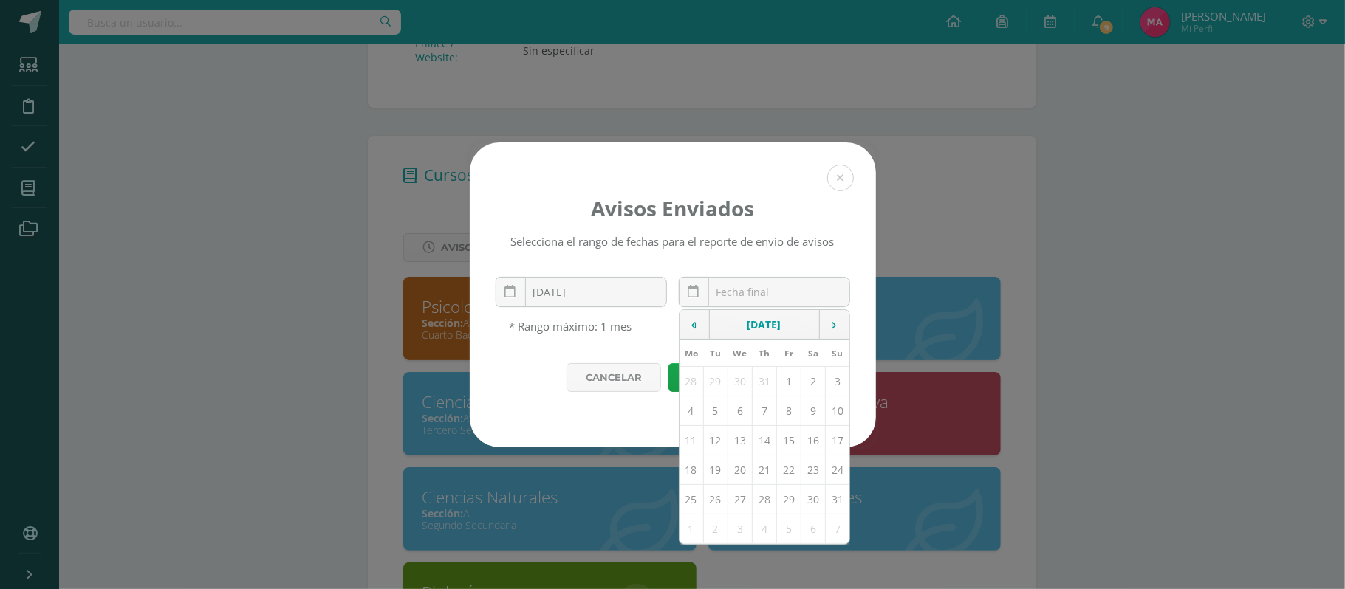
click at [690, 449] on td "11" at bounding box center [691, 440] width 24 height 30
type input "[DATE]"
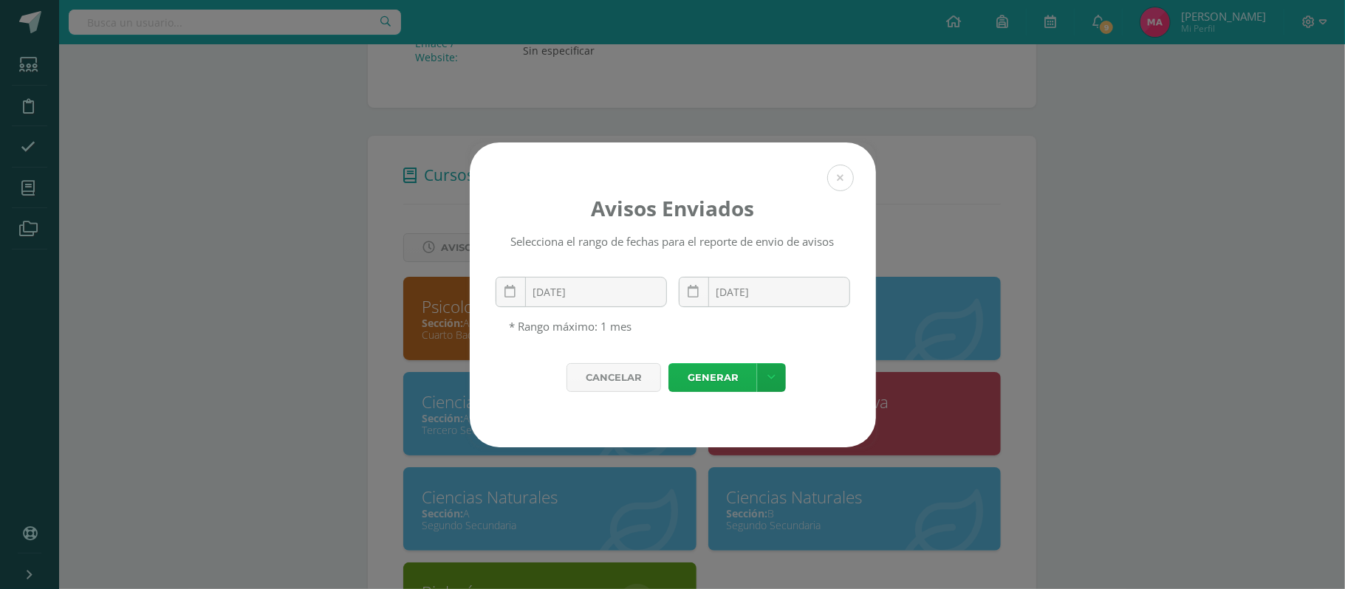
click at [710, 388] on link "Generar" at bounding box center [712, 377] width 89 height 29
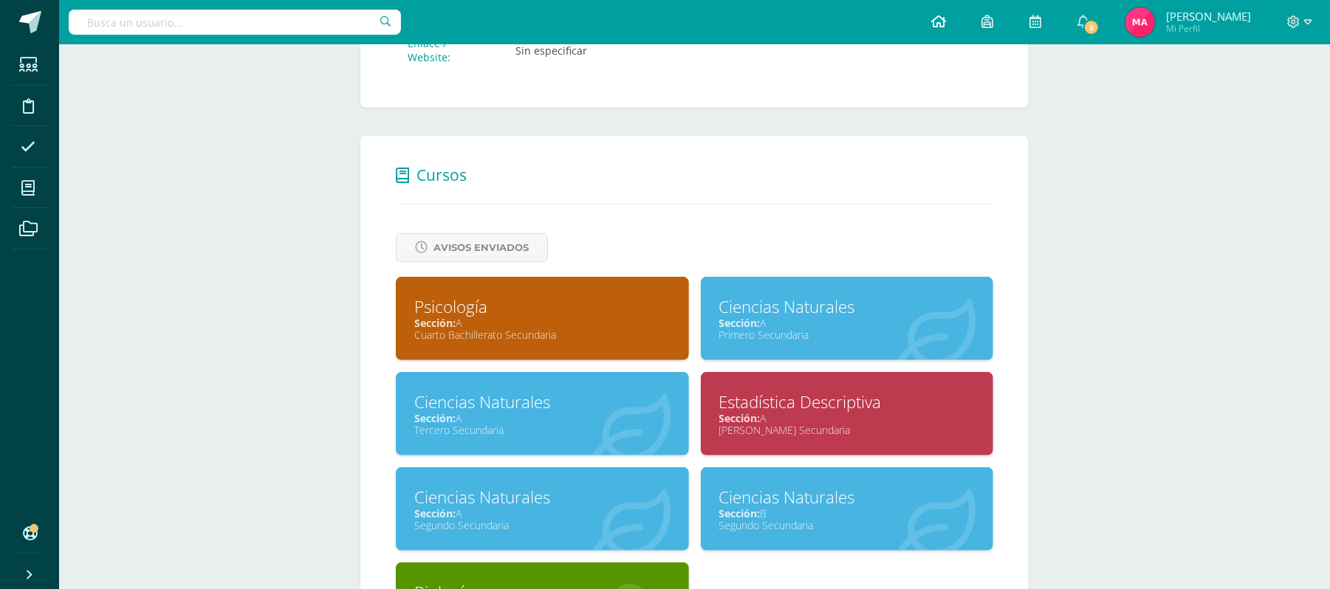
click at [964, 10] on link at bounding box center [938, 22] width 50 height 44
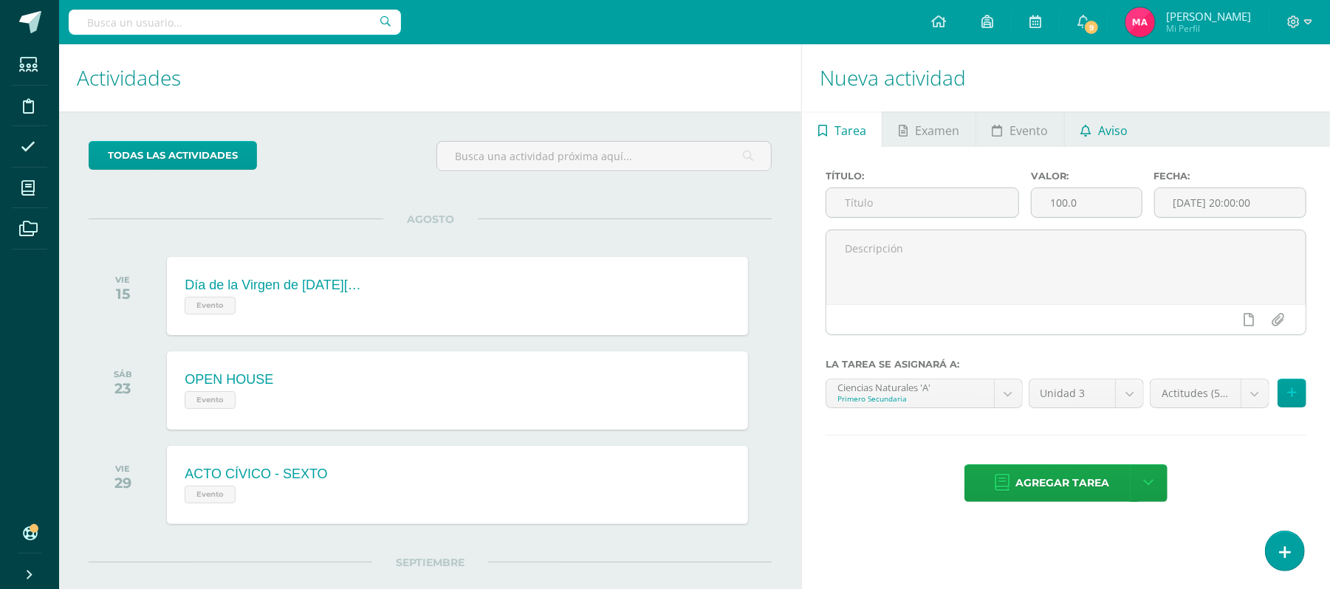
click at [1070, 120] on link "Aviso" at bounding box center [1104, 128] width 79 height 35
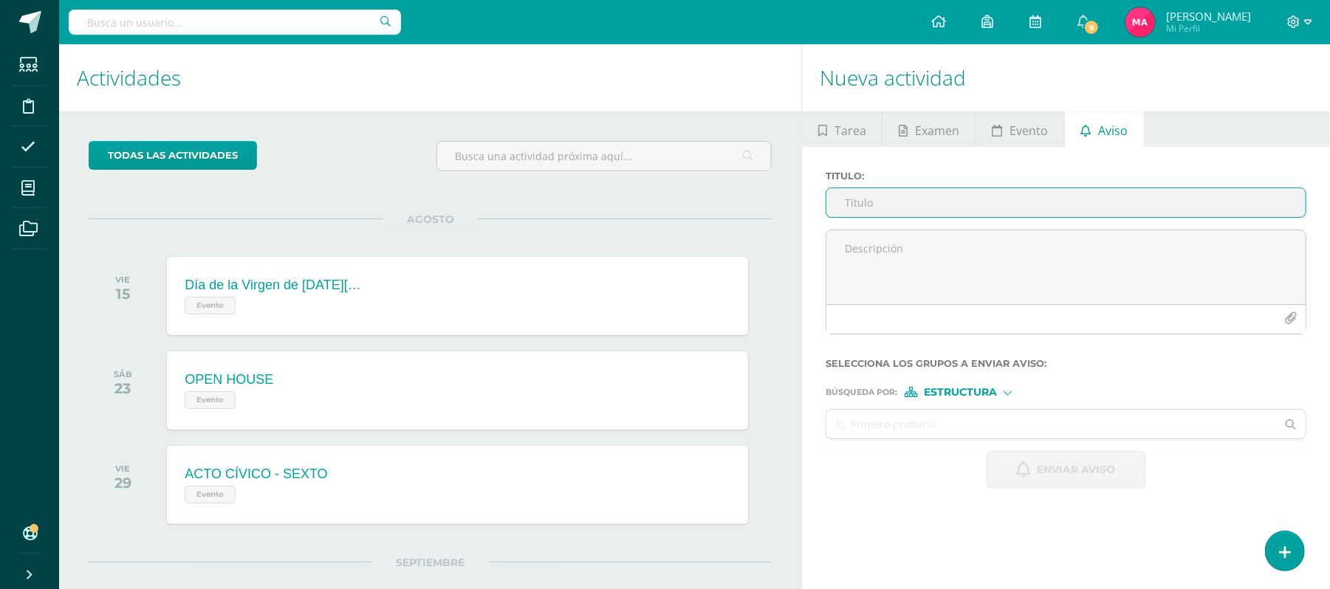
paste input "RETROALIMENTACIÓN-CIENCIAS NATURALES"
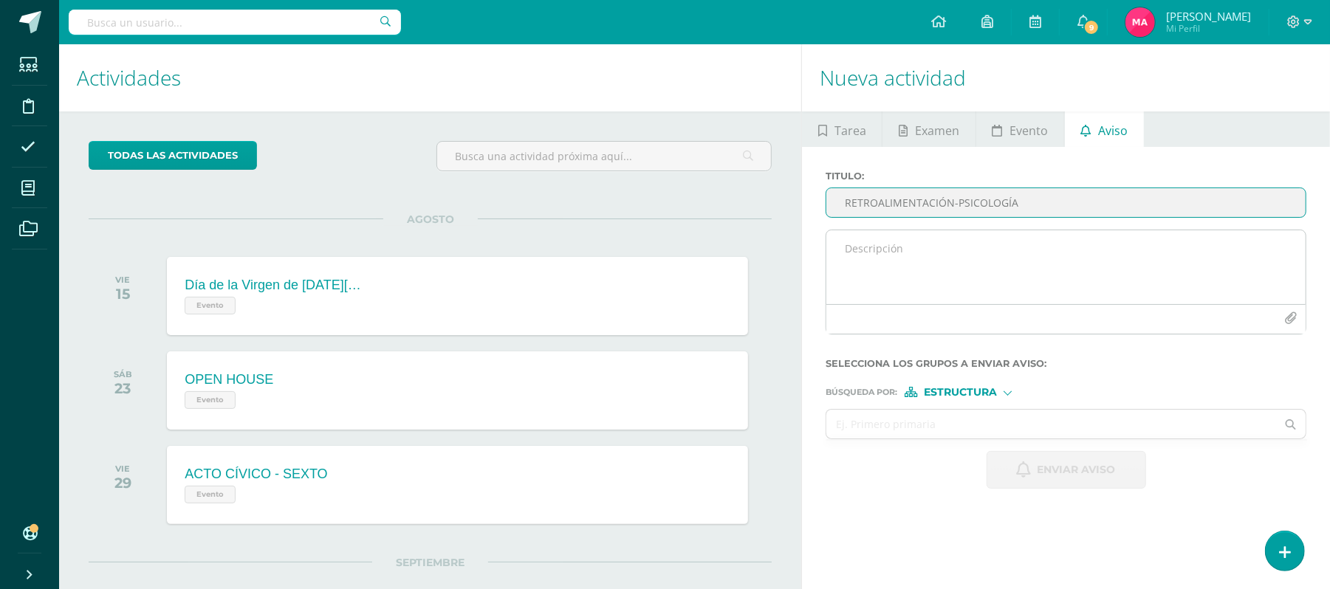
type input "RETROALIMENTACIÓN-PSICOLOGÍA"
click at [999, 257] on textarea at bounding box center [1065, 267] width 479 height 74
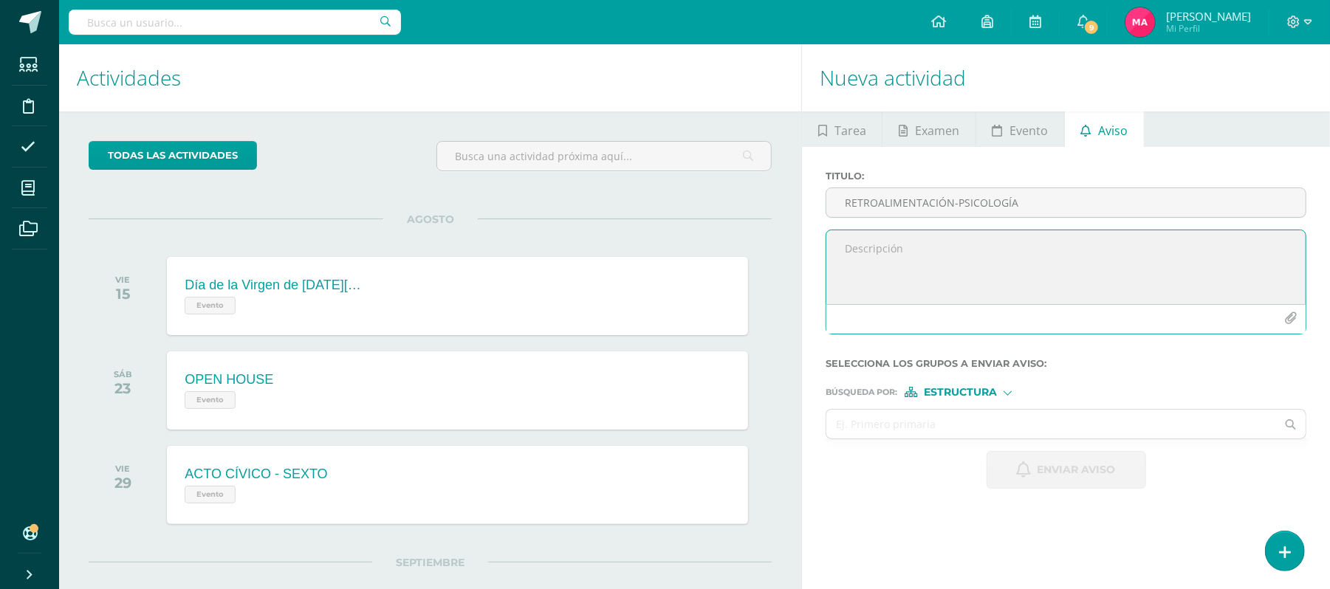
paste textarea "¡Felicitaciones! Aprobaste tu evaluación de CIENCIAS NATURALES, por lo que NO n…"
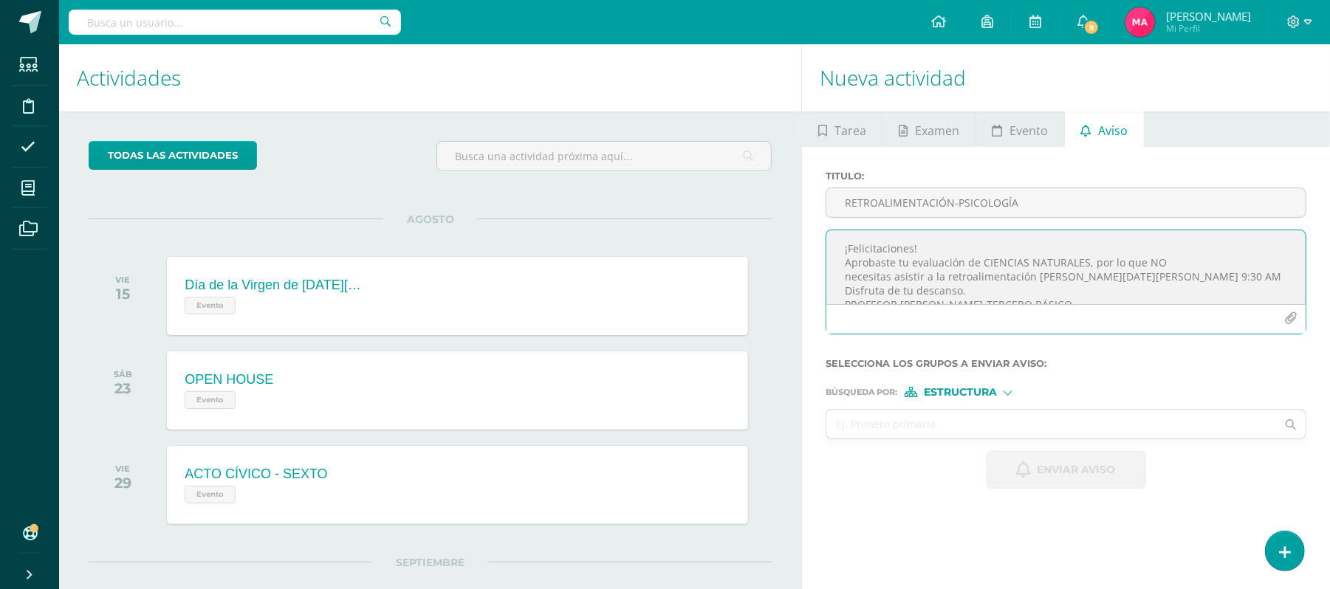
scroll to position [7, 0]
drag, startPoint x: 1082, startPoint y: 255, endPoint x: 981, endPoint y: 253, distance: 100.4
click at [981, 253] on textarea "¡Felicitaciones! Aprobaste tu evaluación de CIENCIAS NATURALES, por lo que NO n…" at bounding box center [1065, 267] width 479 height 74
drag, startPoint x: 1153, startPoint y: 273, endPoint x: 1050, endPoint y: 272, distance: 102.6
click at [1050, 272] on textarea "¡Felicitaciones! Aprobaste tu evaluación de PSICOLOGÍA, por lo que NO necesitas…" at bounding box center [1065, 267] width 479 height 74
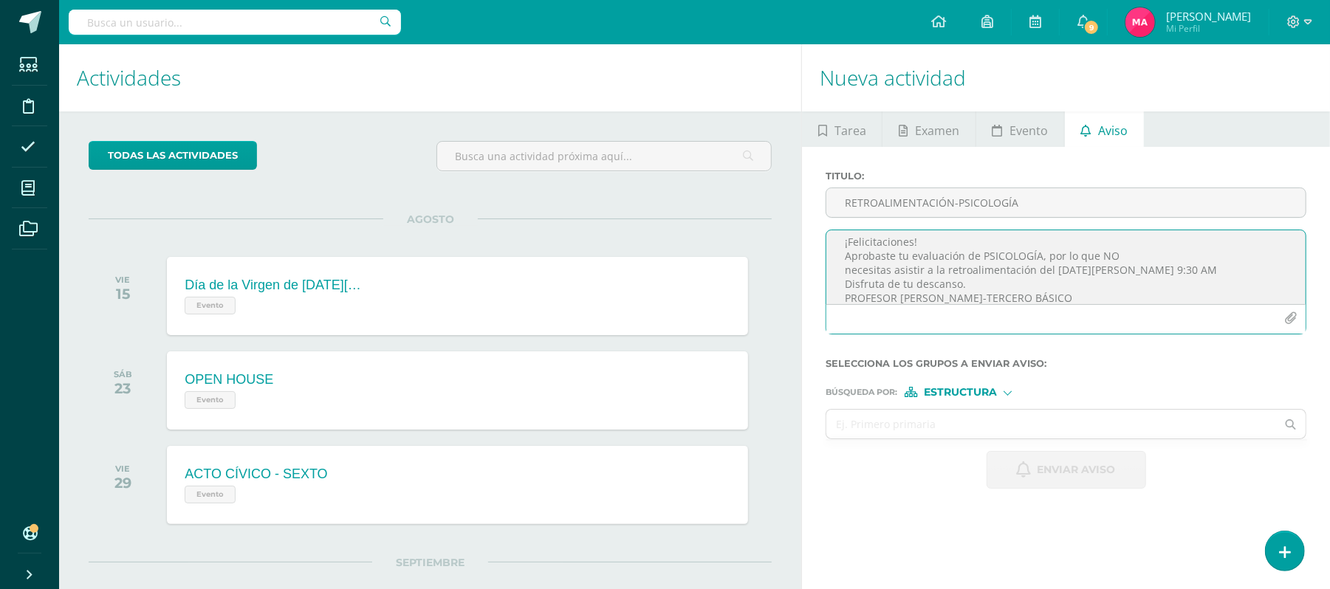
click at [1197, 272] on textarea "¡Felicitaciones! Aprobaste tu evaluación de PSICOLOGÍA, por lo que NO necesitas…" at bounding box center [1065, 267] width 479 height 74
drag, startPoint x: 1022, startPoint y: 296, endPoint x: 937, endPoint y: 285, distance: 85.6
click at [937, 285] on textarea "¡Felicitaciones! Aprobaste tu evaluación de PSICOLOGÍA, por lo que NO necesitas…" at bounding box center [1065, 267] width 479 height 74
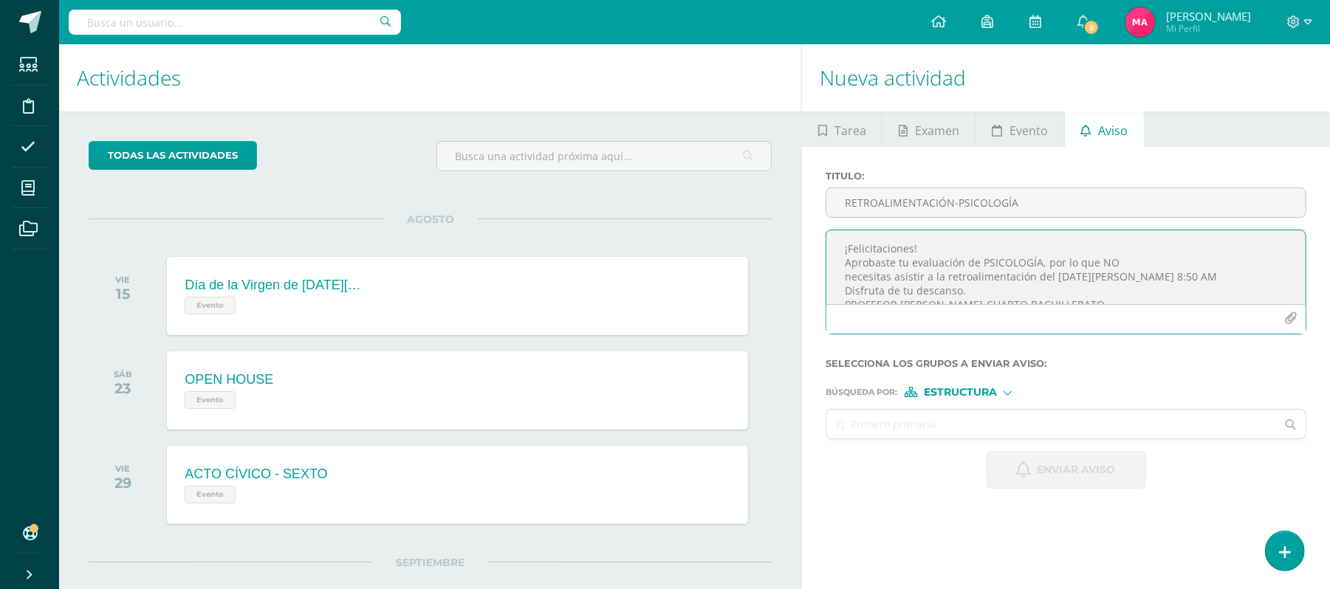
type textarea "¡Felicitaciones! Aprobaste tu evaluación de PSICOLOGÍA, por lo que NO necesitas…"
click at [955, 441] on ul at bounding box center [1066, 439] width 482 height 1
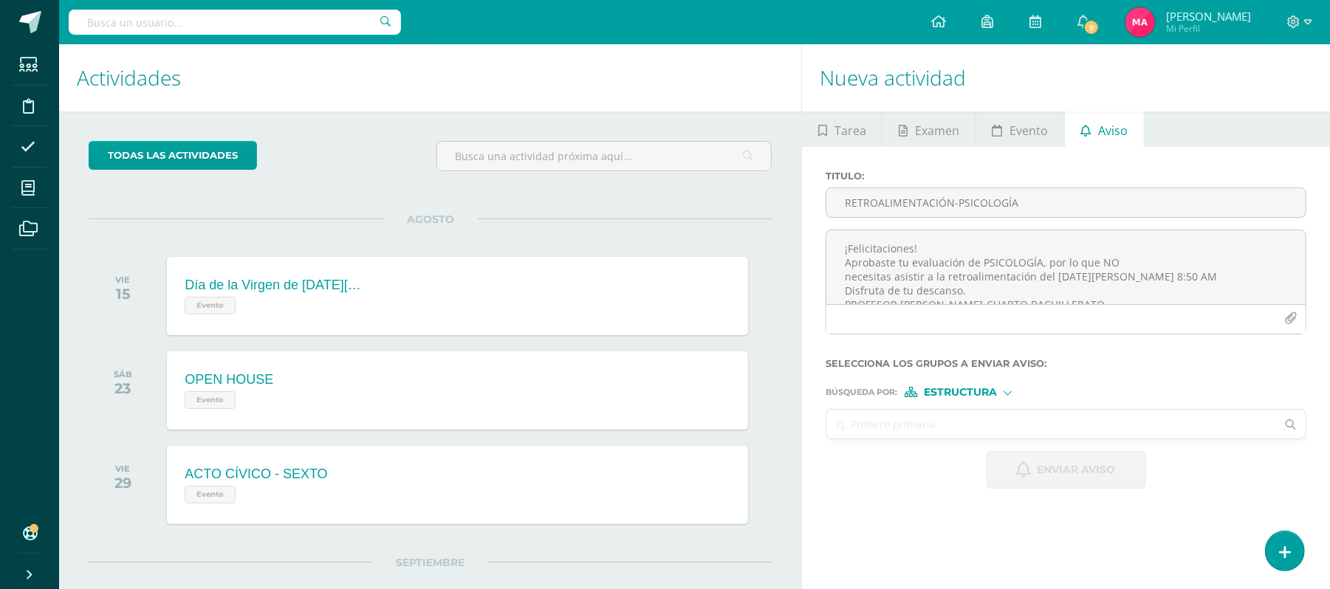
click at [913, 427] on input "text" at bounding box center [1051, 424] width 450 height 29
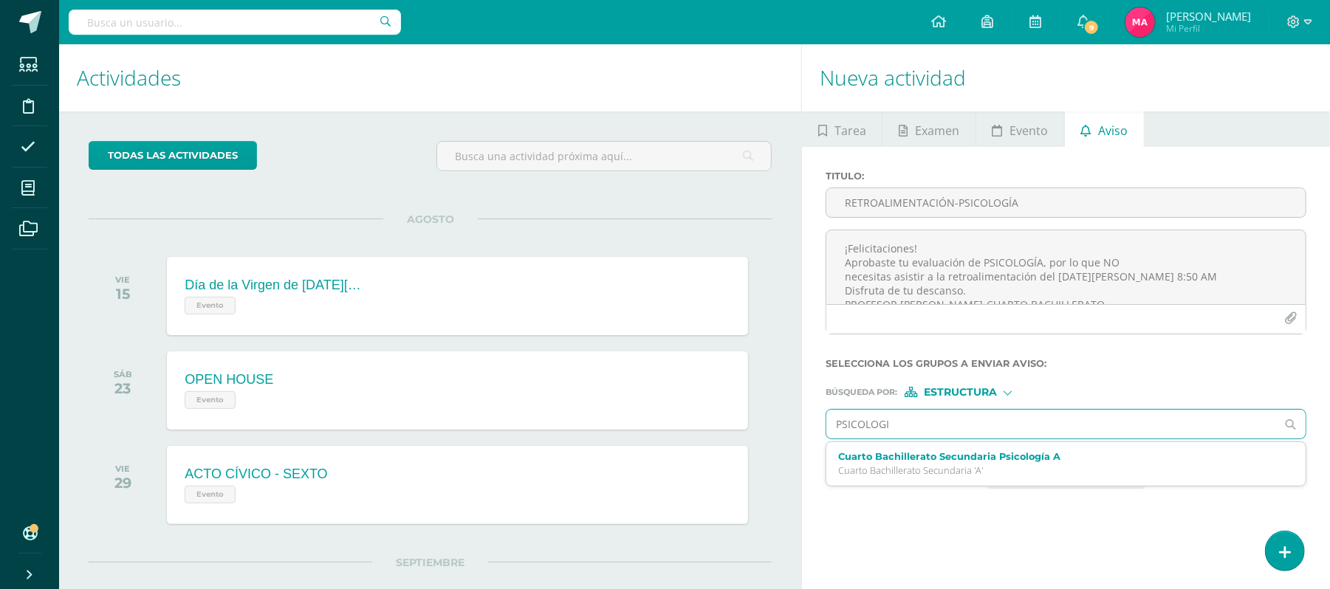
type input "PSICOLOGIA"
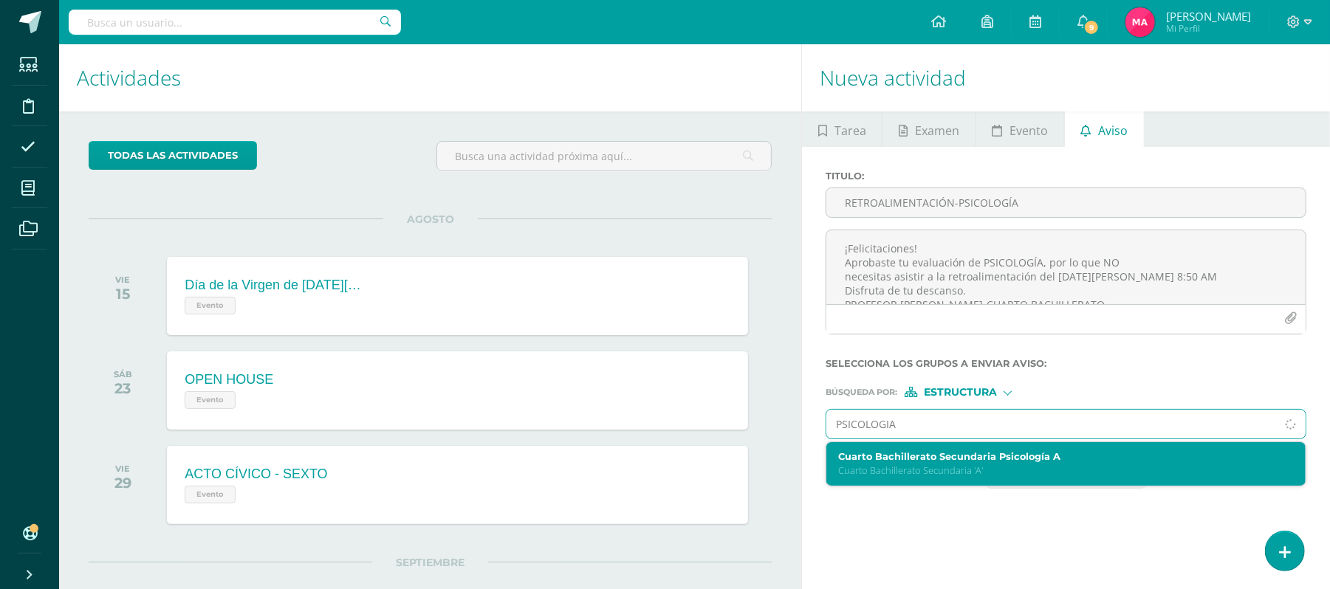
click at [919, 458] on label "Cuarto Bachillerato Secundaria Psicología A" at bounding box center [1056, 456] width 436 height 11
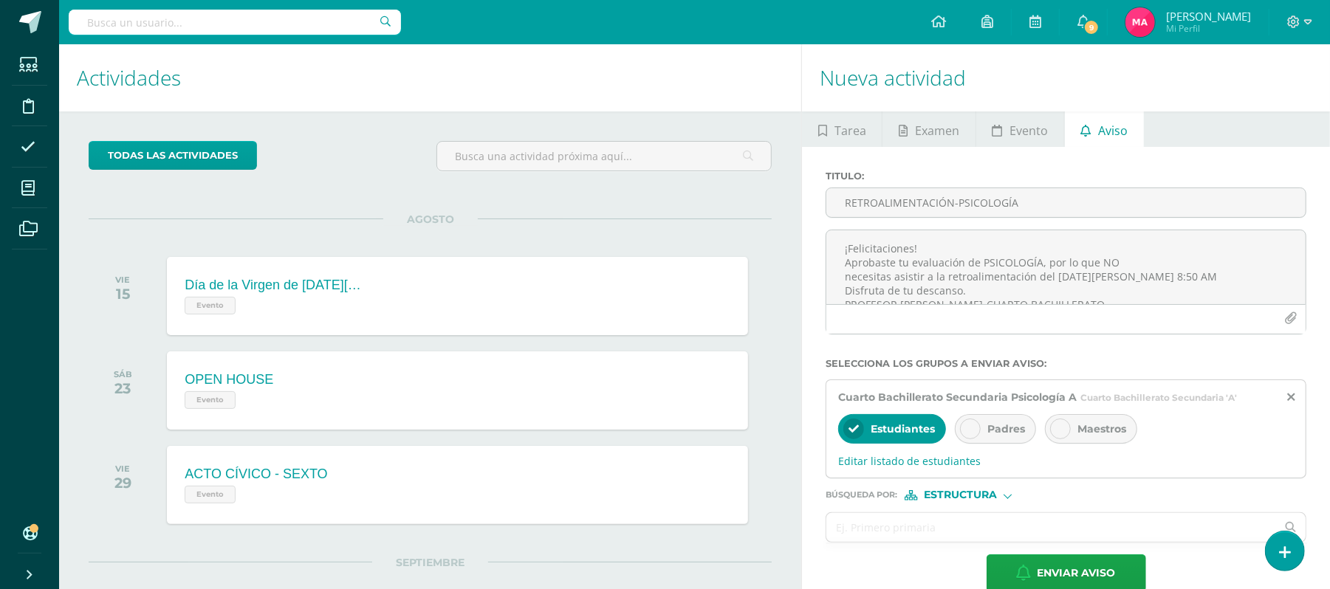
click at [979, 424] on div at bounding box center [970, 429] width 21 height 21
click at [1078, 564] on span "Enviar aviso" at bounding box center [1076, 573] width 78 height 36
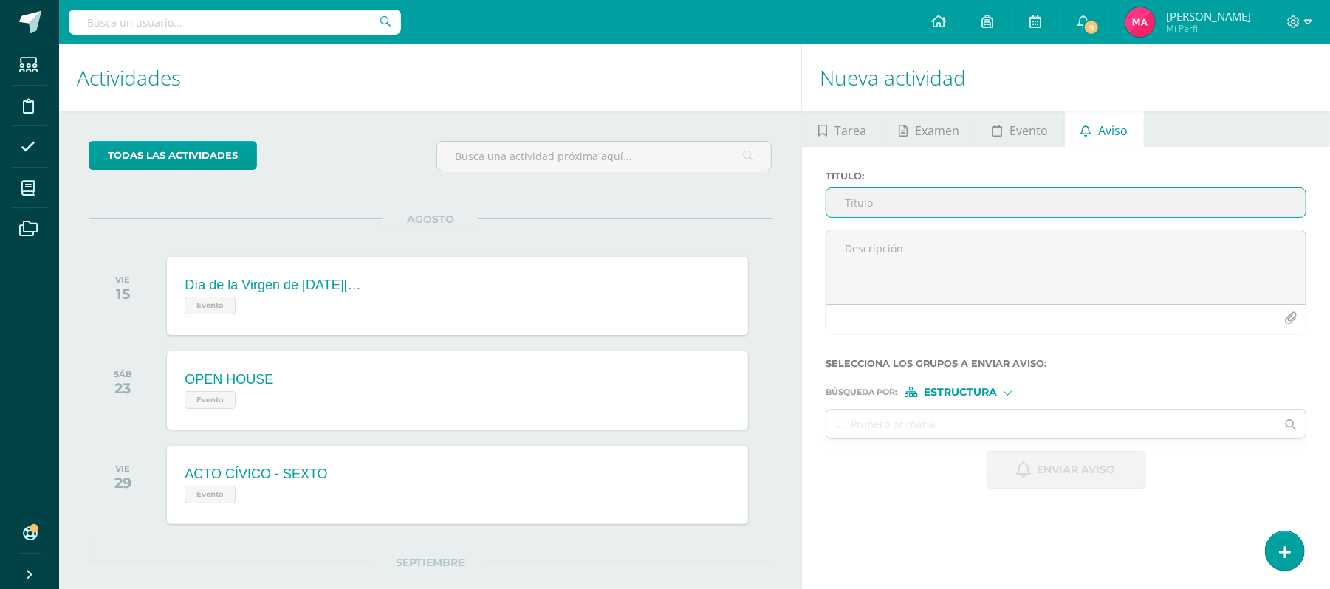
click at [925, 202] on input "Titulo :" at bounding box center [1065, 202] width 479 height 29
paste input "RETROALIMENTACIÓN-CIENCIAS NATURALES"
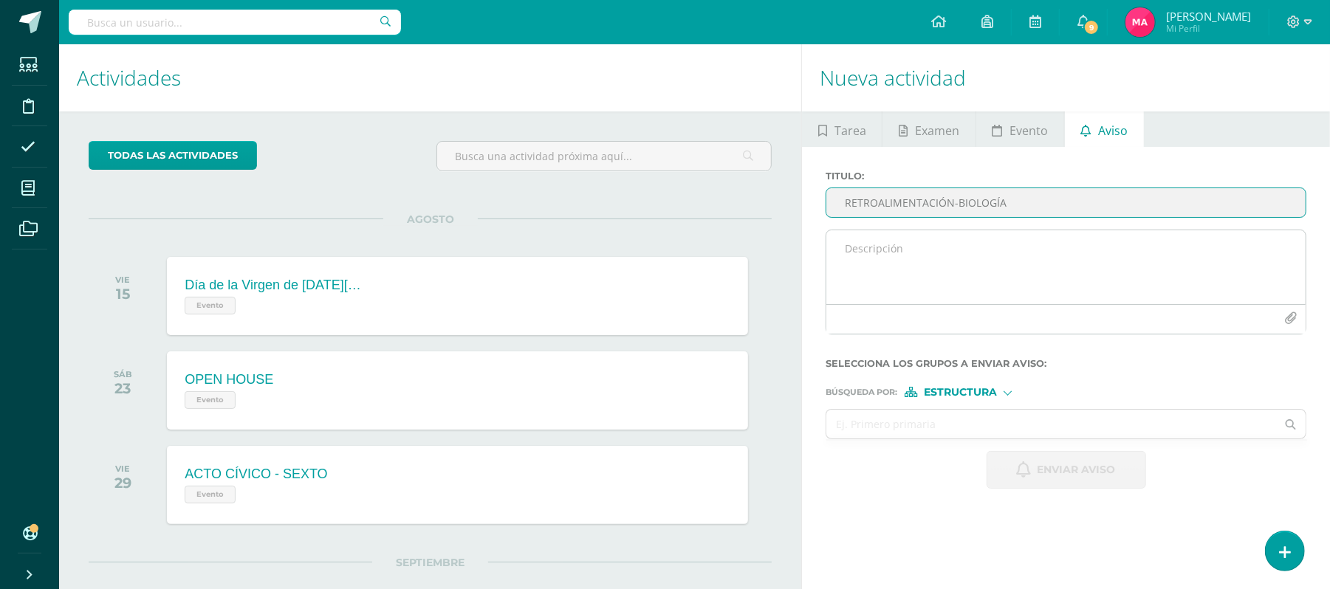
type input "RETROALIMENTACIÓN-BIOLOGÍA"
click at [979, 278] on textarea at bounding box center [1065, 267] width 479 height 74
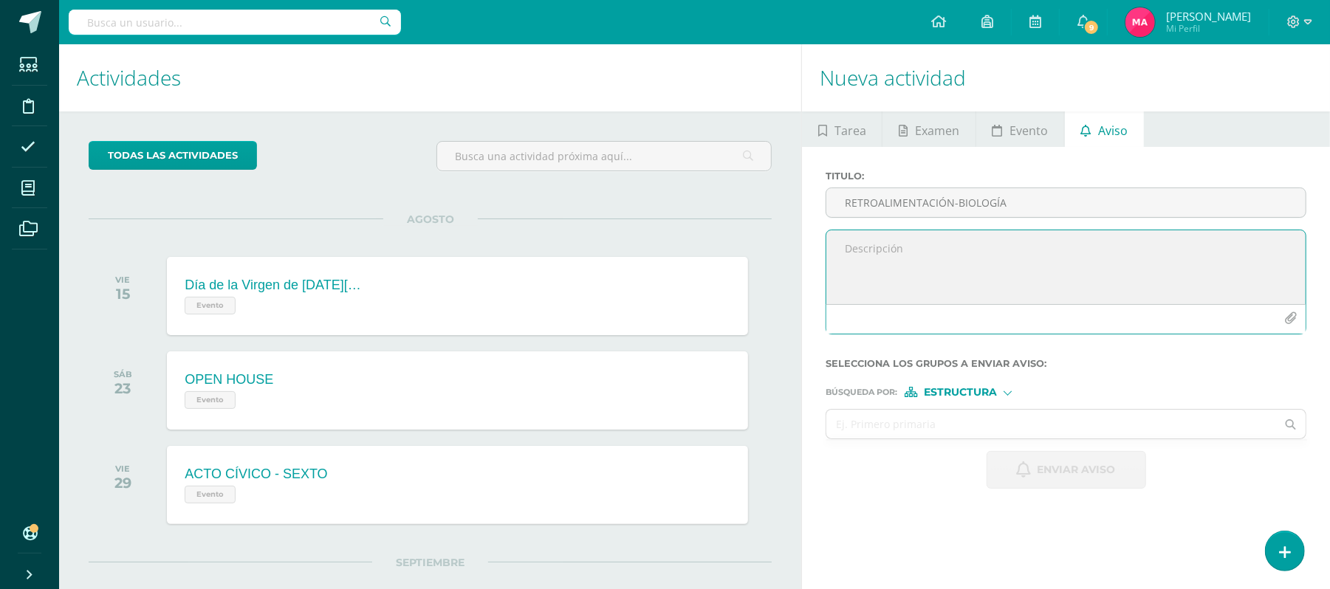
paste textarea "Estimado estudiante, por este medio te informo que debes participar en la Retro…"
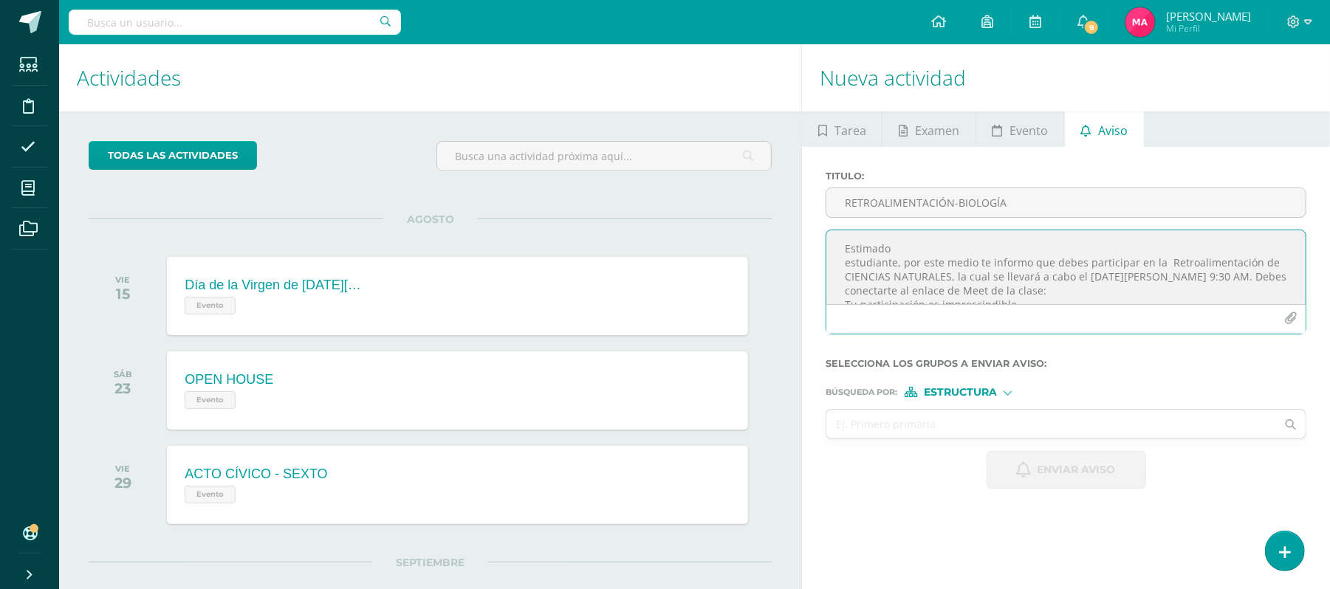
drag, startPoint x: 943, startPoint y: 278, endPoint x: 846, endPoint y: 273, distance: 96.8
click at [846, 273] on textarea "Estimado estudiante, por este medio te informo que debes participar en la Retro…" at bounding box center [1065, 267] width 479 height 74
drag, startPoint x: 1126, startPoint y: 278, endPoint x: 1023, endPoint y: 272, distance: 102.8
click at [1023, 272] on textarea "Estimado estudiante, por este medio te informo que debes participar en la Retro…" at bounding box center [1065, 267] width 479 height 74
click at [1168, 273] on textarea "Estimado estudiante, por este medio te informo que debes participar en la Retro…" at bounding box center [1065, 267] width 479 height 74
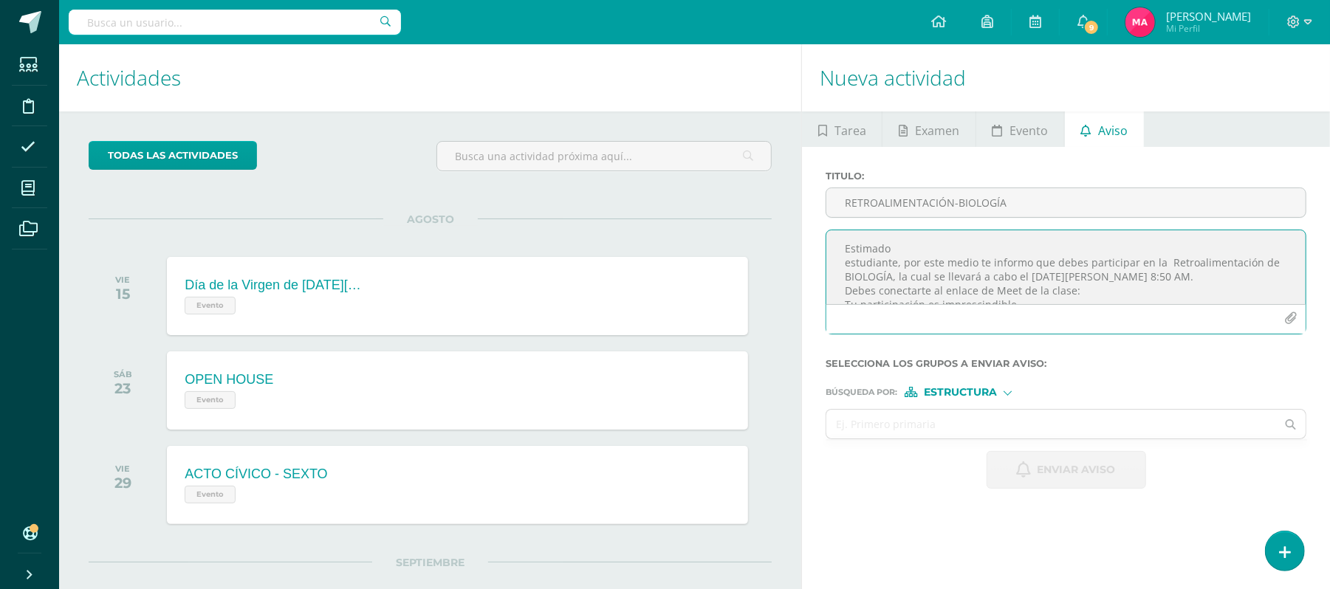
click at [1085, 293] on textarea "Estimado estudiante, por este medio te informo que debes participar en la Retro…" at bounding box center [1065, 267] width 479 height 74
paste textarea "[URL][DOMAIN_NAME]"
click at [834, 257] on textarea "Estimado estudiante, por este medio te informo que debes participar en la Retro…" at bounding box center [1065, 267] width 479 height 74
drag, startPoint x: 1075, startPoint y: 284, endPoint x: 982, endPoint y: 284, distance: 93.0
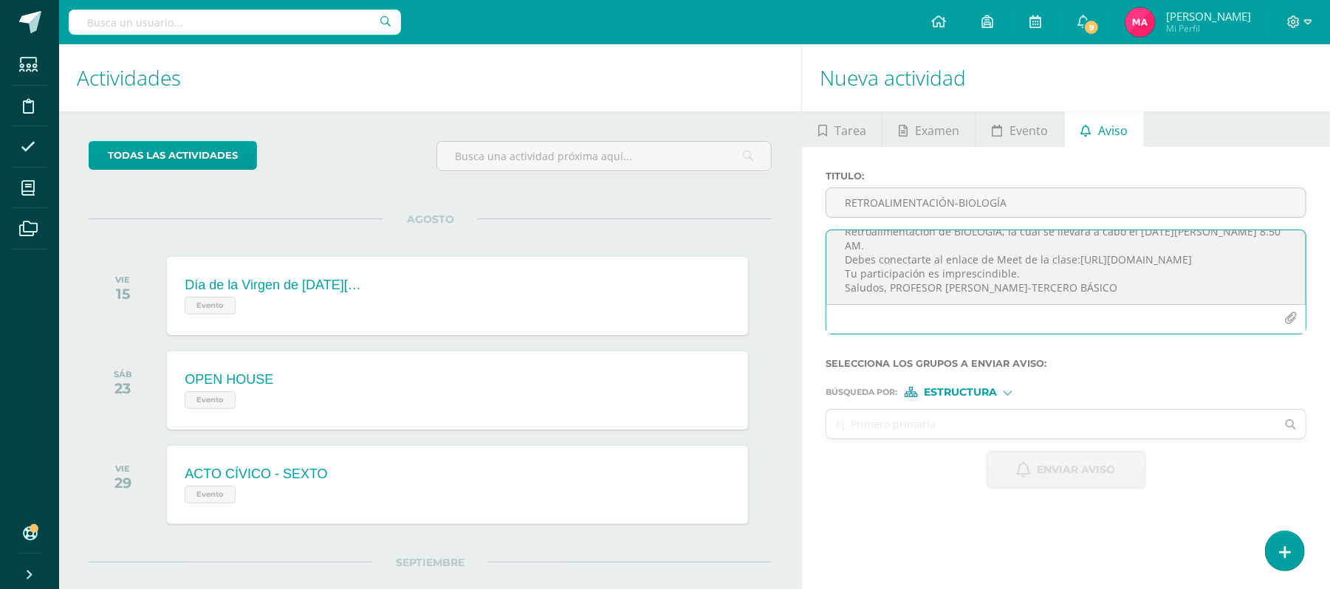
click at [982, 284] on textarea "Estimado estudiante, por este medio te informo que debes participar en la Retro…" at bounding box center [1065, 267] width 479 height 74
type textarea "Estimado estudiante, por este medio te informo que debes participar en la Retro…"
click at [916, 427] on input "text" at bounding box center [1051, 424] width 450 height 29
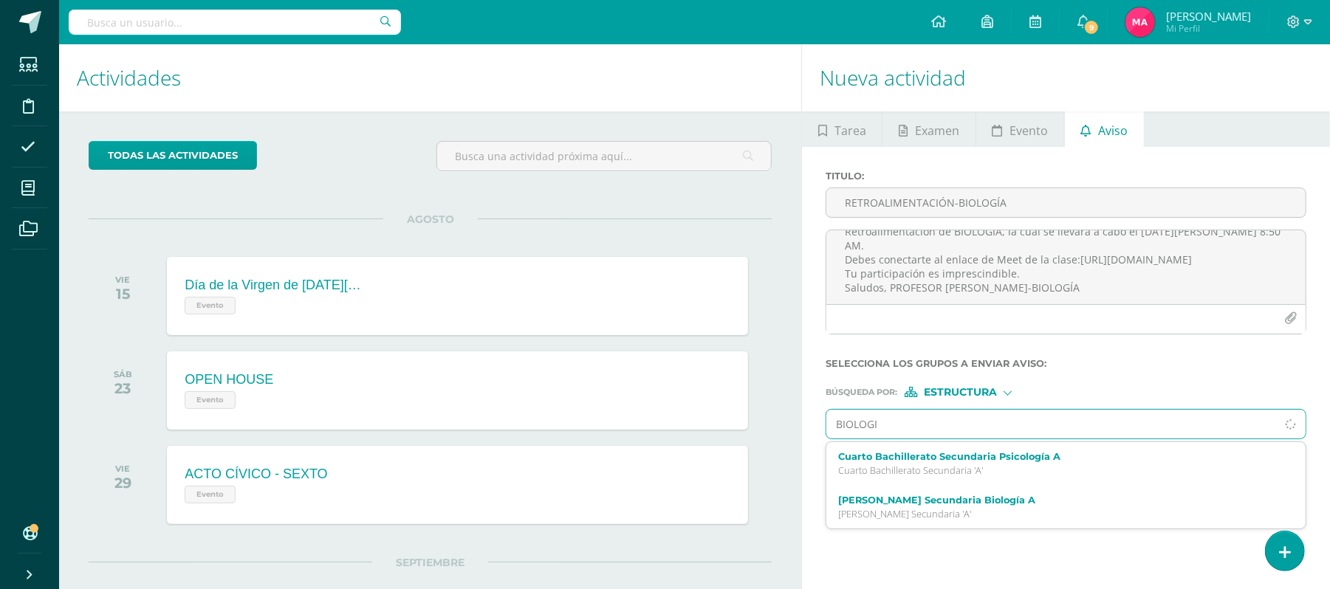
type input "BIOLOGIA"
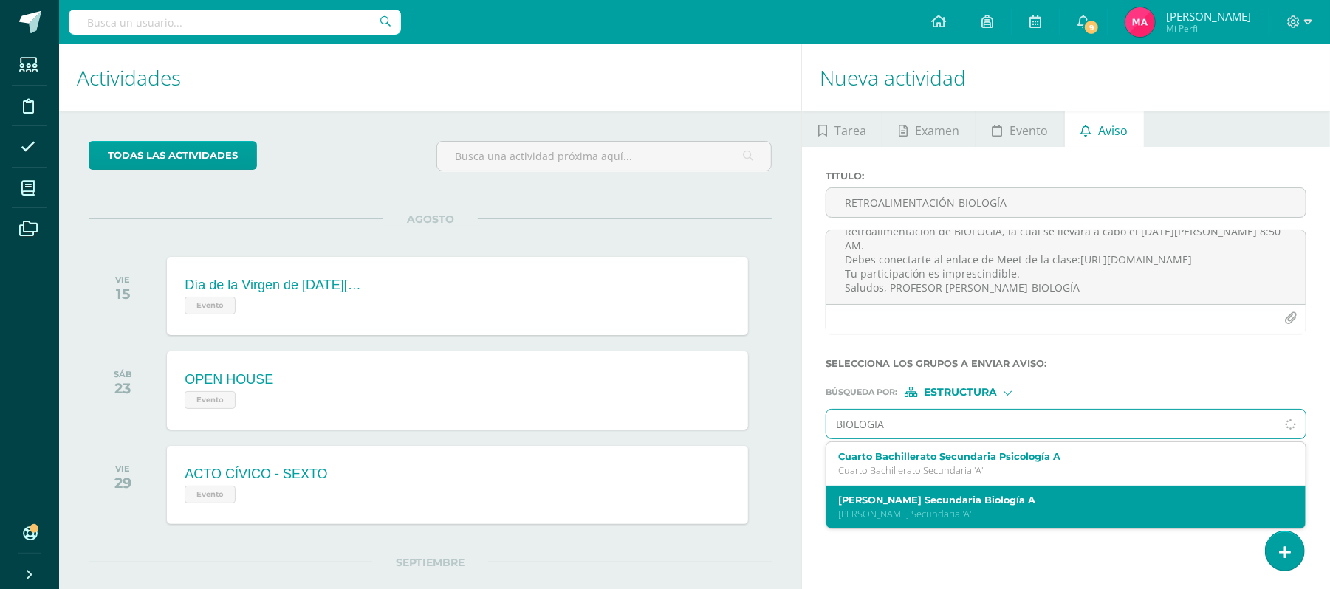
click at [926, 496] on label "[PERSON_NAME] Secundaria Biología A" at bounding box center [1056, 500] width 436 height 11
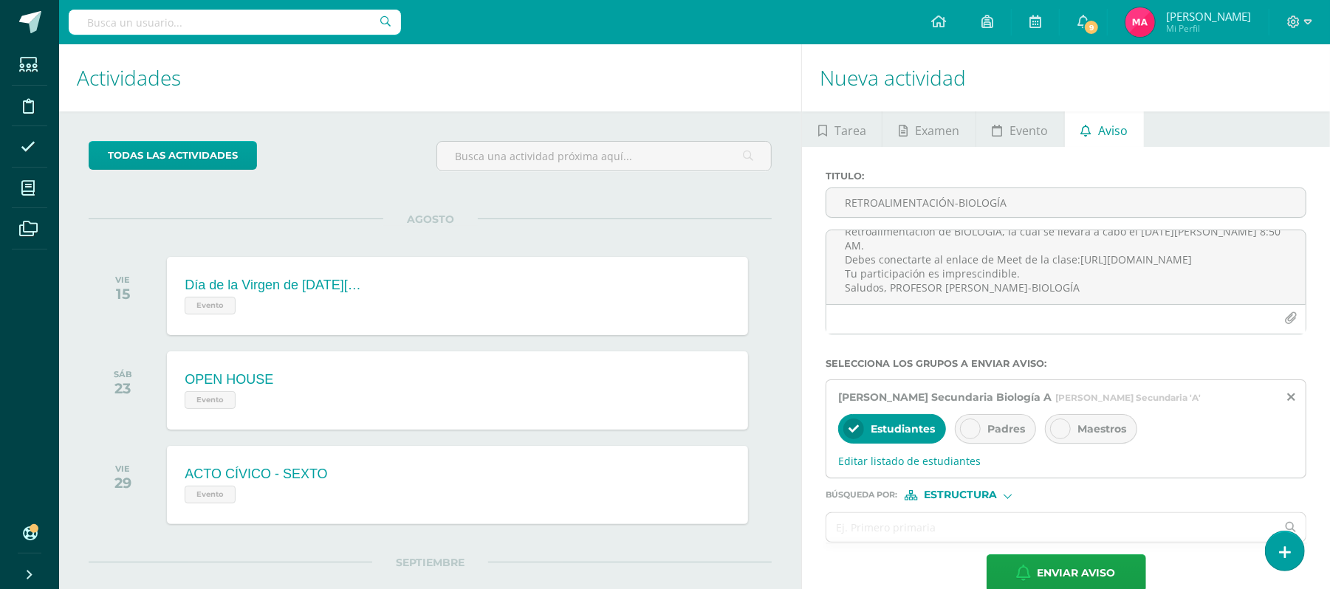
click at [981, 434] on div "Padres" at bounding box center [995, 429] width 81 height 30
click at [1291, 403] on icon at bounding box center [1290, 397] width 7 height 13
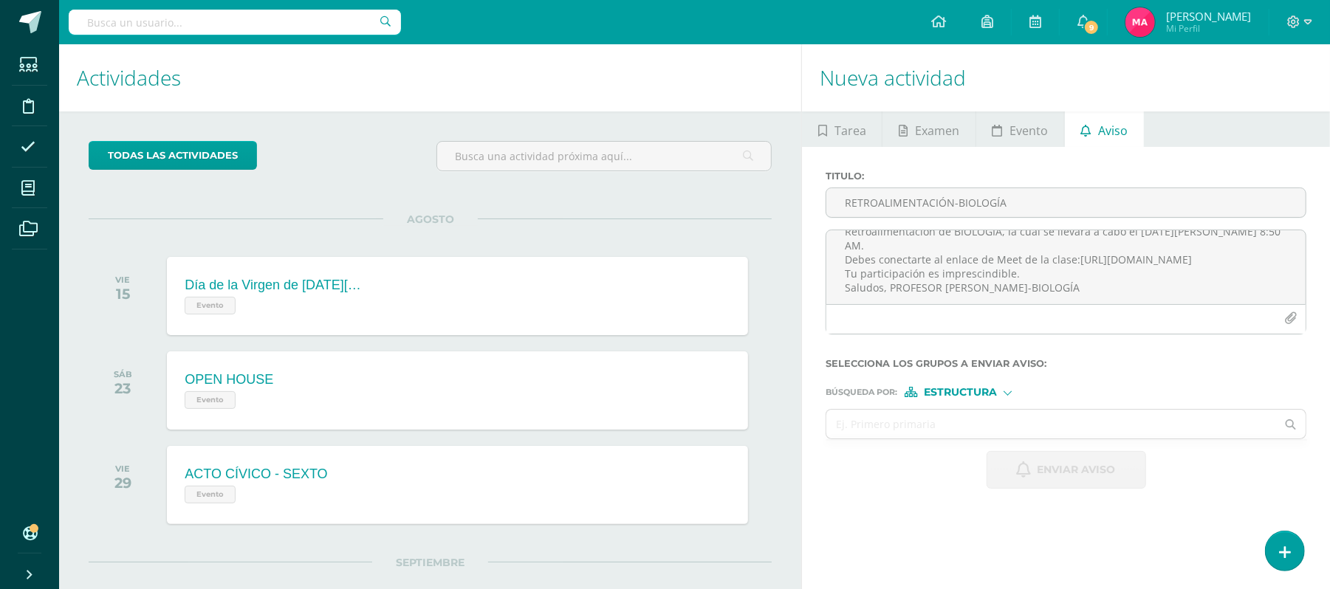
click at [978, 390] on span "Estructura" at bounding box center [960, 392] width 73 height 8
click at [955, 428] on span "Persona" at bounding box center [965, 432] width 53 height 8
click at [916, 437] on input "text" at bounding box center [1051, 424] width 450 height 29
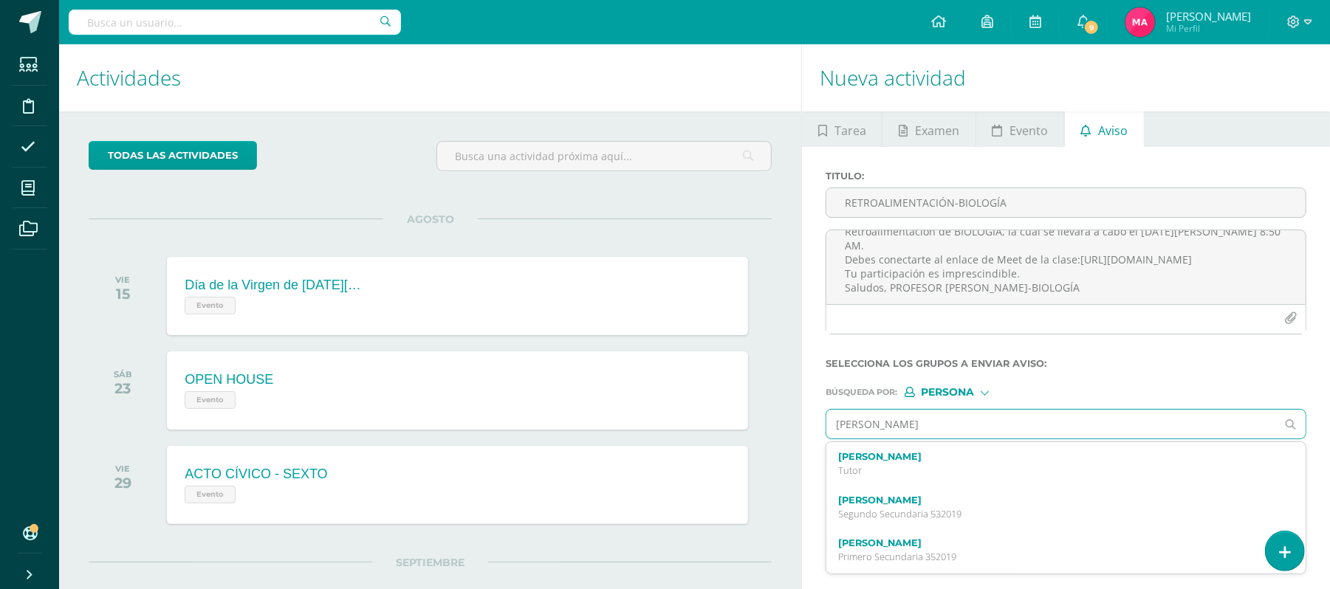
click at [1012, 421] on input "[PERSON_NAME]" at bounding box center [1051, 424] width 450 height 29
type input "[PERSON_NAME]"
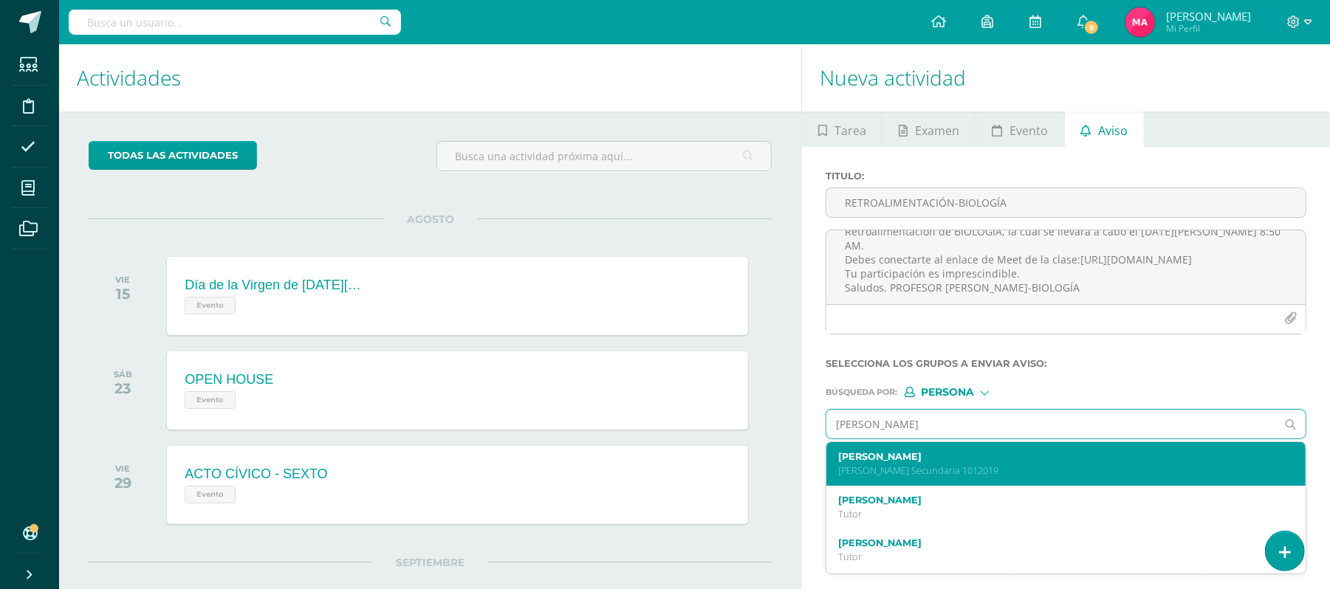
click at [998, 450] on div "[PERSON_NAME] [PERSON_NAME] Secundaria 1012019" at bounding box center [1065, 464] width 479 height 44
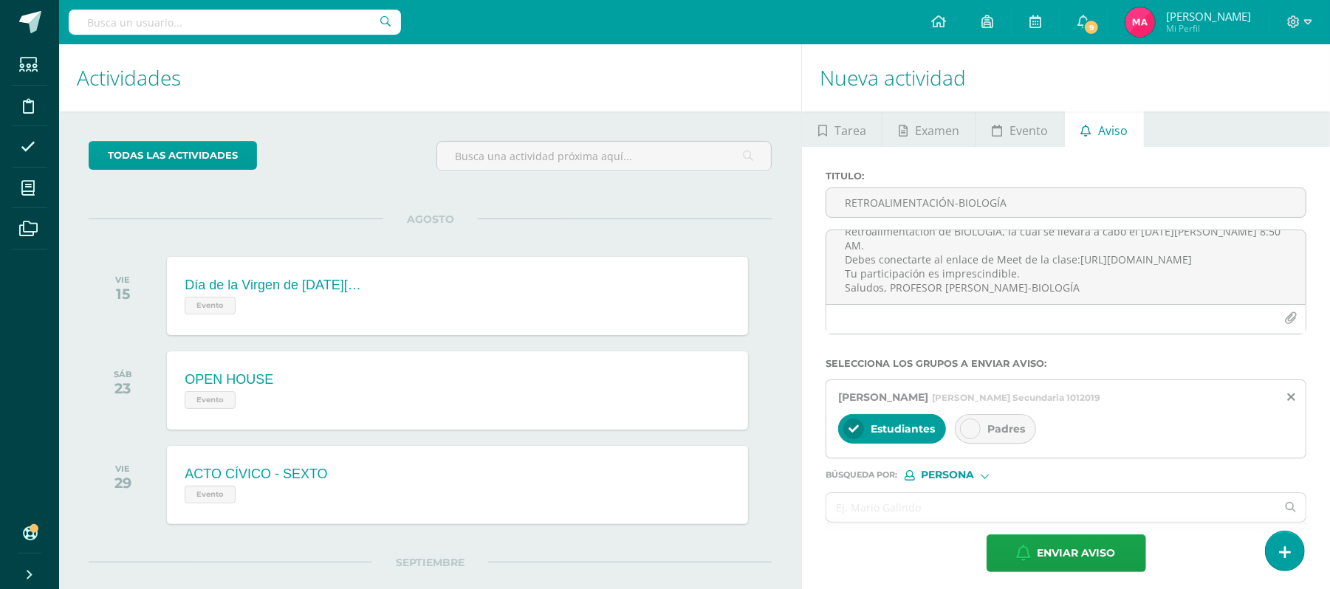
click at [967, 428] on icon at bounding box center [970, 429] width 10 height 10
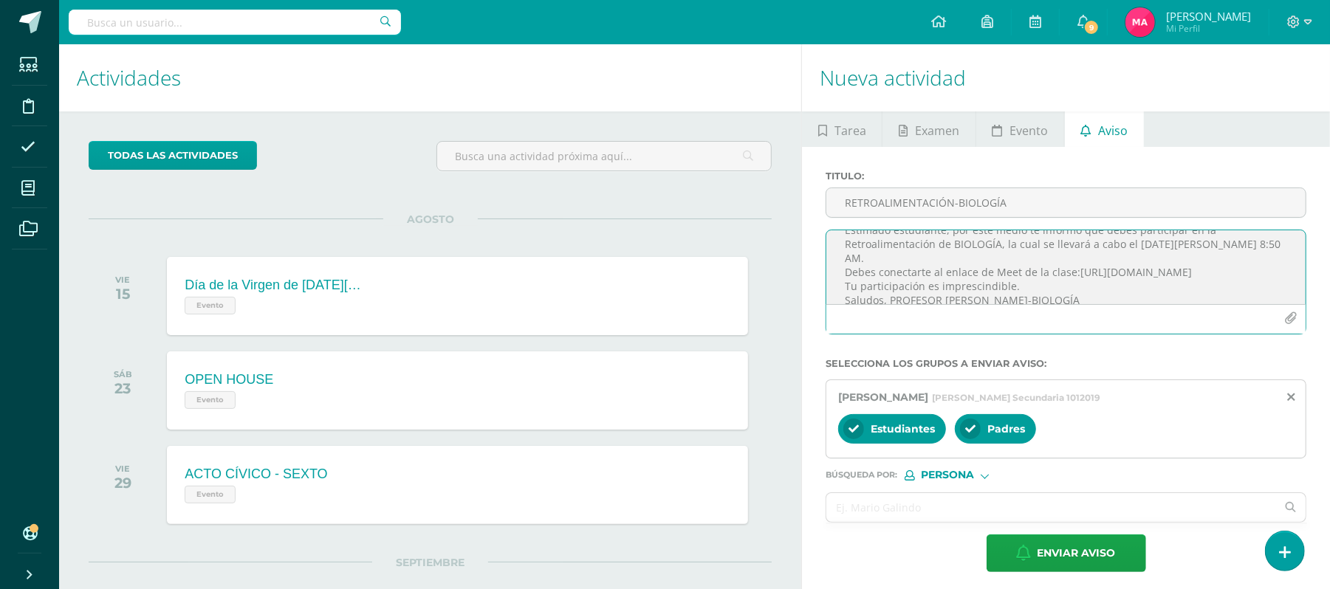
scroll to position [30, 0]
click at [1046, 566] on span "Enviar aviso" at bounding box center [1076, 553] width 78 height 36
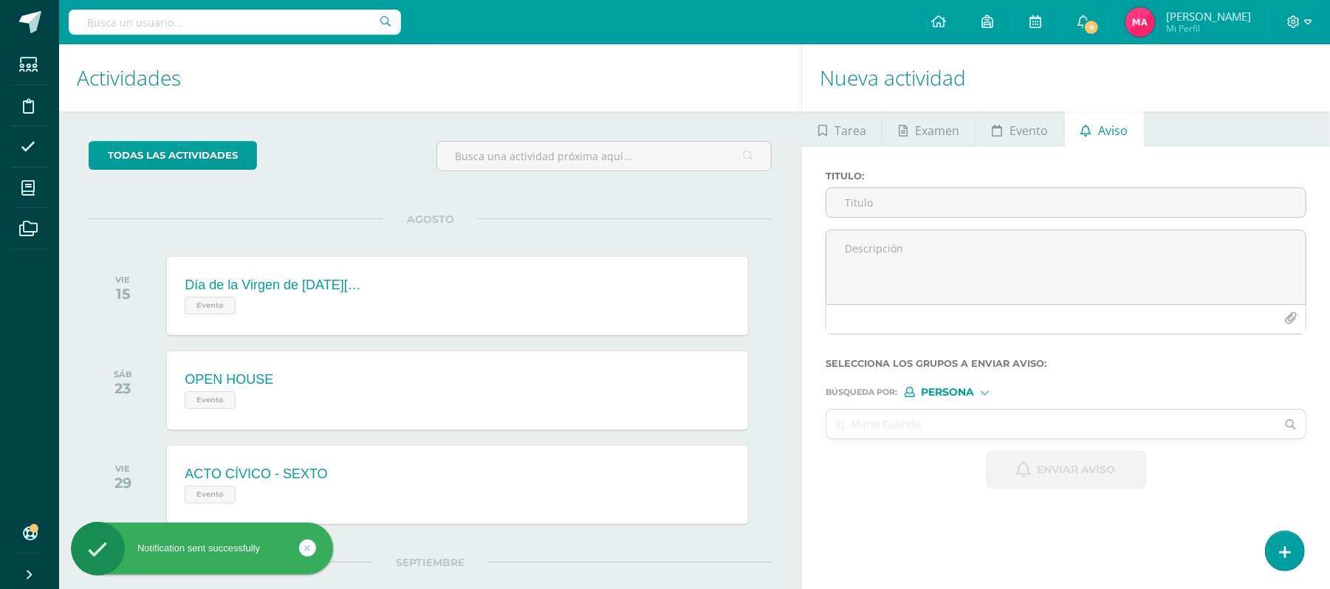
scroll to position [0, 0]
click at [896, 208] on input "Titulo :" at bounding box center [1065, 202] width 479 height 29
paste input "RETROALIMENTACIÓN-CIENCIAS NATURALES"
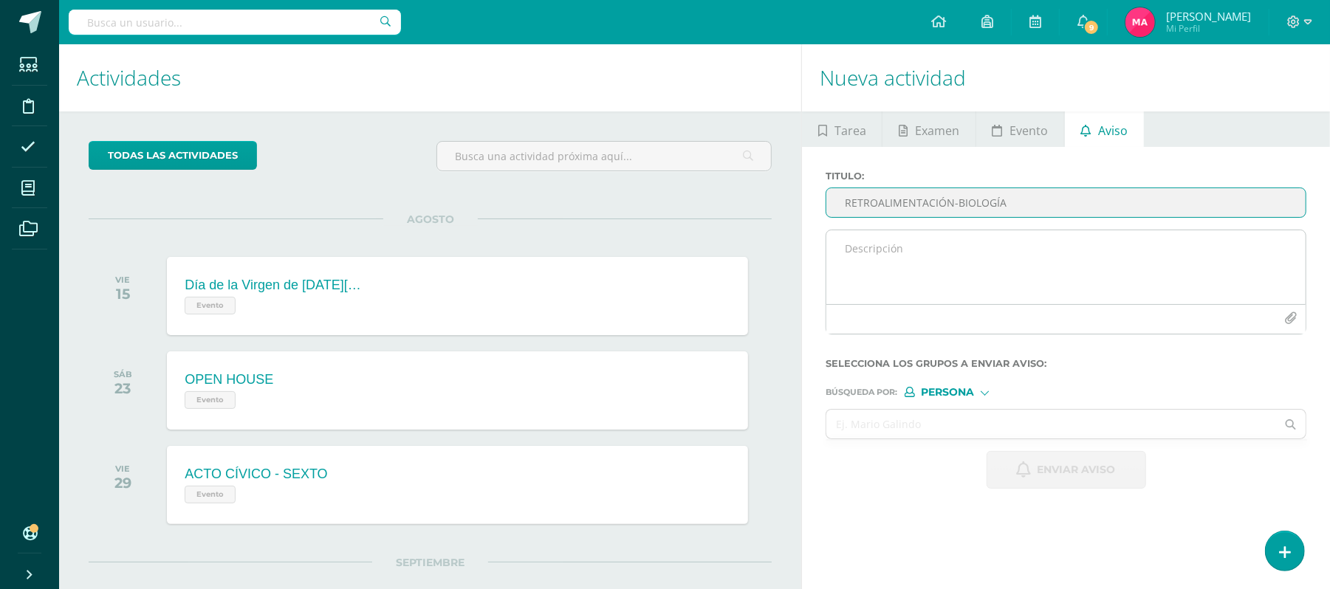
type input "RETROALIMENTACIÓN-BIOLOGÍA"
click at [863, 305] on div at bounding box center [1065, 319] width 479 height 30
click at [864, 275] on textarea at bounding box center [1065, 267] width 479 height 74
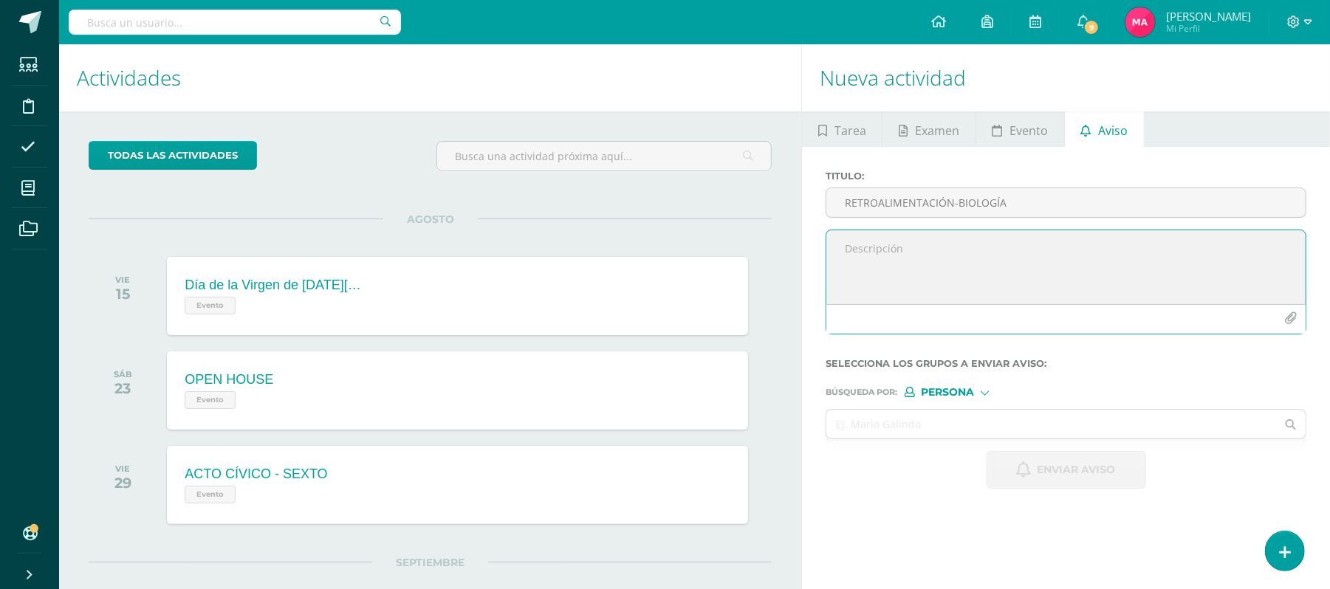
paste textarea "¡Felicitaciones! Aprobaste tu evaluación de CIENCIAS NATURALES, por lo que NO n…"
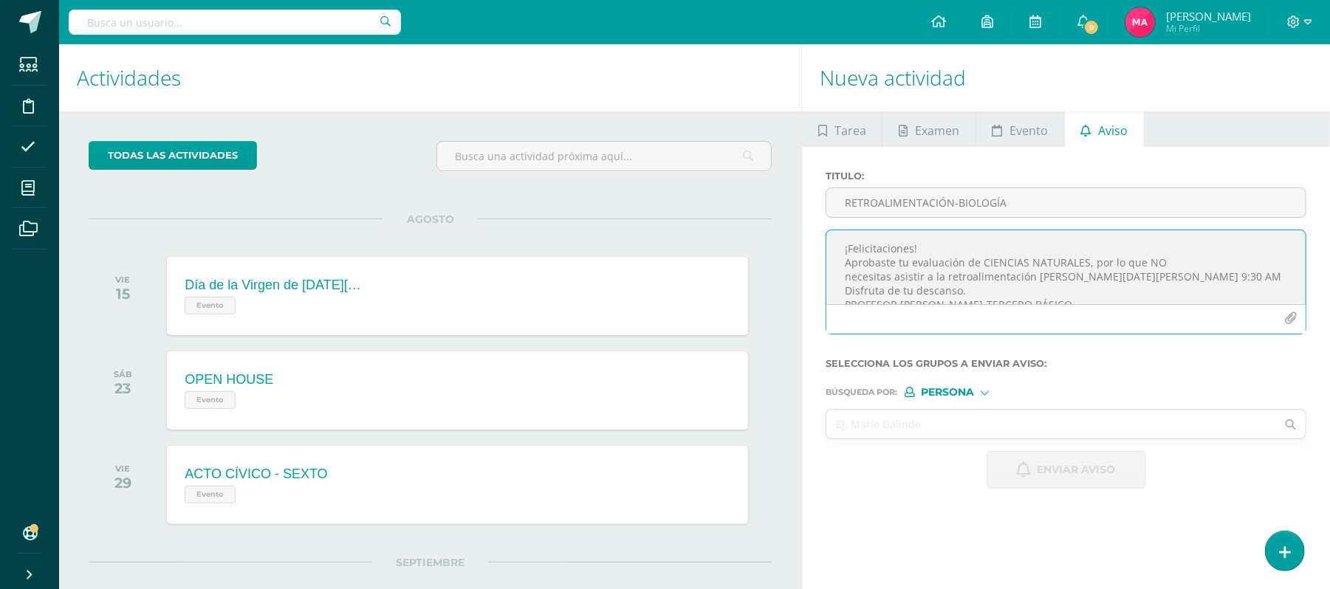
scroll to position [7, 0]
drag, startPoint x: 1155, startPoint y: 272, endPoint x: 1051, endPoint y: 272, distance: 103.4
click at [1051, 272] on textarea "¡Felicitaciones! Aprobaste tu evaluación de CIENCIAS NATURALES, por lo que NO n…" at bounding box center [1065, 267] width 479 height 74
click at [1198, 264] on textarea "¡Felicitaciones! Aprobaste tu evaluación de CIENCIAS NATURALES, por lo que NO n…" at bounding box center [1065, 267] width 479 height 74
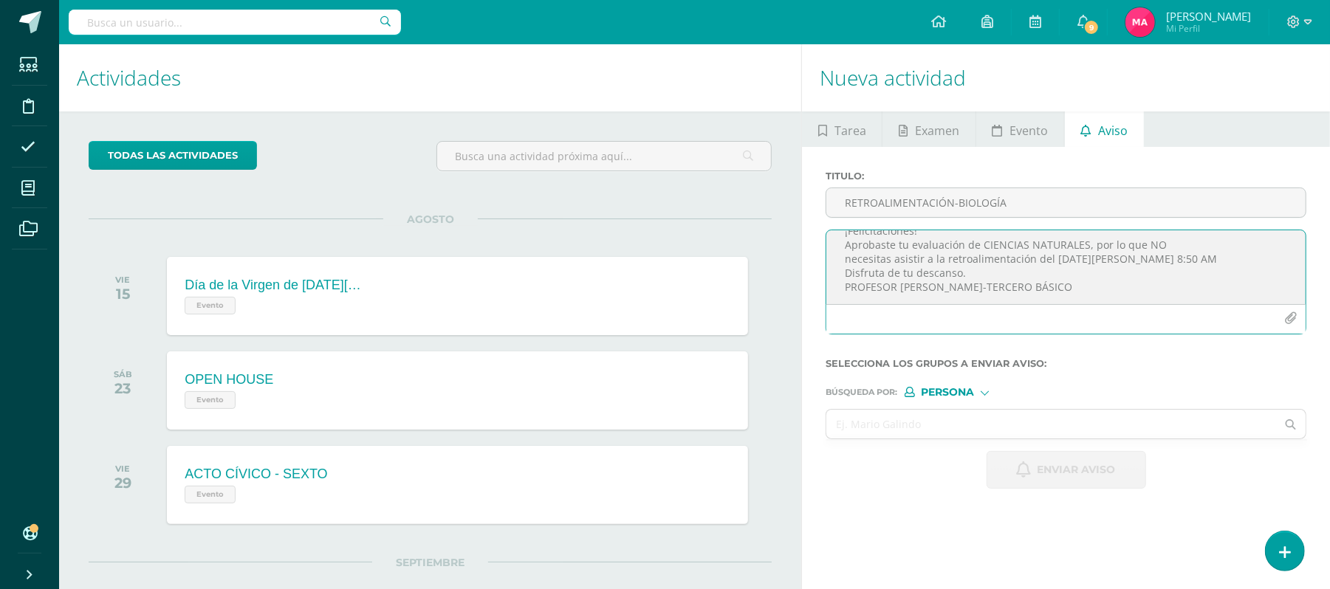
drag, startPoint x: 1032, startPoint y: 300, endPoint x: 938, endPoint y: 291, distance: 94.9
click at [938, 291] on textarea "¡Felicitaciones! Aprobaste tu evaluación de CIENCIAS NATURALES, por lo que NO n…" at bounding box center [1065, 267] width 479 height 74
drag, startPoint x: 1079, startPoint y: 264, endPoint x: 984, endPoint y: 261, distance: 96.0
click at [984, 261] on textarea "¡Felicitaciones! Aprobaste tu evaluación de CIENCIAS NATURALES, por lo que NO n…" at bounding box center [1065, 267] width 479 height 74
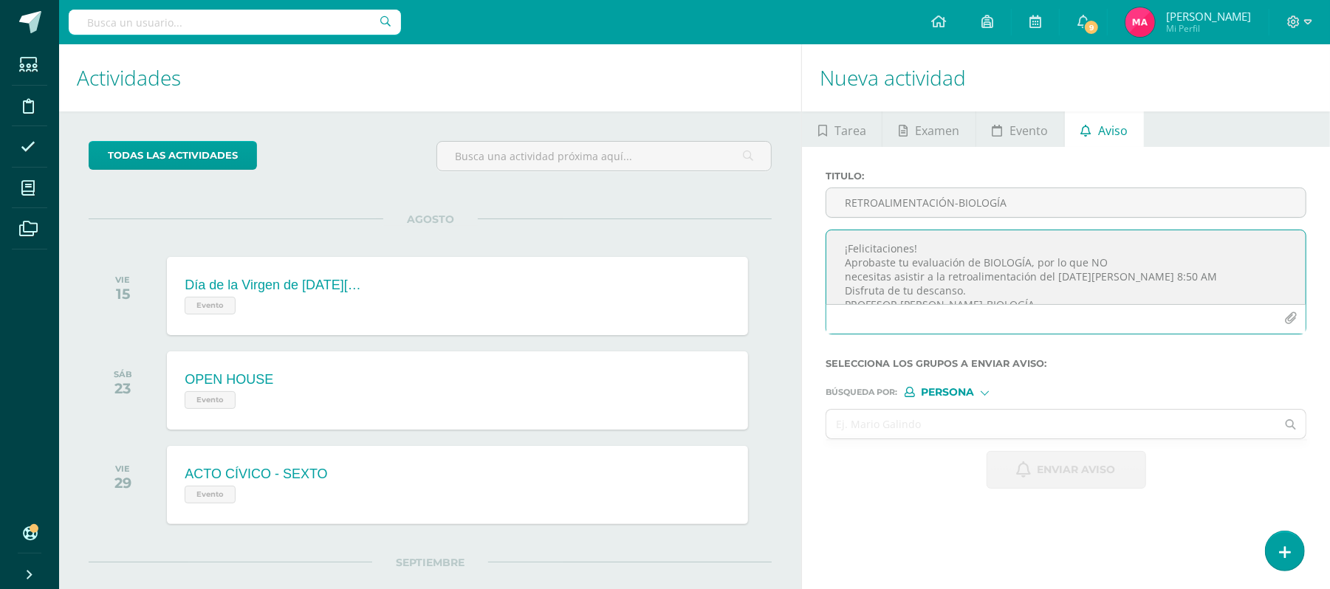
click at [1006, 293] on textarea "¡Felicitaciones! Aprobaste tu evaluación de BIOLOGÍA, por lo que NO necesitas a…" at bounding box center [1065, 267] width 479 height 74
type textarea "¡Felicitaciones! Aprobaste tu evaluación de BIOLOGÍA, por lo que NO necesitas a…"
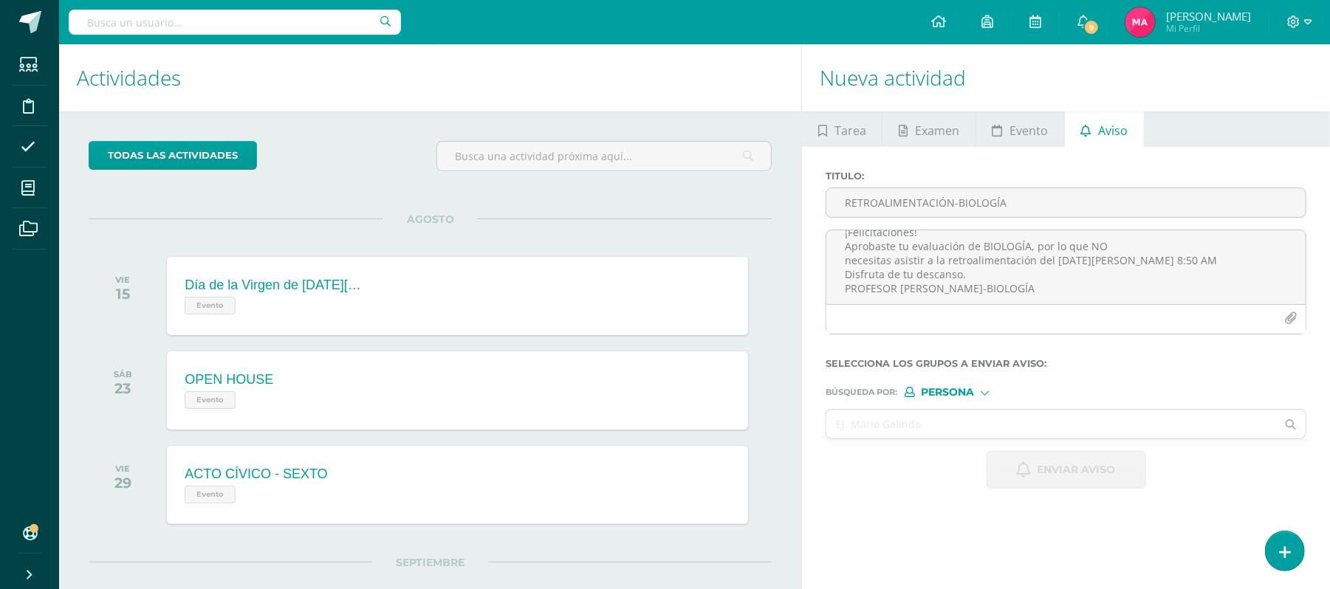
click at [961, 394] on span "Persona" at bounding box center [947, 392] width 53 height 8
click at [967, 411] on span "Estructura" at bounding box center [978, 412] width 73 height 8
click at [939, 426] on input "text" at bounding box center [1051, 424] width 450 height 29
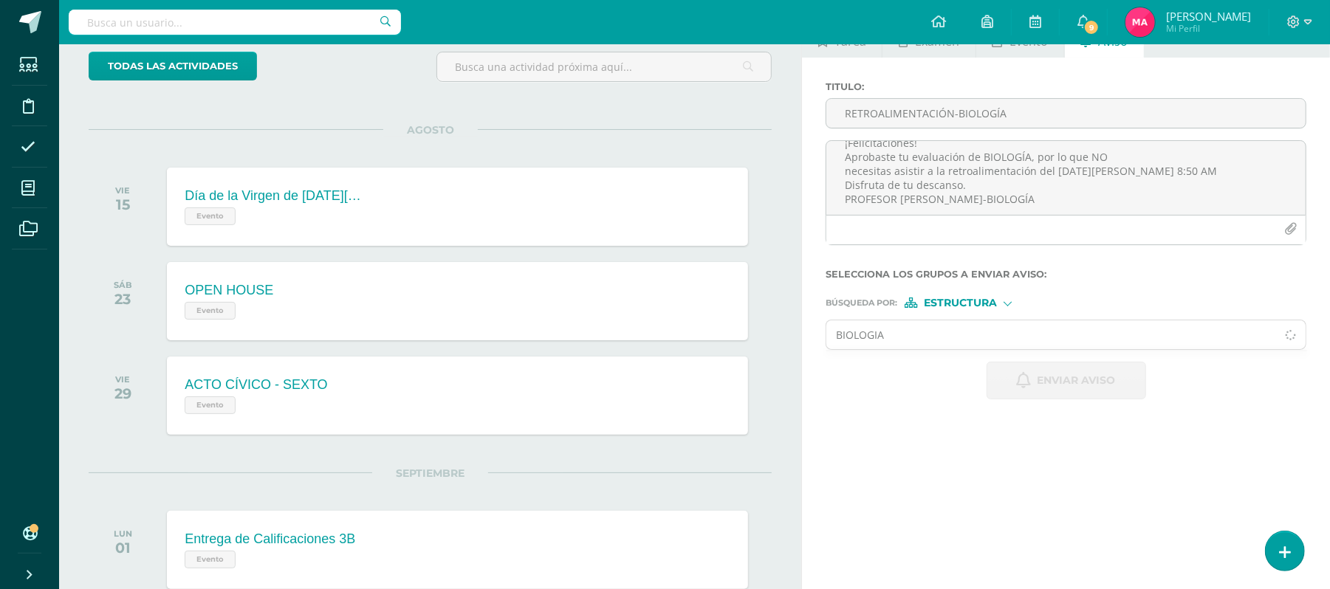
scroll to position [137, 0]
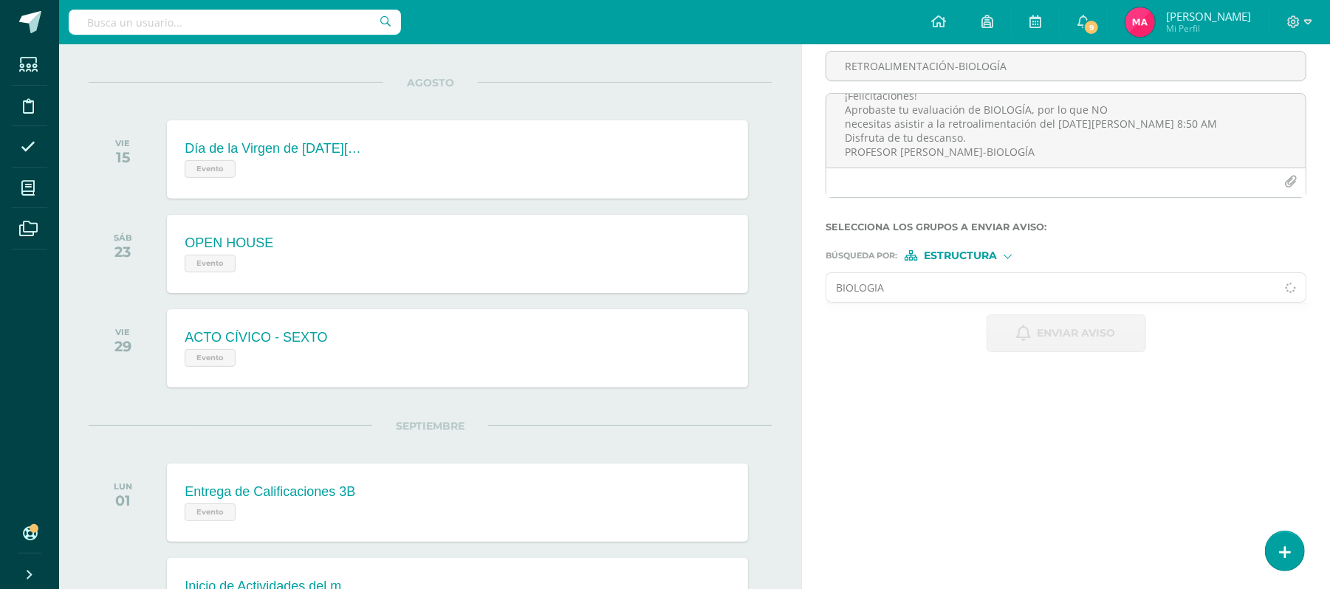
type input "BIOLOGIA"
click at [1288, 288] on icon at bounding box center [1291, 288] width 30 height 10
click at [961, 287] on input "text" at bounding box center [1051, 287] width 450 height 29
type input "BIOLO"
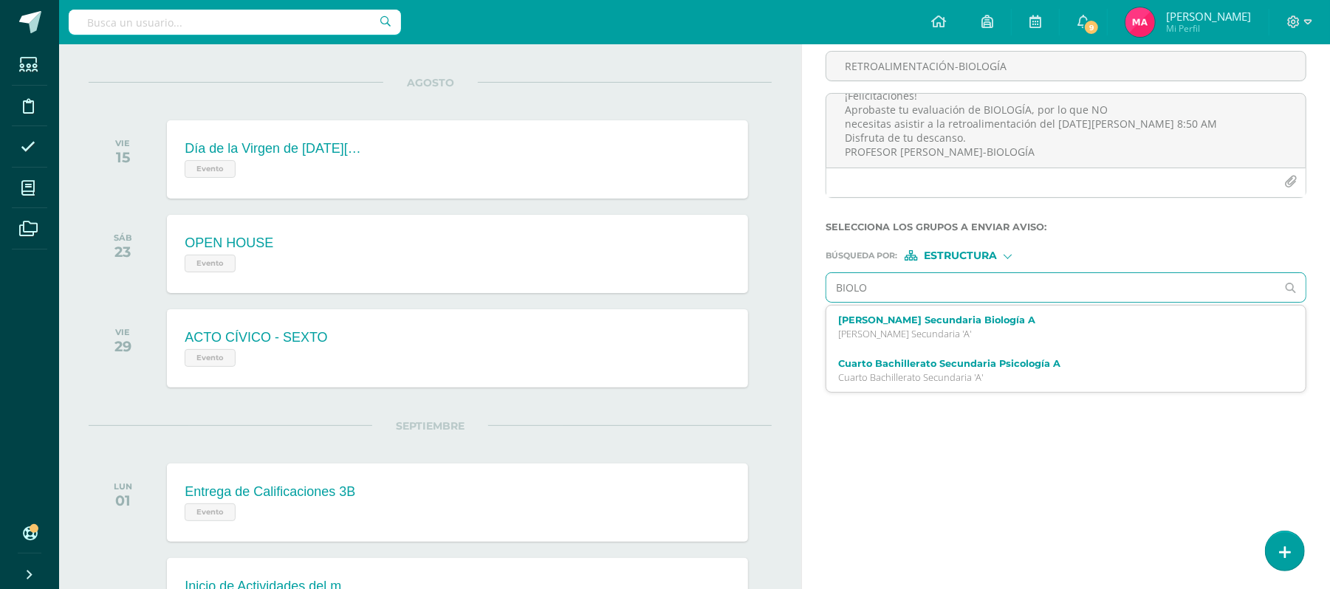
click at [949, 337] on p "[PERSON_NAME] Secundaria 'A'" at bounding box center [1056, 334] width 436 height 13
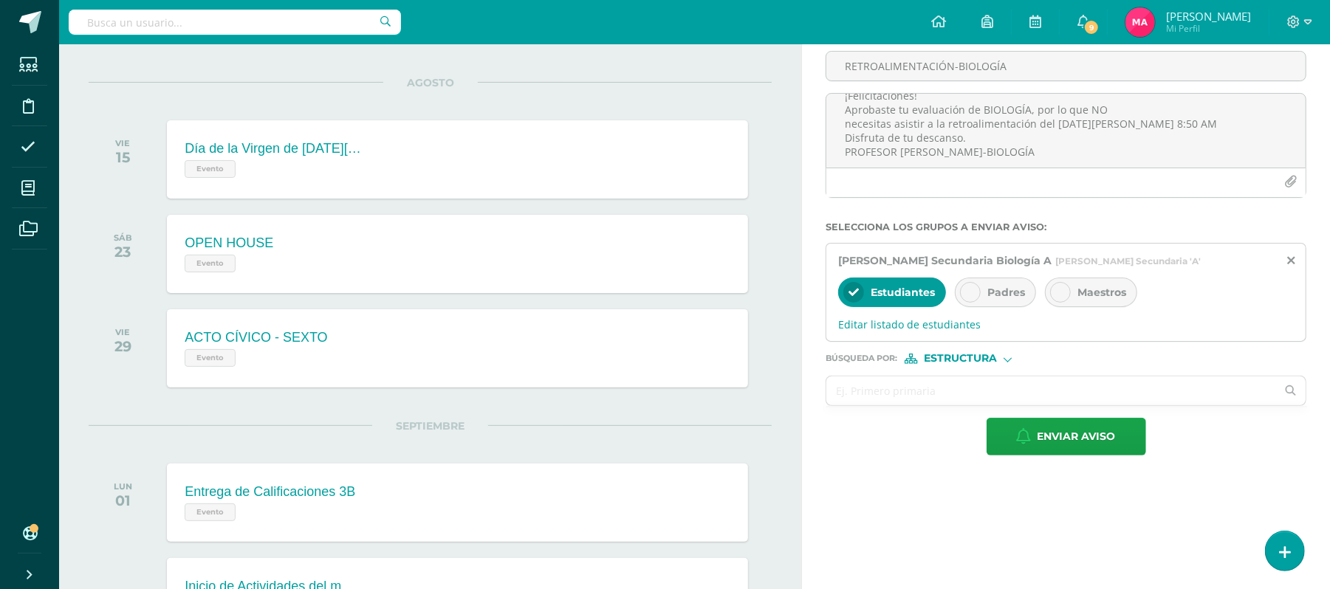
click at [972, 284] on div at bounding box center [970, 292] width 21 height 21
click at [919, 326] on span "Editar listado de estudiantes" at bounding box center [1066, 324] width 456 height 14
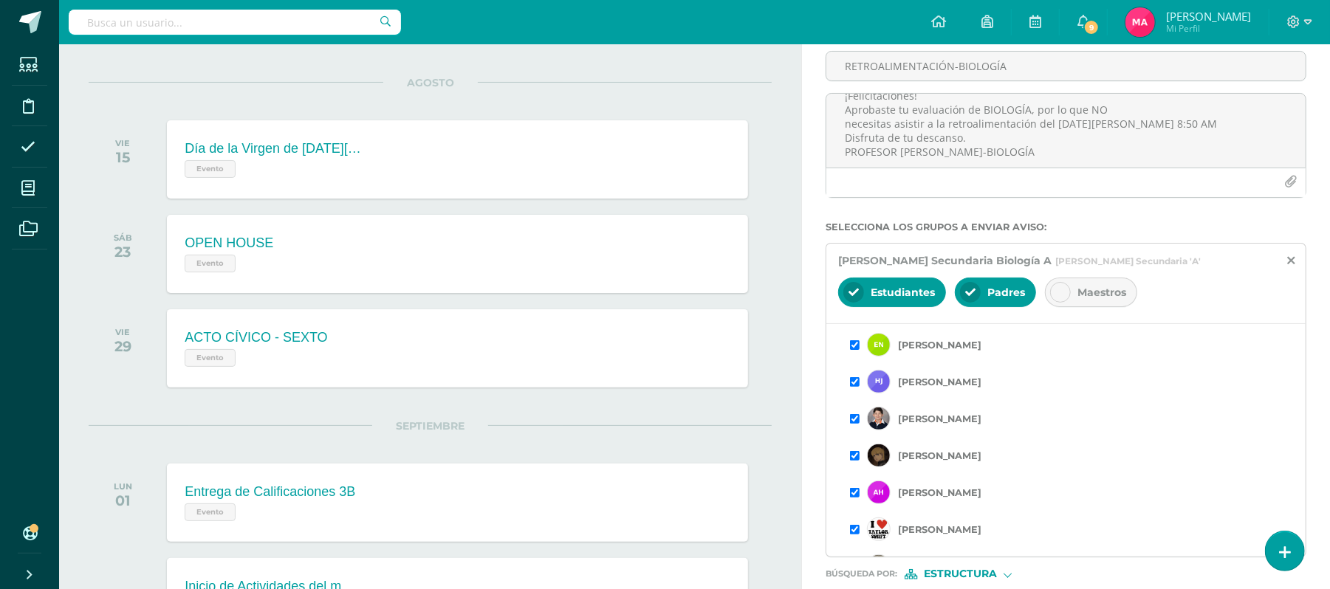
scroll to position [207, 0]
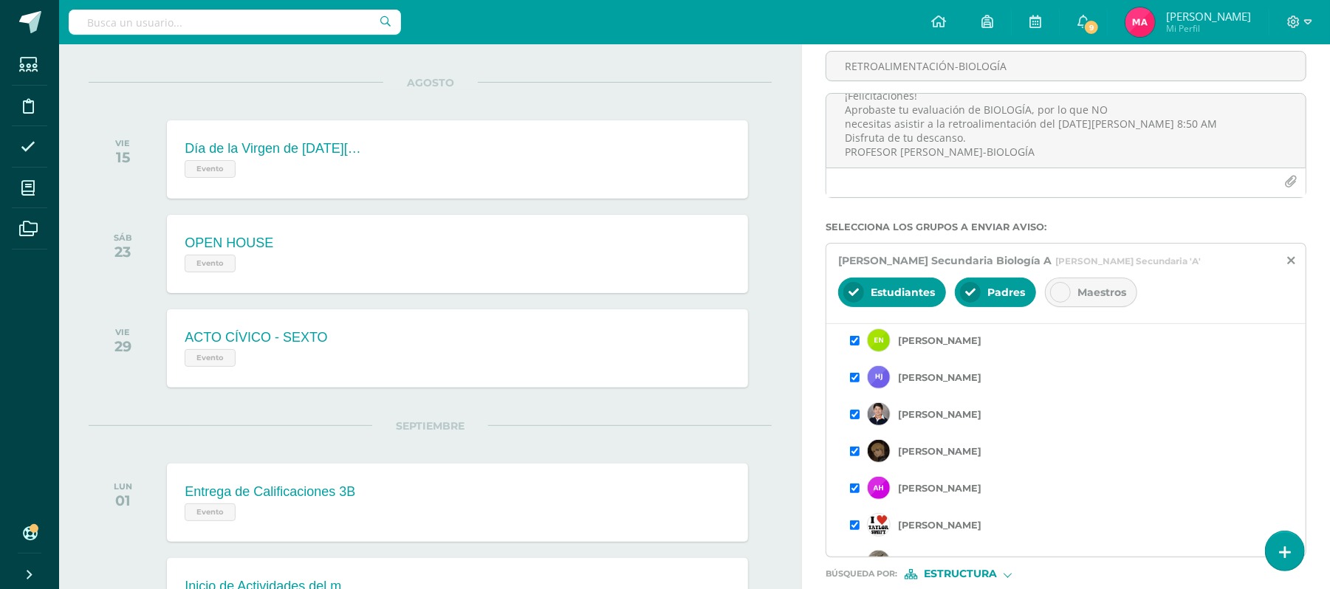
click at [854, 414] on input "checkbox" at bounding box center [855, 415] width 10 height 10
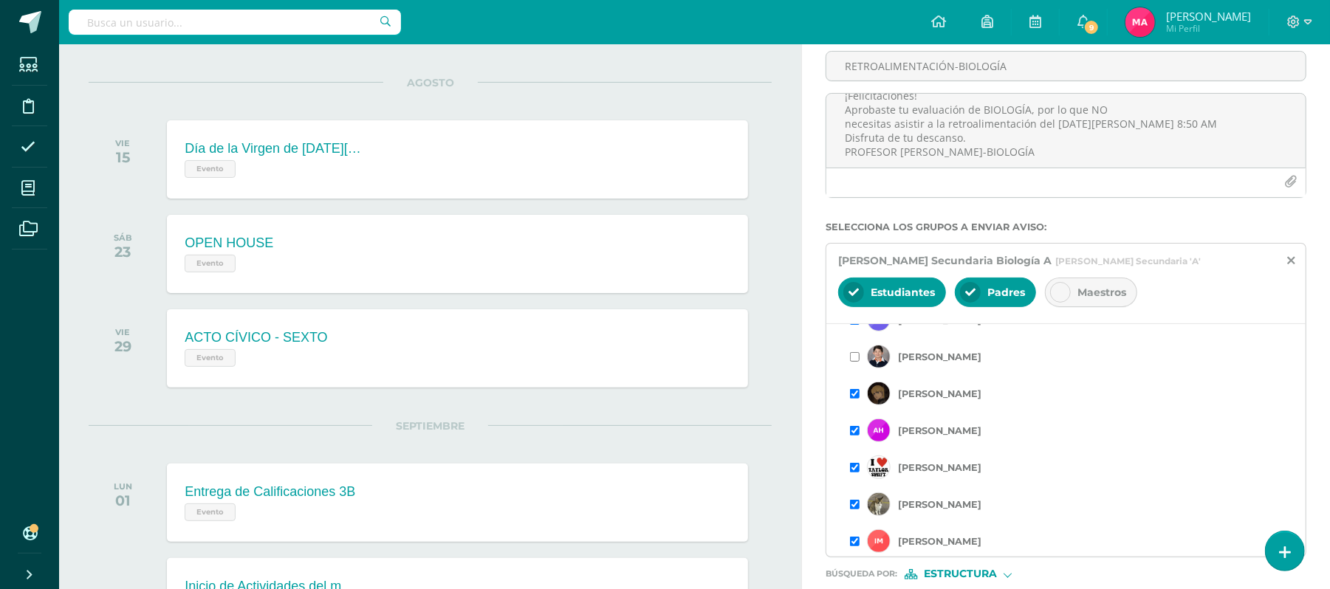
scroll to position [0, 0]
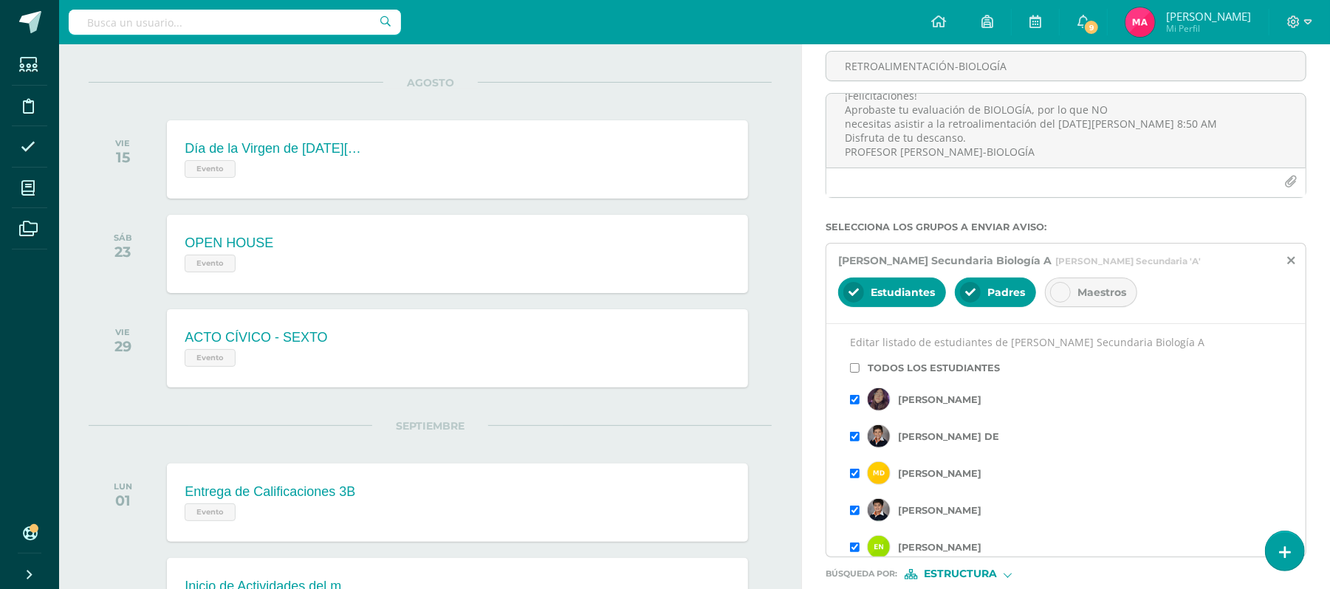
click at [1317, 272] on div "Titulo : RETROALIMENTACIÓN-BIOLOGÍA ¡Felicitaciones! Aprobaste tu evaluación de…" at bounding box center [1066, 352] width 528 height 684
click at [896, 287] on span "Estudiantes" at bounding box center [903, 292] width 64 height 13
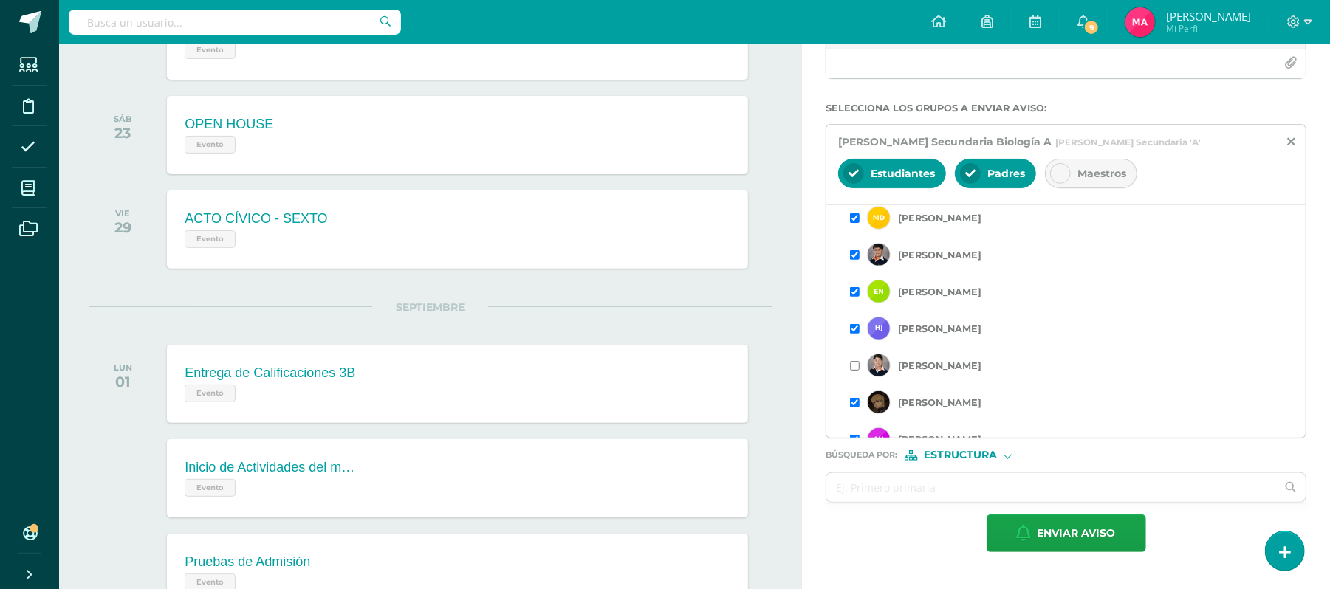
scroll to position [161, 0]
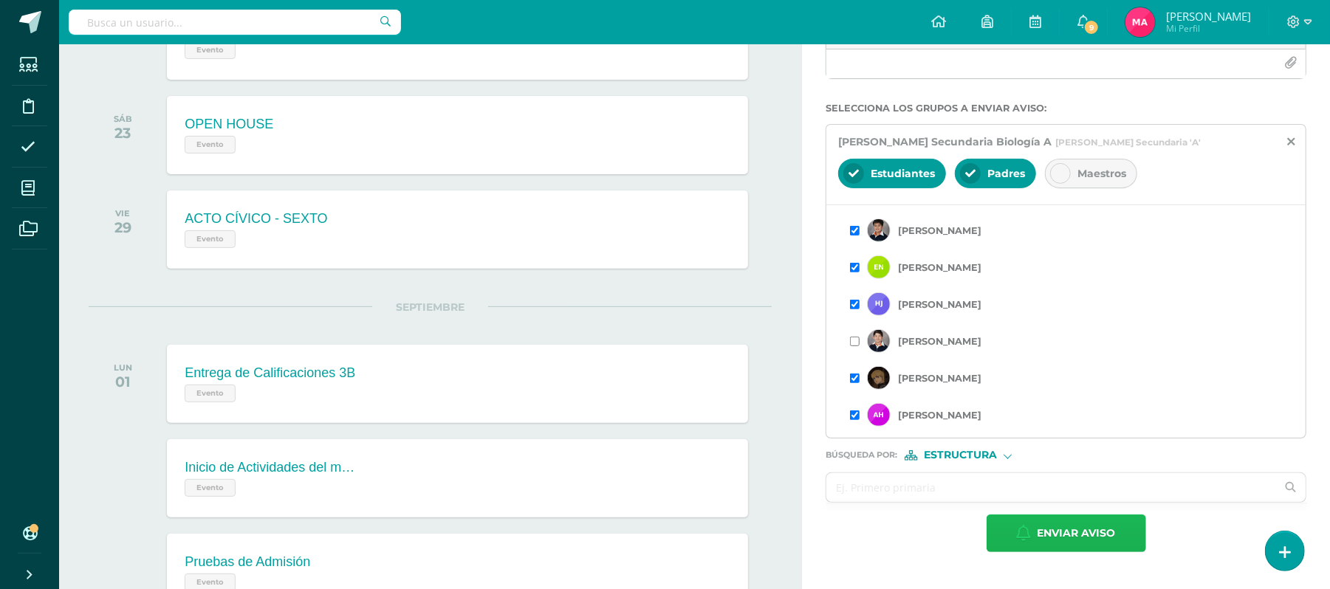
click at [1079, 532] on span "Enviar aviso" at bounding box center [1076, 533] width 78 height 36
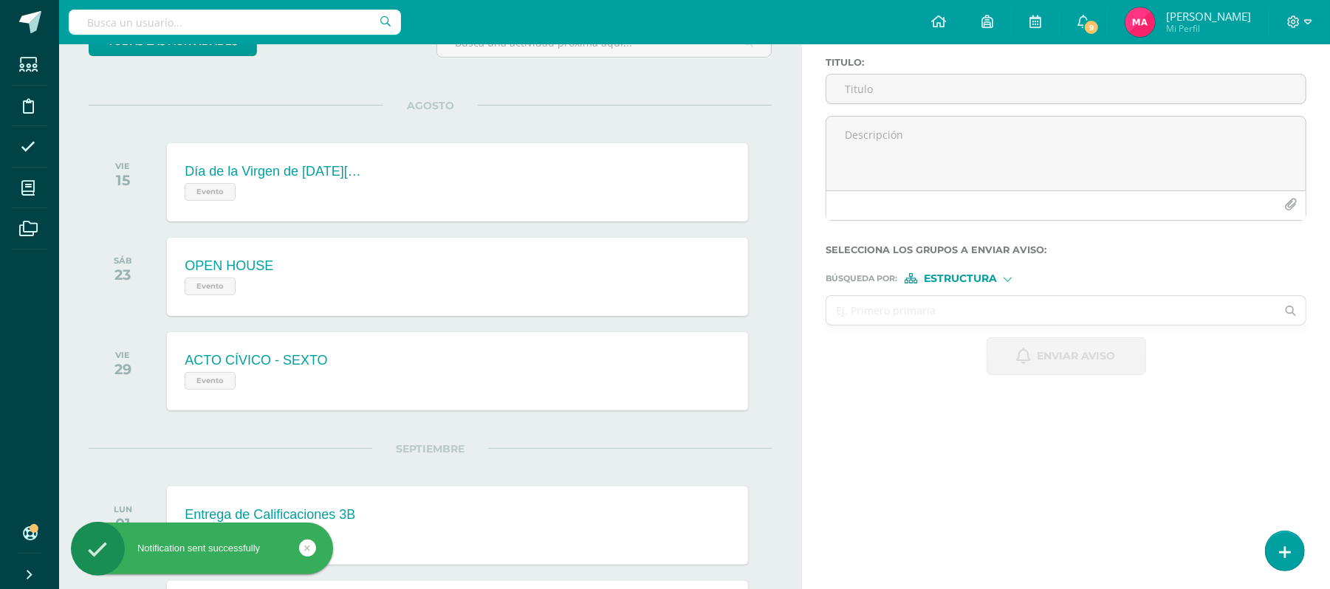
scroll to position [0, 0]
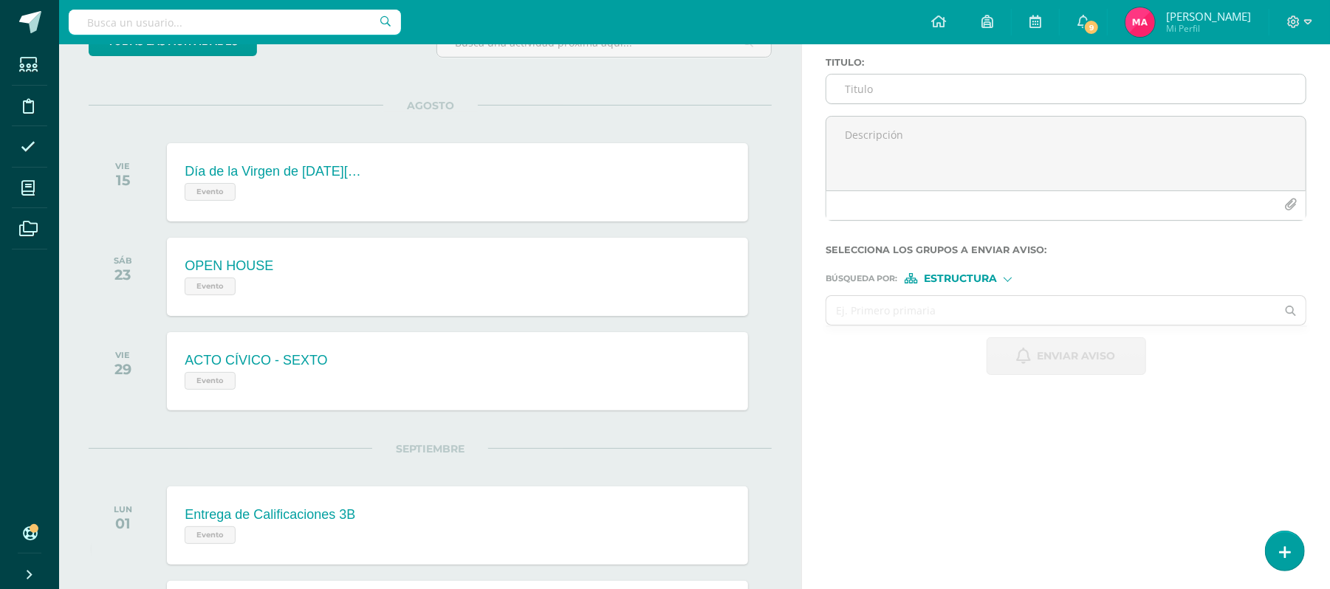
click at [882, 97] on input "Titulo :" at bounding box center [1065, 89] width 479 height 29
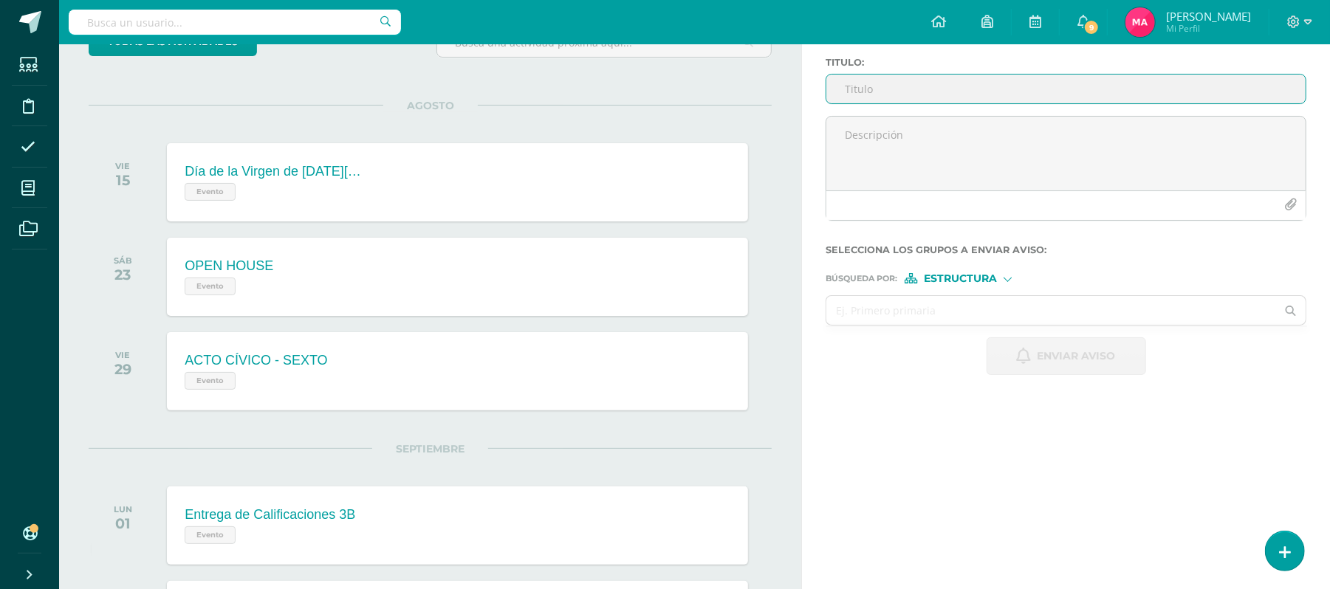
paste input "RETROALIMENTACIÓN-CIENCIAS NATURALES"
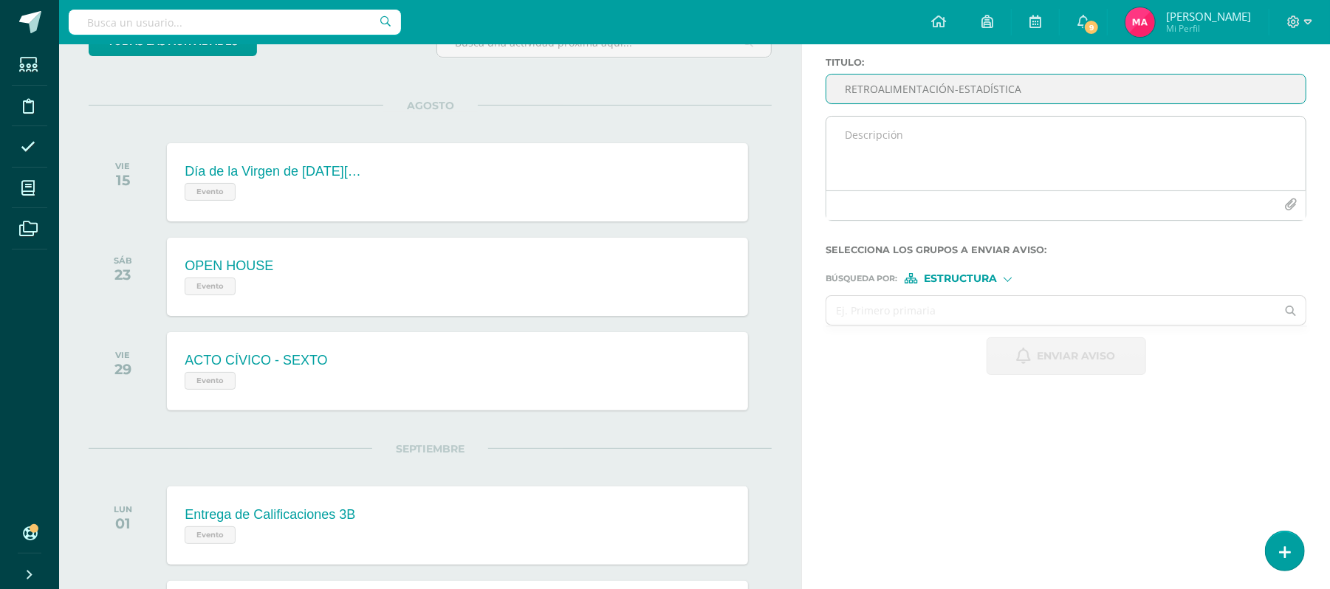
type input "RETROALIMENTACIÓN-ESTADÍSTICA"
click at [876, 131] on textarea at bounding box center [1065, 154] width 479 height 74
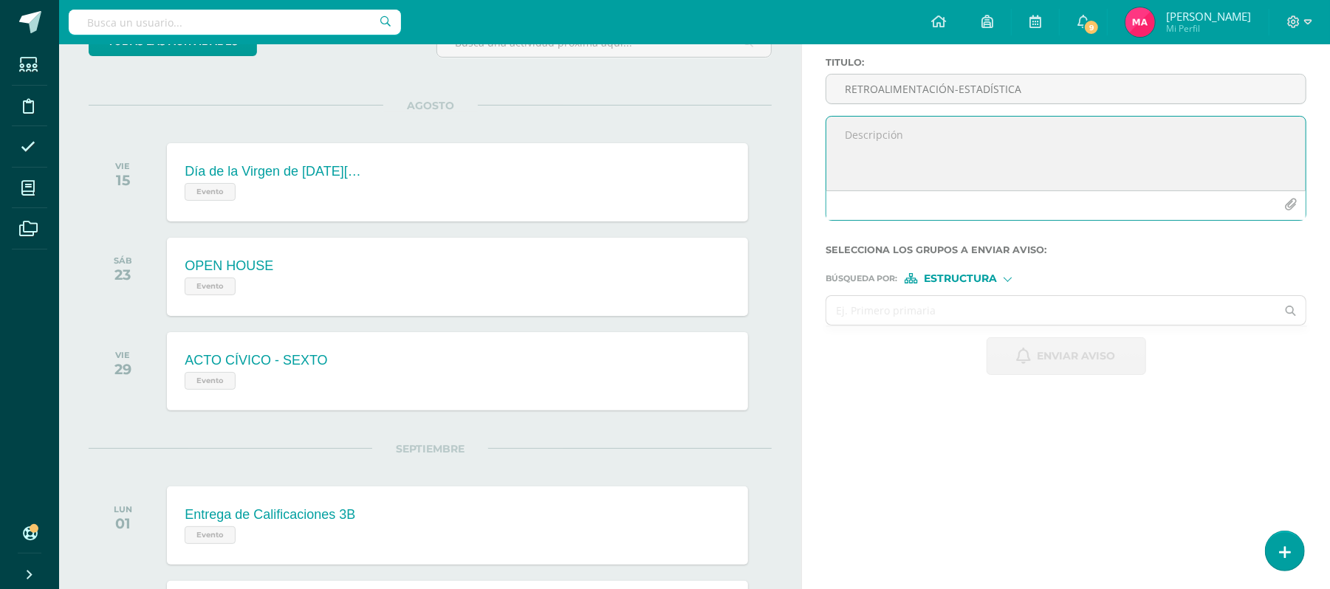
paste textarea "Estimado estudiante, por este medio te informo que debes participar en la Retro…"
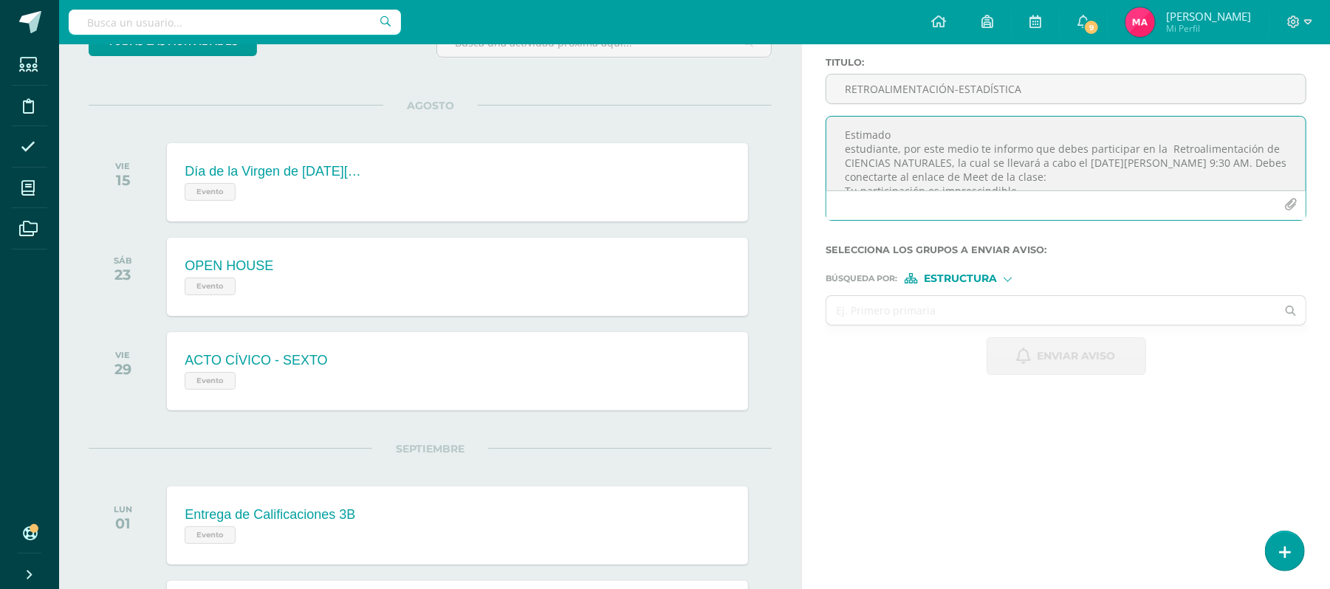
click at [845, 152] on textarea "Estimado estudiante, por este medio te informo que debes participar en la Retro…" at bounding box center [1065, 154] width 479 height 74
drag, startPoint x: 1053, startPoint y: 149, endPoint x: 952, endPoint y: 148, distance: 101.2
click at [952, 148] on textarea "Estimado estudiante, por este medio te informo que debes participar en la Retro…" at bounding box center [1065, 154] width 479 height 74
drag, startPoint x: 1243, startPoint y: 149, endPoint x: 1147, endPoint y: 151, distance: 96.0
click at [1147, 151] on textarea "Estimado estudiante, por este medio te informo que debes participar en la Retro…" at bounding box center [1065, 154] width 479 height 74
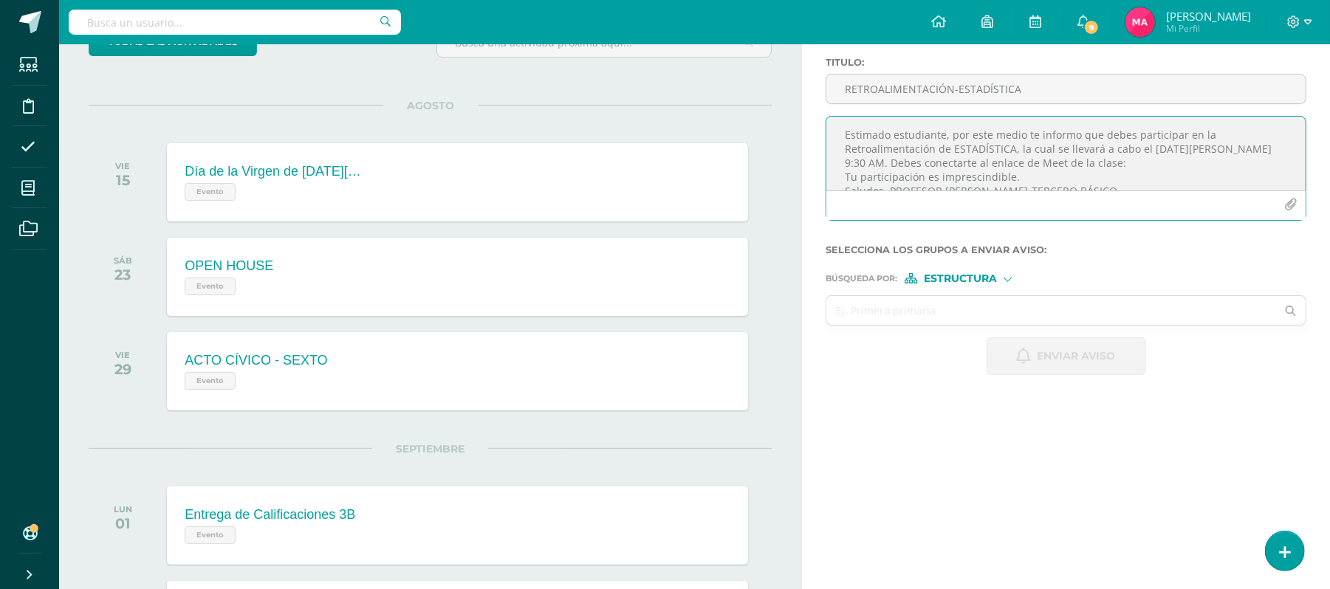
click at [869, 161] on textarea "Estimado estudiante, por este medio te informo que debes participar en la Retro…" at bounding box center [1065, 154] width 479 height 74
click at [919, 160] on textarea "Estimado estudiante, por este medio te informo que debes participar en la Retro…" at bounding box center [1065, 154] width 479 height 74
click at [1081, 170] on textarea "Estimado estudiante, por este medio te informo que debes participar en la Retro…" at bounding box center [1065, 154] width 479 height 74
paste textarea "[URL][DOMAIN_NAME]"
click at [1289, 149] on textarea "Estimado estudiante, por este medio te informo que debes participar en la Retro…" at bounding box center [1065, 154] width 479 height 74
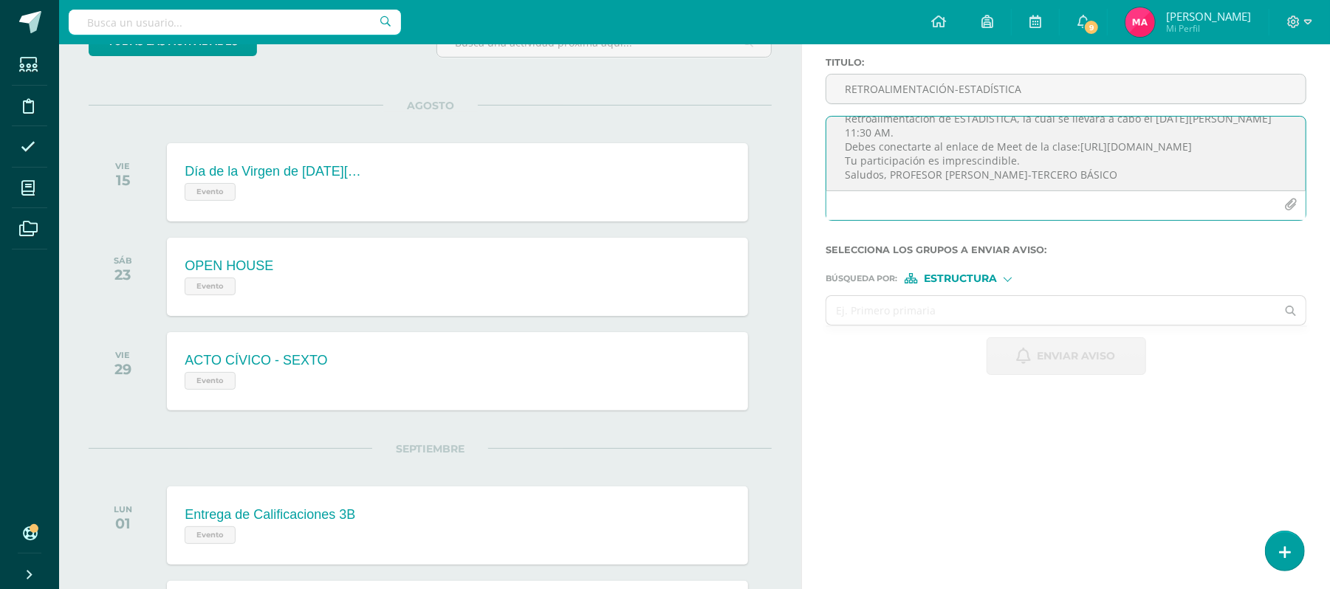
scroll to position [31, 0]
drag, startPoint x: 1070, startPoint y: 173, endPoint x: 981, endPoint y: 173, distance: 88.6
click at [981, 173] on textarea "Estimado estudiante, por este medio te informo que debes participar en la Retro…" at bounding box center [1065, 154] width 479 height 74
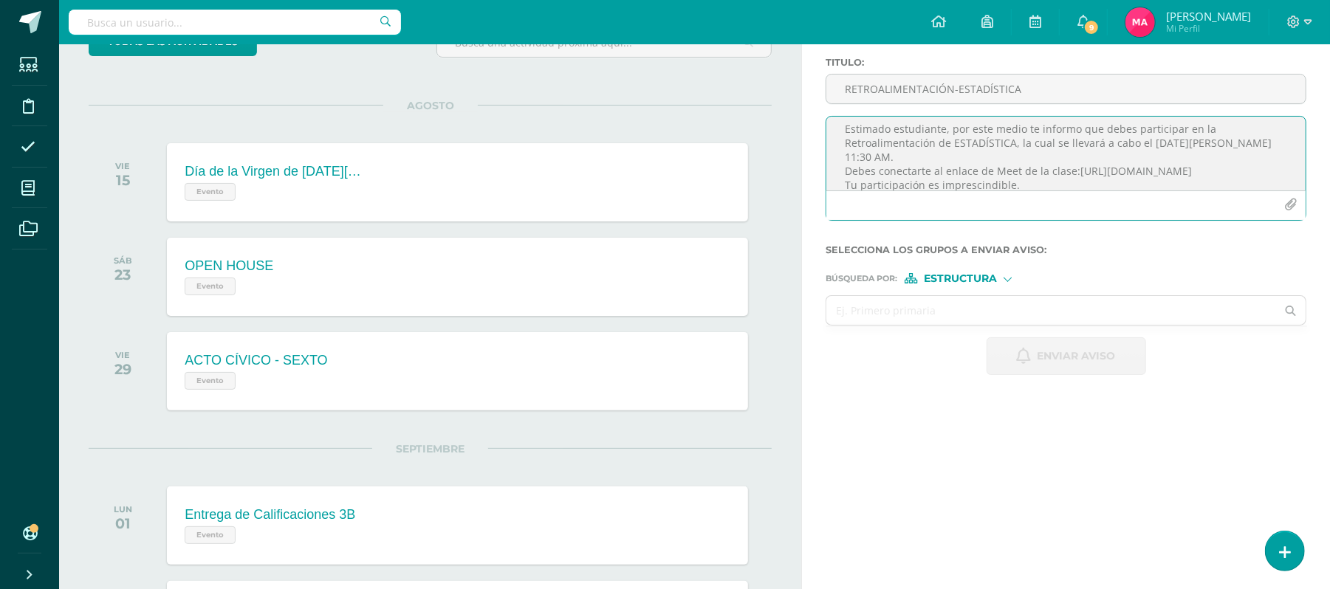
scroll to position [0, 0]
type textarea "Estimado estudiante, por este medio te informo que debes participar en la Retro…"
click at [978, 275] on span "Estructura" at bounding box center [960, 279] width 73 height 8
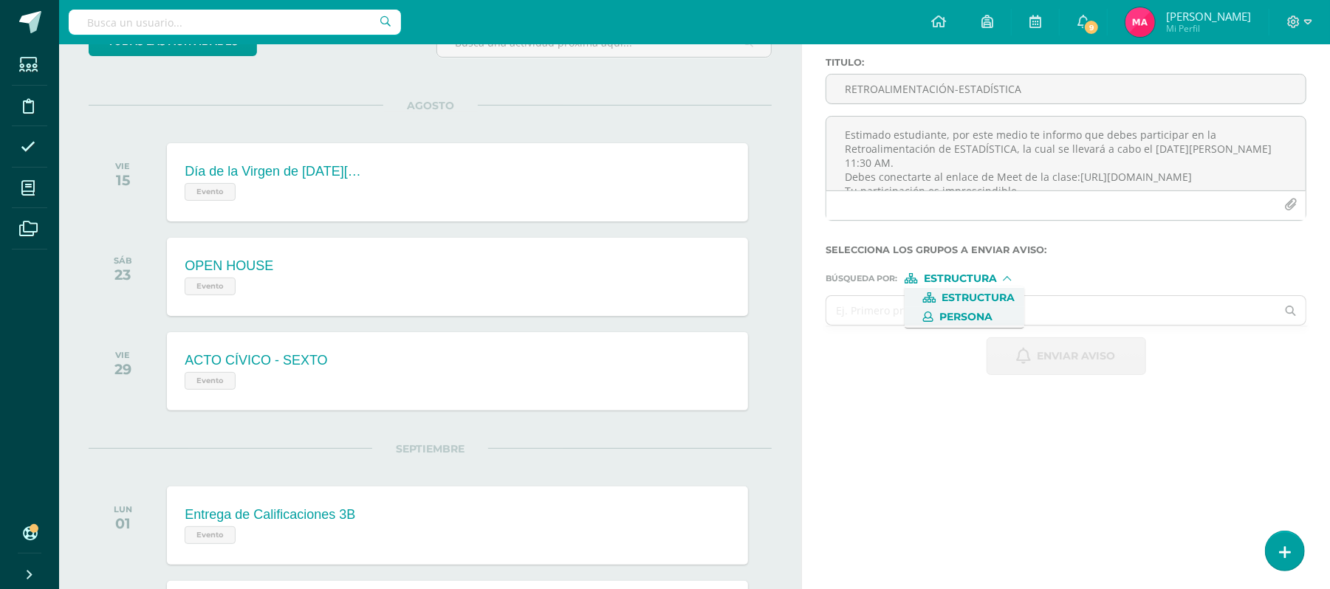
click at [981, 313] on span "Persona" at bounding box center [965, 317] width 53 height 8
click at [928, 319] on input "text" at bounding box center [1051, 310] width 450 height 29
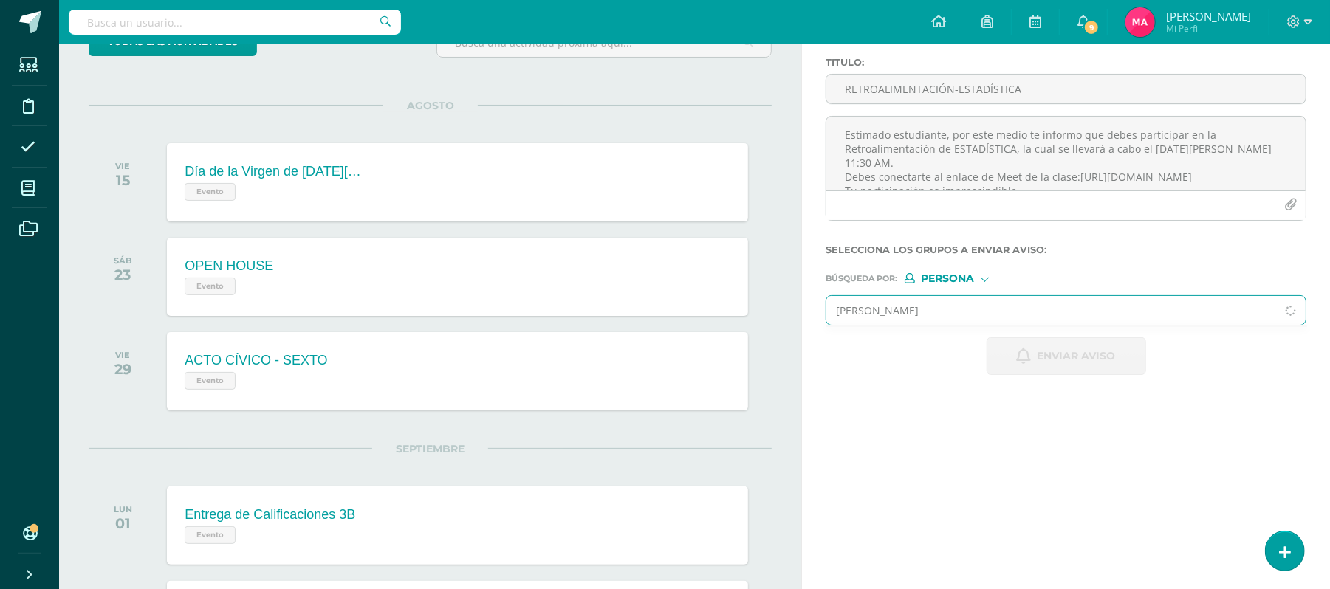
type input "[PERSON_NAME]"
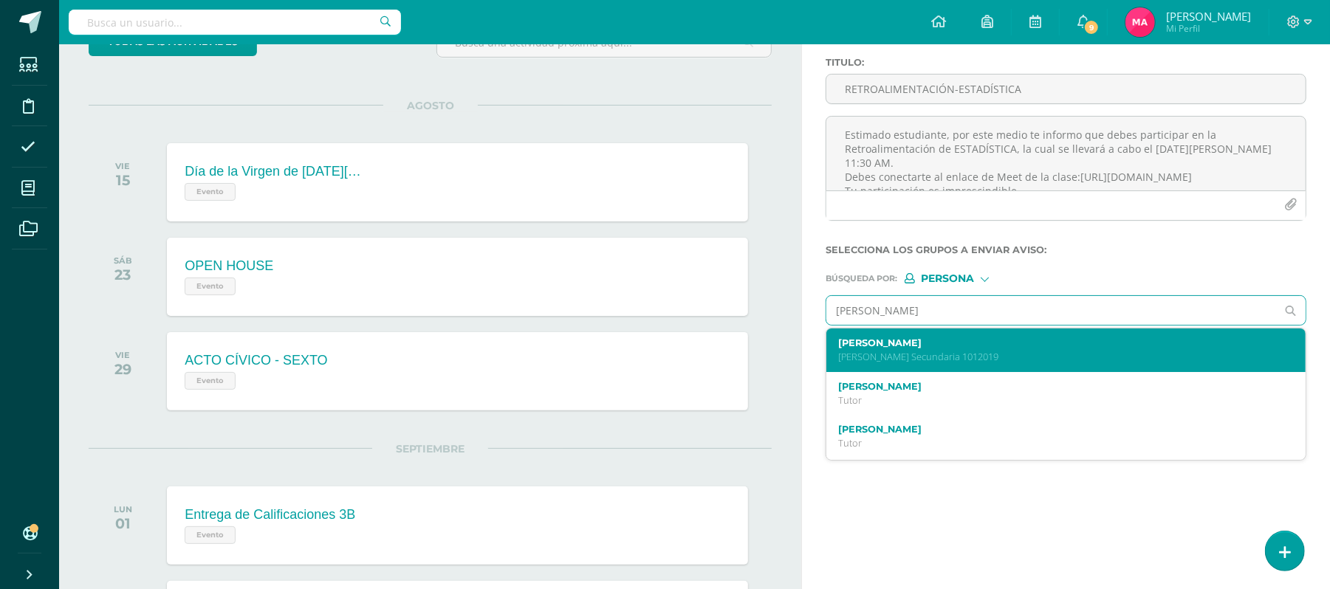
click at [925, 346] on label "[PERSON_NAME]" at bounding box center [1056, 342] width 436 height 11
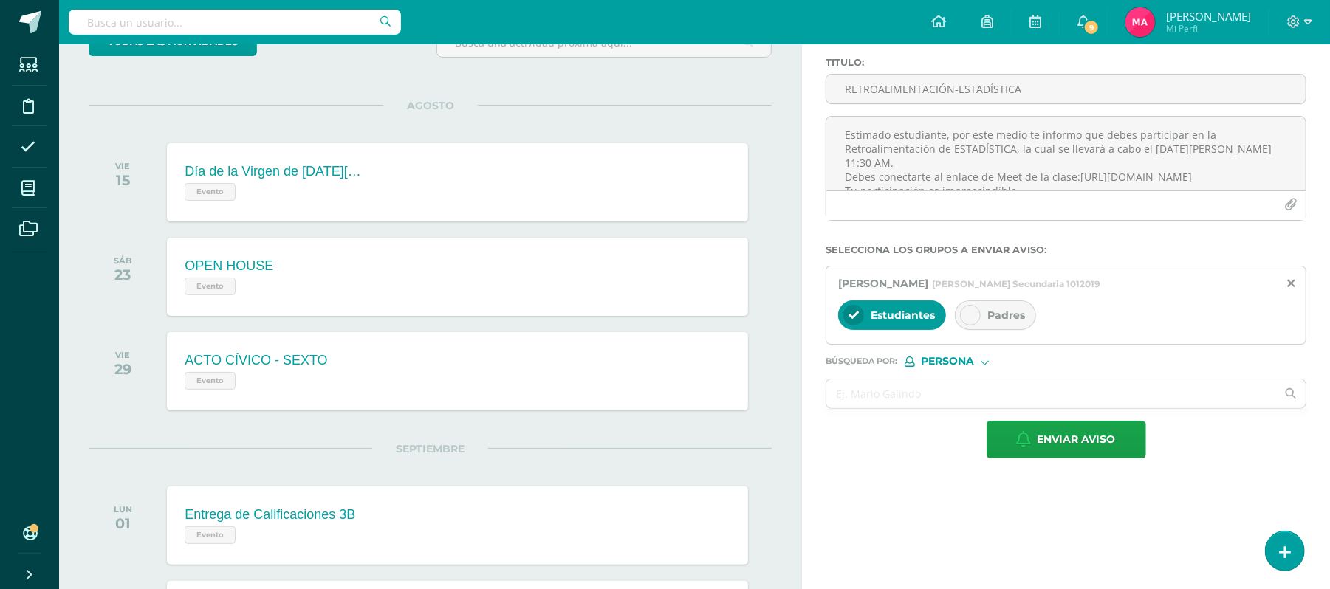
click at [979, 306] on div "Padres" at bounding box center [995, 316] width 81 height 30
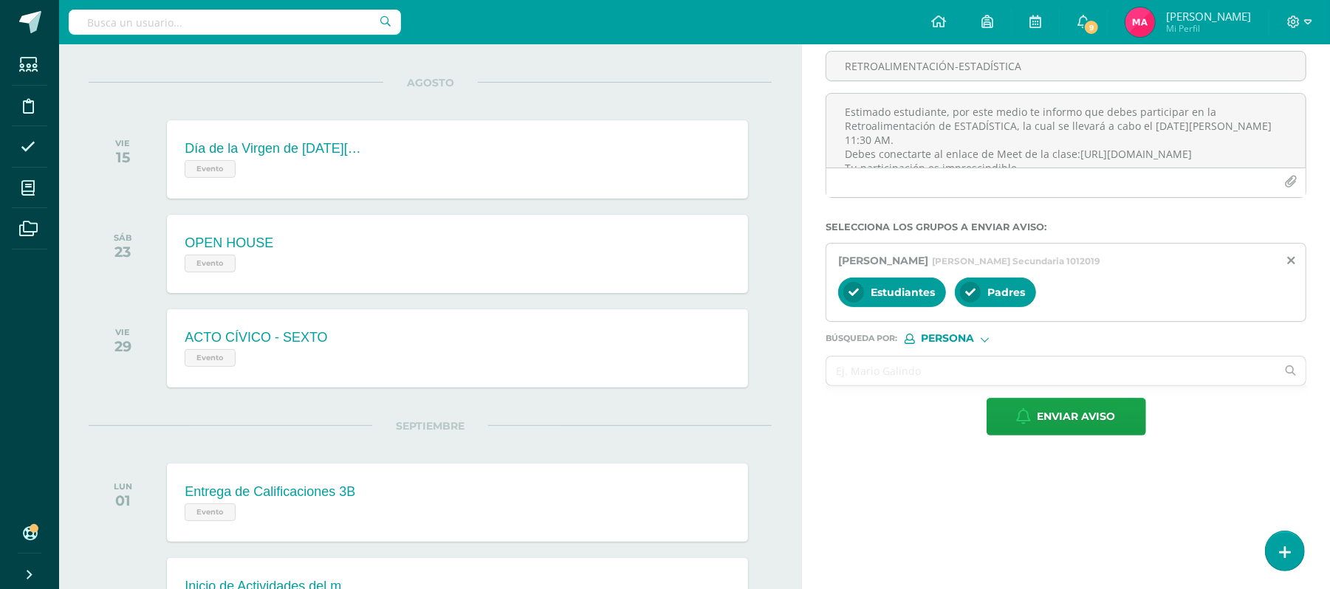
scroll to position [152, 0]
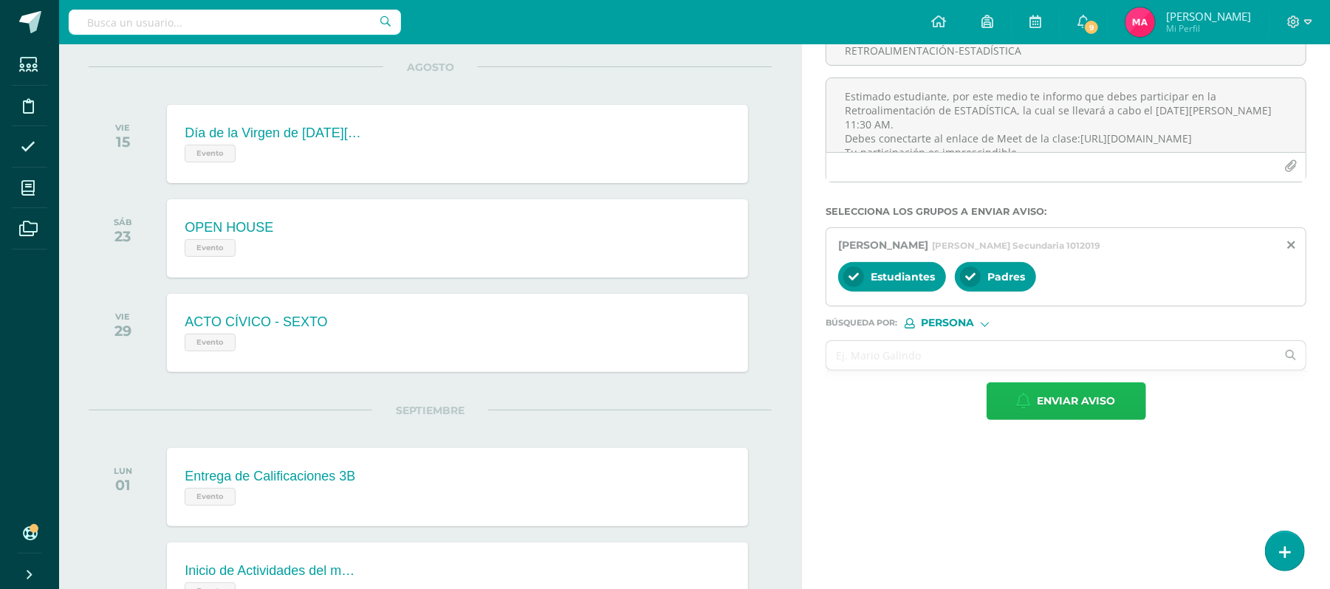
click at [1094, 396] on span "Enviar aviso" at bounding box center [1076, 401] width 78 height 36
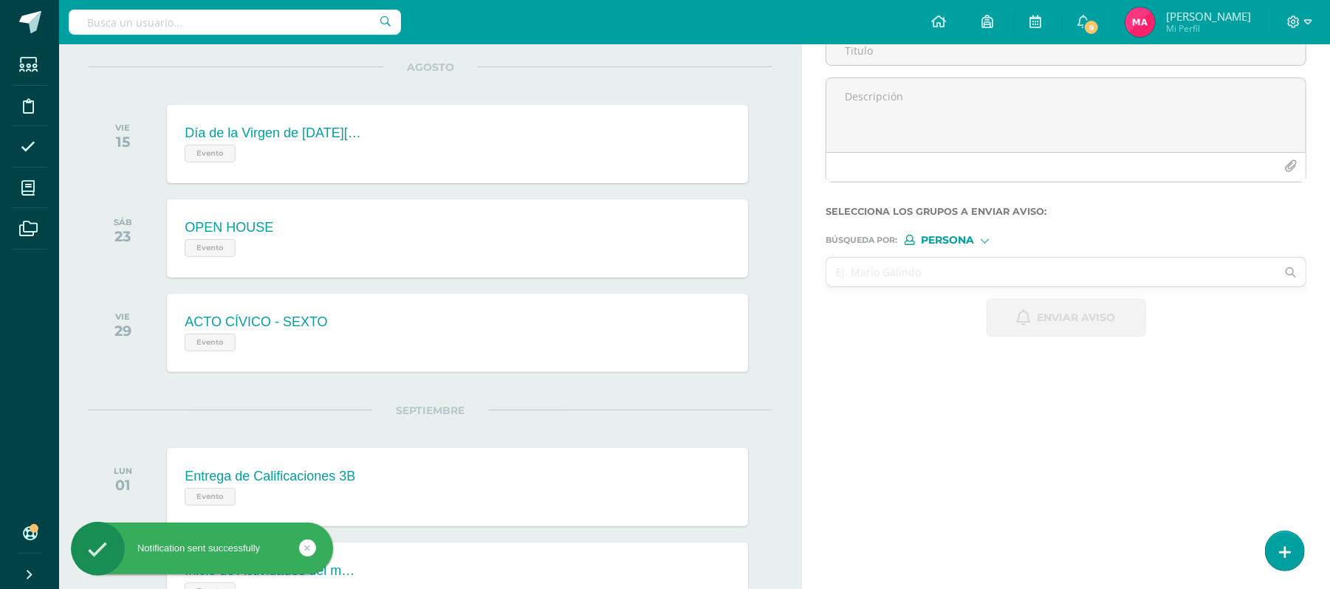
scroll to position [0, 0]
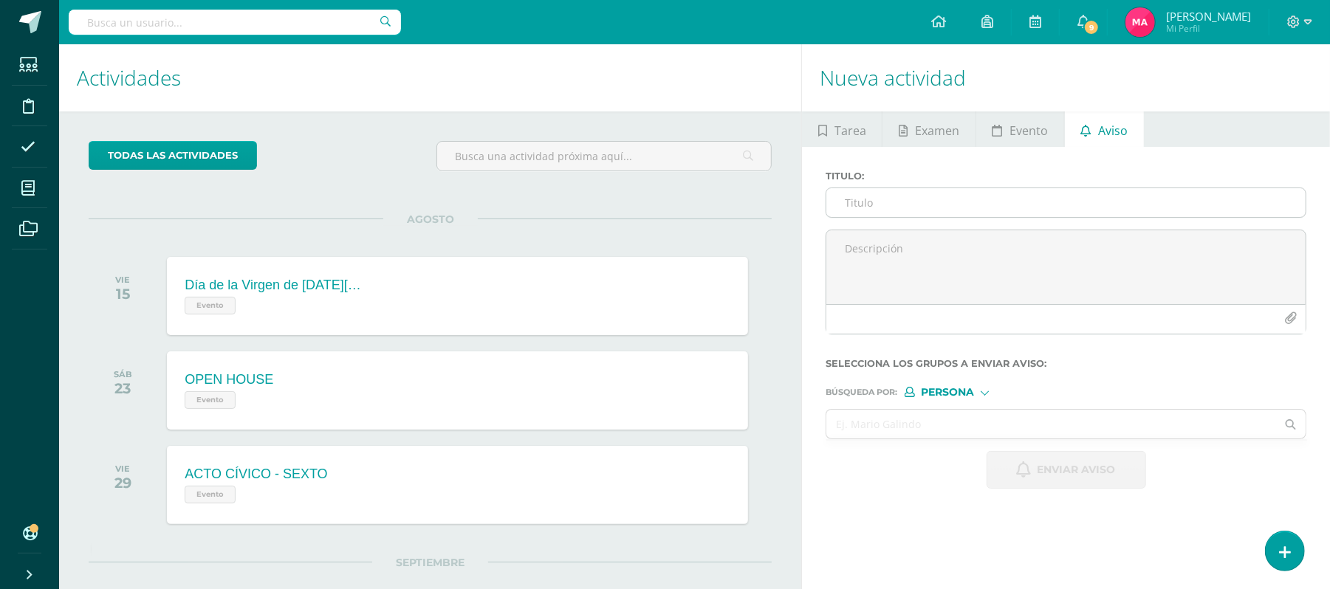
click at [865, 216] on input "Titulo :" at bounding box center [1065, 202] width 479 height 29
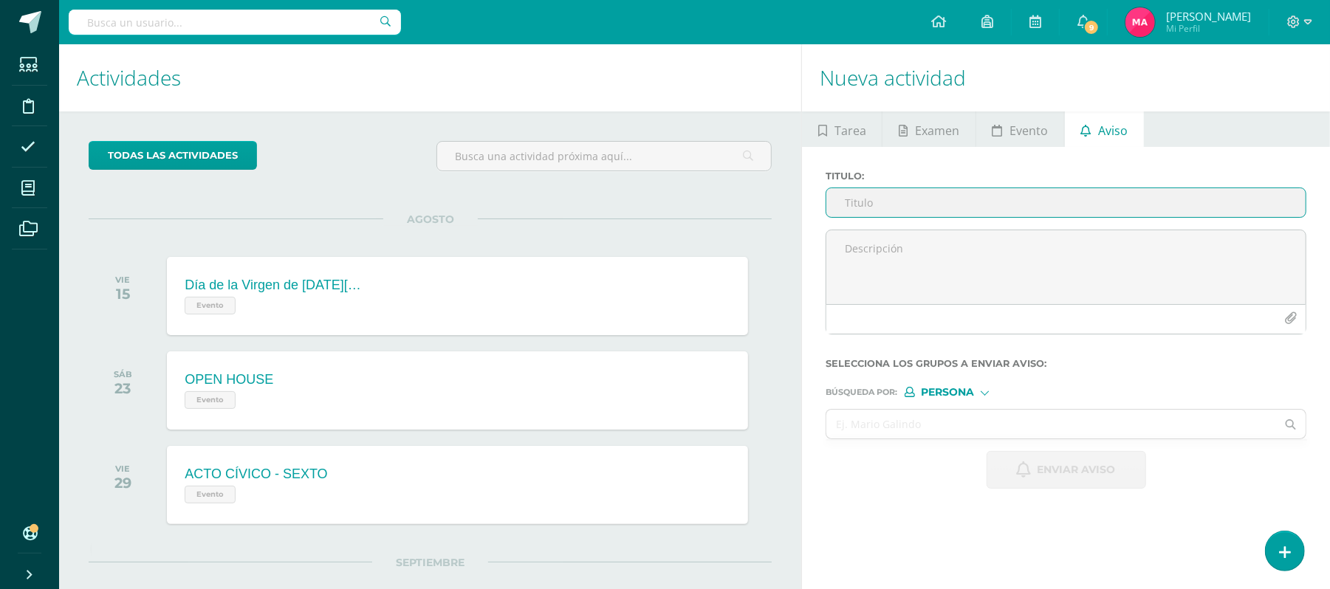
paste input "RETROALIMENTACIÓN-CIENCIAS NATURALES"
type input "RETROALIMENTACIÓN-ESTADÍSTICA"
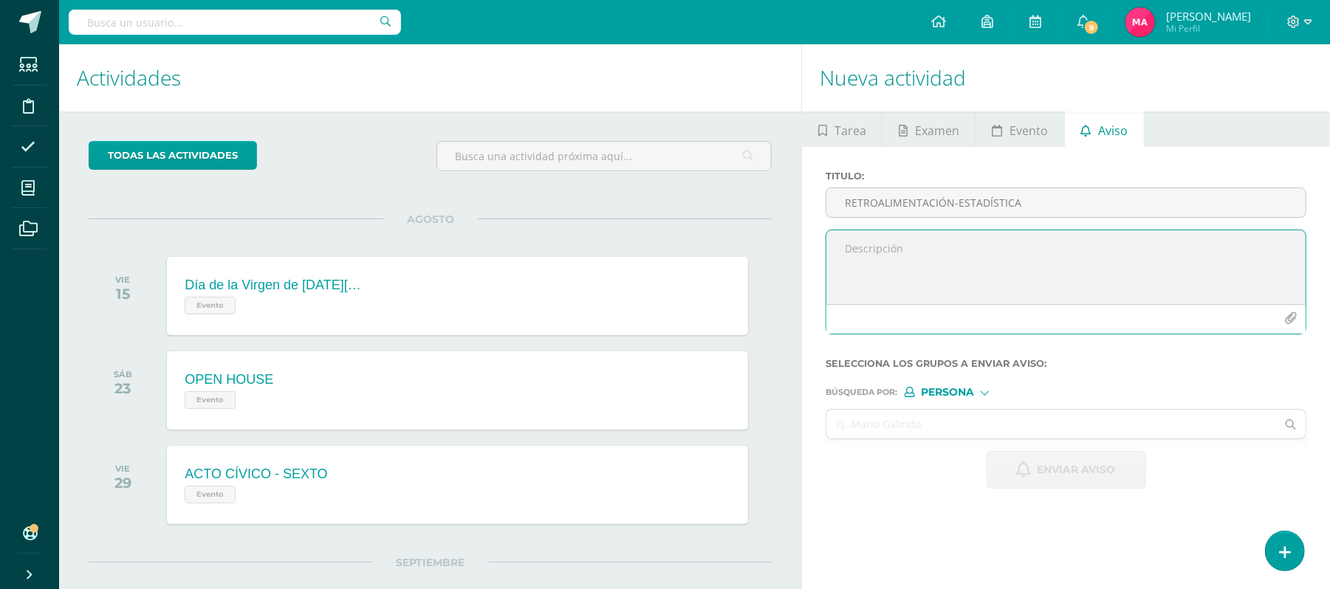
click at [904, 258] on textarea at bounding box center [1065, 267] width 479 height 74
paste textarea "¡Felicitaciones! Aprobaste tu evaluación de CIENCIAS NATURALES, por lo que NO n…"
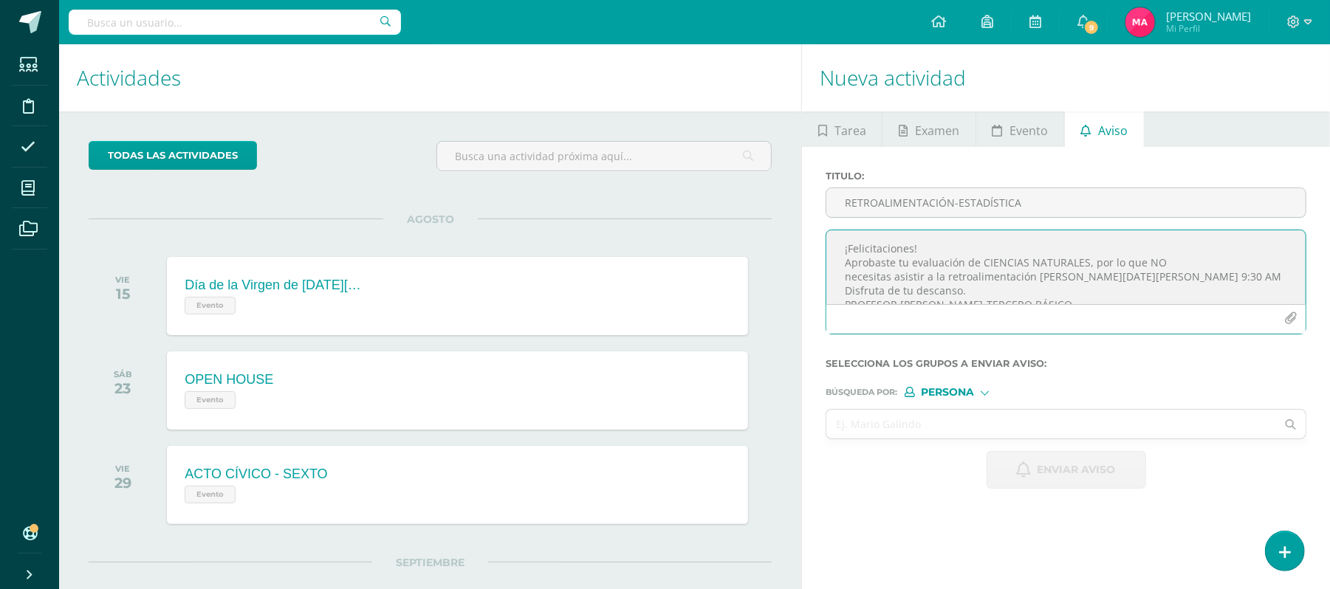
scroll to position [7, 0]
drag, startPoint x: 1082, startPoint y: 255, endPoint x: 982, endPoint y: 258, distance: 99.7
click at [982, 258] on textarea "¡Felicitaciones! Aprobaste tu evaluación de CIENCIAS NATURALES, por lo que NO n…" at bounding box center [1065, 267] width 479 height 74
drag, startPoint x: 1153, startPoint y: 272, endPoint x: 1051, endPoint y: 275, distance: 101.2
click at [1051, 275] on textarea "¡Felicitaciones! Aprobaste tu evaluación de ESTADÍSTICA, por lo que NO necesita…" at bounding box center [1065, 267] width 479 height 74
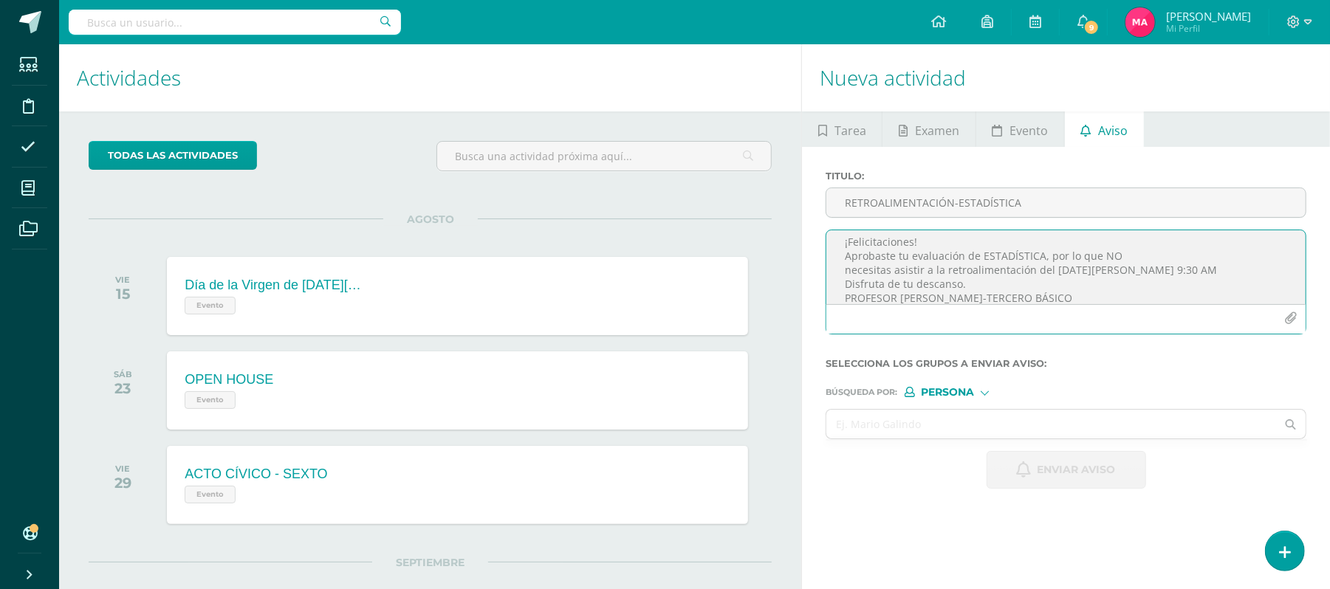
click at [1197, 270] on textarea "¡Felicitaciones! Aprobaste tu evaluación de ESTADÍSTICA, por lo que NO necesita…" at bounding box center [1065, 267] width 479 height 74
drag, startPoint x: 1019, startPoint y: 299, endPoint x: 936, endPoint y: 284, distance: 84.1
click at [936, 284] on textarea "¡Felicitaciones! Aprobaste tu evaluación de ESTADÍSTICA, por lo que NO necesita…" at bounding box center [1065, 267] width 479 height 74
click at [967, 288] on textarea "¡Felicitaciones! Aprobaste tu evaluación de ESTADÍSTICA, por lo que NO necesita…" at bounding box center [1065, 267] width 479 height 74
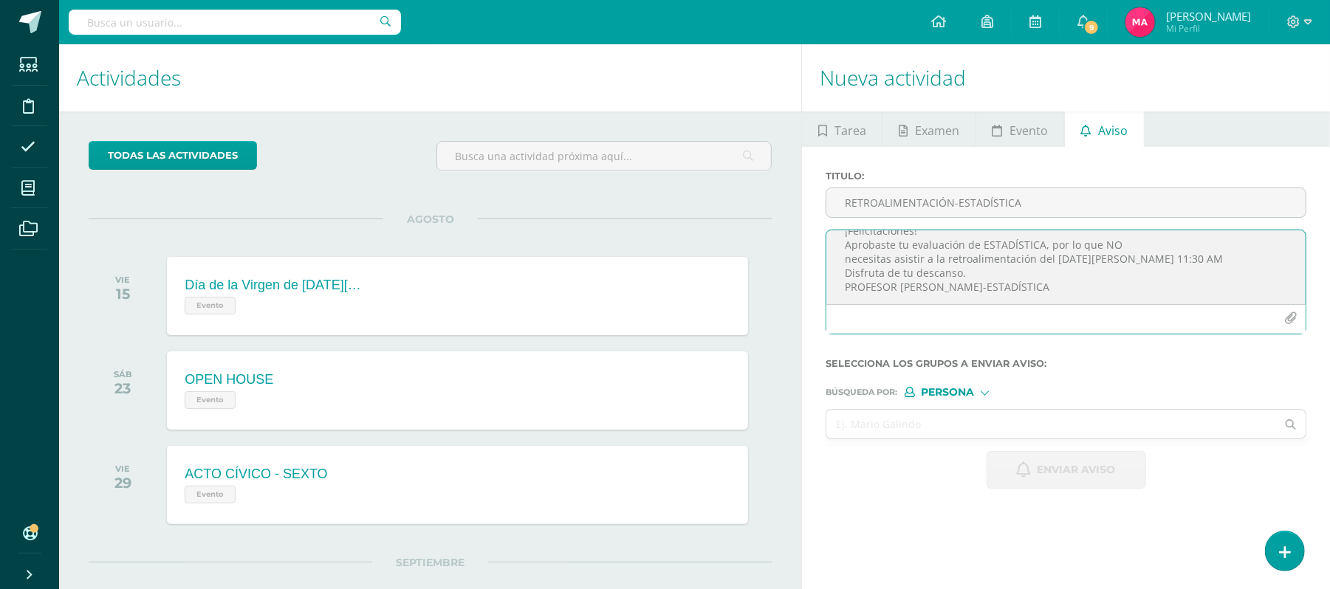
type textarea "¡Felicitaciones! Aprobaste tu evaluación de ESTADÍSTICA, por lo que NO necesita…"
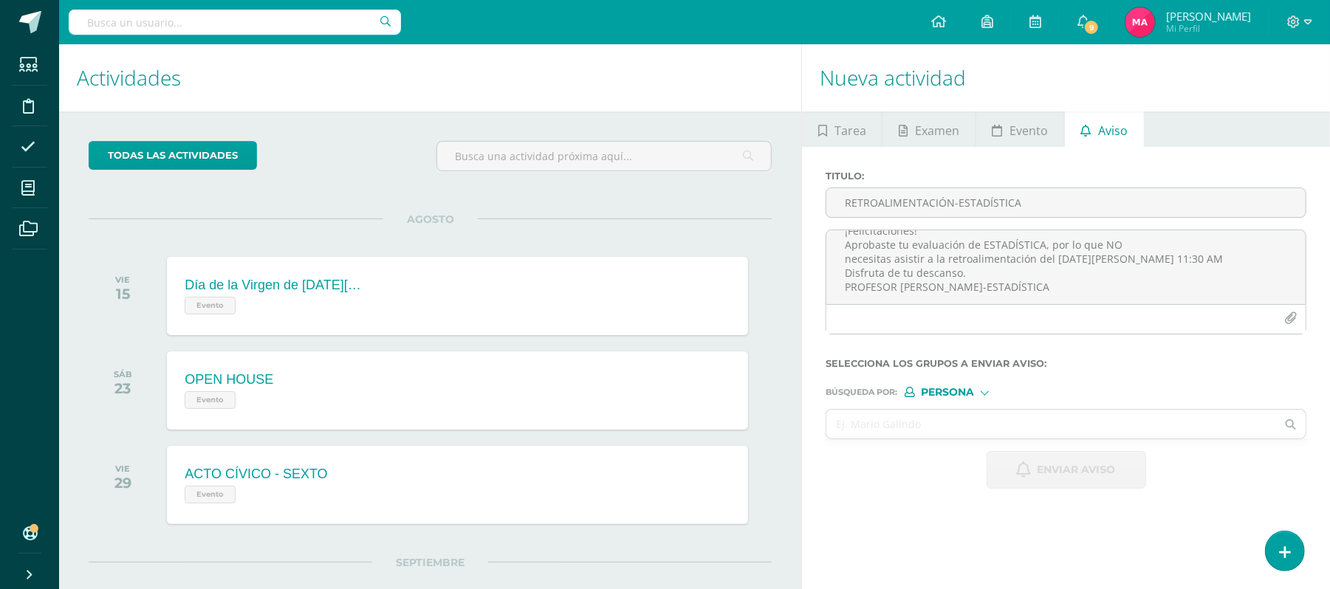
click at [952, 390] on span "Persona" at bounding box center [947, 392] width 53 height 8
click at [976, 411] on span "Estructura" at bounding box center [978, 412] width 73 height 8
click at [941, 423] on input "text" at bounding box center [1051, 424] width 450 height 29
type input "ESTADISTICA"
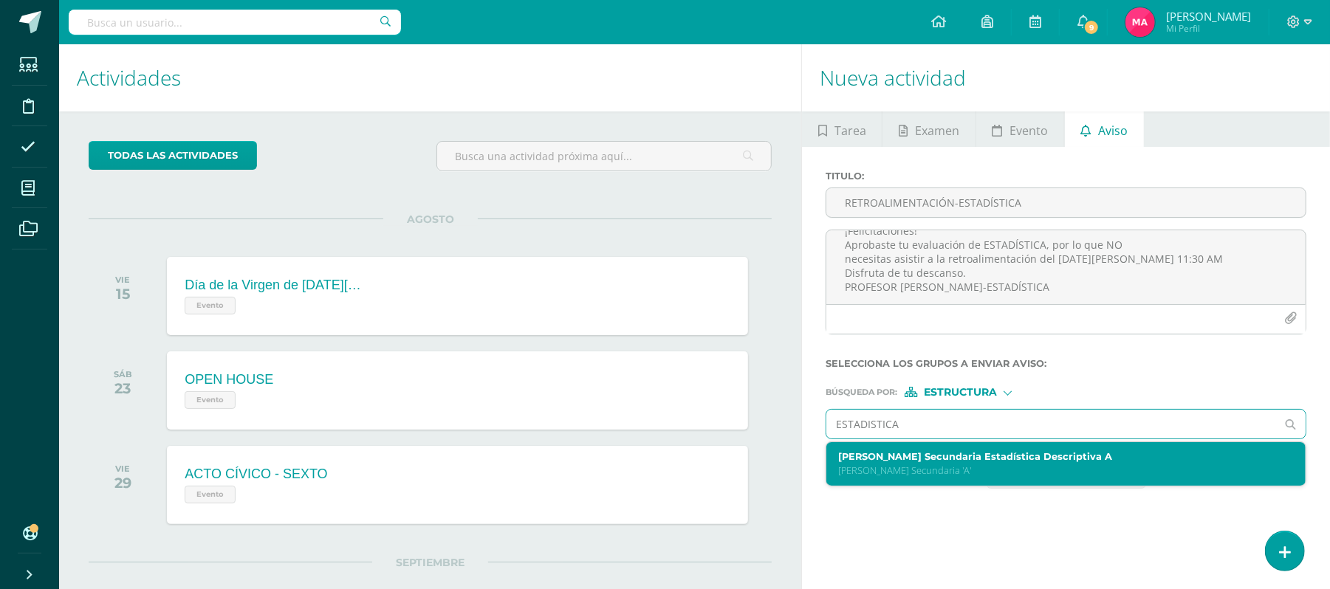
click at [943, 453] on label "[PERSON_NAME] Secundaria Estadística Descriptiva A" at bounding box center [1056, 456] width 436 height 11
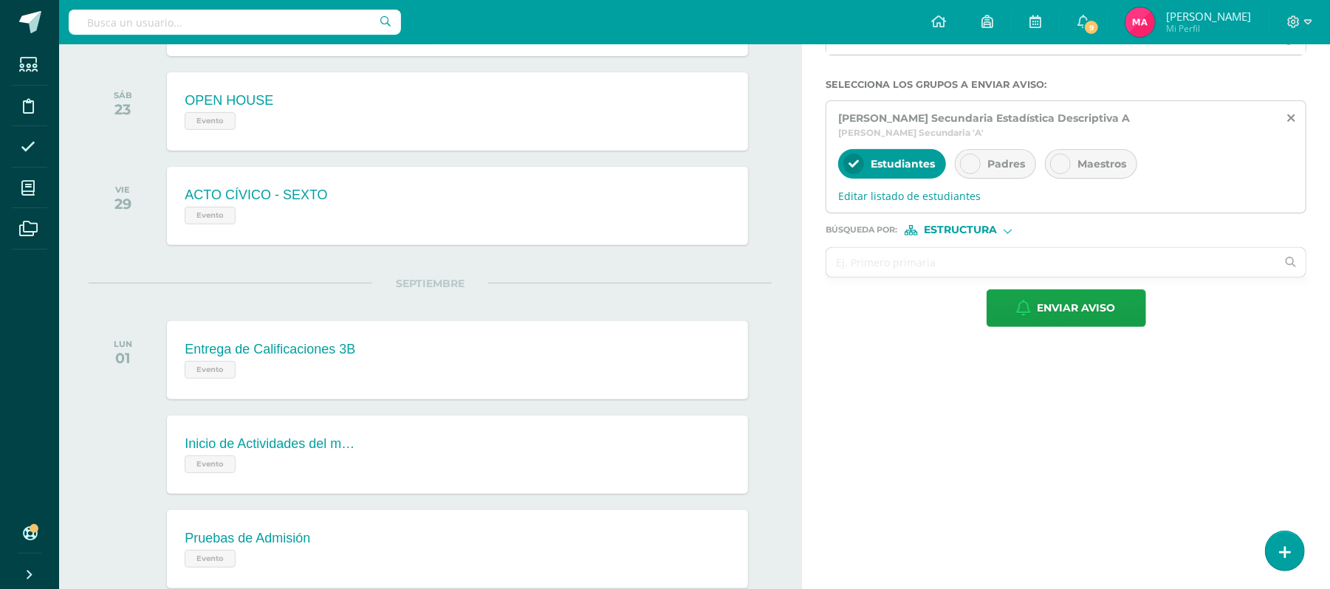
scroll to position [302, 0]
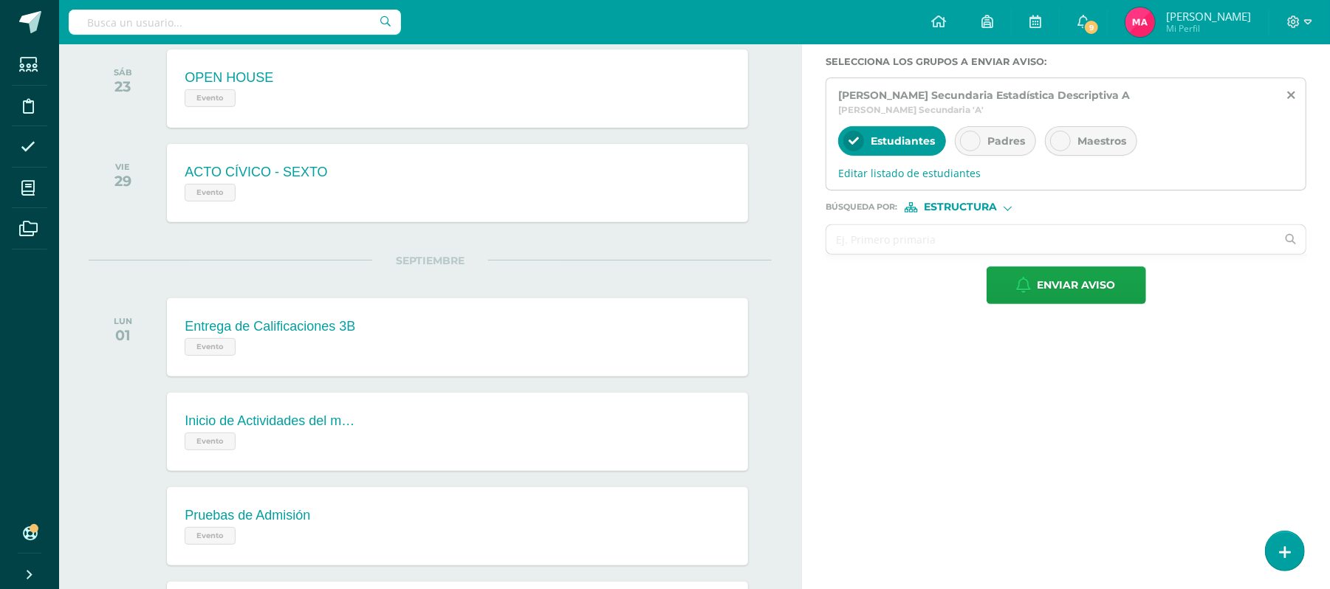
click at [979, 148] on div "Padres" at bounding box center [995, 141] width 81 height 30
click at [921, 174] on span "Editar listado de estudiantes" at bounding box center [1066, 173] width 456 height 14
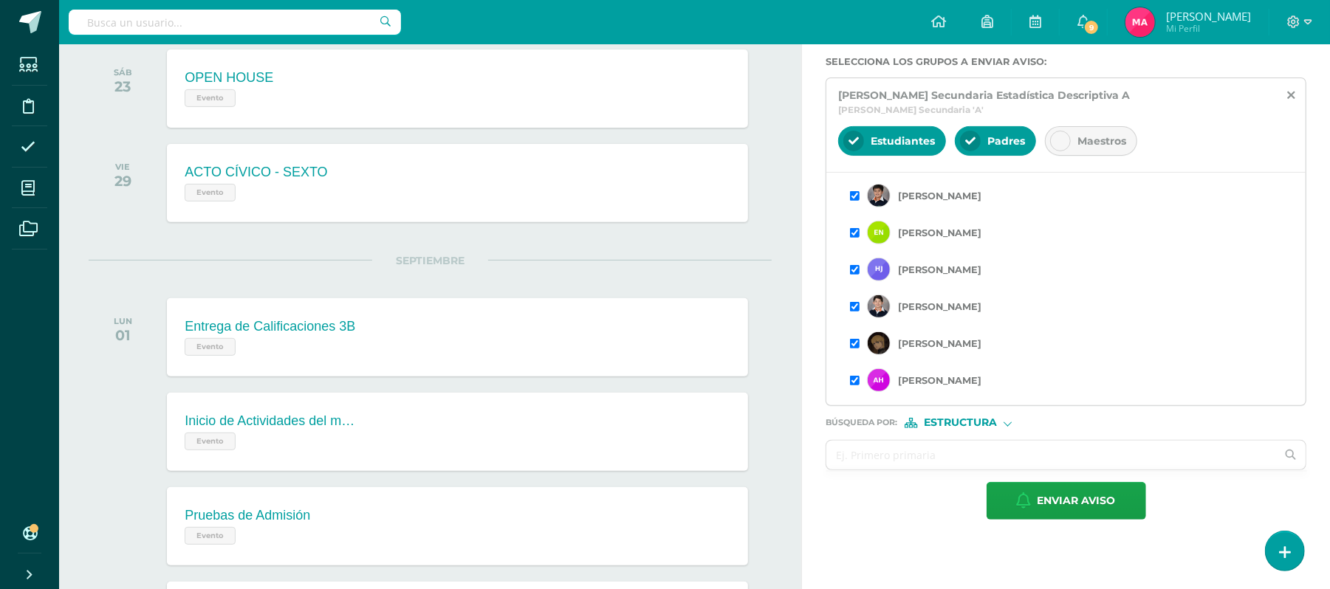
scroll to position [176, 0]
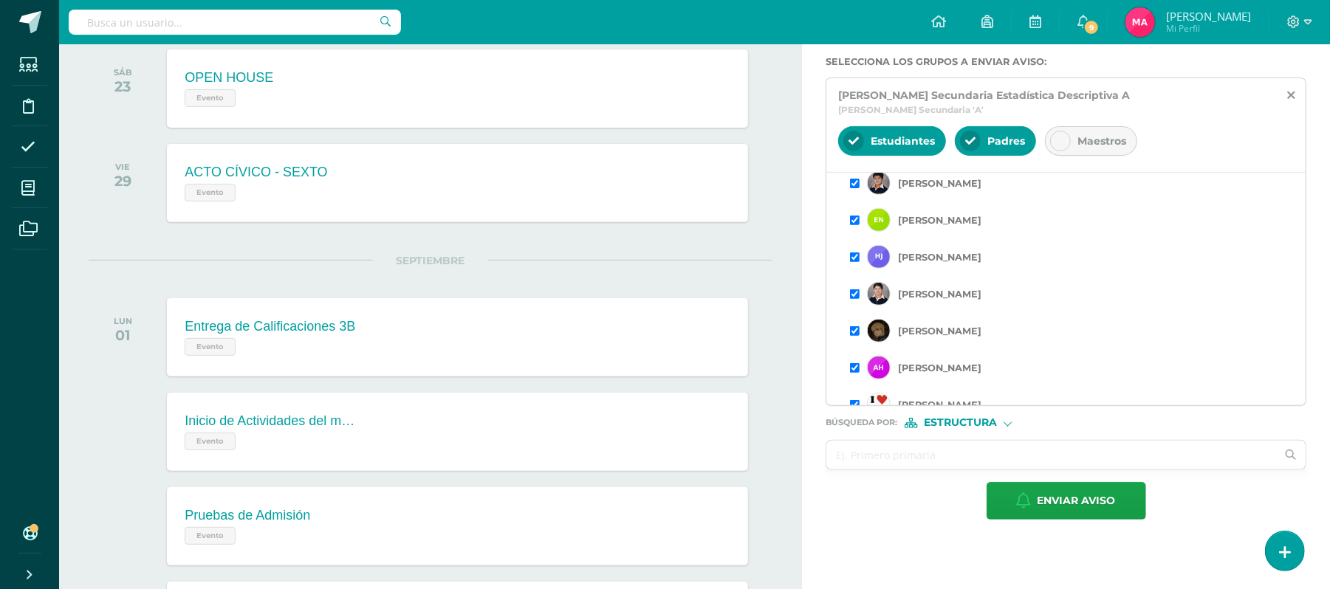
click at [1305, 252] on div "[PERSON_NAME] Secundaria Estadística Descriptiva A [PERSON_NAME] Secundaria 'A'…" at bounding box center [1065, 242] width 481 height 329
click at [854, 299] on input "checkbox" at bounding box center [855, 294] width 10 height 10
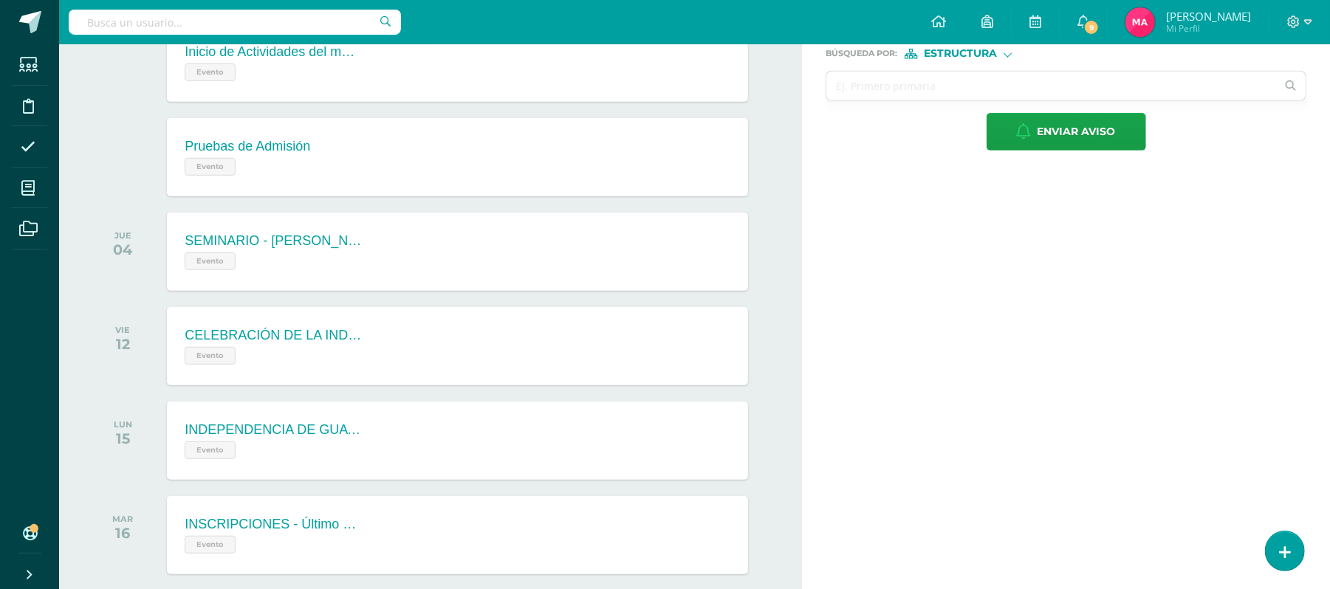
scroll to position [732, 0]
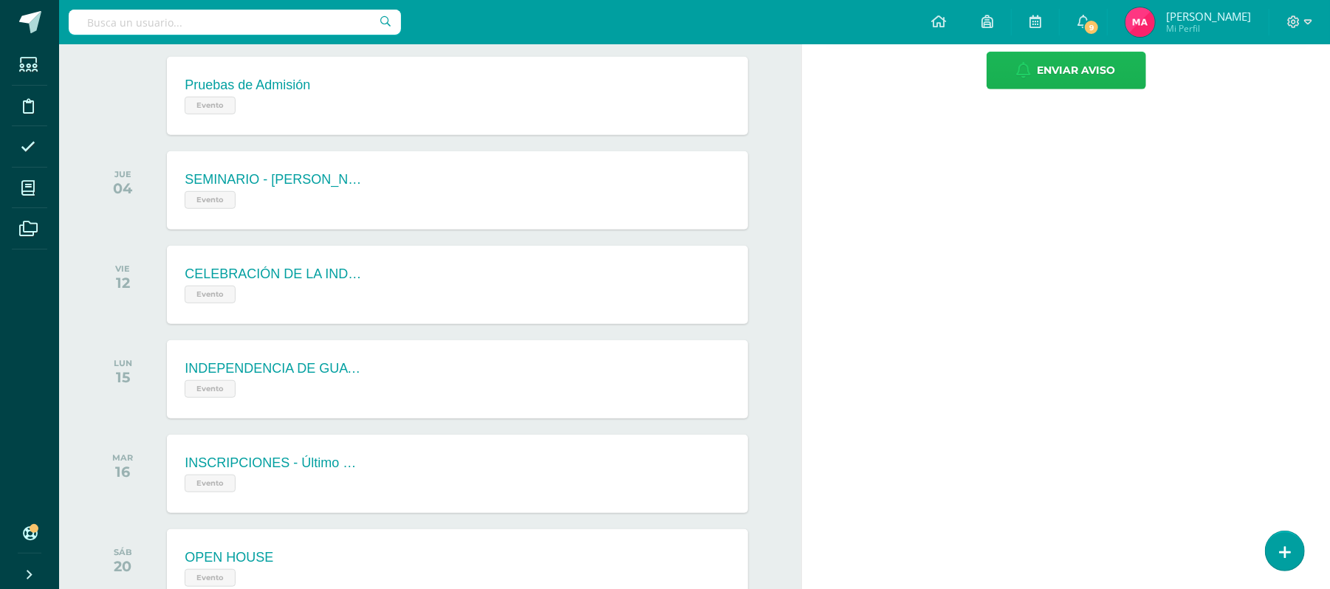
click at [1082, 89] on span "Enviar aviso" at bounding box center [1076, 70] width 78 height 36
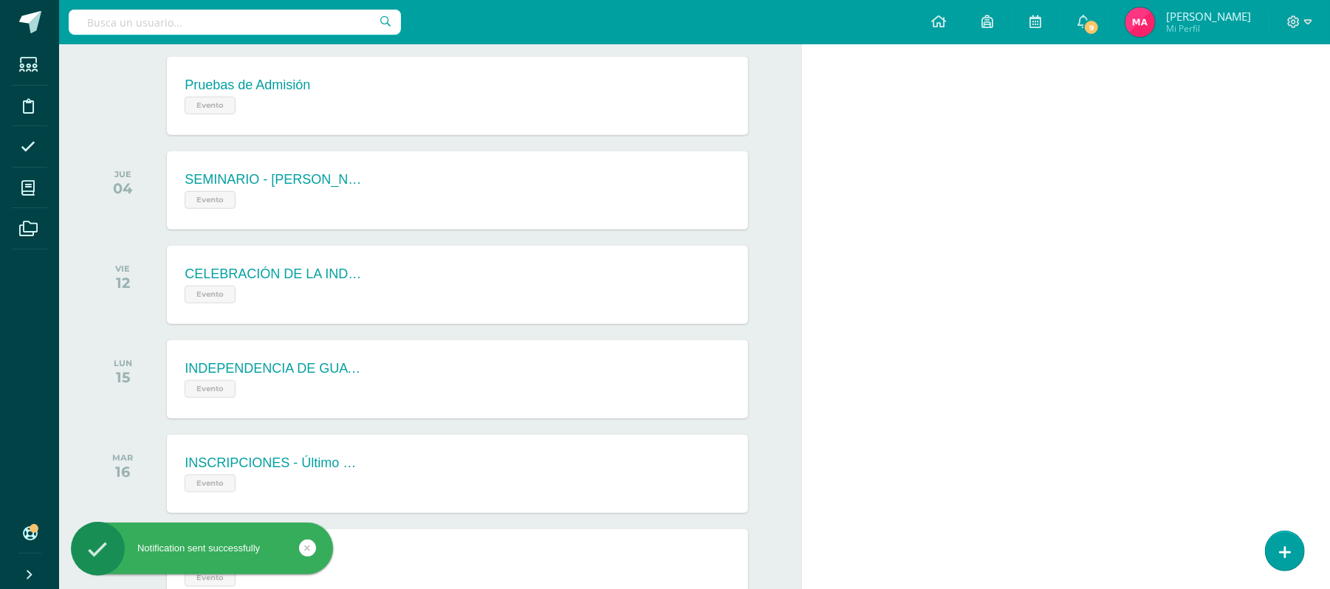
scroll to position [0, 0]
